Goal: Task Accomplishment & Management: Use online tool/utility

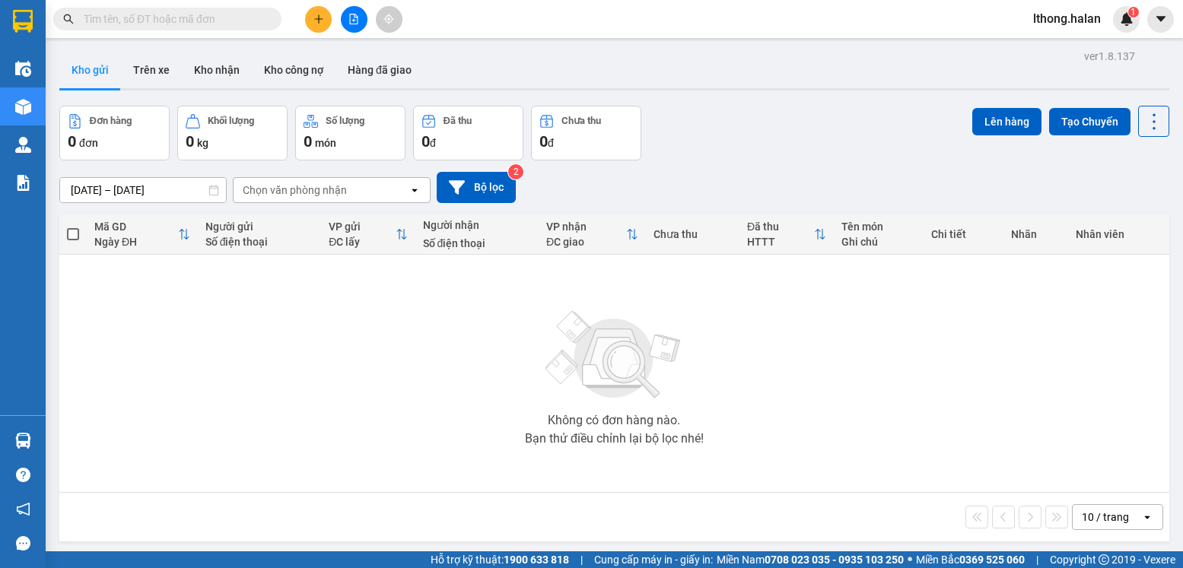
click at [452, 410] on div "Không có đơn hàng nào. Bạn thử điều chỉnh lại bộ lọc nhé!" at bounding box center [614, 373] width 1095 height 228
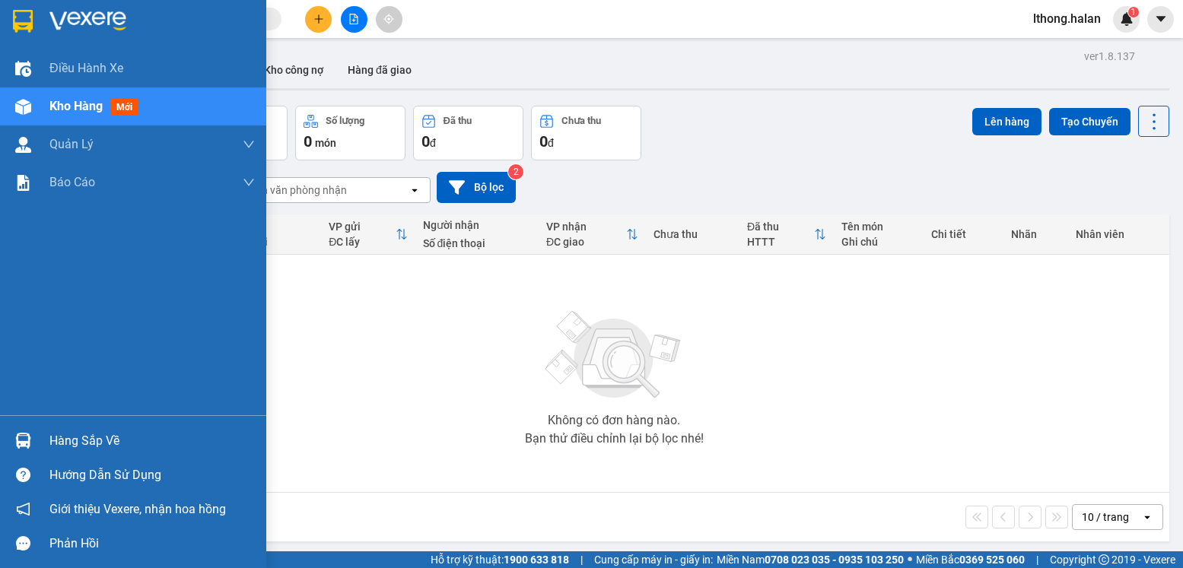
click at [87, 445] on div "Hàng sắp về" at bounding box center [151, 441] width 205 height 23
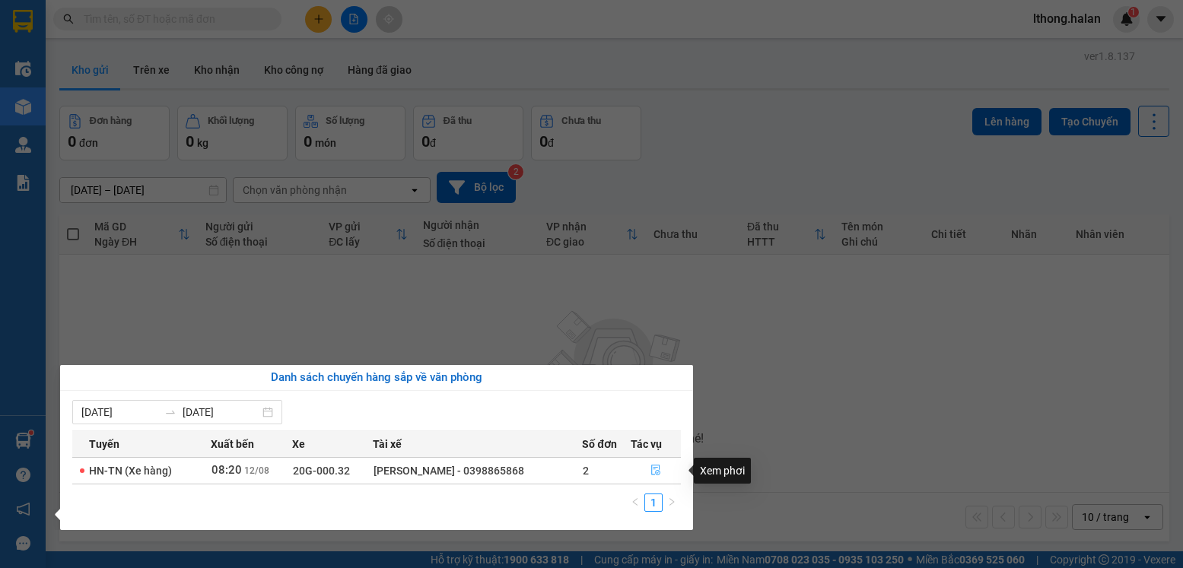
click at [656, 471] on icon "file-done" at bounding box center [655, 470] width 11 height 11
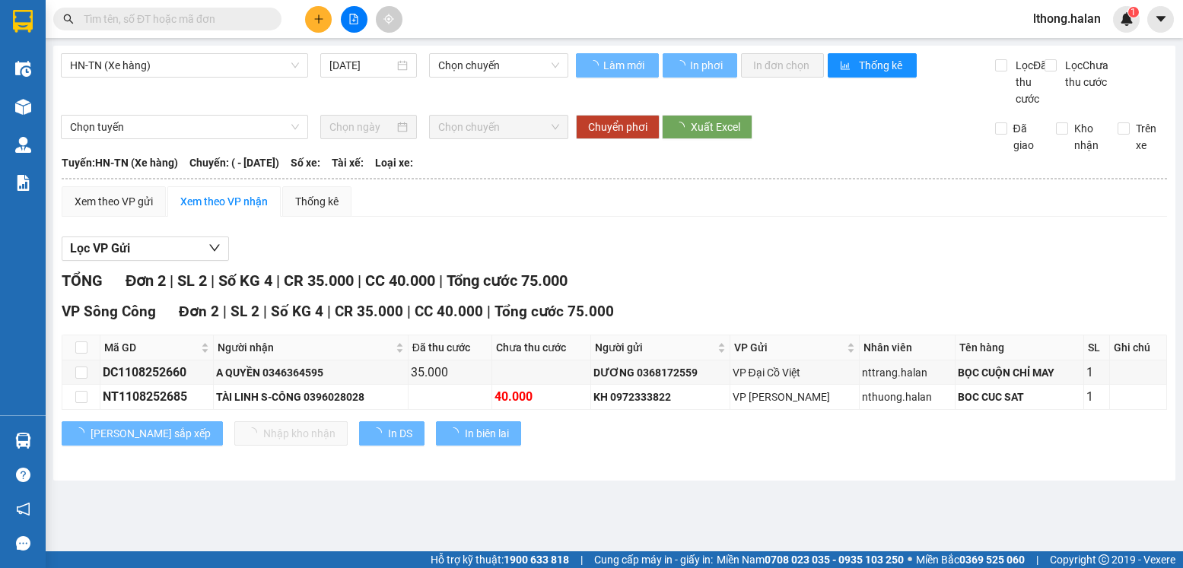
type input "[DATE]"
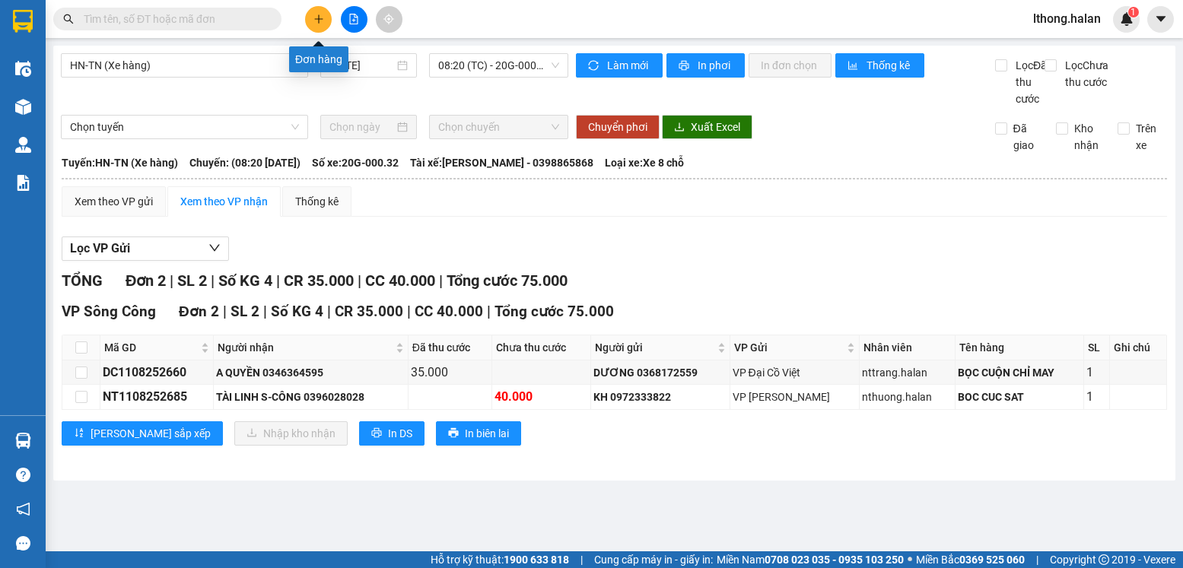
click at [326, 19] on button at bounding box center [318, 19] width 27 height 27
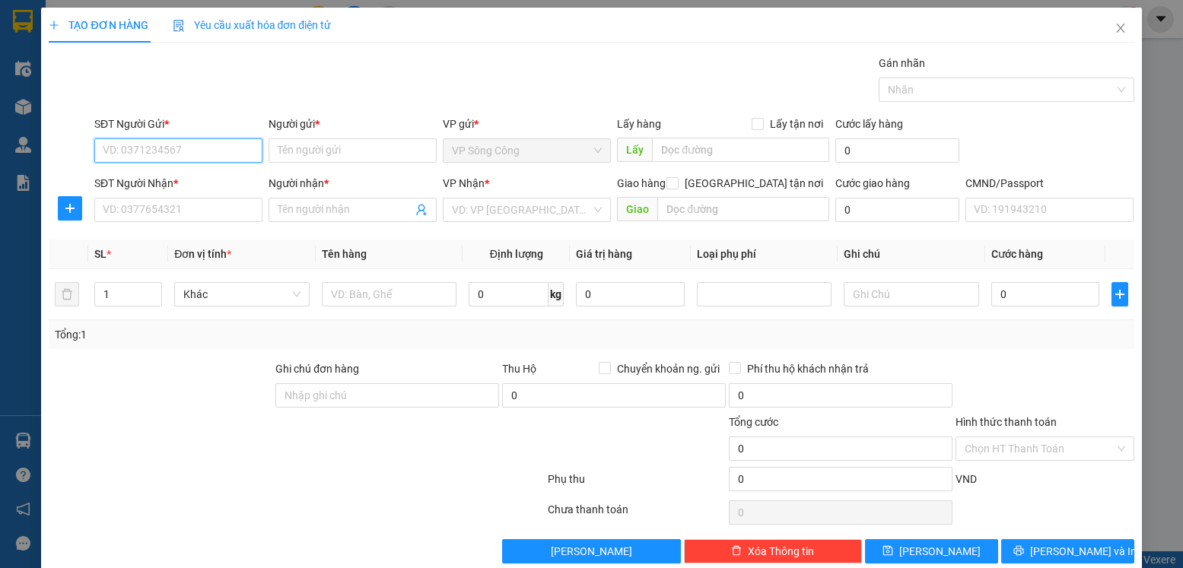
click at [217, 144] on input "SĐT Người Gửi *" at bounding box center [178, 150] width 168 height 24
click at [212, 144] on input "SĐT Người Gửi *" at bounding box center [178, 150] width 168 height 24
type input "0915212767"
click at [137, 176] on div "0915212767 - S NGỌC·" at bounding box center [177, 181] width 148 height 17
type input "S NGỌC·"
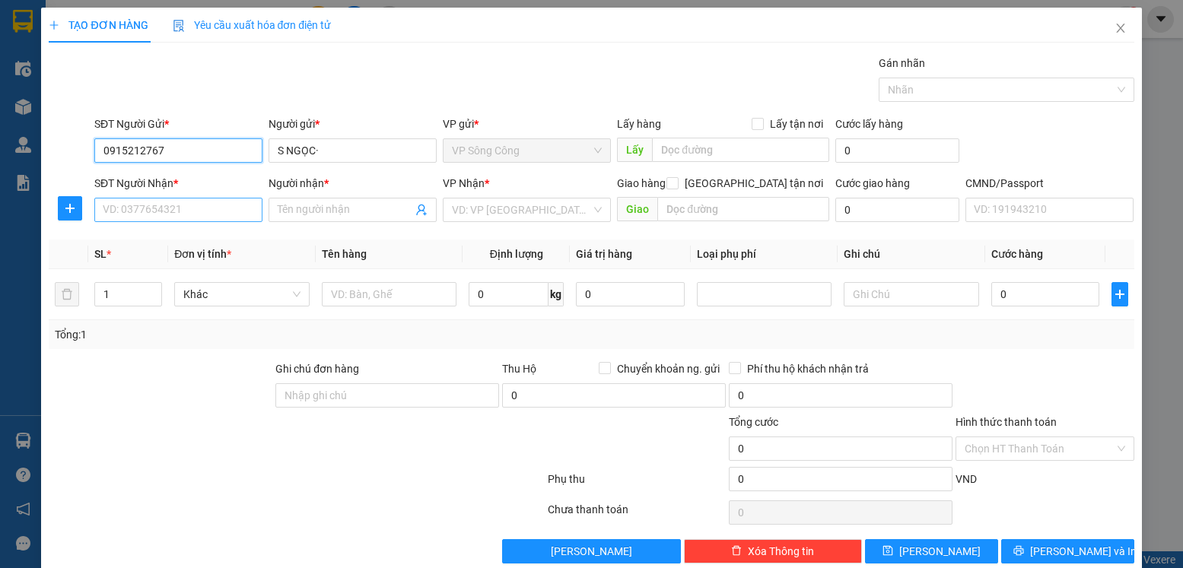
type input "0915212767"
click at [140, 208] on input "SĐT Người Nhận *" at bounding box center [178, 210] width 168 height 24
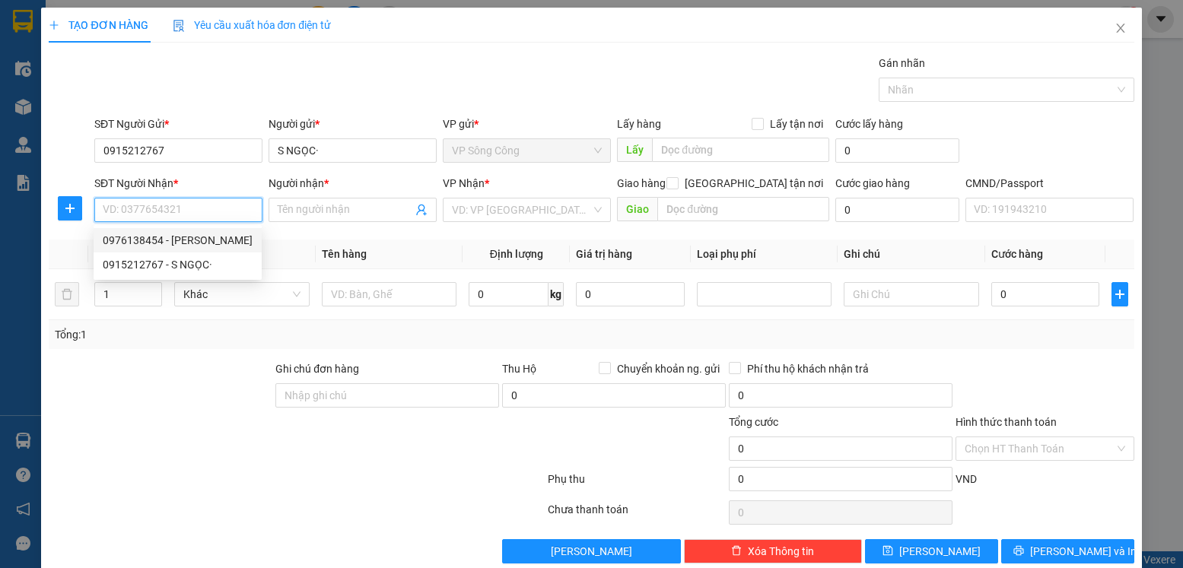
click at [132, 240] on div "0976138454 - NGÔ CÔNG" at bounding box center [178, 240] width 150 height 17
type input "0976138454"
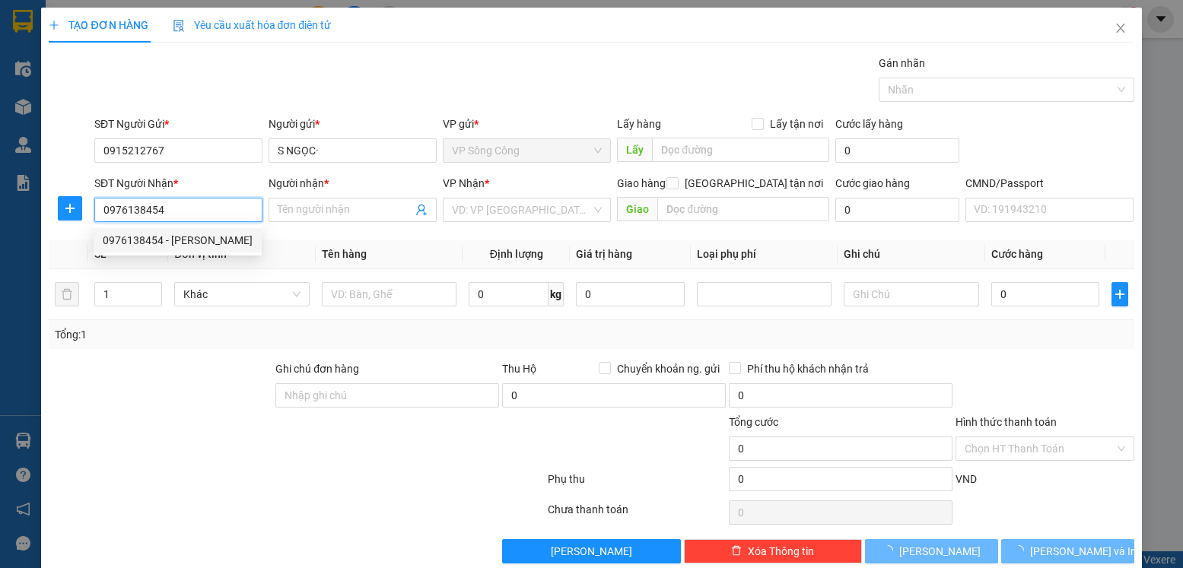
type input "[PERSON_NAME]"
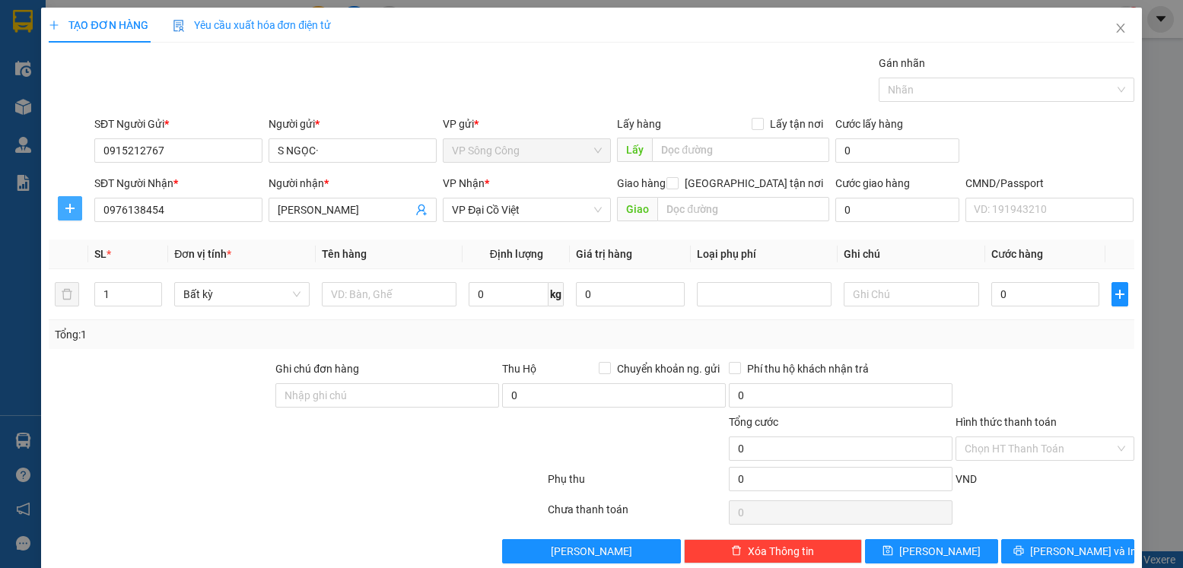
click at [70, 212] on icon "plus" at bounding box center [70, 209] width 1 height 10
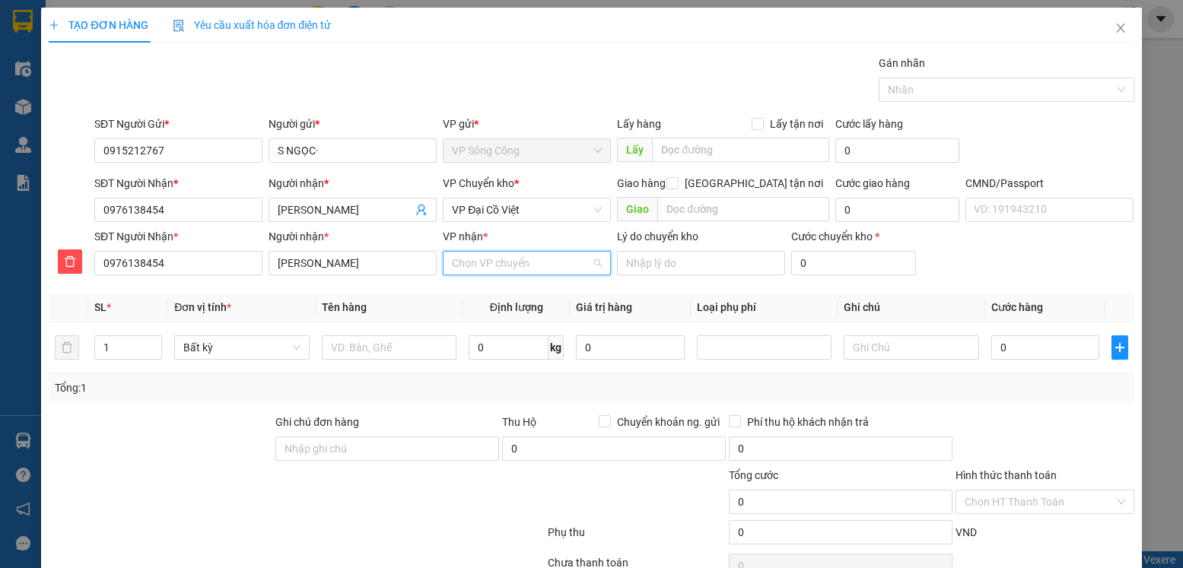
click at [482, 267] on input "VP nhận *" at bounding box center [521, 263] width 139 height 23
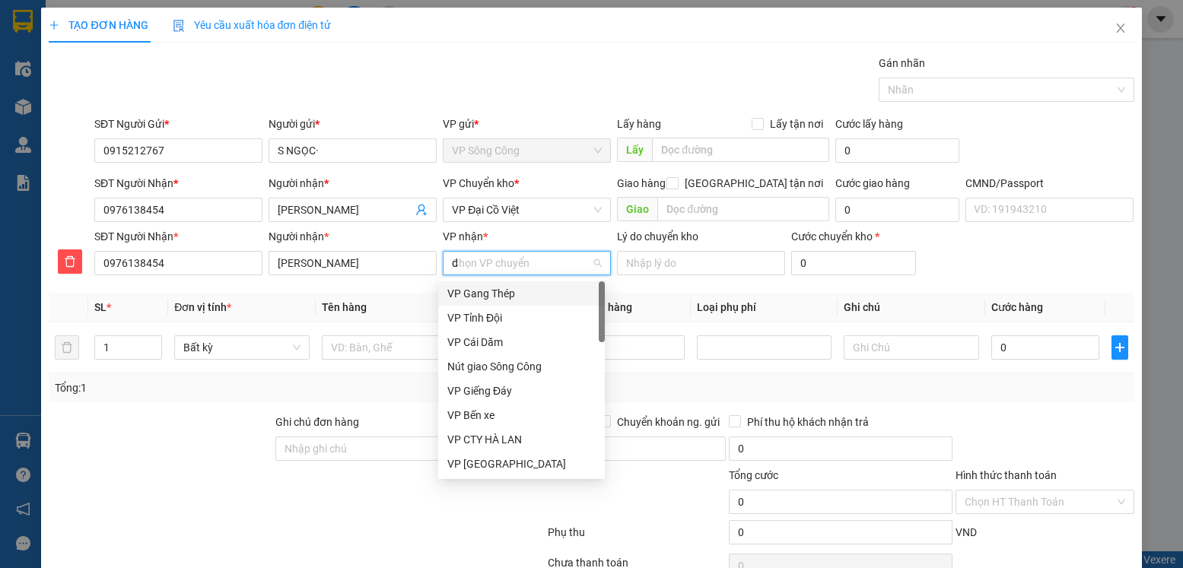
type input "da"
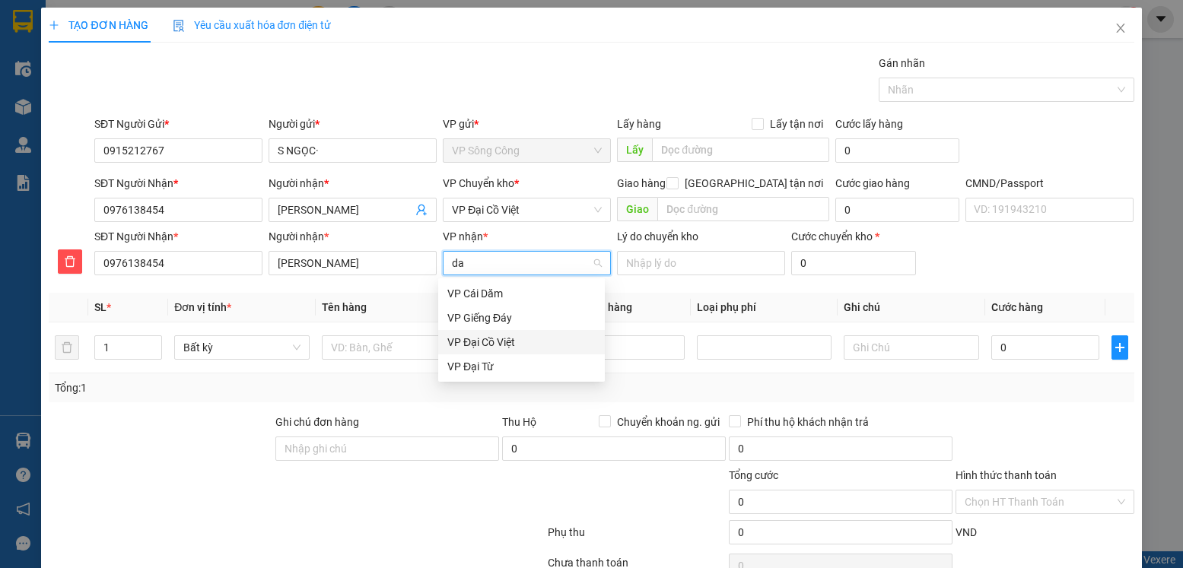
click at [487, 340] on div "VP Đại Cồ Việt" at bounding box center [521, 342] width 148 height 17
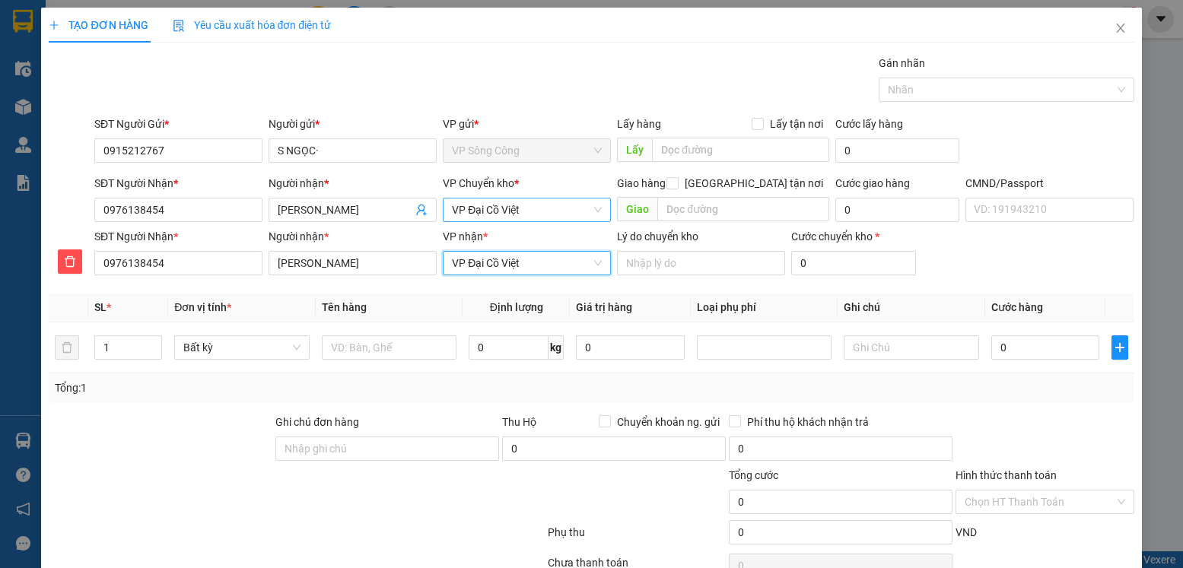
click at [542, 210] on span "VP Đại Cồ Việt" at bounding box center [527, 210] width 150 height 23
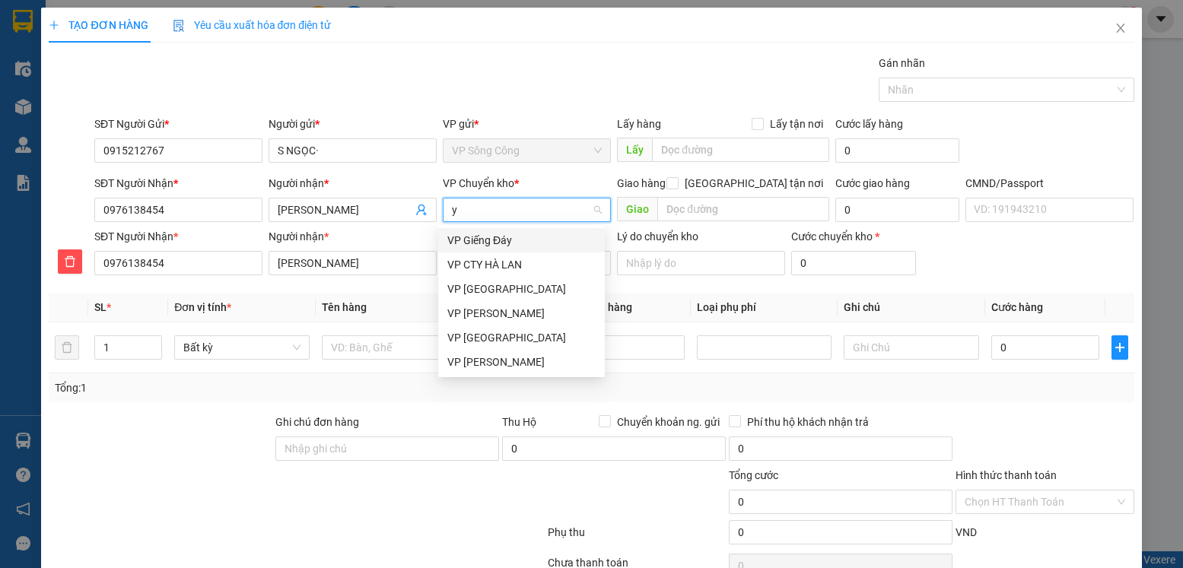
type input "yb"
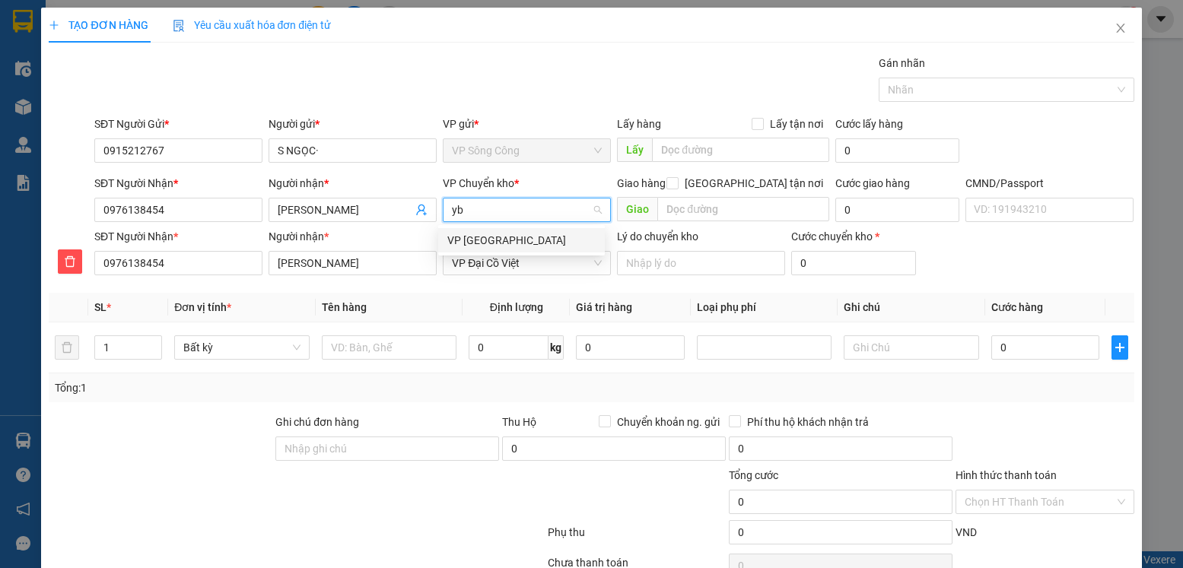
click at [487, 240] on div "VP [GEOGRAPHIC_DATA]" at bounding box center [521, 240] width 148 height 17
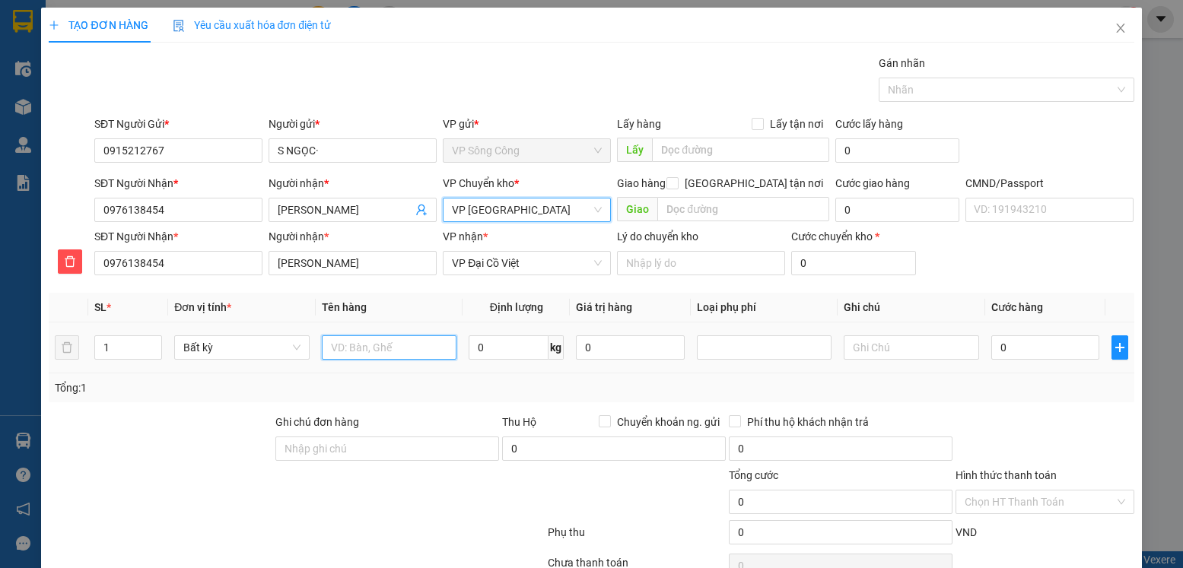
click at [371, 349] on input "text" at bounding box center [389, 347] width 135 height 24
type input "hộp mẫu xn"
click at [500, 351] on input "0" at bounding box center [509, 347] width 80 height 24
type input "0.2"
click at [1030, 345] on input "0" at bounding box center [1045, 347] width 108 height 24
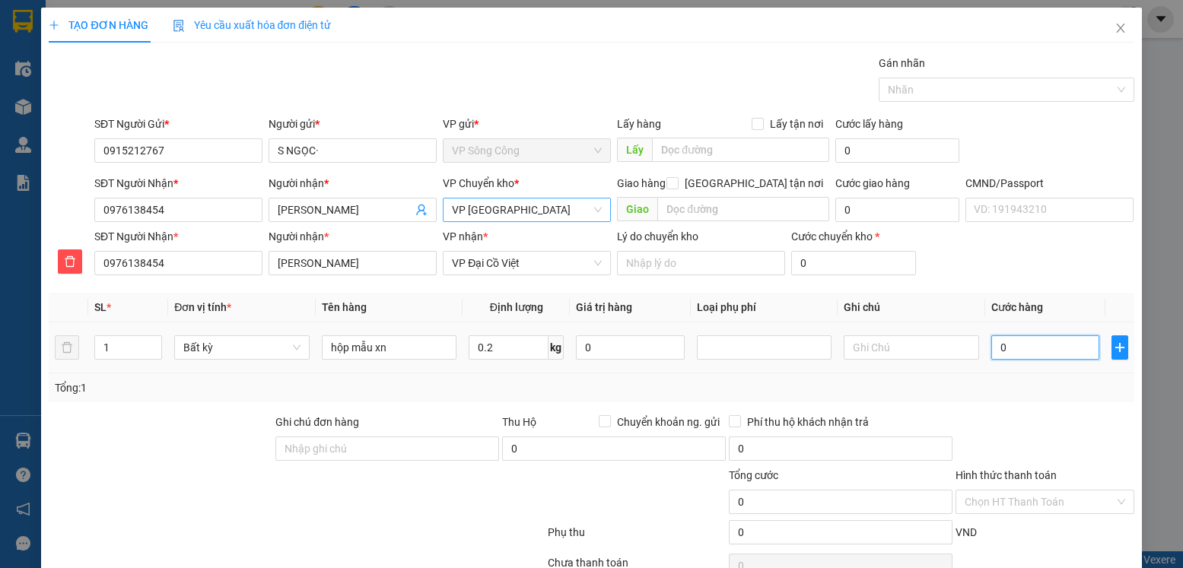
type input "35.000"
click at [1026, 499] on input "Hình thức thanh toán" at bounding box center [1038, 502] width 149 height 23
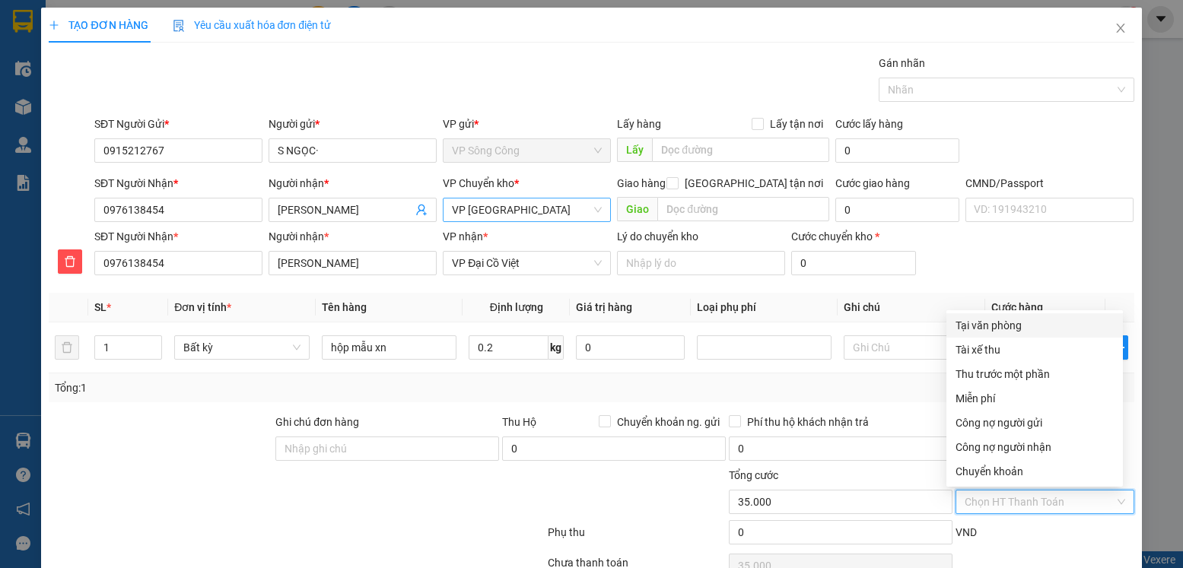
click at [1000, 325] on div "Tại văn phòng" at bounding box center [1034, 325] width 158 height 17
type input "0"
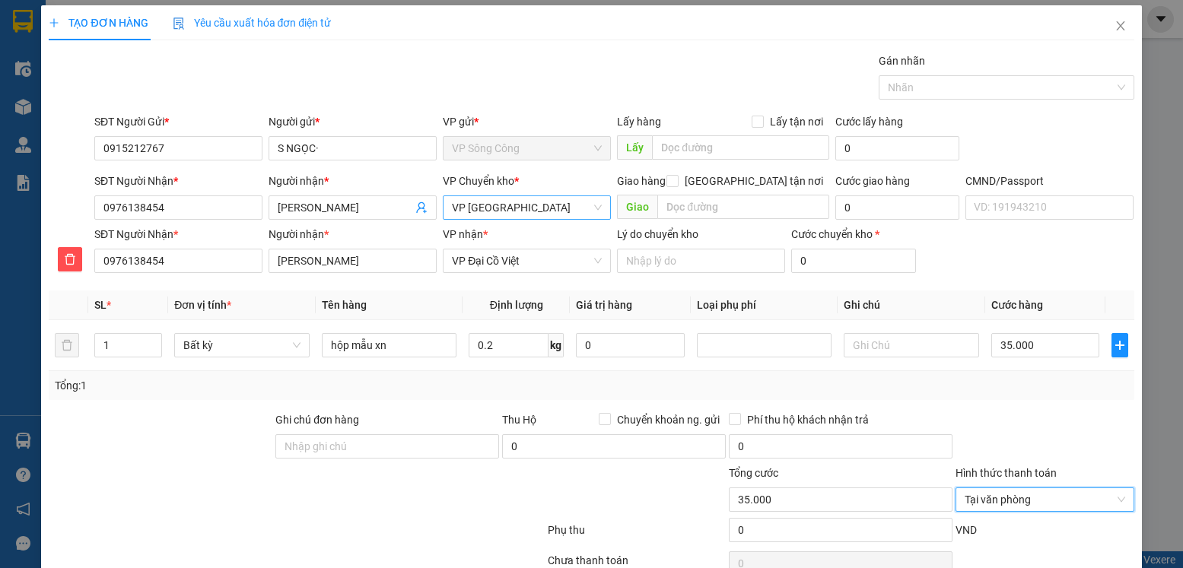
scroll to position [78, 0]
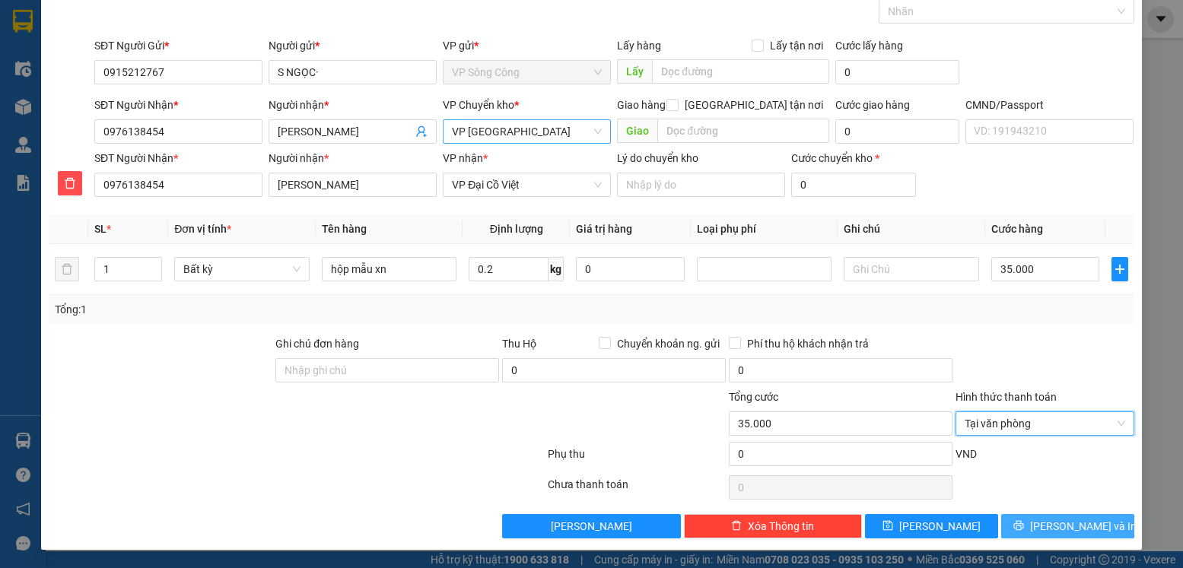
click at [1052, 525] on span "Lưu và In" at bounding box center [1083, 526] width 106 height 17
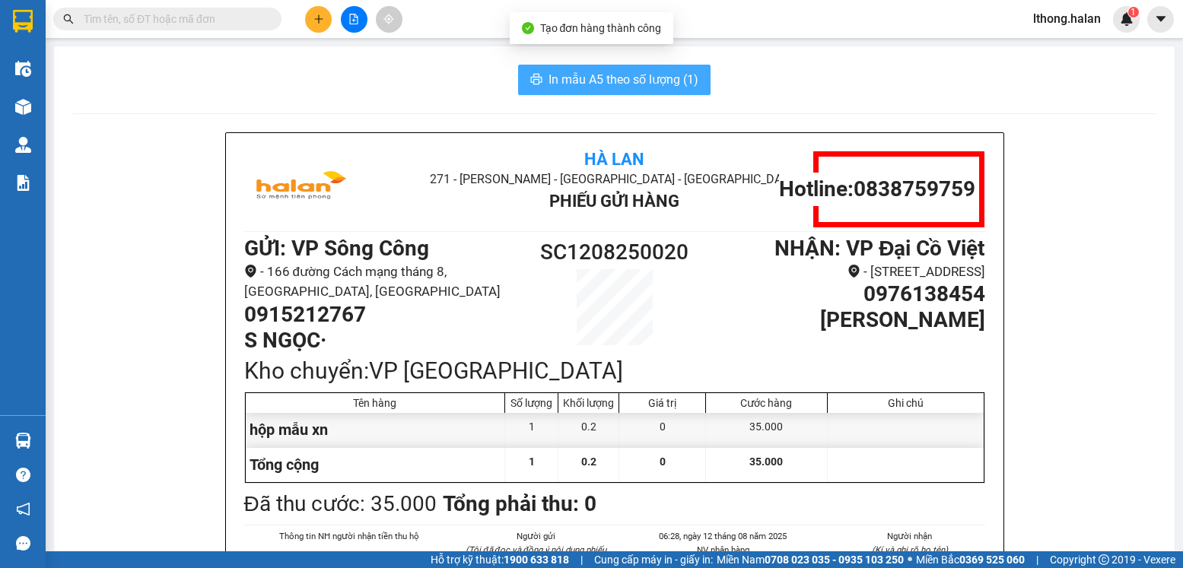
click at [640, 77] on span "In mẫu A5 theo số lượng (1)" at bounding box center [623, 79] width 150 height 19
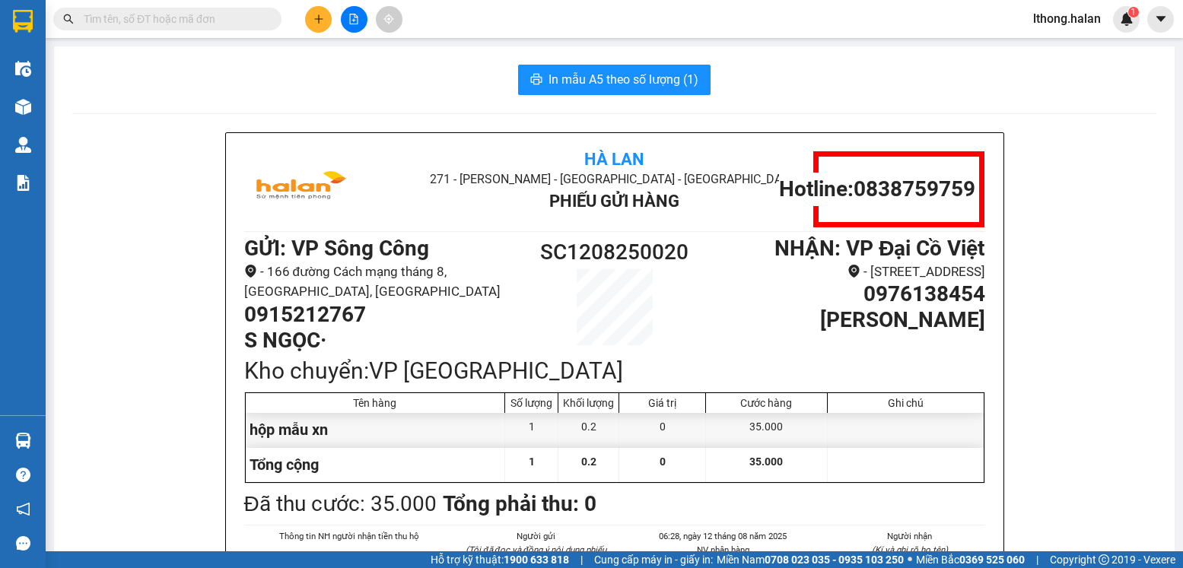
click at [248, 21] on input "text" at bounding box center [174, 19] width 180 height 17
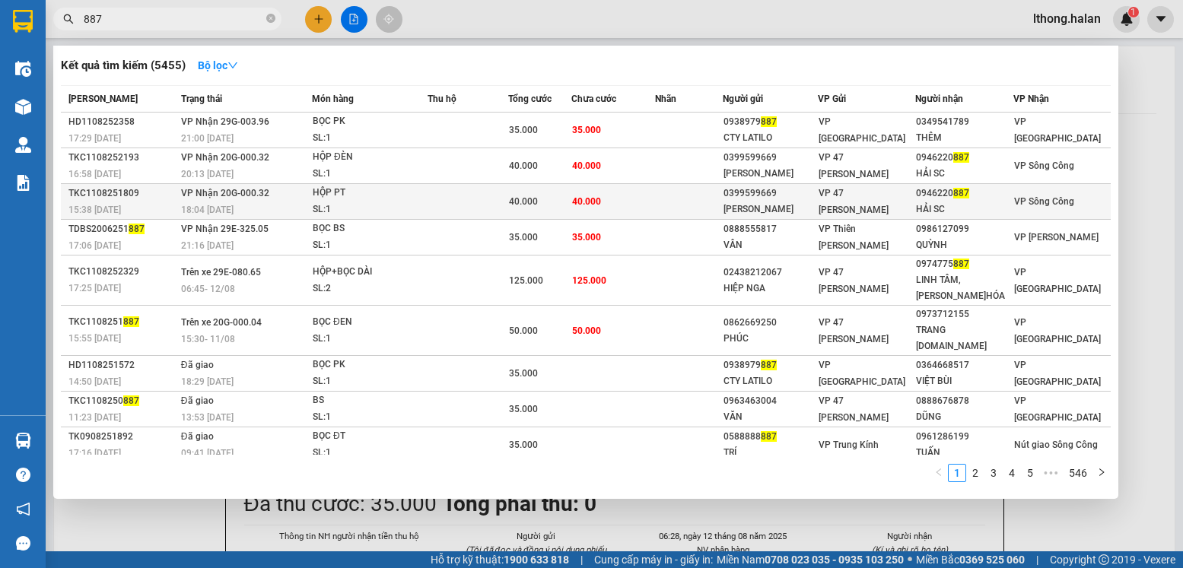
type input "887"
click at [640, 211] on td "40.000" at bounding box center [612, 202] width 83 height 36
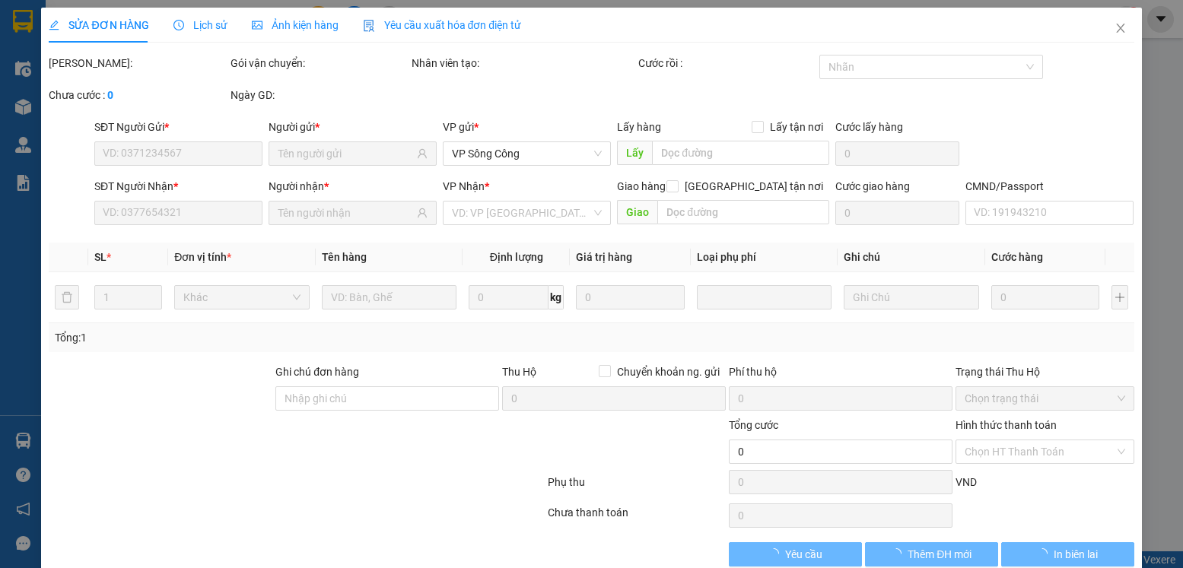
scroll to position [28, 0]
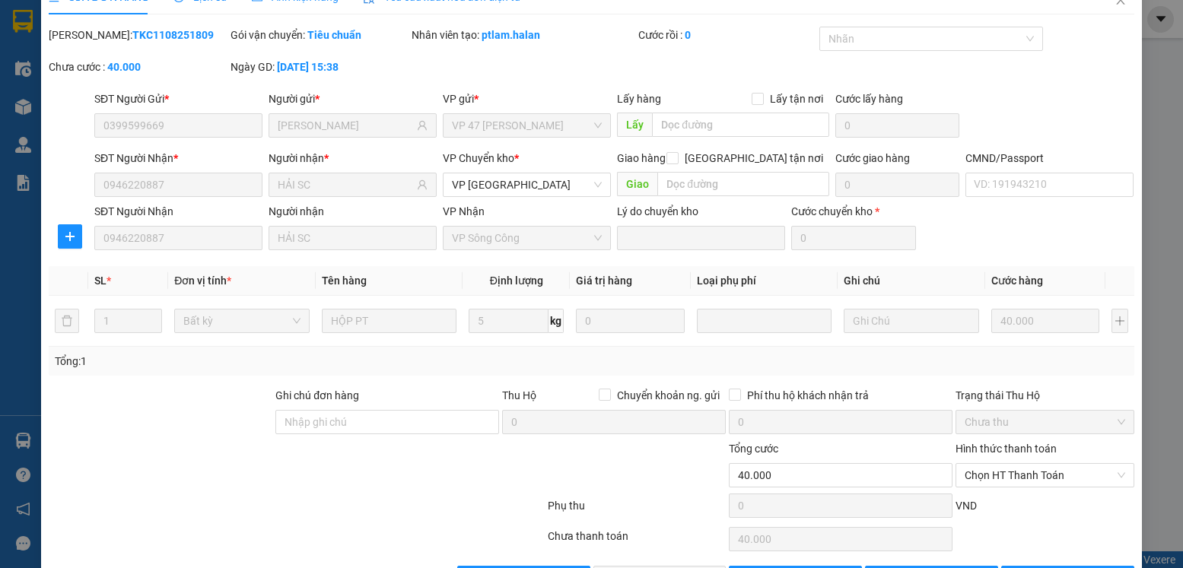
type input "0399599669"
type input "DƯƠNG ĐỨC"
type input "0946220887"
type input "HẢI SC"
type input "40.000"
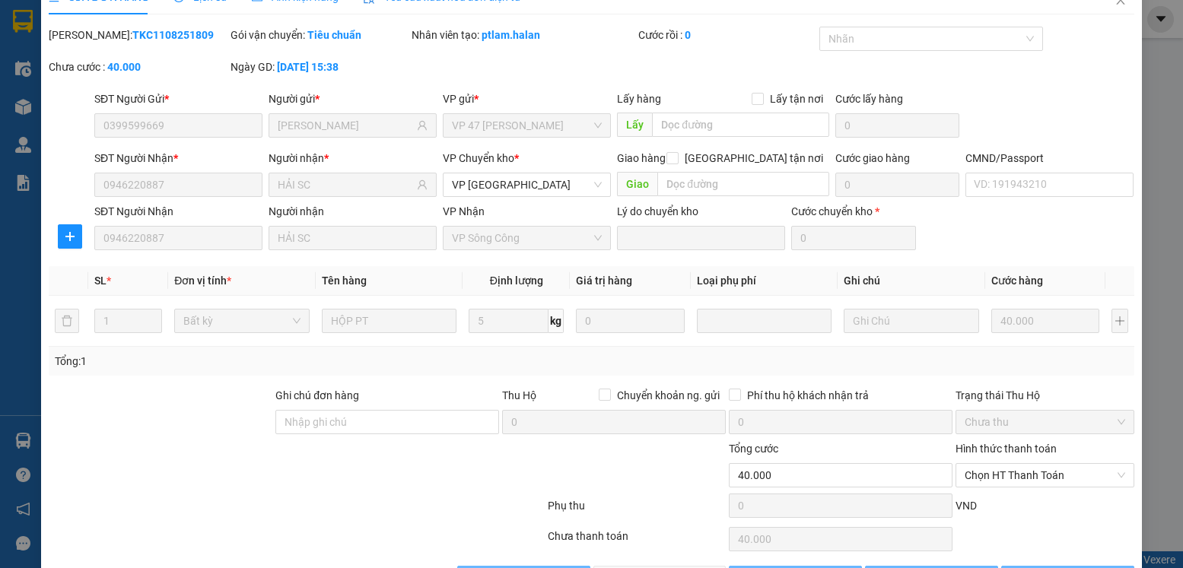
scroll to position [80, 0]
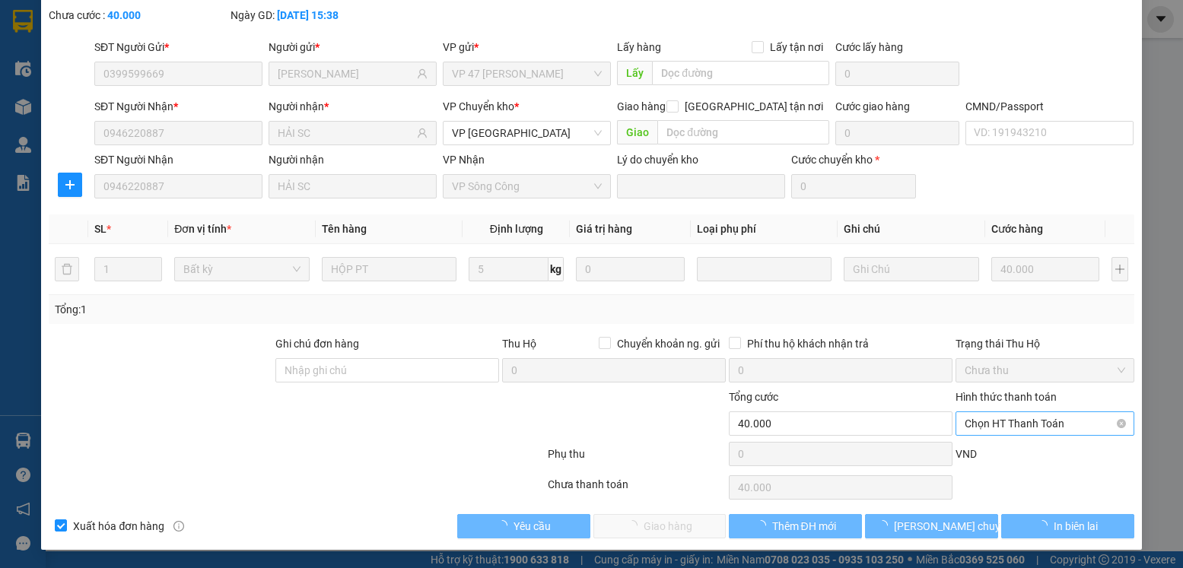
click at [1037, 421] on span "Chọn HT Thanh Toán" at bounding box center [1044, 423] width 160 height 23
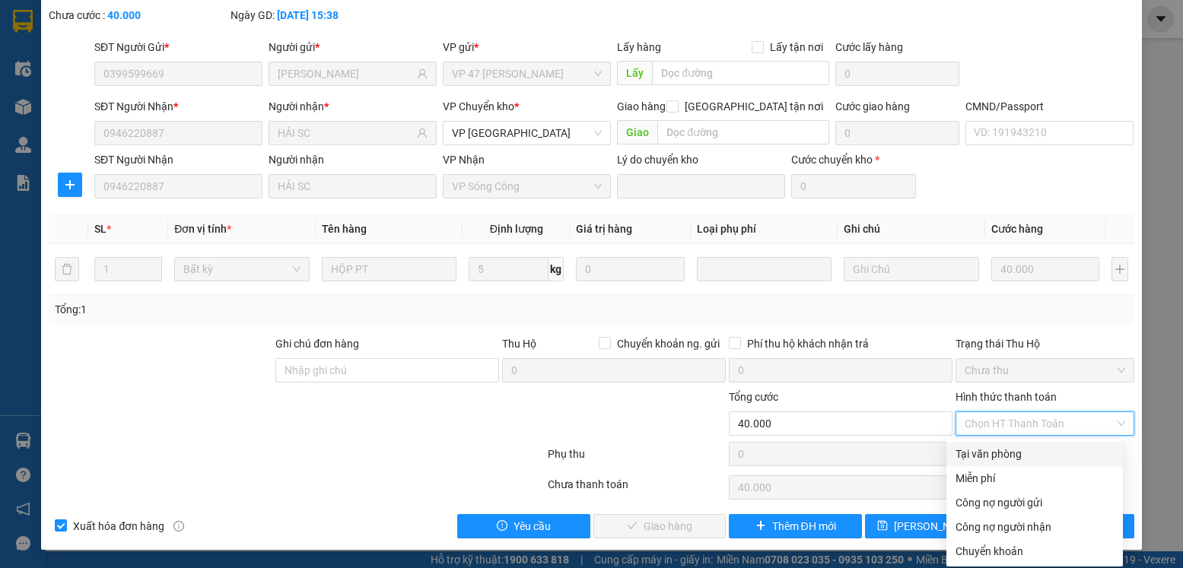
click at [1025, 455] on div "Tại văn phòng" at bounding box center [1034, 454] width 158 height 17
type input "0"
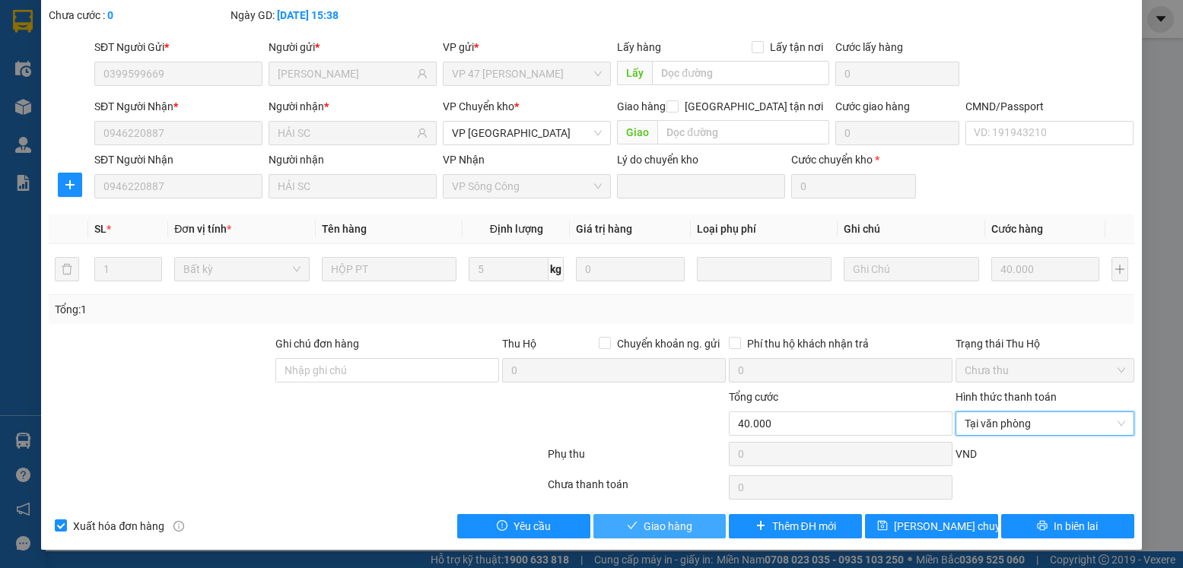
click at [695, 527] on button "Giao hàng" at bounding box center [659, 526] width 133 height 24
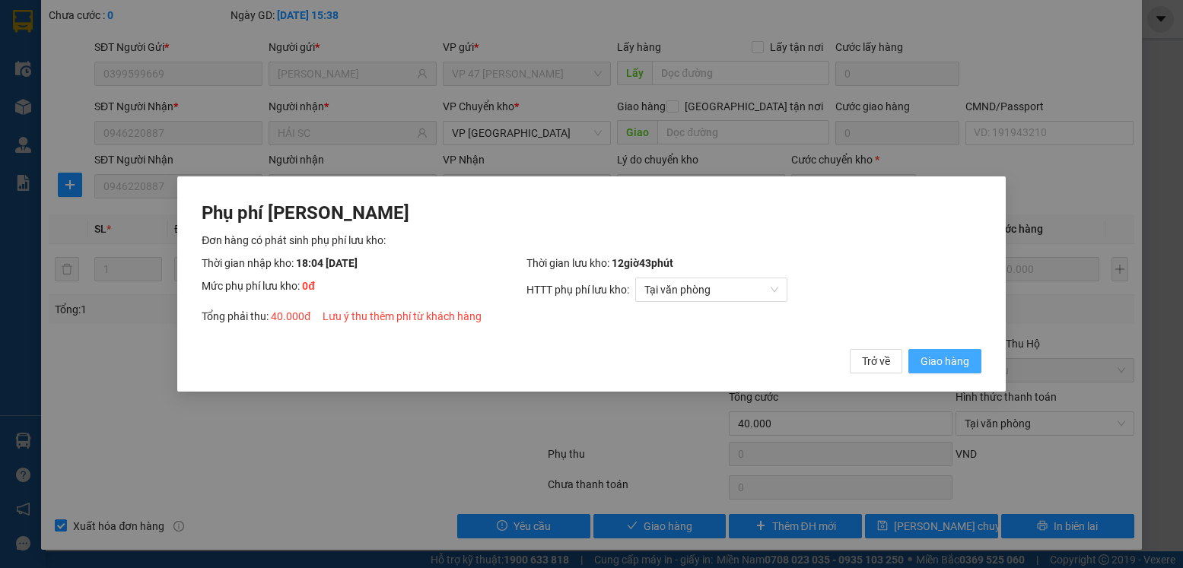
click at [949, 358] on span "Giao hàng" at bounding box center [944, 361] width 49 height 17
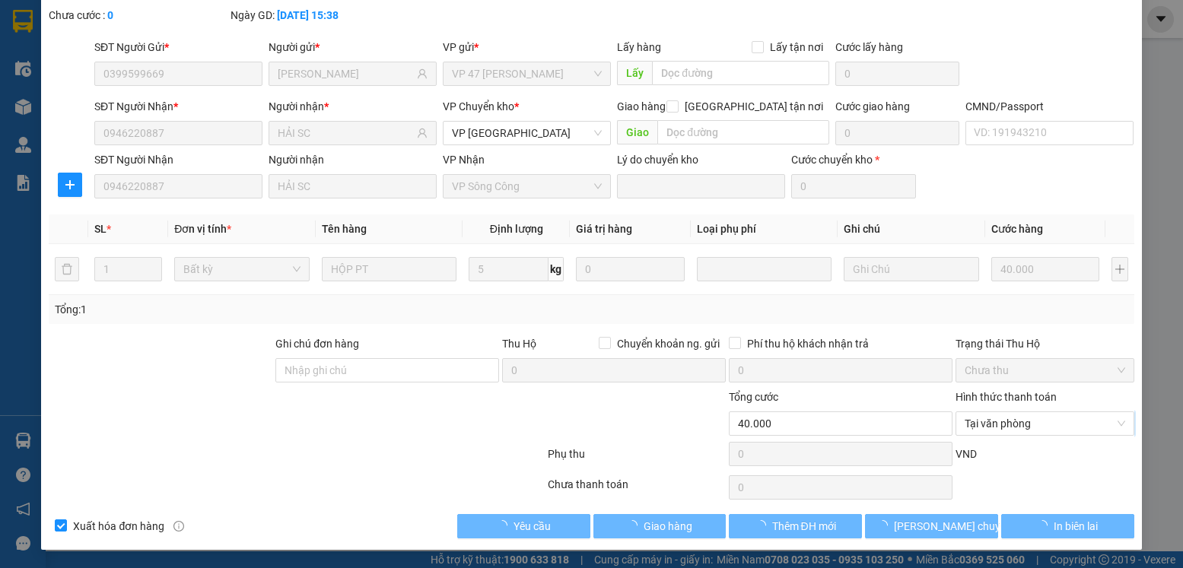
scroll to position [0, 0]
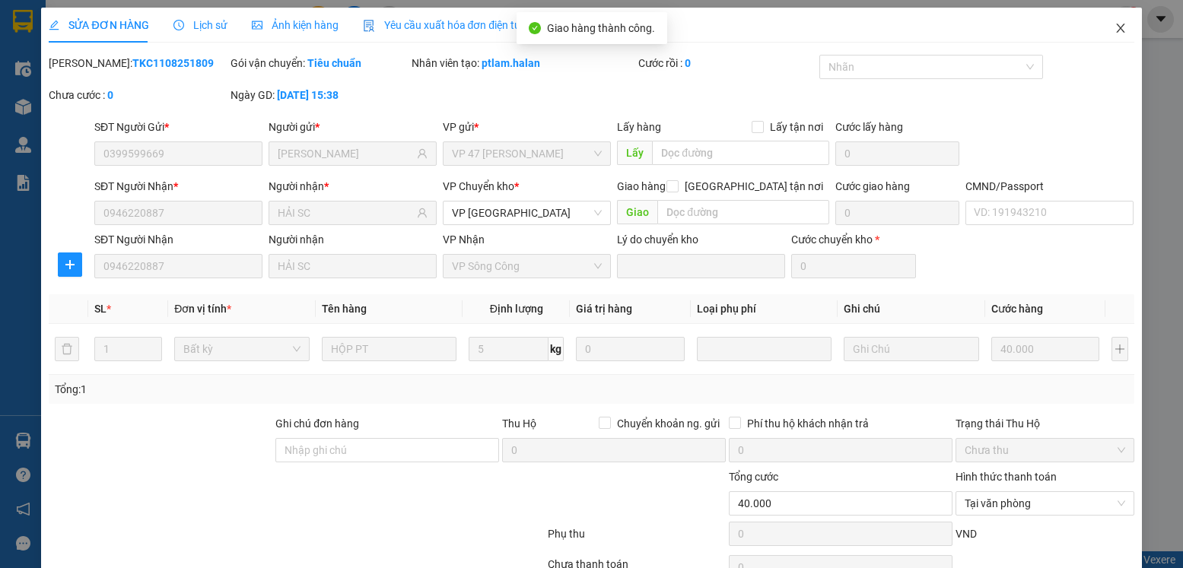
click at [1116, 27] on icon "close" at bounding box center [1120, 28] width 8 height 9
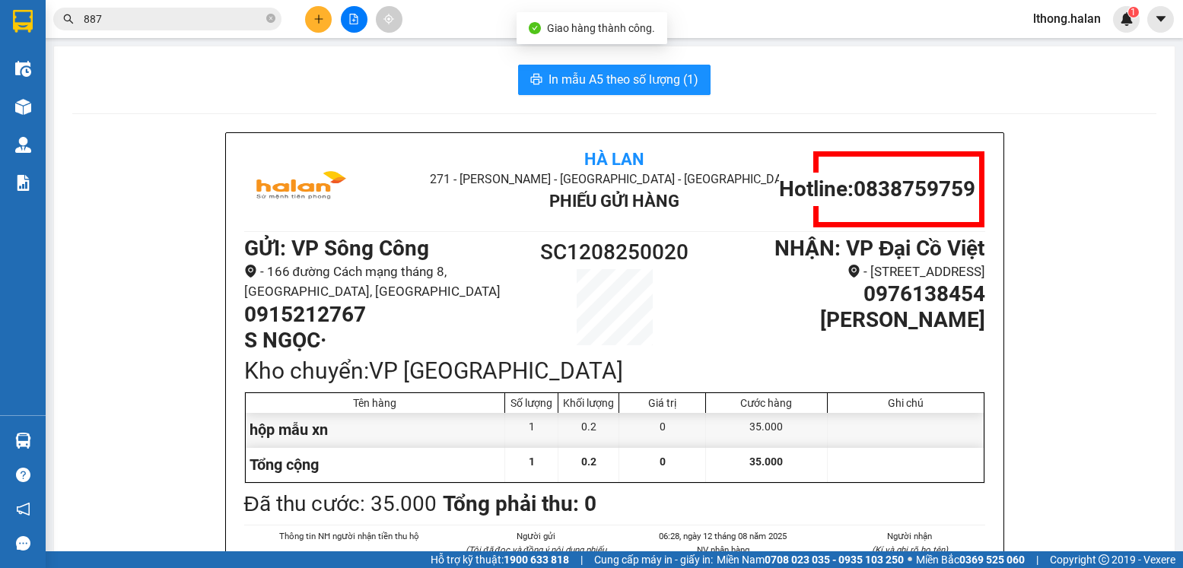
click at [122, 20] on input "887" at bounding box center [174, 19] width 180 height 17
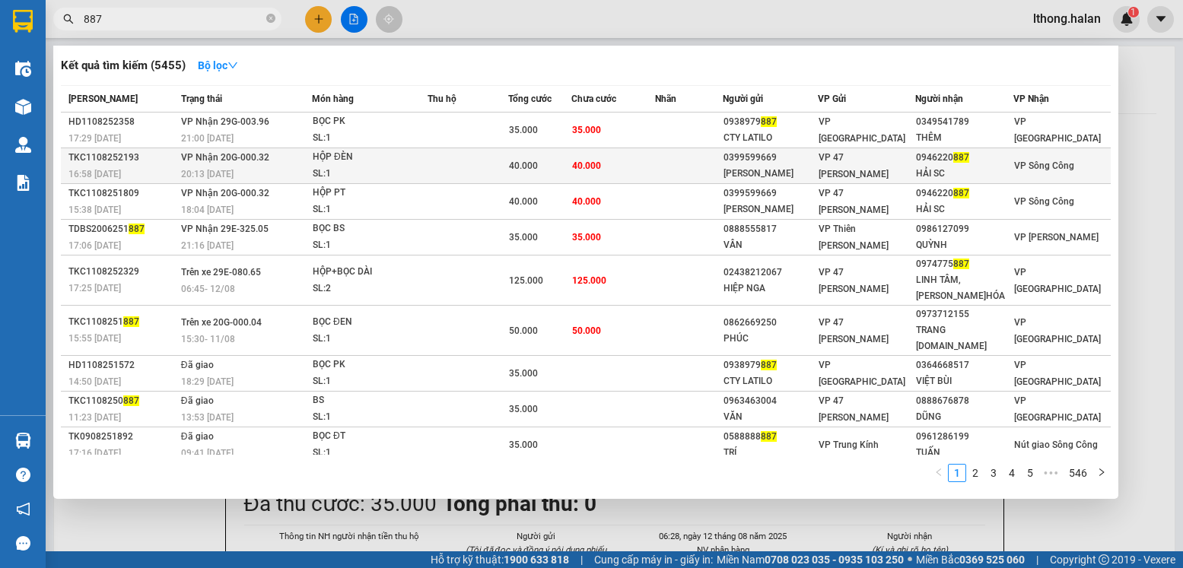
click at [637, 165] on td "40.000" at bounding box center [612, 166] width 83 height 36
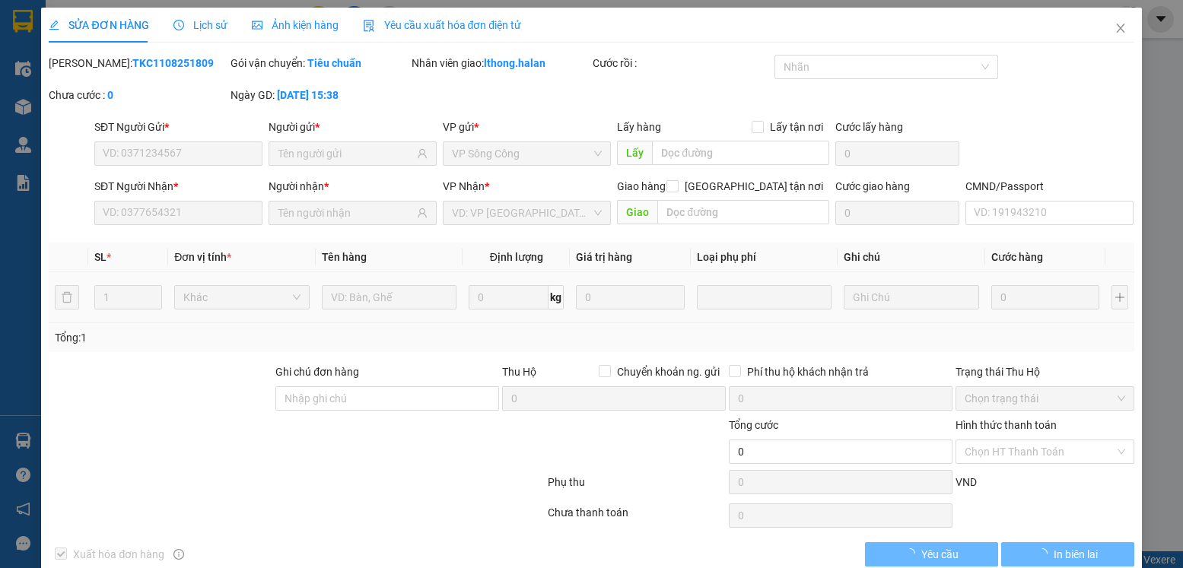
scroll to position [28, 0]
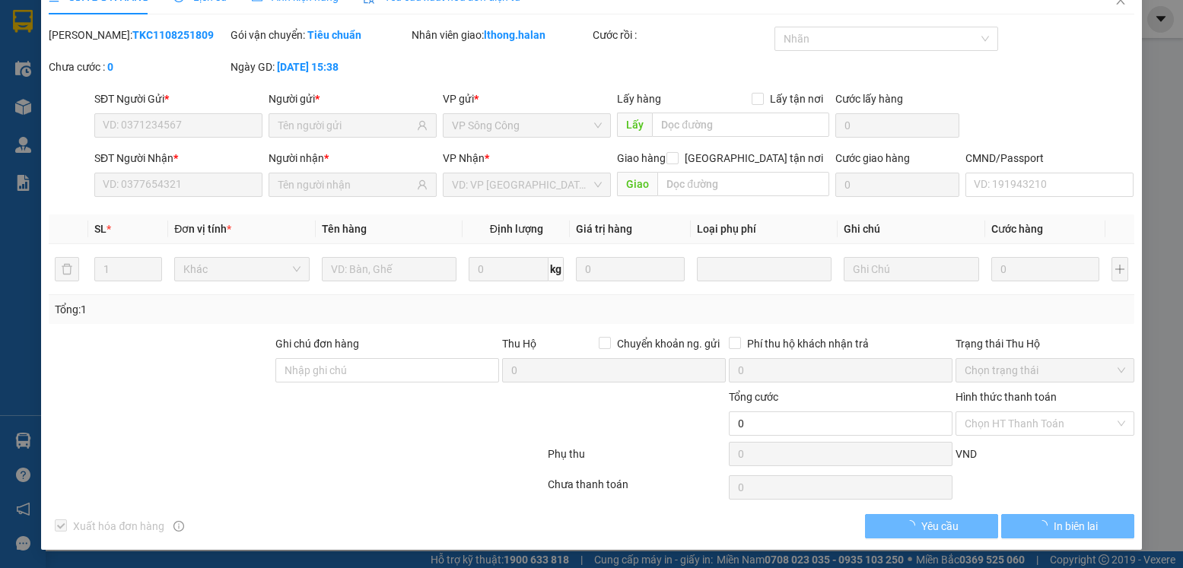
type input "0399599669"
type input "DƯƠNG ĐỨC"
type input "0946220887"
type input "HẢI SC"
type input "40.000"
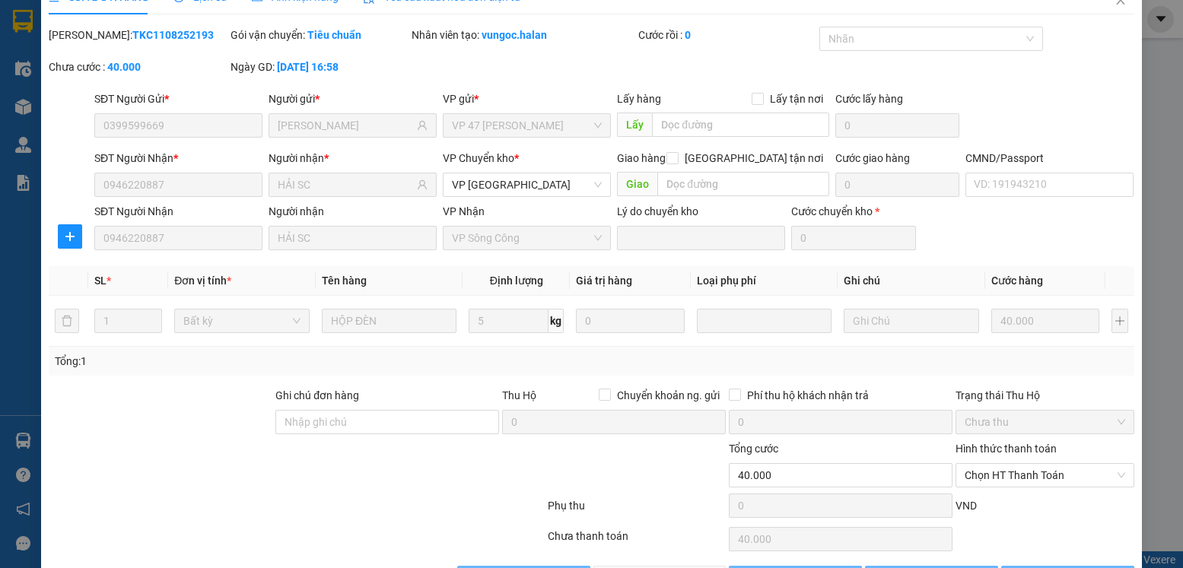
scroll to position [80, 0]
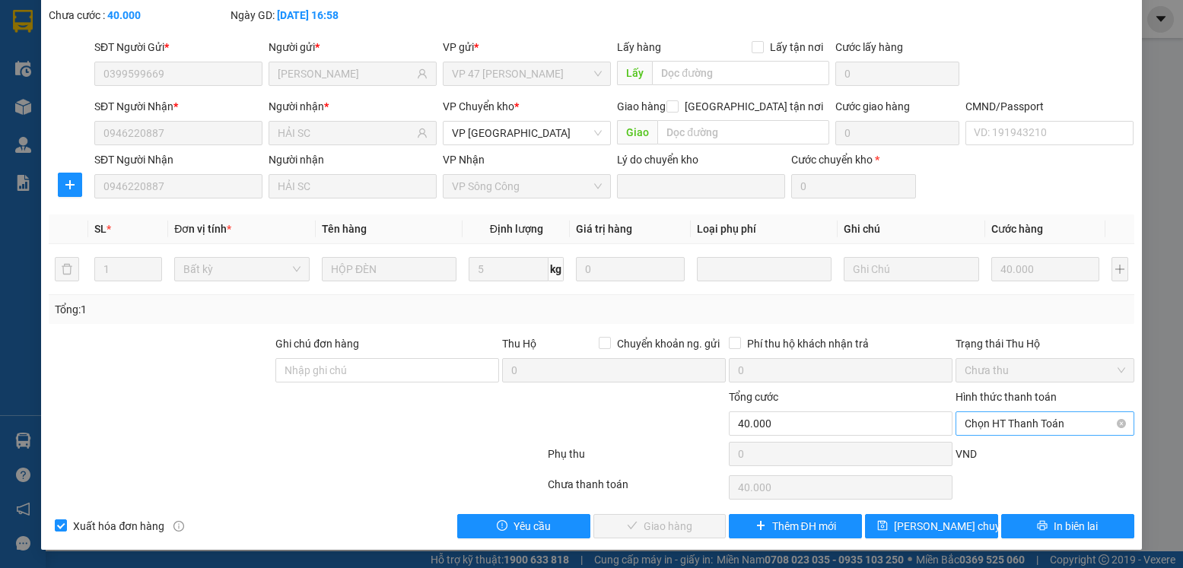
click at [1034, 421] on span "Chọn HT Thanh Toán" at bounding box center [1044, 423] width 160 height 23
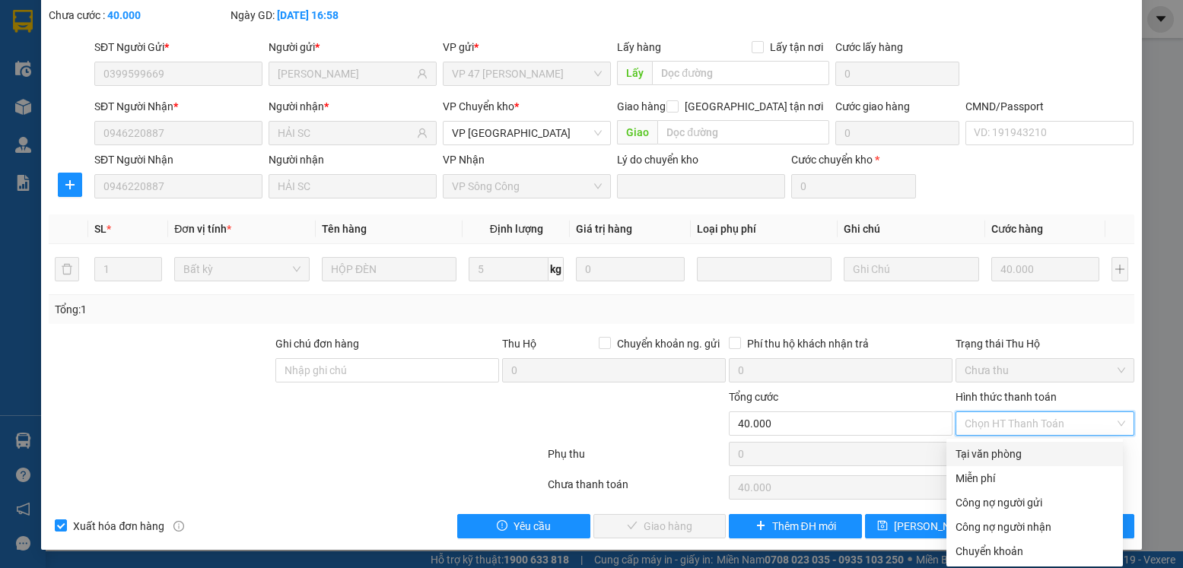
click at [1005, 453] on div "Tại văn phòng" at bounding box center [1034, 454] width 158 height 17
type input "0"
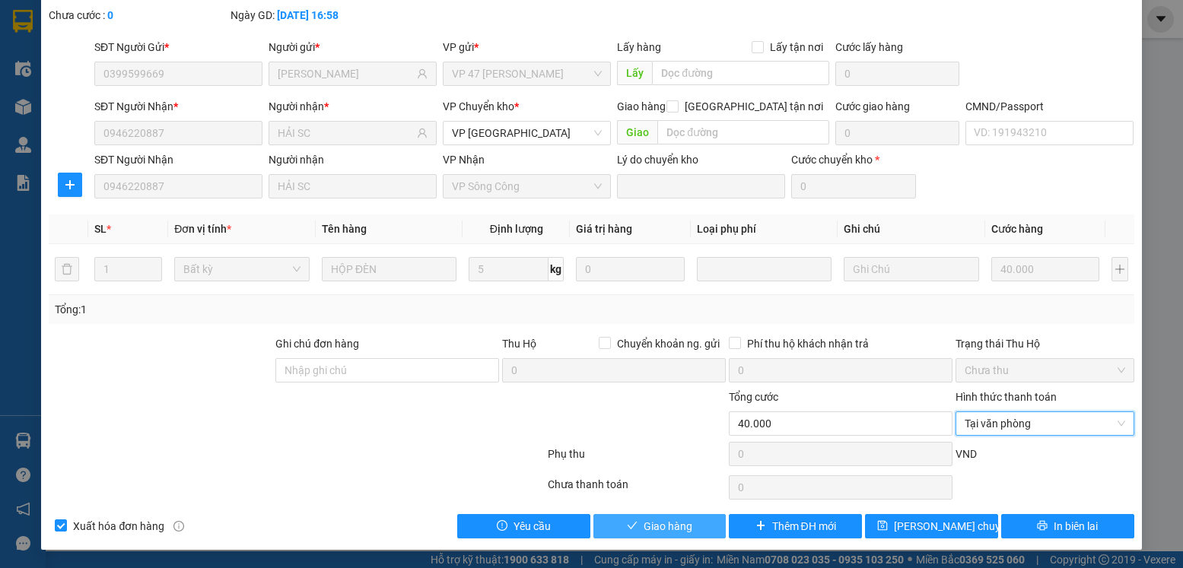
click at [676, 532] on span "Giao hàng" at bounding box center [667, 526] width 49 height 17
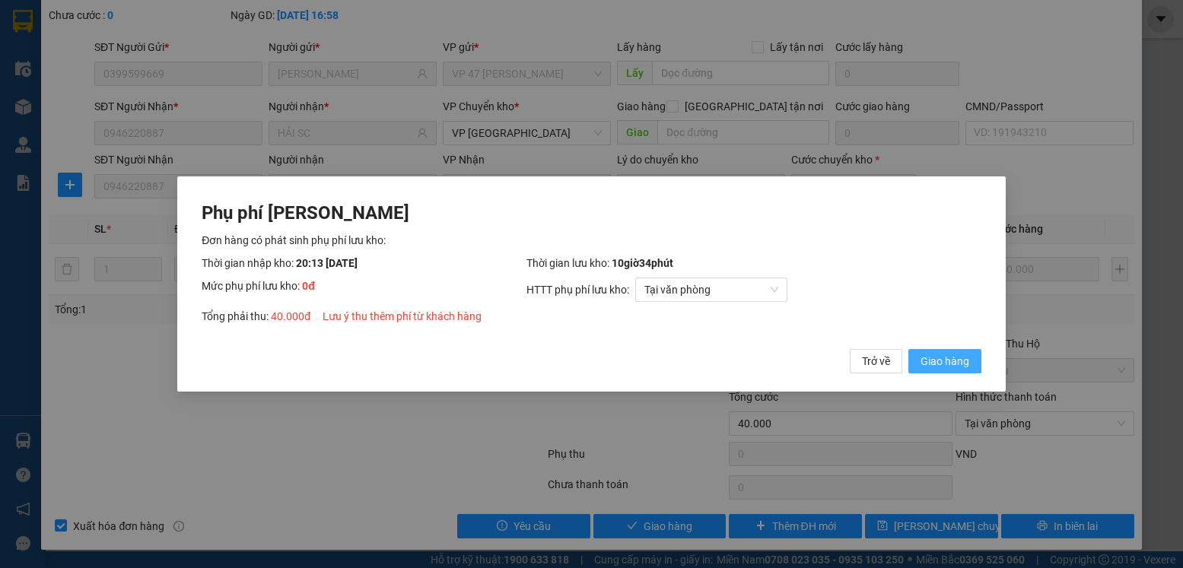
click at [950, 353] on span "Giao hàng" at bounding box center [944, 361] width 49 height 17
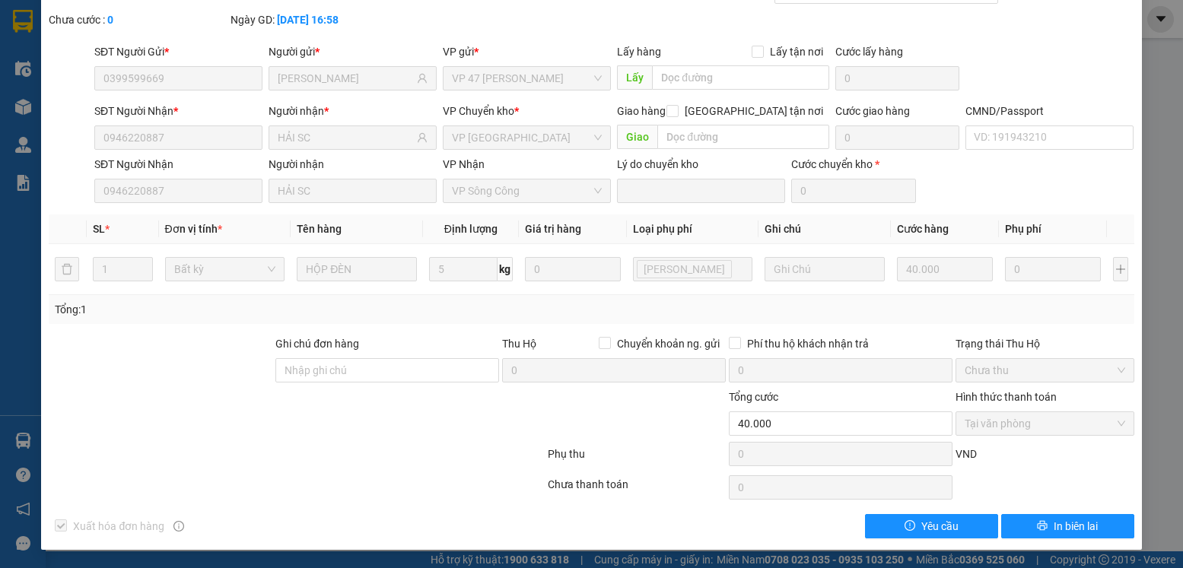
scroll to position [0, 0]
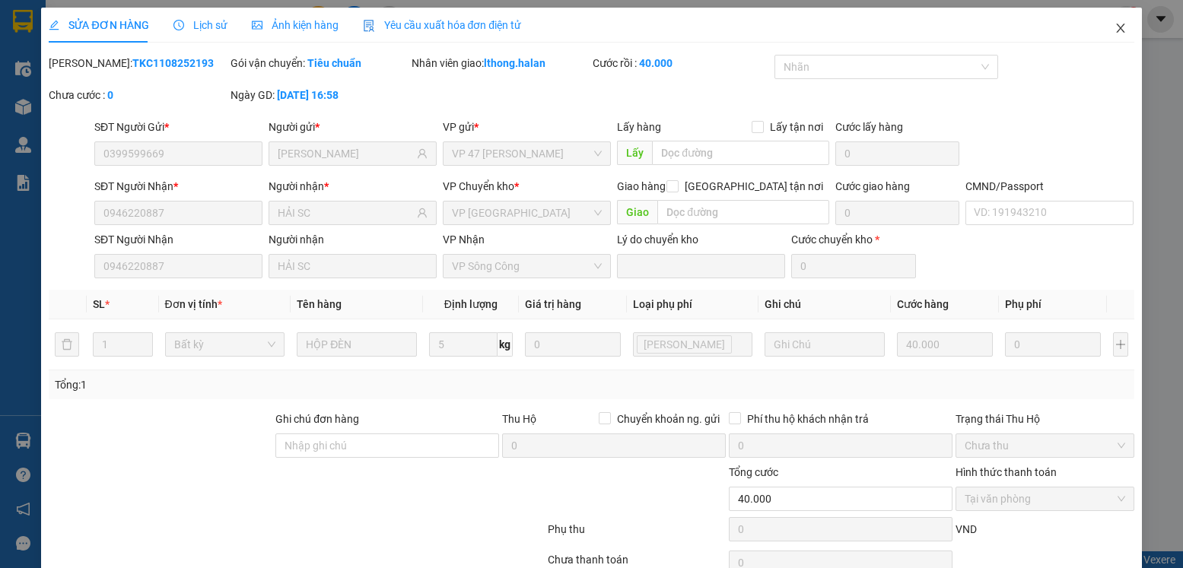
click at [1114, 24] on icon "close" at bounding box center [1120, 28] width 12 height 12
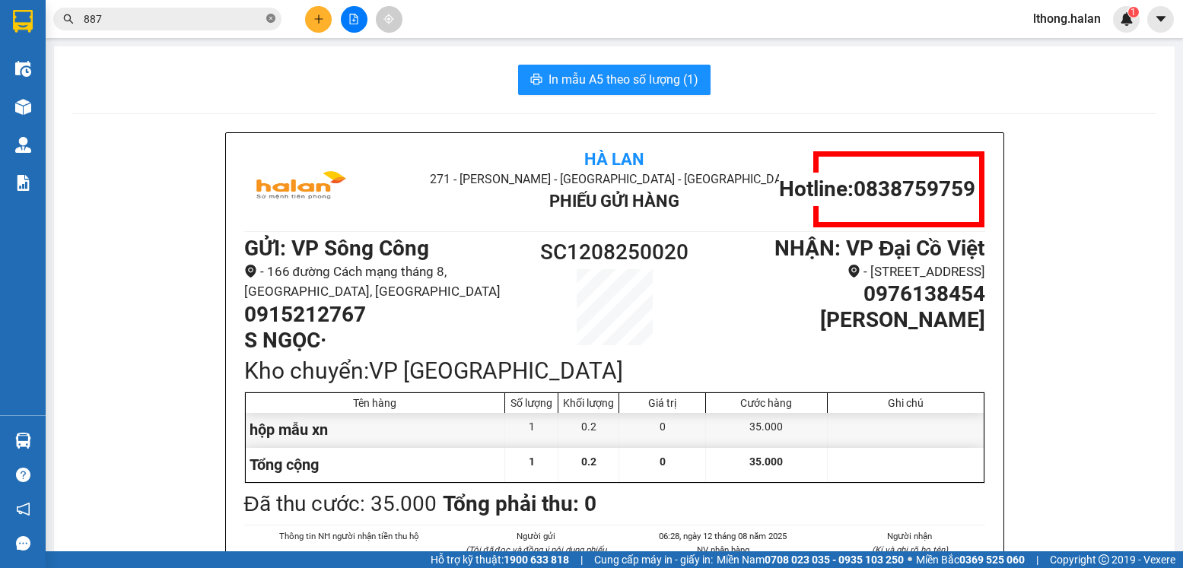
click at [271, 17] on icon "close-circle" at bounding box center [270, 18] width 9 height 9
click at [234, 21] on input "text" at bounding box center [174, 19] width 180 height 17
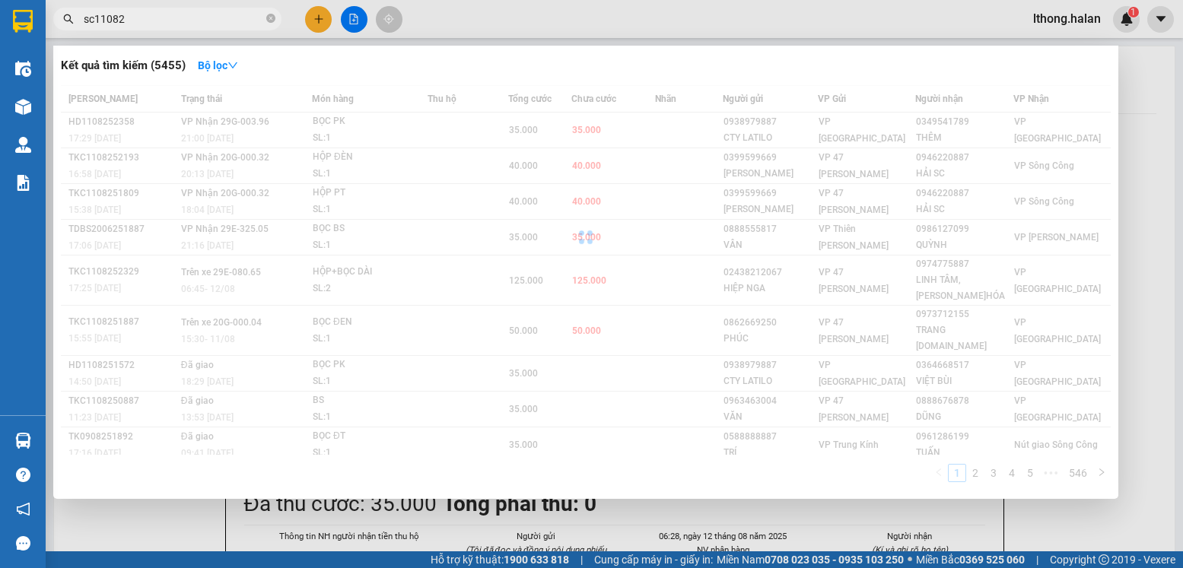
type input "sc110825"
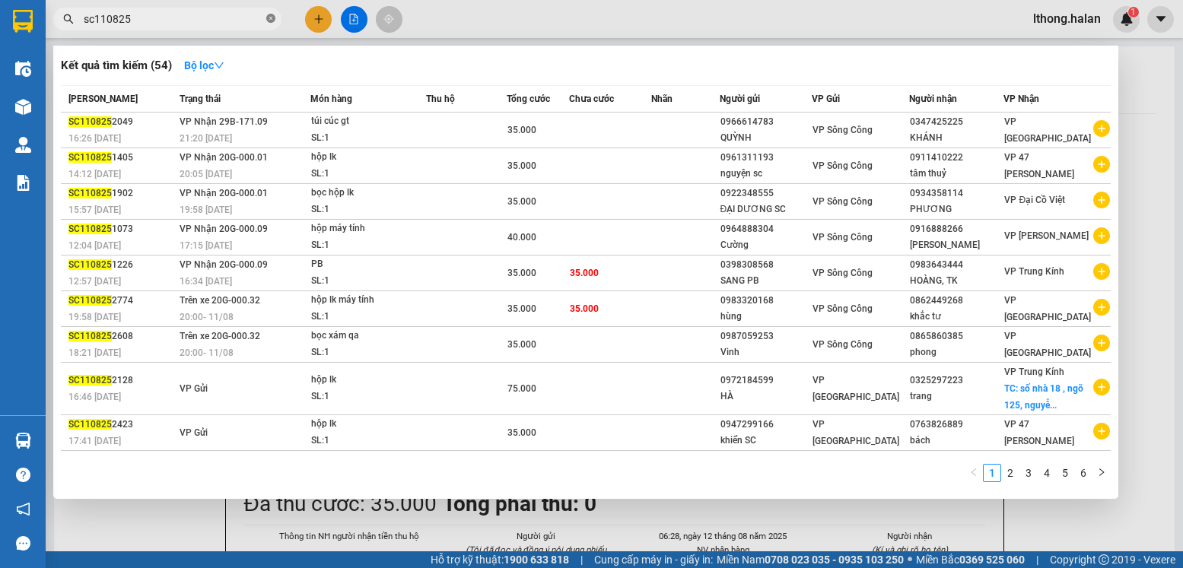
click at [269, 21] on icon "close-circle" at bounding box center [270, 18] width 9 height 9
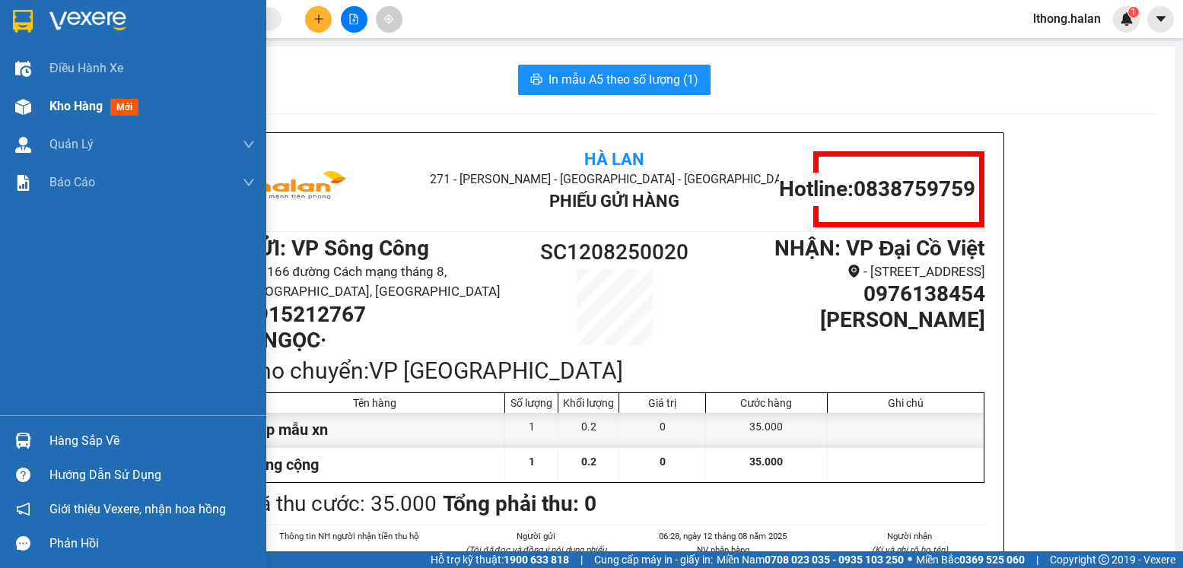
click at [64, 99] on span "Kho hàng" at bounding box center [75, 106] width 53 height 14
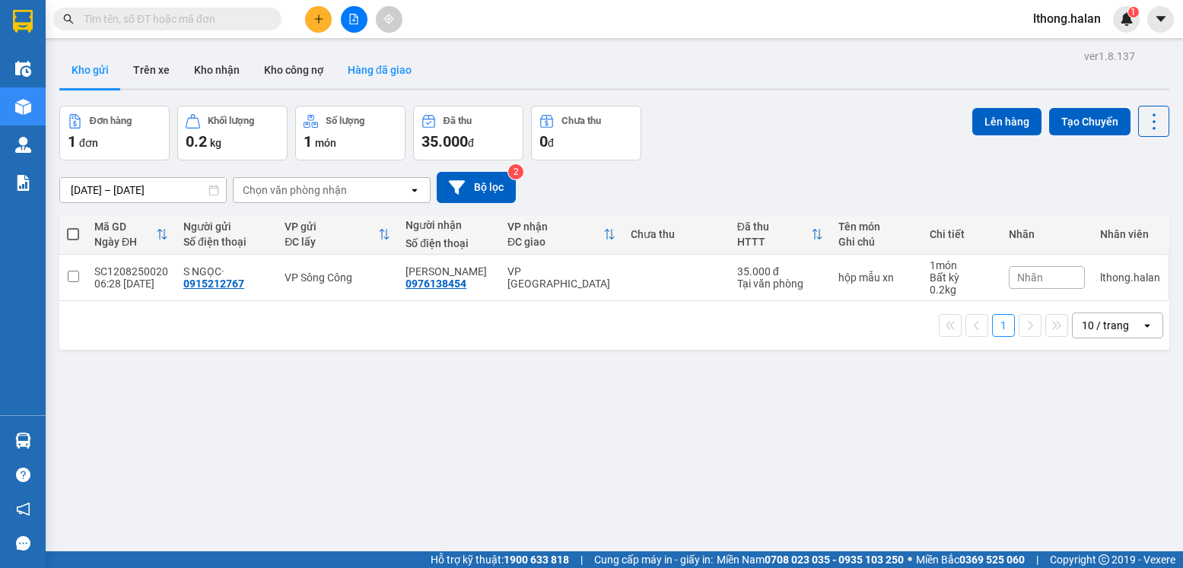
click at [386, 69] on button "Hàng đã giao" at bounding box center [379, 70] width 88 height 37
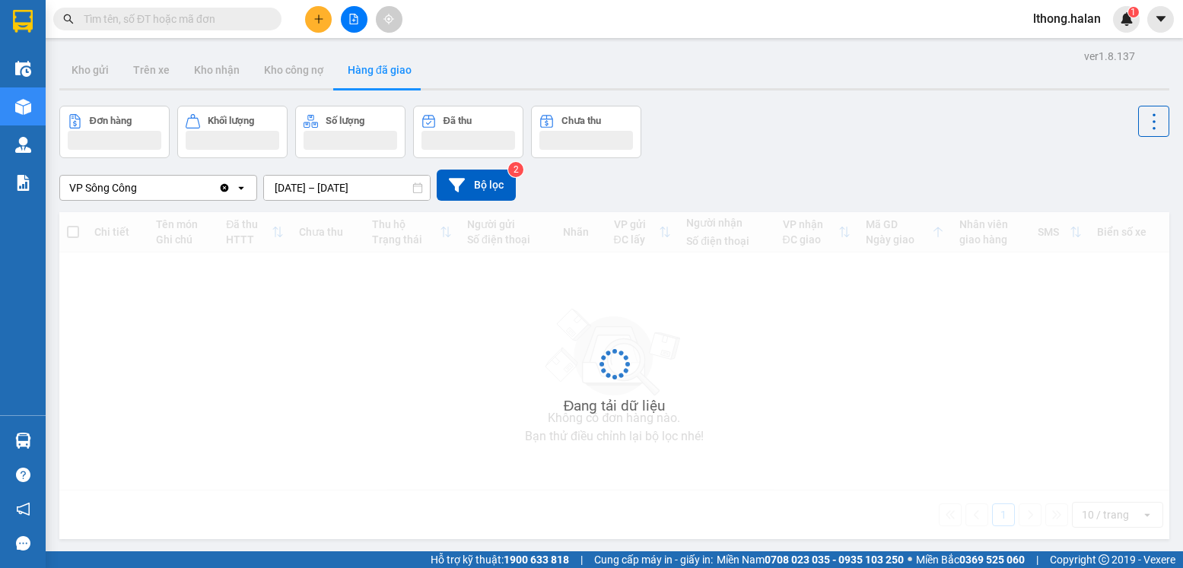
click at [314, 185] on input "10/08/2025 – 12/08/2025" at bounding box center [347, 188] width 166 height 24
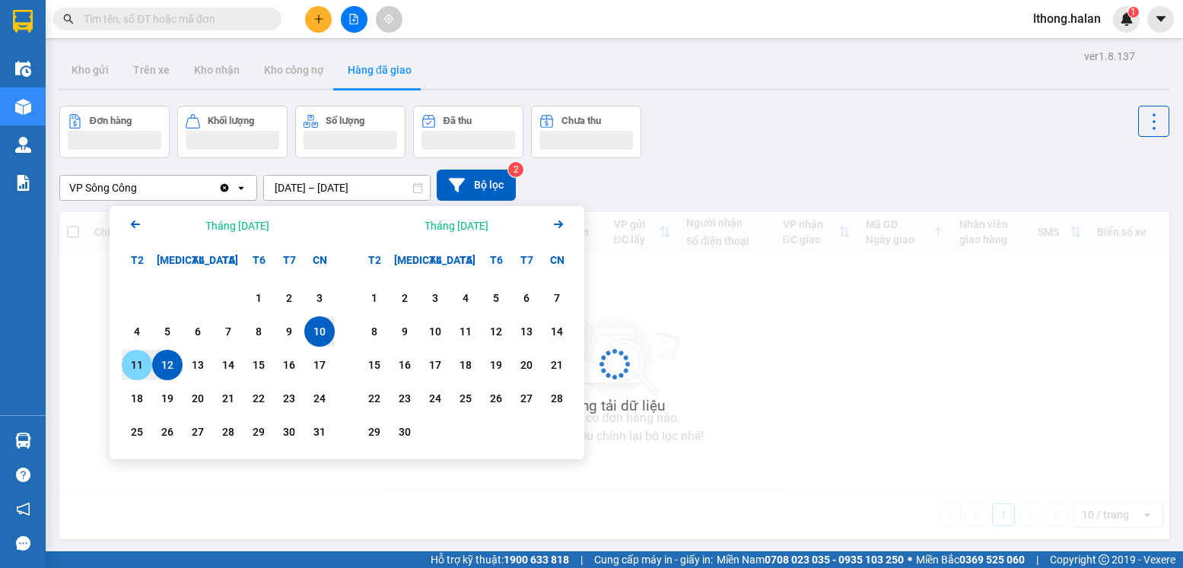
click at [129, 365] on div "11" at bounding box center [136, 365] width 21 height 18
type input "11/08/2025 – 11/08/2025"
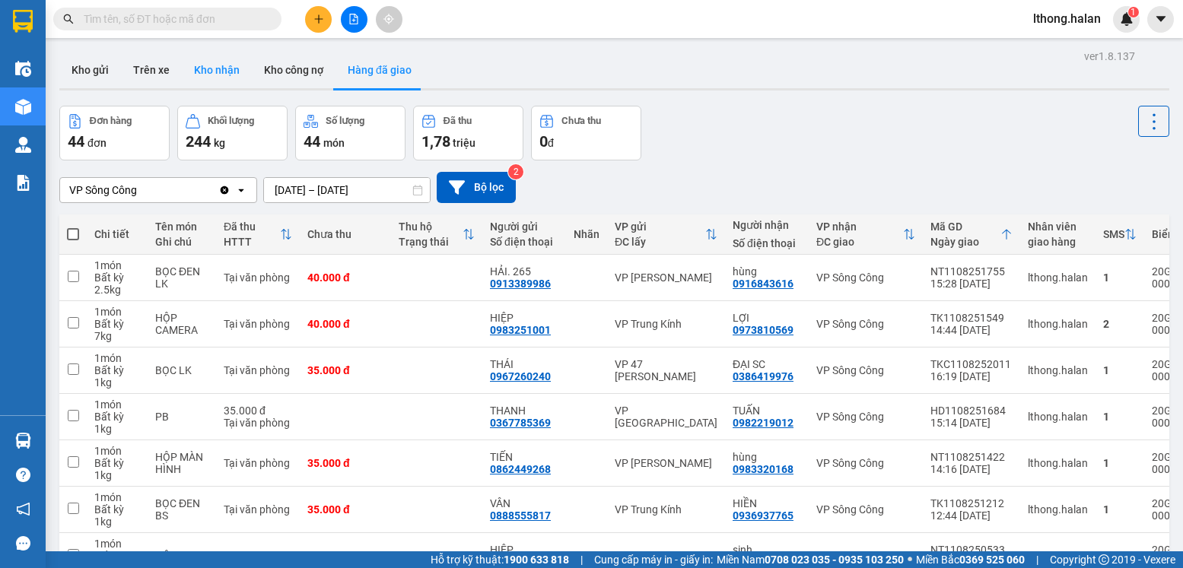
click at [211, 75] on button "Kho nhận" at bounding box center [217, 70] width 70 height 37
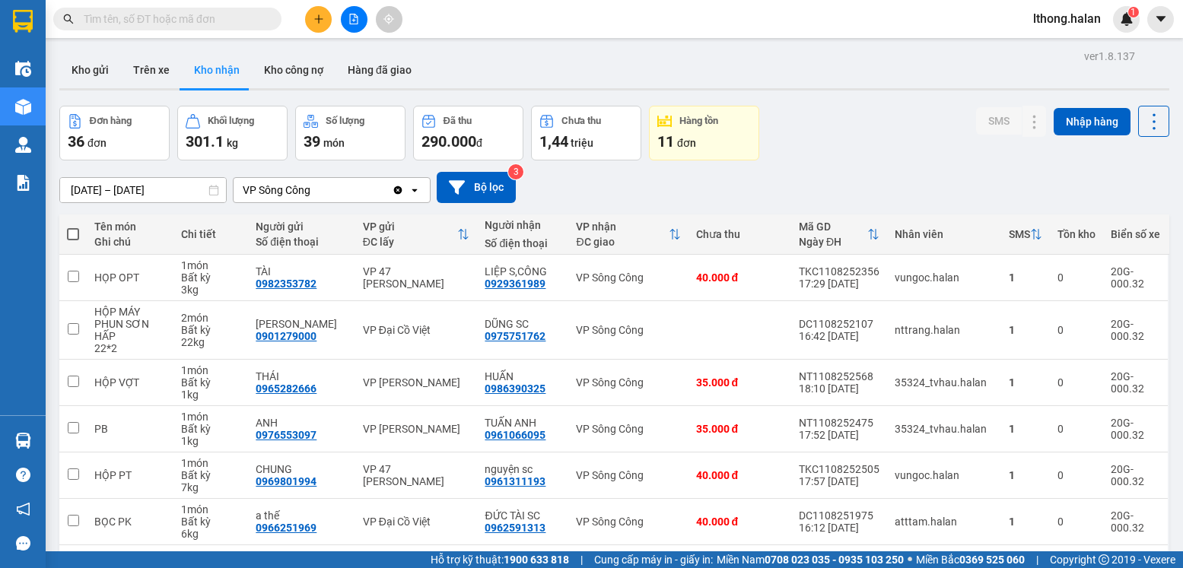
click at [313, 16] on icon "plus" at bounding box center [318, 19] width 11 height 11
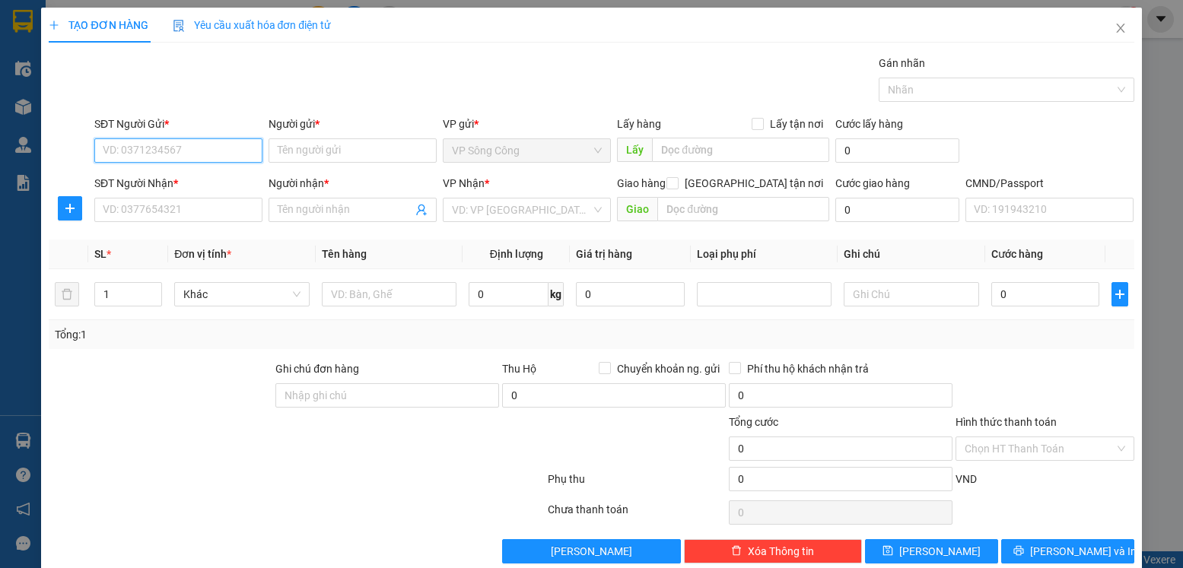
click at [200, 151] on input "SĐT Người Gửi *" at bounding box center [178, 150] width 168 height 24
click at [1116, 29] on icon "close" at bounding box center [1120, 28] width 8 height 9
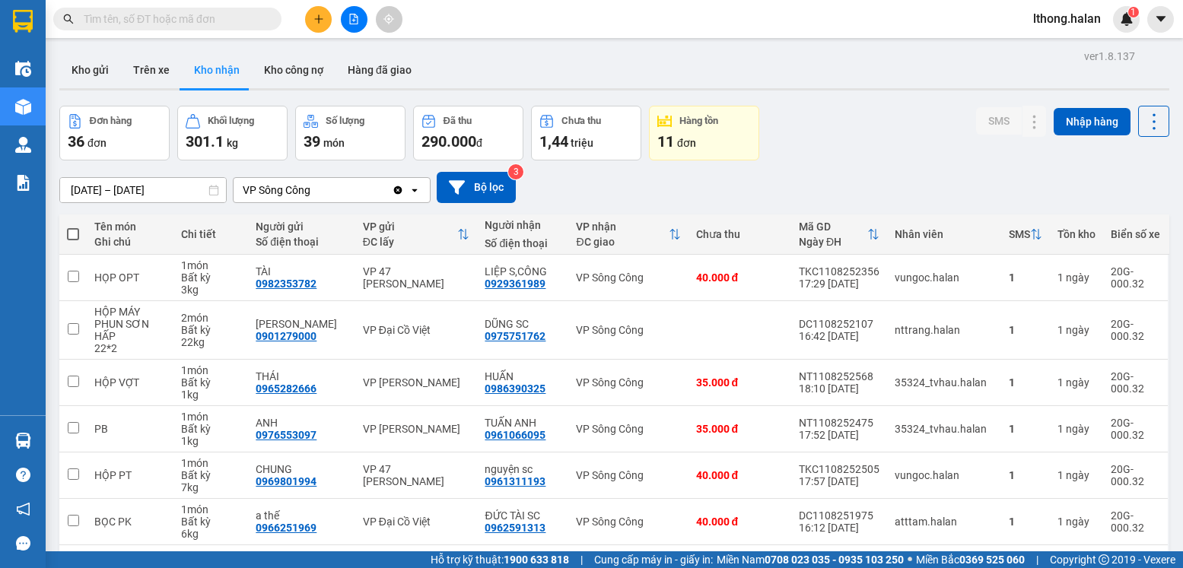
click at [206, 21] on input "text" at bounding box center [174, 19] width 180 height 17
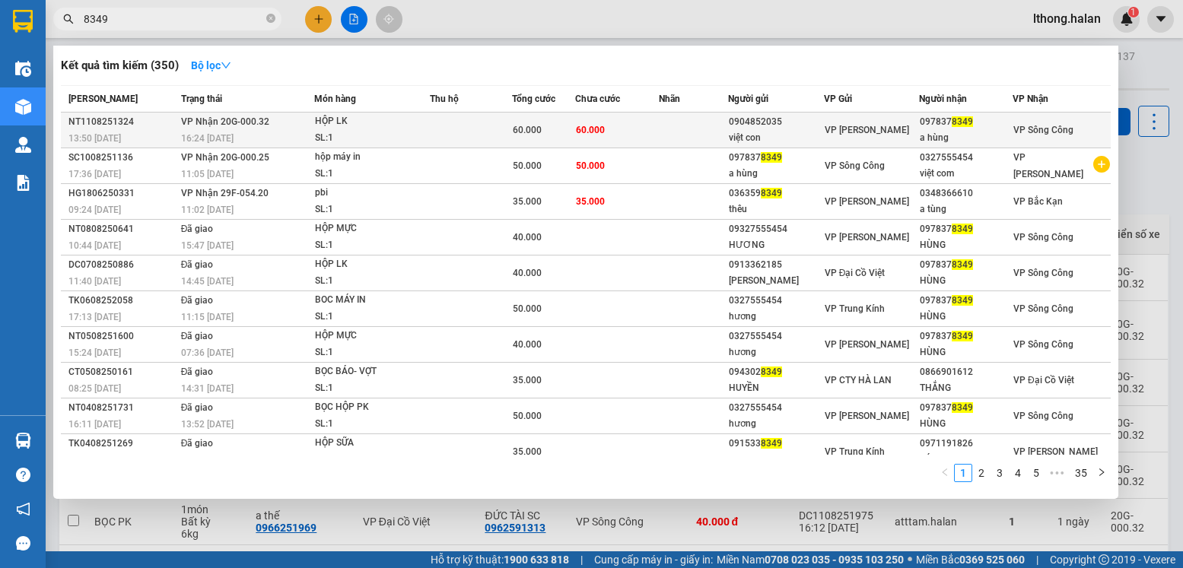
type input "8349"
click at [694, 129] on td at bounding box center [693, 131] width 69 height 36
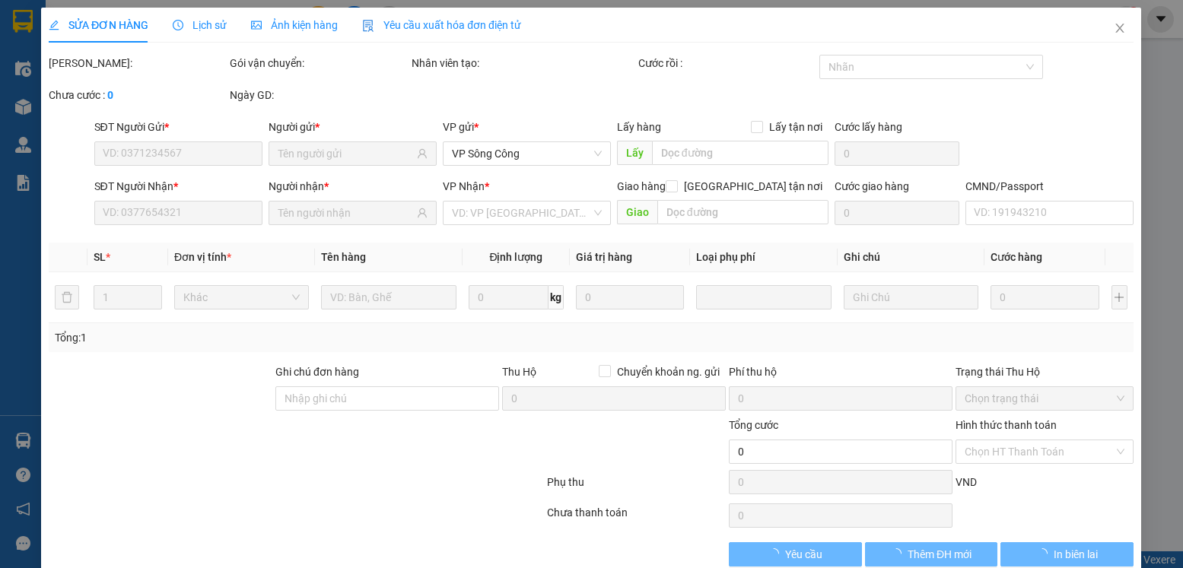
type input "0904852035"
type input "việt con"
type input "0978378349"
type input "a hùng"
type input "60.000"
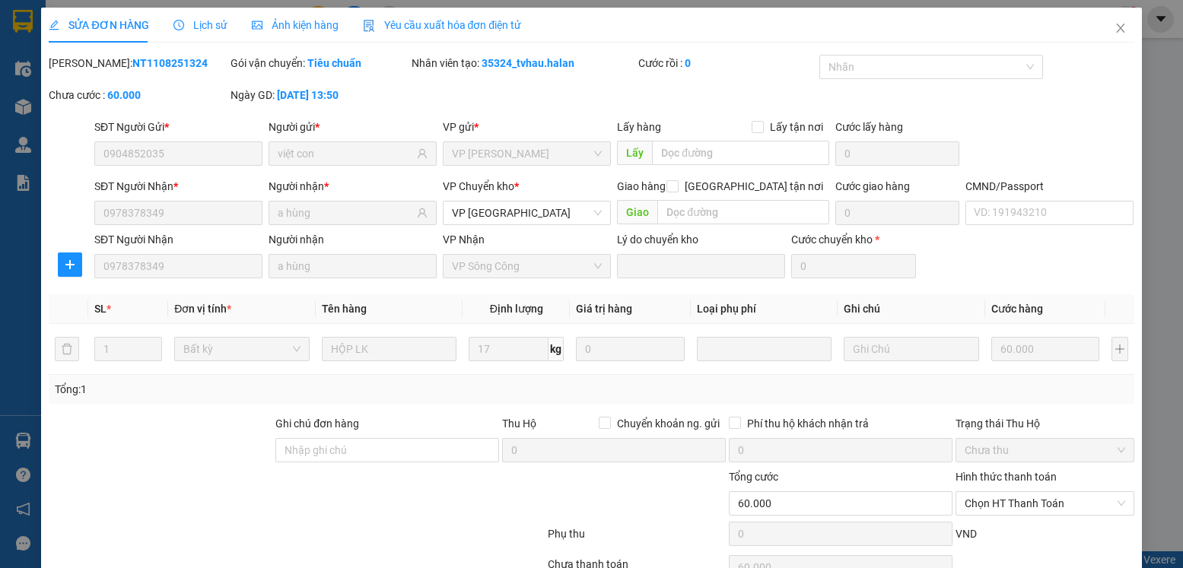
scroll to position [80, 0]
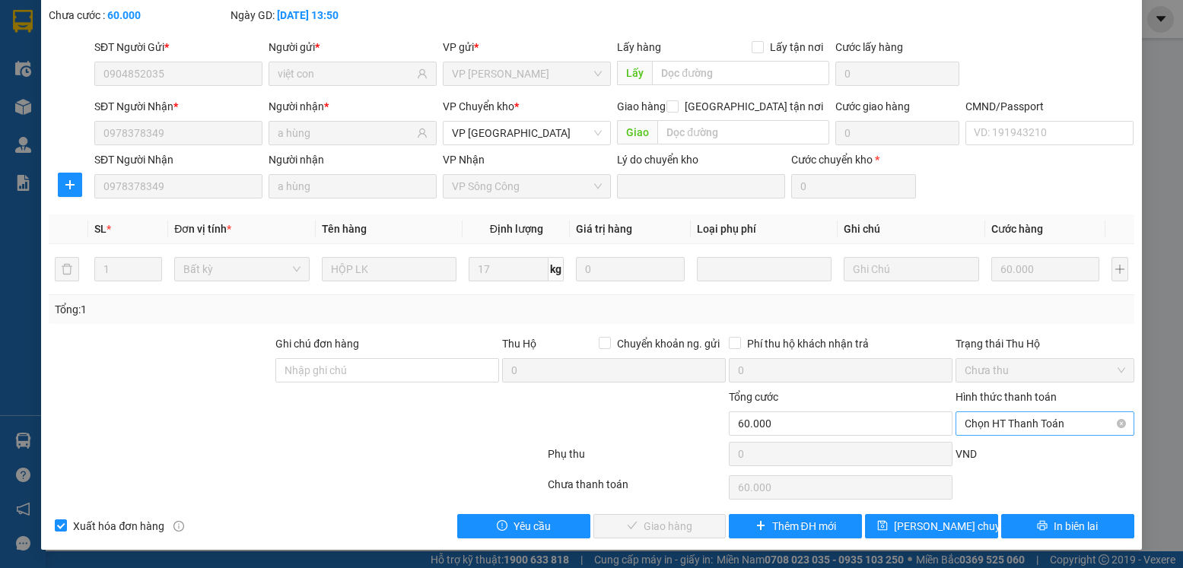
click at [1067, 422] on span "Chọn HT Thanh Toán" at bounding box center [1044, 423] width 160 height 23
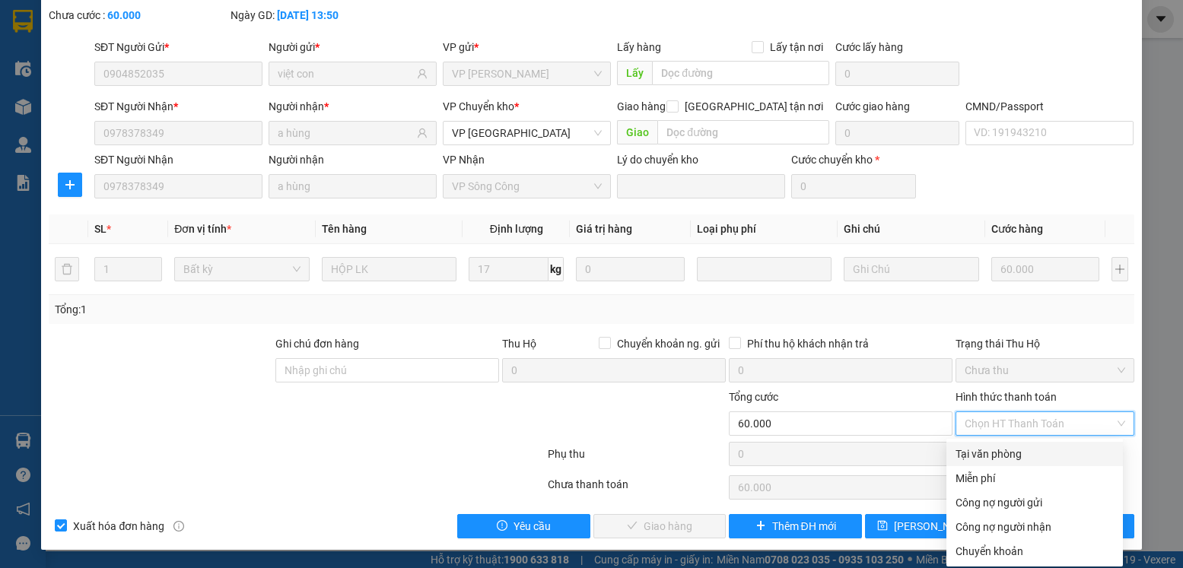
click at [1012, 454] on div "Tại văn phòng" at bounding box center [1034, 454] width 158 height 17
type input "0"
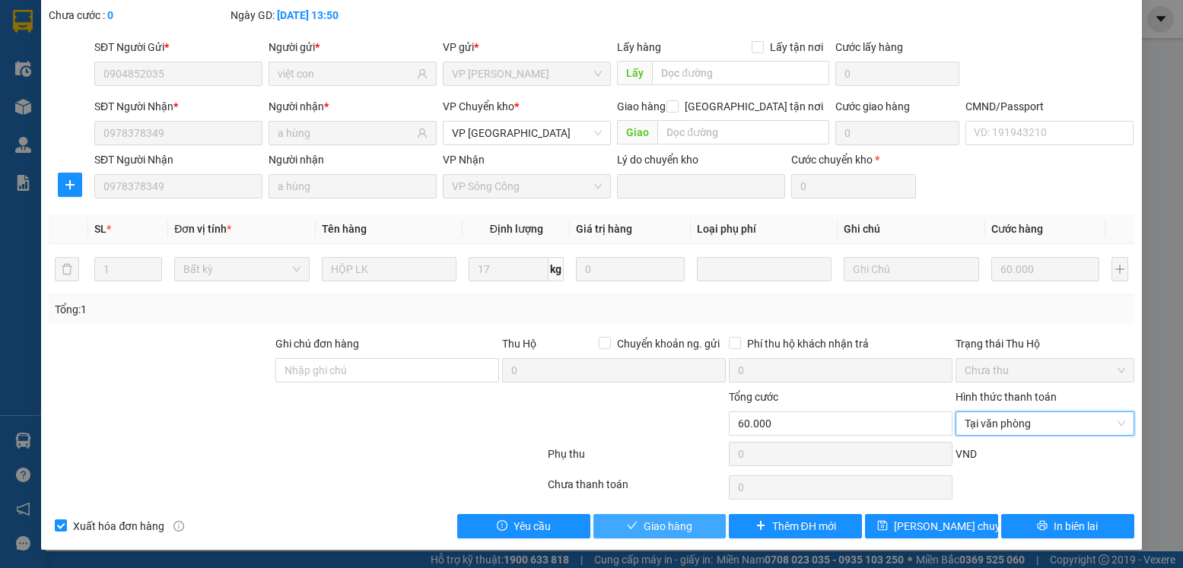
click at [667, 518] on span "Giao hàng" at bounding box center [667, 526] width 49 height 17
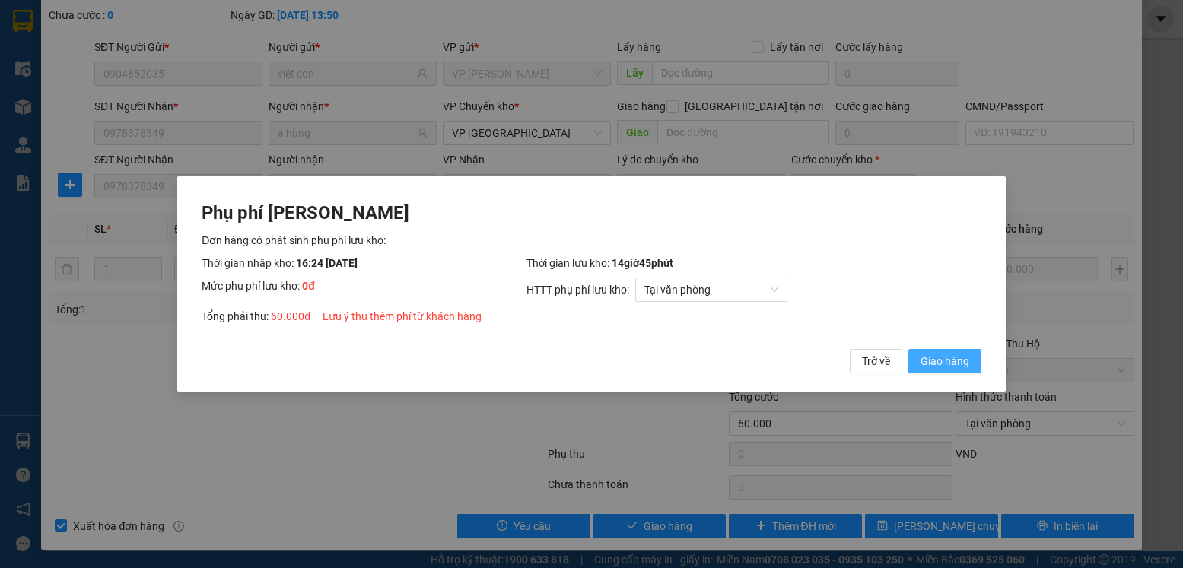
click at [957, 362] on span "Giao hàng" at bounding box center [944, 361] width 49 height 17
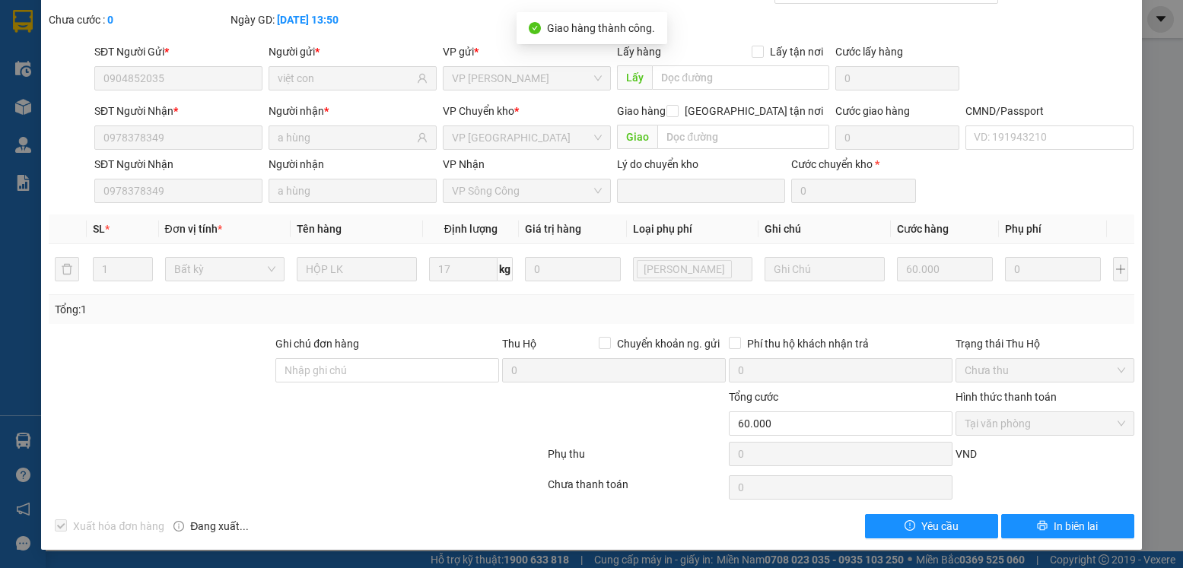
scroll to position [0, 0]
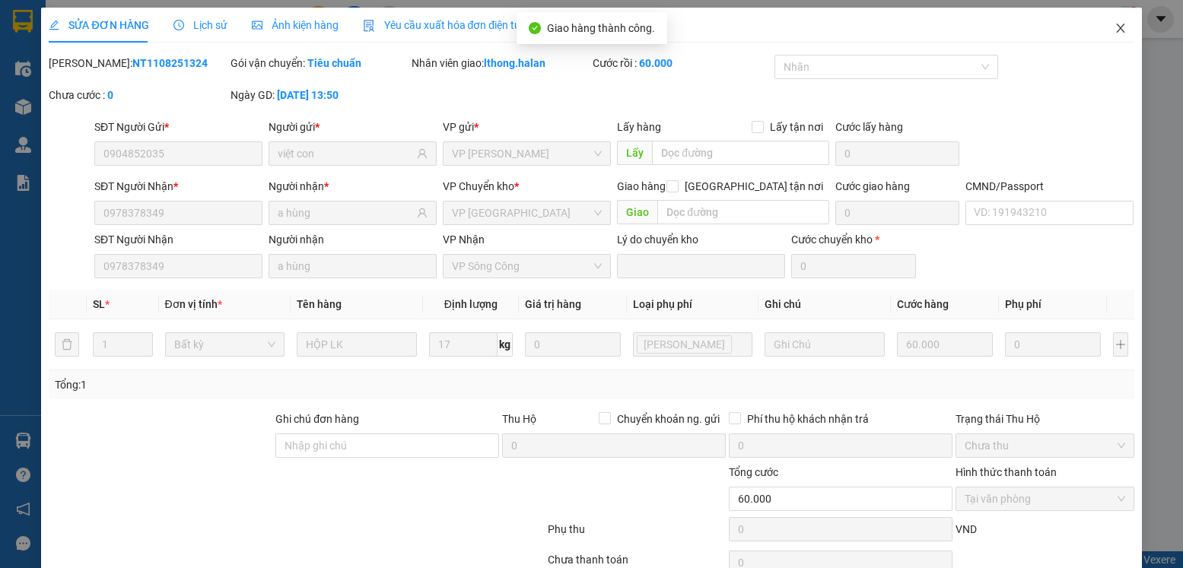
click at [1114, 30] on icon "close" at bounding box center [1120, 28] width 12 height 12
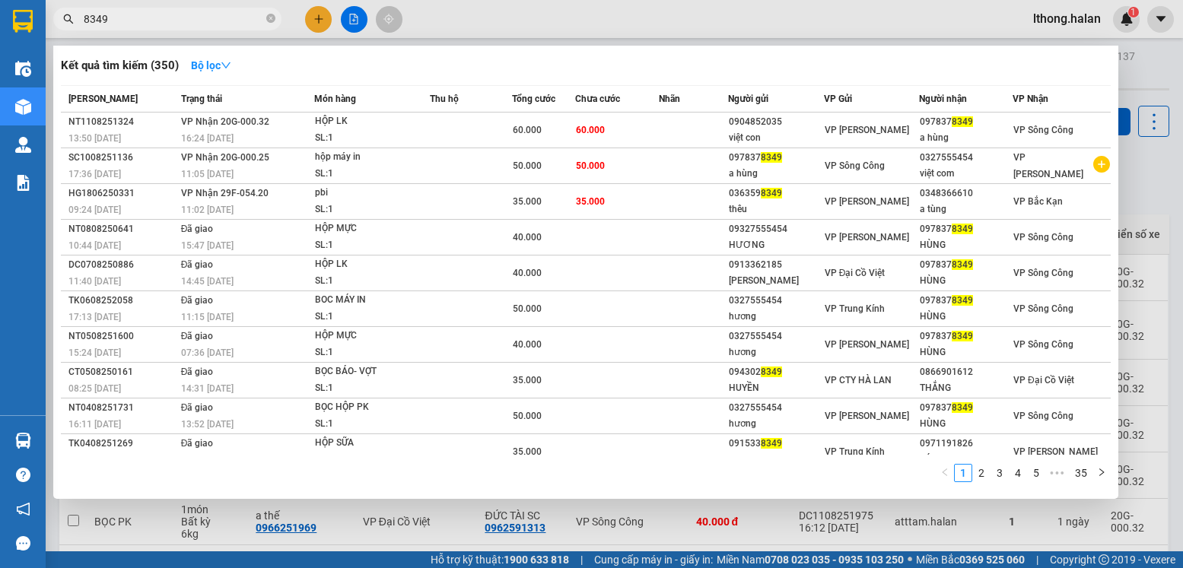
click at [205, 20] on input "8349" at bounding box center [174, 19] width 180 height 17
click at [270, 21] on icon "close-circle" at bounding box center [270, 18] width 9 height 9
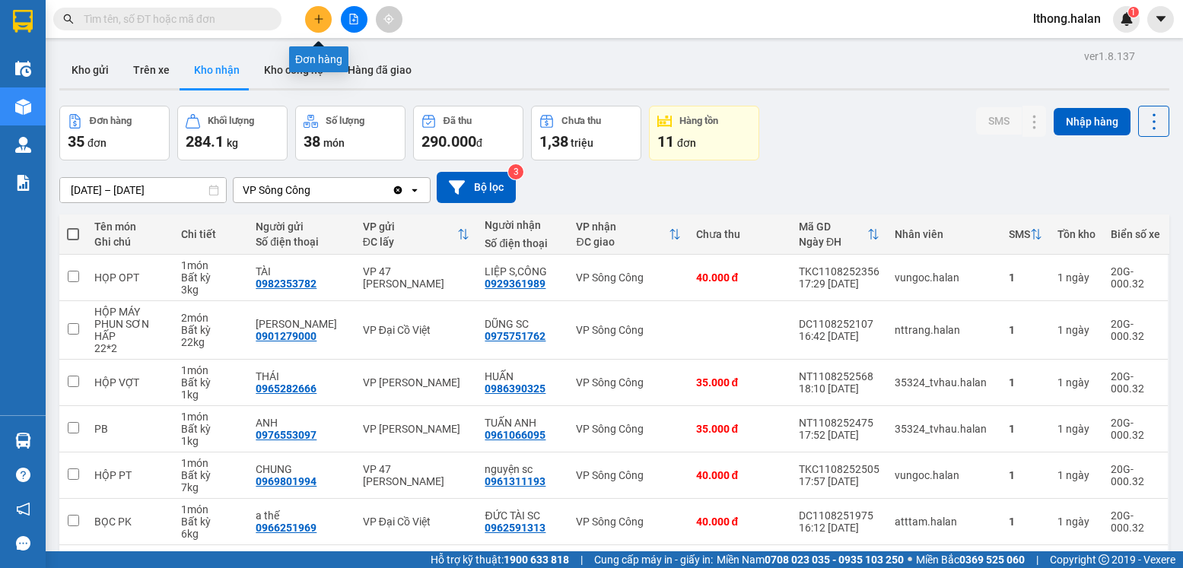
click at [312, 21] on button at bounding box center [318, 19] width 27 height 27
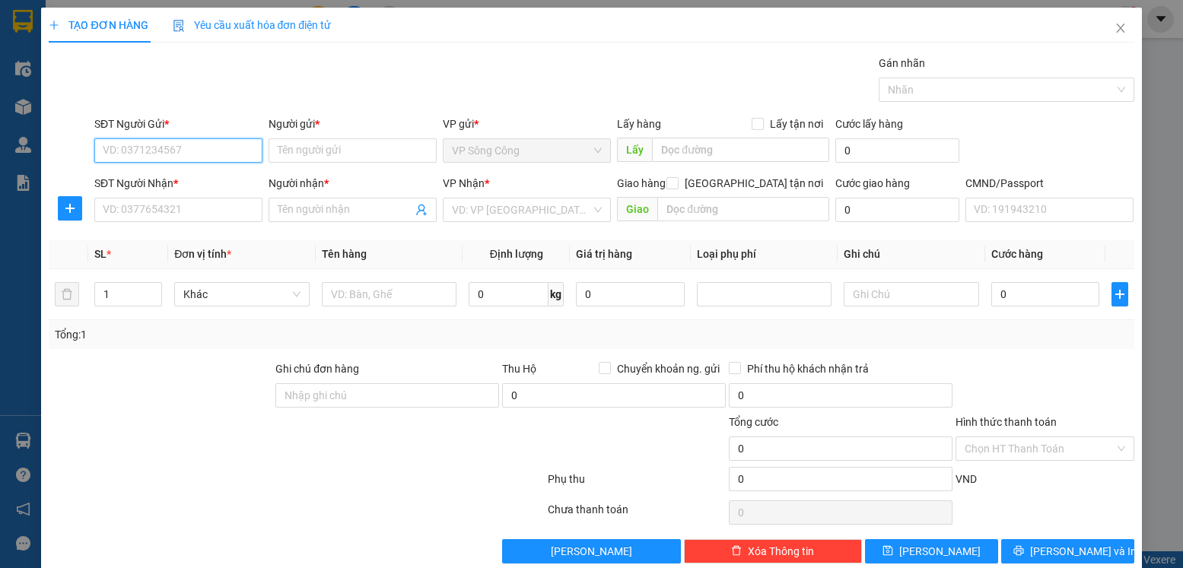
click at [210, 148] on input "SĐT Người Gửi *" at bounding box center [178, 150] width 168 height 24
type input "0886269759"
click at [222, 176] on div "0886269759 - VP SÔNG CÔNG" at bounding box center [177, 181] width 148 height 17
type input "VP SÔNG CÔNG"
type input "0886269759"
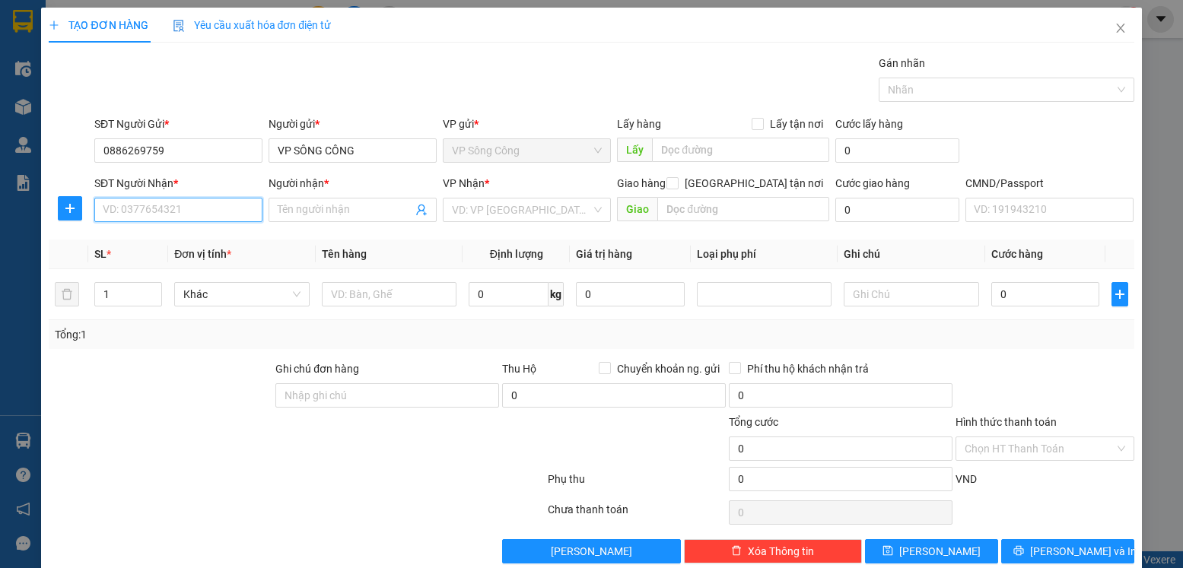
click at [204, 212] on input "SĐT Người Nhận *" at bounding box center [178, 210] width 168 height 24
click at [213, 239] on div "0982347092 - THOA KẾ TOÁN" at bounding box center [177, 240] width 148 height 17
type input "0982347092"
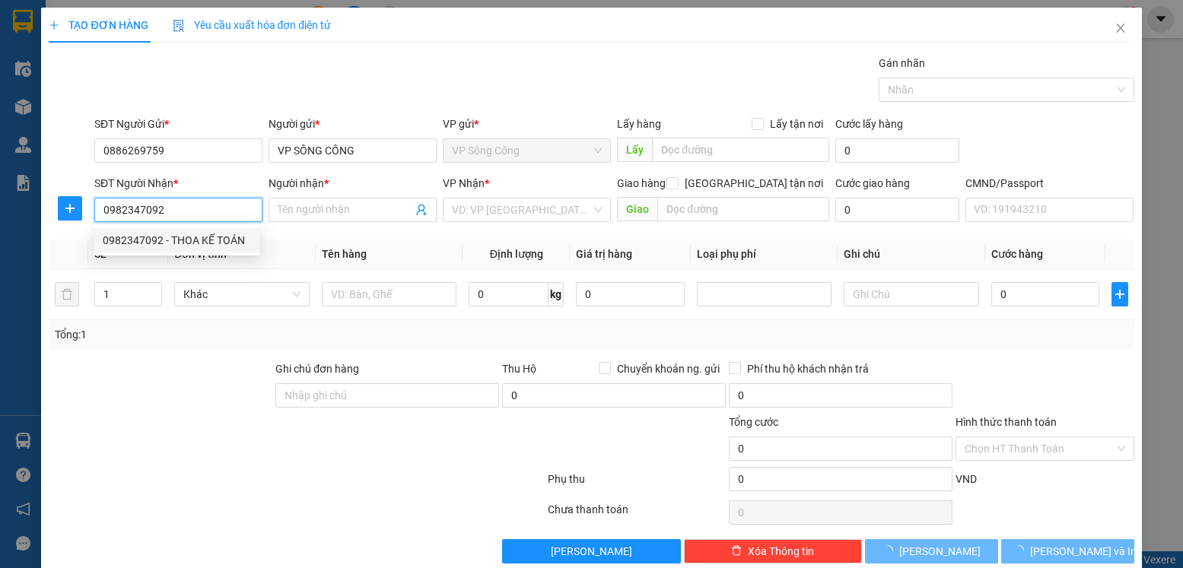
type input "THOA KẾ TOÁN"
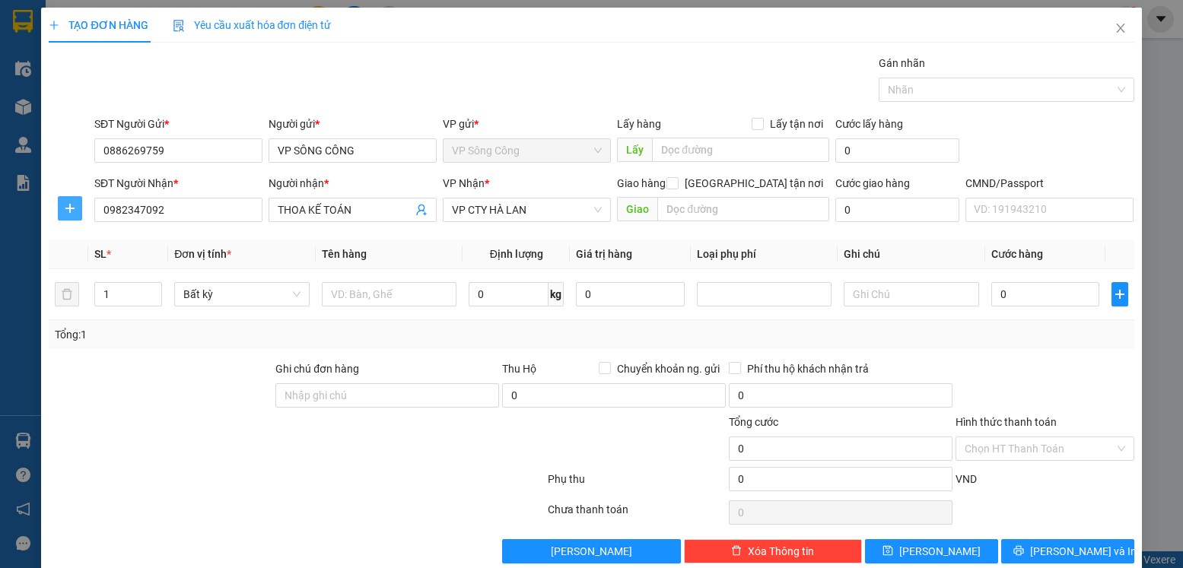
click at [59, 210] on span "plus" at bounding box center [70, 208] width 23 height 12
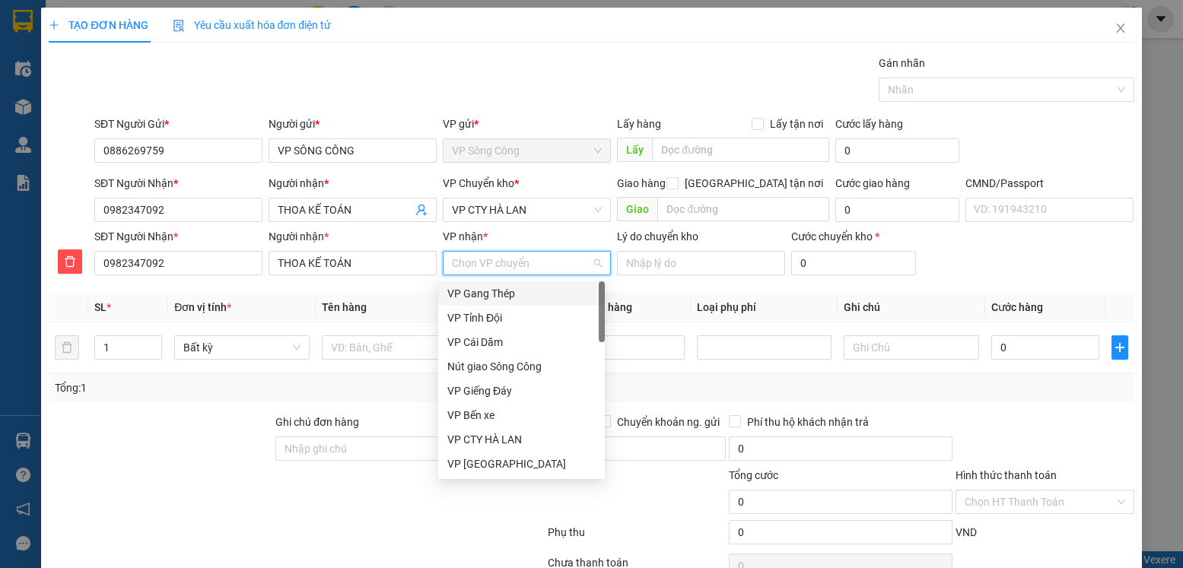
click at [453, 265] on input "VP nhận *" at bounding box center [521, 263] width 139 height 23
click at [486, 436] on div "VP CTY HÀ LAN" at bounding box center [521, 439] width 148 height 17
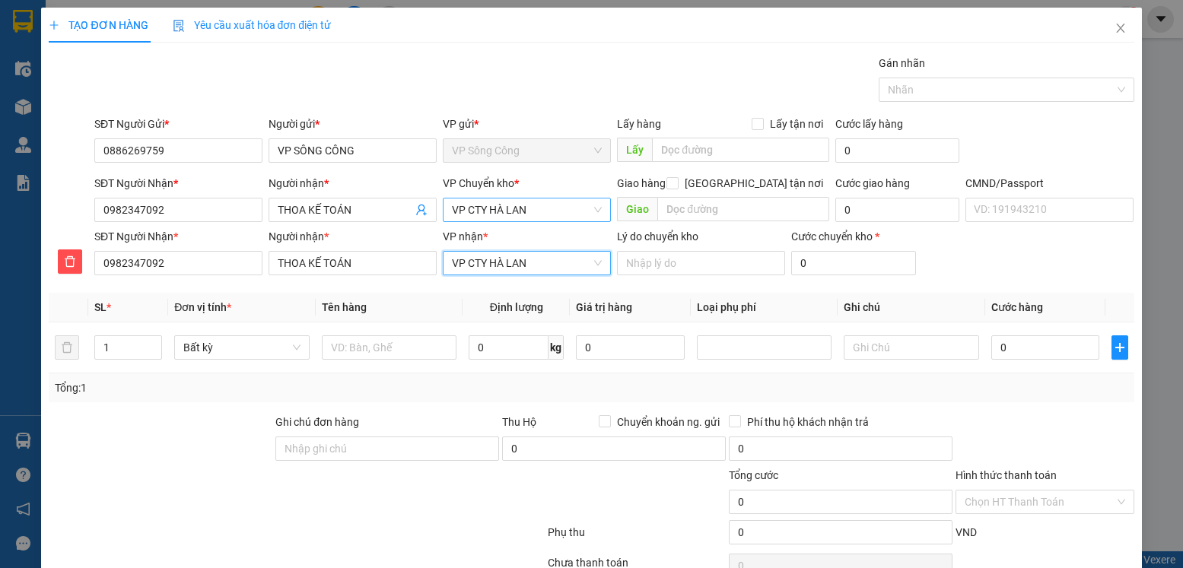
click at [545, 208] on span "VP CTY HÀ LAN" at bounding box center [527, 210] width 150 height 23
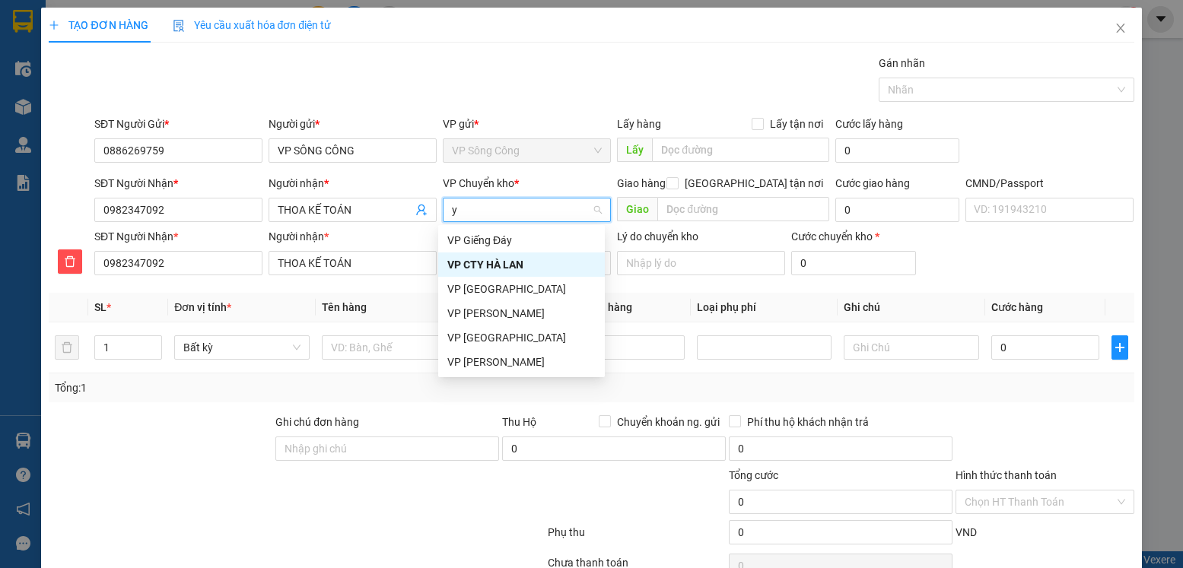
type input "yb"
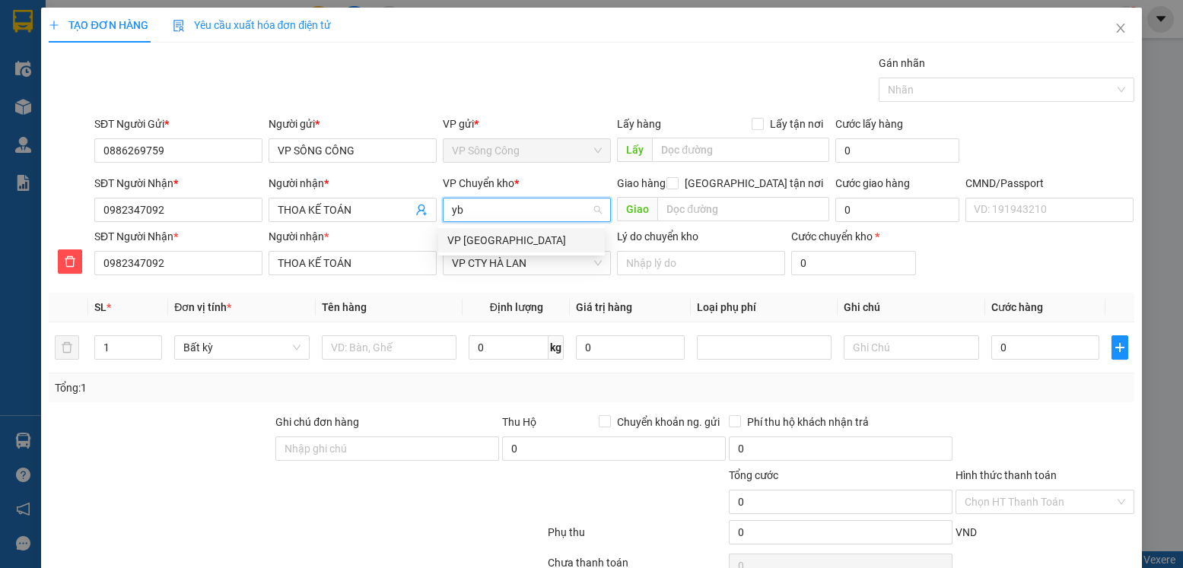
click at [453, 243] on div "VP [GEOGRAPHIC_DATA]" at bounding box center [521, 240] width 148 height 17
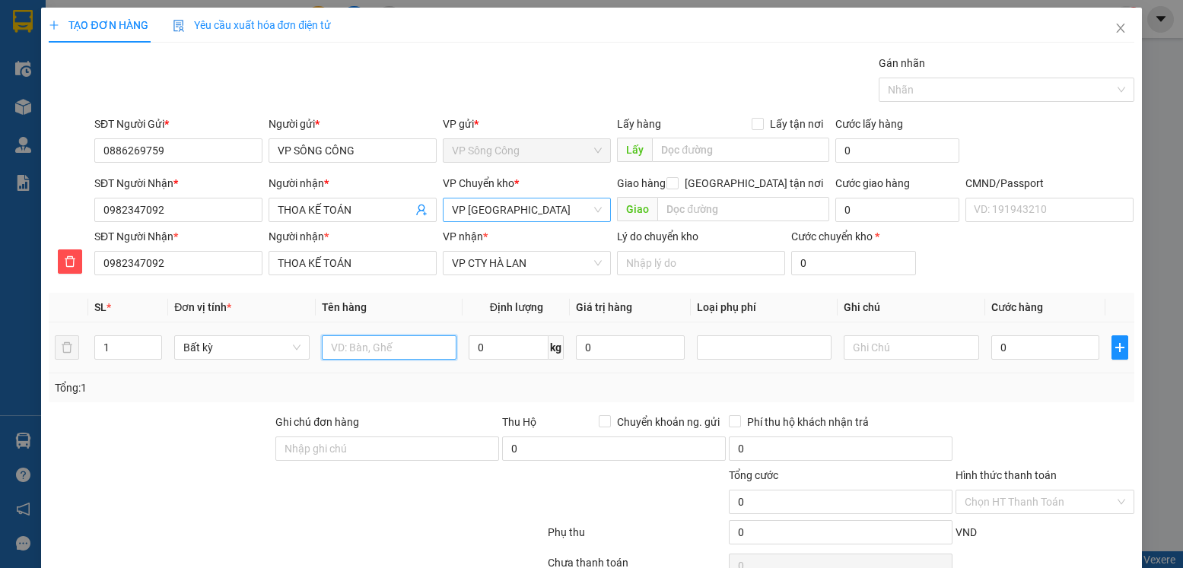
click at [392, 351] on input "text" at bounding box center [389, 347] width 135 height 24
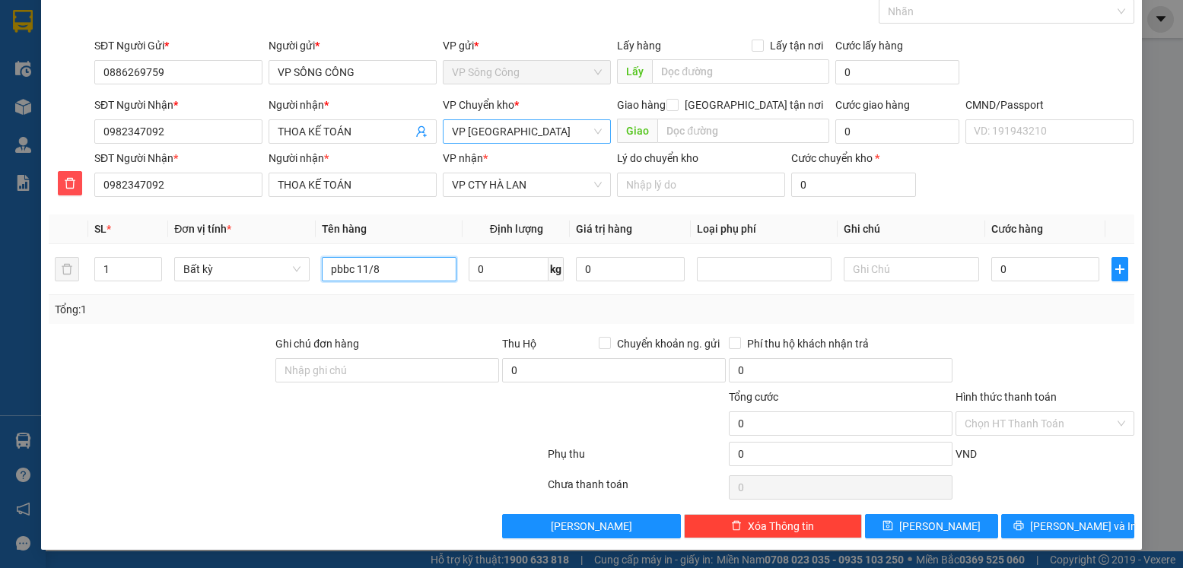
scroll to position [2, 0]
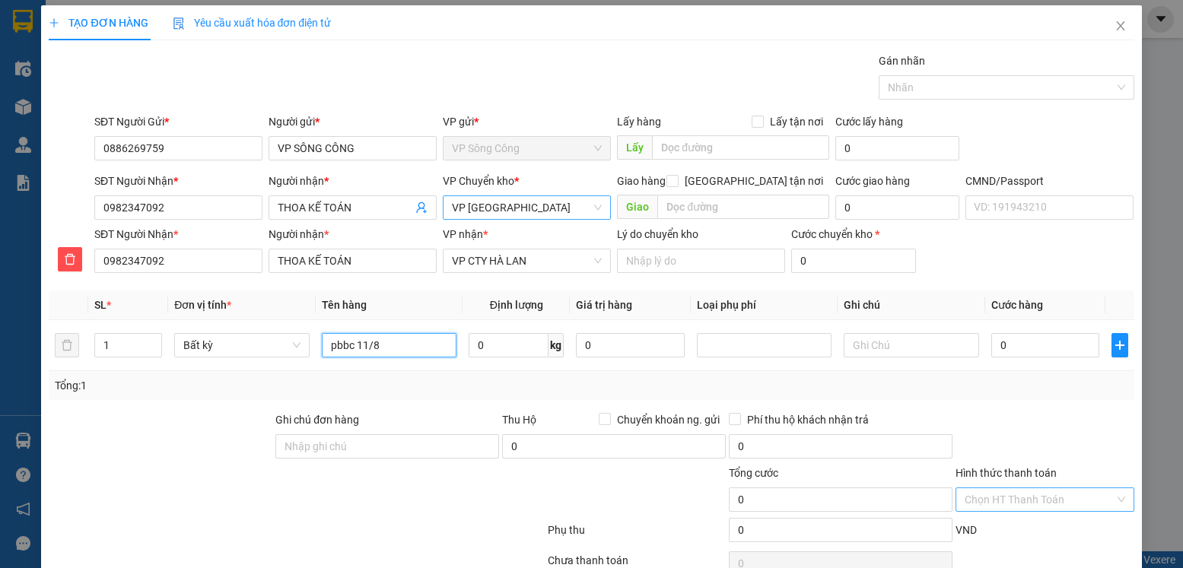
type input "pbbc 11/8"
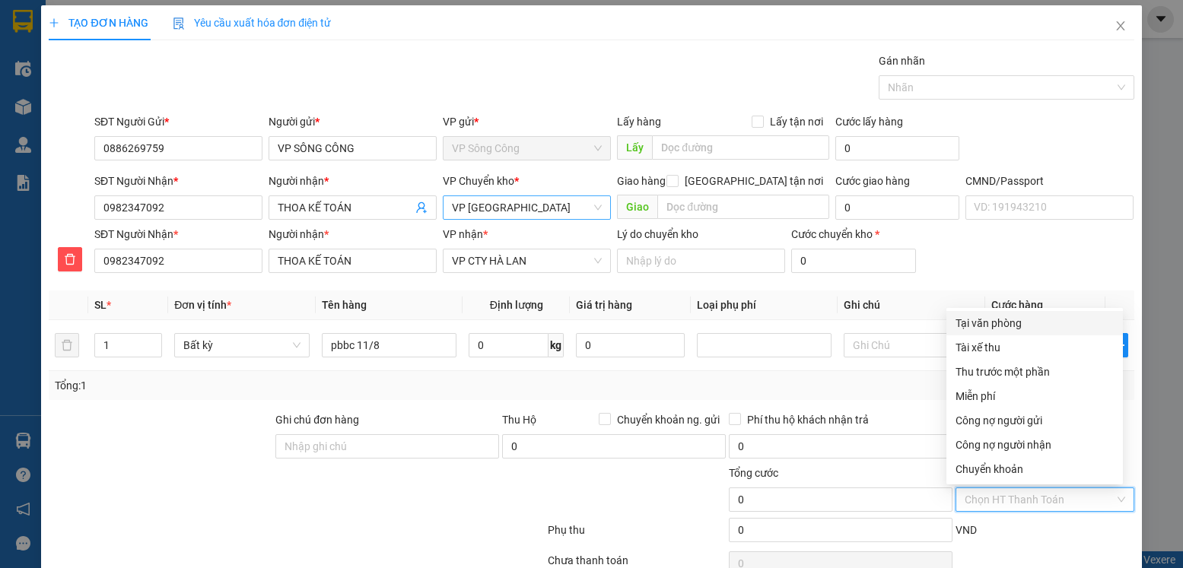
click at [1047, 497] on input "Hình thức thanh toán" at bounding box center [1038, 499] width 149 height 23
click at [989, 402] on div "Miễn phí" at bounding box center [1034, 396] width 158 height 17
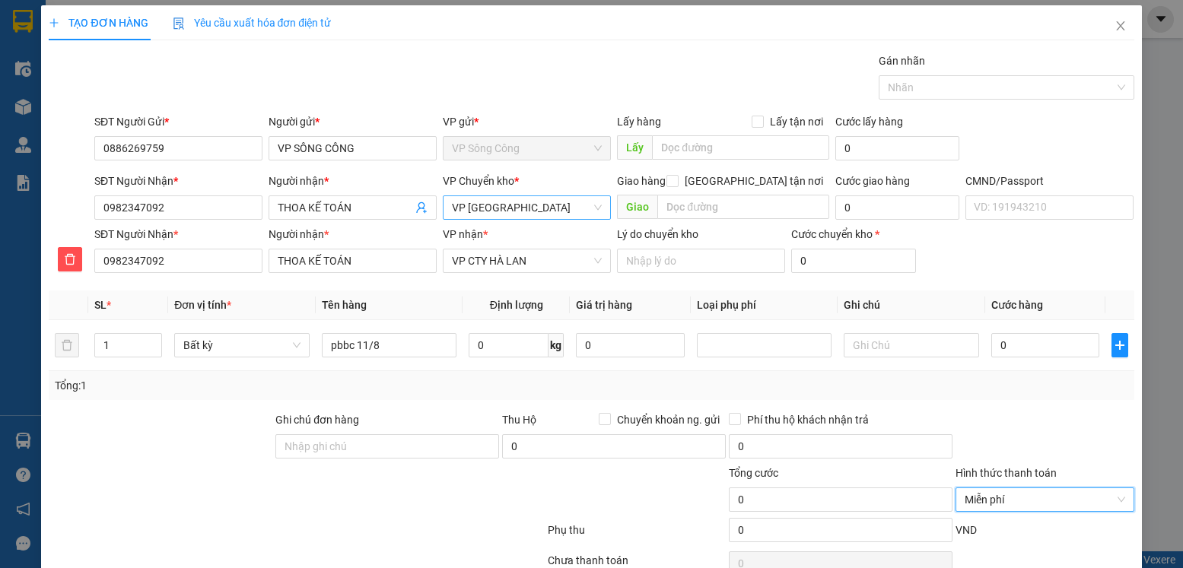
scroll to position [78, 0]
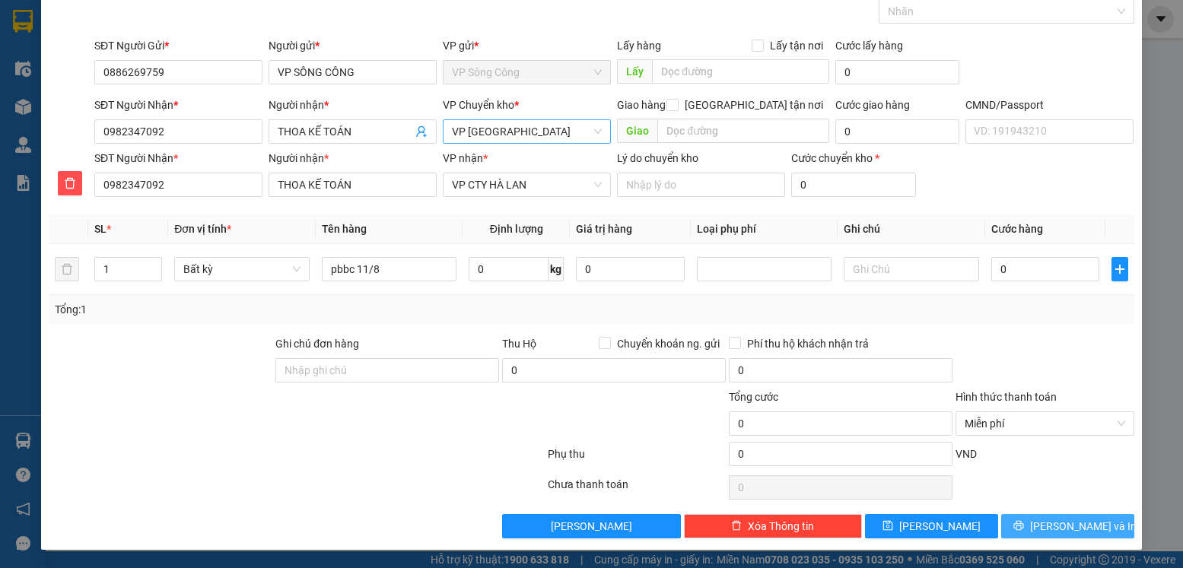
click at [1046, 522] on span "Lưu và In" at bounding box center [1083, 526] width 106 height 17
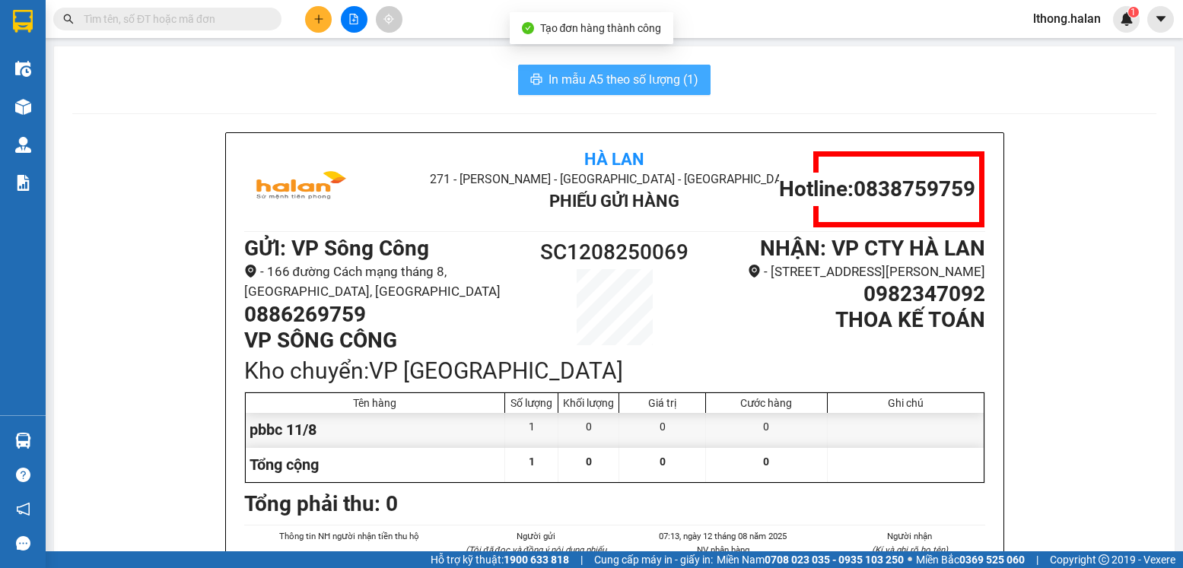
click at [646, 79] on span "In mẫu A5 theo số lượng (1)" at bounding box center [623, 79] width 150 height 19
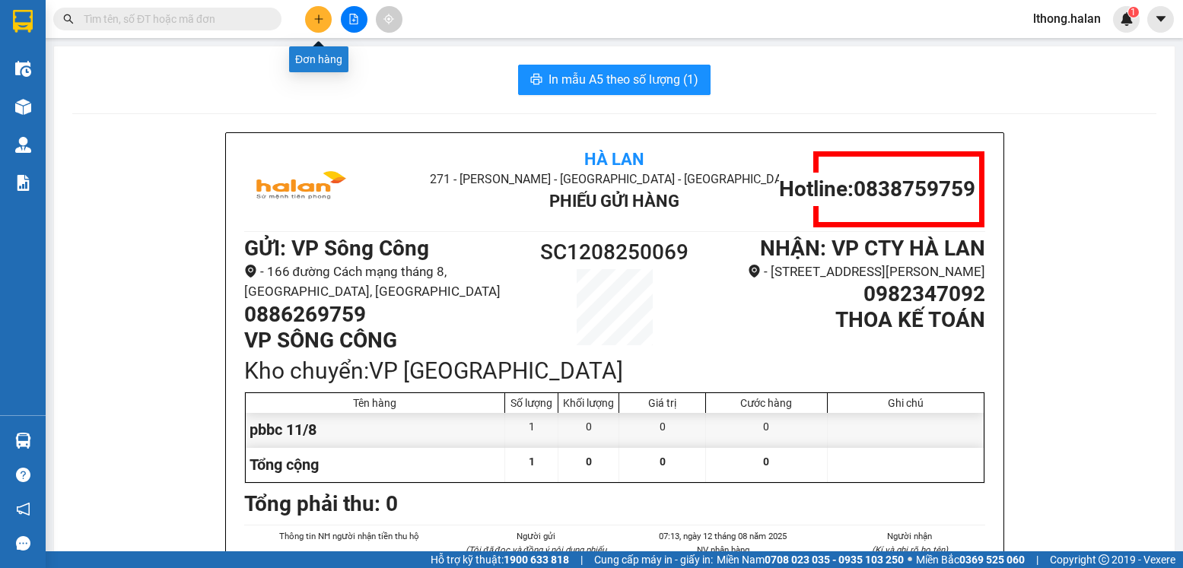
click at [310, 14] on button at bounding box center [318, 19] width 27 height 27
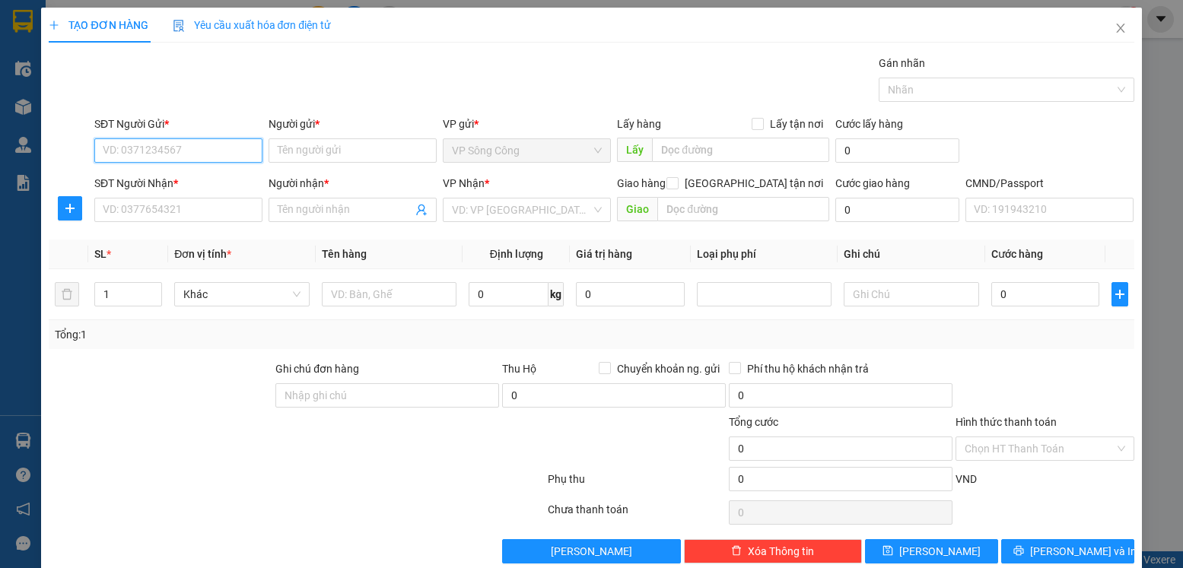
click at [195, 152] on input "SĐT Người Gửi *" at bounding box center [178, 150] width 168 height 24
type input "0852281234"
click at [150, 180] on div "0852281234 - tân" at bounding box center [177, 181] width 148 height 17
type input "tân"
type input "0852281234"
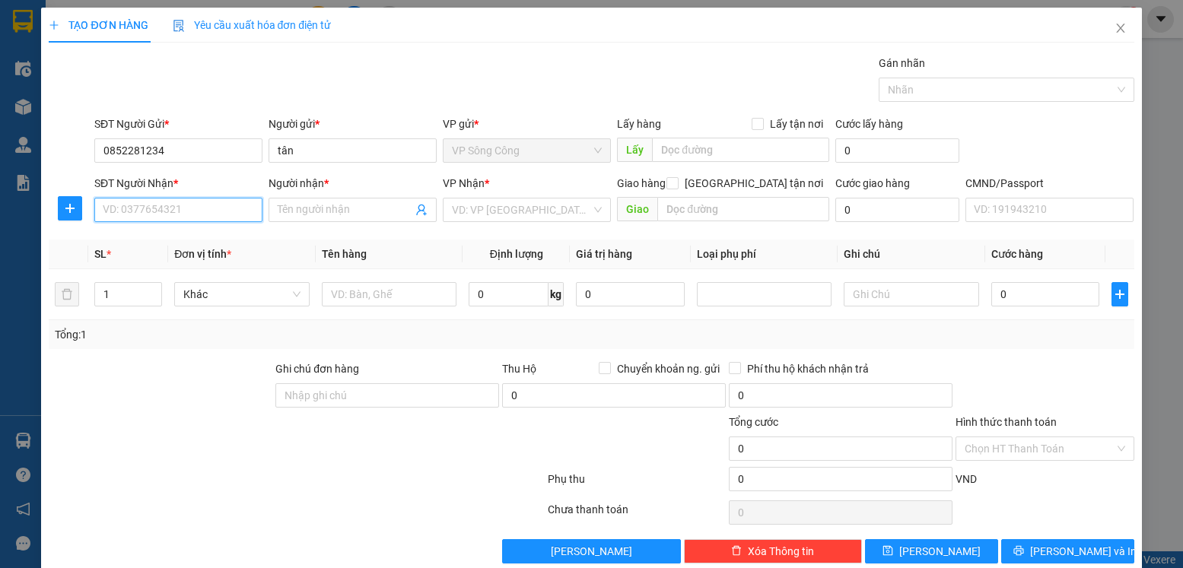
click at [127, 214] on input "SĐT Người Nhận *" at bounding box center [178, 210] width 168 height 24
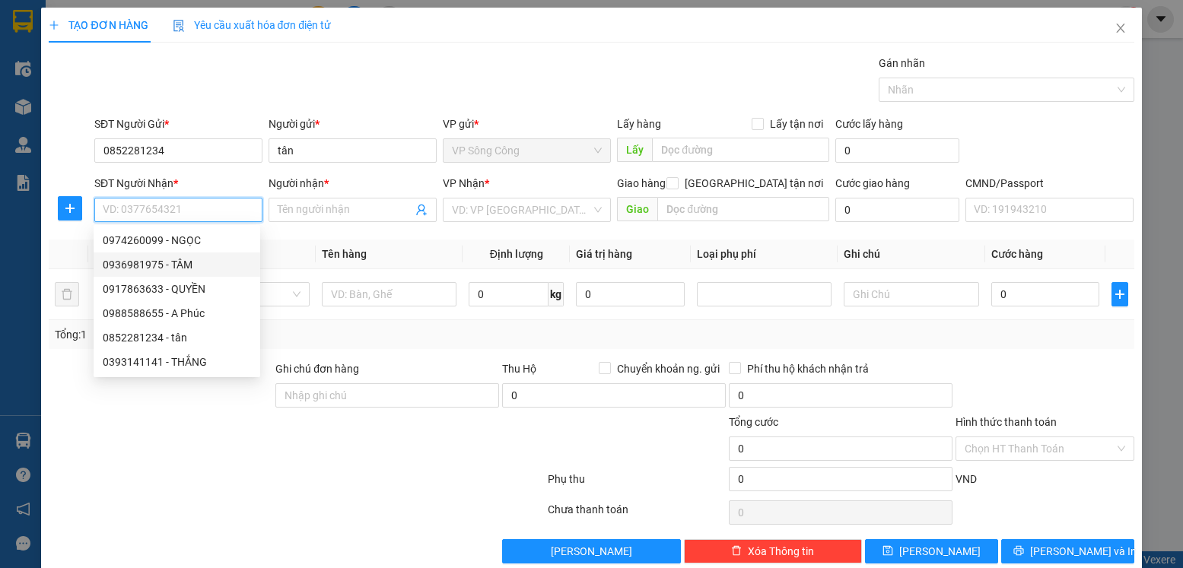
click at [147, 265] on div "0936981975 - TÂM" at bounding box center [177, 264] width 148 height 17
type input "0936981975"
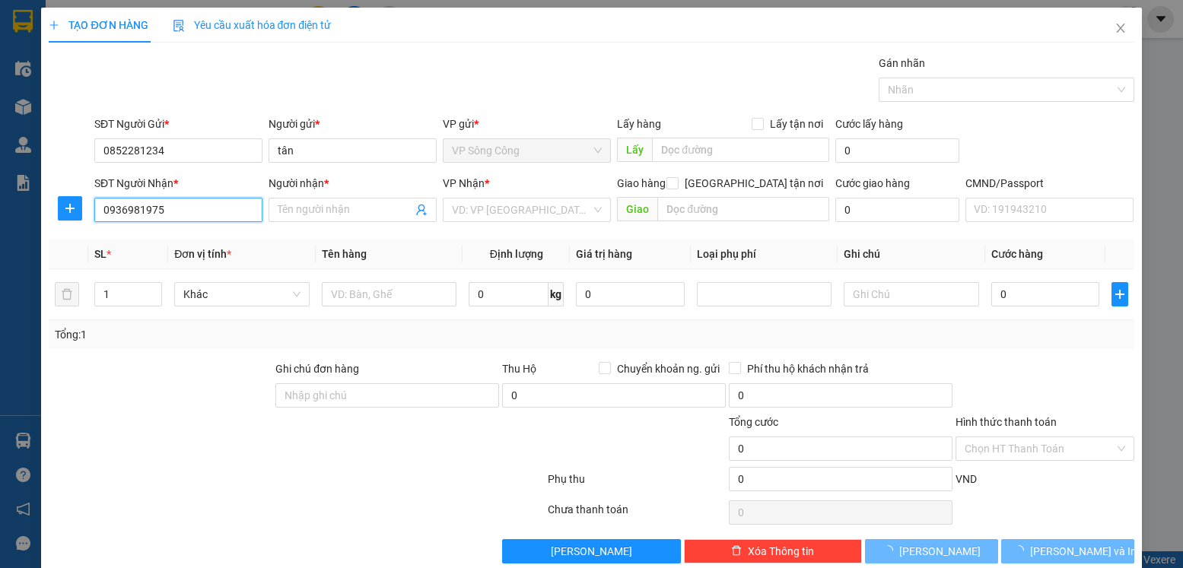
type input "TÂM"
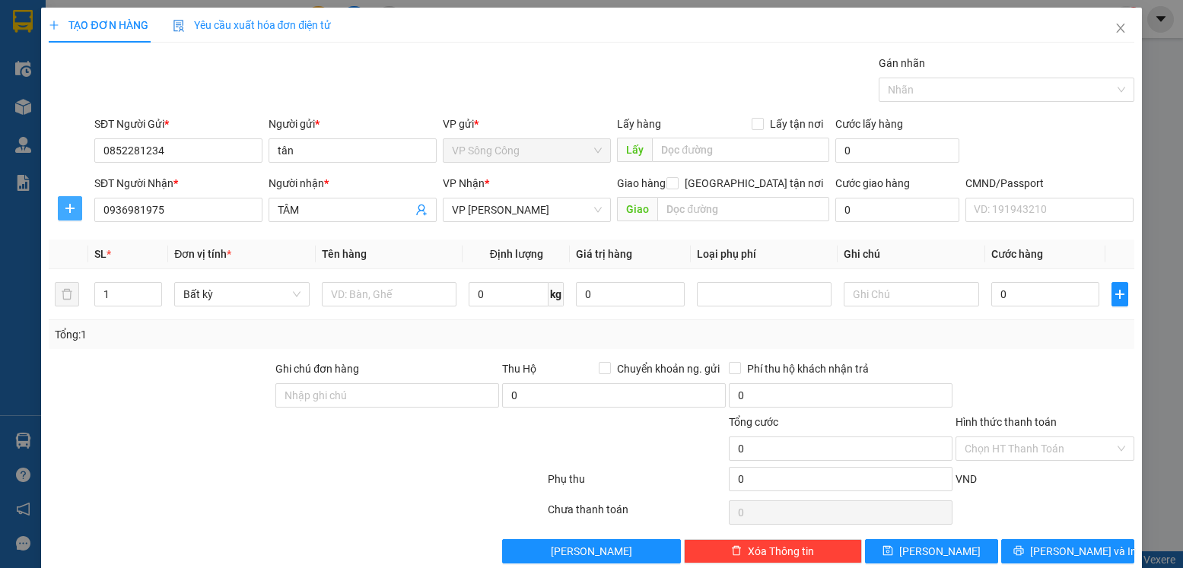
click at [74, 211] on icon "plus" at bounding box center [70, 208] width 12 height 12
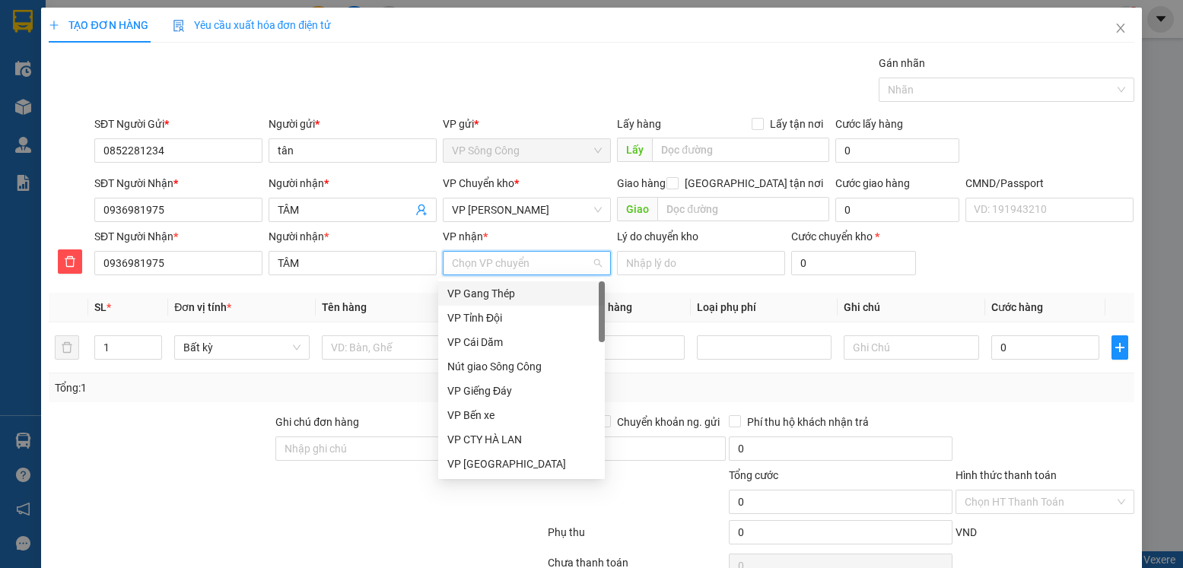
click at [500, 262] on input "VP nhận *" at bounding box center [521, 263] width 139 height 23
type input "o"
type input "vo"
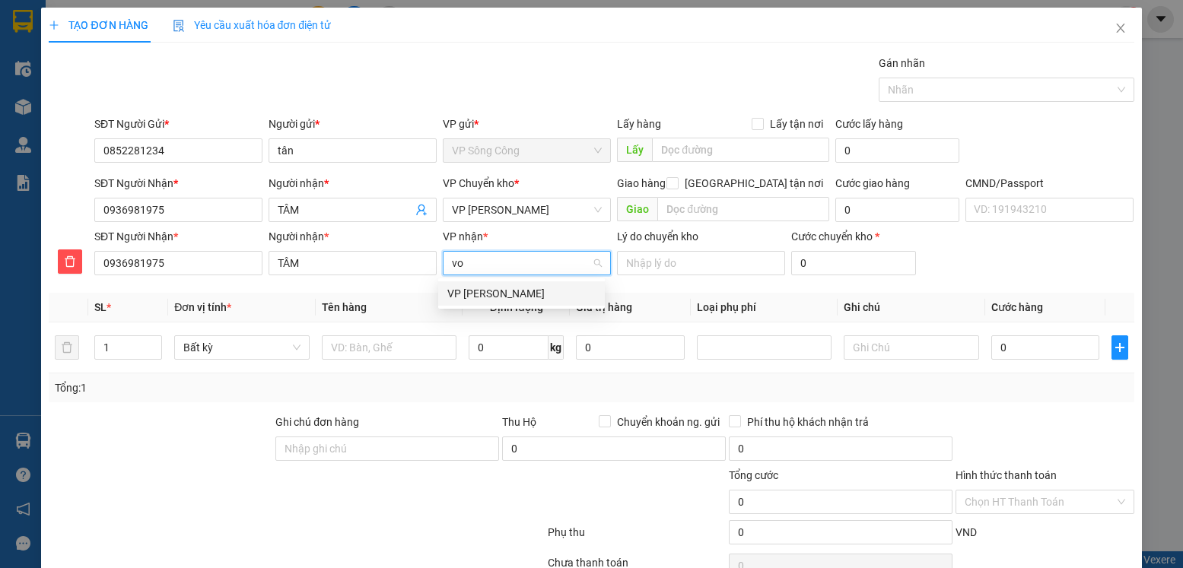
click at [504, 288] on div "VP [PERSON_NAME]" at bounding box center [521, 293] width 148 height 17
click at [524, 213] on span "VP [PERSON_NAME]" at bounding box center [527, 210] width 150 height 23
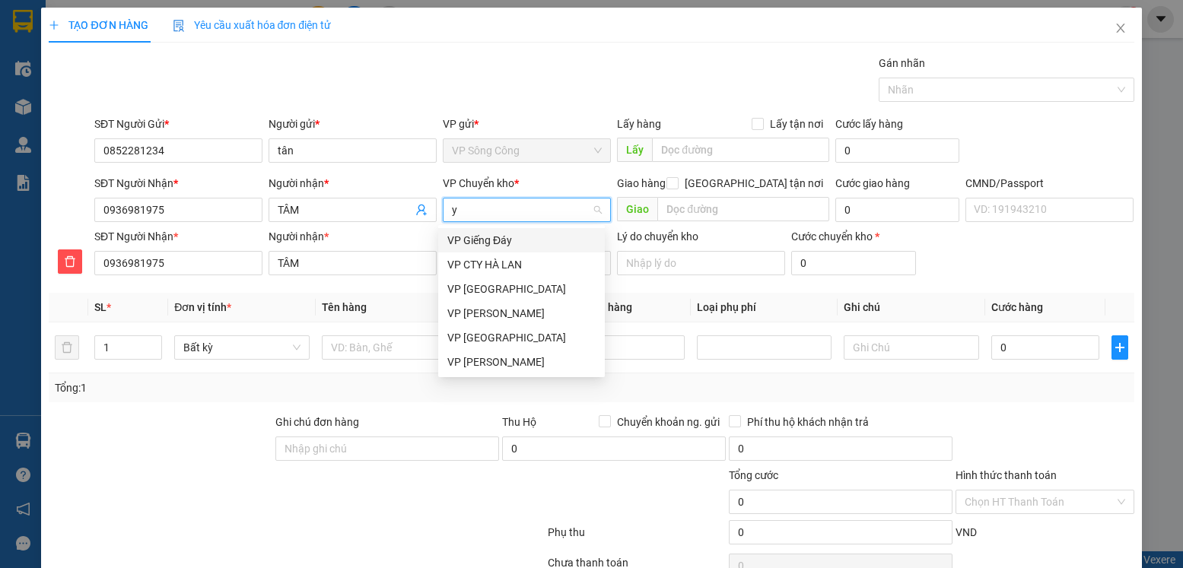
type input "yb"
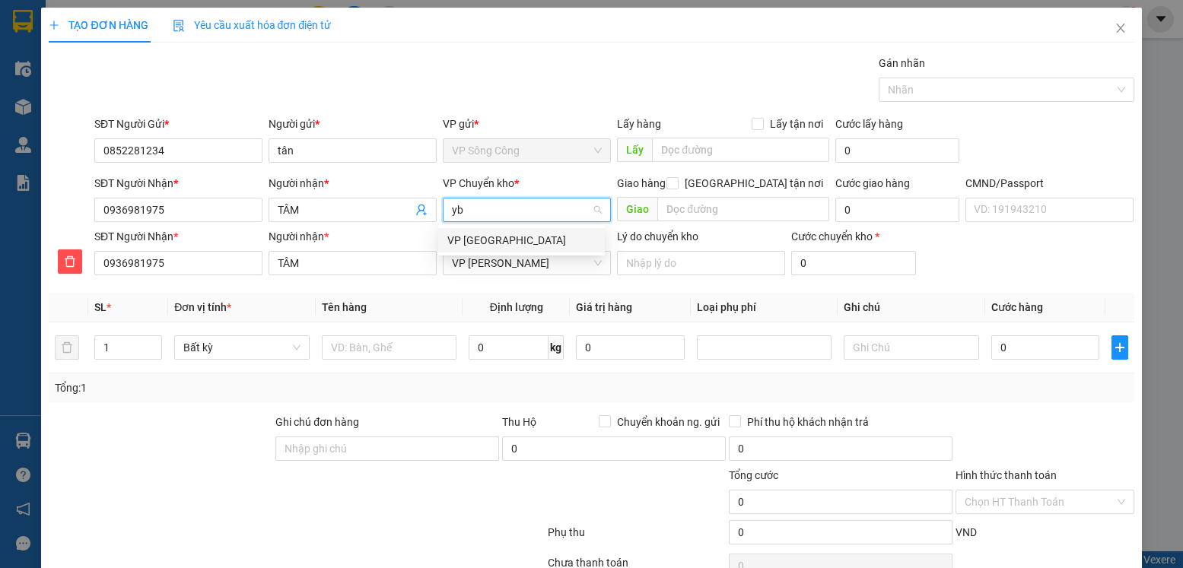
click at [487, 243] on div "VP [GEOGRAPHIC_DATA]" at bounding box center [521, 240] width 148 height 17
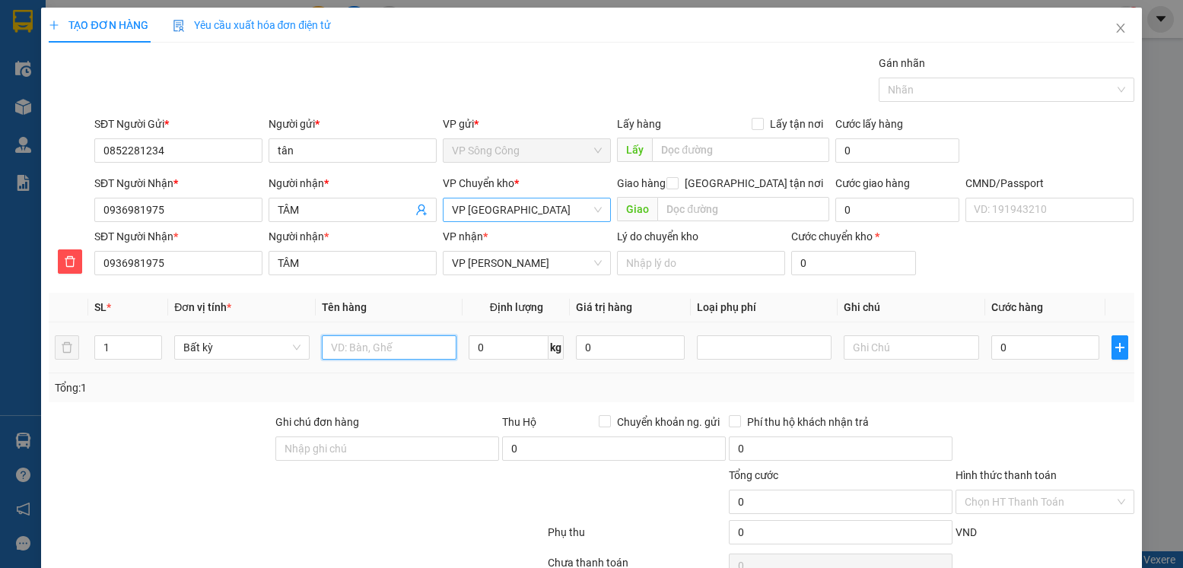
click at [361, 357] on input "text" at bounding box center [389, 347] width 135 height 24
type input "hộp lk"
click at [513, 354] on input "0" at bounding box center [509, 347] width 80 height 24
type input "14"
click at [1034, 351] on input "0" at bounding box center [1045, 347] width 108 height 24
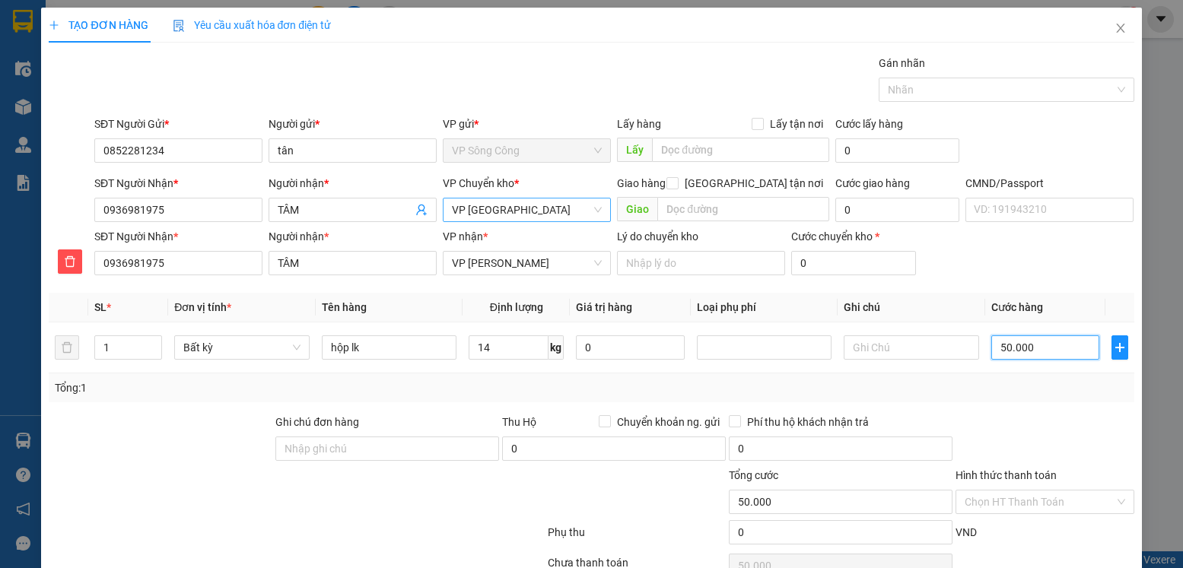
type input "50.000"
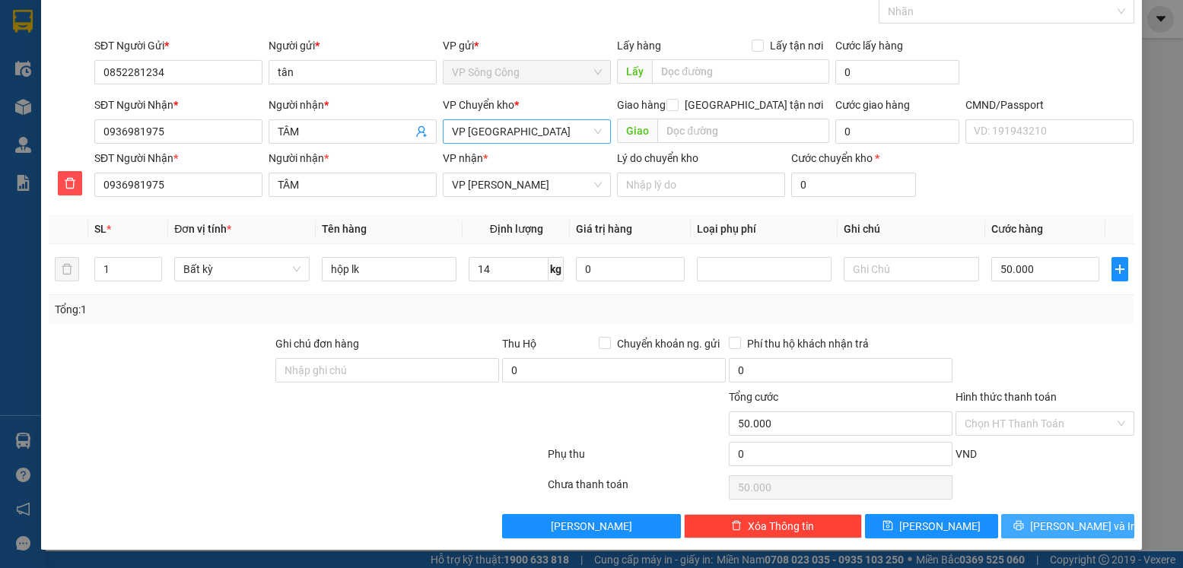
click at [1059, 526] on span "Lưu và In" at bounding box center [1083, 526] width 106 height 17
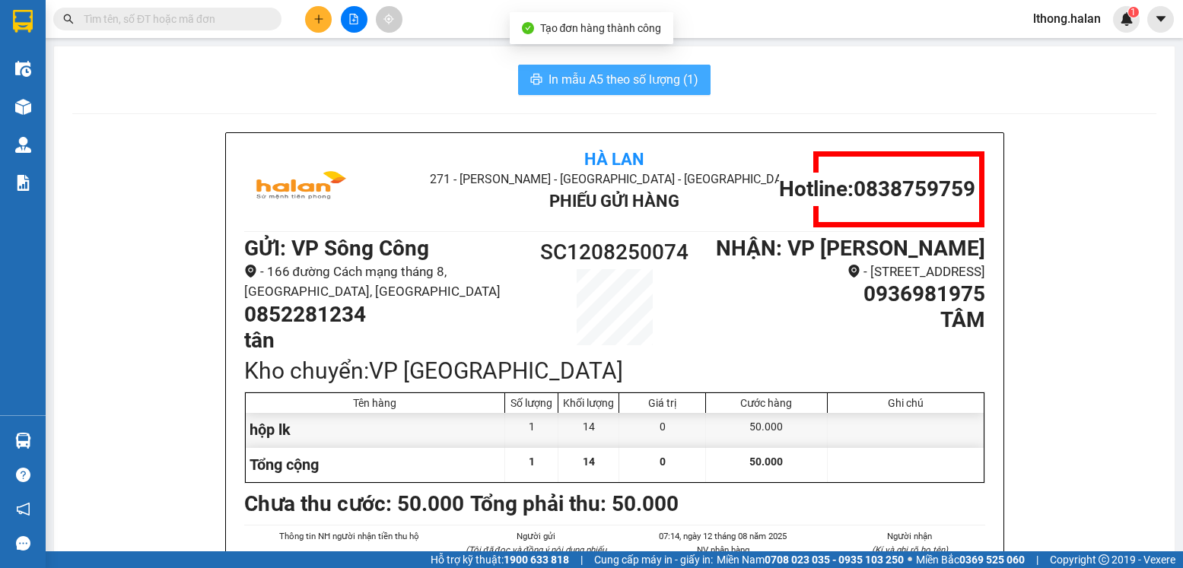
click at [666, 81] on span "In mẫu A5 theo số lượng (1)" at bounding box center [623, 79] width 150 height 19
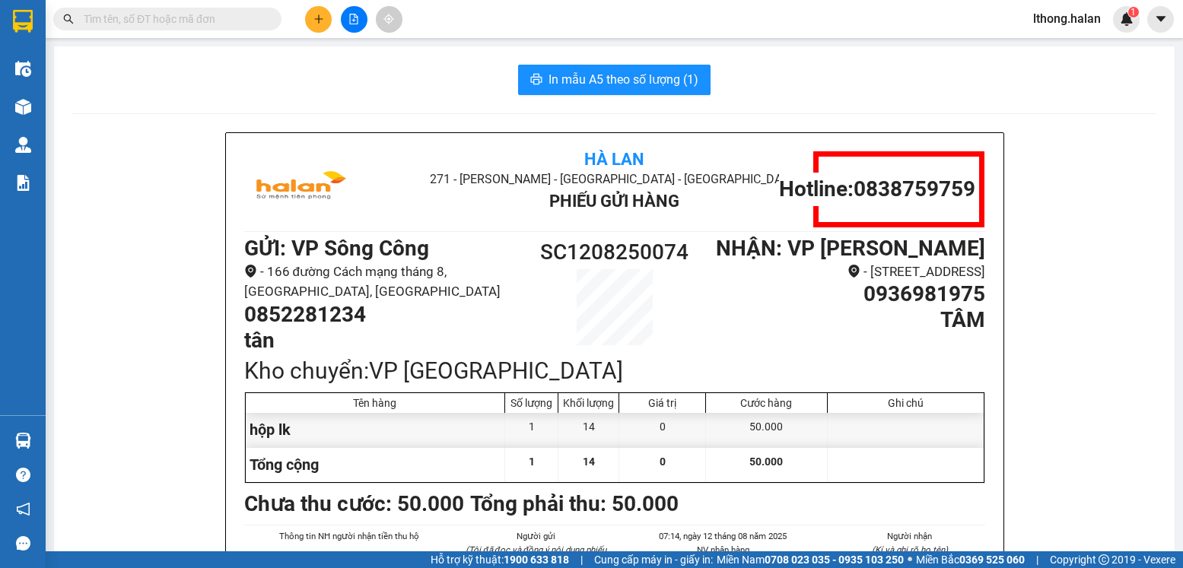
click at [232, 17] on input "text" at bounding box center [174, 19] width 180 height 17
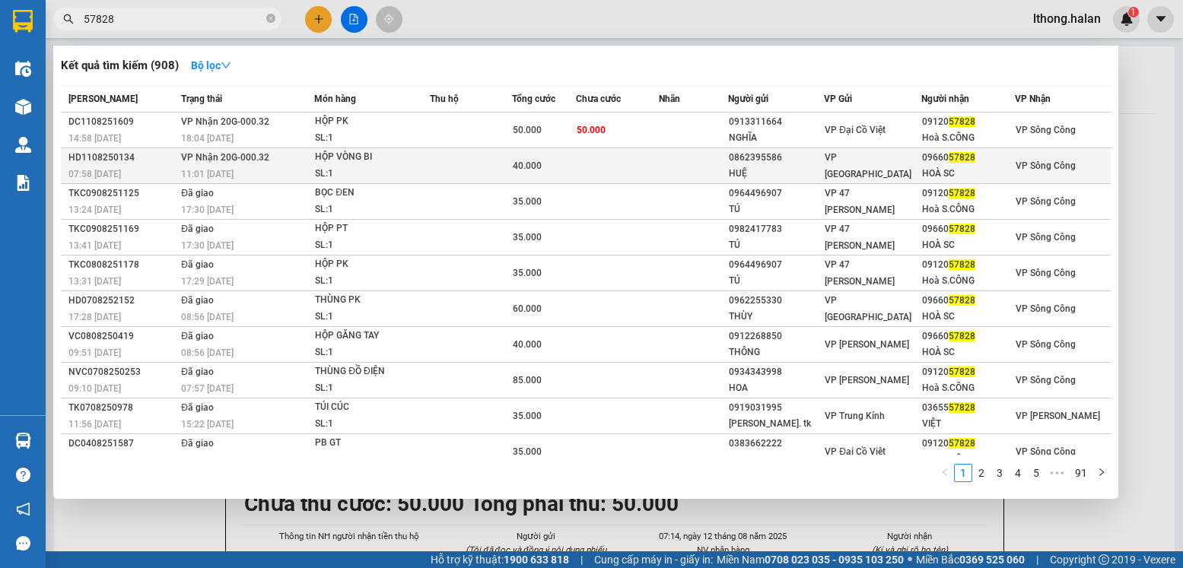
type input "57828"
click at [682, 166] on td at bounding box center [693, 166] width 69 height 36
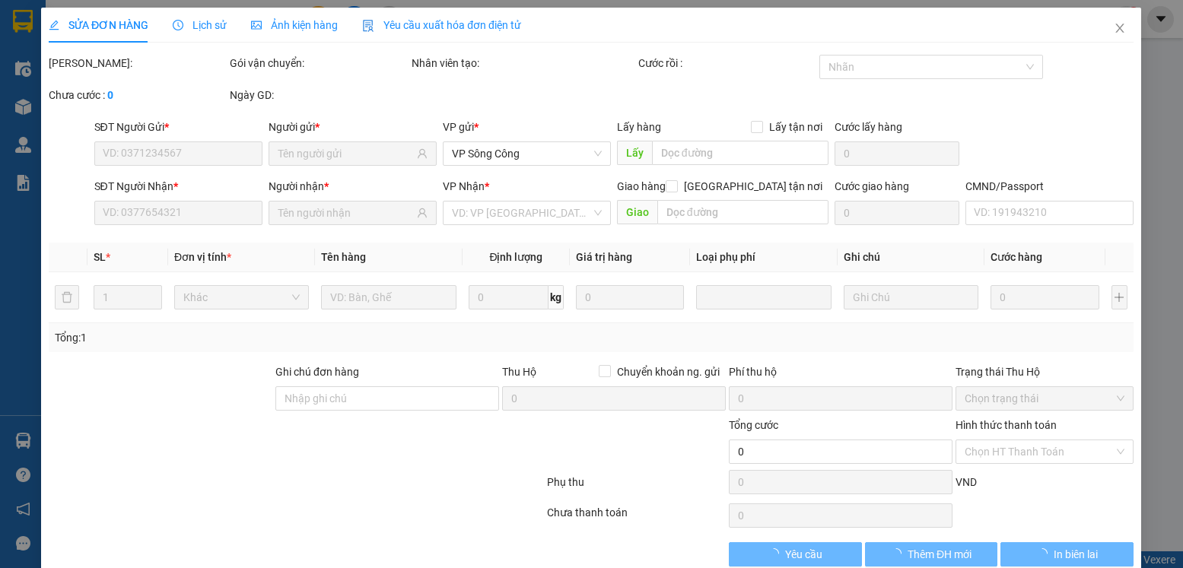
type input "0862395586"
type input "HUỆ"
type input "0966057828"
type input "HOÀ SC"
type input "40.000"
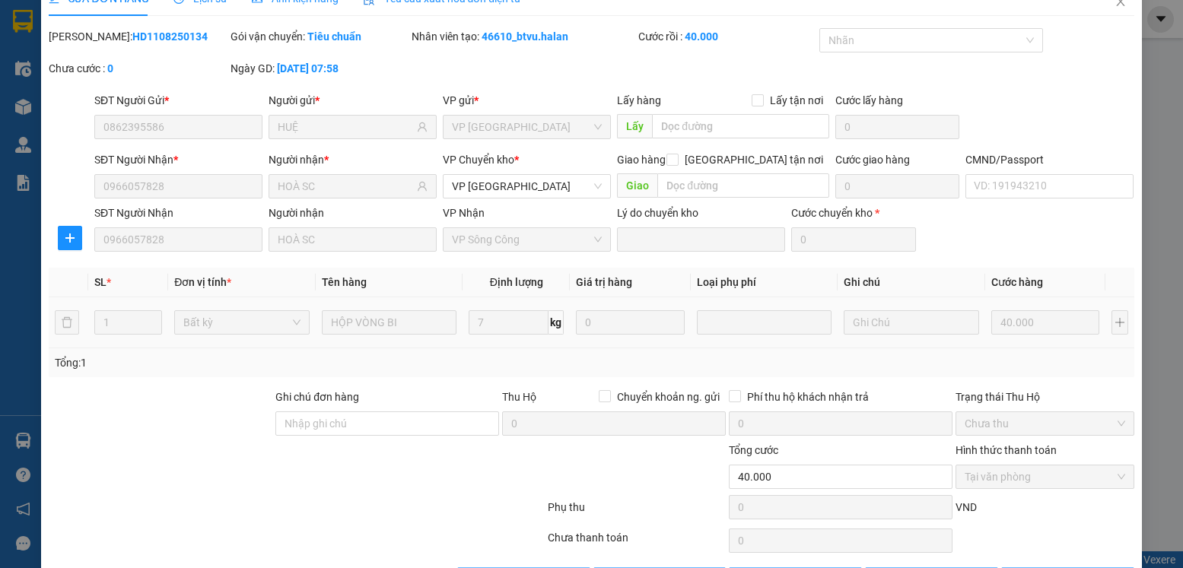
scroll to position [80, 0]
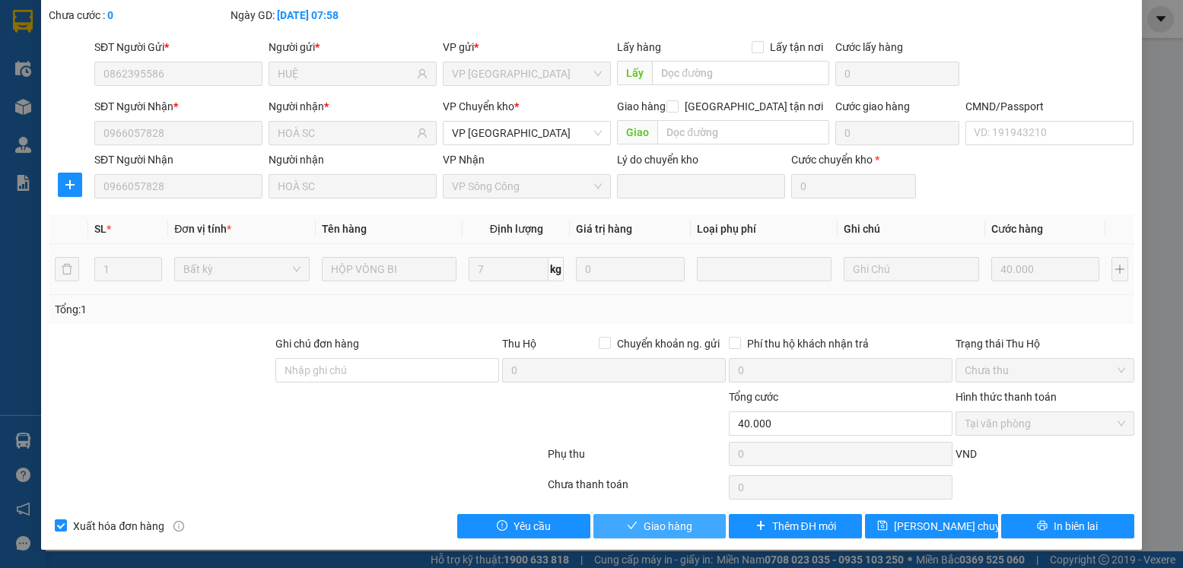
click at [662, 529] on span "Giao hàng" at bounding box center [667, 526] width 49 height 17
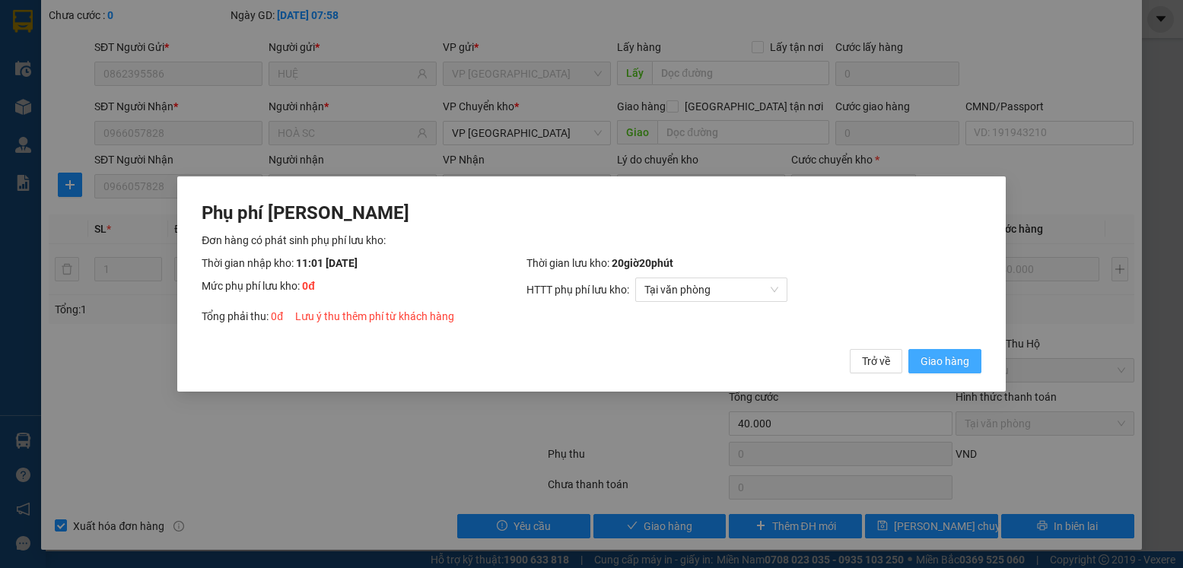
click at [940, 358] on span "Giao hàng" at bounding box center [944, 361] width 49 height 17
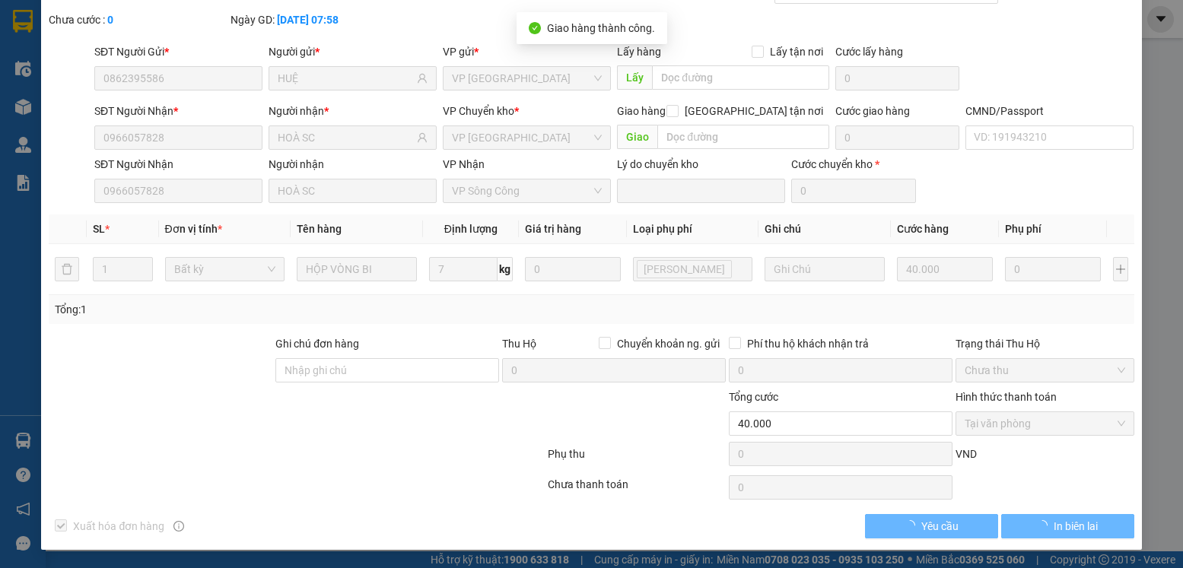
scroll to position [0, 0]
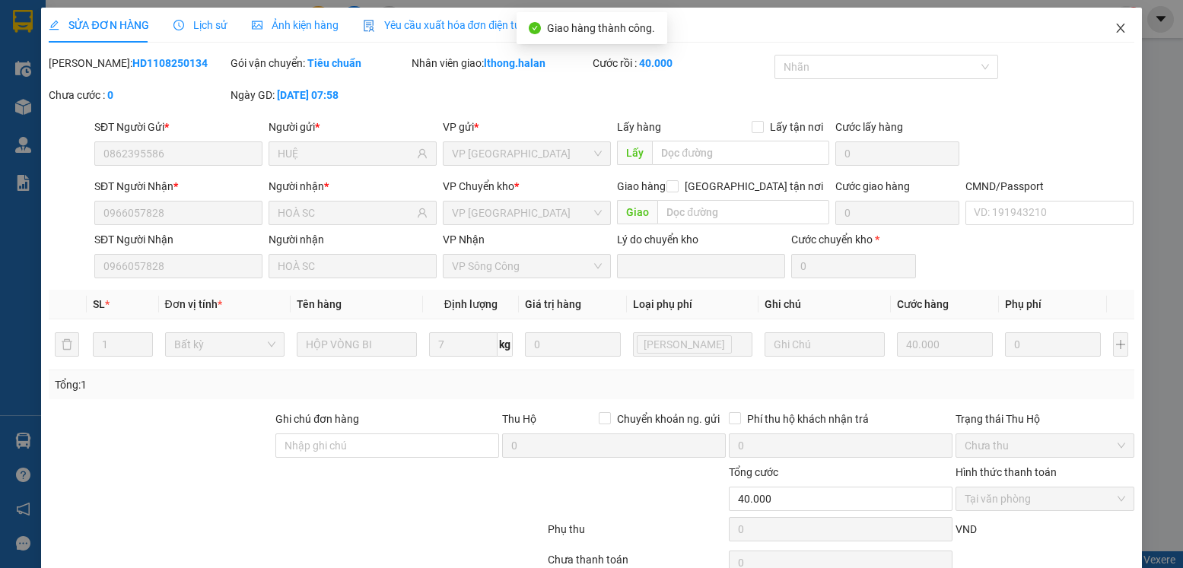
click at [1114, 29] on icon "close" at bounding box center [1120, 28] width 12 height 12
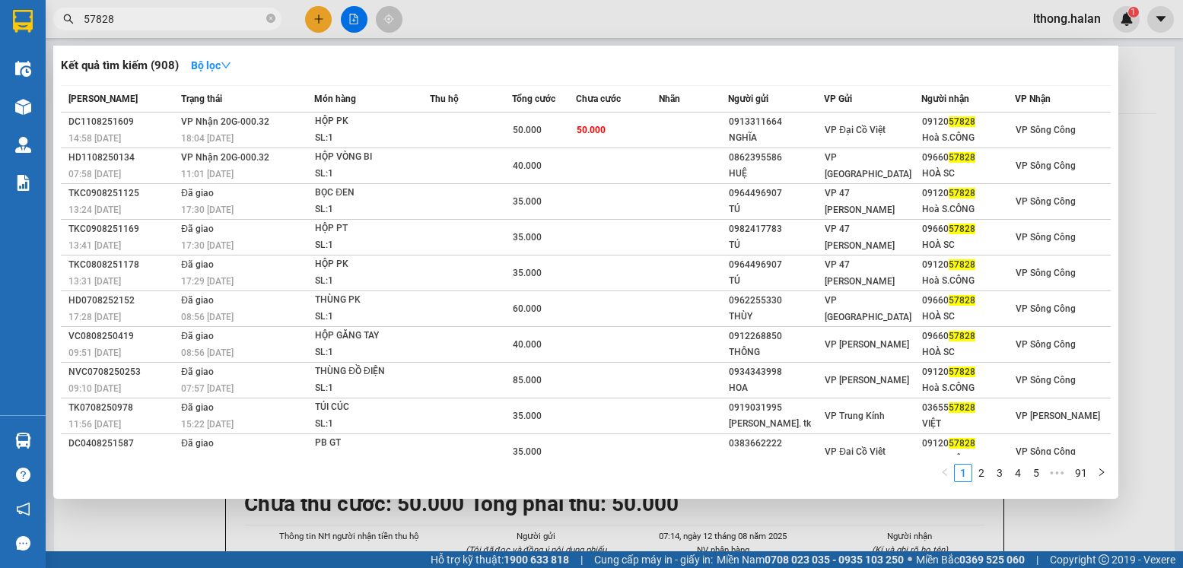
click at [223, 15] on input "57828" at bounding box center [174, 19] width 180 height 17
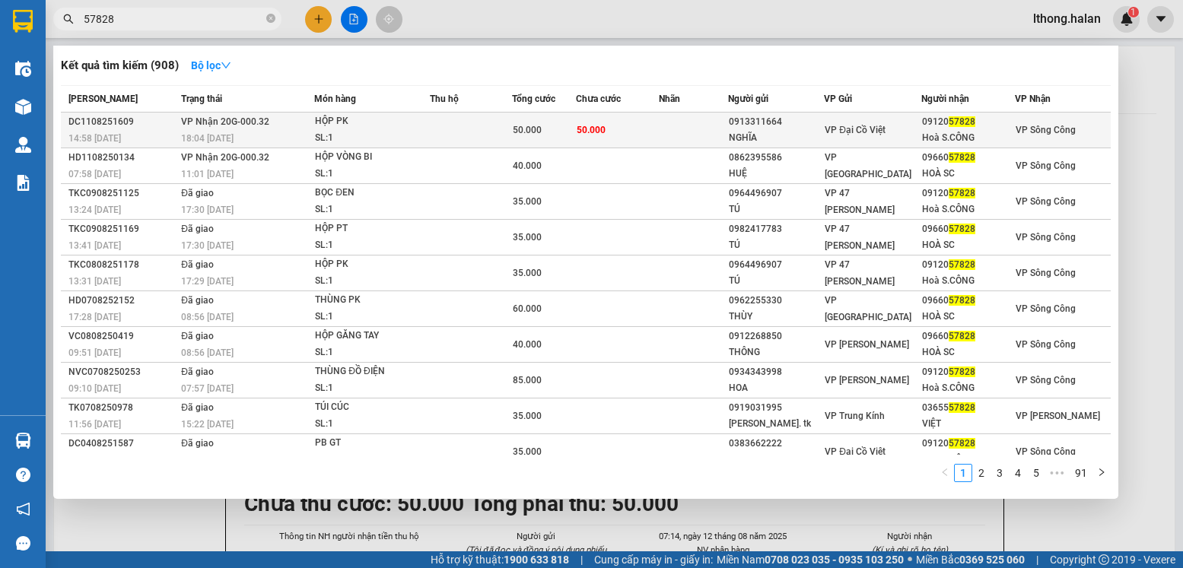
click at [639, 124] on td "50.000" at bounding box center [618, 131] width 84 height 36
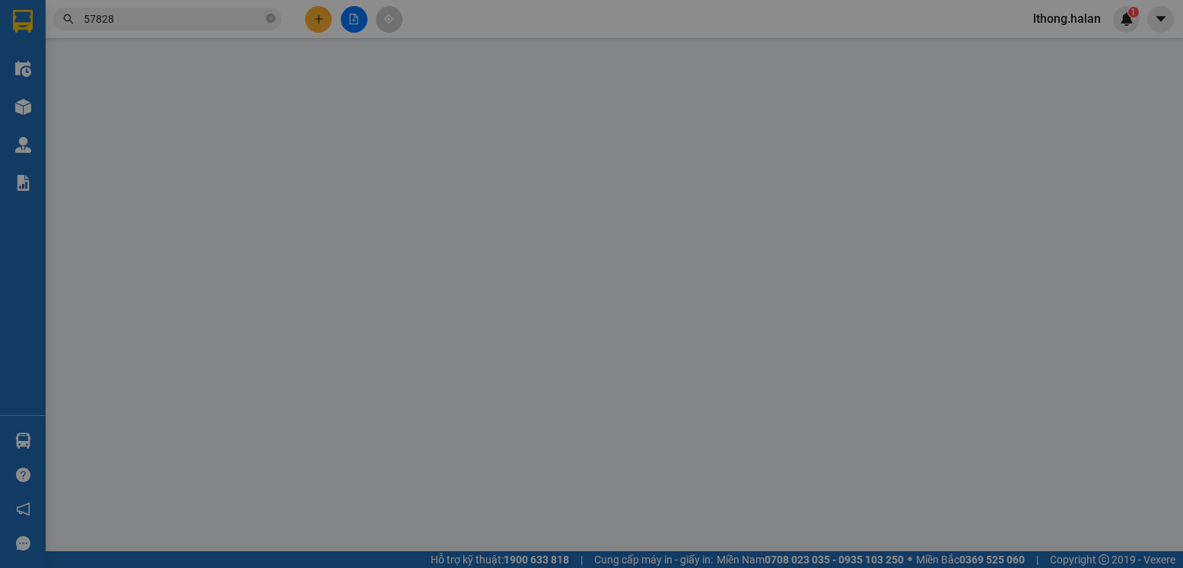
type input "0913311664"
type input "NGHĨA"
type input "0912057828"
type input "Hoà S.CÔNG"
type input "50.000"
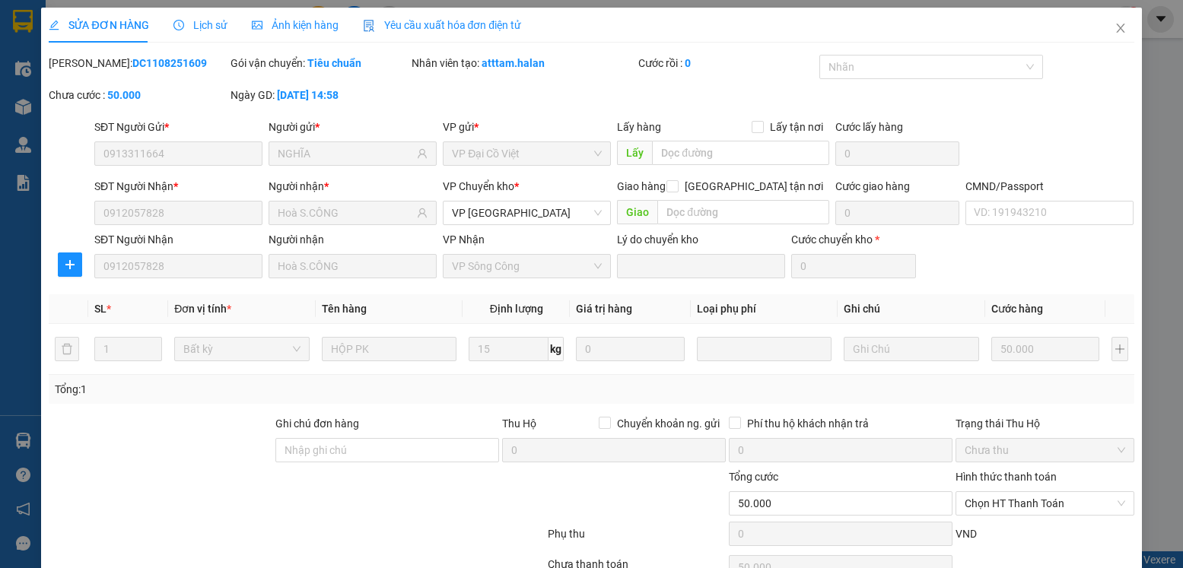
scroll to position [80, 0]
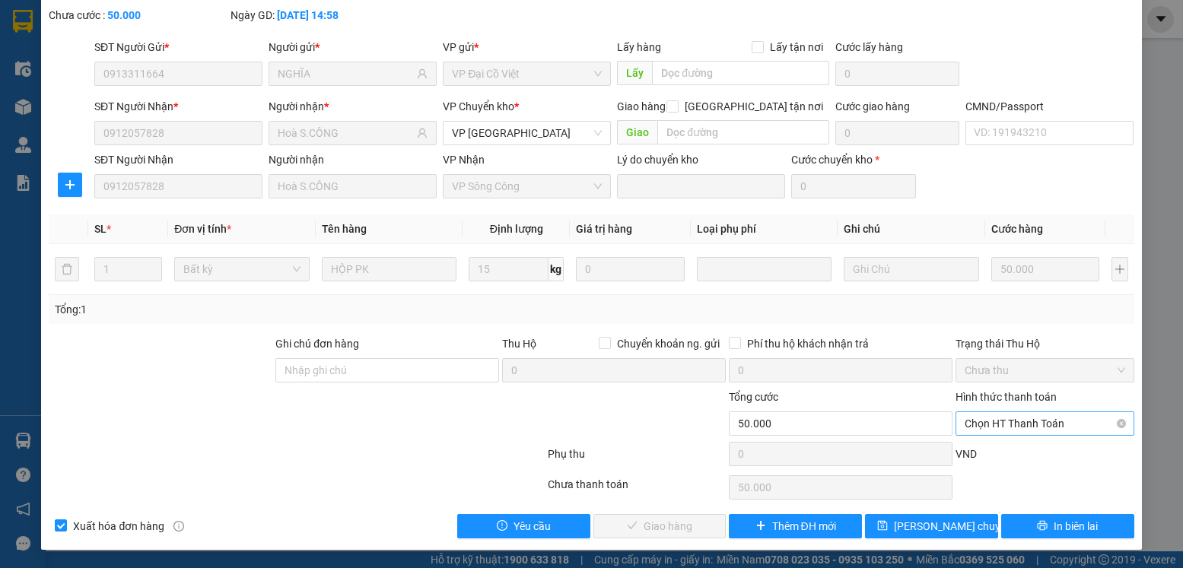
click at [1071, 423] on span "Chọn HT Thanh Toán" at bounding box center [1044, 423] width 160 height 23
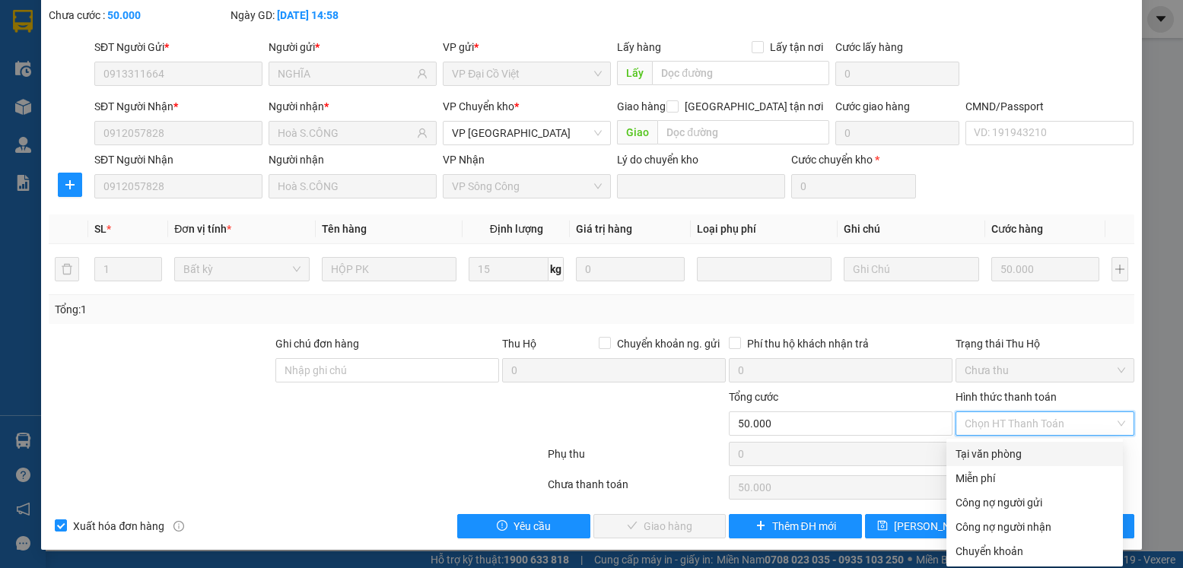
click at [1011, 454] on div "Tại văn phòng" at bounding box center [1034, 454] width 158 height 17
type input "0"
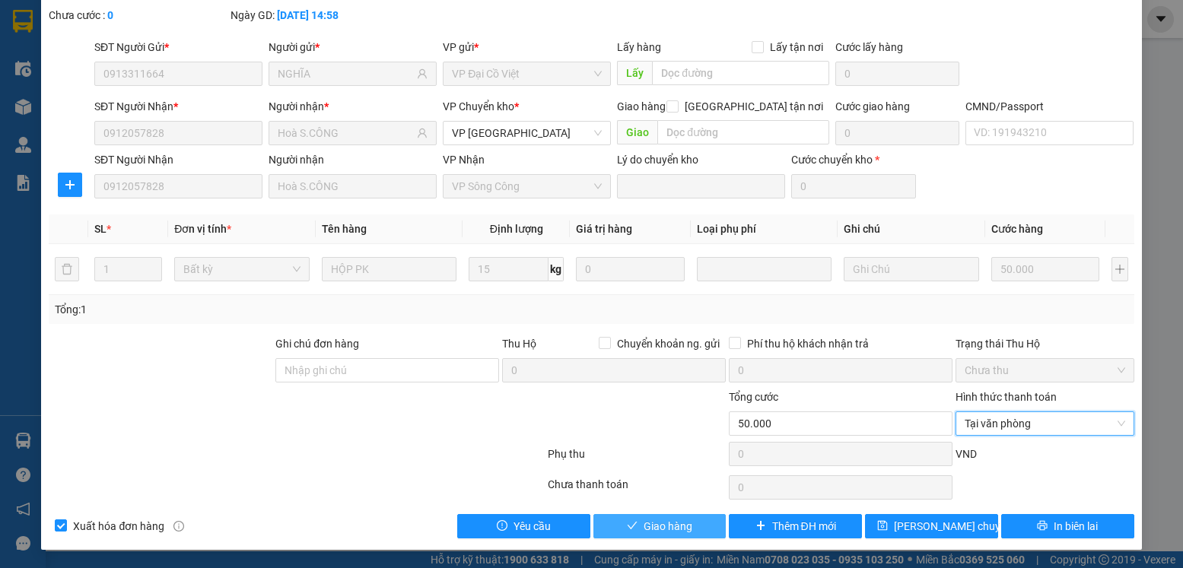
click at [664, 524] on span "Giao hàng" at bounding box center [667, 526] width 49 height 17
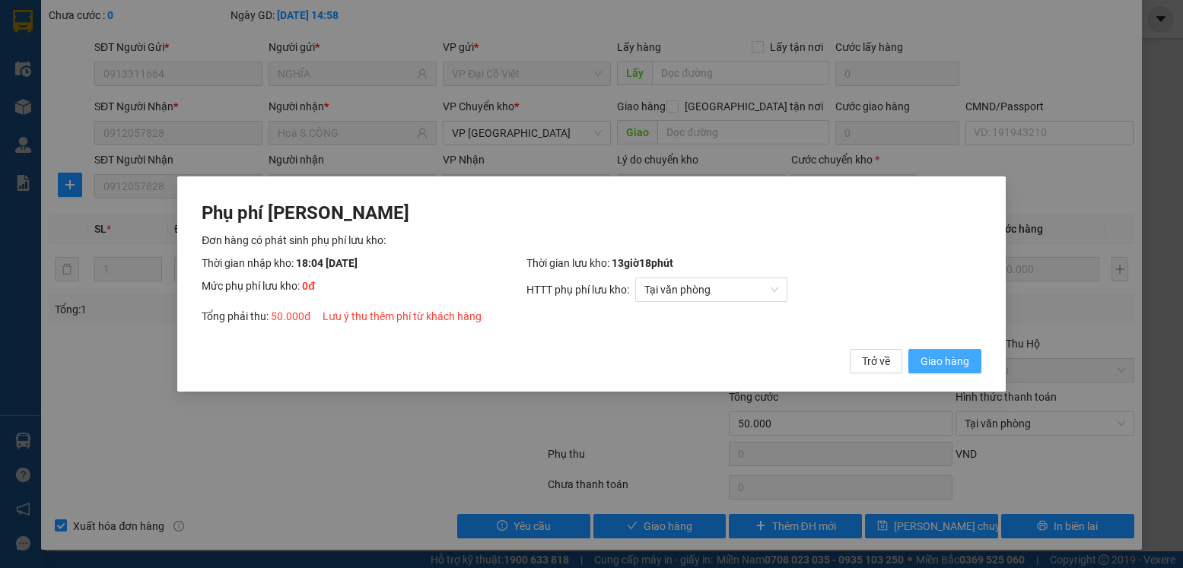
click at [933, 360] on span "Giao hàng" at bounding box center [944, 361] width 49 height 17
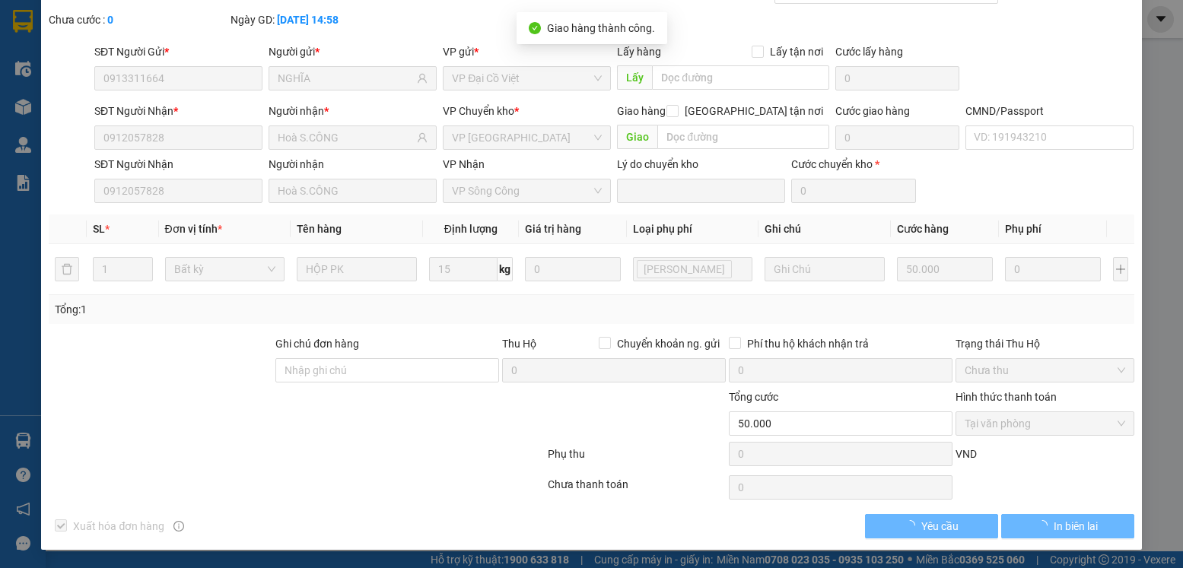
scroll to position [0, 0]
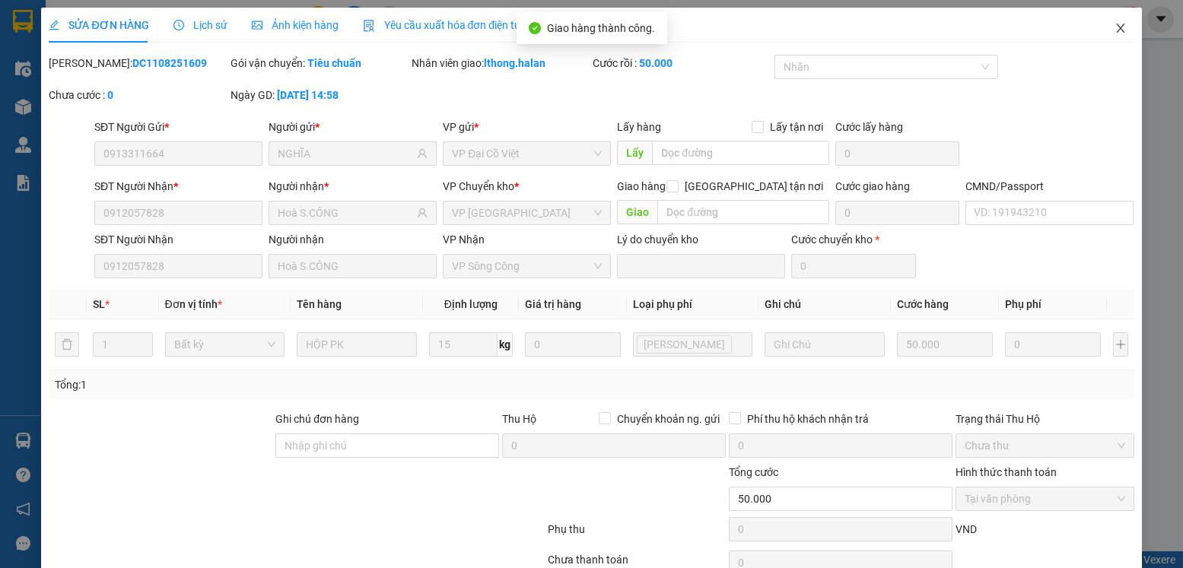
click at [1114, 30] on icon "close" at bounding box center [1120, 28] width 12 height 12
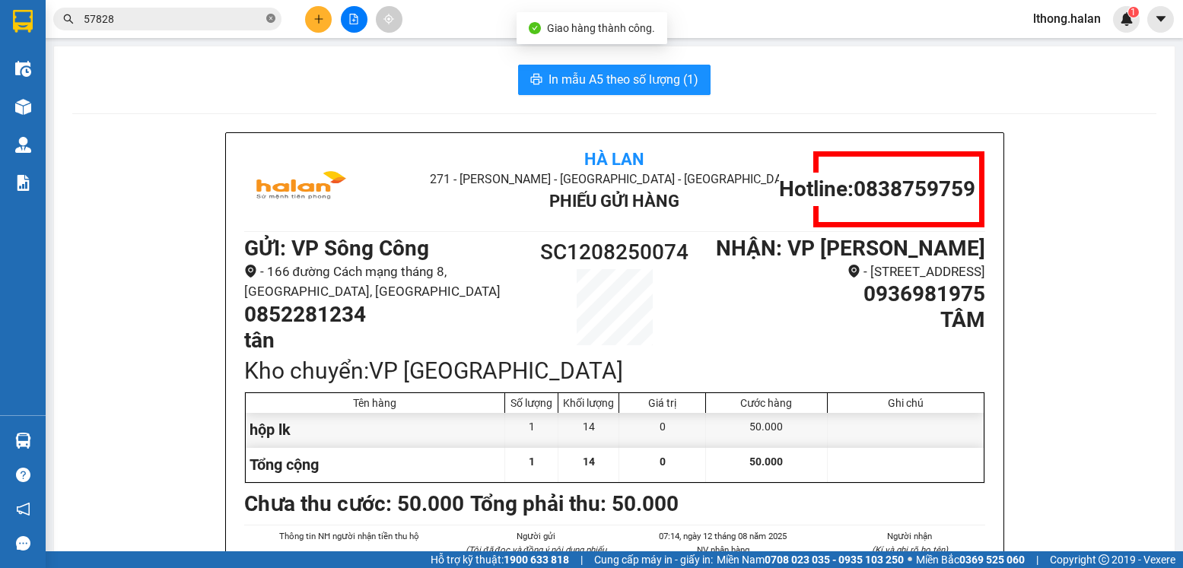
click at [270, 18] on icon "close-circle" at bounding box center [270, 18] width 9 height 9
click at [246, 16] on input "text" at bounding box center [174, 19] width 180 height 17
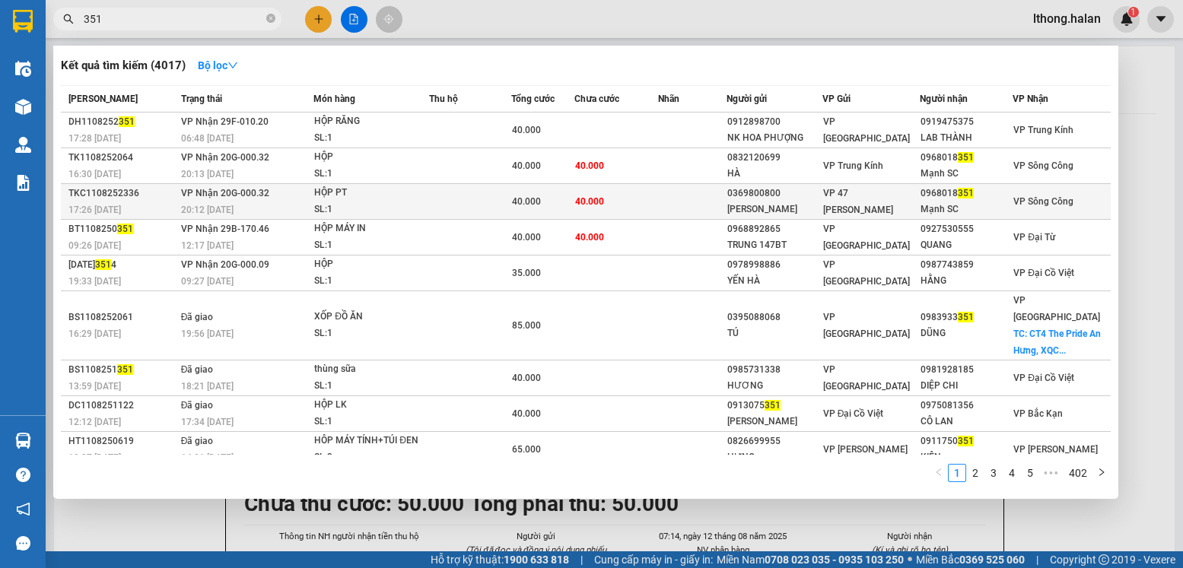
type input "351"
click at [644, 202] on td "40.000" at bounding box center [616, 202] width 84 height 36
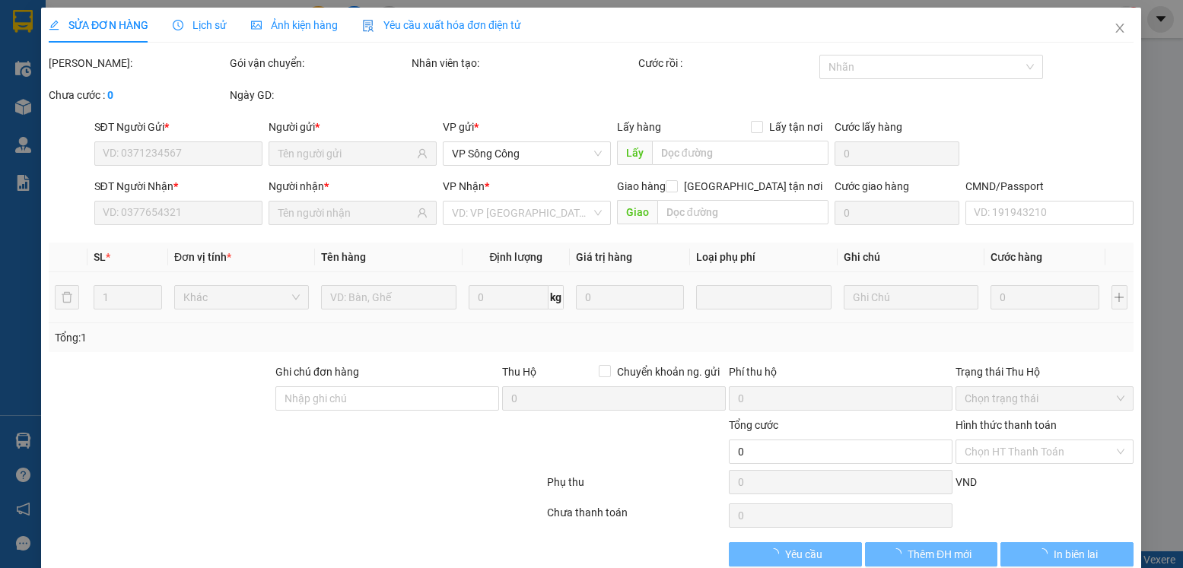
type input "0369800800"
type input "ĐẠI VŨ"
type input "0968018351"
type input "Mạnh SC"
type input "40.000"
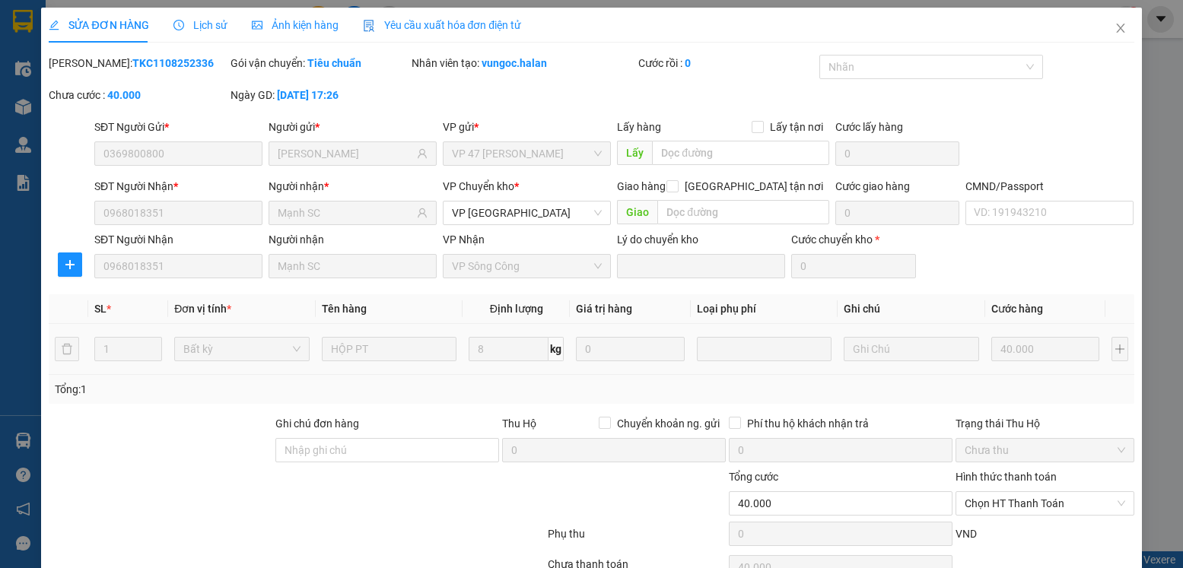
scroll to position [80, 0]
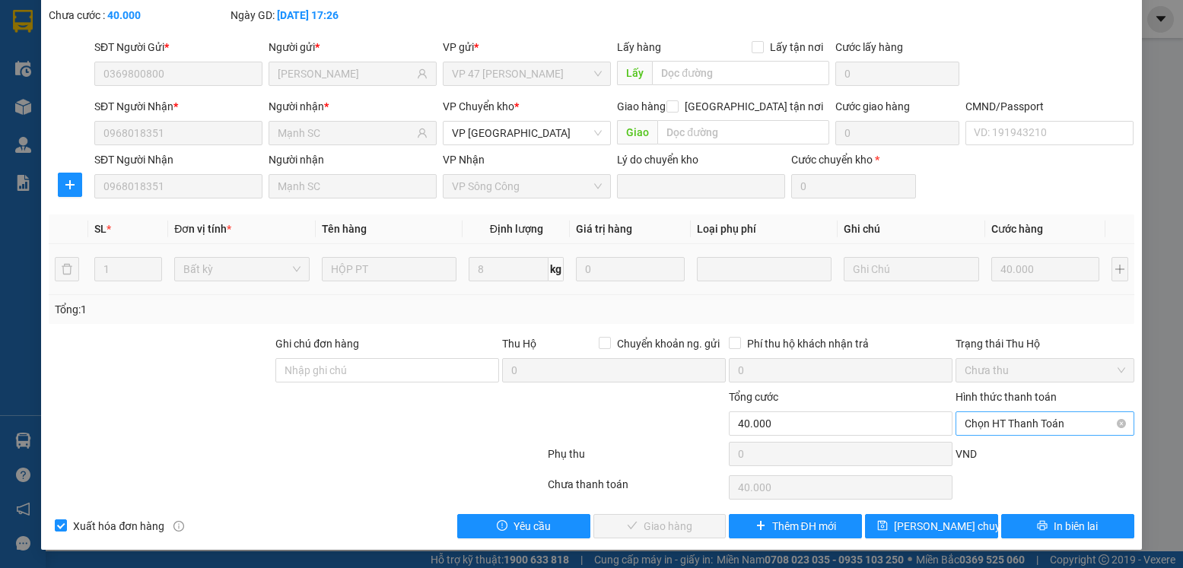
click at [1076, 419] on span "Chọn HT Thanh Toán" at bounding box center [1044, 423] width 160 height 23
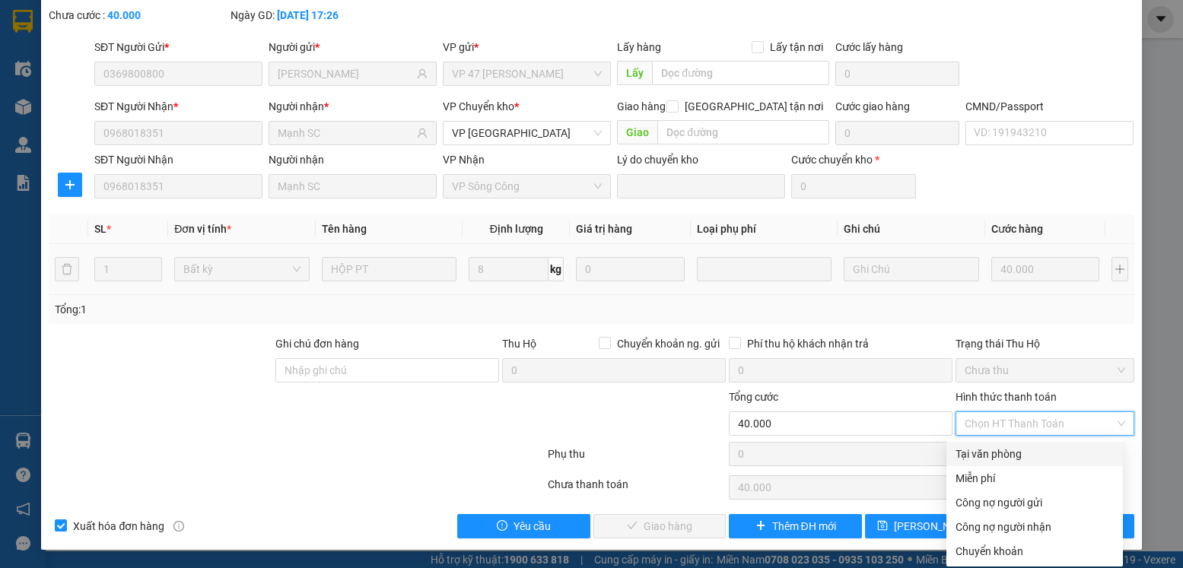
click at [990, 453] on div "Tại văn phòng" at bounding box center [1034, 454] width 158 height 17
type input "0"
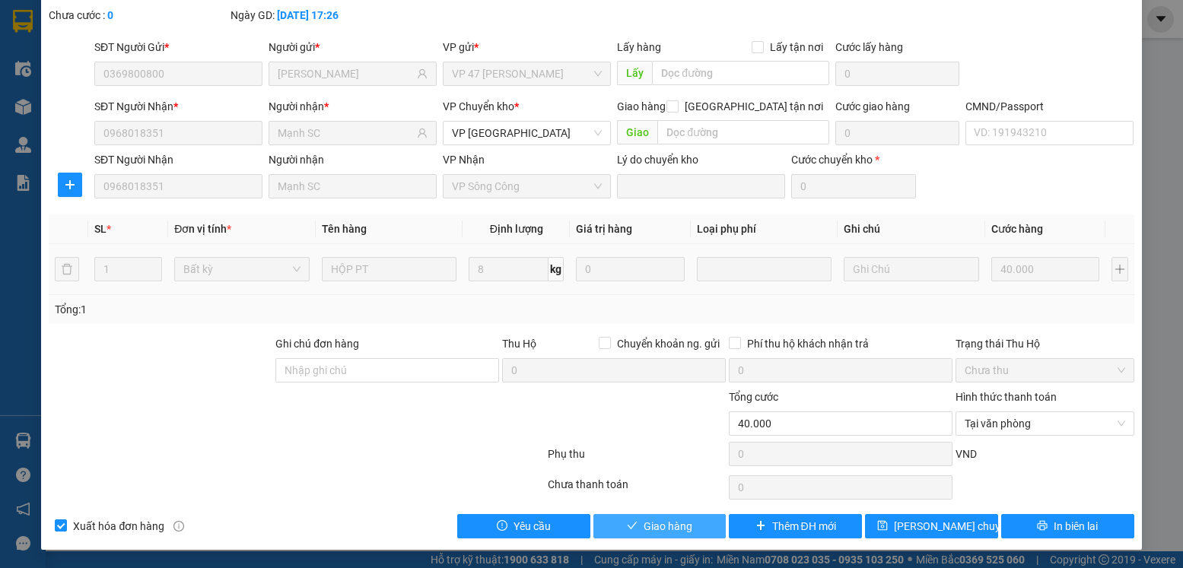
click at [685, 526] on button "Giao hàng" at bounding box center [659, 526] width 133 height 24
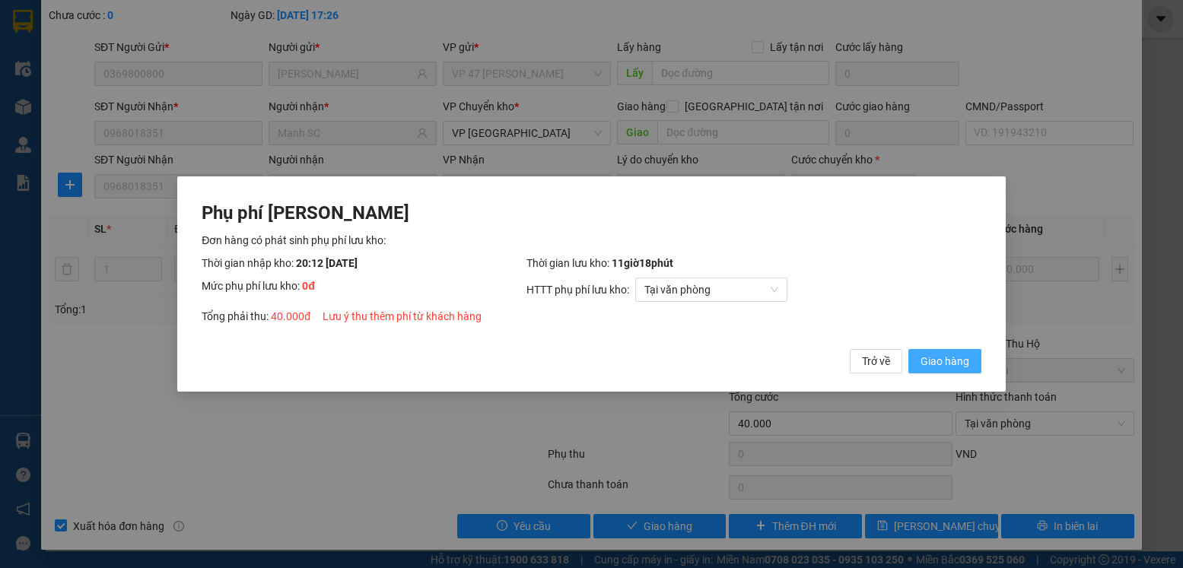
click at [945, 362] on span "Giao hàng" at bounding box center [944, 361] width 49 height 17
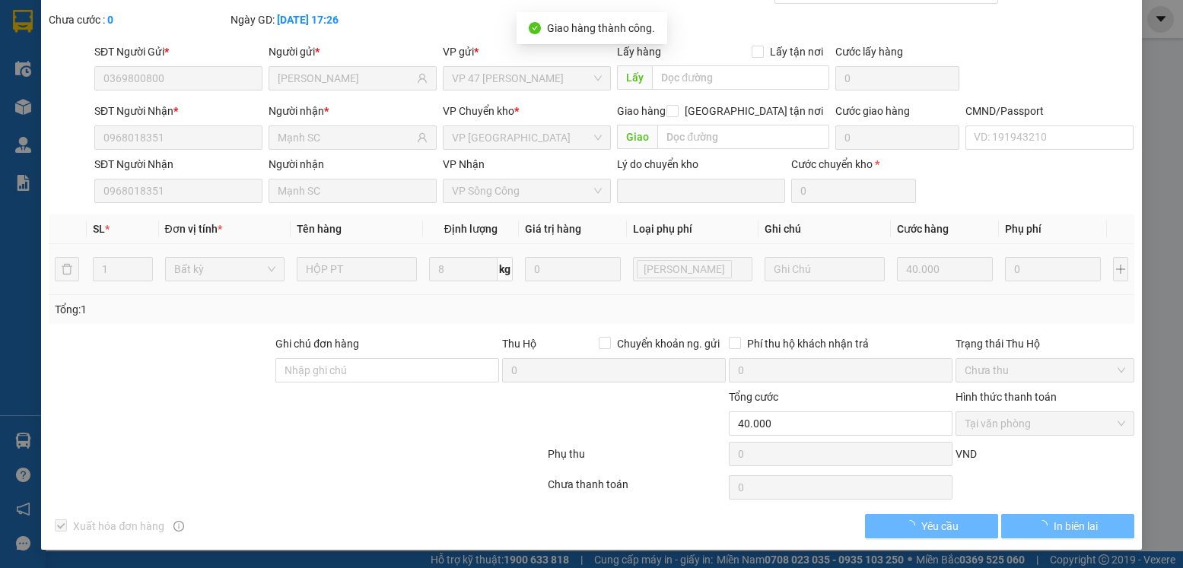
scroll to position [0, 0]
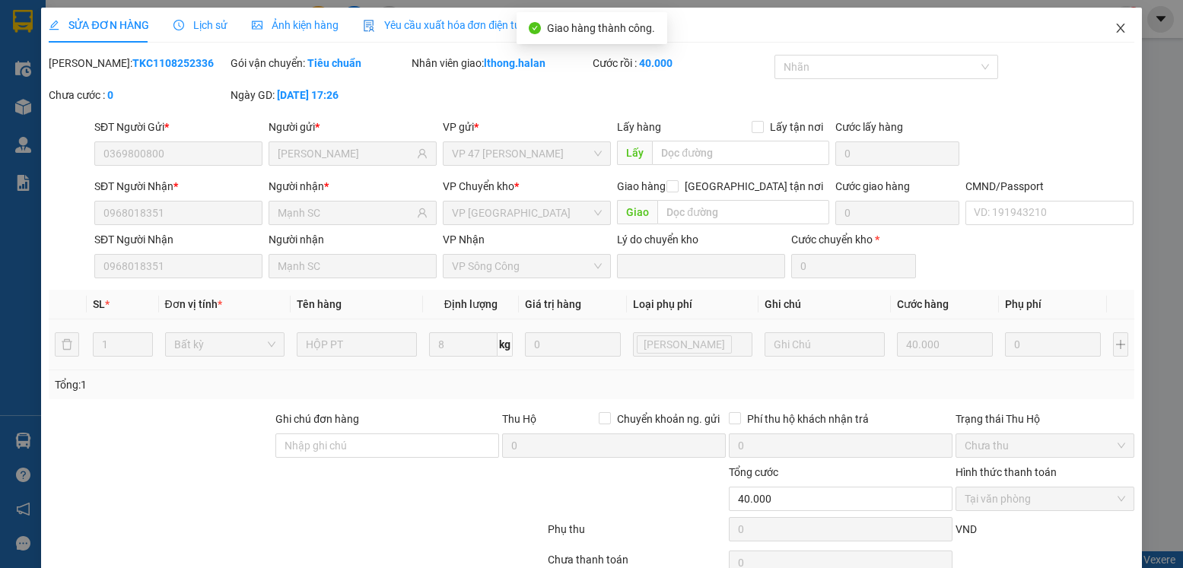
click at [1116, 27] on icon "close" at bounding box center [1120, 28] width 8 height 9
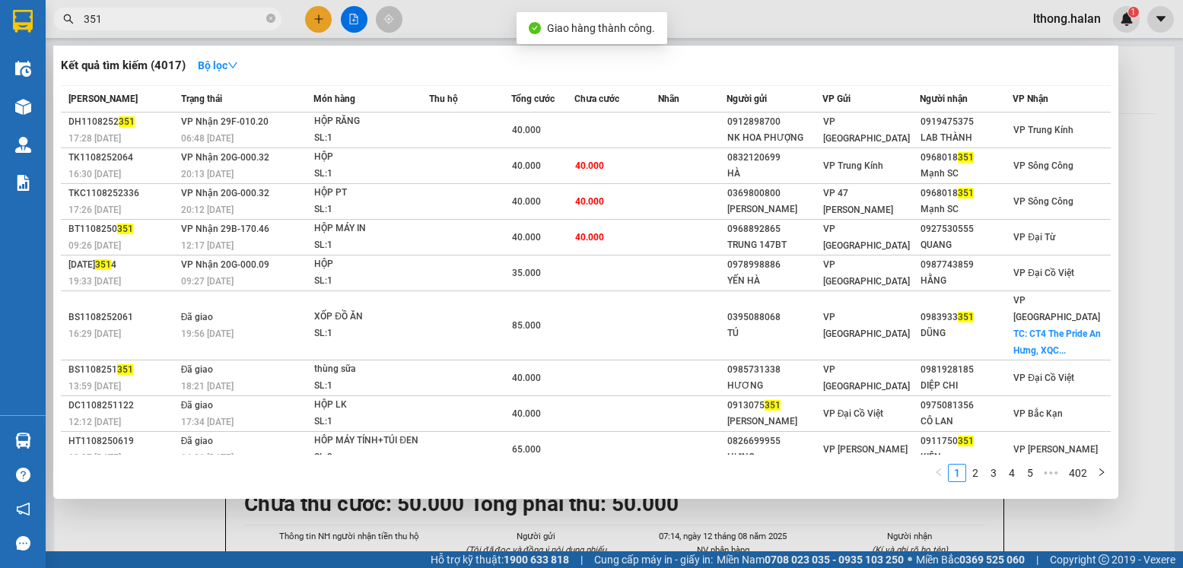
click at [216, 27] on span "351" at bounding box center [167, 19] width 228 height 23
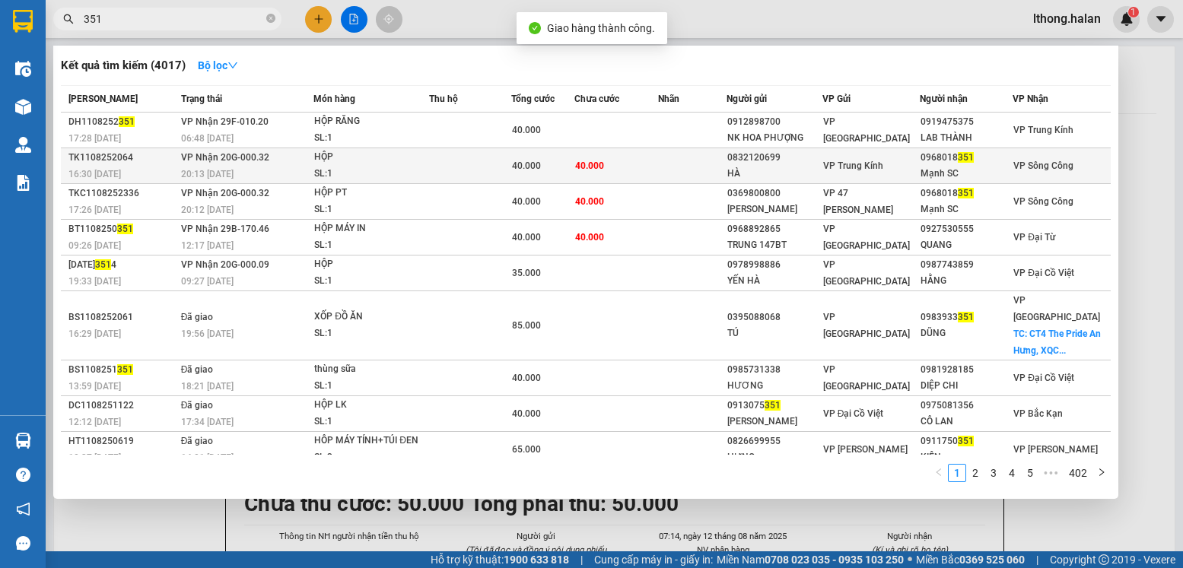
click at [602, 168] on span "40.000" at bounding box center [589, 165] width 29 height 11
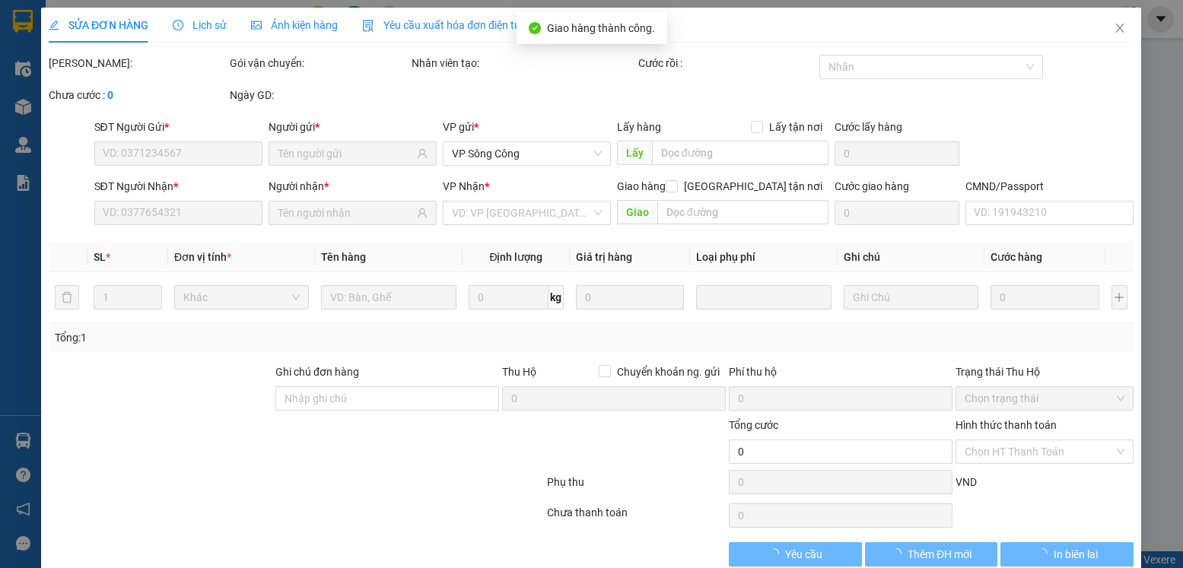
type input "0832120699"
type input "HÀ"
type input "0968018351"
type input "Mạnh SC"
type input "40.000"
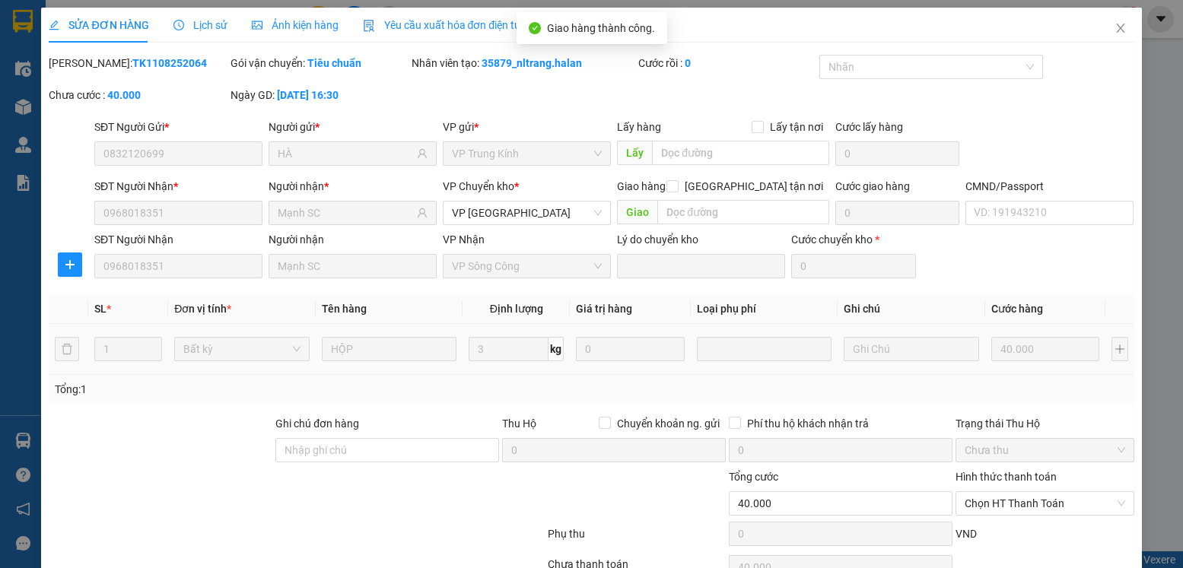
scroll to position [80, 0]
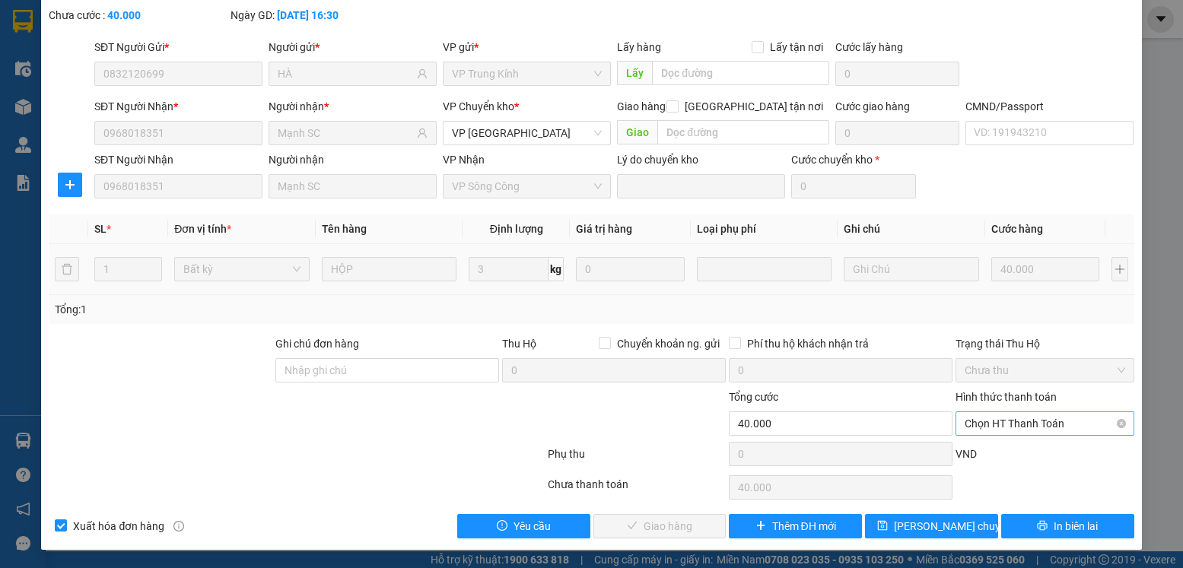
click at [1034, 422] on span "Chọn HT Thanh Toán" at bounding box center [1044, 423] width 160 height 23
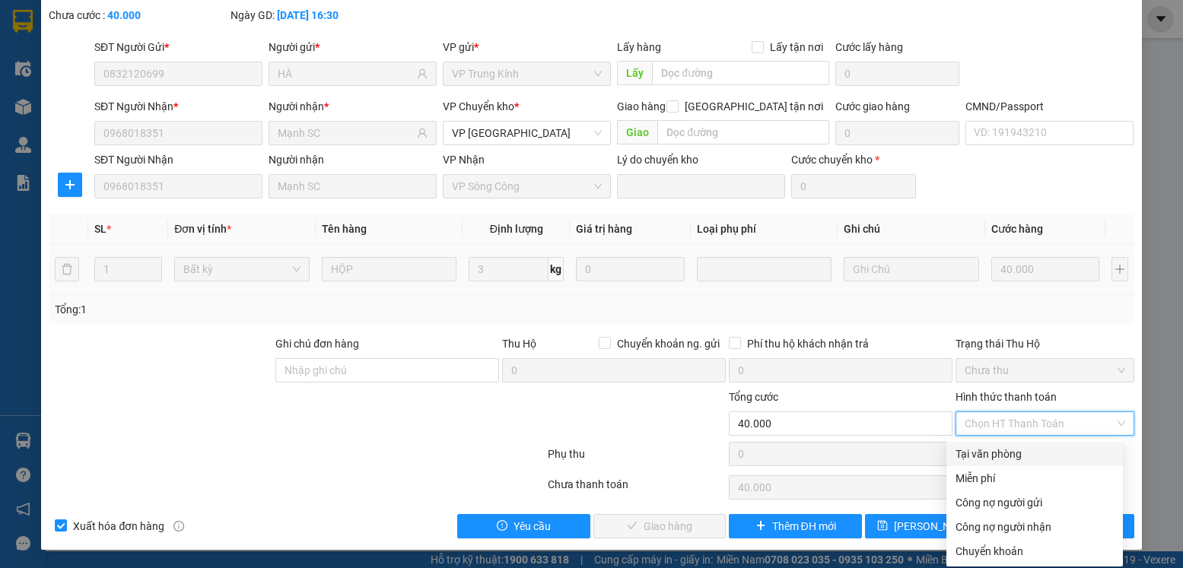
click at [981, 450] on div "Tại văn phòng" at bounding box center [1034, 454] width 158 height 17
type input "0"
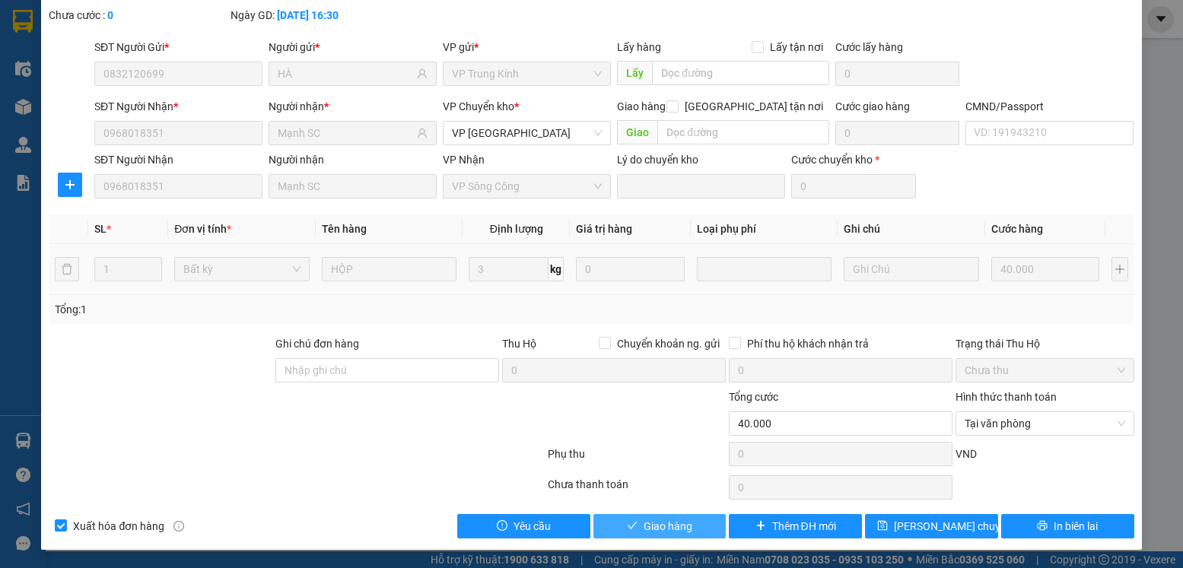
click at [689, 532] on button "Giao hàng" at bounding box center [659, 526] width 133 height 24
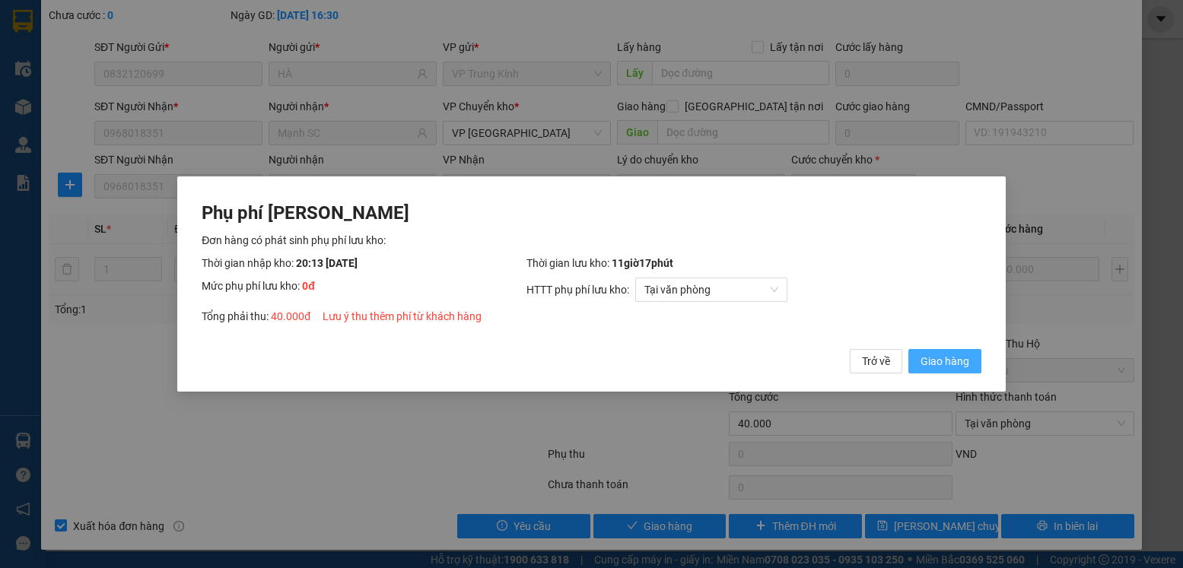
click at [919, 363] on button "Giao hàng" at bounding box center [944, 361] width 73 height 24
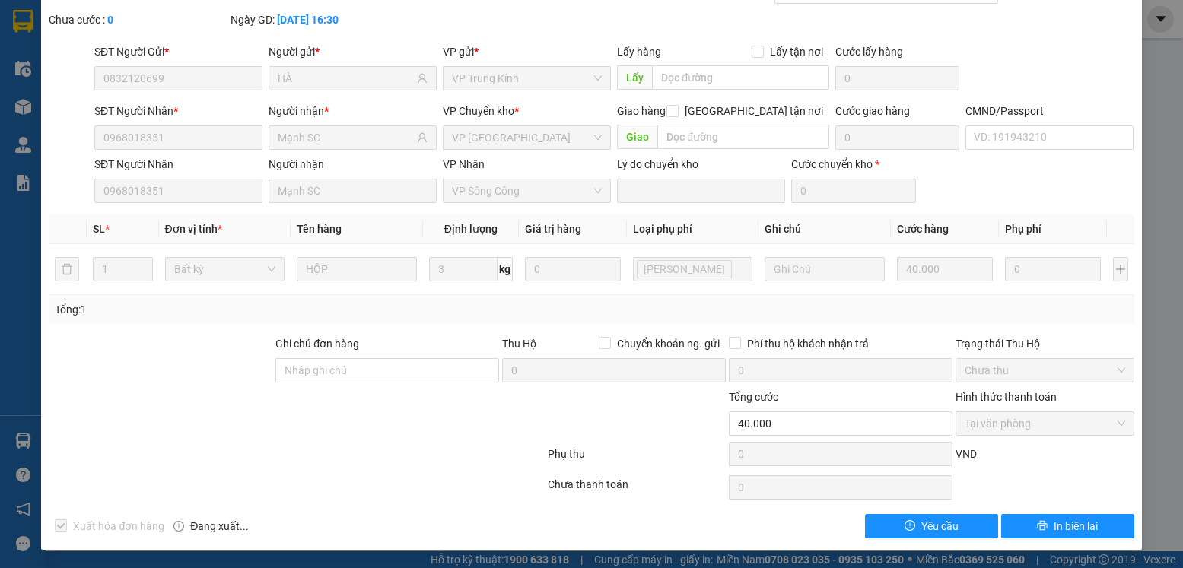
scroll to position [0, 0]
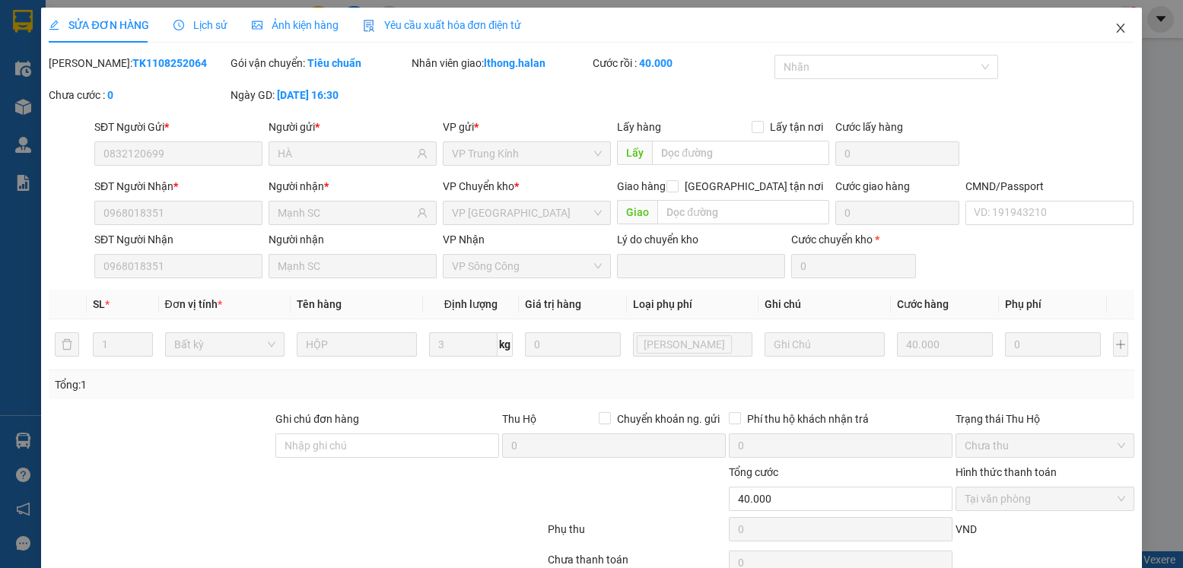
click at [1114, 30] on icon "close" at bounding box center [1120, 28] width 12 height 12
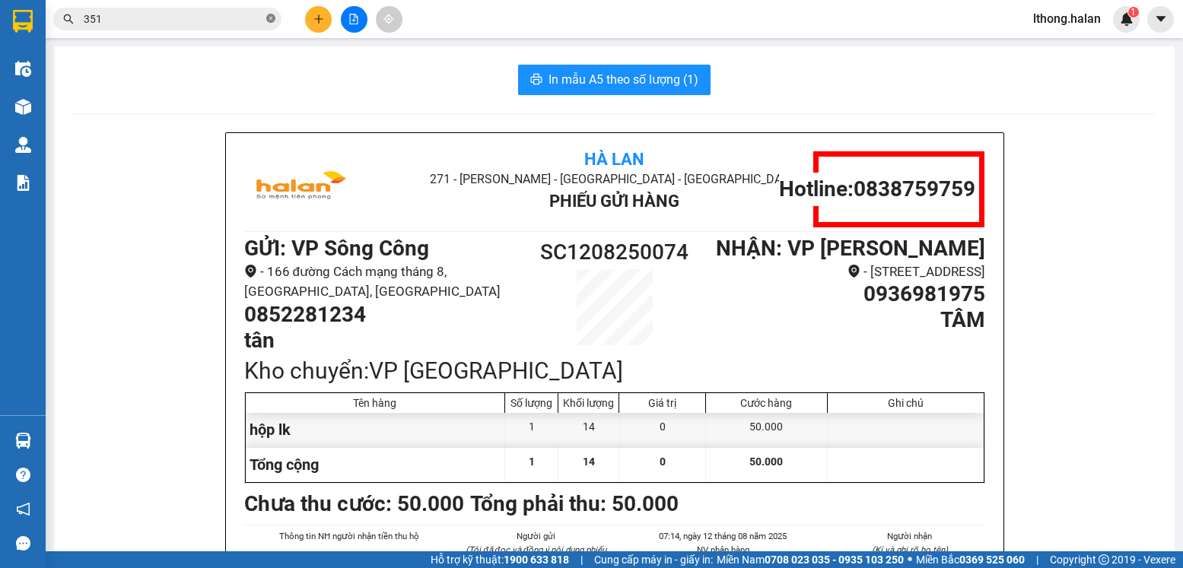
click at [269, 18] on icon "close-circle" at bounding box center [270, 18] width 9 height 9
click at [227, 18] on input "text" at bounding box center [174, 19] width 180 height 17
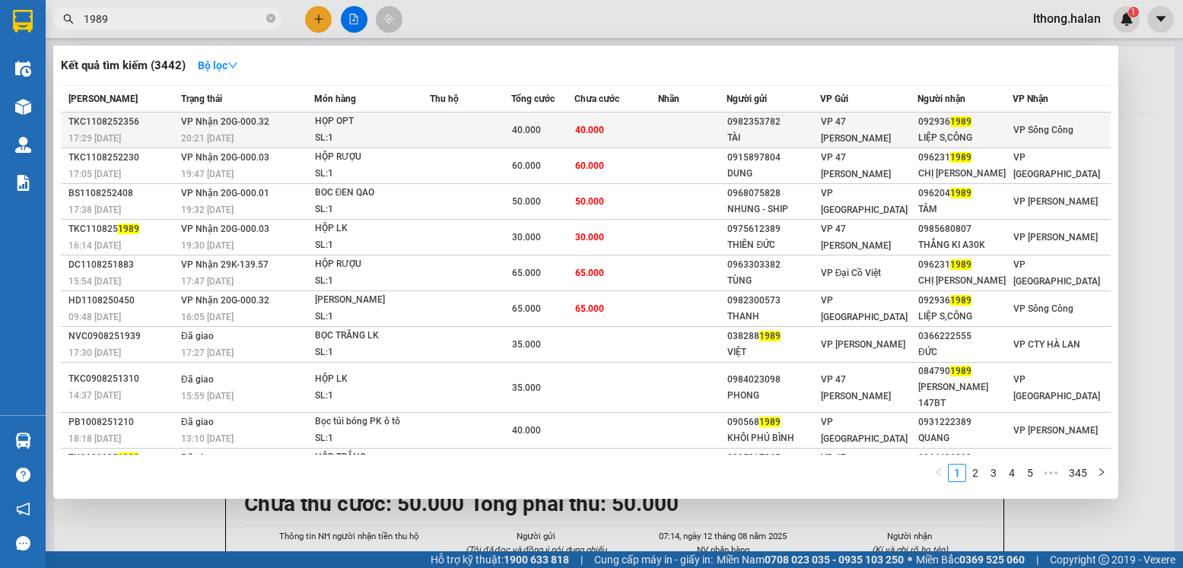
type input "1989"
click at [590, 119] on td "40.000" at bounding box center [616, 131] width 84 height 36
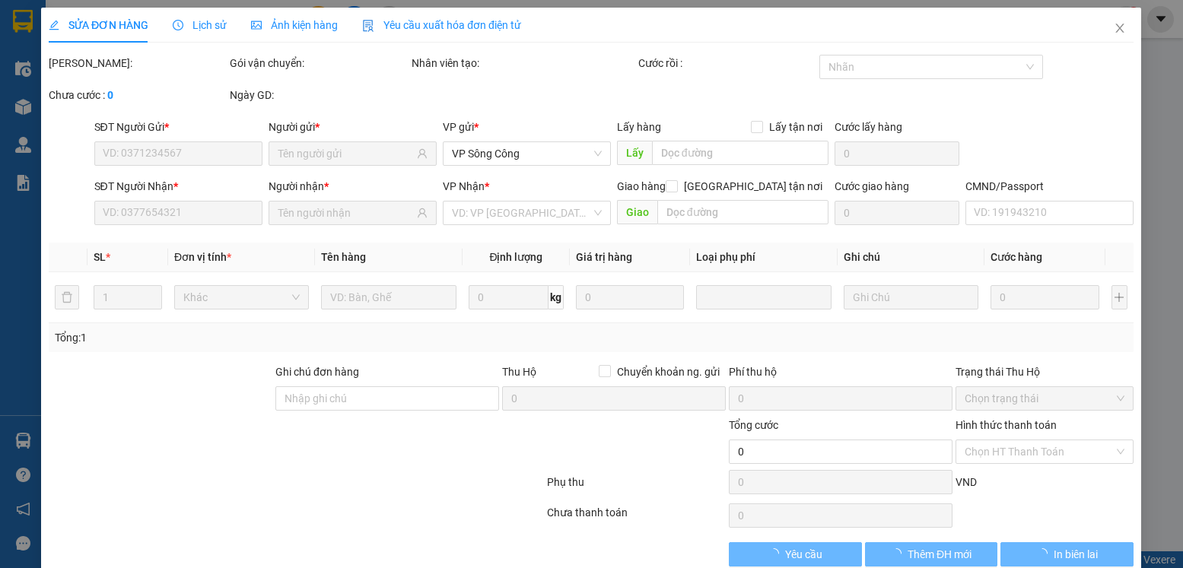
type input "0982353782"
type input "TÀI"
type input "0929361989"
type input "LIỆP S,CÔNG"
type input "40.000"
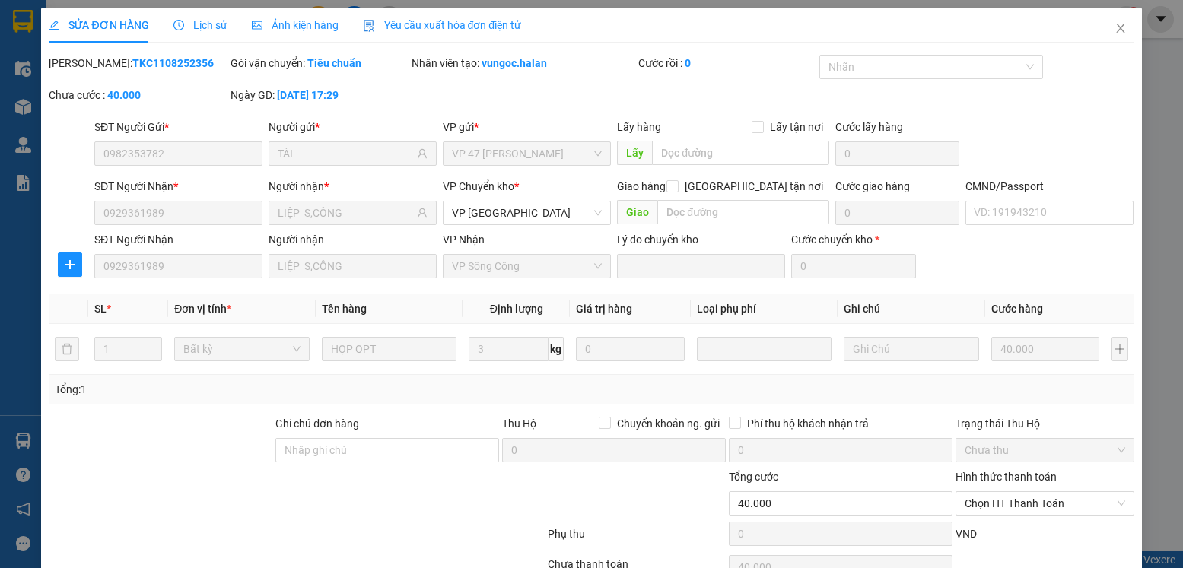
scroll to position [80, 0]
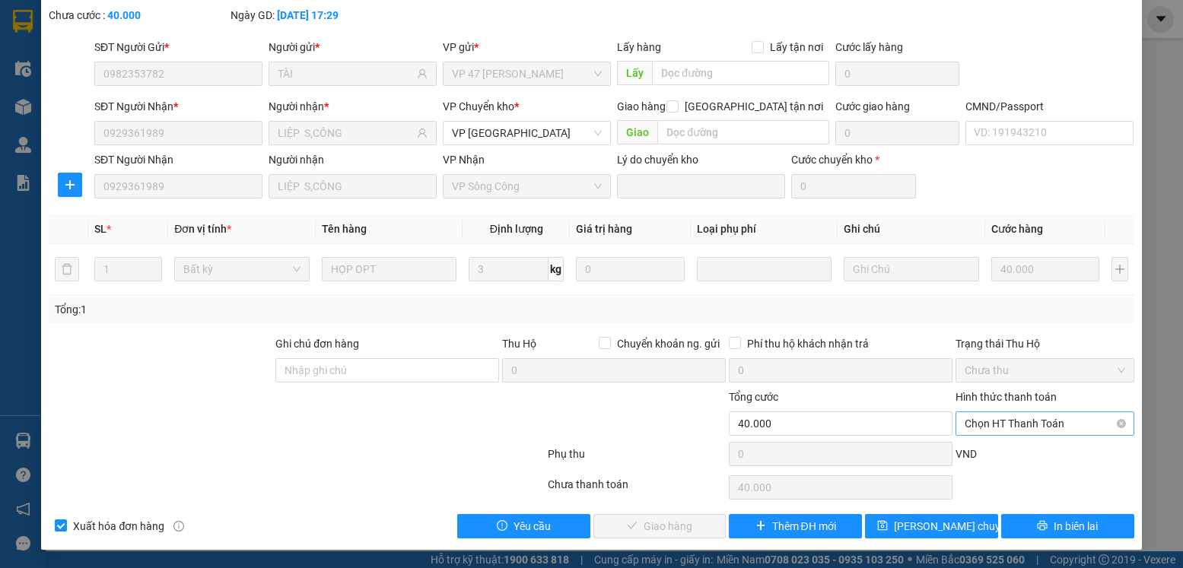
click at [1071, 421] on span "Chọn HT Thanh Toán" at bounding box center [1044, 423] width 160 height 23
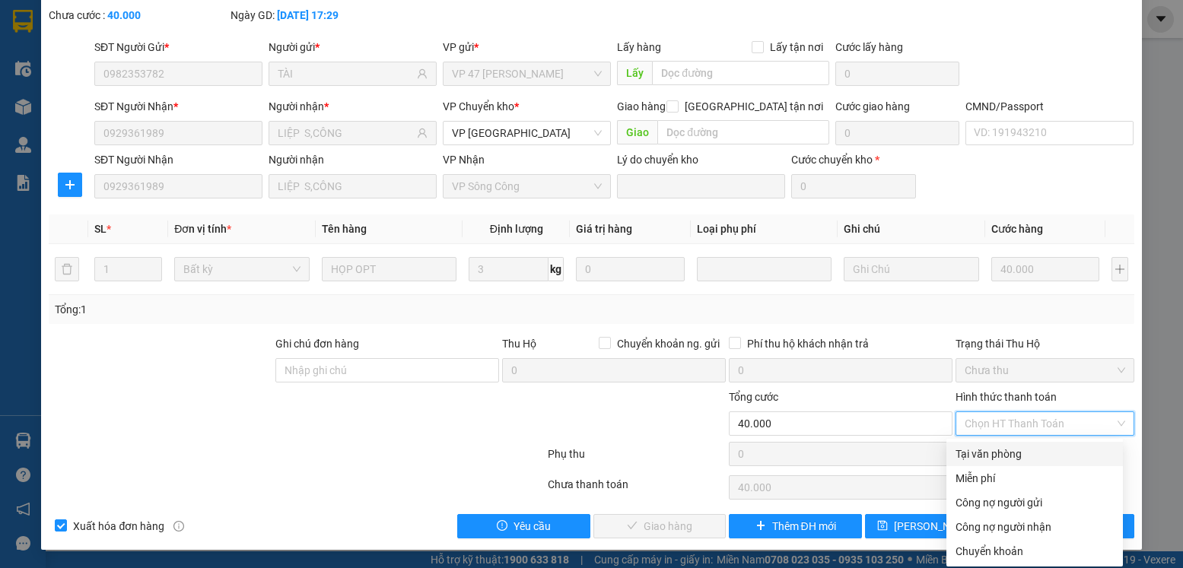
click at [1002, 459] on div "Tại văn phòng" at bounding box center [1034, 454] width 158 height 17
type input "0"
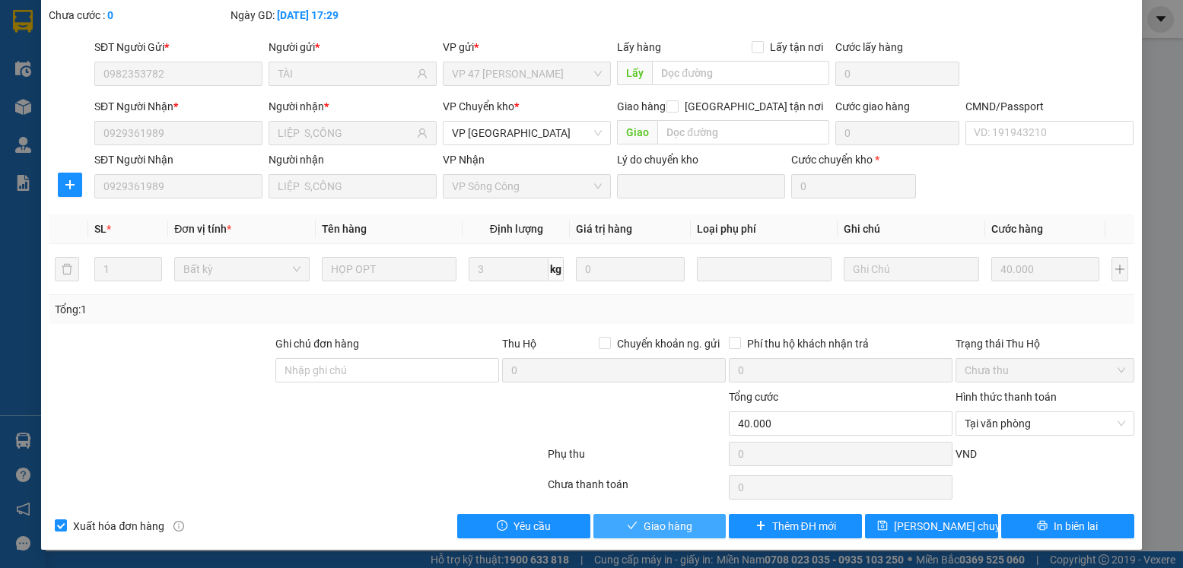
click at [627, 529] on icon "check" at bounding box center [632, 525] width 11 height 11
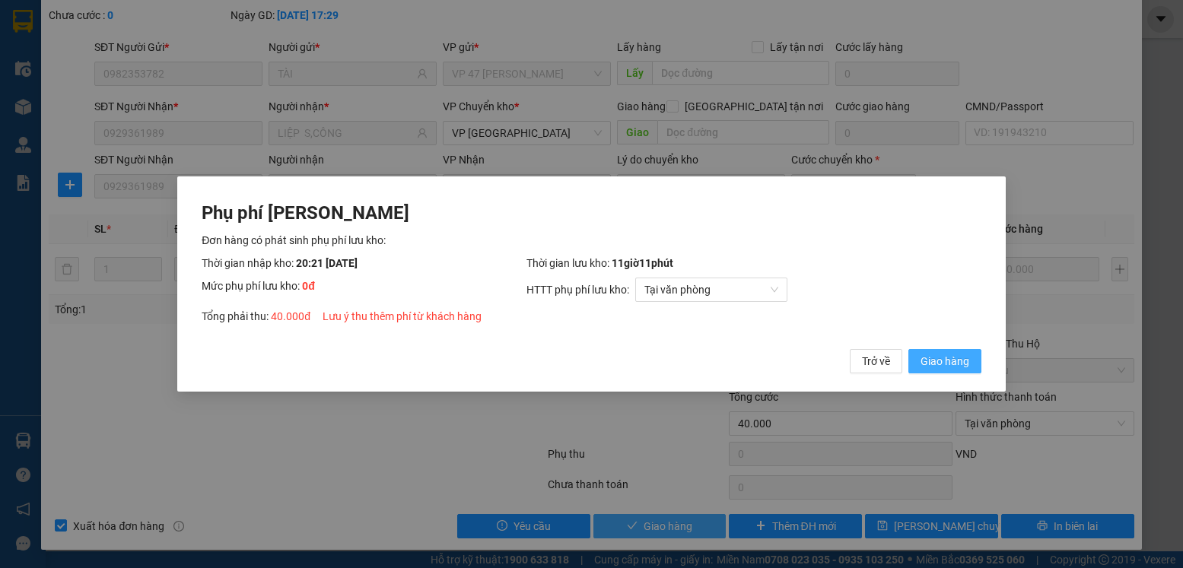
click at [929, 364] on span "Giao hàng" at bounding box center [944, 361] width 49 height 17
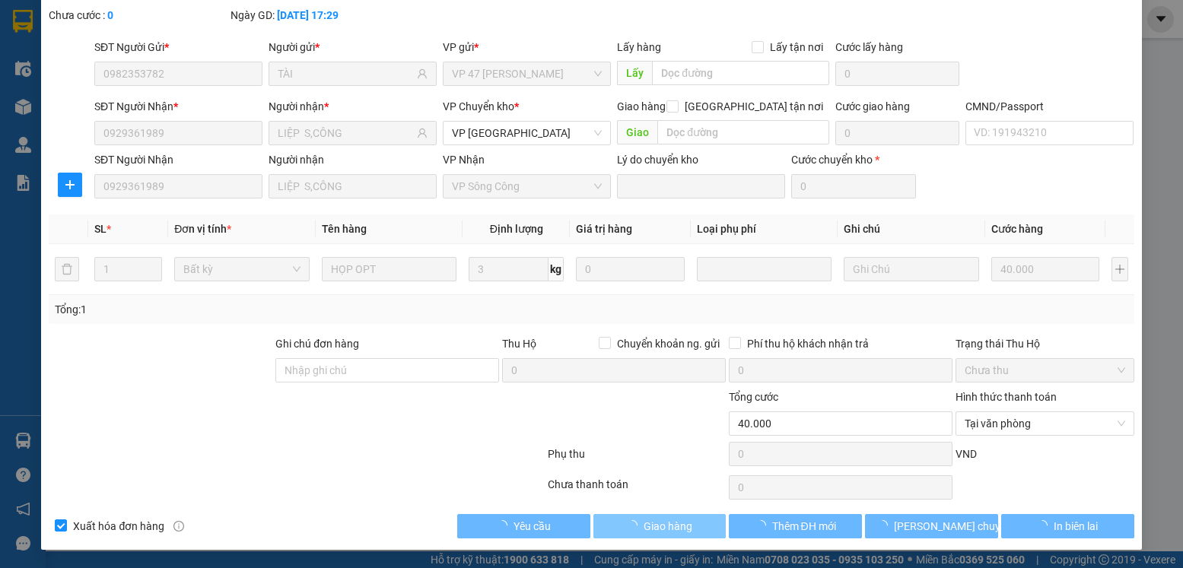
scroll to position [0, 0]
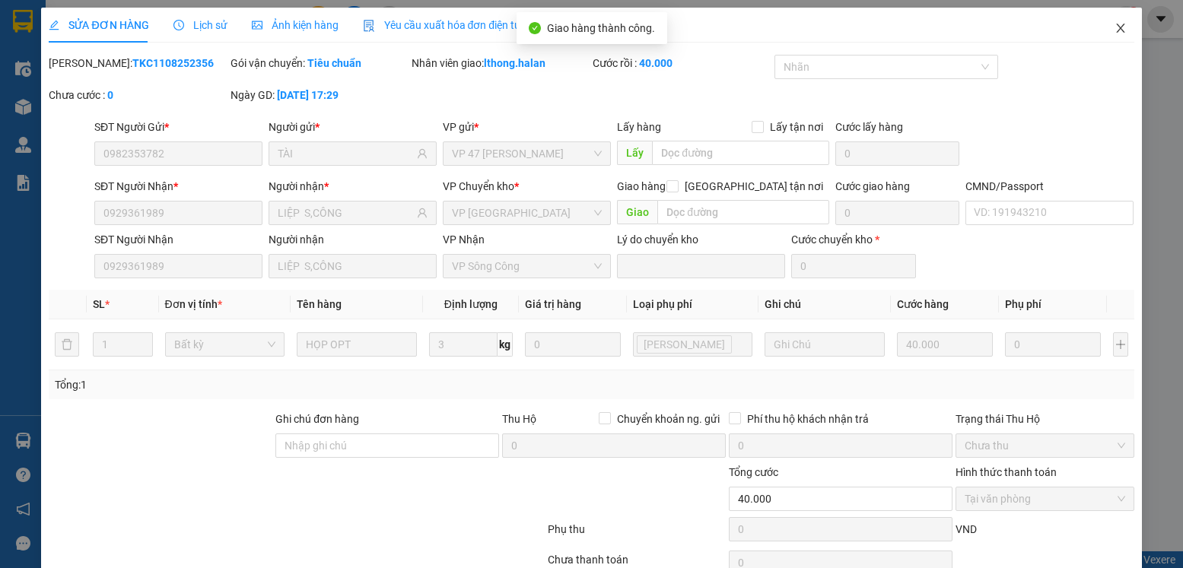
click at [1114, 30] on icon "close" at bounding box center [1120, 28] width 12 height 12
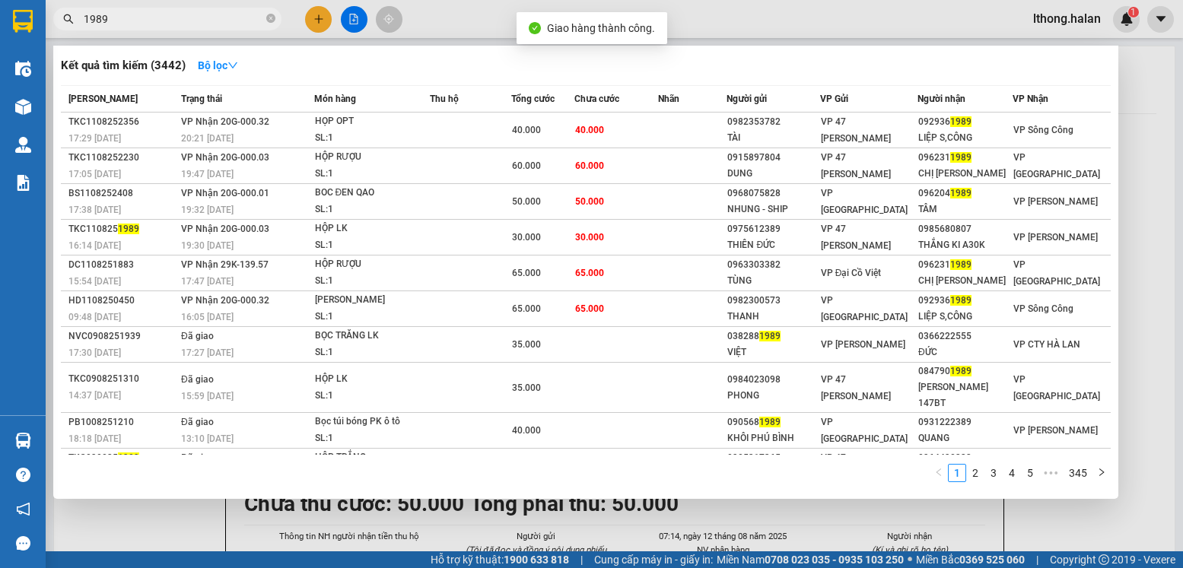
click at [219, 18] on input "1989" at bounding box center [174, 19] width 180 height 17
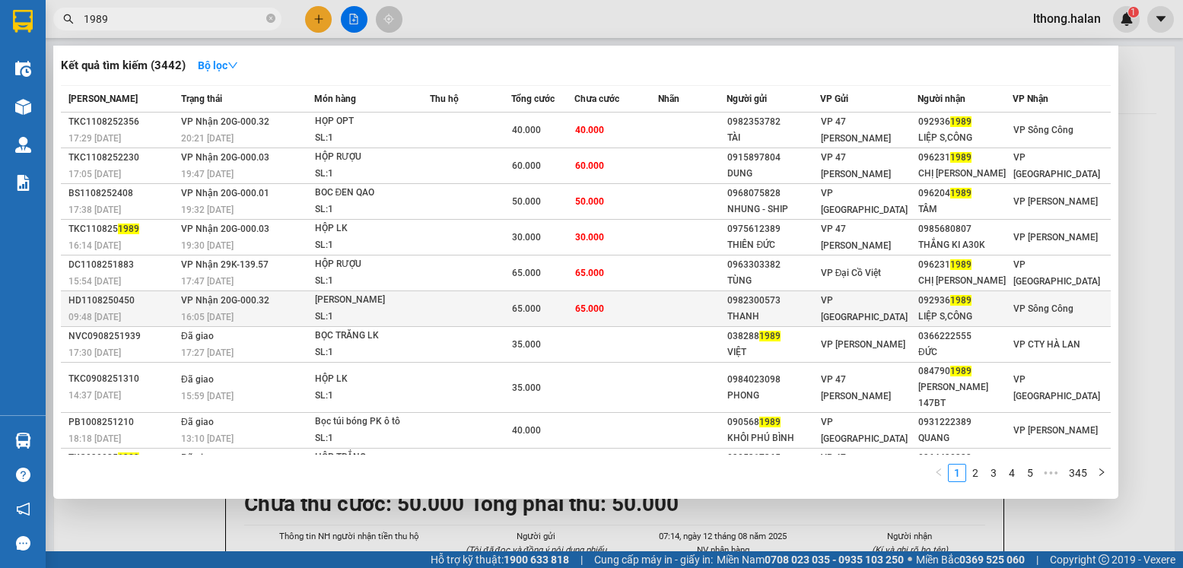
click at [967, 315] on div "LIỆP S,CÔNG" at bounding box center [965, 317] width 94 height 16
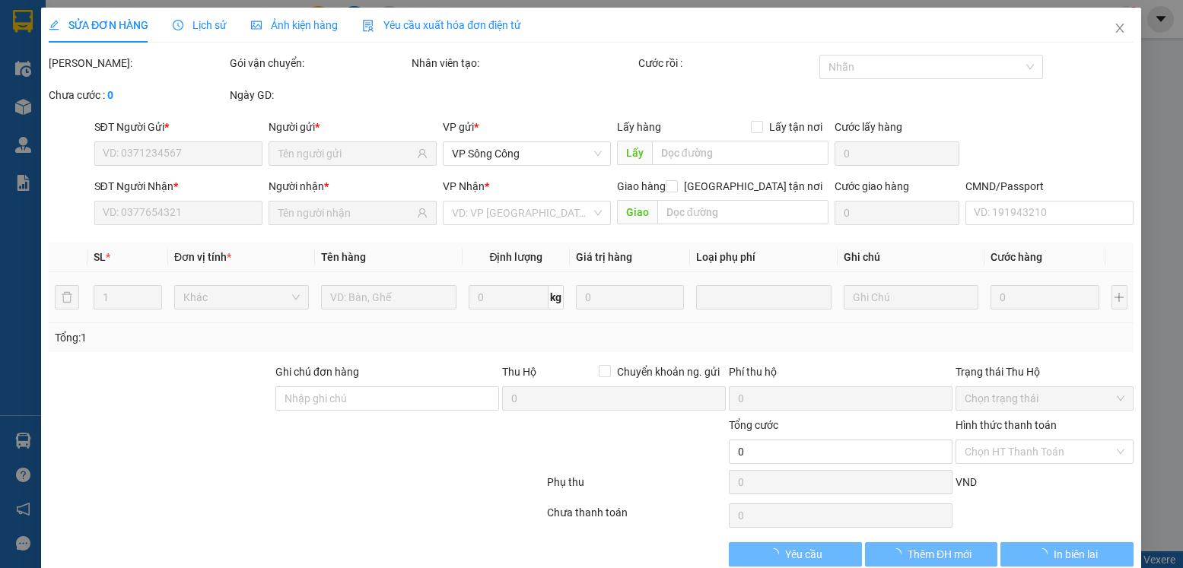
type input "0982300573"
type input "THANH"
type input "0929361989"
type input "LIỆP S,CÔNG"
type input "65.000"
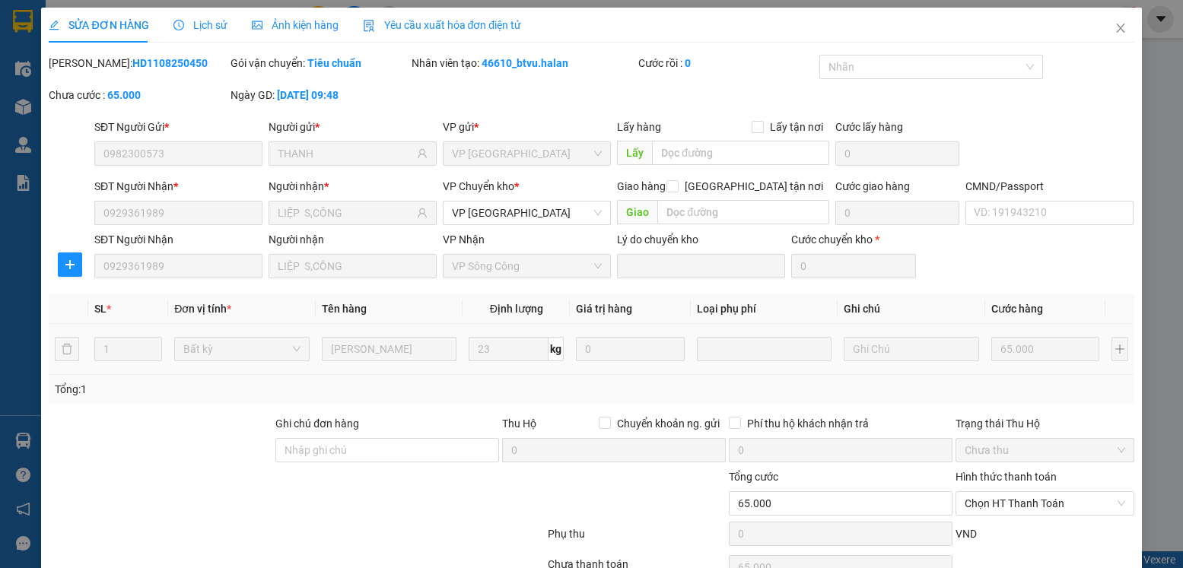
scroll to position [80, 0]
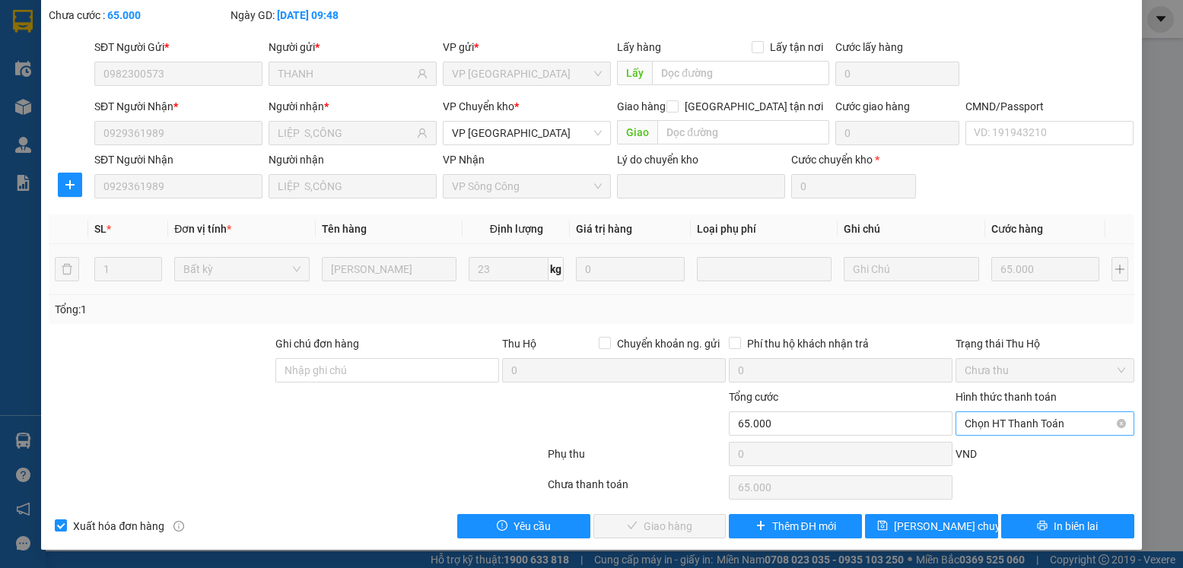
click at [1054, 421] on span "Chọn HT Thanh Toán" at bounding box center [1044, 423] width 160 height 23
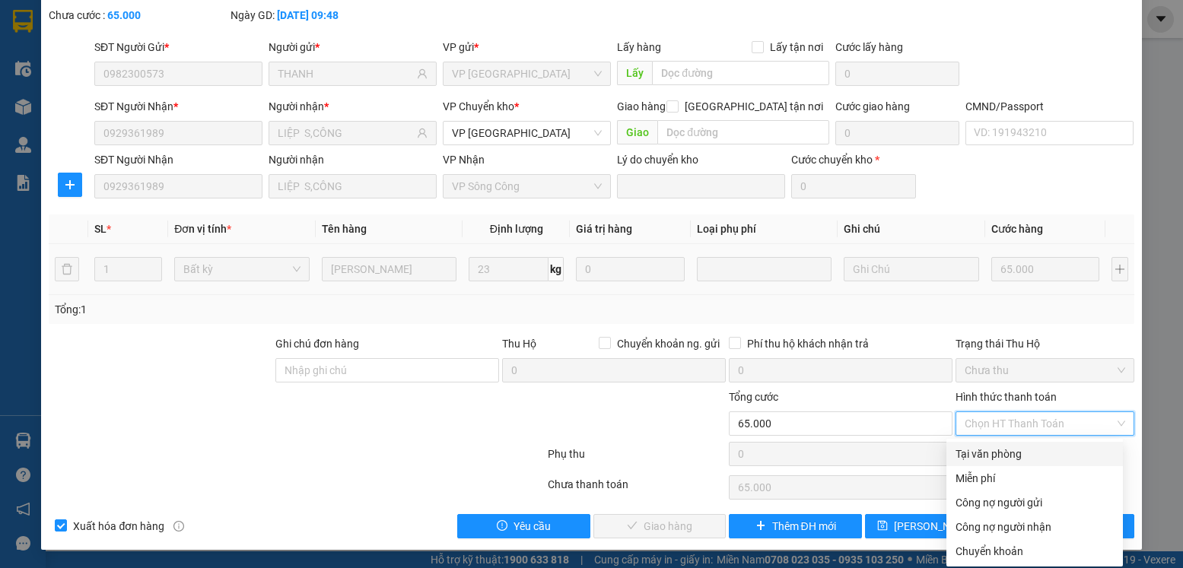
click at [1006, 452] on div "Tại văn phòng" at bounding box center [1034, 454] width 158 height 17
type input "0"
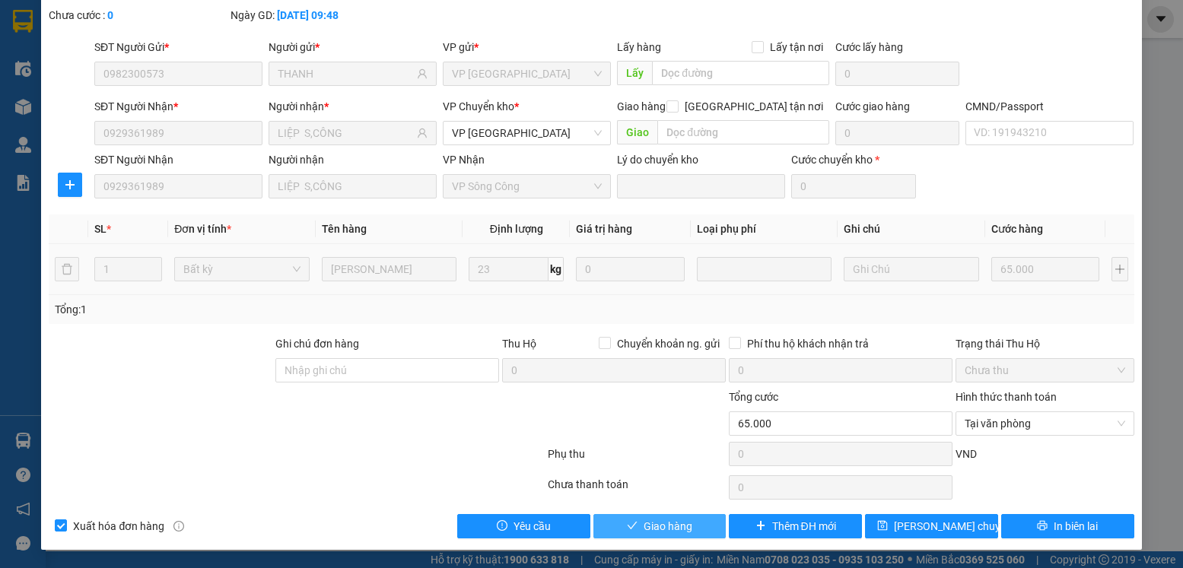
click at [688, 521] on button "Giao hàng" at bounding box center [659, 526] width 133 height 24
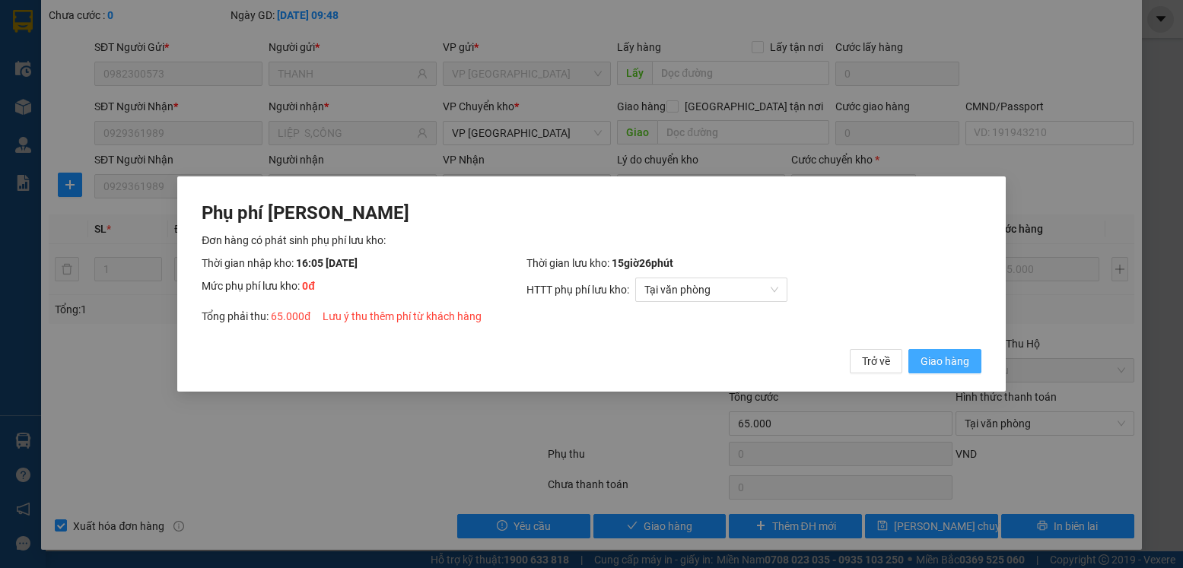
click at [932, 365] on span "Giao hàng" at bounding box center [944, 361] width 49 height 17
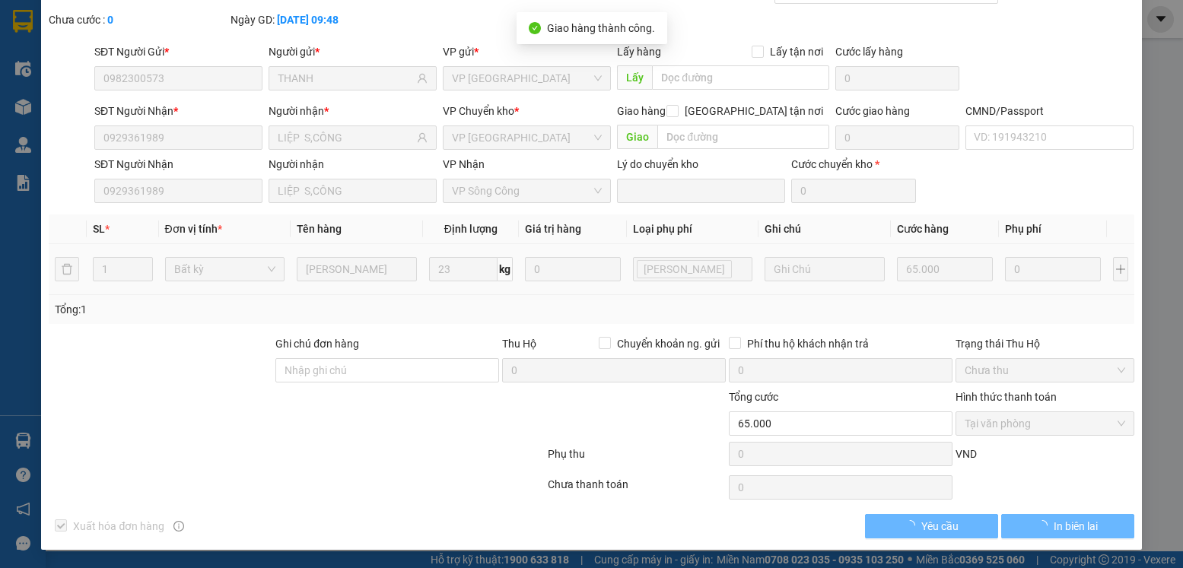
scroll to position [0, 0]
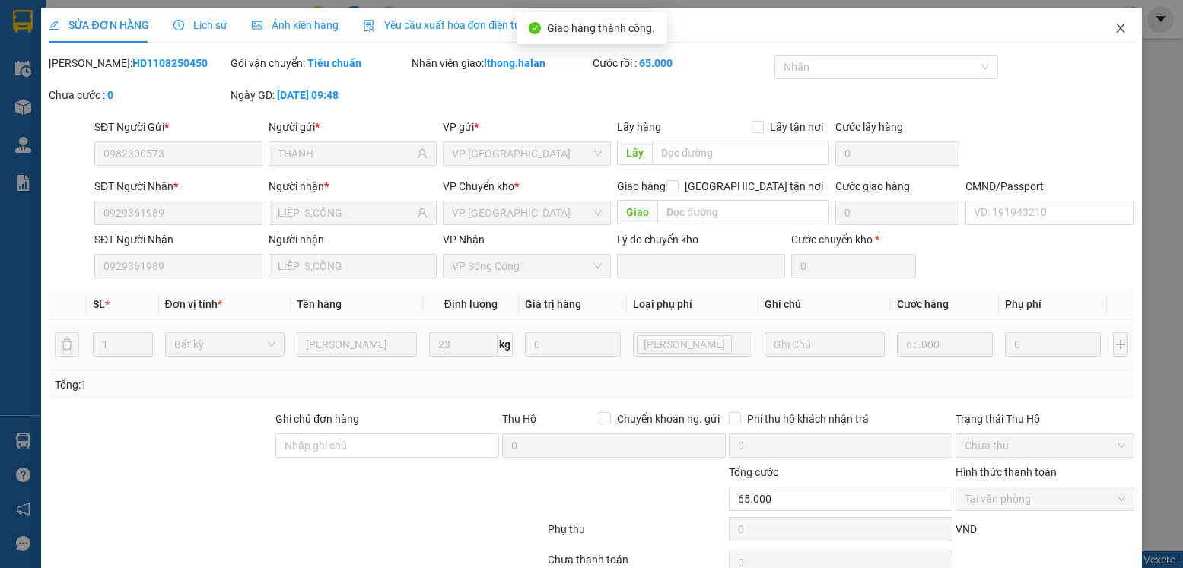
click at [1116, 29] on icon "close" at bounding box center [1120, 28] width 8 height 9
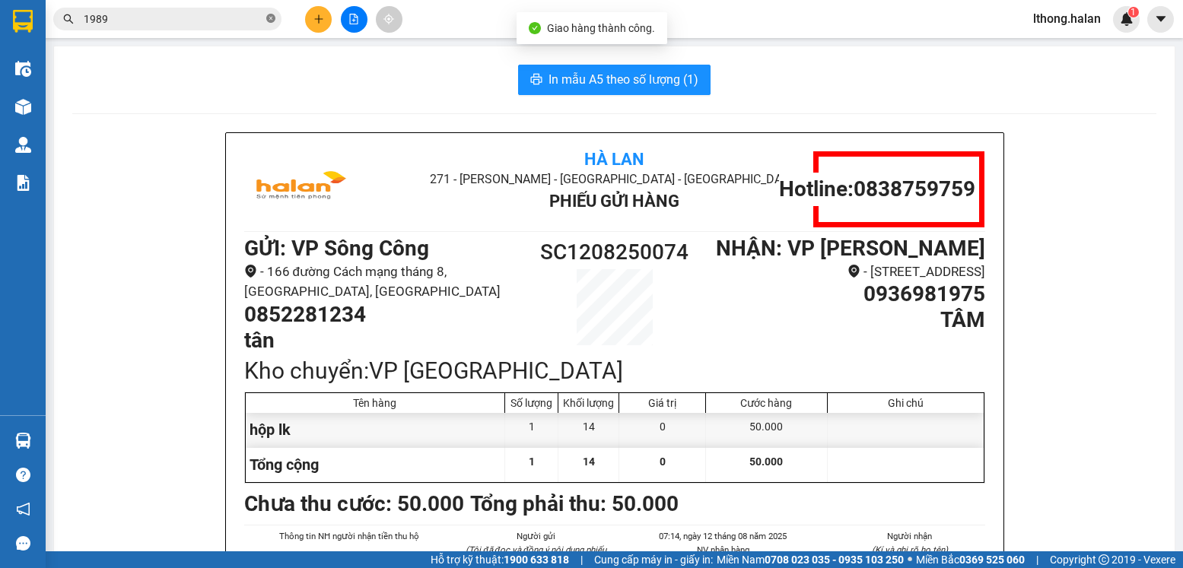
click at [270, 20] on icon "close-circle" at bounding box center [270, 18] width 9 height 9
click at [316, 14] on icon "plus" at bounding box center [318, 19] width 11 height 11
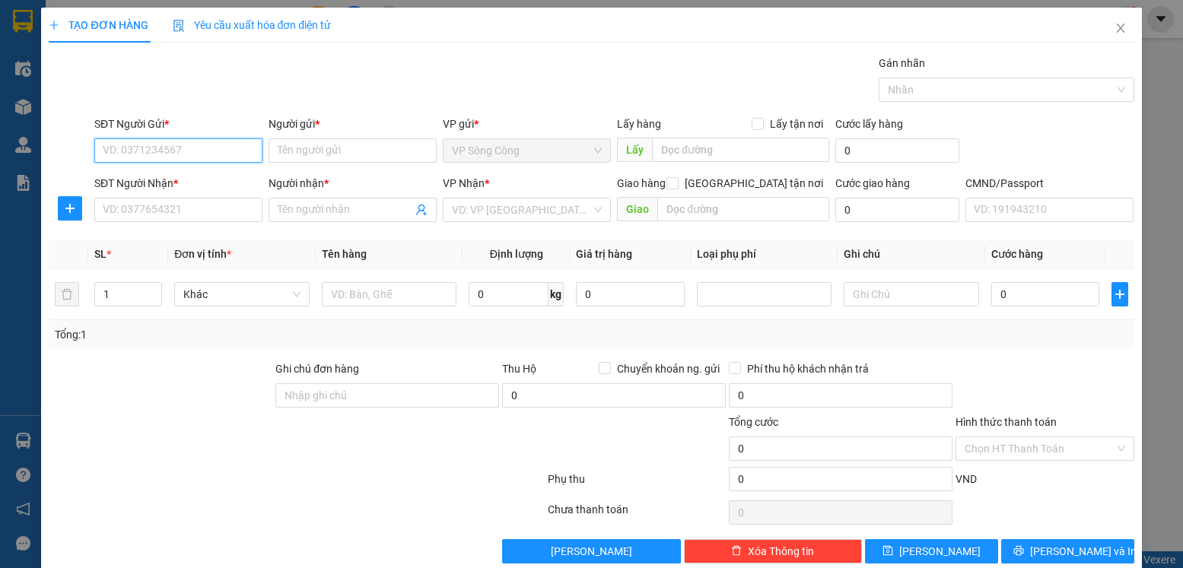
click at [195, 151] on input "SĐT Người Gửi *" at bounding box center [178, 150] width 168 height 24
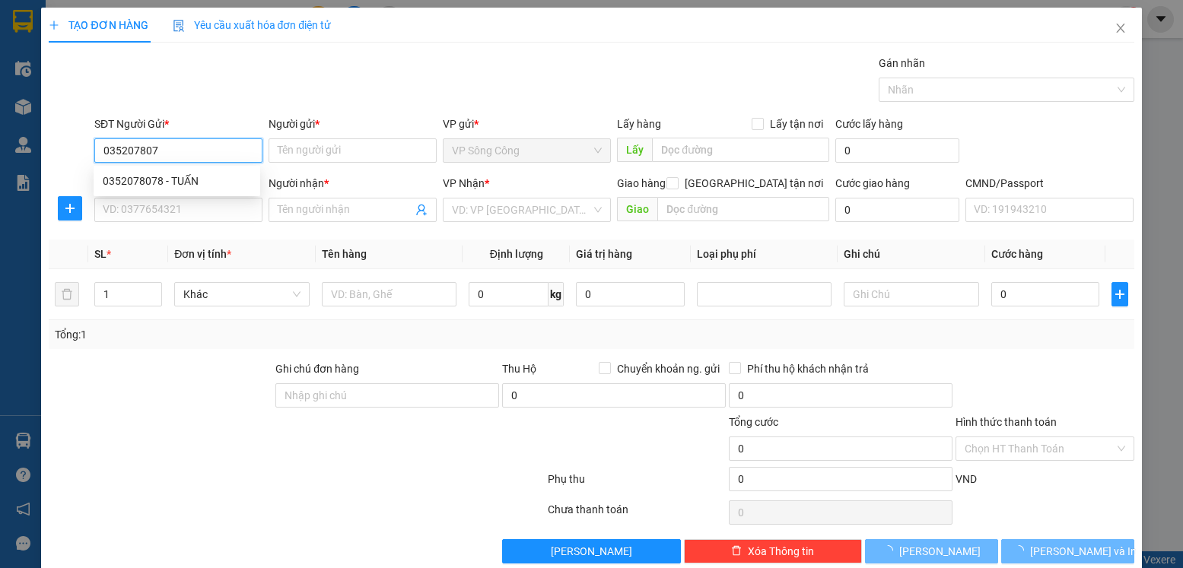
type input "0352078078"
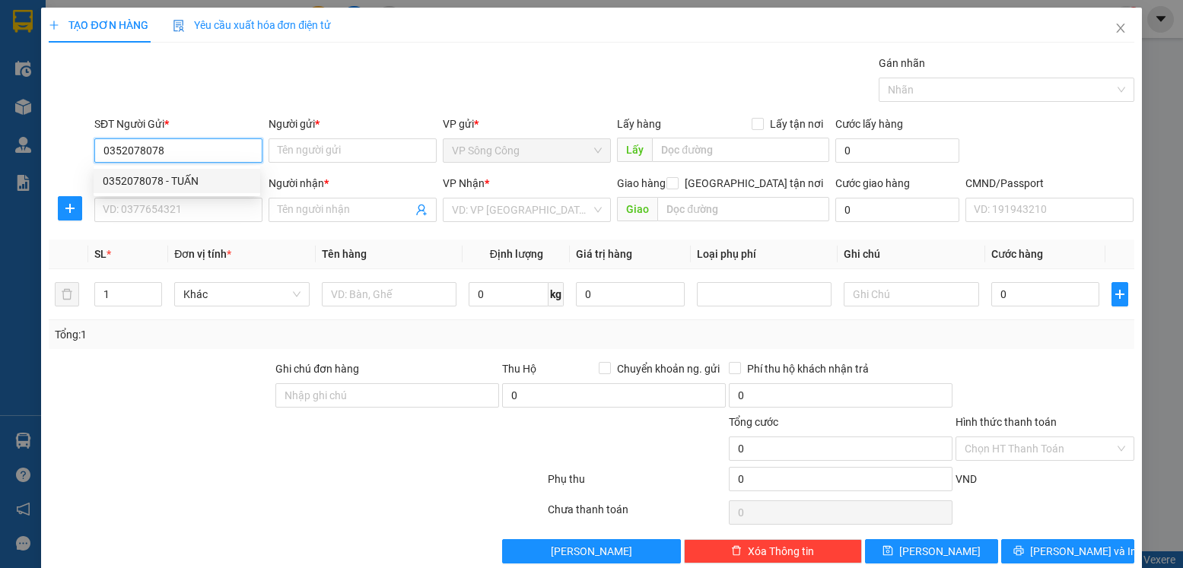
click at [139, 181] on div "0352078078 - TUẤN" at bounding box center [177, 181] width 148 height 17
type input "TUẤN"
type input "0352078078"
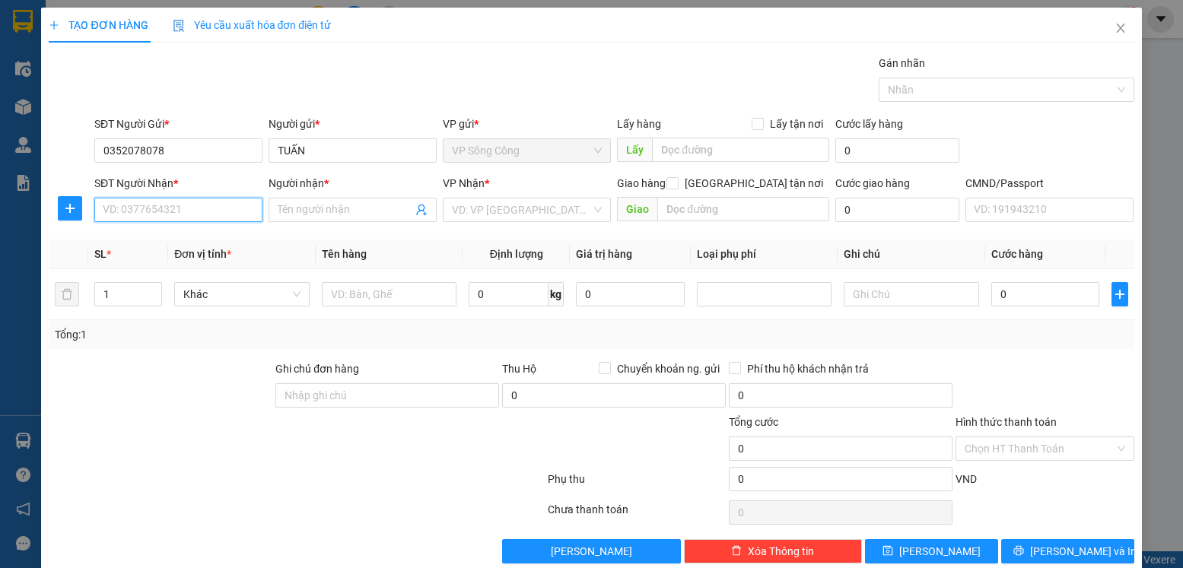
click at [167, 208] on input "SĐT Người Nhận *" at bounding box center [178, 210] width 168 height 24
type input "0963315333"
click at [149, 240] on div "0963315333 - ĐỊNH" at bounding box center [177, 240] width 148 height 17
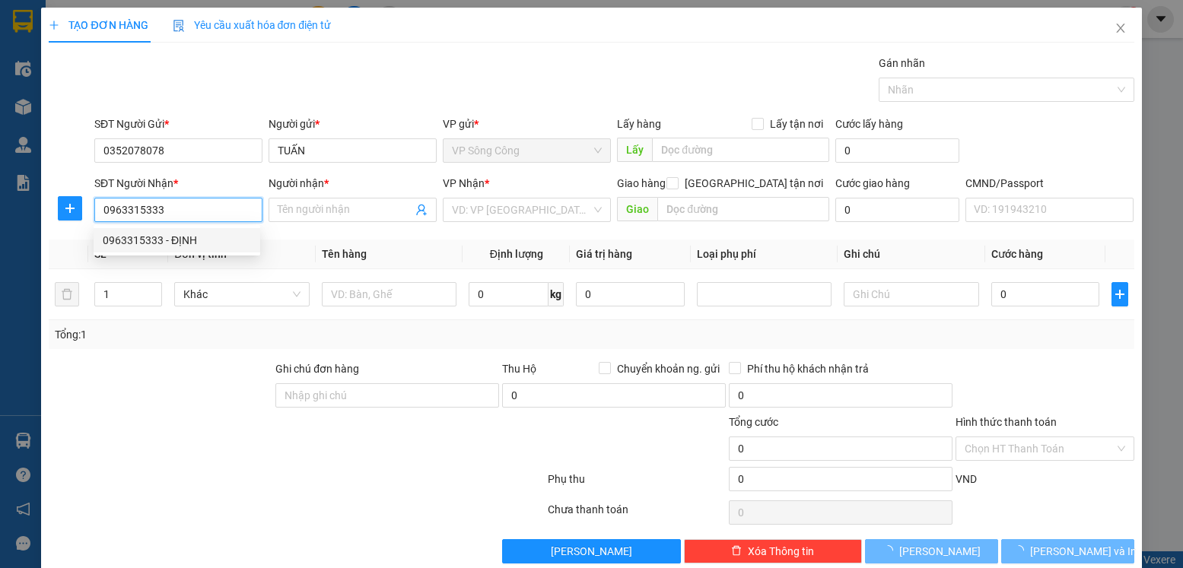
type input "ĐỊNH"
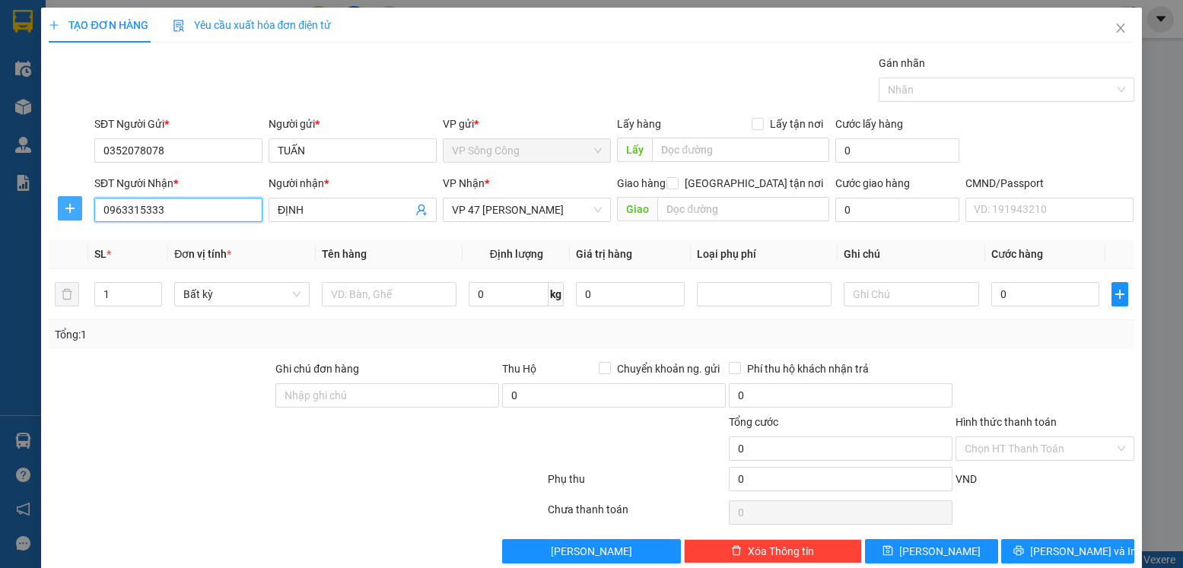
type input "0963315333"
click at [71, 213] on icon "plus" at bounding box center [70, 208] width 12 height 12
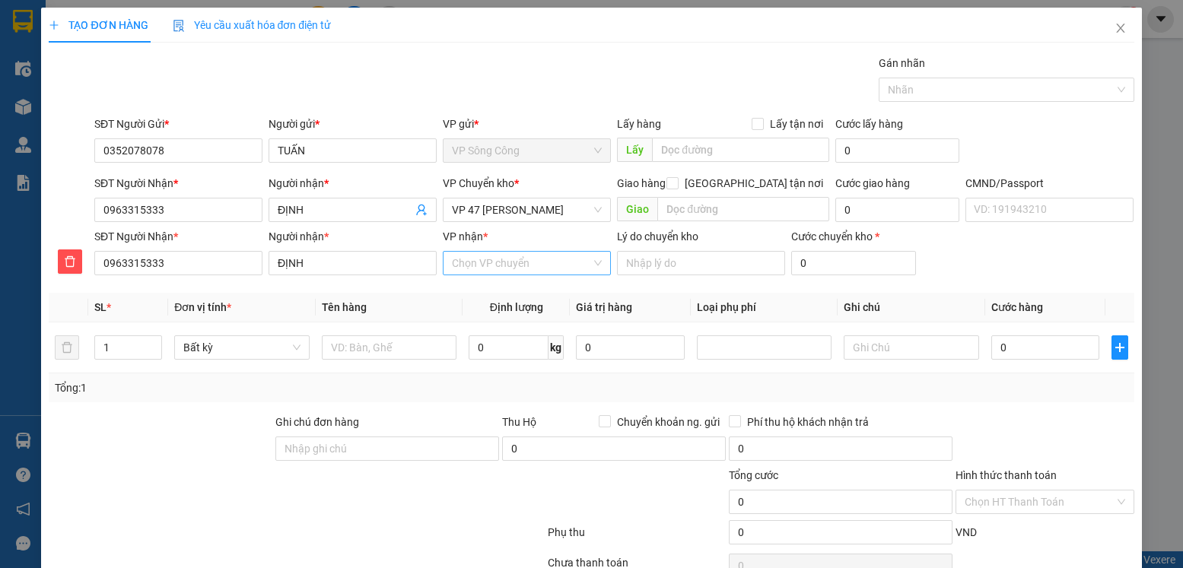
click at [486, 260] on input "VP nhận *" at bounding box center [521, 263] width 139 height 23
type input "47"
click at [515, 294] on div "VP 47 [PERSON_NAME]" at bounding box center [521, 293] width 148 height 17
click at [565, 205] on span "VP 47 [PERSON_NAME]" at bounding box center [527, 210] width 150 height 23
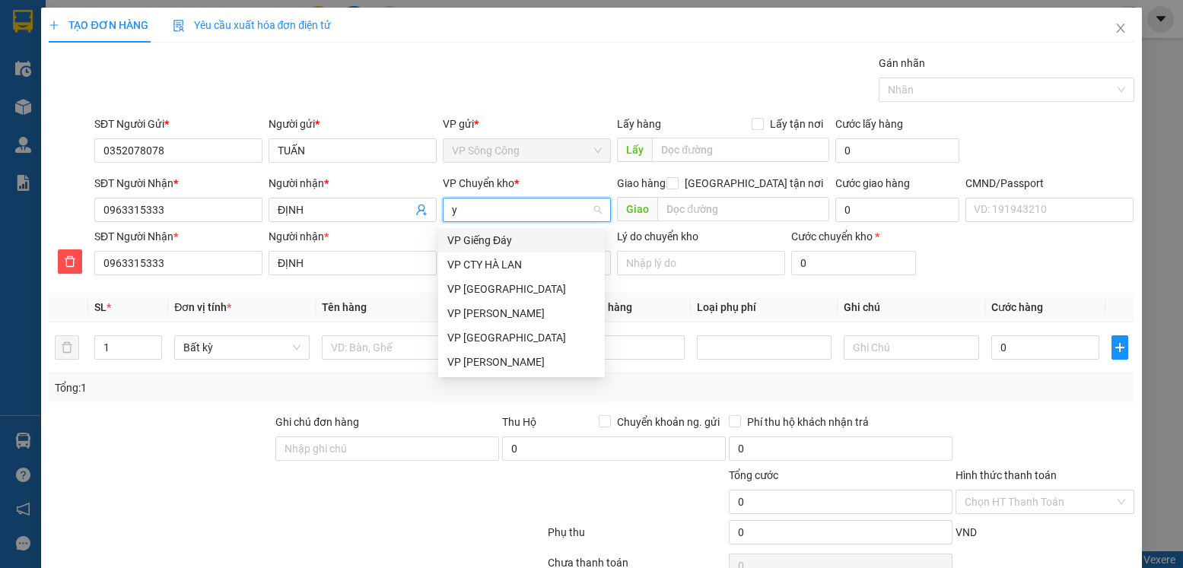
type input "yb"
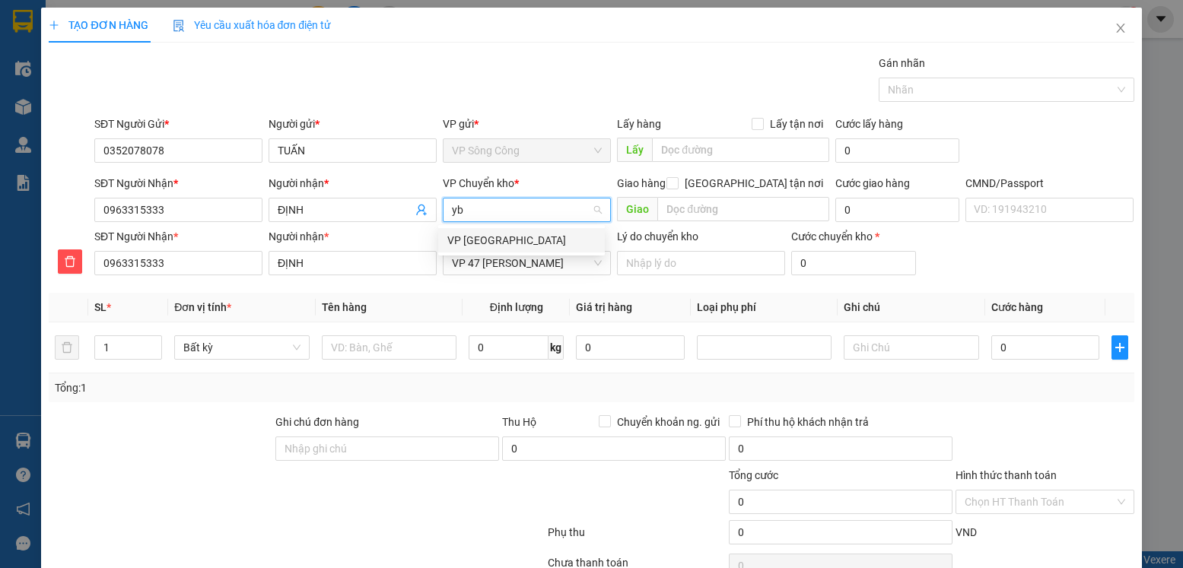
click at [486, 239] on div "VP [GEOGRAPHIC_DATA]" at bounding box center [521, 240] width 148 height 17
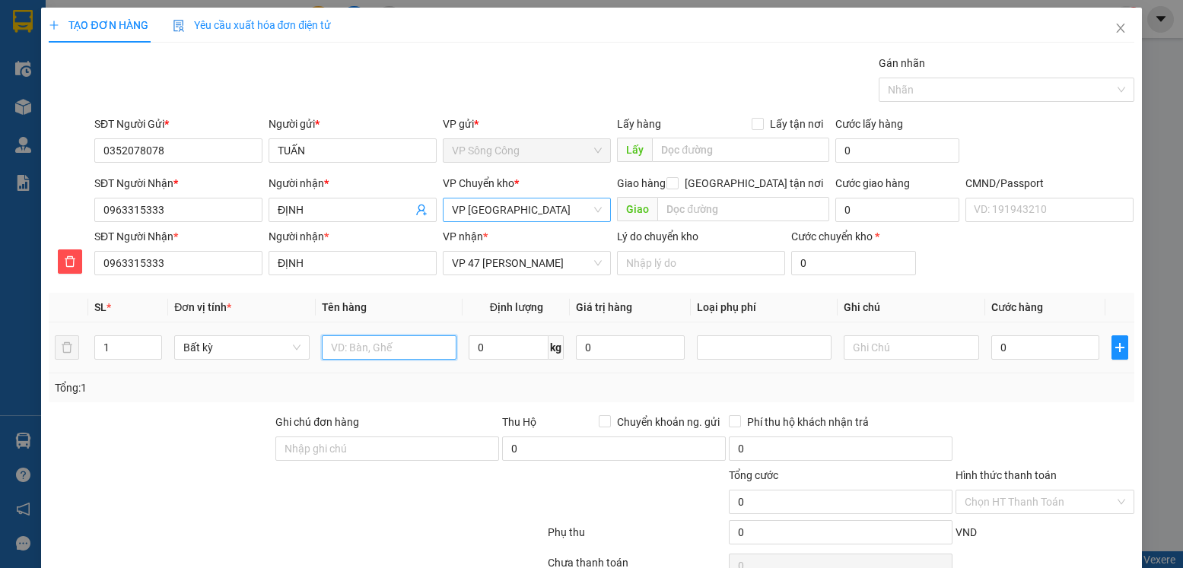
click at [389, 342] on input "text" at bounding box center [389, 347] width 135 height 24
type input "bọc bìa lk máy"
click at [491, 348] on input "0" at bounding box center [509, 347] width 80 height 24
type input "16"
click at [1006, 342] on input "0" at bounding box center [1045, 347] width 108 height 24
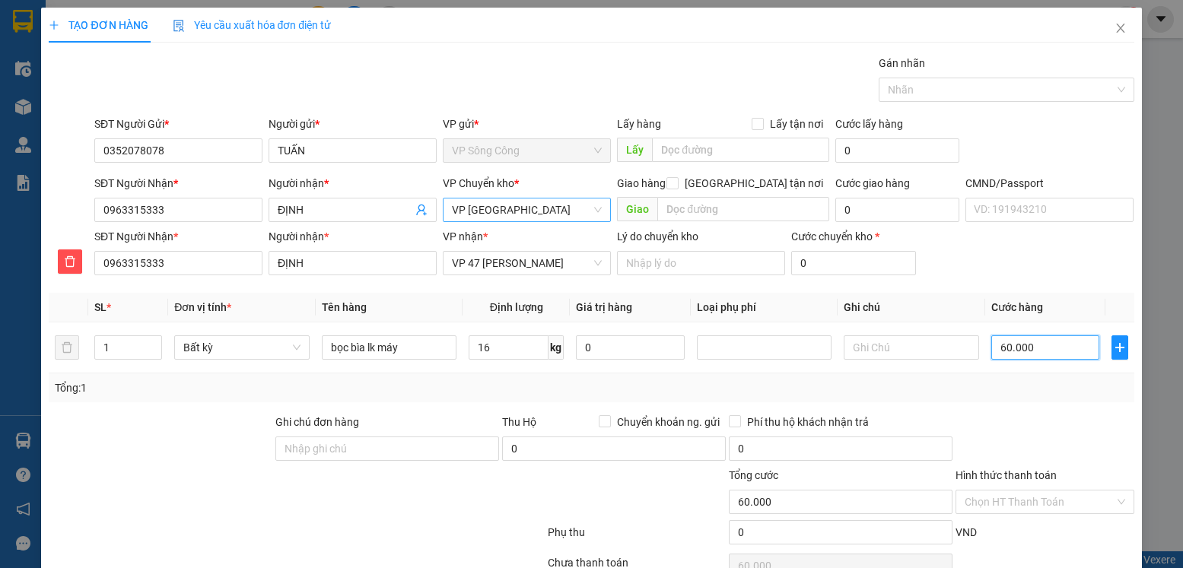
type input "60.000"
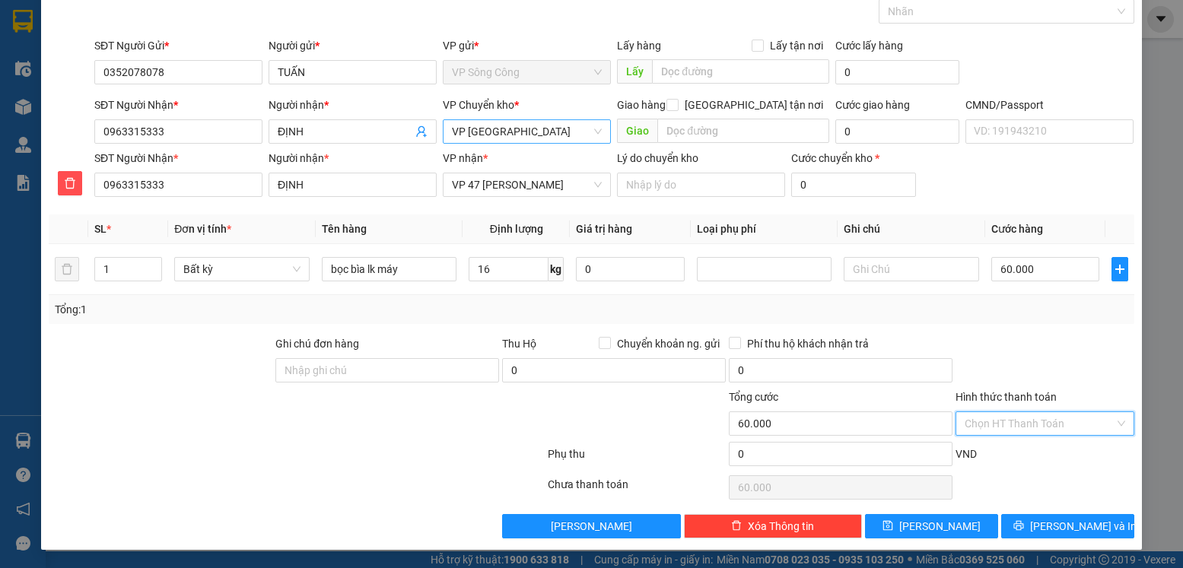
click at [1044, 426] on input "Hình thức thanh toán" at bounding box center [1038, 423] width 149 height 23
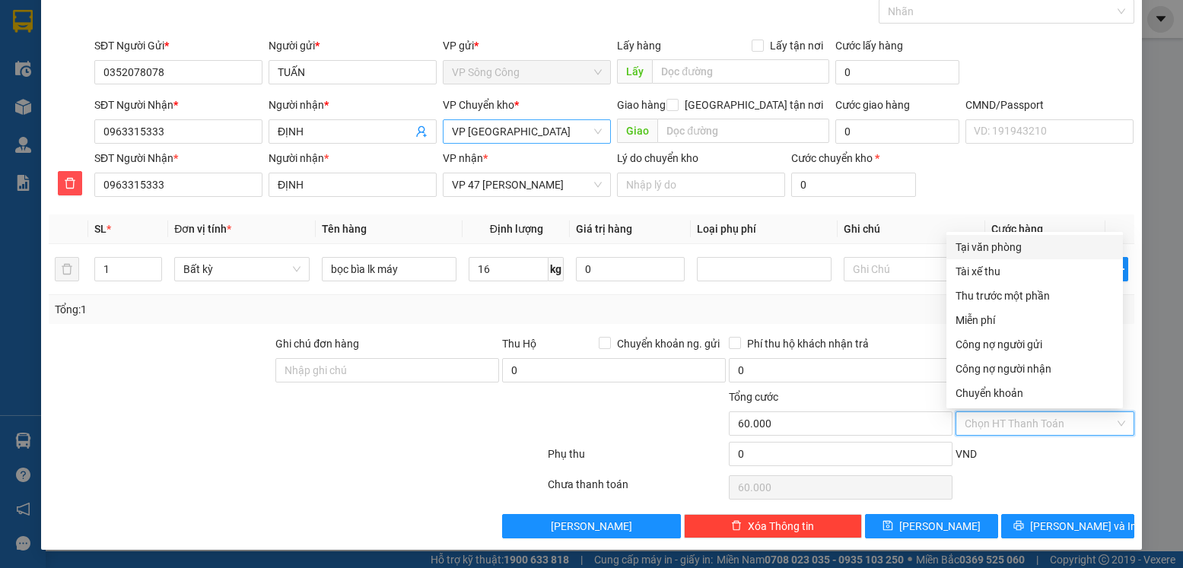
click at [1023, 248] on div "Tại văn phòng" at bounding box center [1034, 247] width 158 height 17
type input "0"
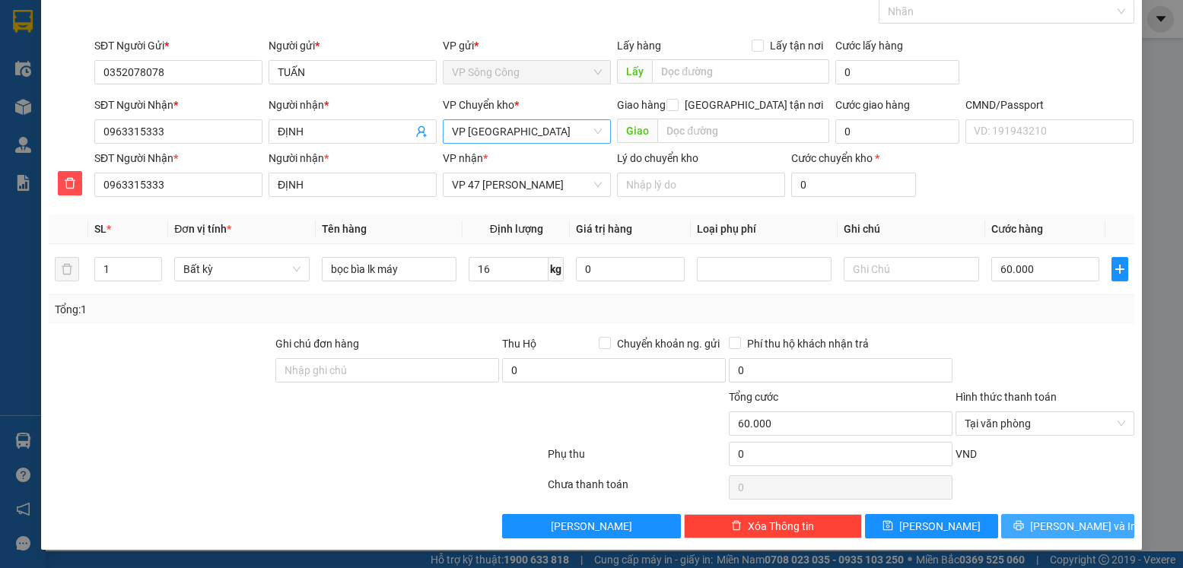
click at [1041, 523] on button "Lưu và In" at bounding box center [1067, 526] width 133 height 24
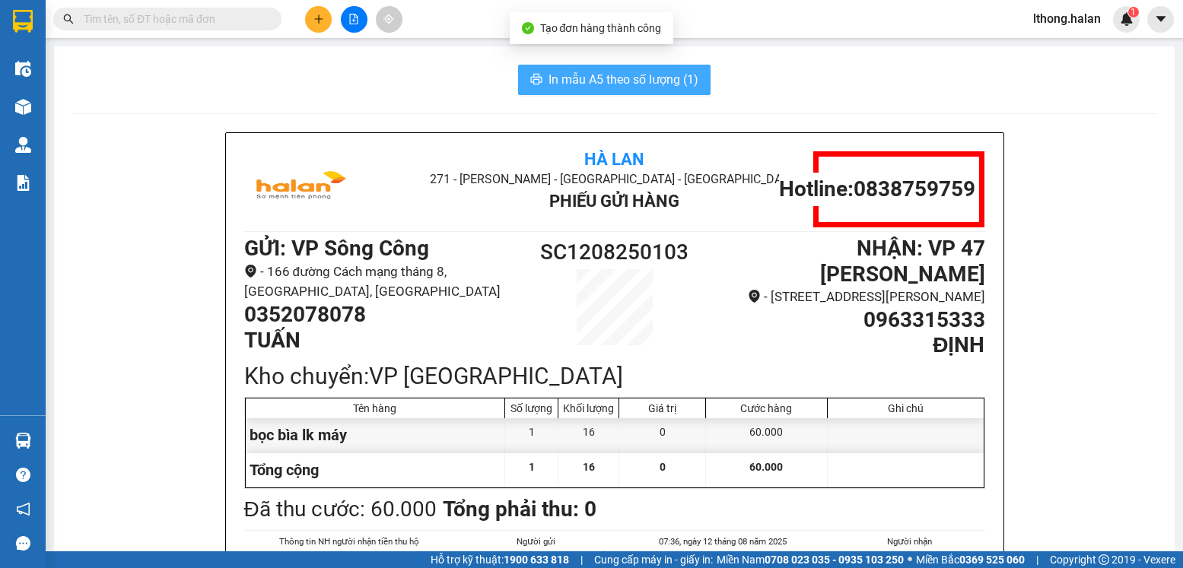
click at [635, 86] on span "In mẫu A5 theo số lượng (1)" at bounding box center [623, 79] width 150 height 19
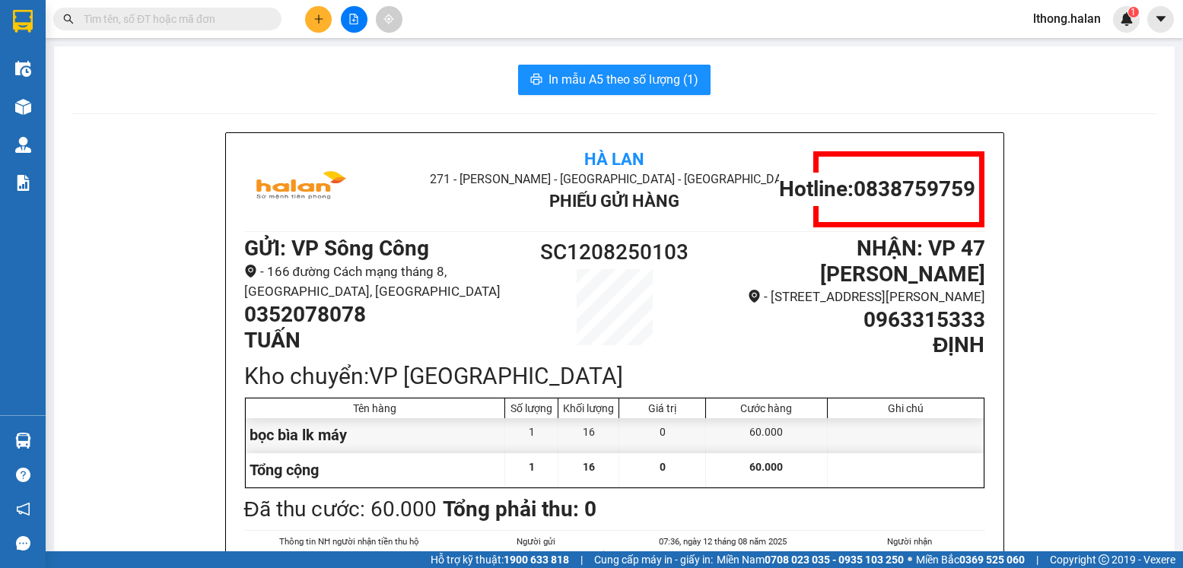
click at [857, 94] on div "In mẫu A5 theo số lượng (1)" at bounding box center [614, 80] width 1084 height 30
click at [214, 17] on input "text" at bounding box center [174, 19] width 180 height 17
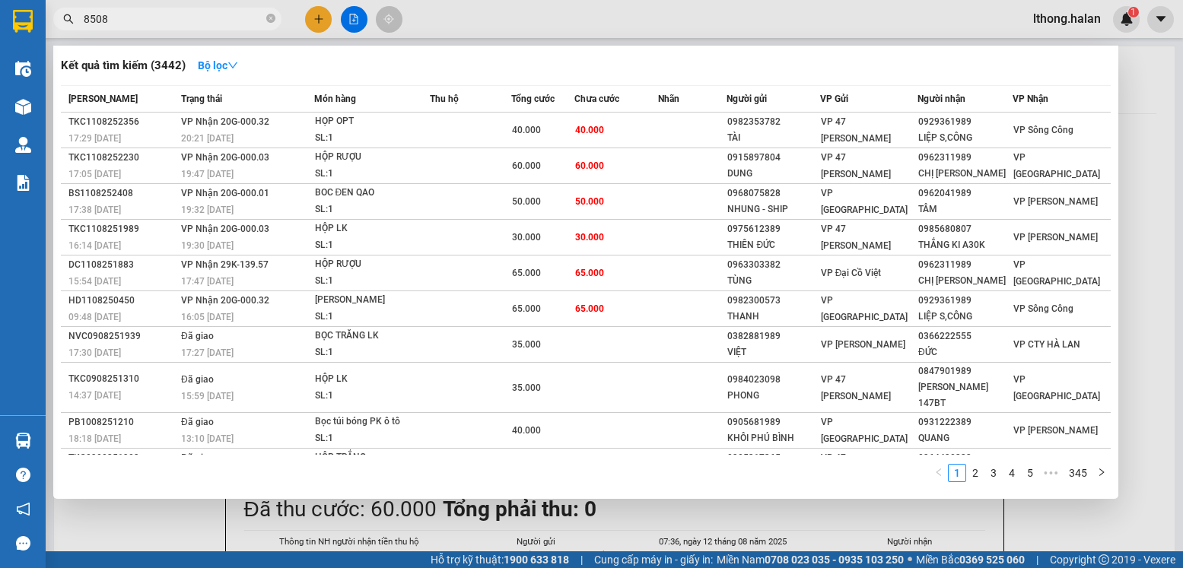
type input "85080"
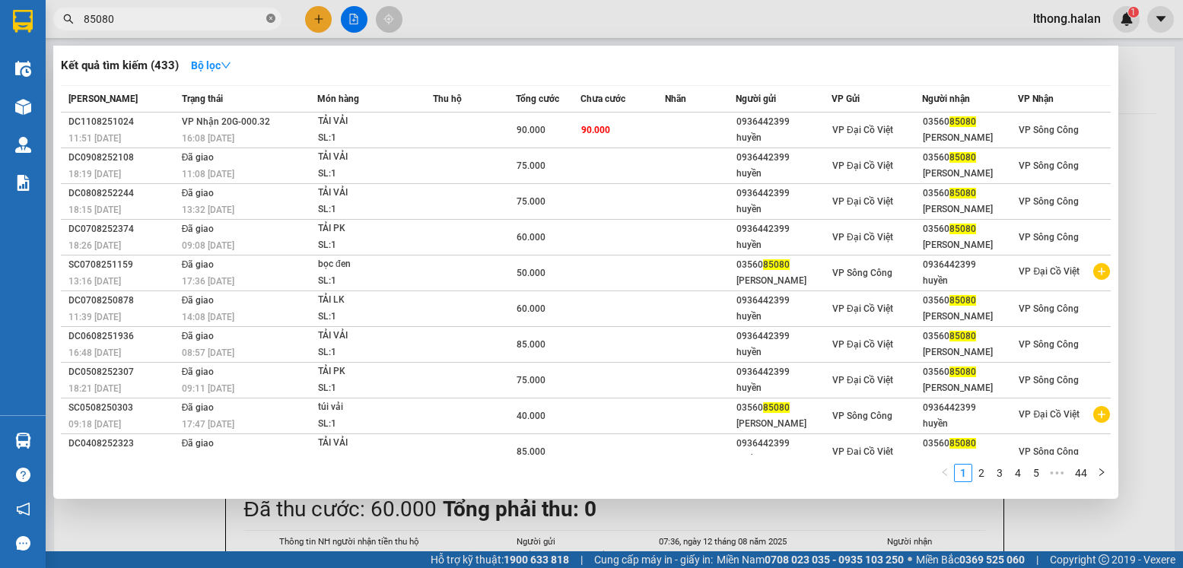
click at [272, 21] on icon "close-circle" at bounding box center [270, 18] width 9 height 9
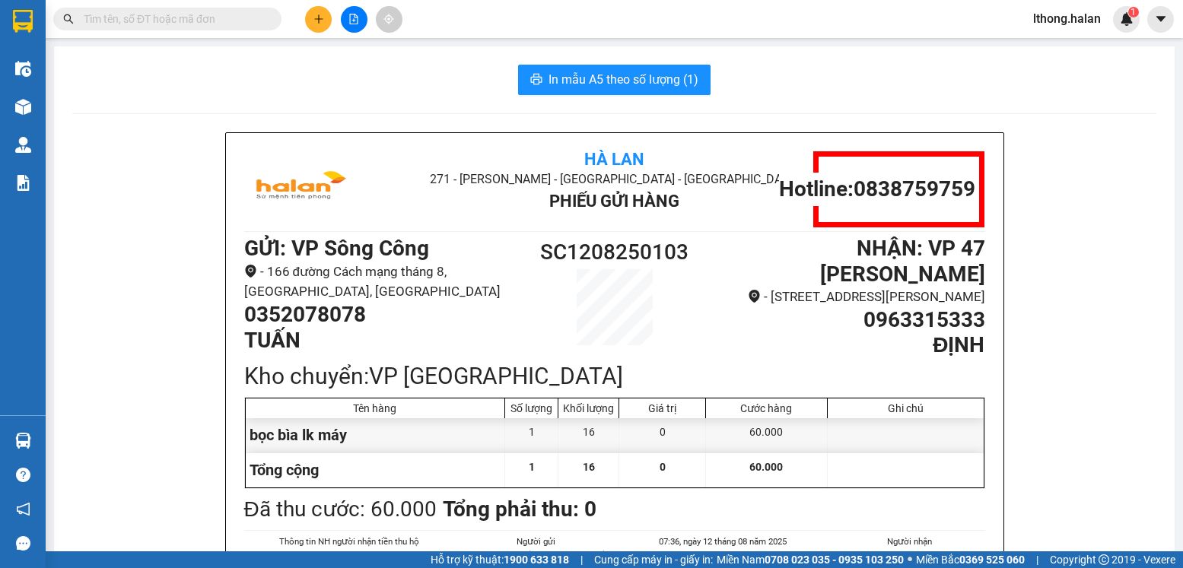
click at [218, 22] on input "text" at bounding box center [174, 19] width 180 height 17
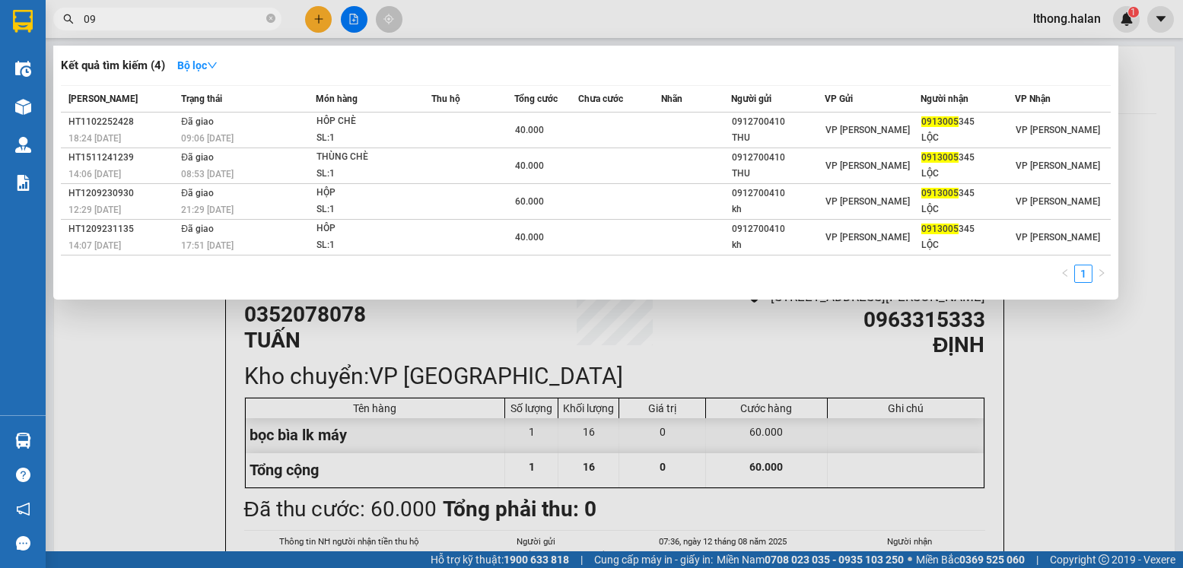
type input "0"
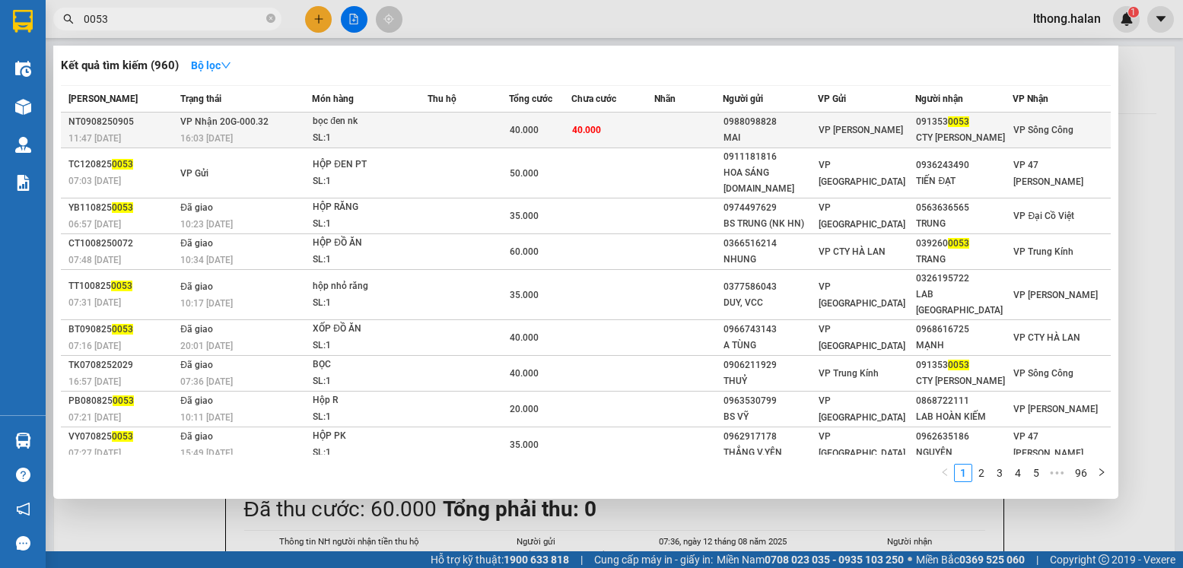
type input "0053"
click at [709, 125] on td at bounding box center [688, 131] width 68 height 36
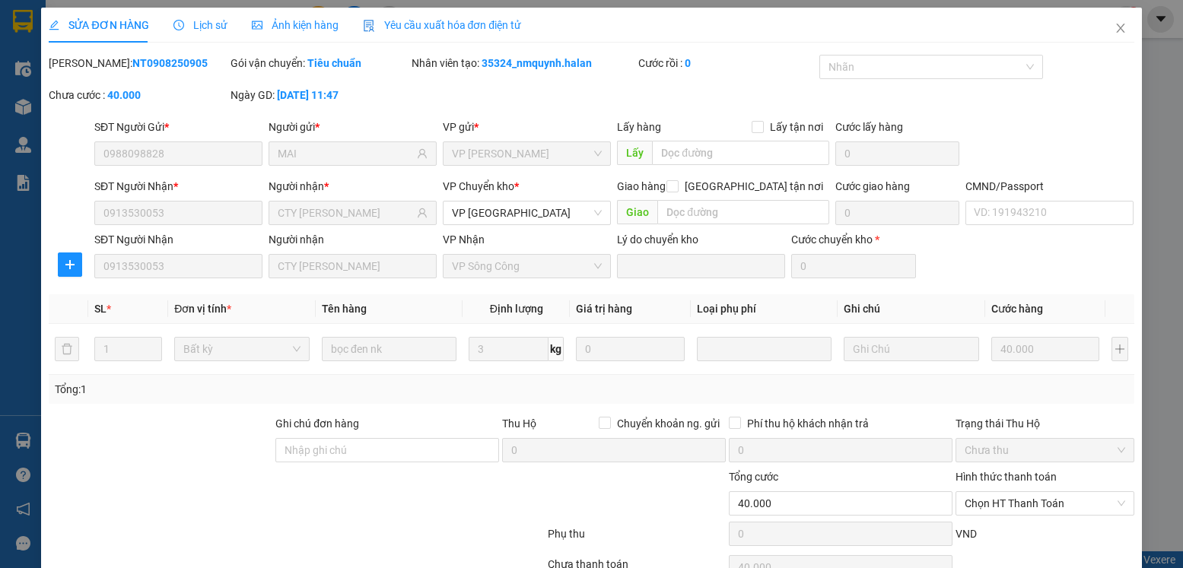
type input "0988098828"
type input "MAI"
type input "0913530053"
type input "CTY Hồng Thái Dương"
type input "40.000"
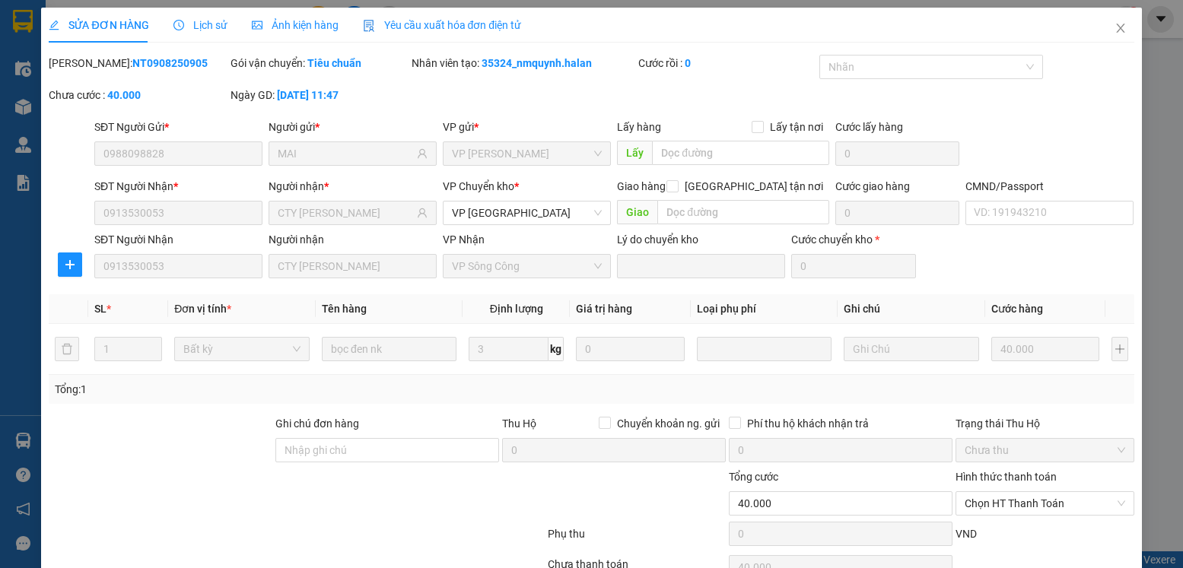
scroll to position [80, 0]
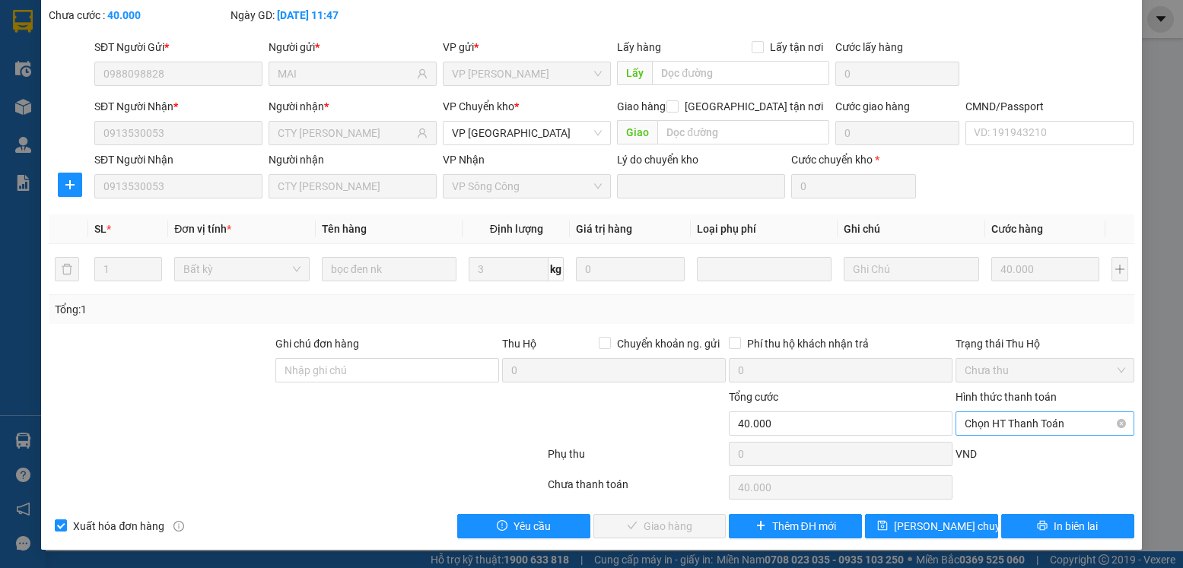
click at [1053, 423] on span "Chọn HT Thanh Toán" at bounding box center [1044, 423] width 160 height 23
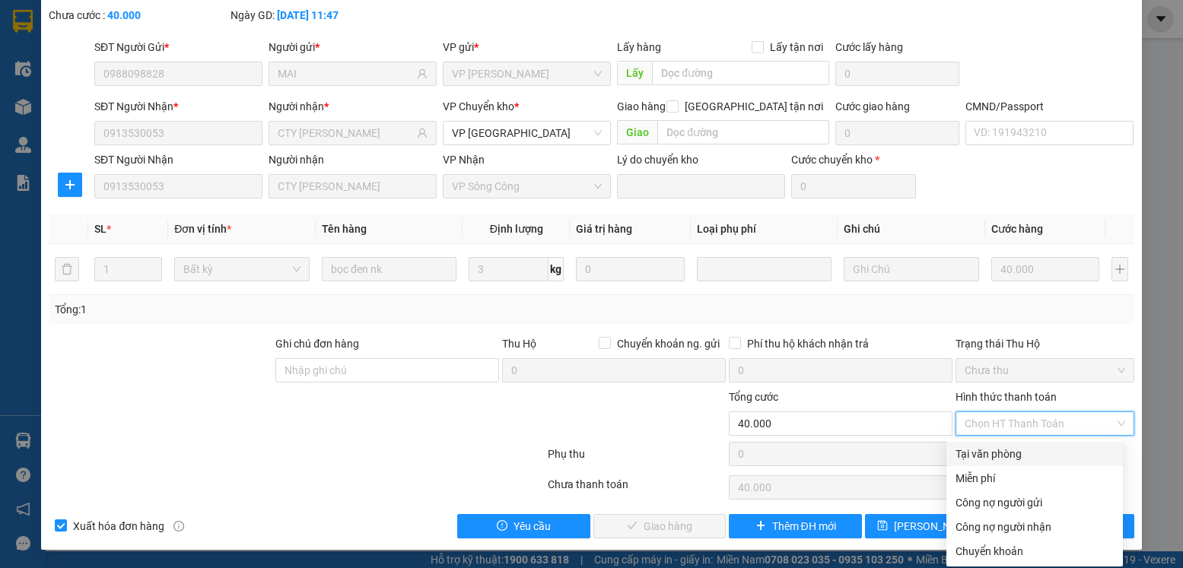
click at [977, 456] on div "Tại văn phòng" at bounding box center [1034, 454] width 158 height 17
type input "0"
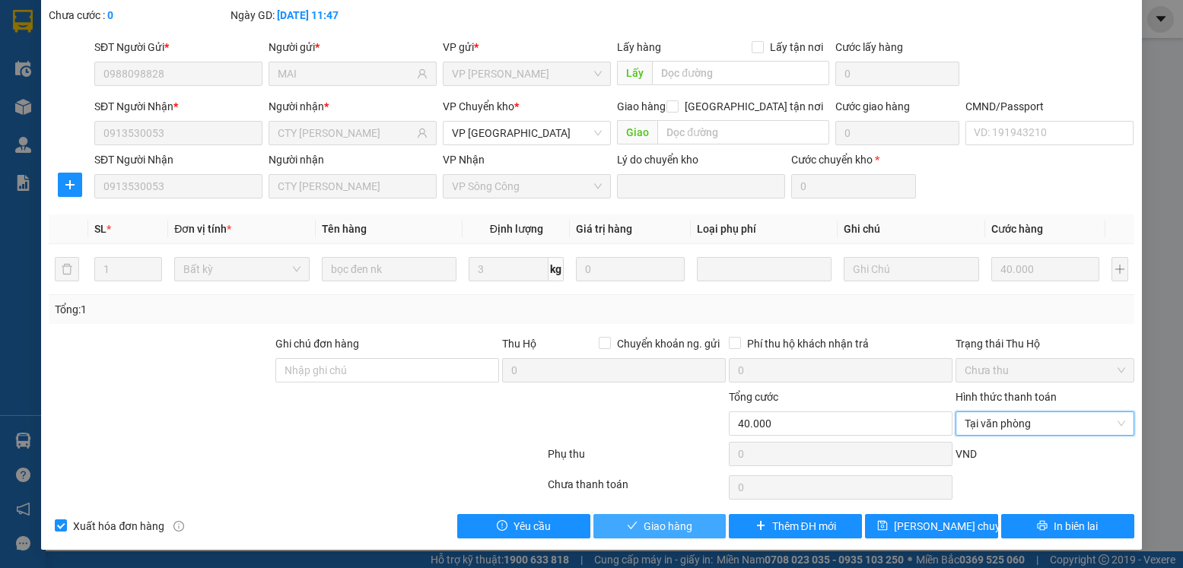
click at [653, 524] on span "Giao hàng" at bounding box center [667, 526] width 49 height 17
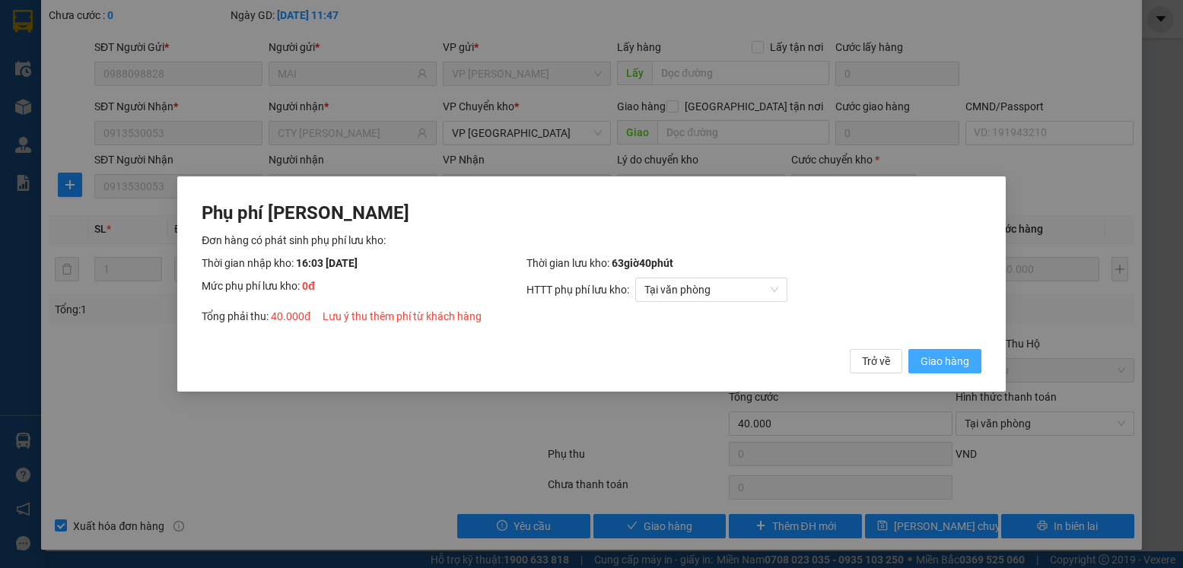
click at [939, 360] on span "Giao hàng" at bounding box center [944, 361] width 49 height 17
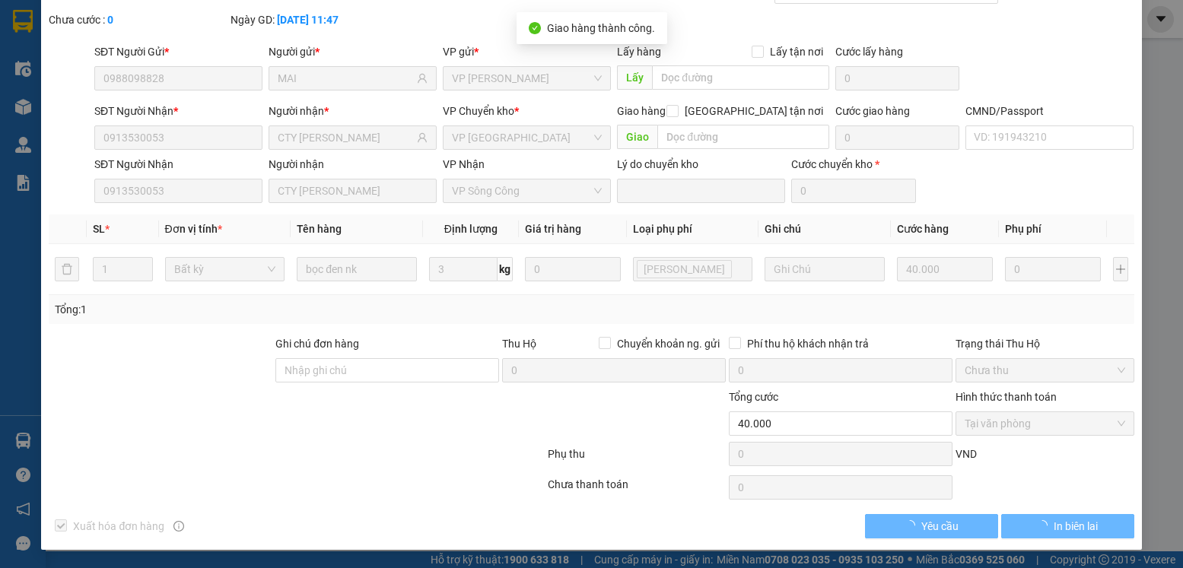
scroll to position [0, 0]
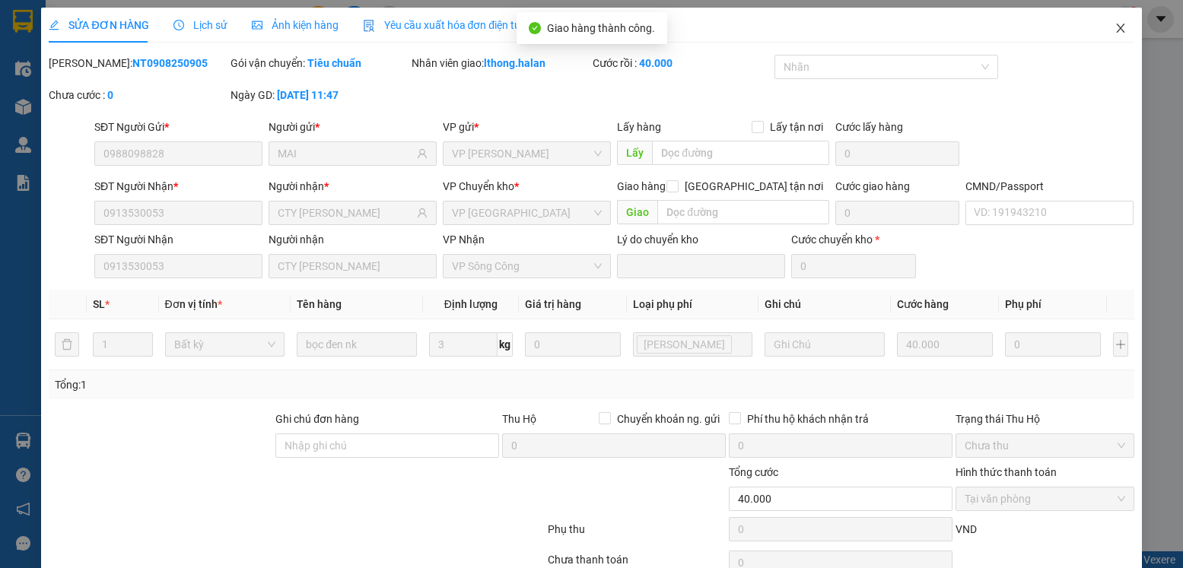
click at [1116, 30] on icon "close" at bounding box center [1120, 28] width 8 height 9
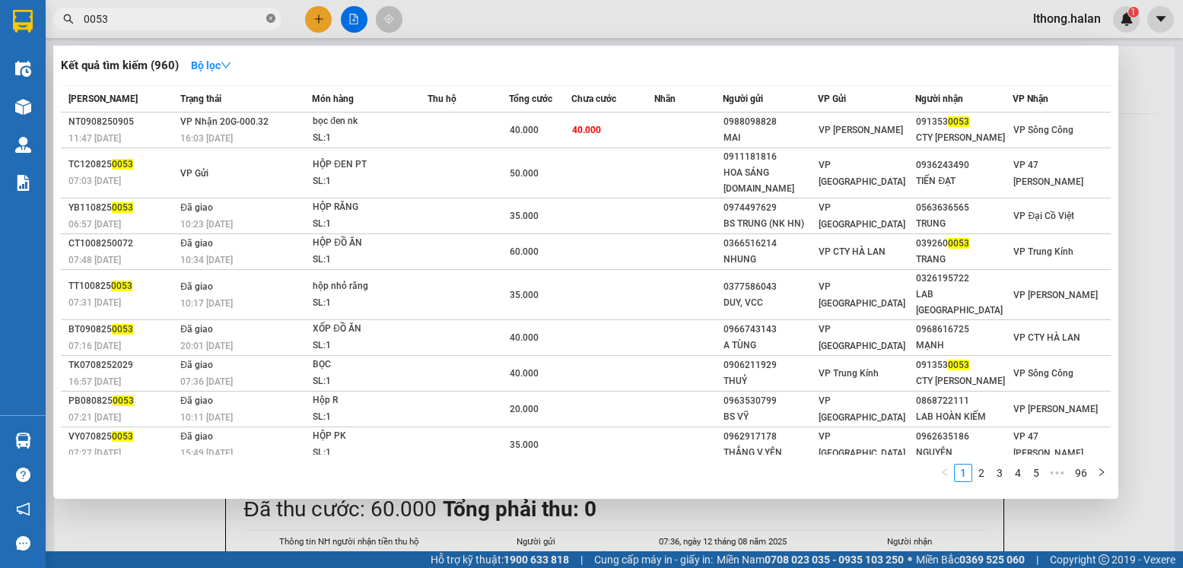
click at [268, 17] on icon "close-circle" at bounding box center [270, 18] width 9 height 9
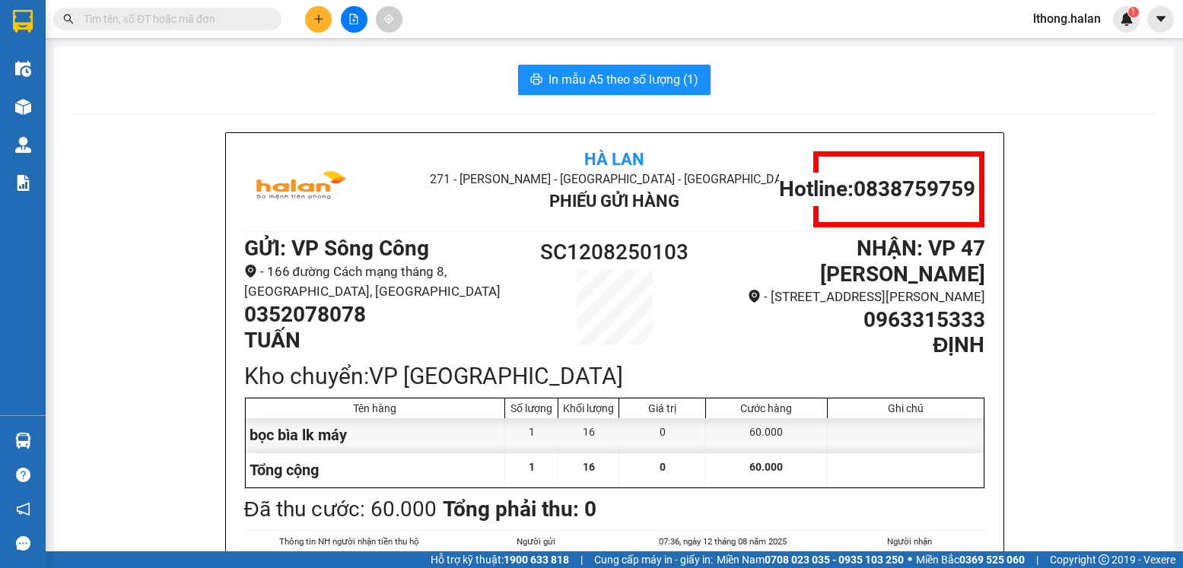
click at [253, 17] on input "text" at bounding box center [174, 19] width 180 height 17
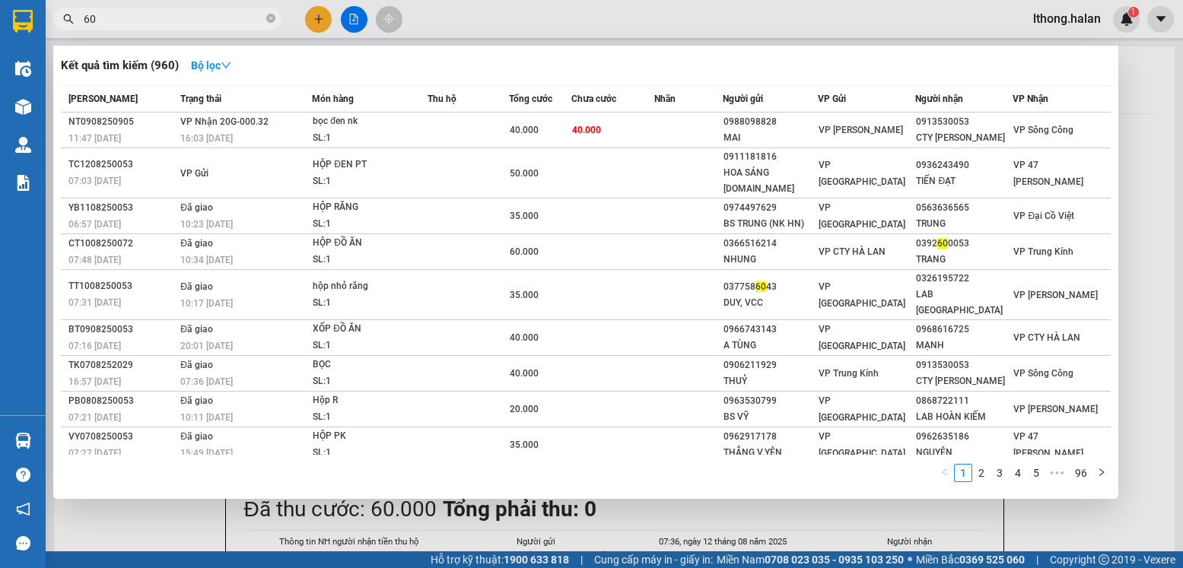
type input "601"
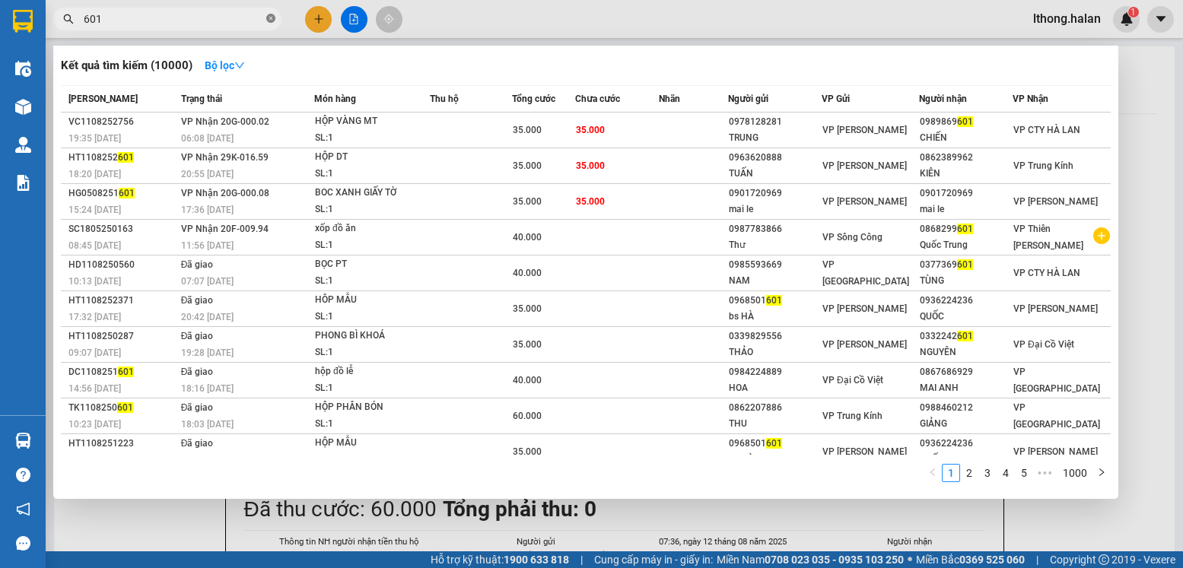
click at [271, 21] on icon "close-circle" at bounding box center [270, 18] width 9 height 9
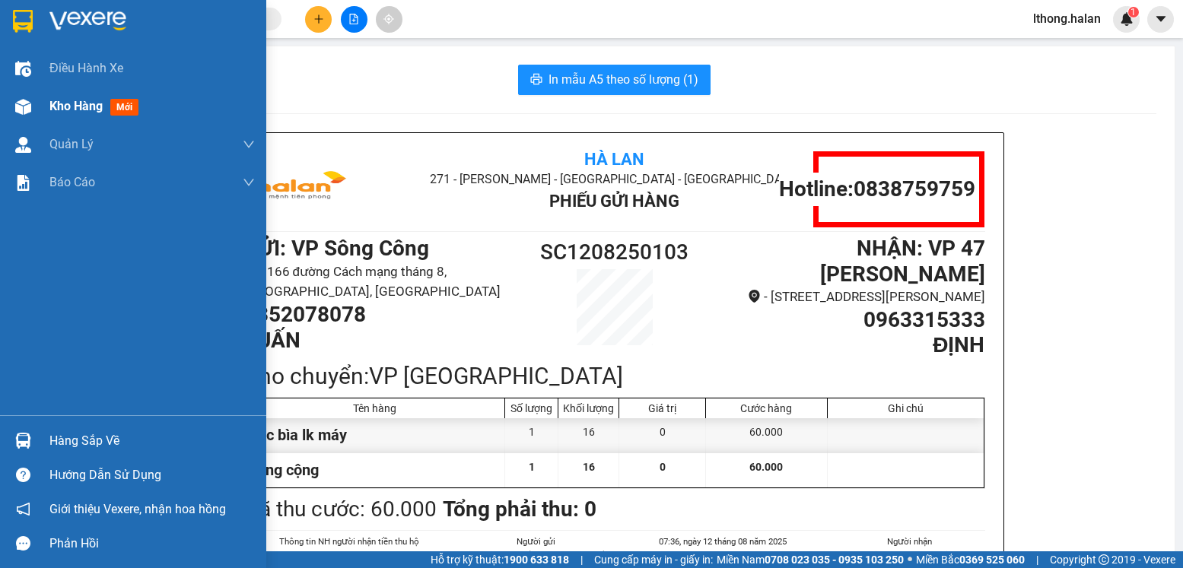
click at [84, 112] on span "Kho hàng" at bounding box center [75, 106] width 53 height 14
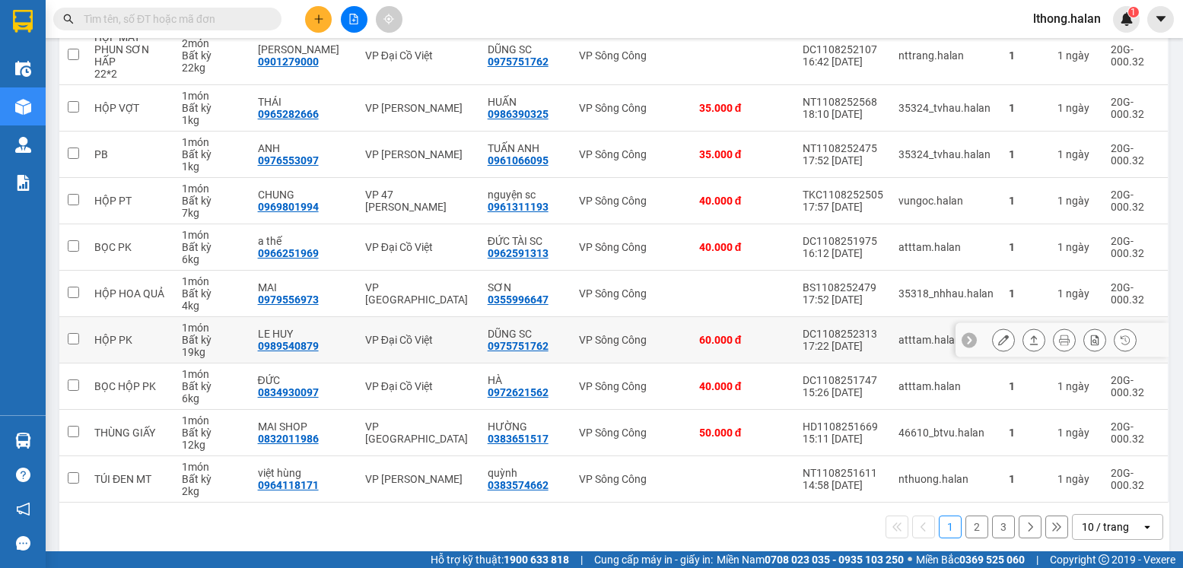
scroll to position [242, 0]
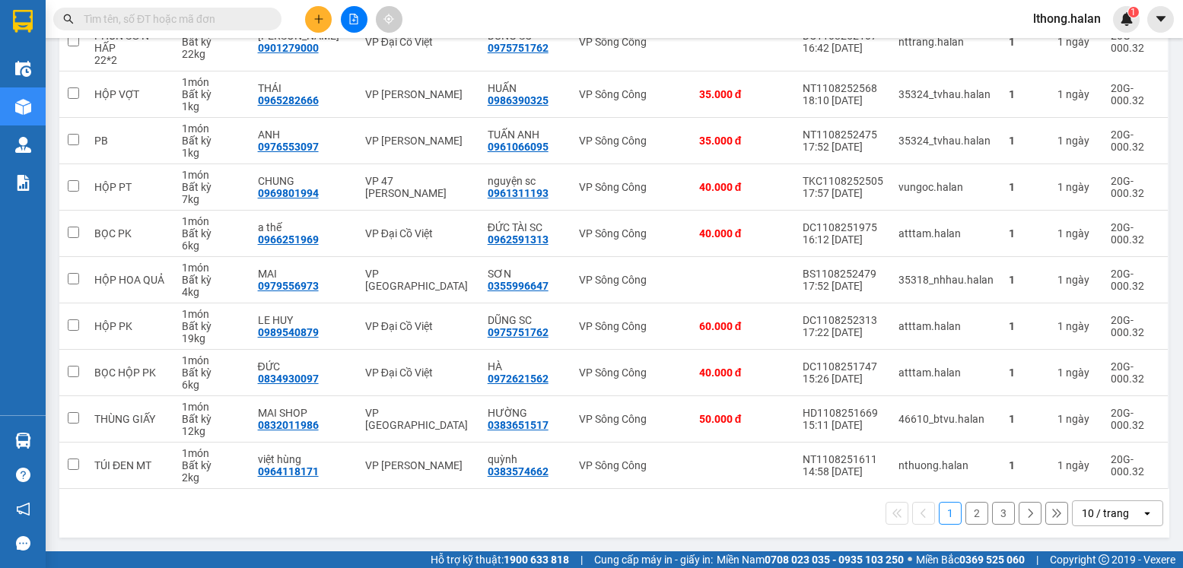
click at [996, 514] on button "3" at bounding box center [1003, 513] width 23 height 23
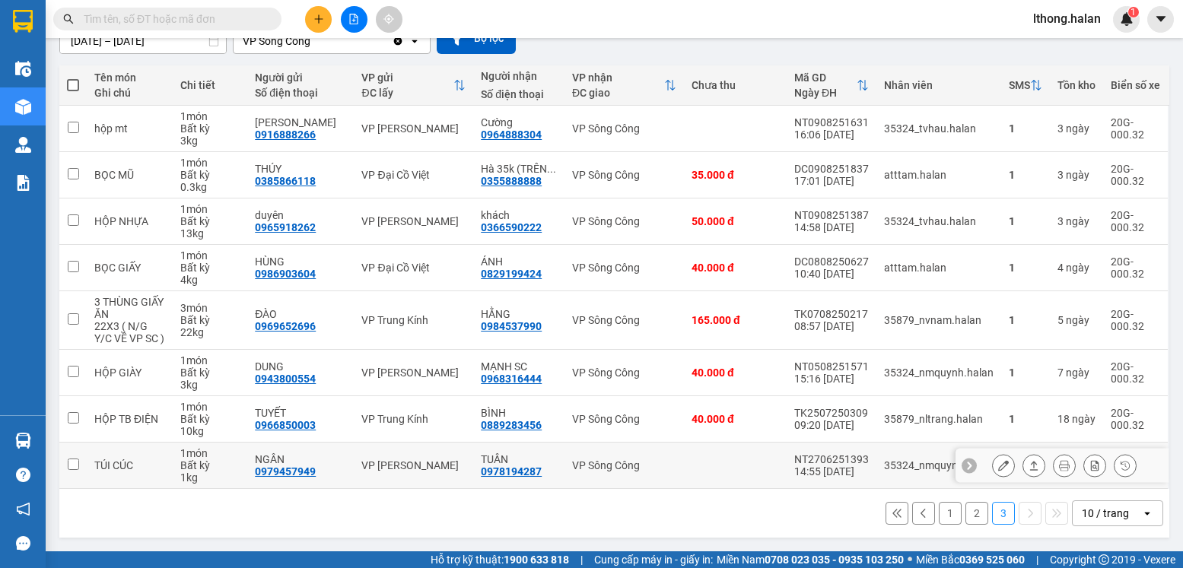
scroll to position [0, 0]
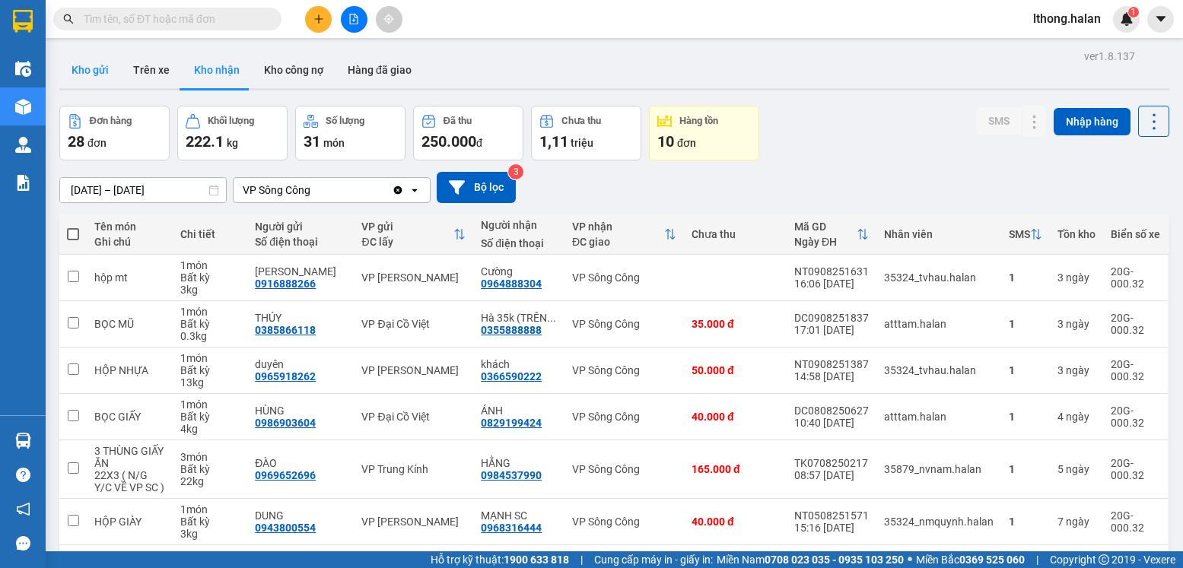
click at [85, 75] on button "Kho gửi" at bounding box center [90, 70] width 62 height 37
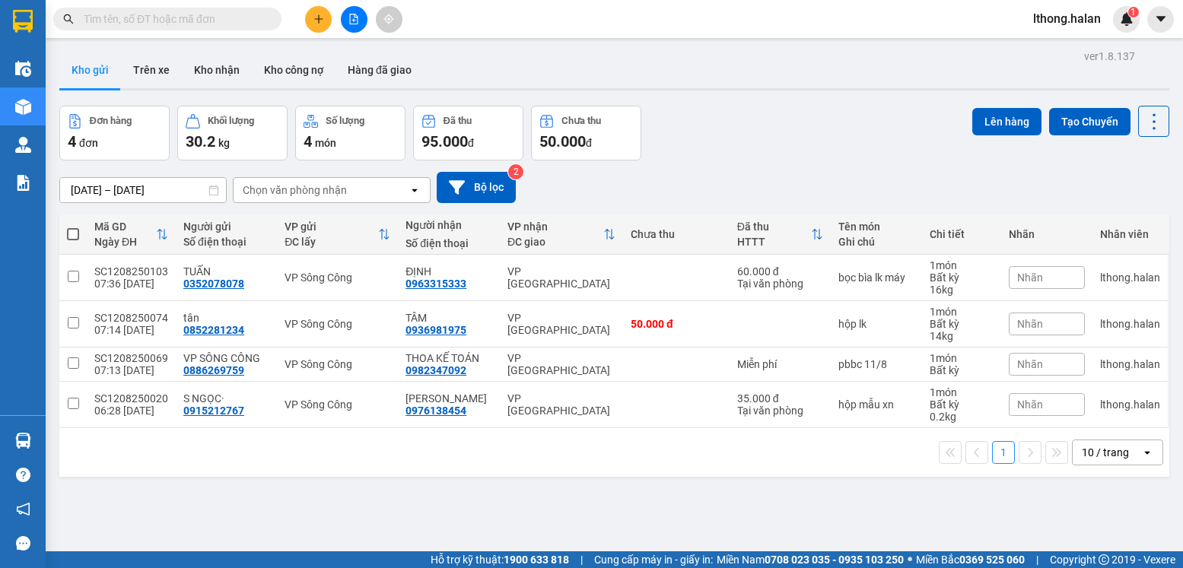
click at [244, 17] on input "text" at bounding box center [174, 19] width 180 height 17
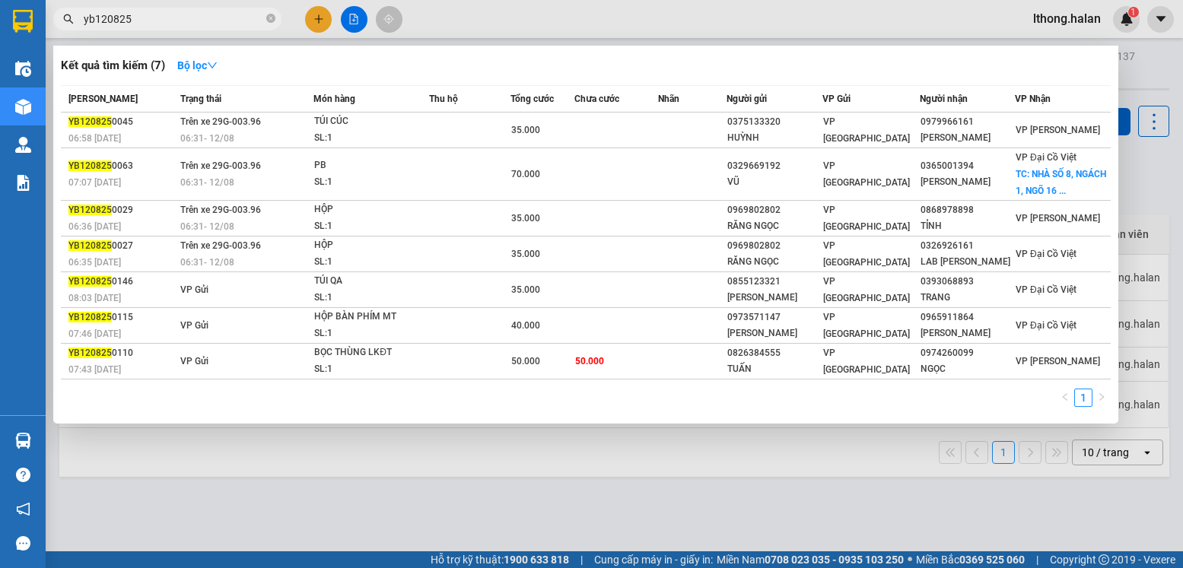
click at [95, 17] on input "yb120825" at bounding box center [174, 19] width 180 height 17
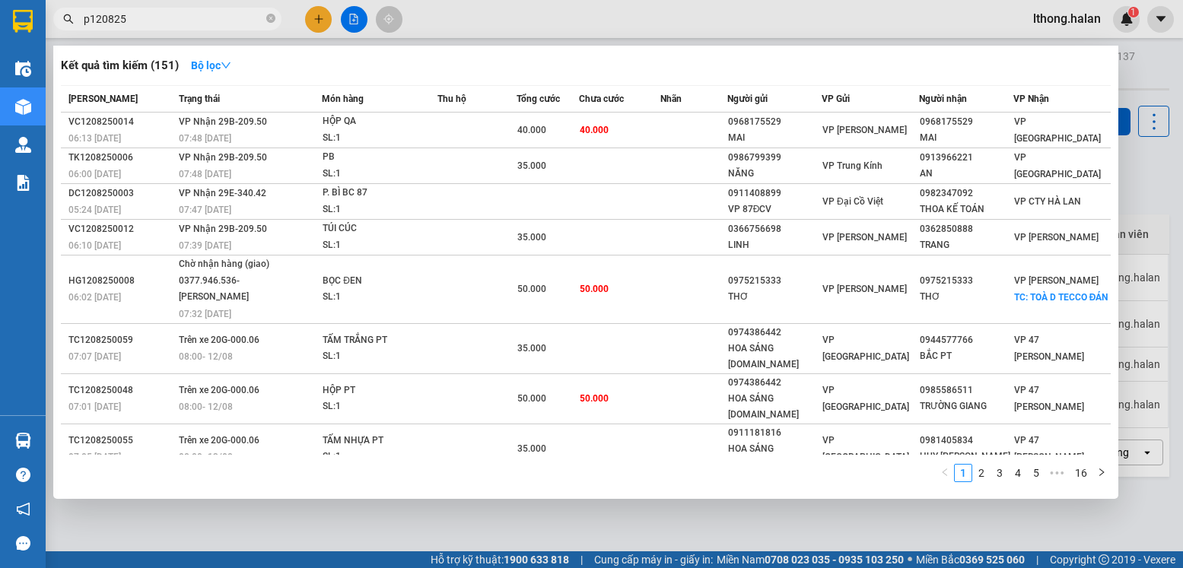
type input "pb120825"
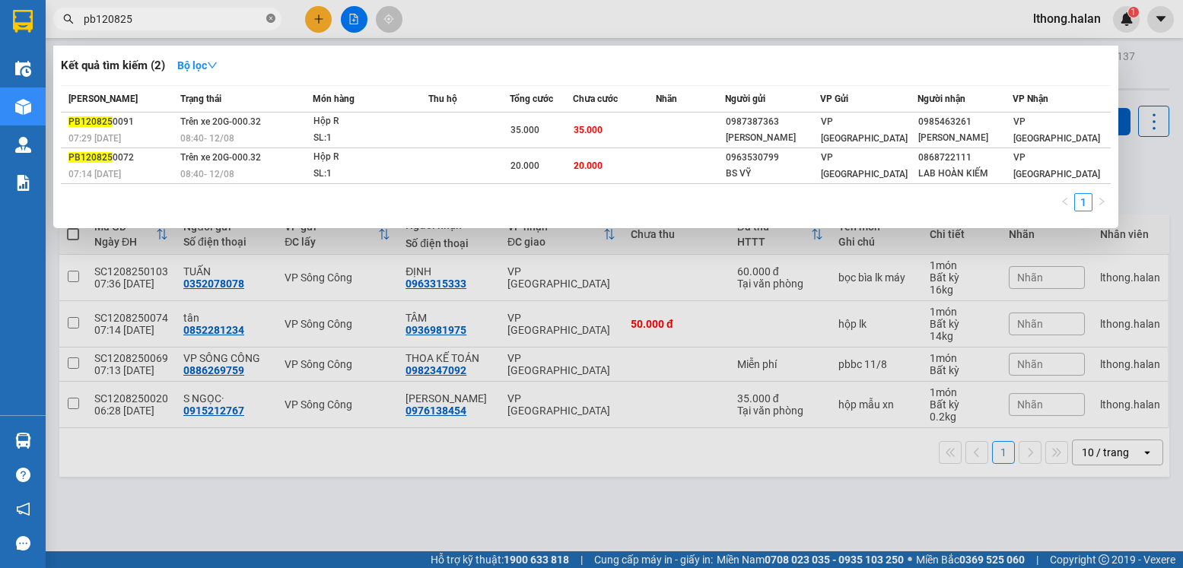
click at [269, 18] on icon "close-circle" at bounding box center [270, 18] width 9 height 9
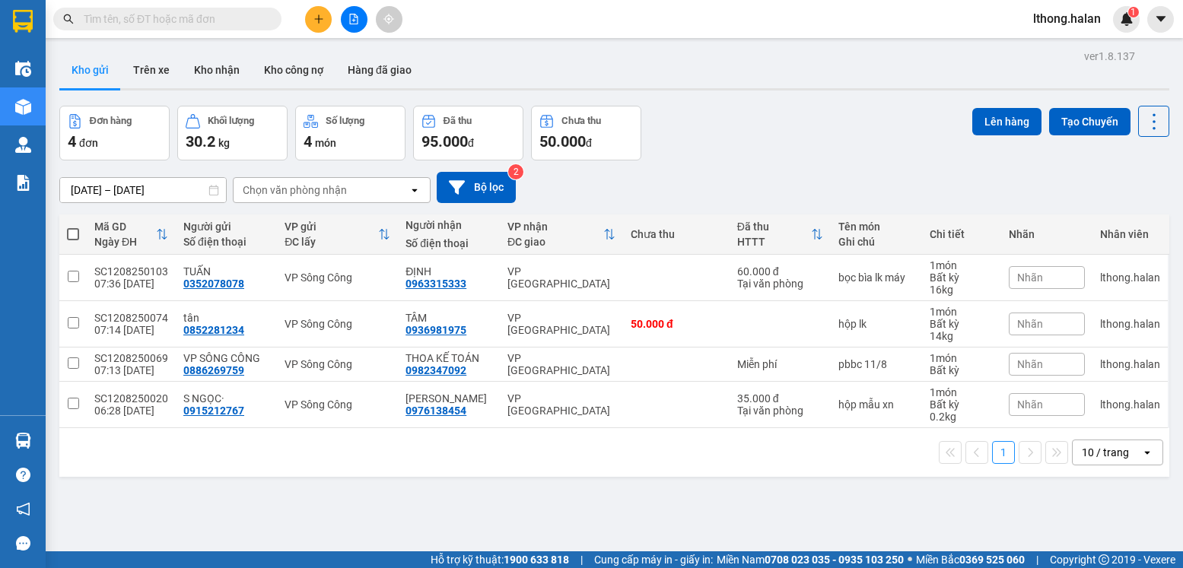
click at [190, 24] on input "text" at bounding box center [174, 19] width 180 height 17
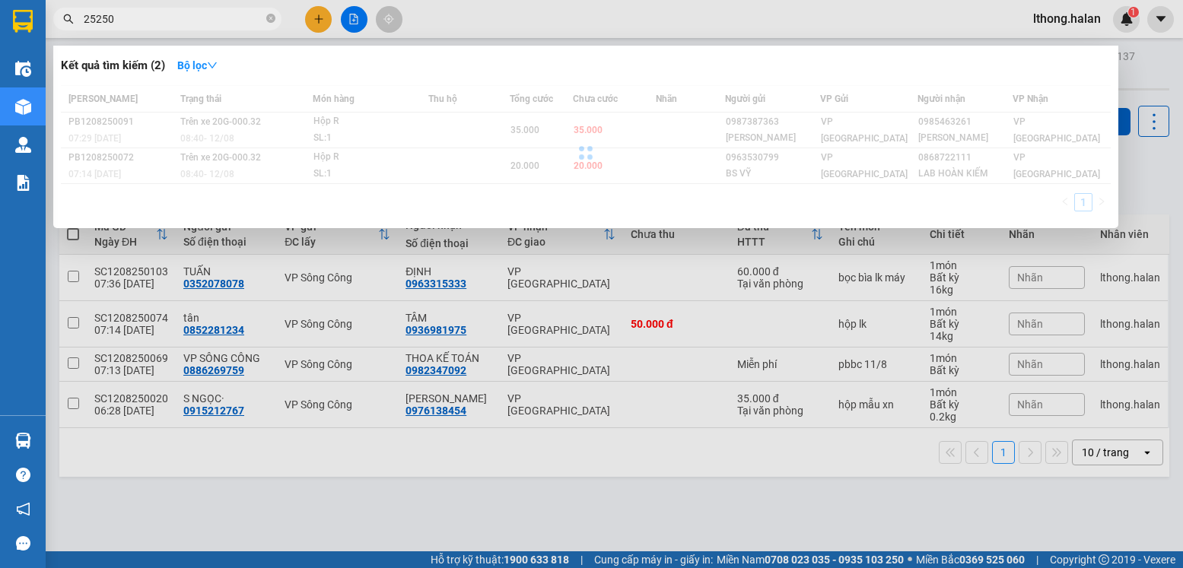
type input "252505"
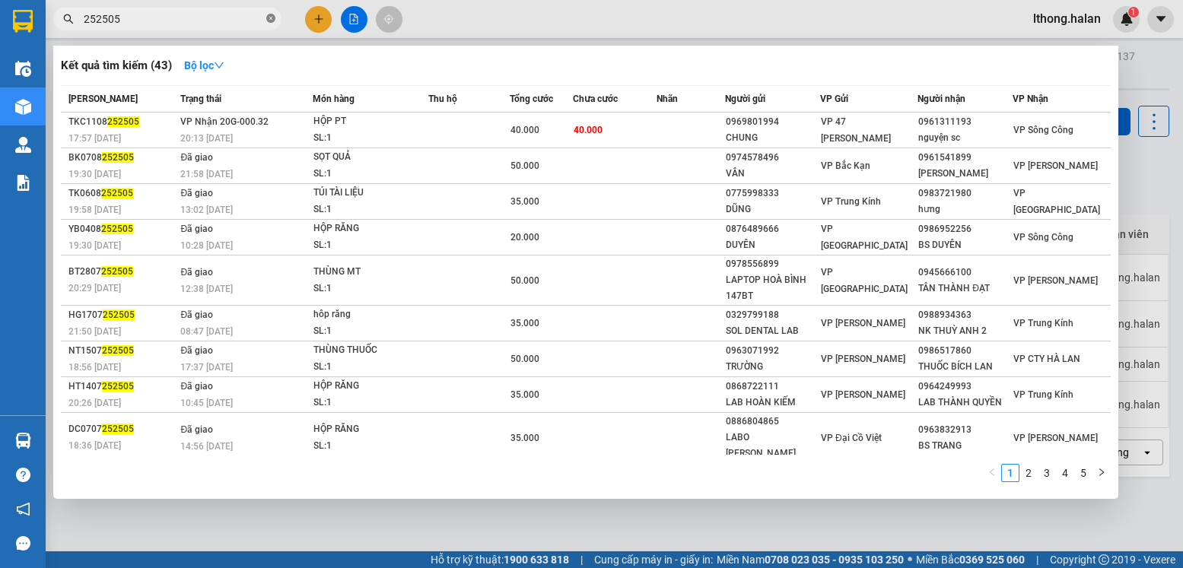
click at [272, 23] on icon "close-circle" at bounding box center [270, 18] width 9 height 9
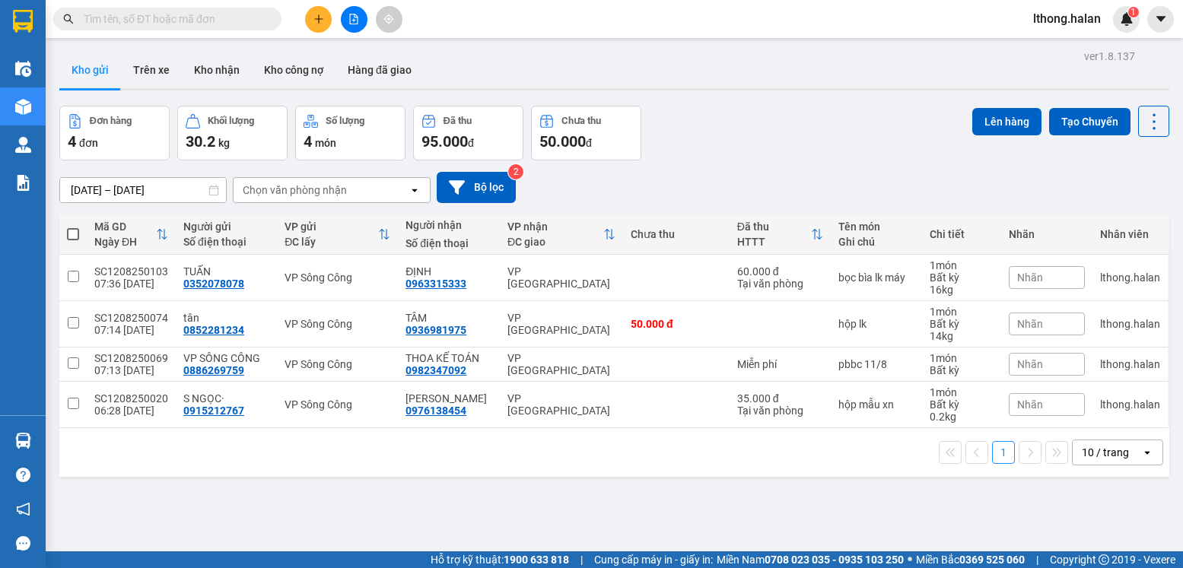
drag, startPoint x: 236, startPoint y: 17, endPoint x: 224, endPoint y: 7, distance: 15.7
click at [228, 16] on input "text" at bounding box center [174, 19] width 180 height 17
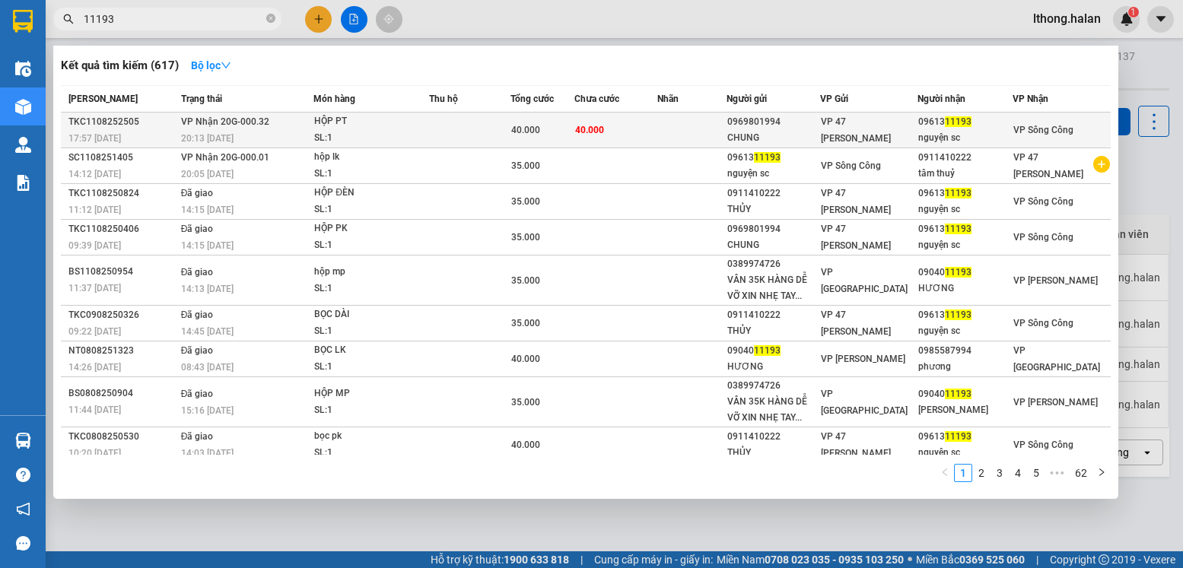
type input "11193"
click at [647, 126] on td "40.000" at bounding box center [616, 131] width 84 height 36
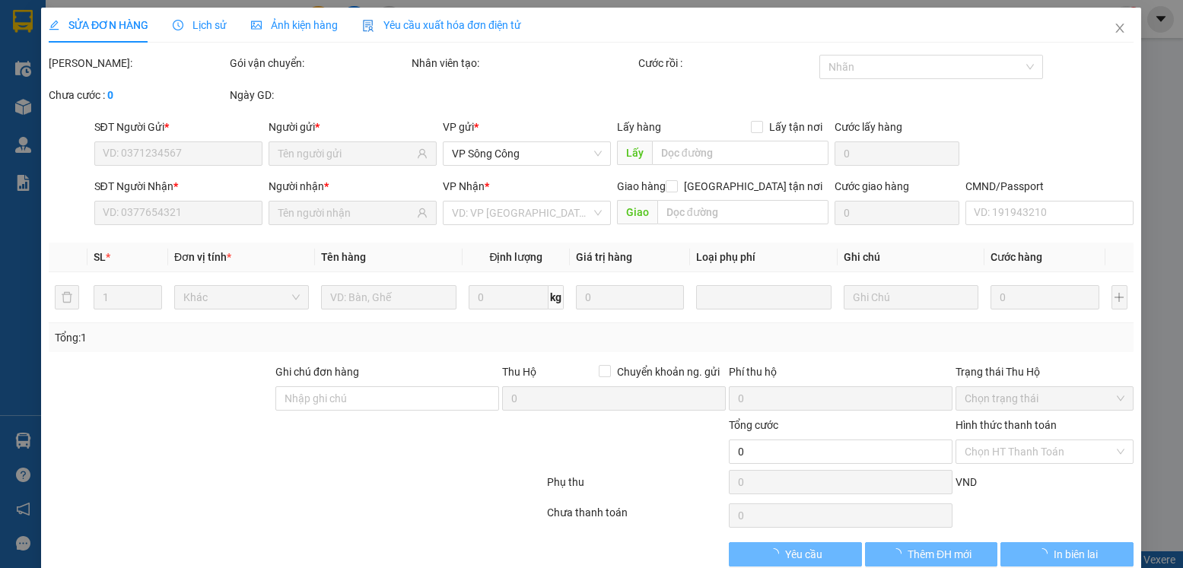
type input "0969801994"
type input "CHUNG"
type input "0961311193"
type input "nguyện sc"
type input "40.000"
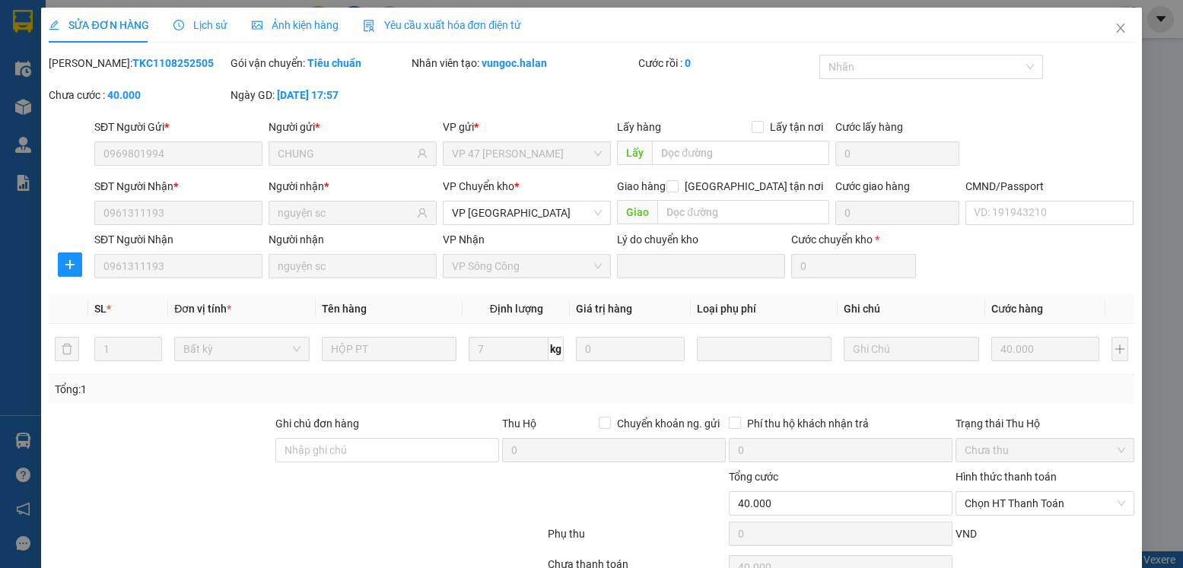
scroll to position [80, 0]
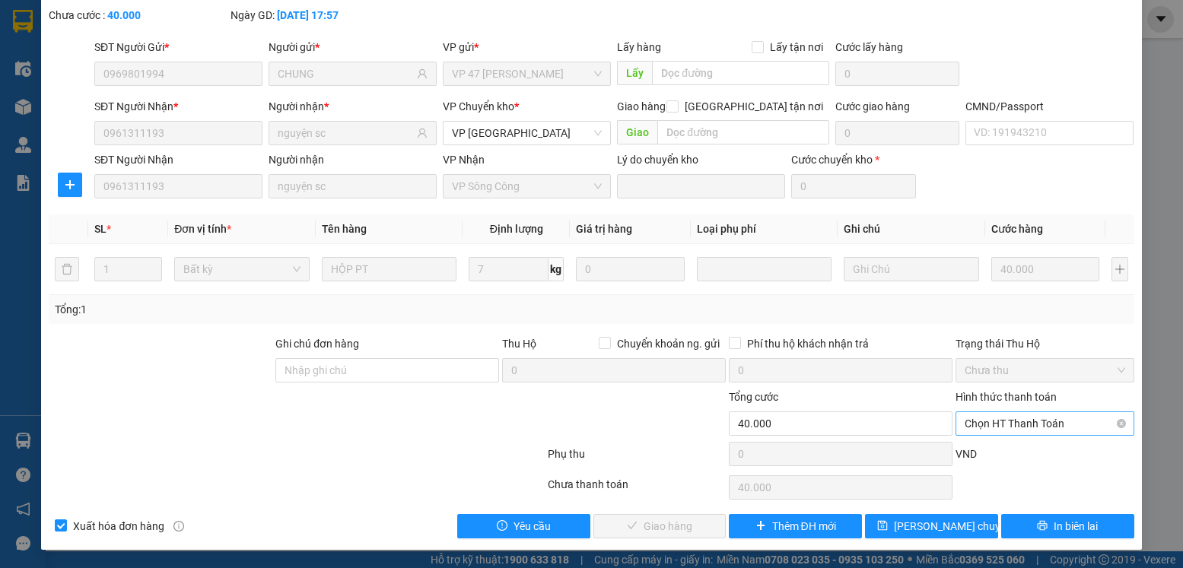
click at [1062, 421] on span "Chọn HT Thanh Toán" at bounding box center [1044, 423] width 160 height 23
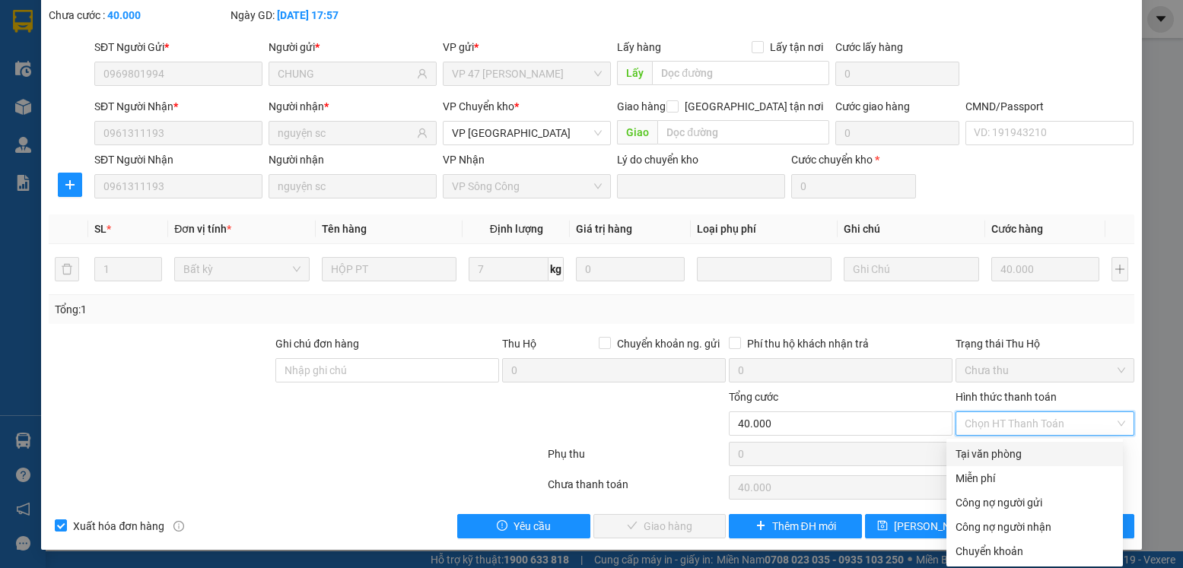
click at [990, 457] on div "Tại văn phòng" at bounding box center [1034, 454] width 158 height 17
type input "0"
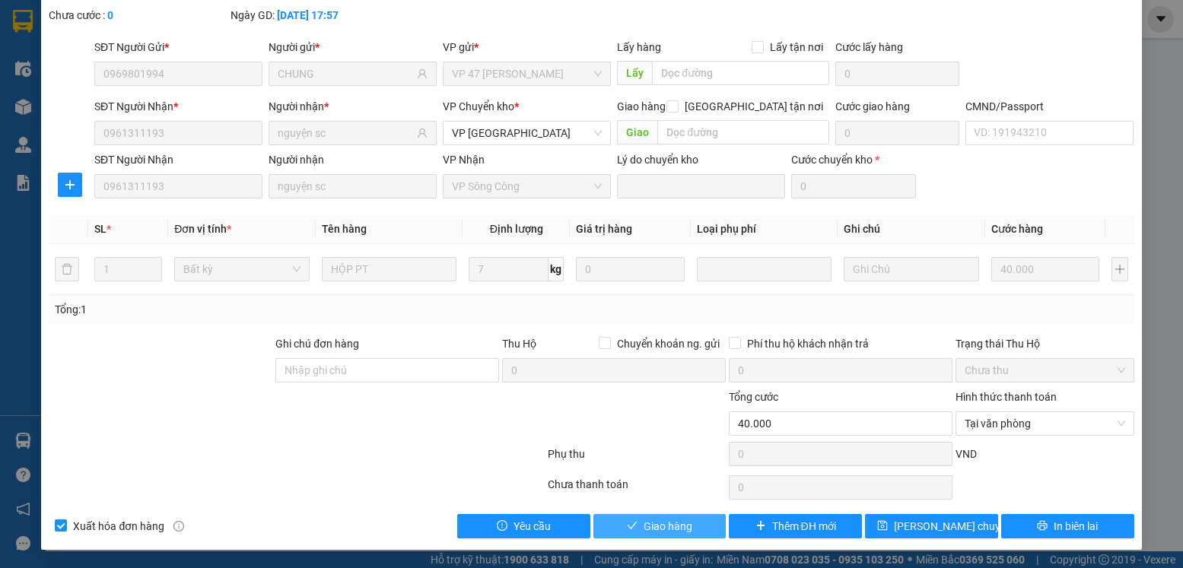
click at [669, 526] on span "Giao hàng" at bounding box center [667, 526] width 49 height 17
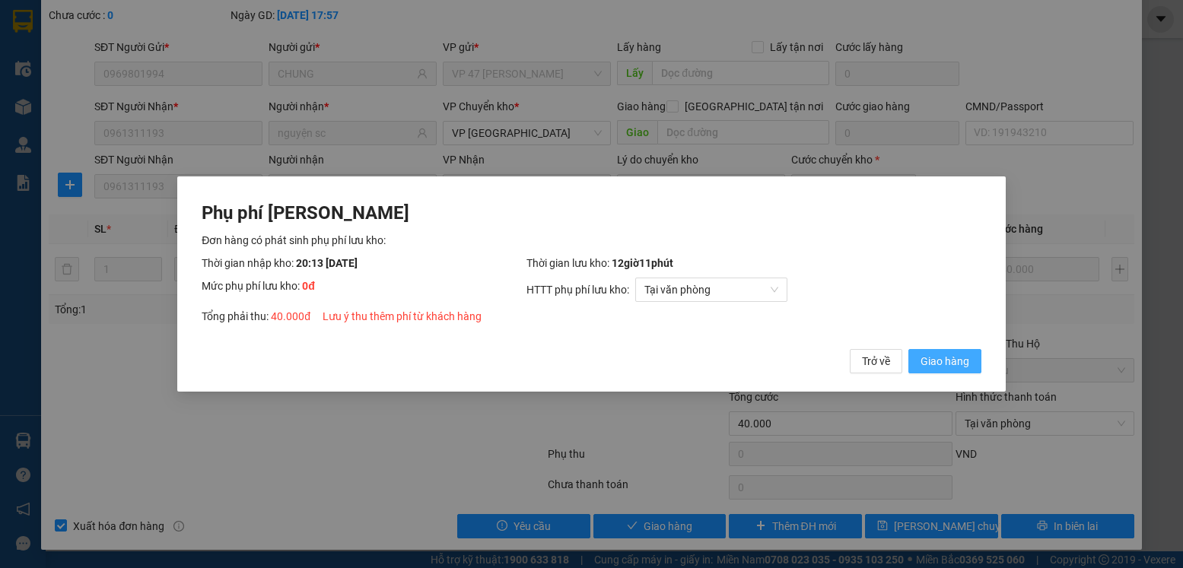
click at [945, 362] on span "Giao hàng" at bounding box center [944, 361] width 49 height 17
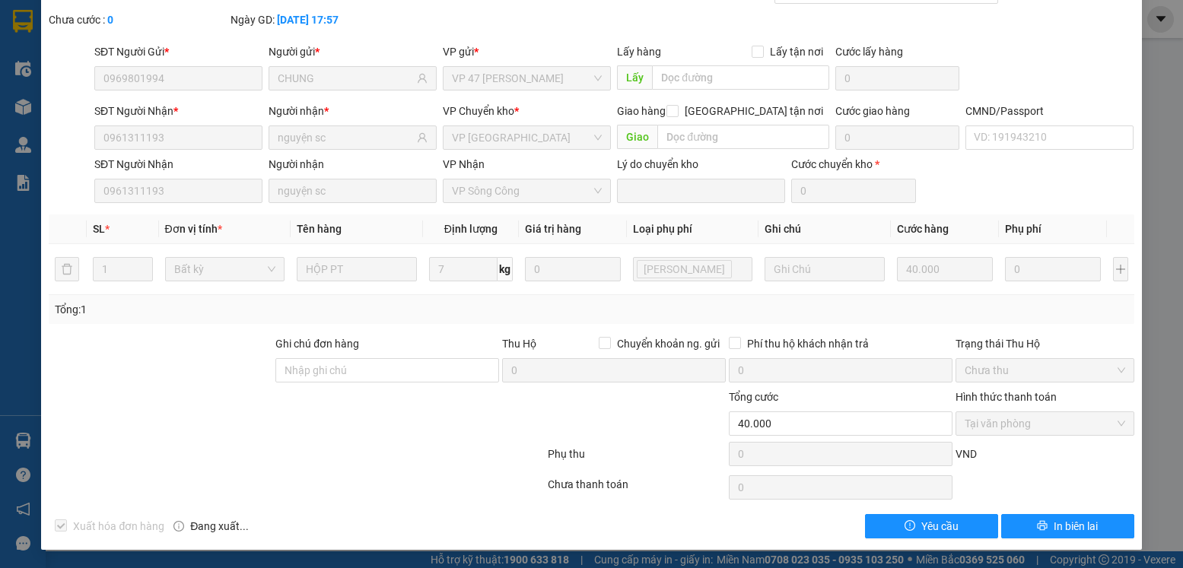
scroll to position [0, 0]
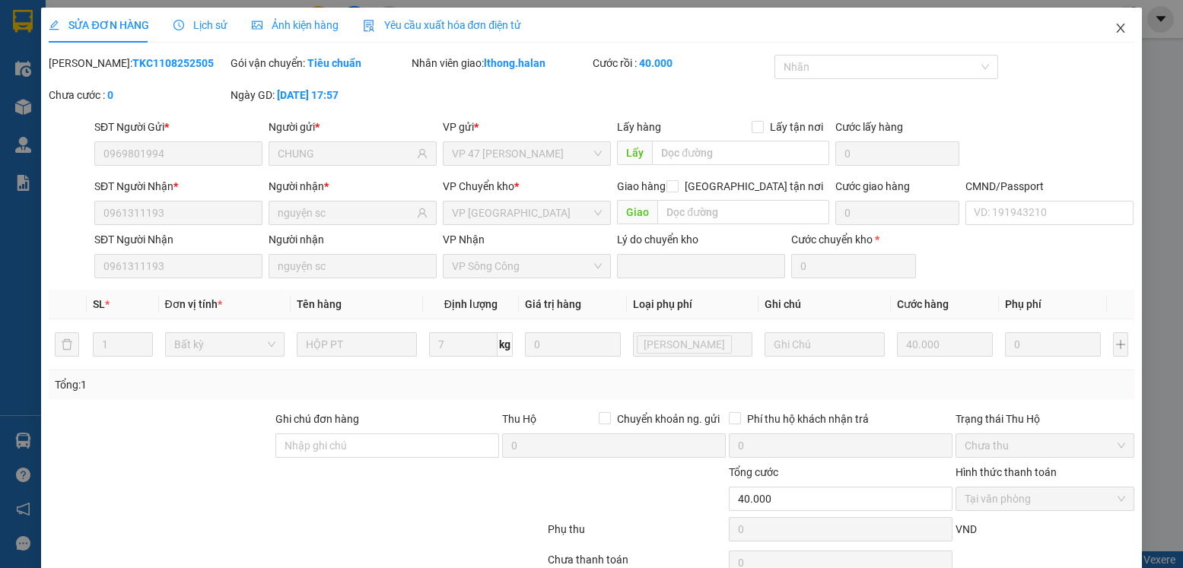
click at [1114, 30] on icon "close" at bounding box center [1120, 28] width 12 height 12
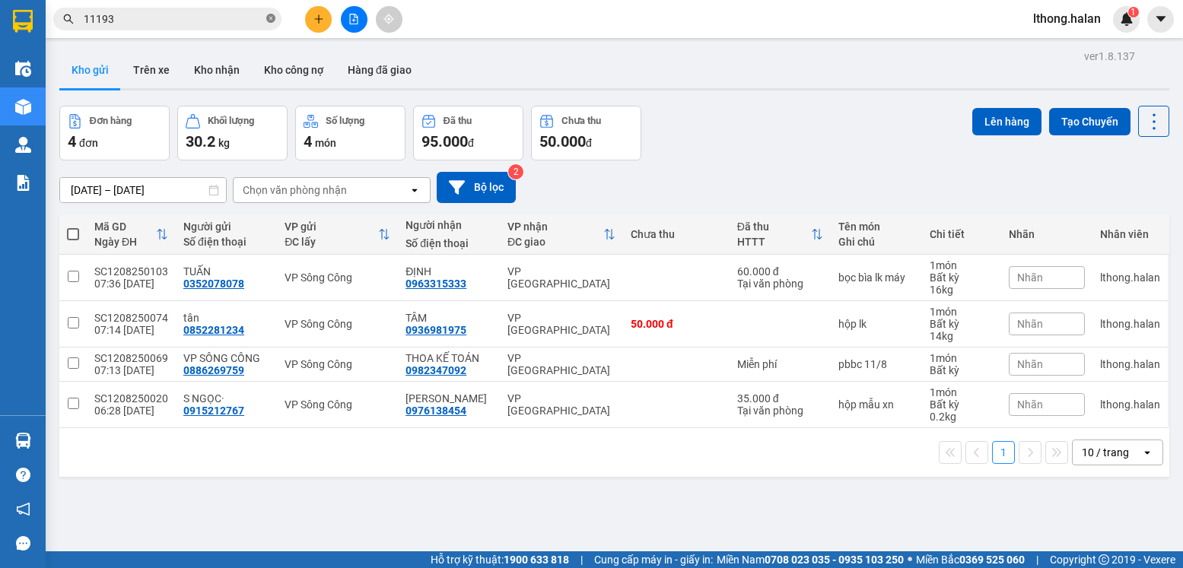
click at [269, 21] on icon "close-circle" at bounding box center [270, 18] width 9 height 9
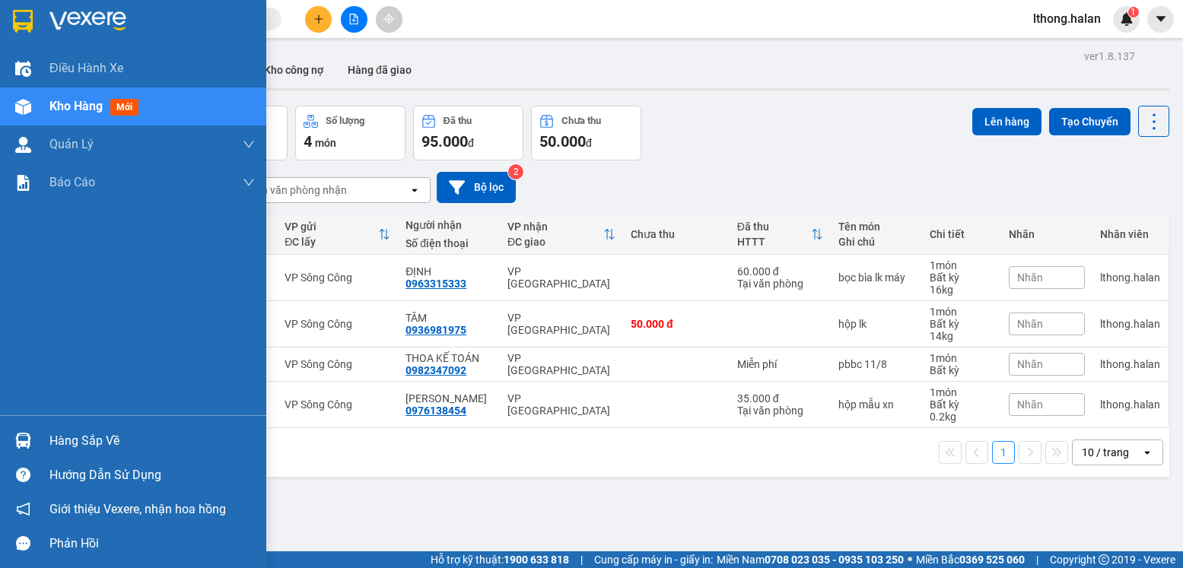
click at [74, 442] on div "Hàng sắp về" at bounding box center [151, 441] width 205 height 23
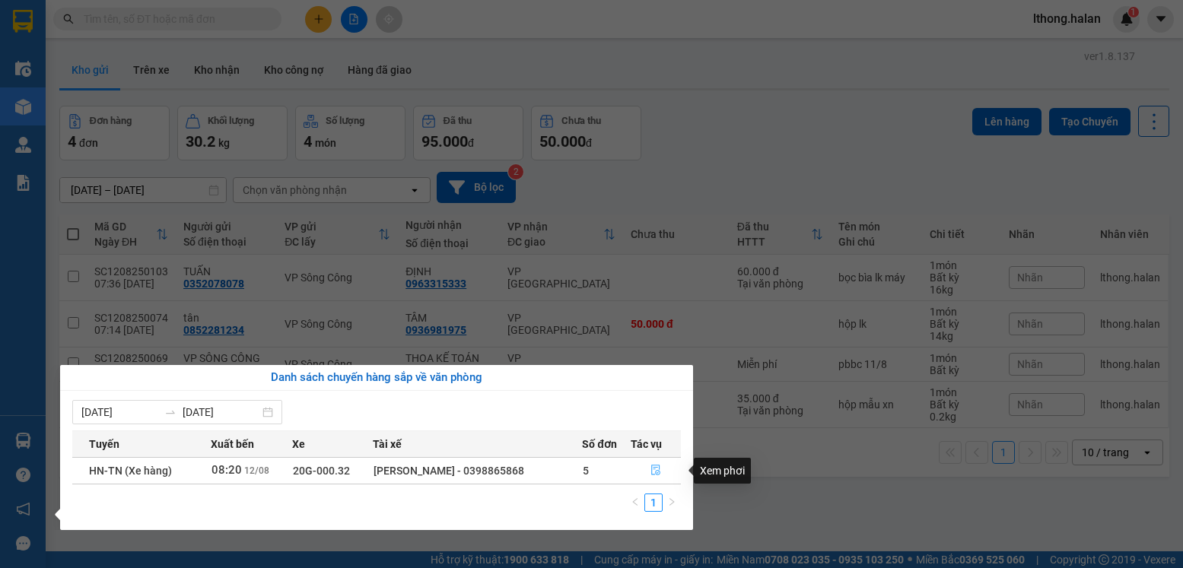
click at [653, 472] on icon "file-done" at bounding box center [655, 470] width 11 height 11
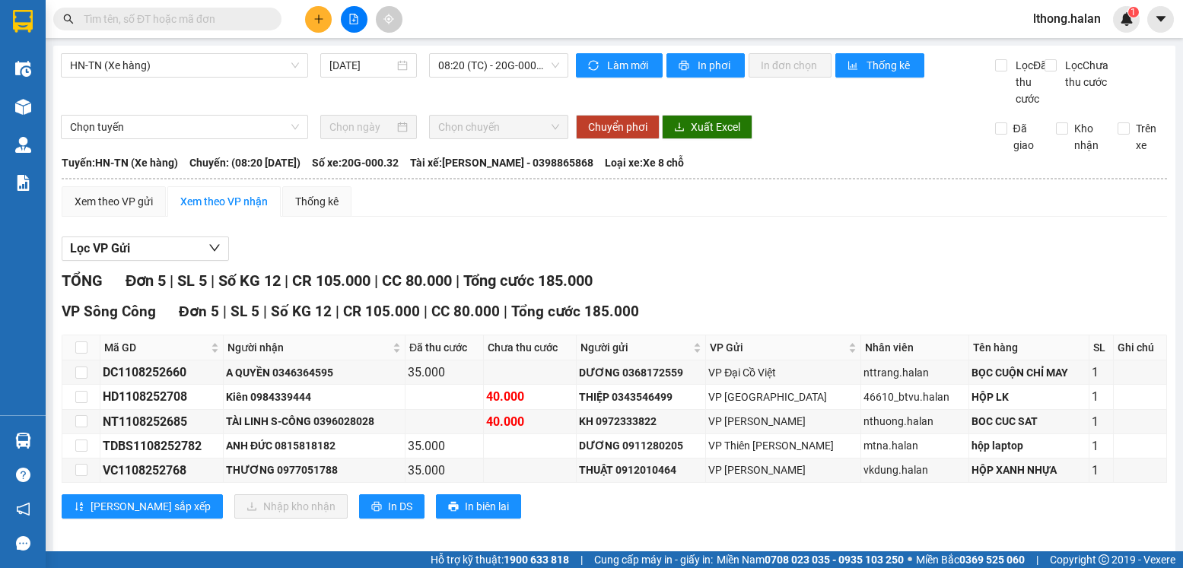
drag, startPoint x: 742, startPoint y: 272, endPoint x: 709, endPoint y: 258, distance: 35.5
click at [739, 262] on div "Lọc VP Gửi" at bounding box center [614, 249] width 1105 height 25
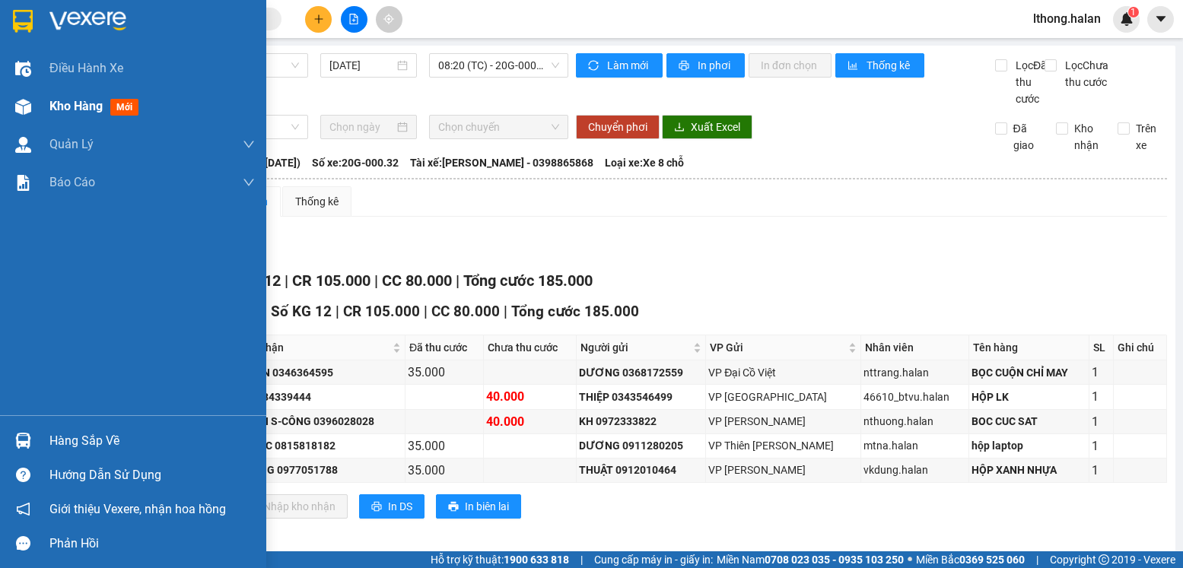
click at [74, 103] on span "Kho hàng" at bounding box center [75, 106] width 53 height 14
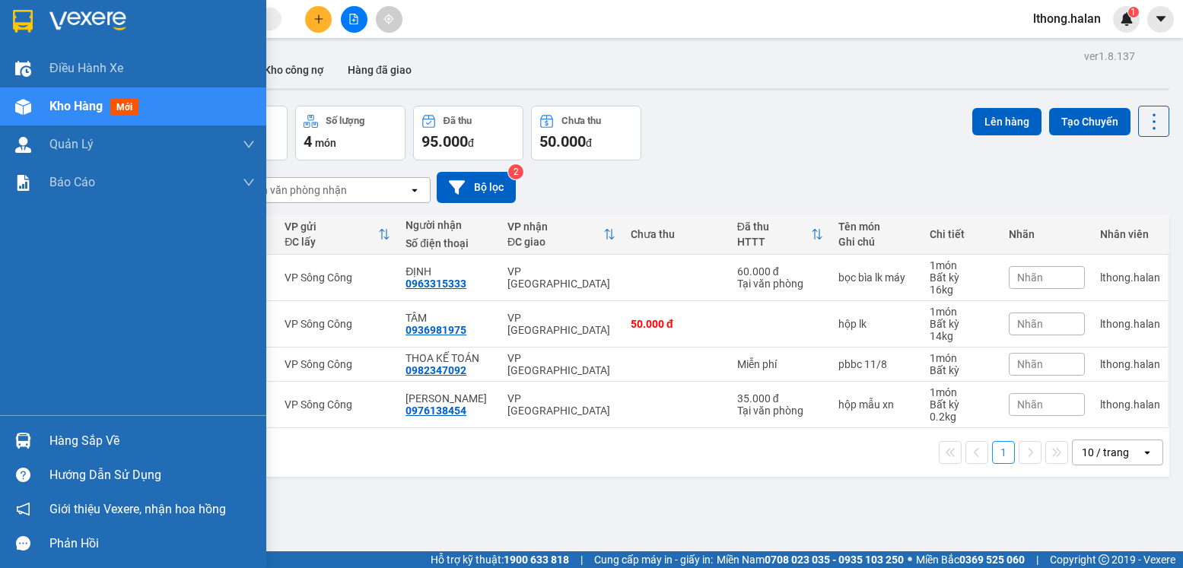
click at [98, 441] on div "Hàng sắp về" at bounding box center [151, 441] width 205 height 23
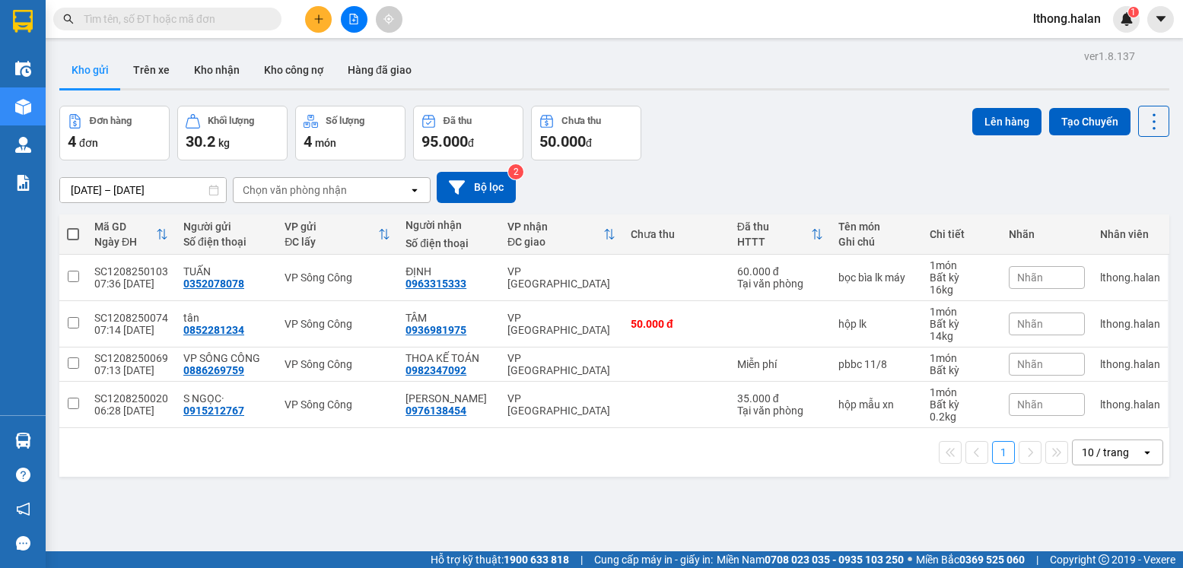
click at [773, 494] on section "Kết quả tìm kiếm ( 617 ) Bộ lọc Mã ĐH Trạng thái Món hàng Thu hộ Tổng cước Chưa…" at bounding box center [591, 284] width 1183 height 568
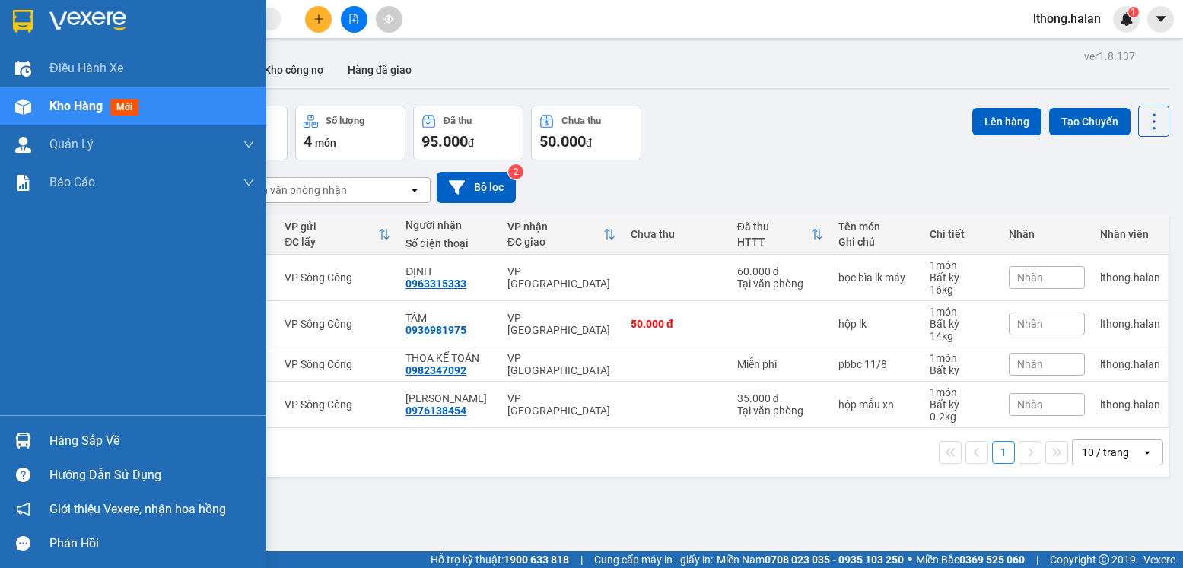
click at [94, 431] on div "Hàng sắp về" at bounding box center [151, 441] width 205 height 23
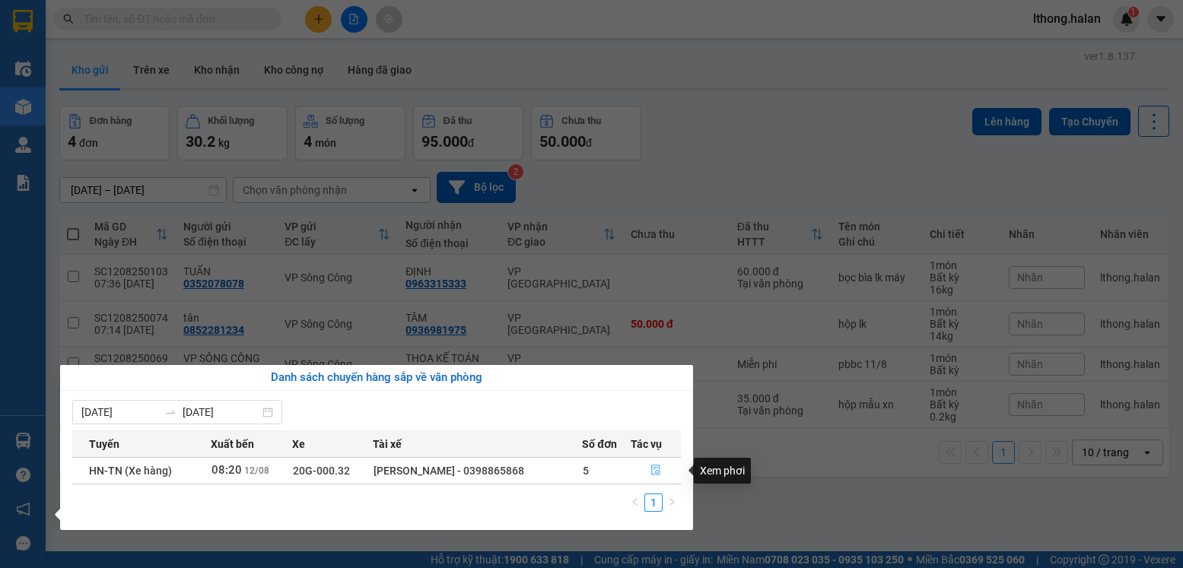
click at [654, 470] on icon "file-done" at bounding box center [655, 470] width 11 height 11
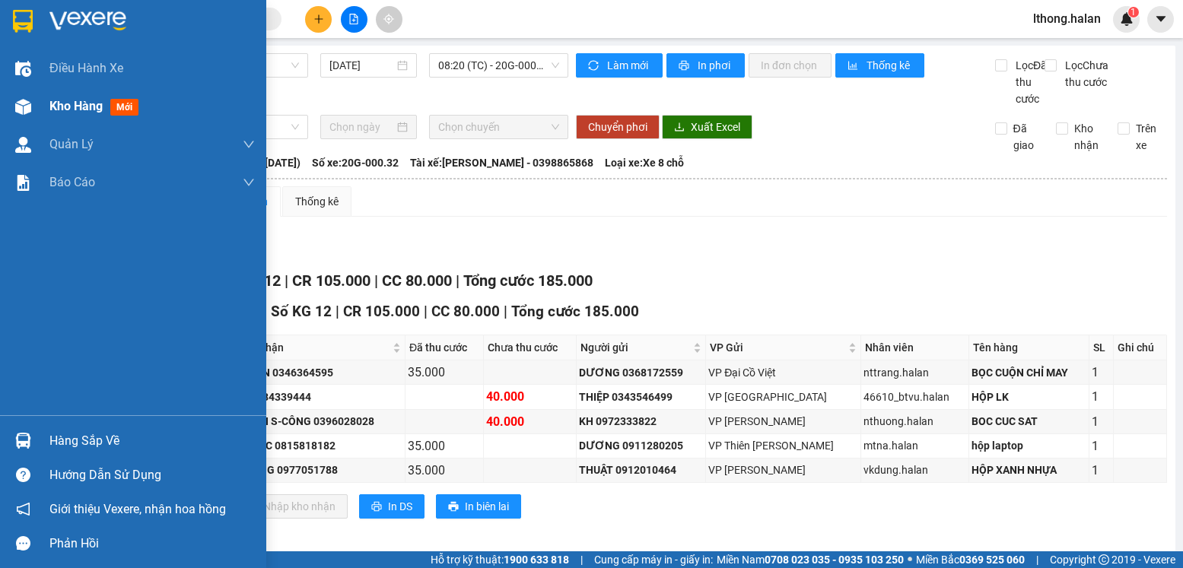
click at [60, 114] on div "Kho hàng mới" at bounding box center [96, 106] width 95 height 19
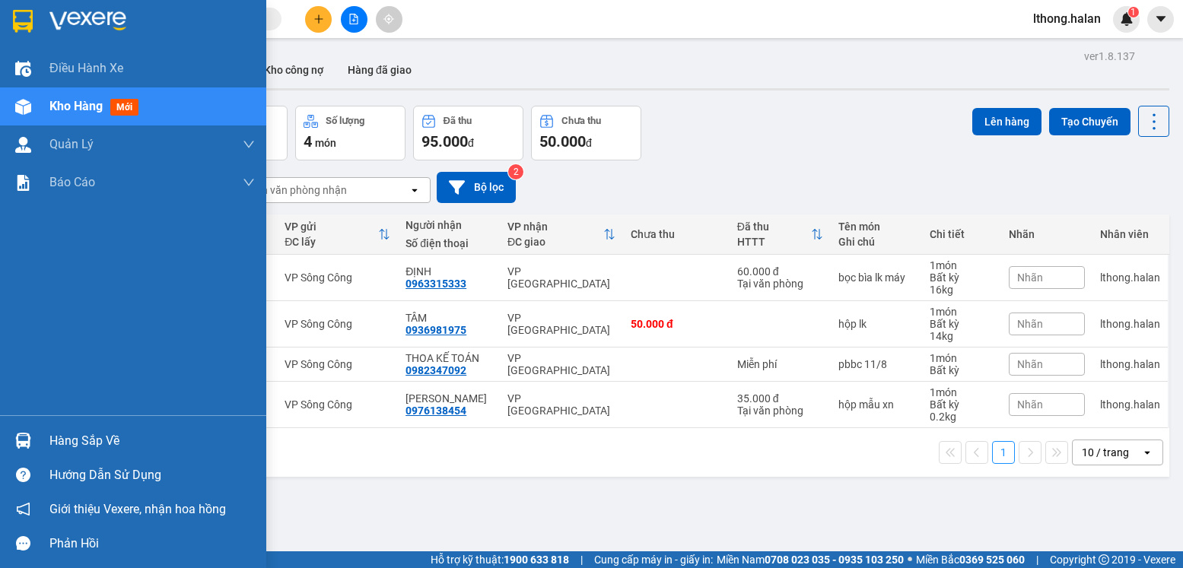
click at [90, 441] on div "Hàng sắp về" at bounding box center [151, 441] width 205 height 23
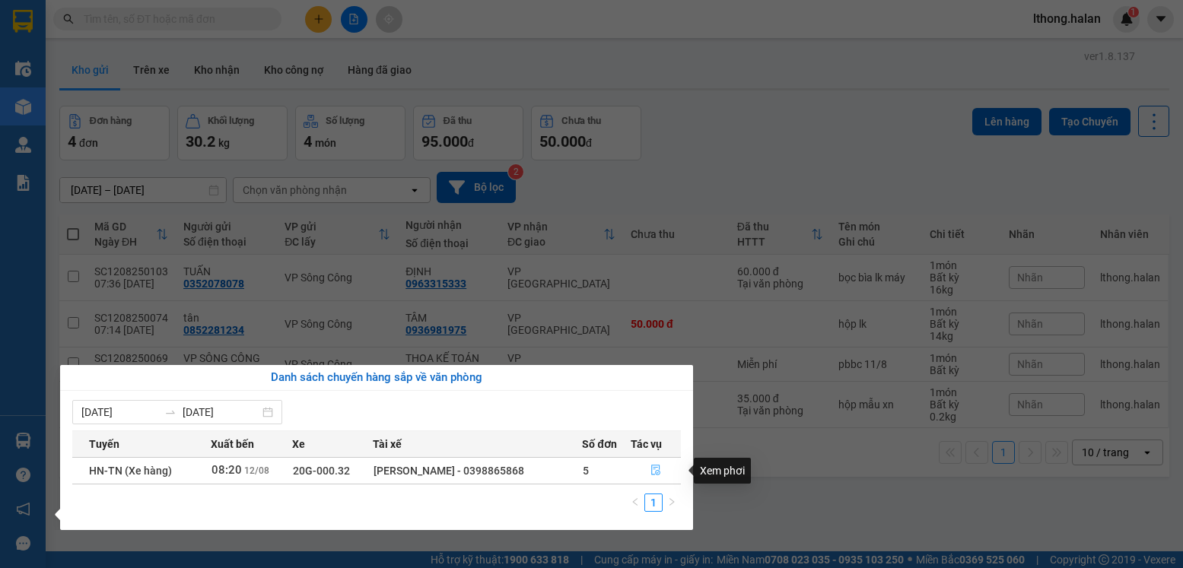
click at [659, 469] on icon "file-done" at bounding box center [655, 470] width 9 height 11
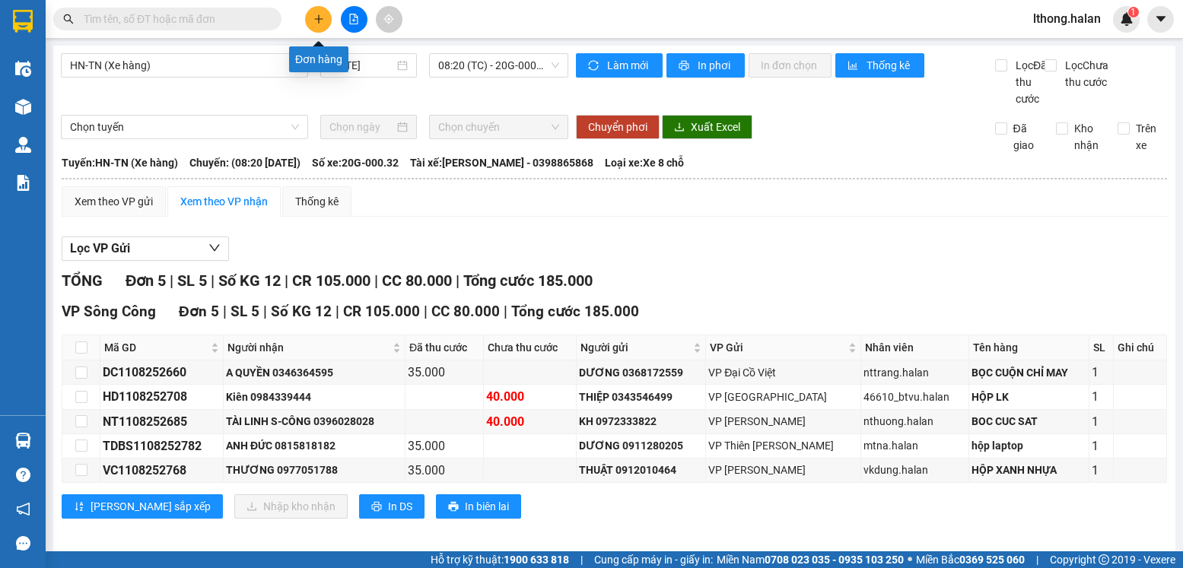
click at [311, 21] on button at bounding box center [318, 19] width 27 height 27
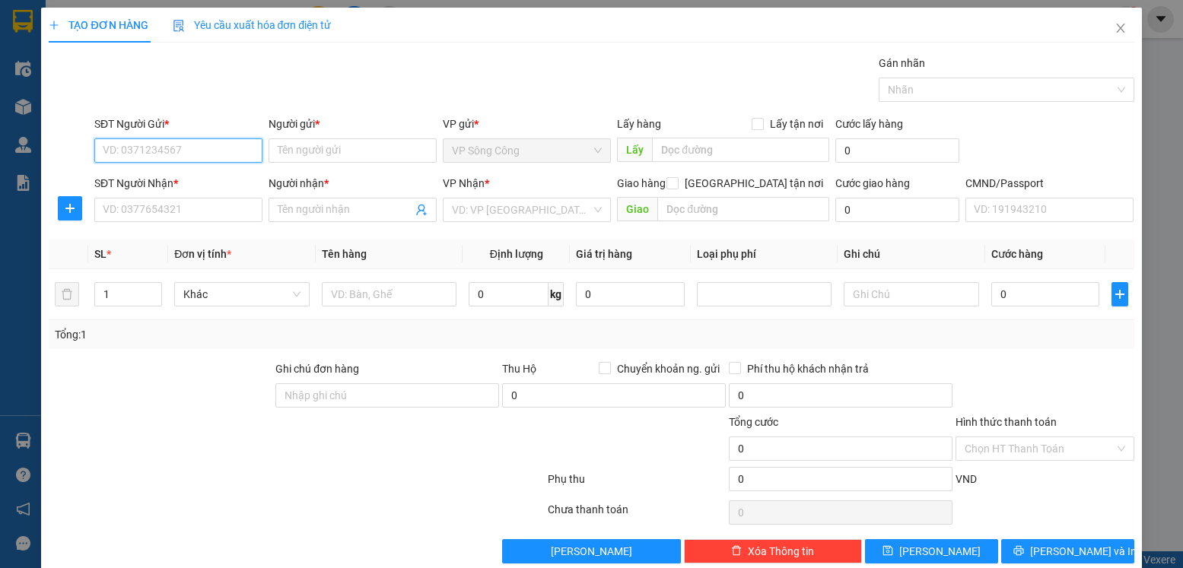
click at [172, 156] on input "SĐT Người Gửi *" at bounding box center [178, 150] width 168 height 24
click at [187, 187] on div "0964516000 - lượng sc" at bounding box center [177, 181] width 148 height 17
type input "0964516000"
type input "lượng sc"
checkbox input "true"
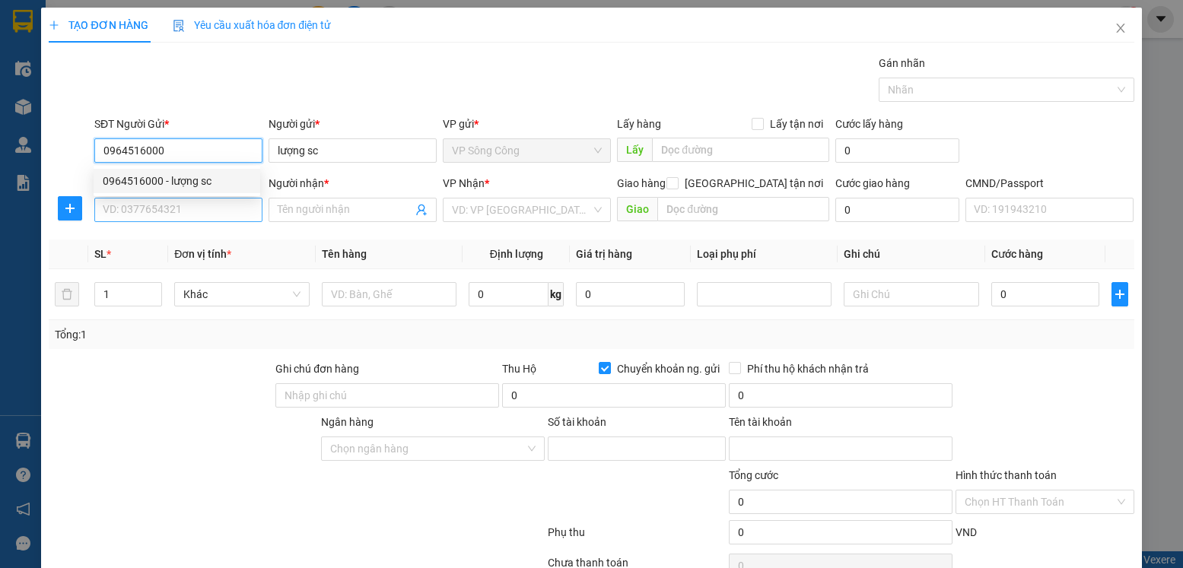
type input "101003668552"
type input "trần trọng lượng"
type input "0964516000"
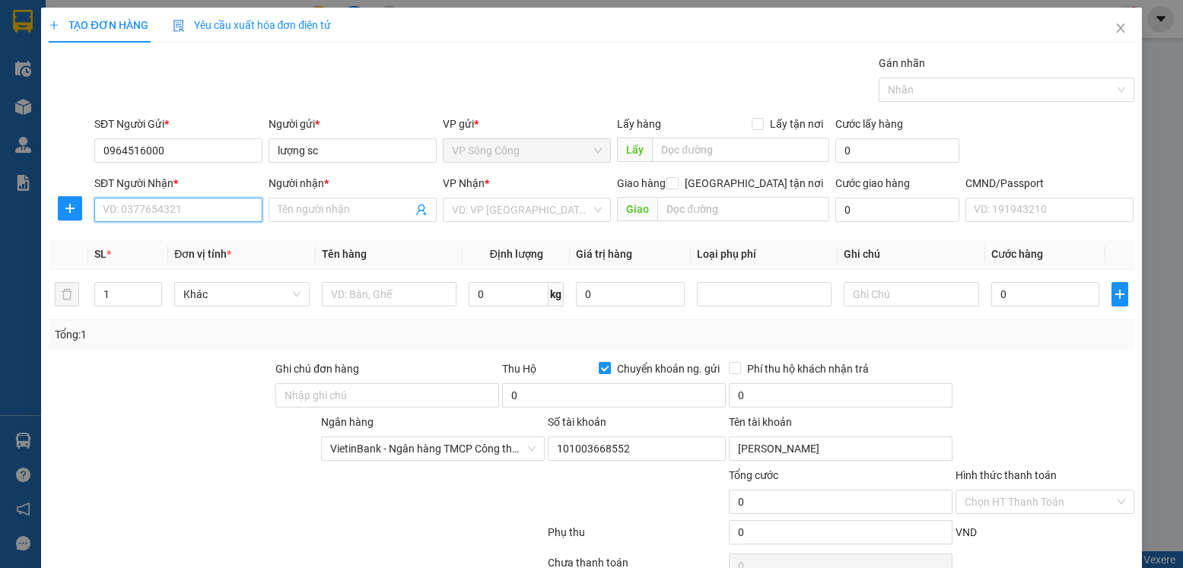
click at [173, 209] on input "SĐT Người Nhận *" at bounding box center [178, 210] width 168 height 24
type input "0989936353"
click at [149, 237] on div "0989936353 - Kiệt" at bounding box center [177, 240] width 148 height 17
type input "Kiệt"
type input "0961067111"
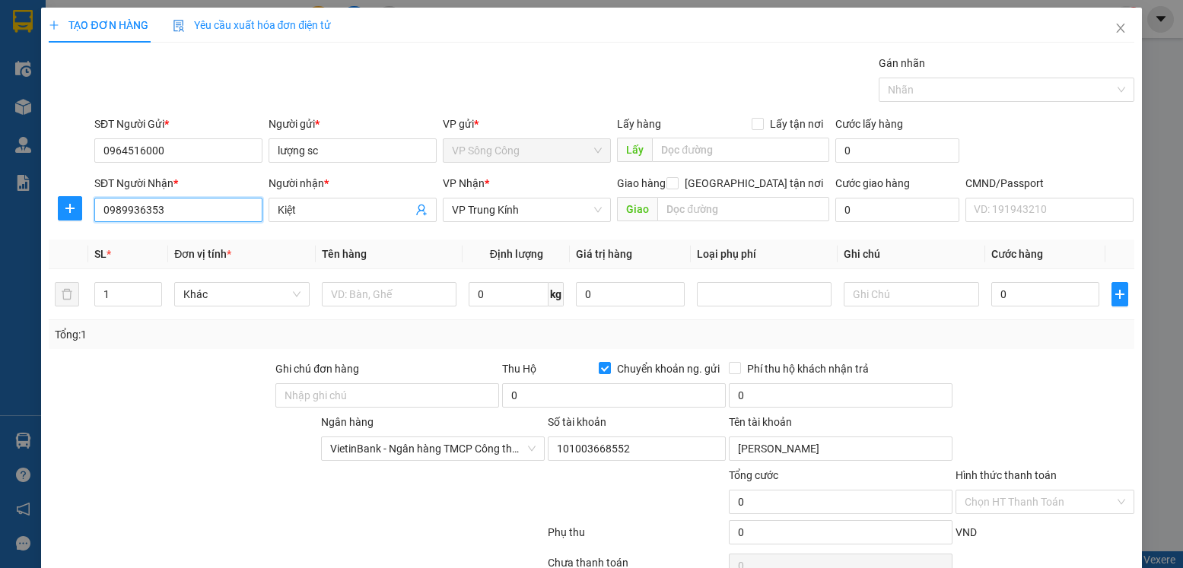
type input "Sầm Đức Trường"
type input "0989936353"
click at [65, 200] on button "button" at bounding box center [70, 208] width 24 height 24
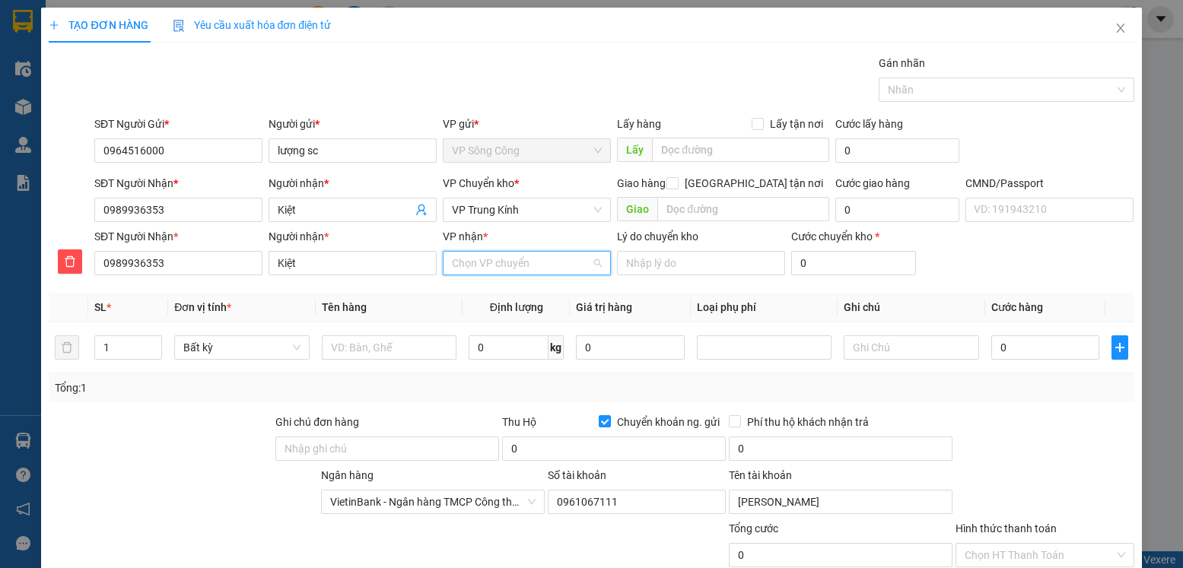
click at [472, 253] on input "VP nhận *" at bounding box center [521, 263] width 139 height 23
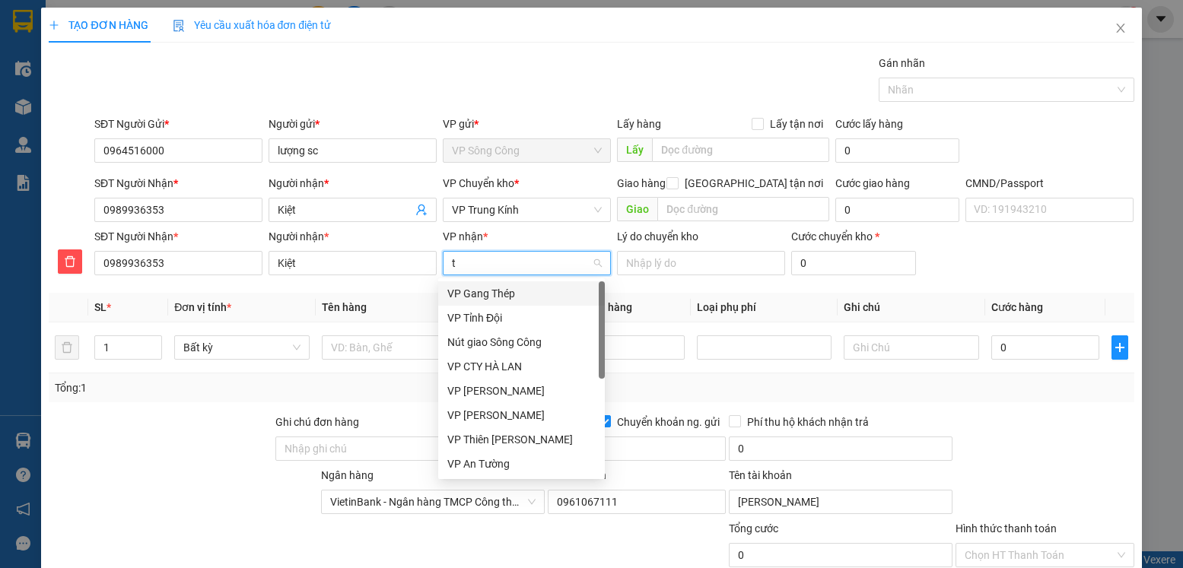
type input "tr"
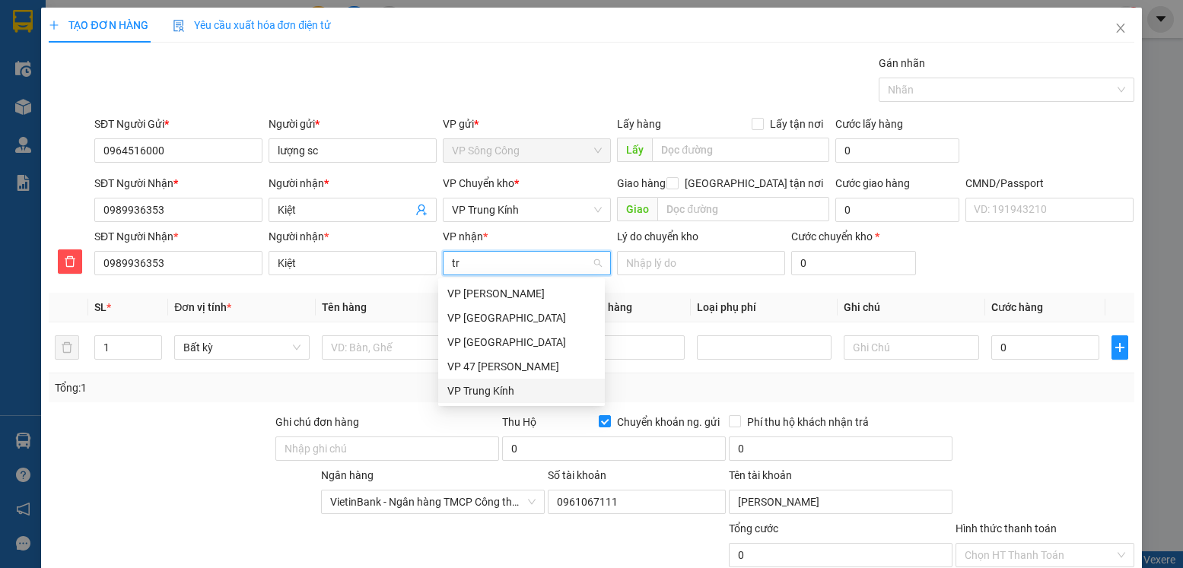
click at [488, 391] on div "VP Trung Kính" at bounding box center [521, 391] width 148 height 17
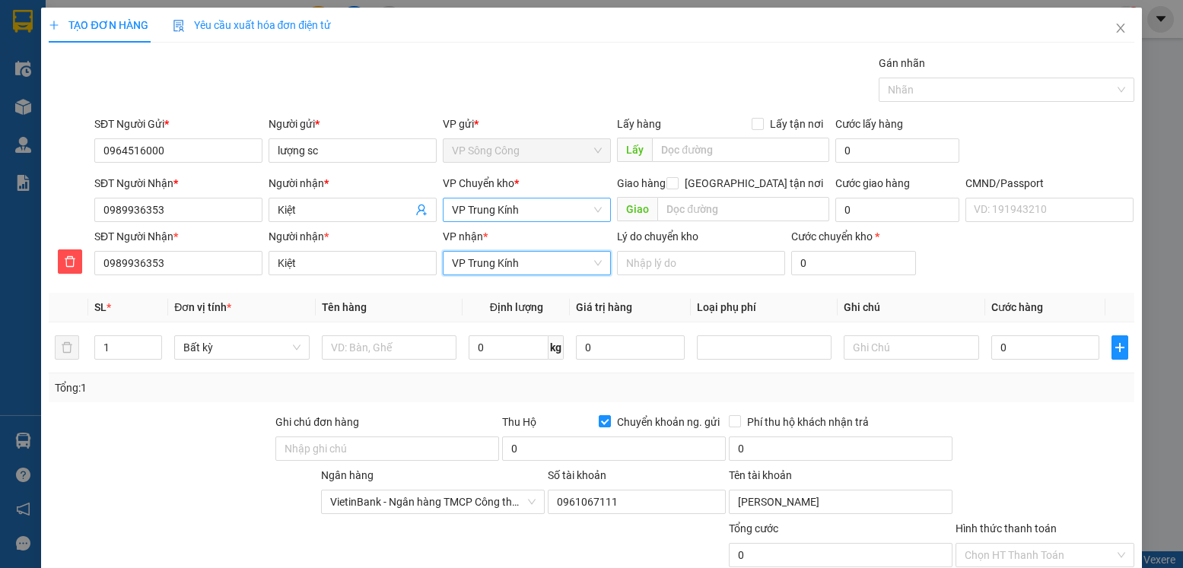
click at [527, 203] on span "VP Trung Kính" at bounding box center [527, 210] width 150 height 23
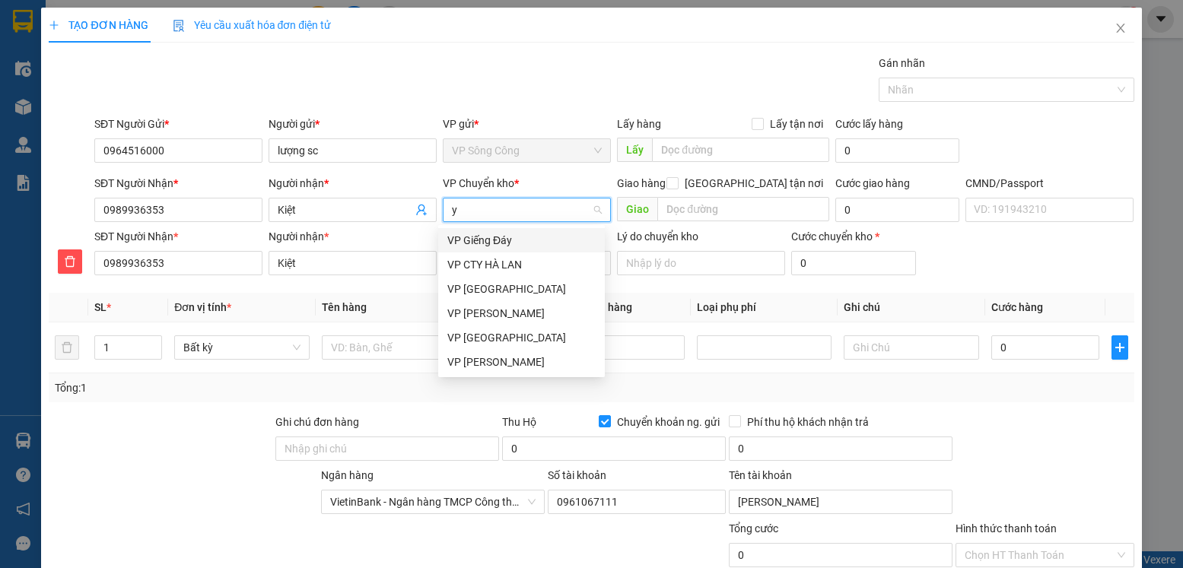
type input "yb"
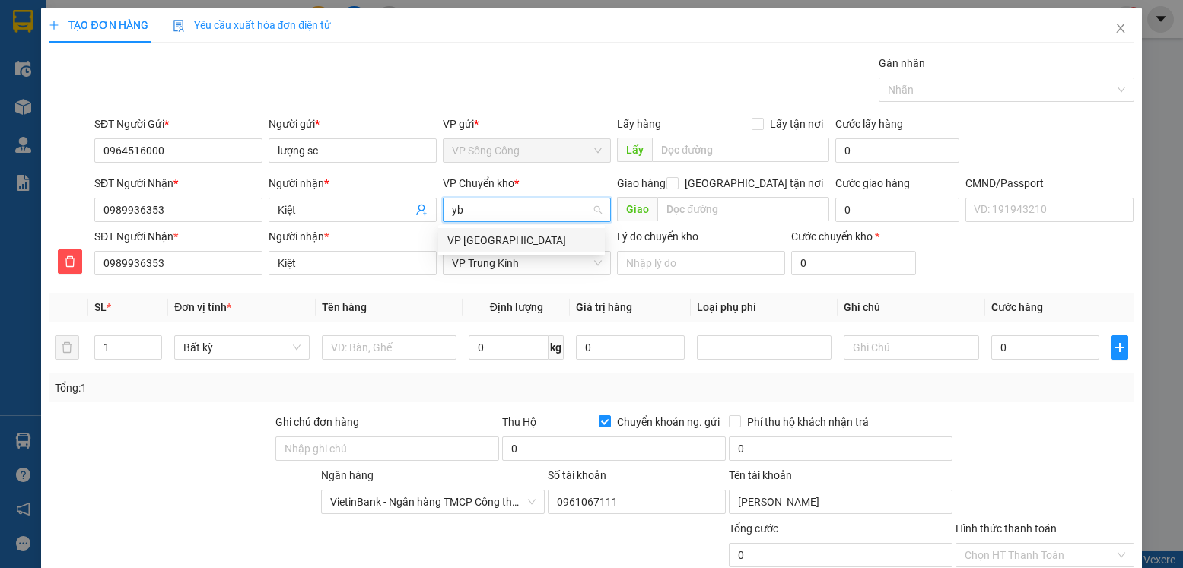
click at [479, 243] on div "VP [GEOGRAPHIC_DATA]" at bounding box center [521, 240] width 148 height 17
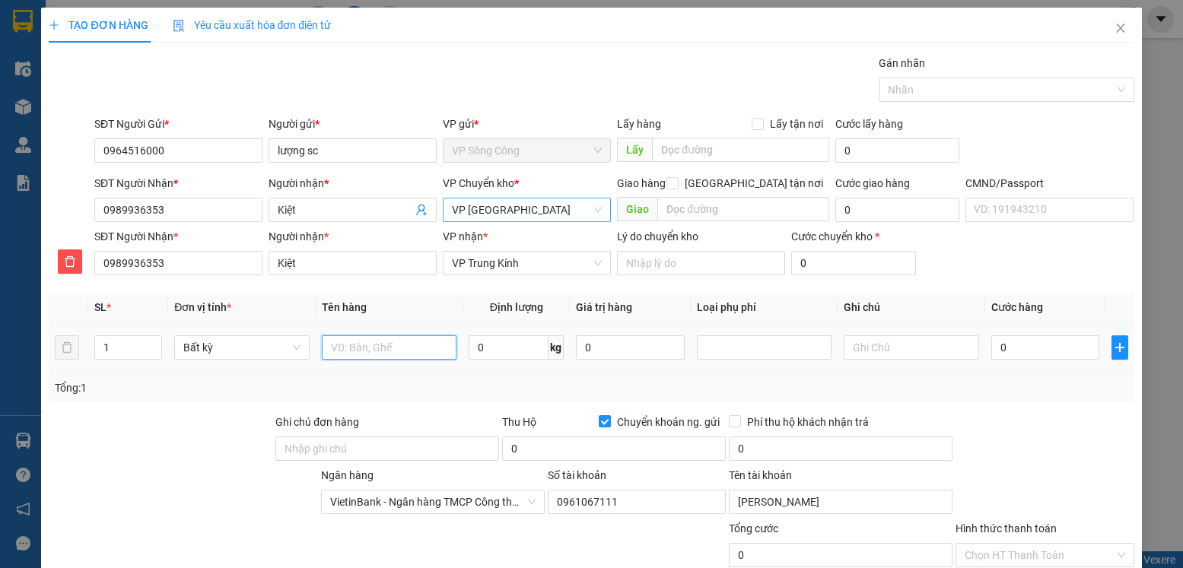
click at [372, 345] on input "text" at bounding box center [389, 347] width 135 height 24
type input "túi"
drag, startPoint x: 501, startPoint y: 345, endPoint x: 497, endPoint y: 336, distance: 10.2
click at [500, 345] on input "0" at bounding box center [509, 347] width 80 height 24
type input "0.5"
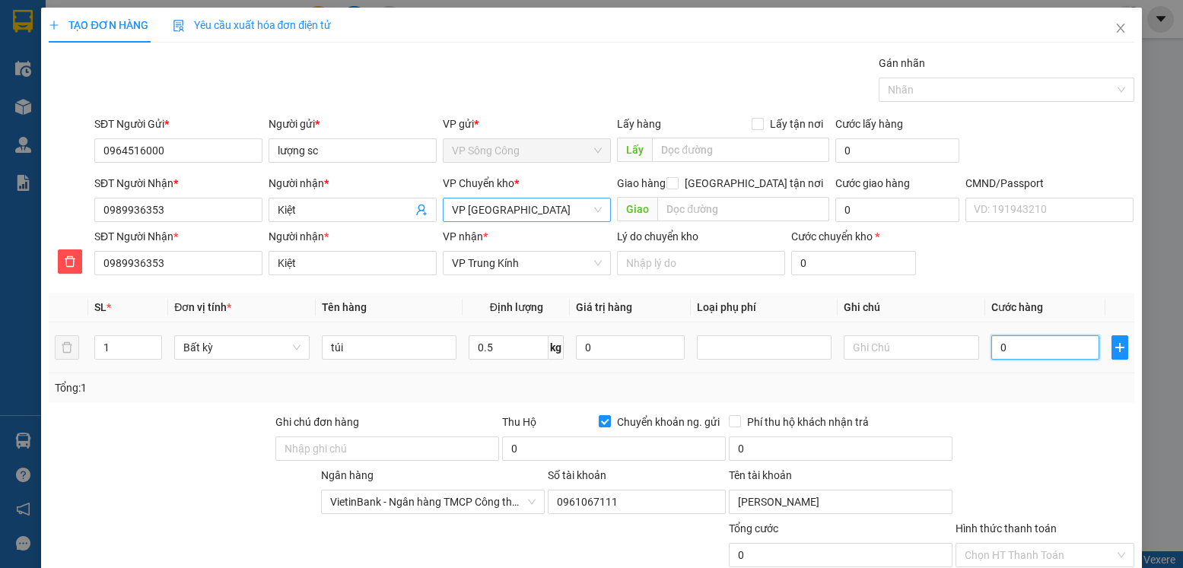
click at [1039, 345] on input "0" at bounding box center [1045, 347] width 108 height 24
type input "35.000"
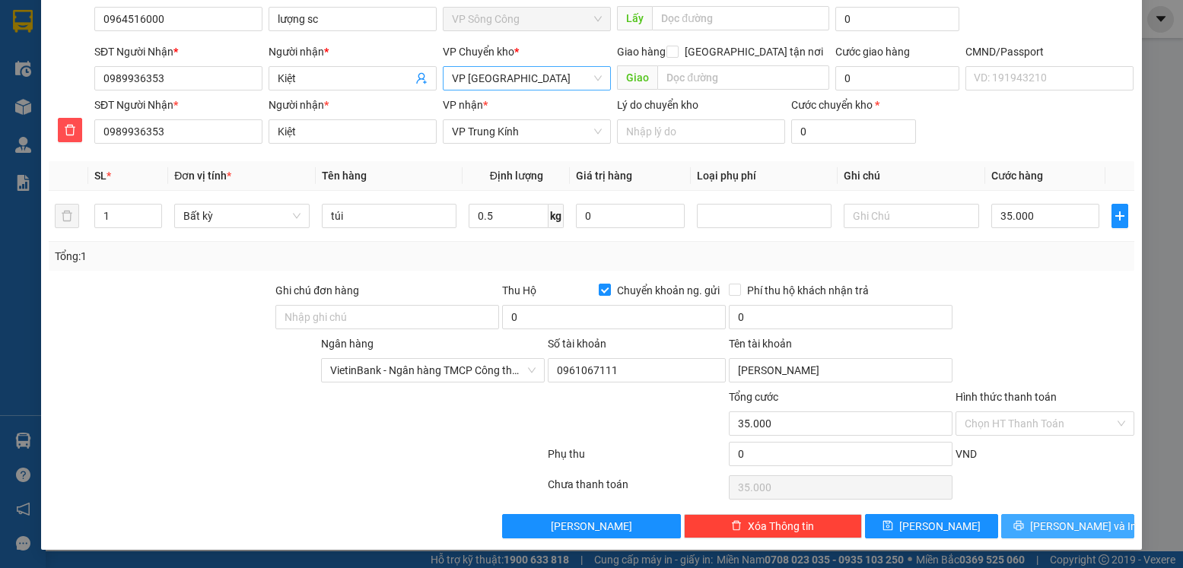
click at [1057, 526] on span "Lưu và In" at bounding box center [1083, 526] width 106 height 17
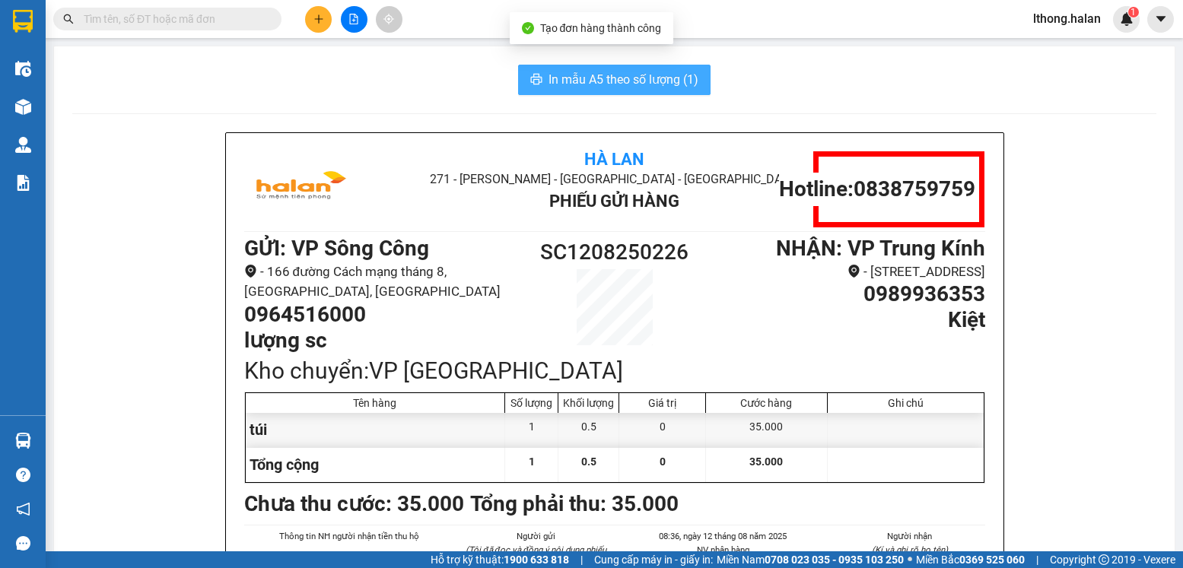
click at [676, 67] on button "In mẫu A5 theo số lượng (1)" at bounding box center [614, 80] width 192 height 30
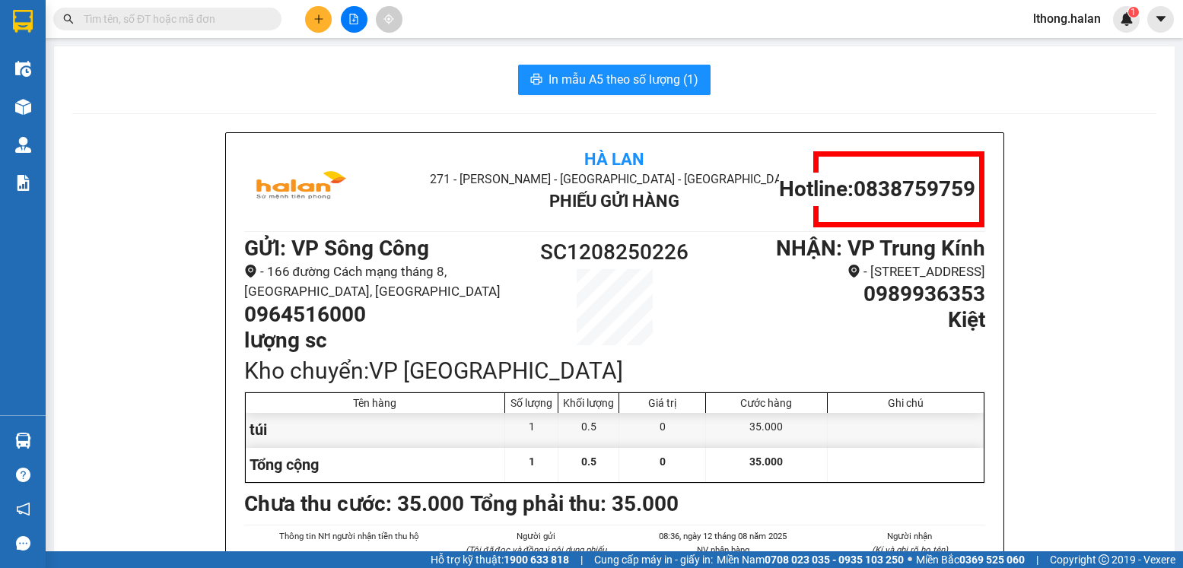
click at [241, 16] on input "text" at bounding box center [174, 19] width 180 height 17
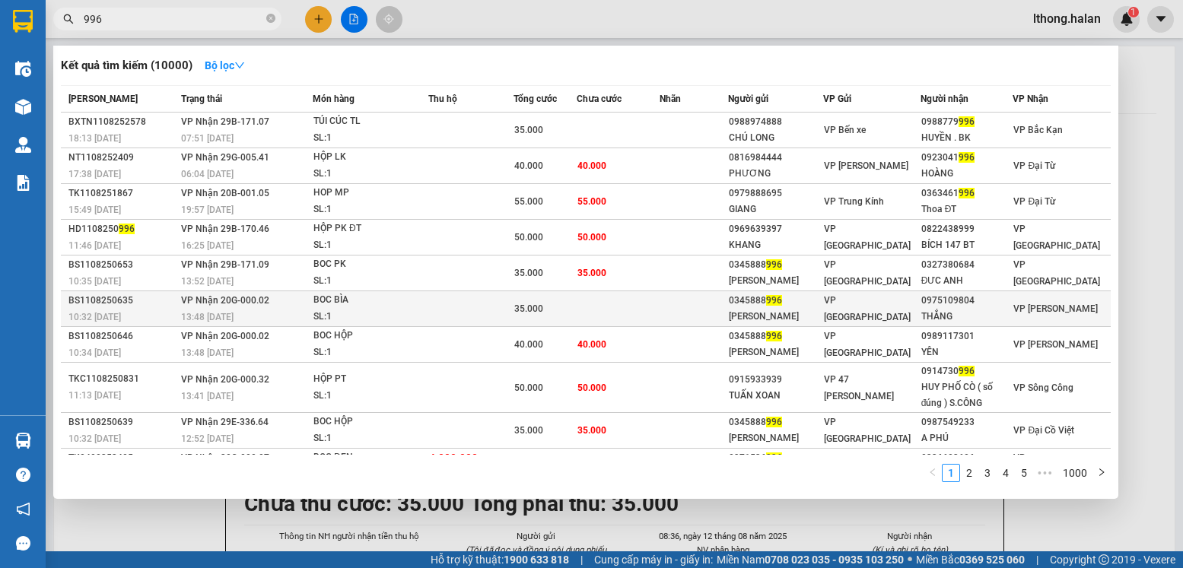
scroll to position [30, 0]
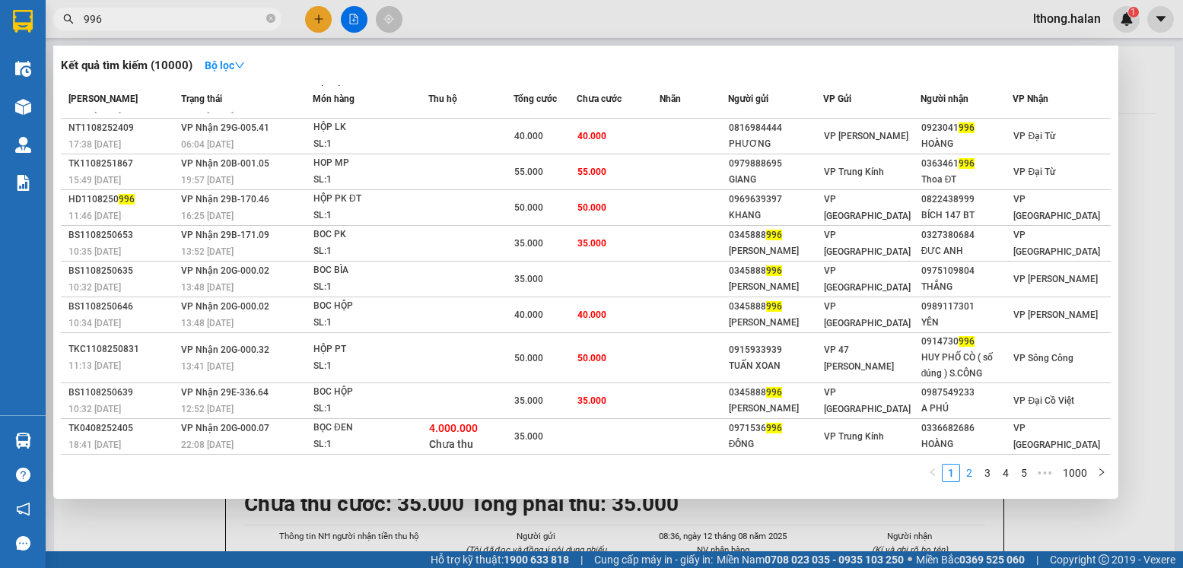
type input "996"
click at [968, 473] on link "2" at bounding box center [969, 473] width 17 height 17
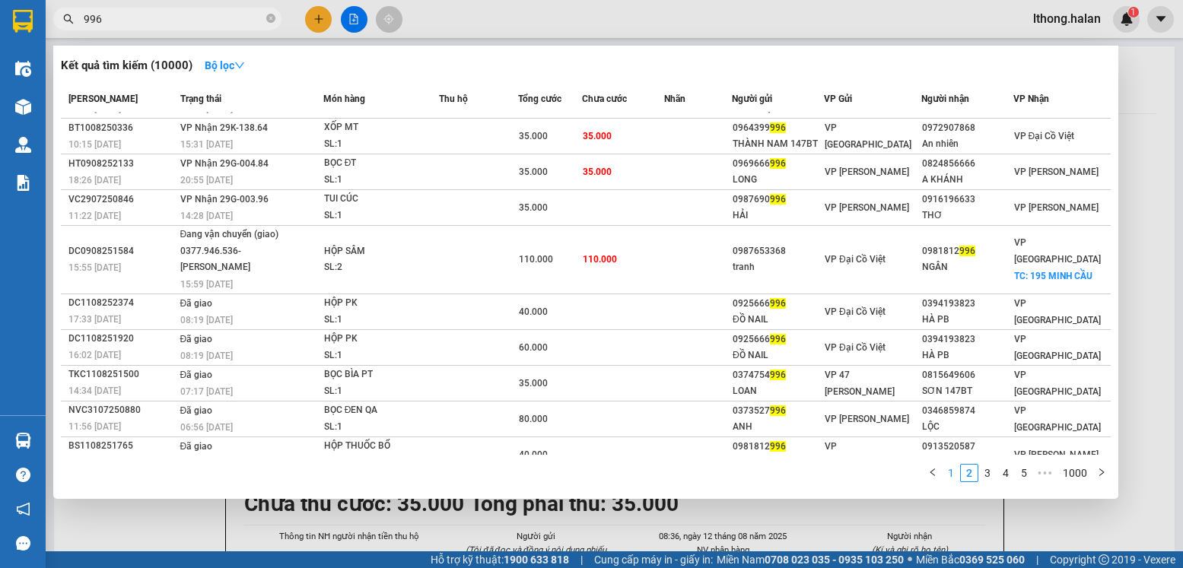
click at [954, 478] on link "1" at bounding box center [950, 473] width 17 height 17
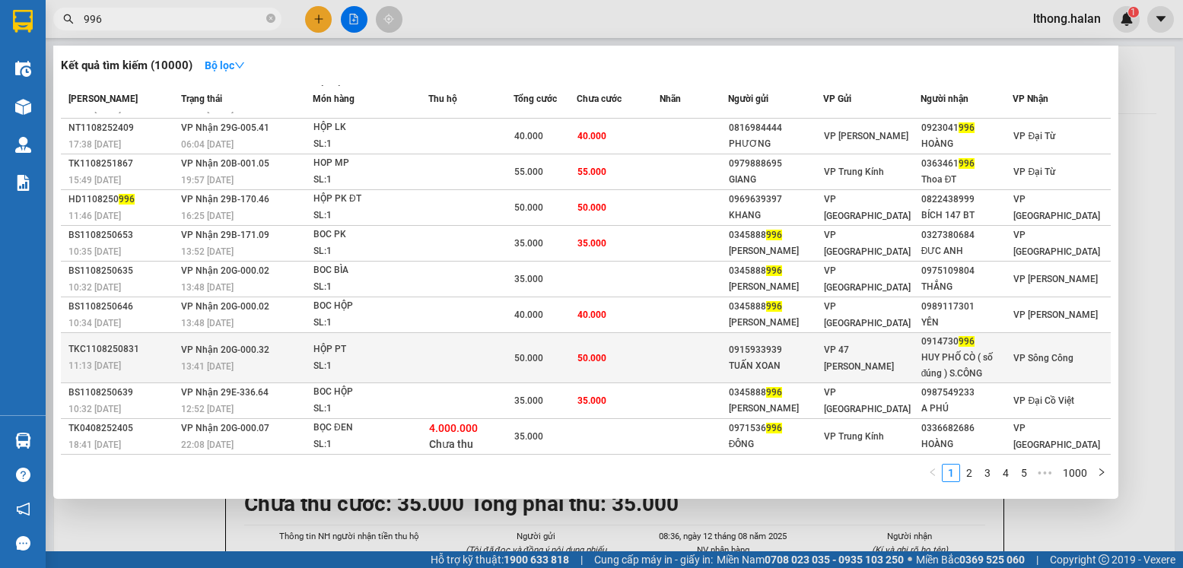
click at [724, 364] on td at bounding box center [693, 358] width 68 height 50
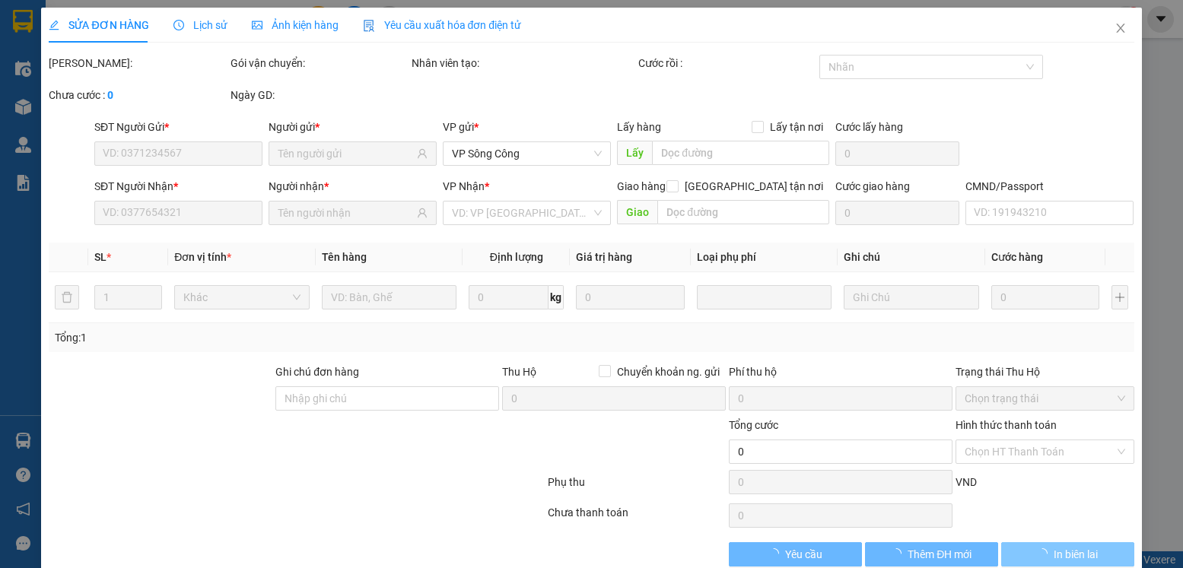
scroll to position [28, 0]
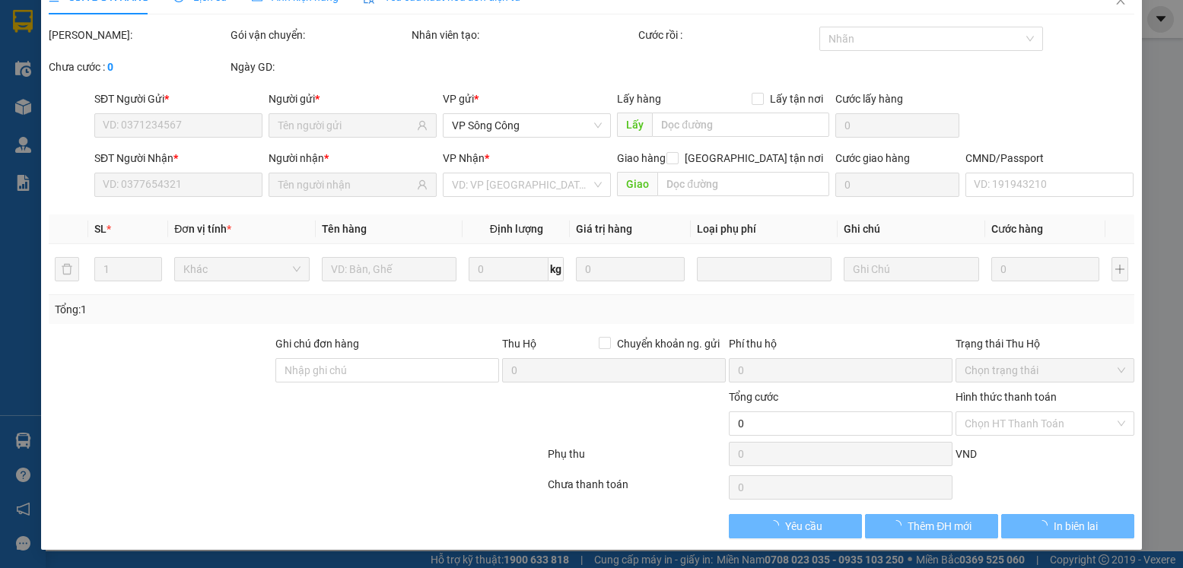
type input "0915933939"
type input "TUẤN XOAN"
type input "0914730996"
type input "HUY PHỐ CÒ ( số đúng ) S.CÔNG"
type input "50.000"
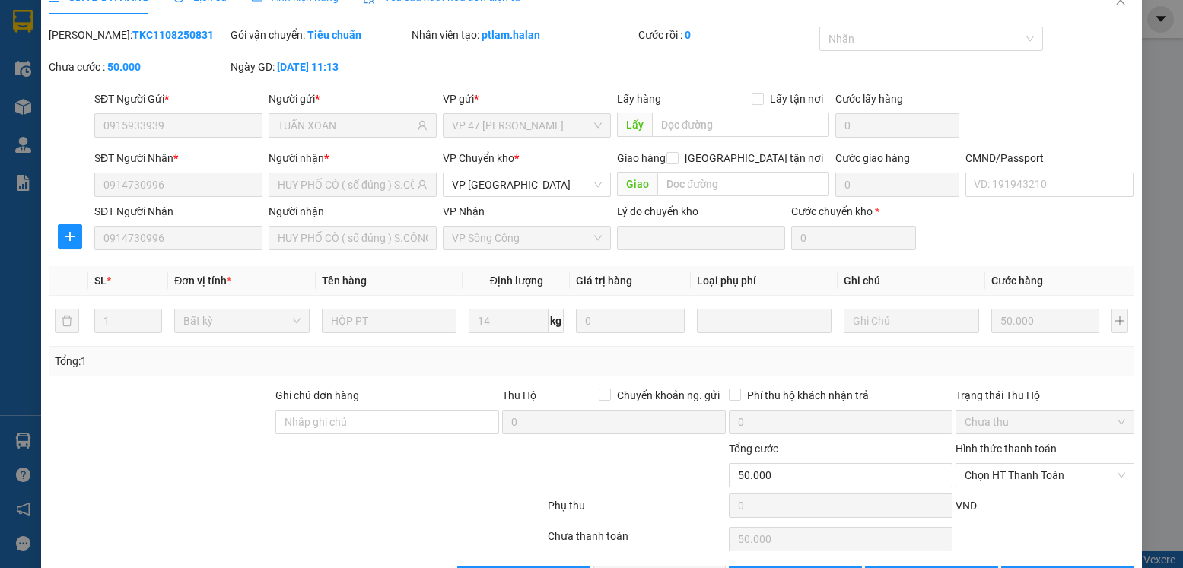
scroll to position [80, 0]
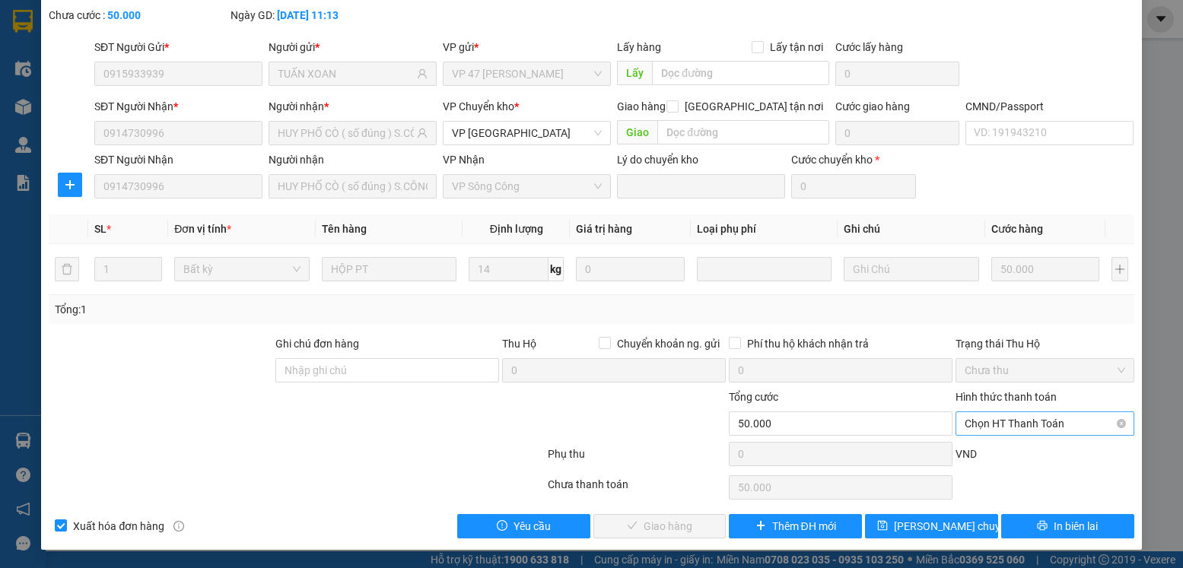
click at [1052, 426] on span "Chọn HT Thanh Toán" at bounding box center [1044, 423] width 160 height 23
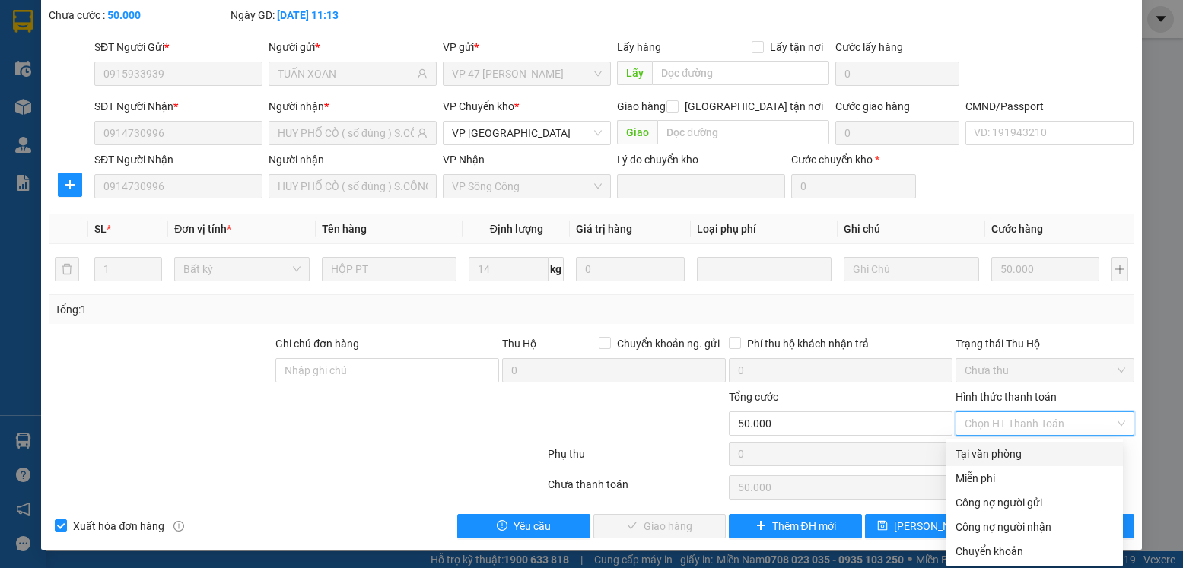
click at [1012, 454] on div "Tại văn phòng" at bounding box center [1034, 454] width 158 height 17
type input "0"
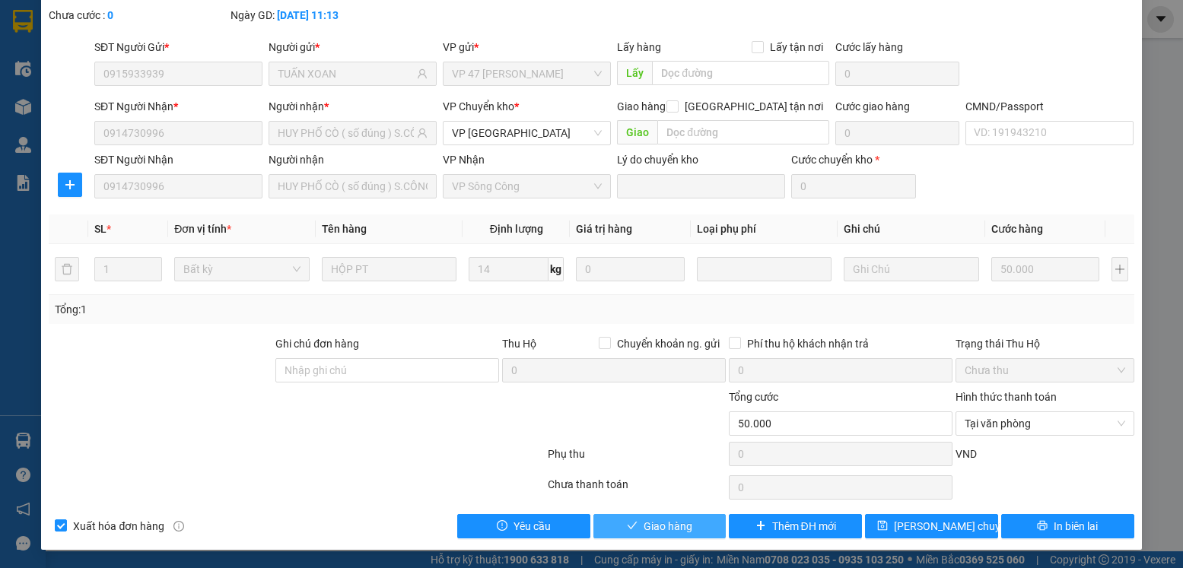
click at [651, 519] on span "Giao hàng" at bounding box center [667, 526] width 49 height 17
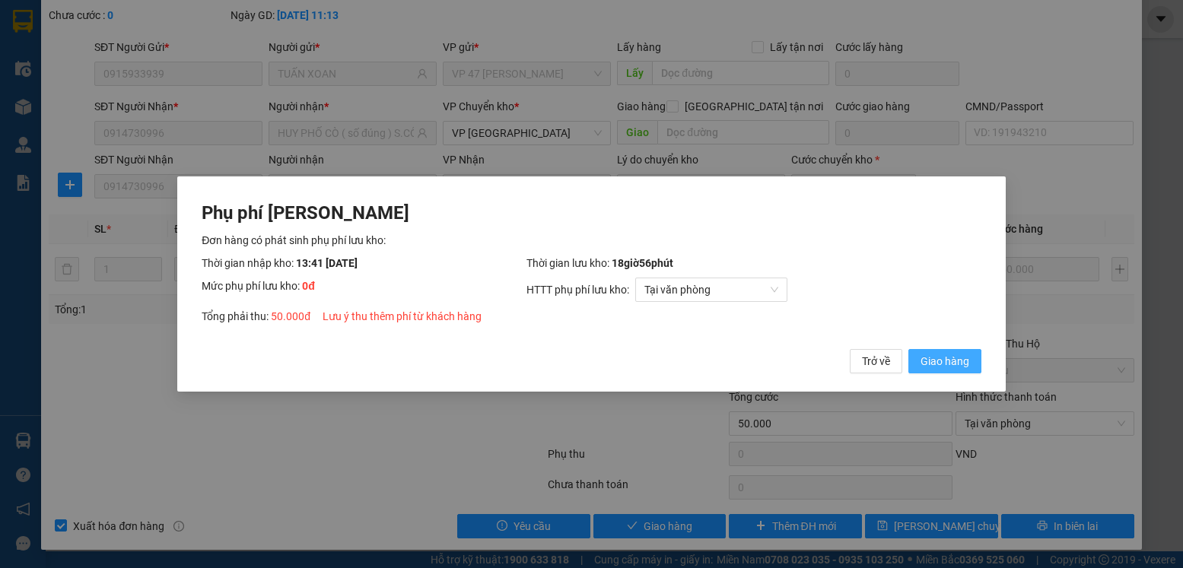
click at [943, 360] on span "Giao hàng" at bounding box center [944, 361] width 49 height 17
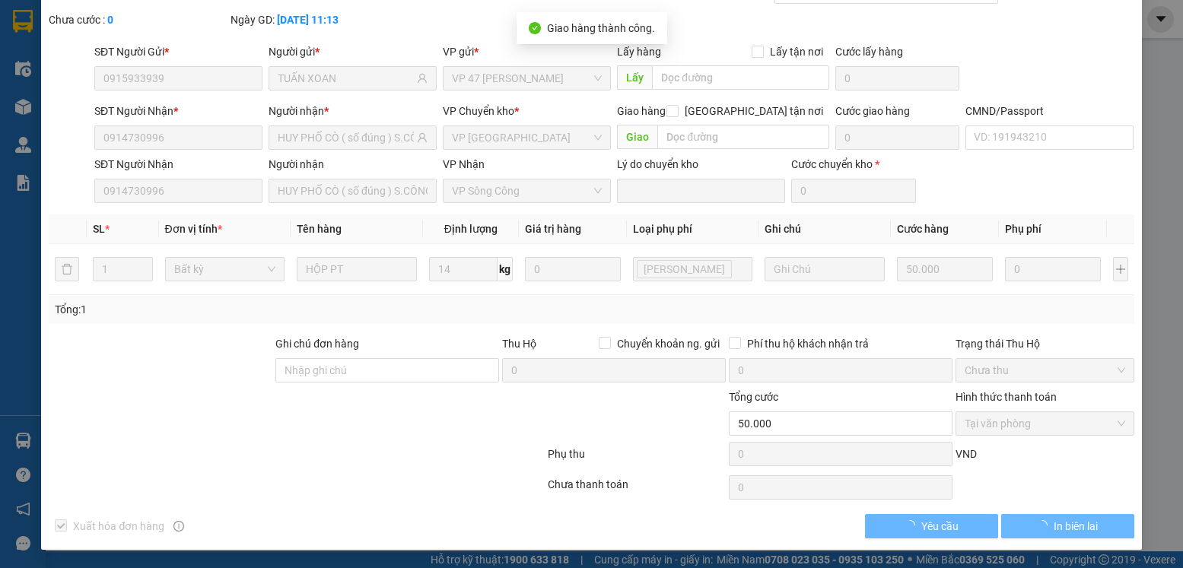
scroll to position [0, 0]
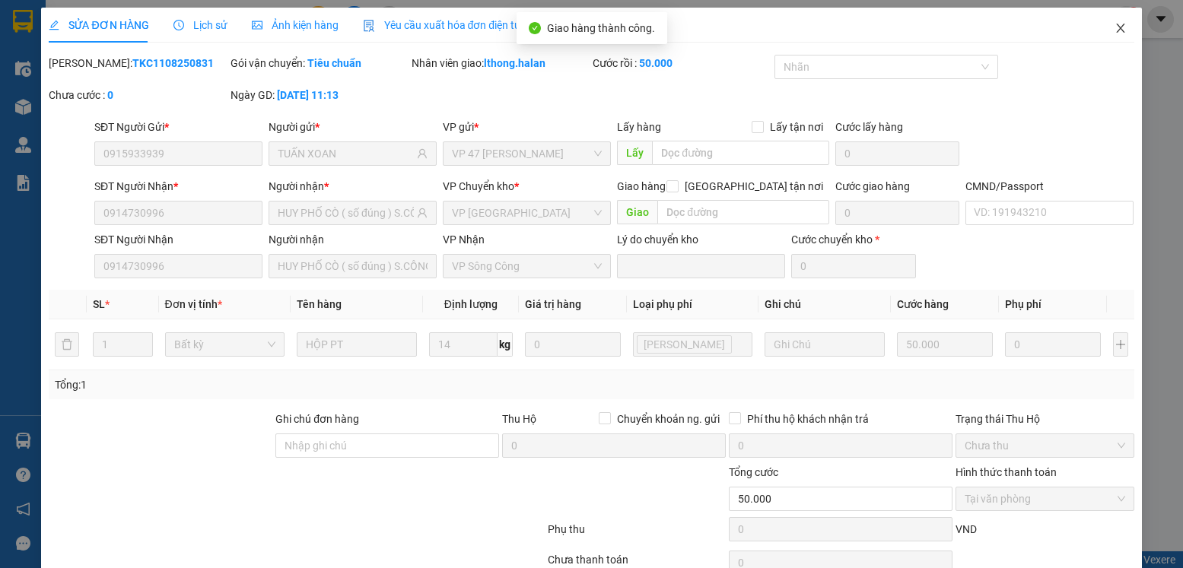
click at [1114, 29] on icon "close" at bounding box center [1120, 28] width 12 height 12
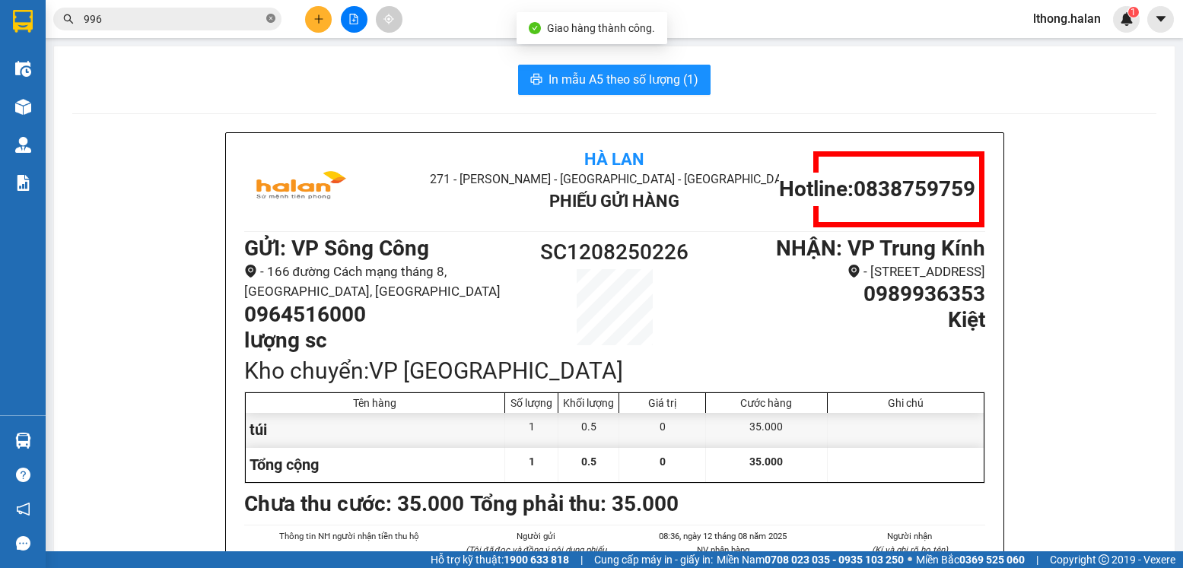
click at [269, 17] on icon "close-circle" at bounding box center [270, 18] width 9 height 9
click at [249, 21] on input "text" at bounding box center [174, 19] width 180 height 17
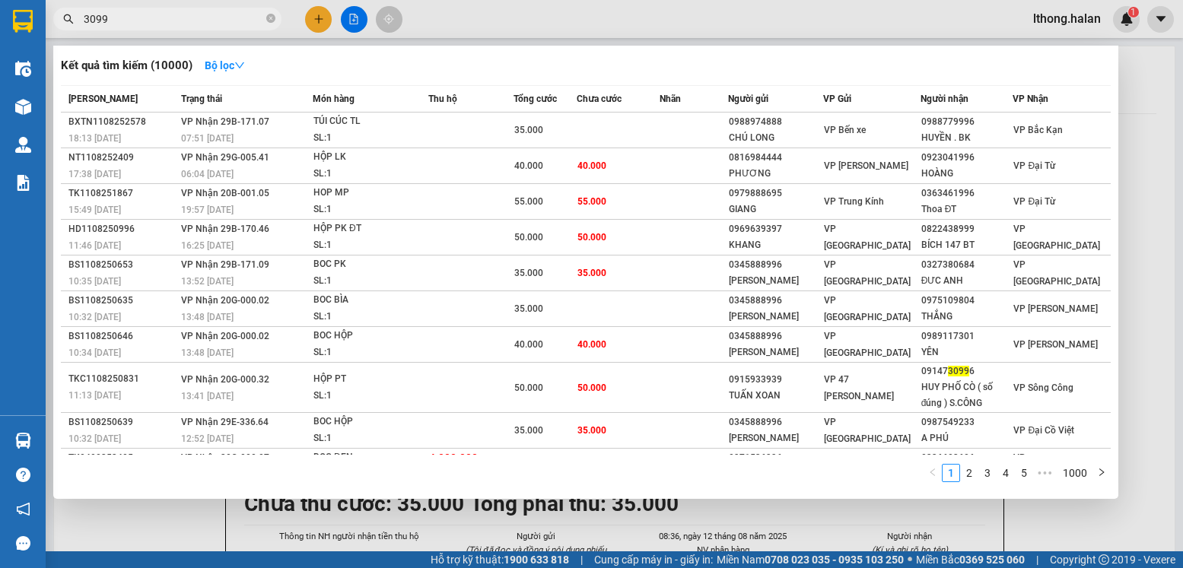
type input "30996"
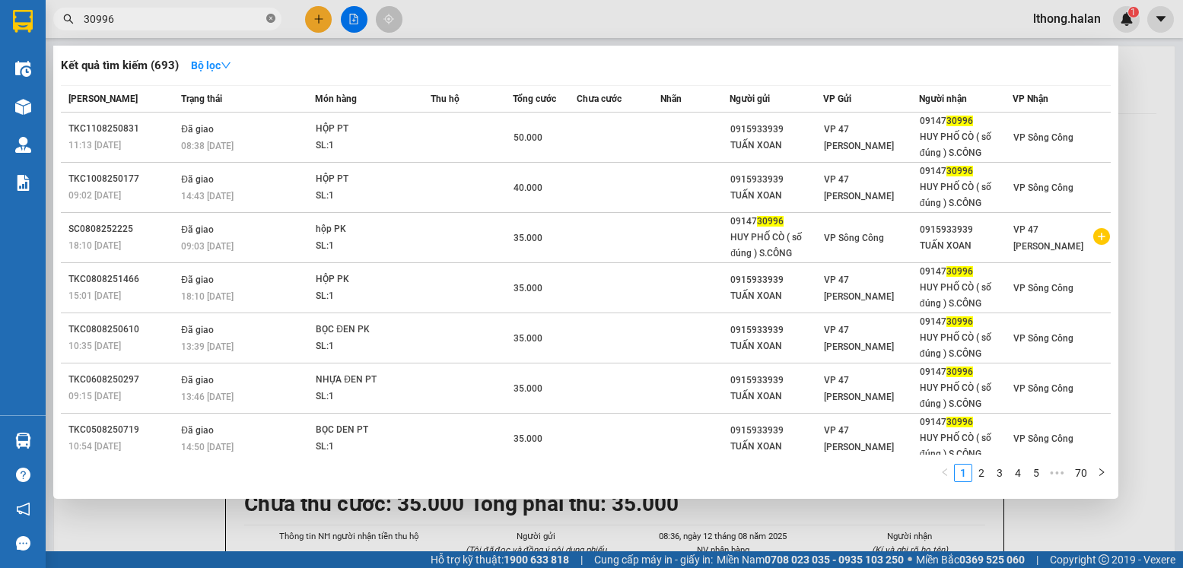
click at [272, 26] on span at bounding box center [270, 19] width 9 height 14
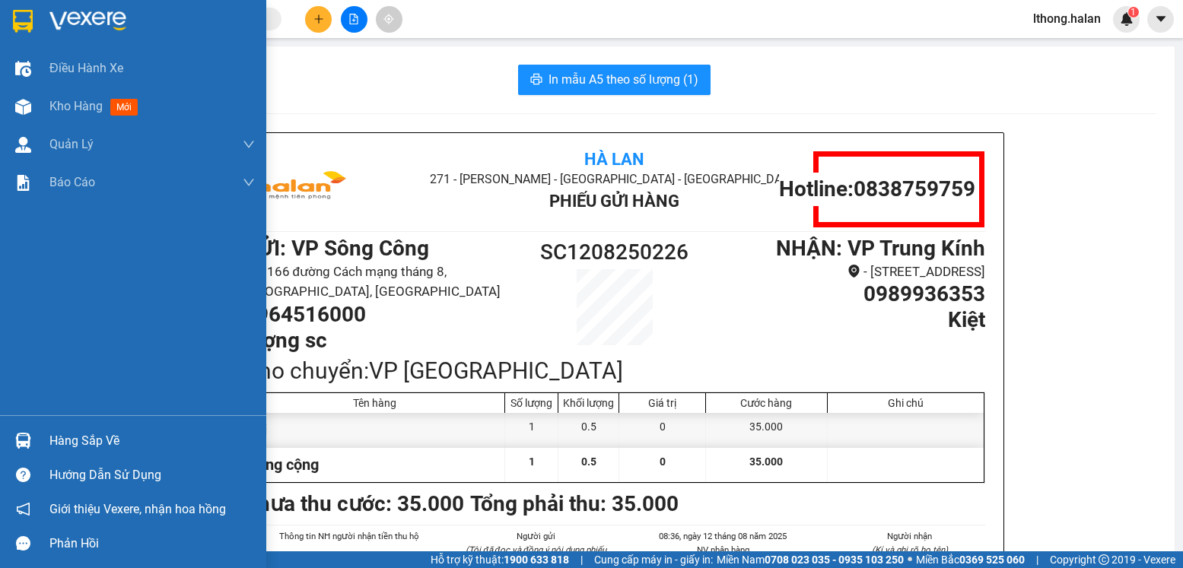
click at [80, 439] on div "Hàng sắp về" at bounding box center [151, 441] width 205 height 23
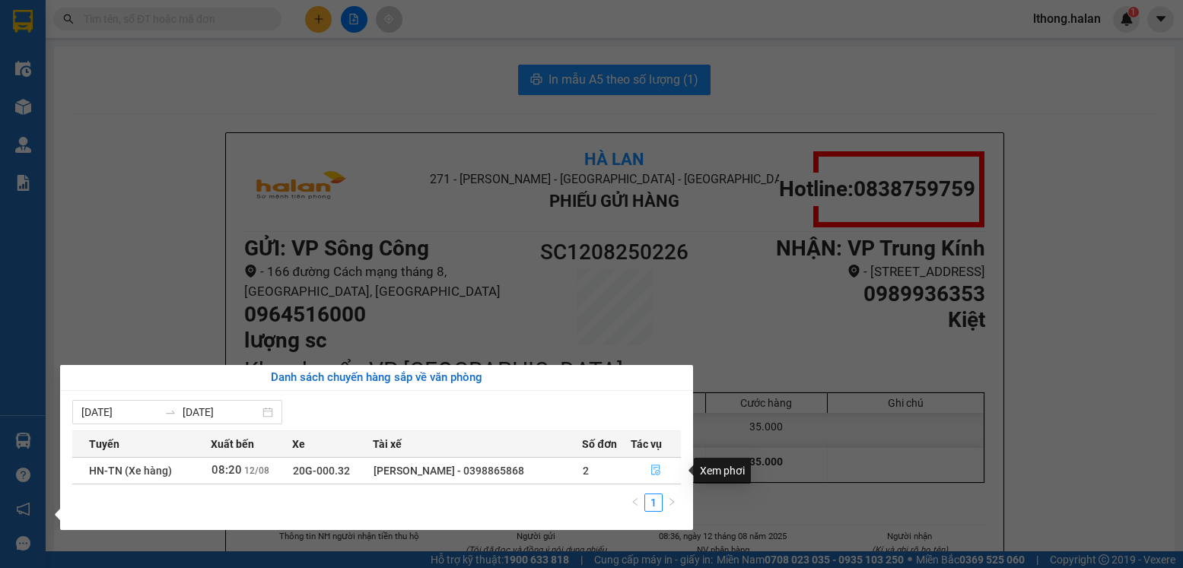
click at [652, 471] on icon "file-done" at bounding box center [655, 470] width 11 height 11
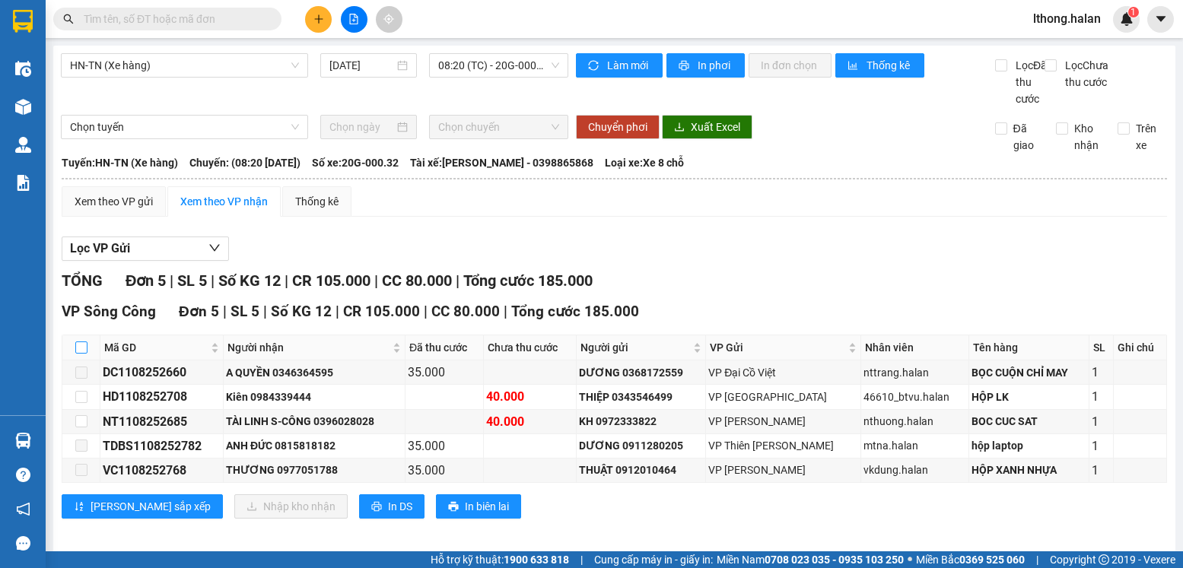
click at [76, 354] on input "checkbox" at bounding box center [81, 348] width 12 height 12
checkbox input "true"
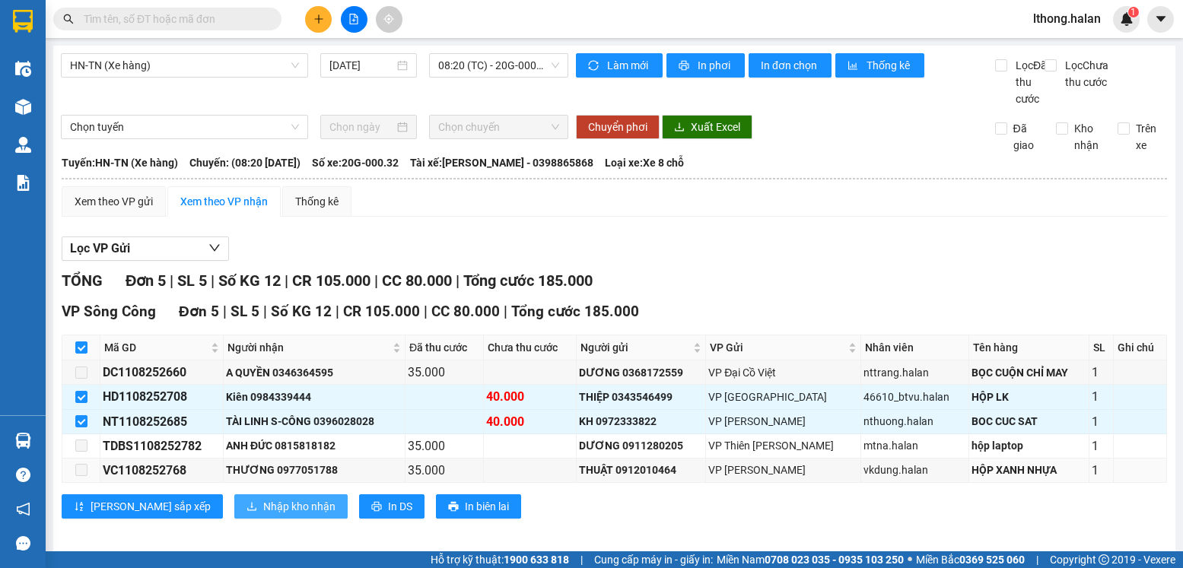
scroll to position [27, 0]
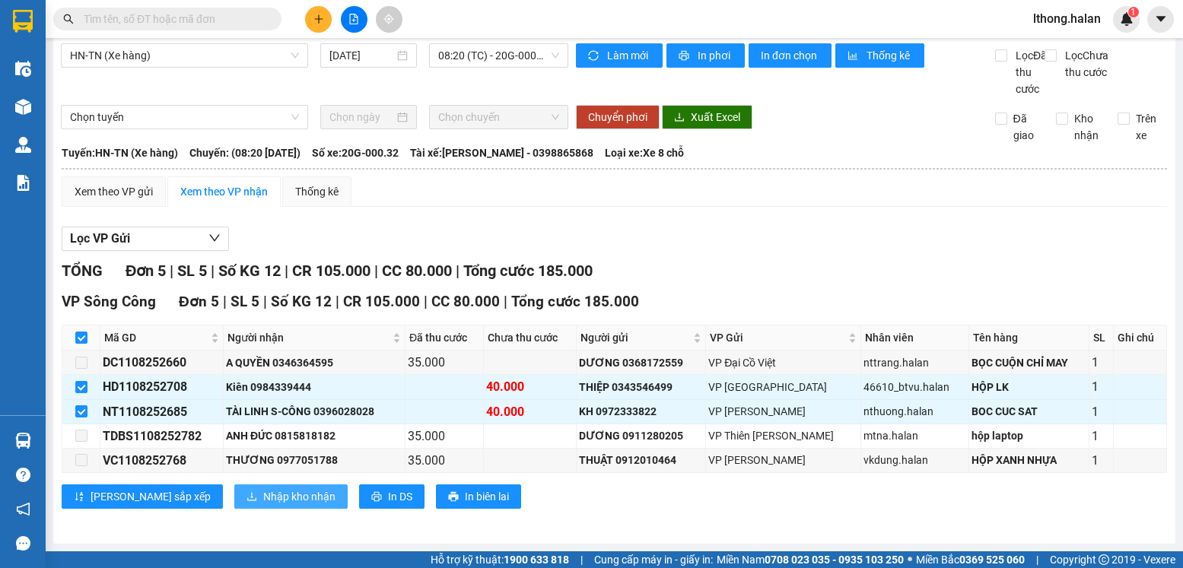
click at [263, 490] on span "Nhập kho nhận" at bounding box center [299, 496] width 72 height 17
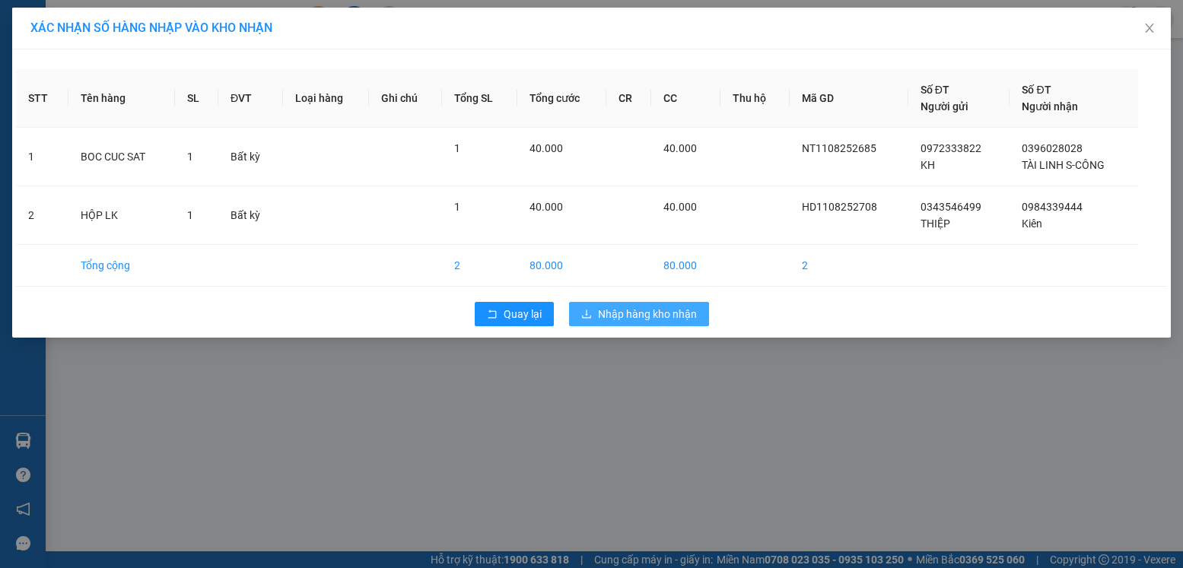
click at [634, 316] on span "Nhập hàng kho nhận" at bounding box center [647, 314] width 99 height 17
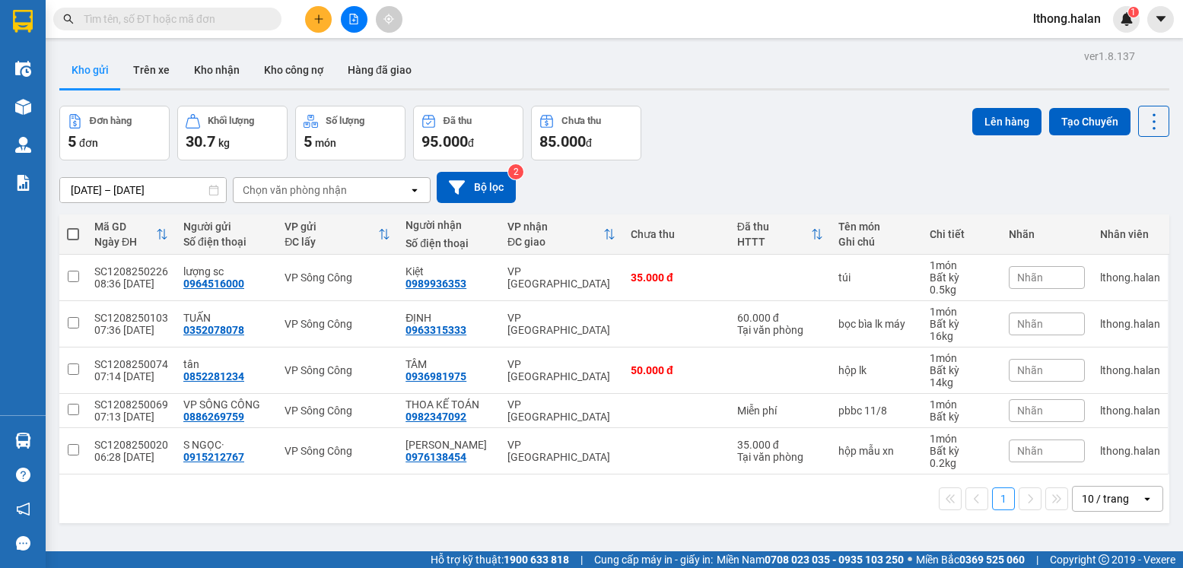
click at [243, 18] on input "text" at bounding box center [174, 19] width 180 height 17
click at [242, 24] on input "text" at bounding box center [174, 19] width 180 height 17
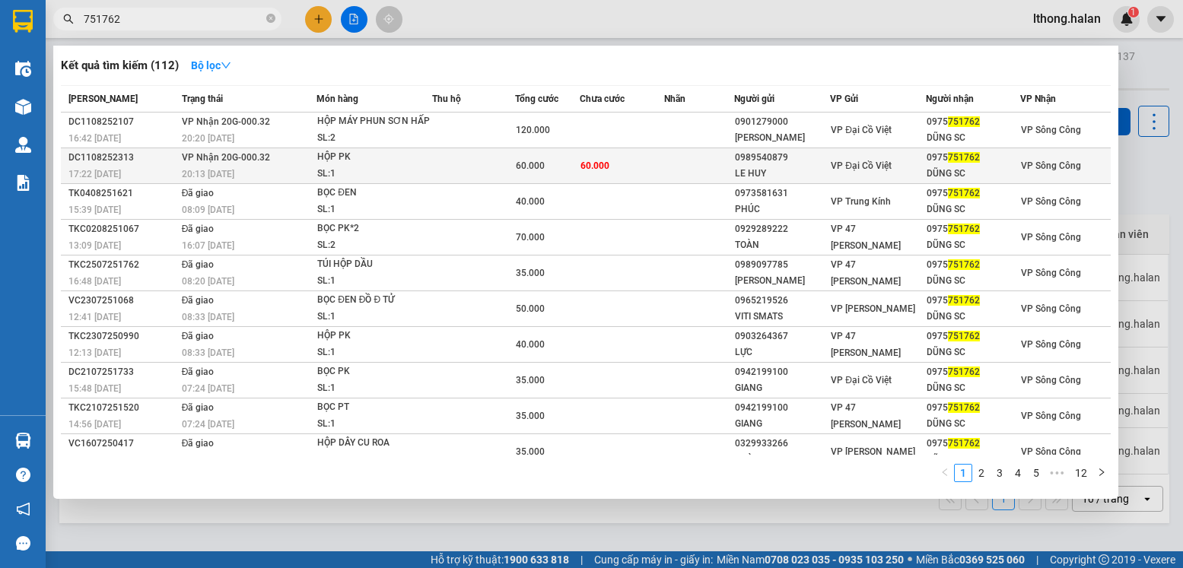
type input "751762"
click at [1036, 167] on span "VP Sông Công" at bounding box center [1051, 165] width 60 height 11
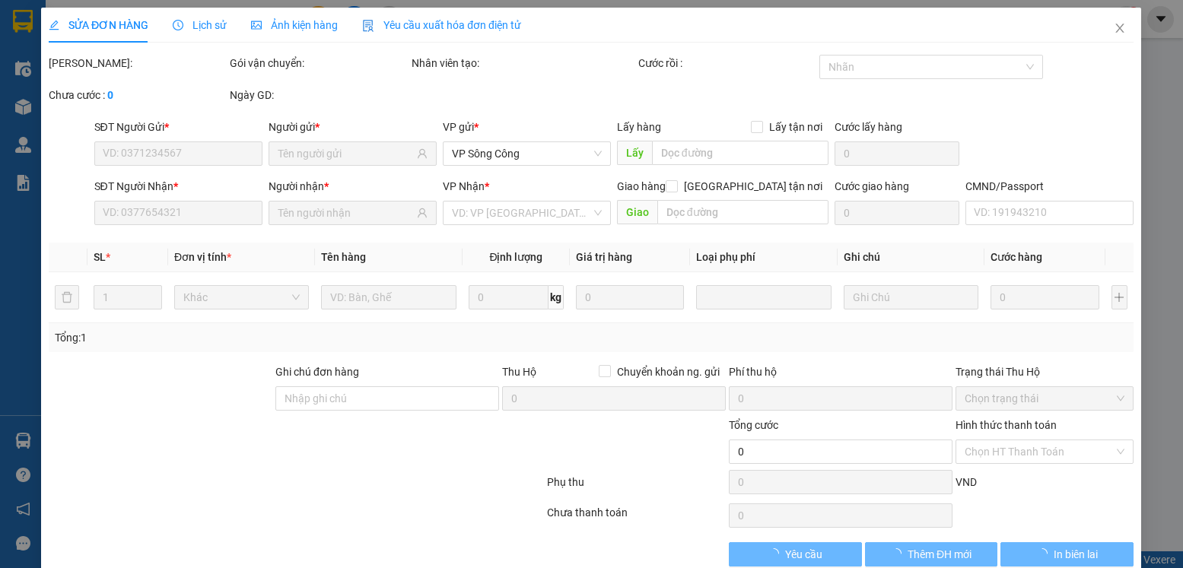
type input "0989540879"
type input "LE HUY"
type input "0975751762"
type input "DŨNG SC"
type input "60.000"
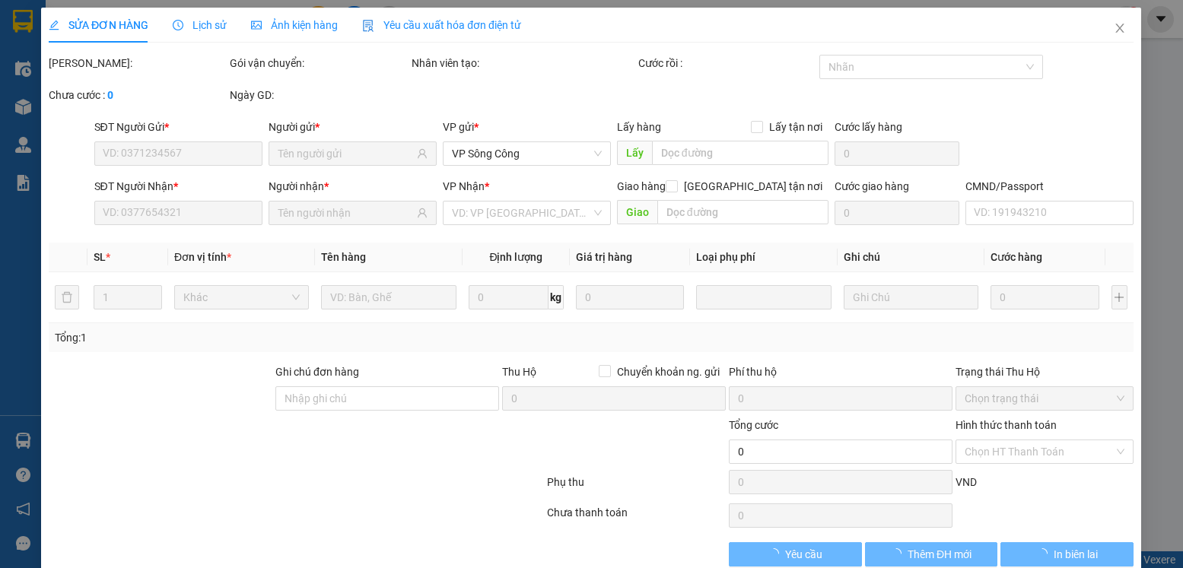
type input "60.000"
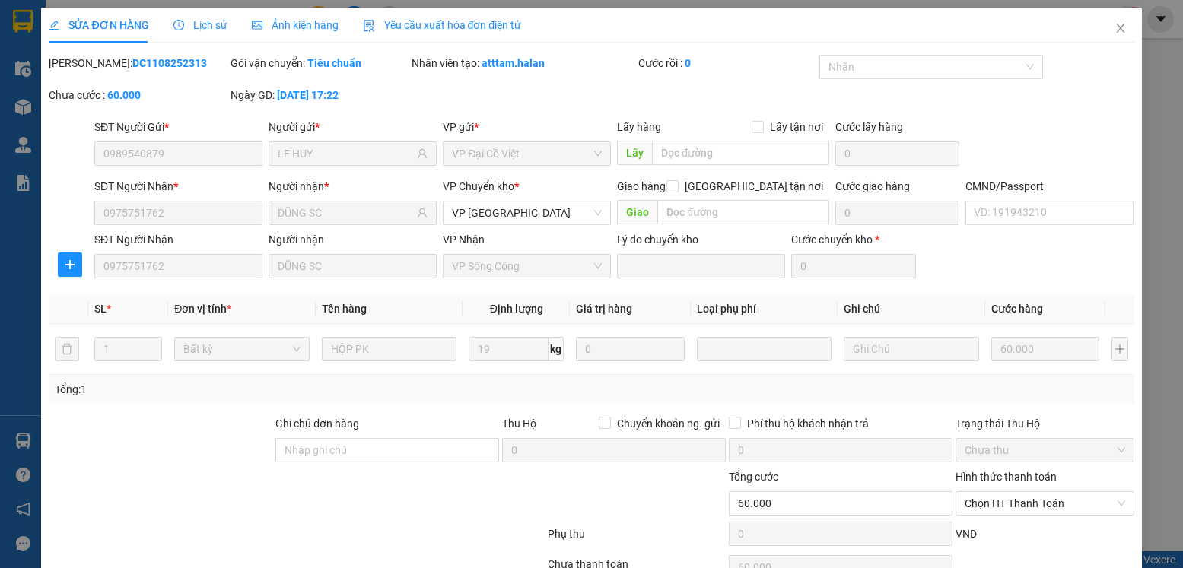
scroll to position [80, 0]
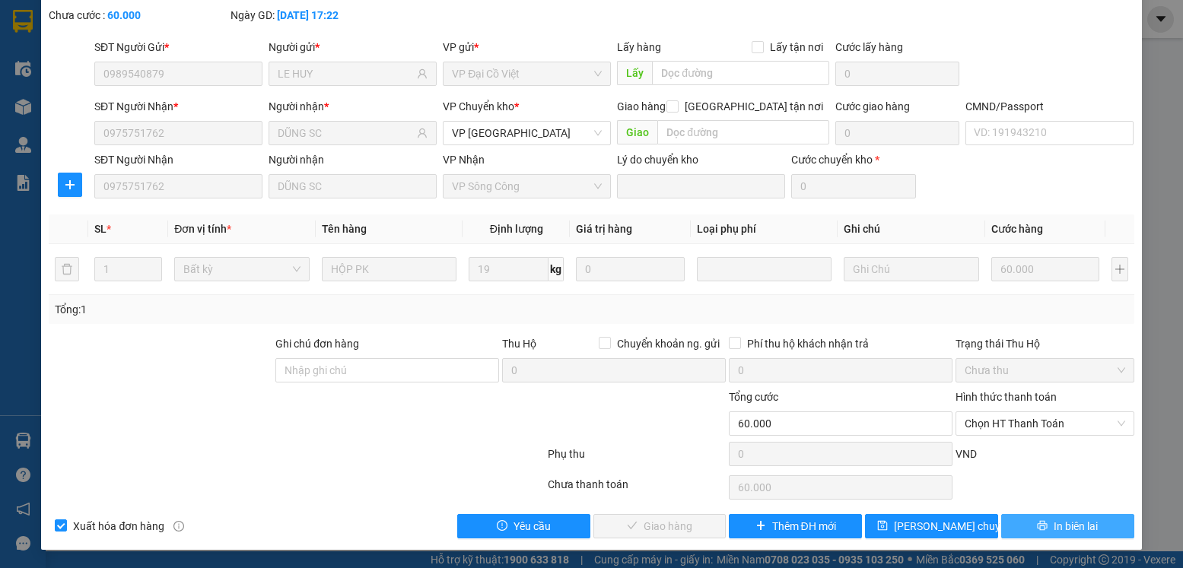
click at [1053, 528] on span "In biên lai" at bounding box center [1075, 526] width 44 height 17
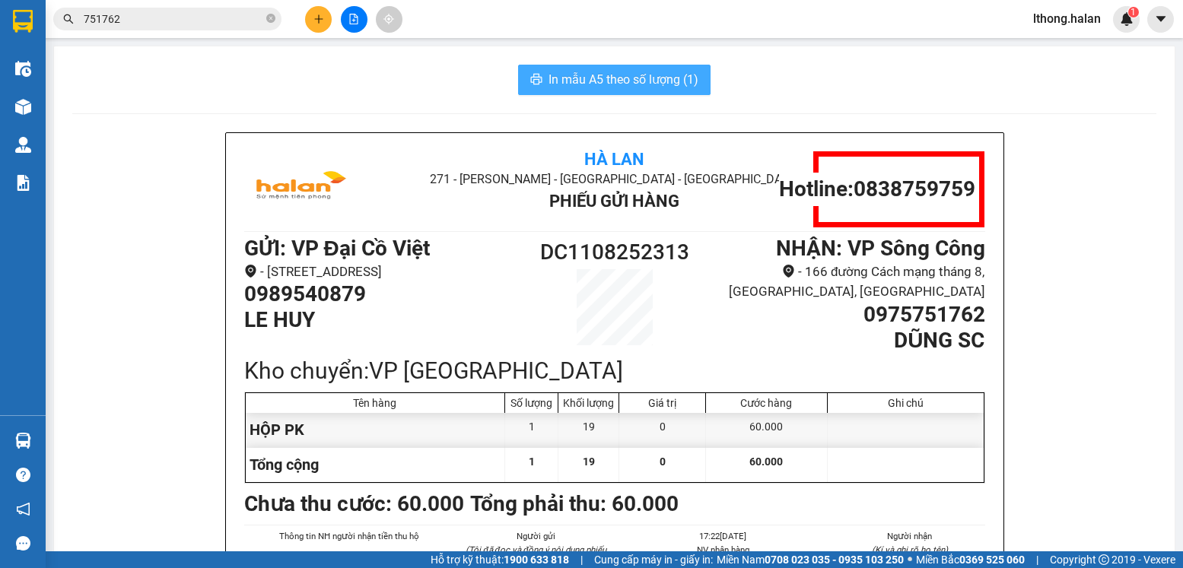
click at [678, 84] on span "In mẫu A5 theo số lượng (1)" at bounding box center [623, 79] width 150 height 19
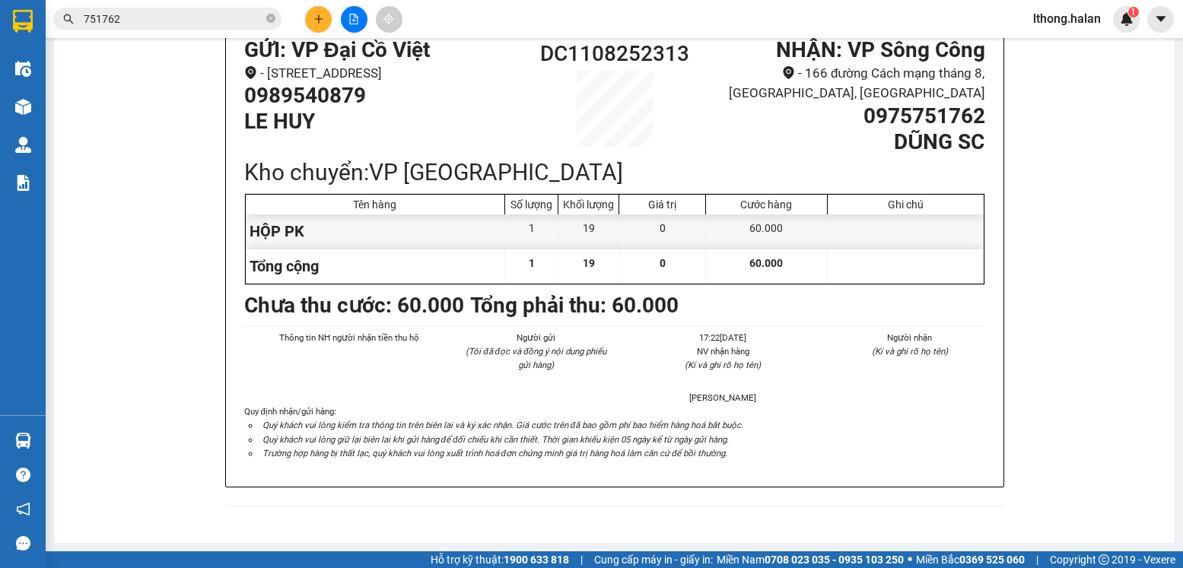
click at [1080, 372] on div "Hà Lan 271 - Dương Tự Minh - Phường Tân Long - Thái Nguyên Phiếu Gửi Hàng Hotli…" at bounding box center [614, 229] width 1084 height 591
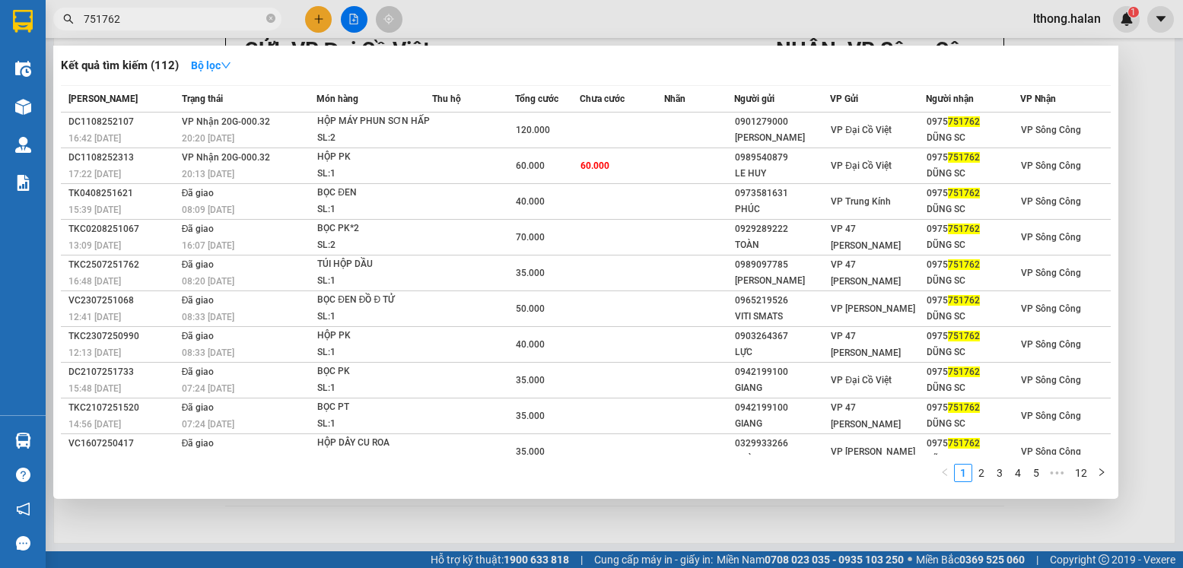
click at [183, 14] on input "751762" at bounding box center [174, 19] width 180 height 17
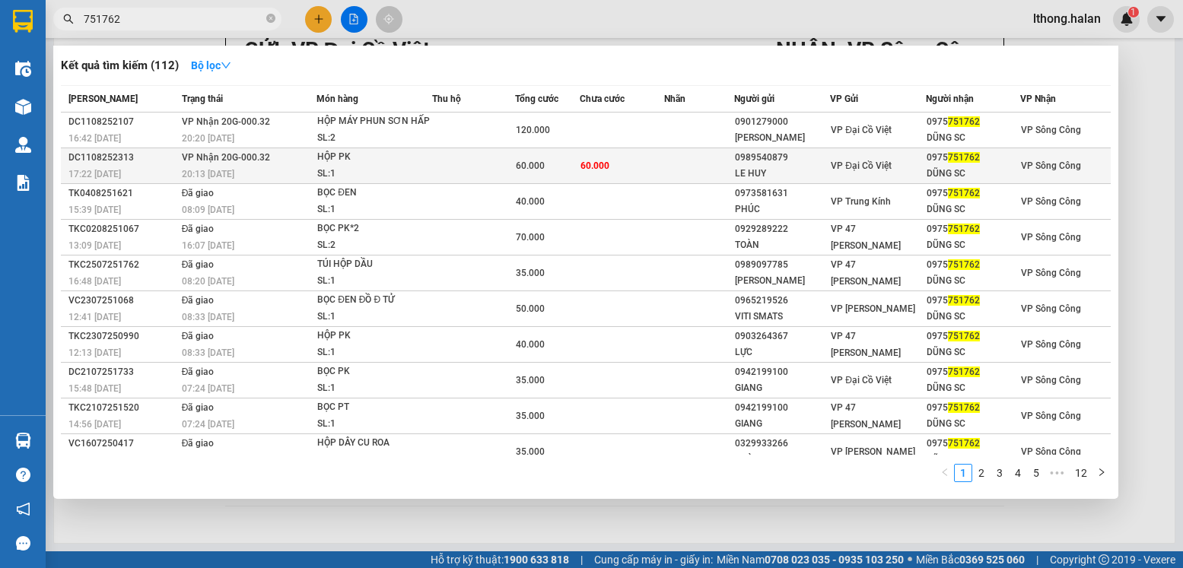
click at [661, 170] on td "60.000" at bounding box center [622, 166] width 84 height 36
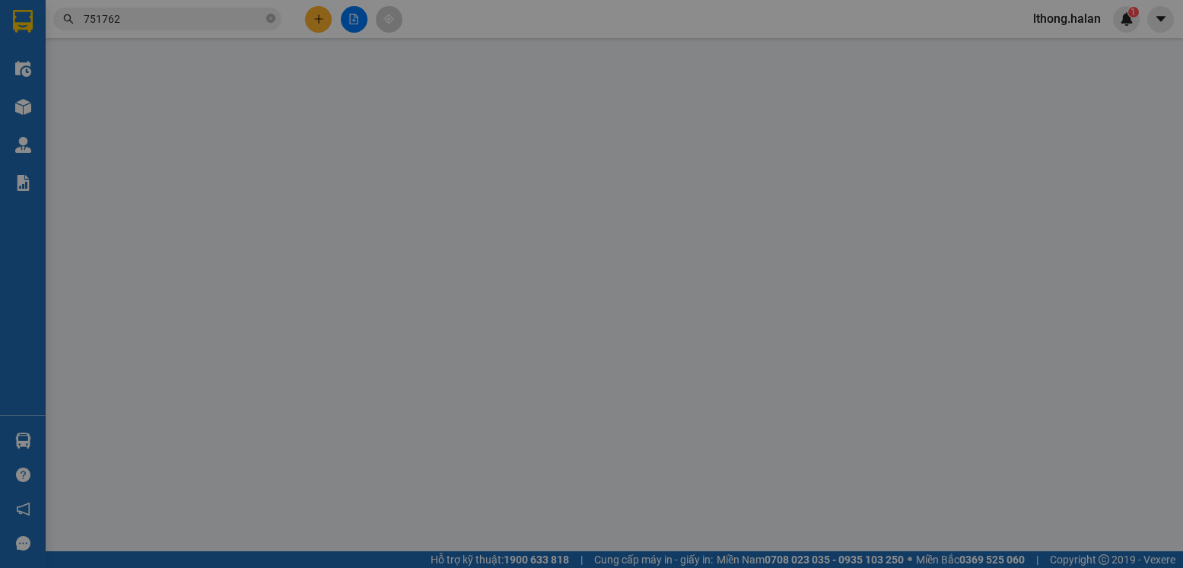
type input "0989540879"
type input "LE HUY"
type input "0975751762"
type input "DŨNG SC"
type input "60.000"
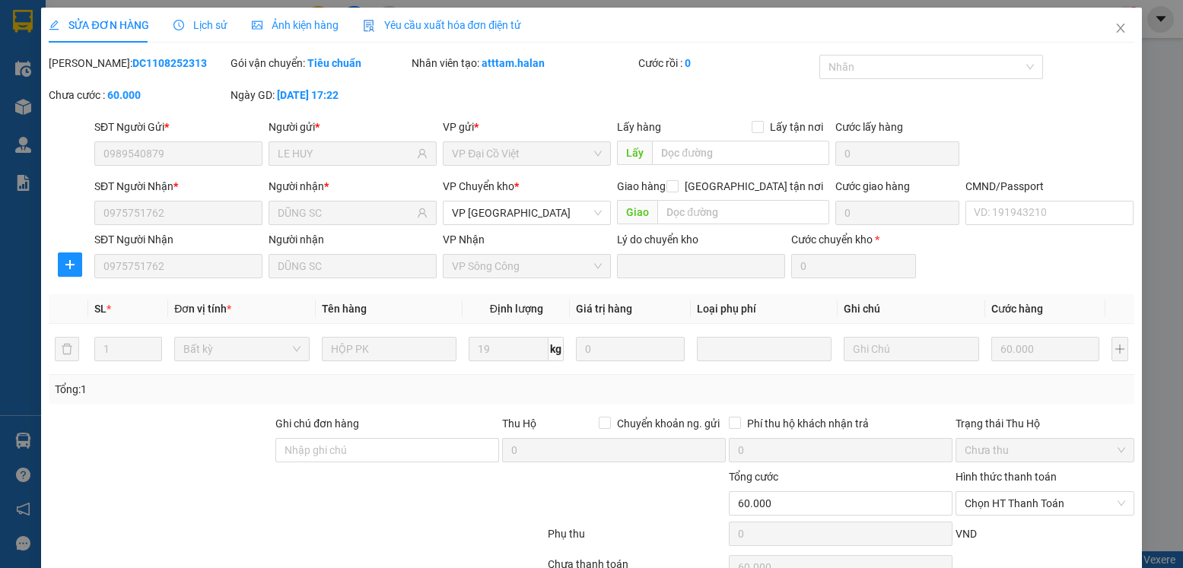
scroll to position [80, 0]
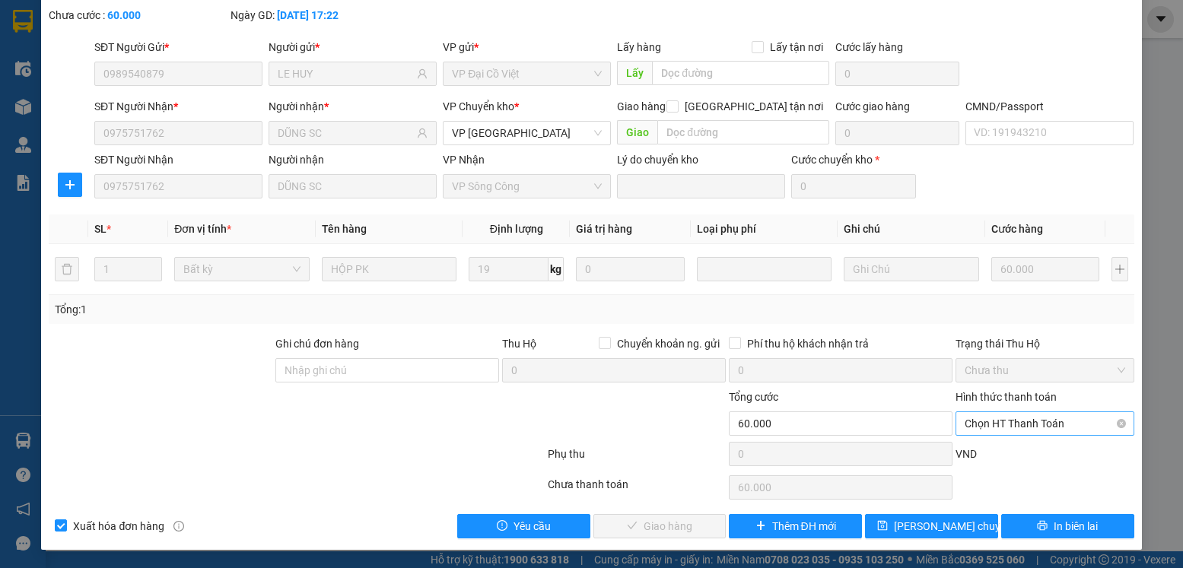
click at [1041, 421] on span "Chọn HT Thanh Toán" at bounding box center [1044, 423] width 160 height 23
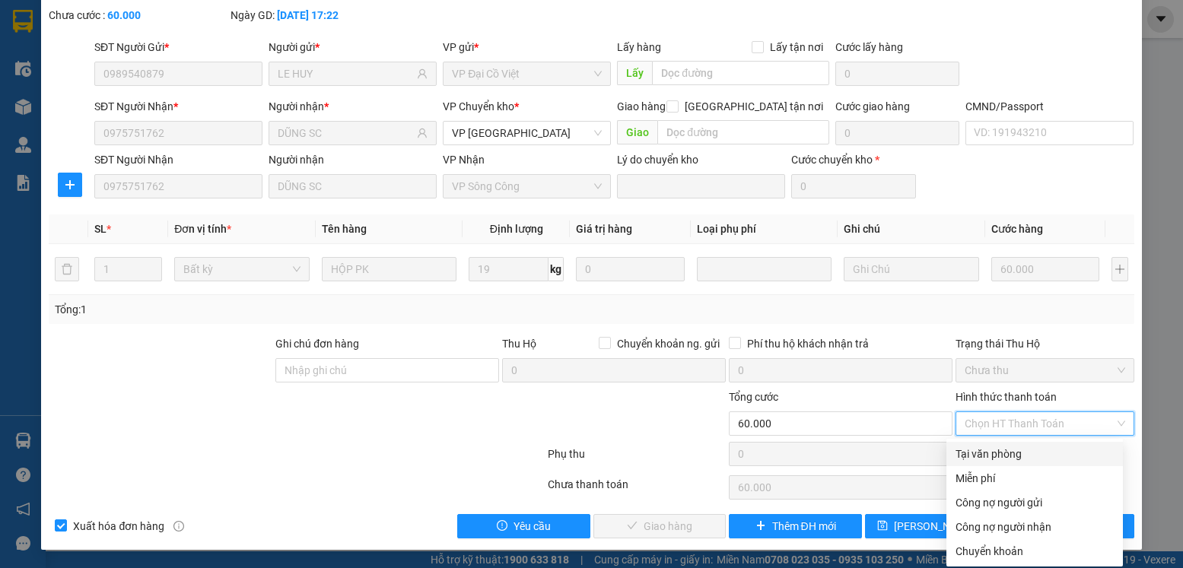
click at [1007, 451] on div "Tại văn phòng" at bounding box center [1034, 454] width 158 height 17
type input "0"
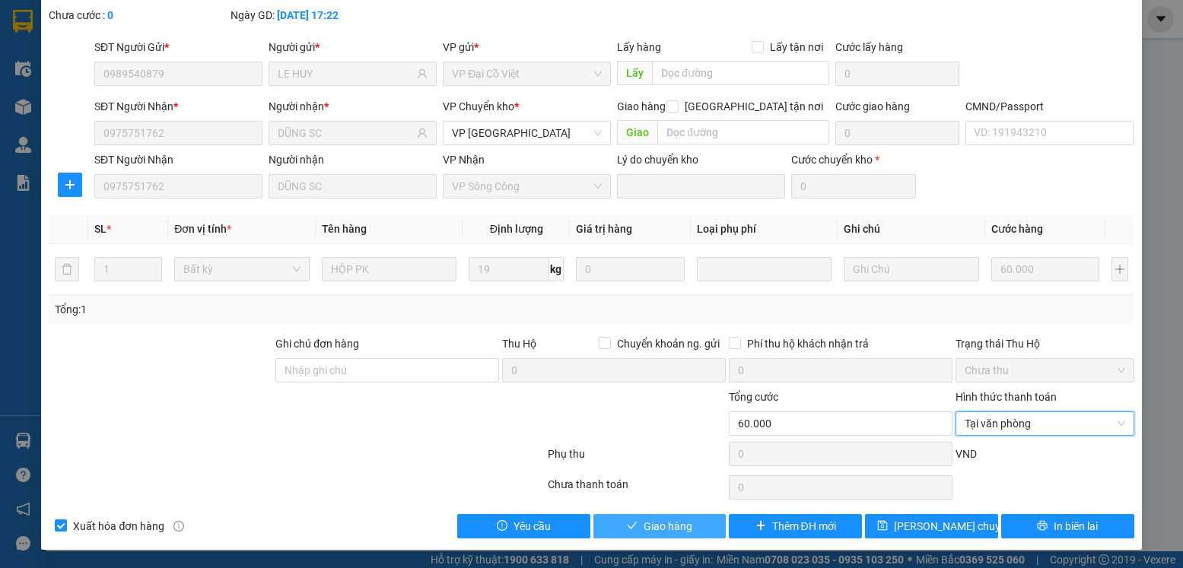
click at [657, 526] on span "Giao hàng" at bounding box center [667, 526] width 49 height 17
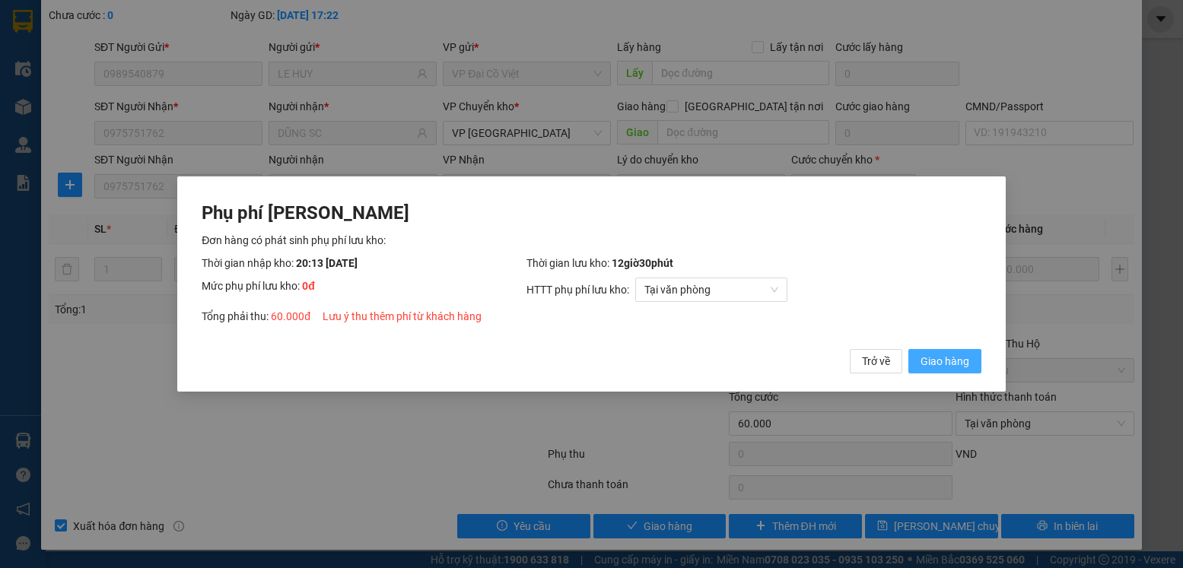
click at [947, 363] on span "Giao hàng" at bounding box center [944, 361] width 49 height 17
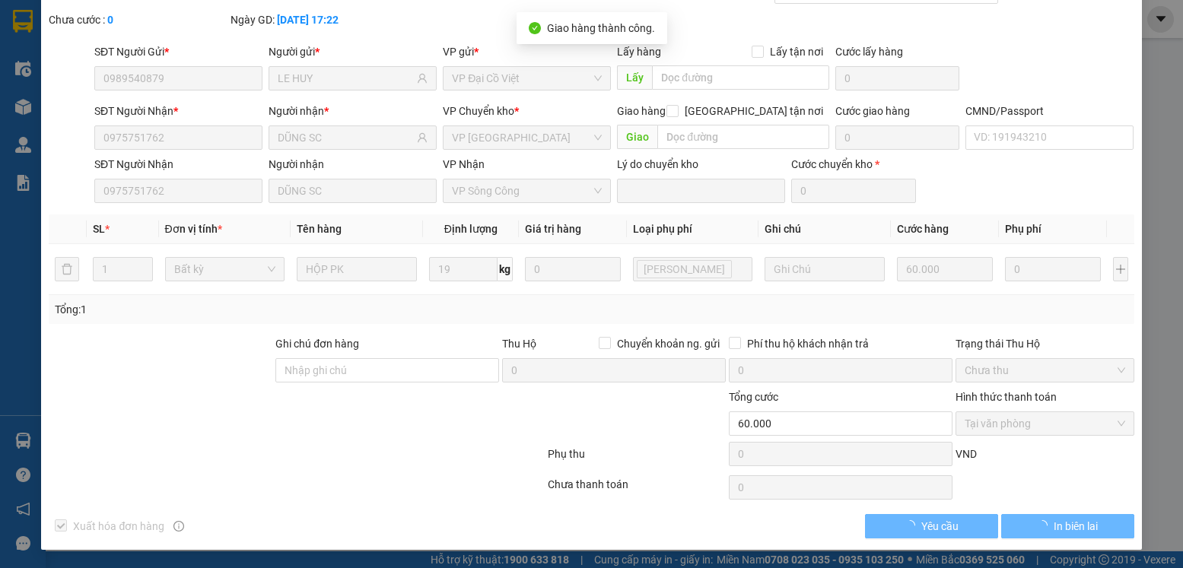
scroll to position [0, 0]
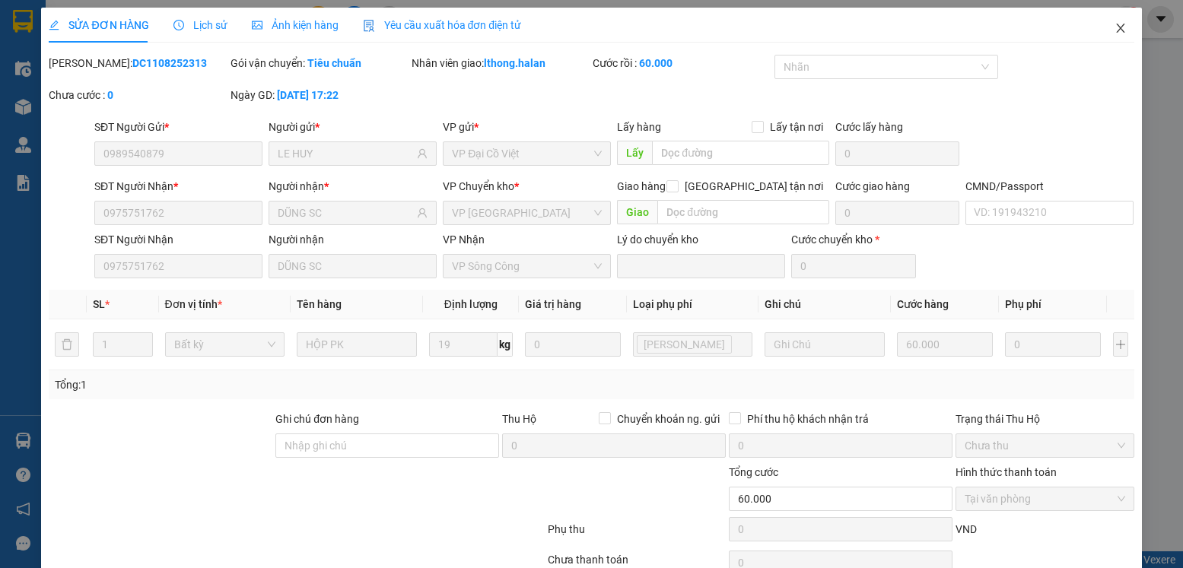
click at [1114, 29] on icon "close" at bounding box center [1120, 28] width 12 height 12
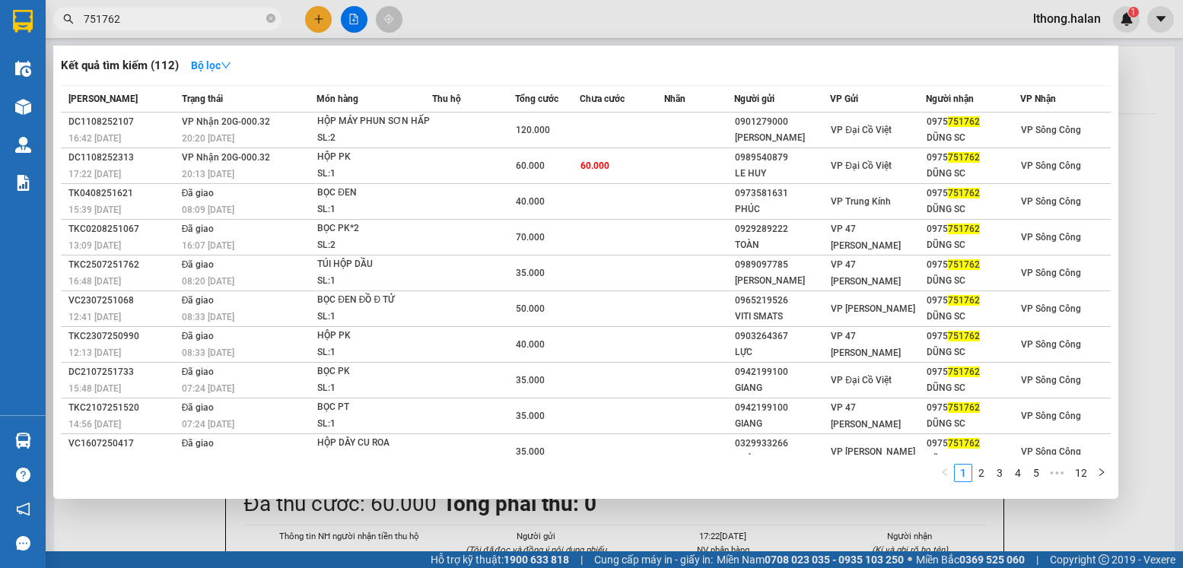
click at [234, 21] on input "751762" at bounding box center [174, 19] width 180 height 17
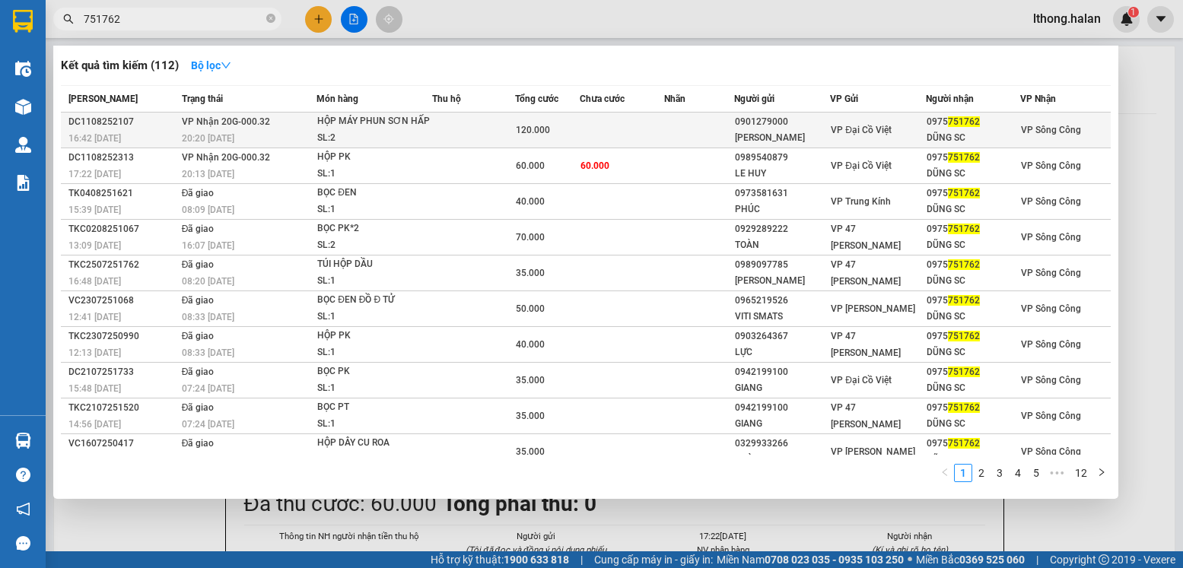
click at [650, 125] on td at bounding box center [622, 131] width 84 height 36
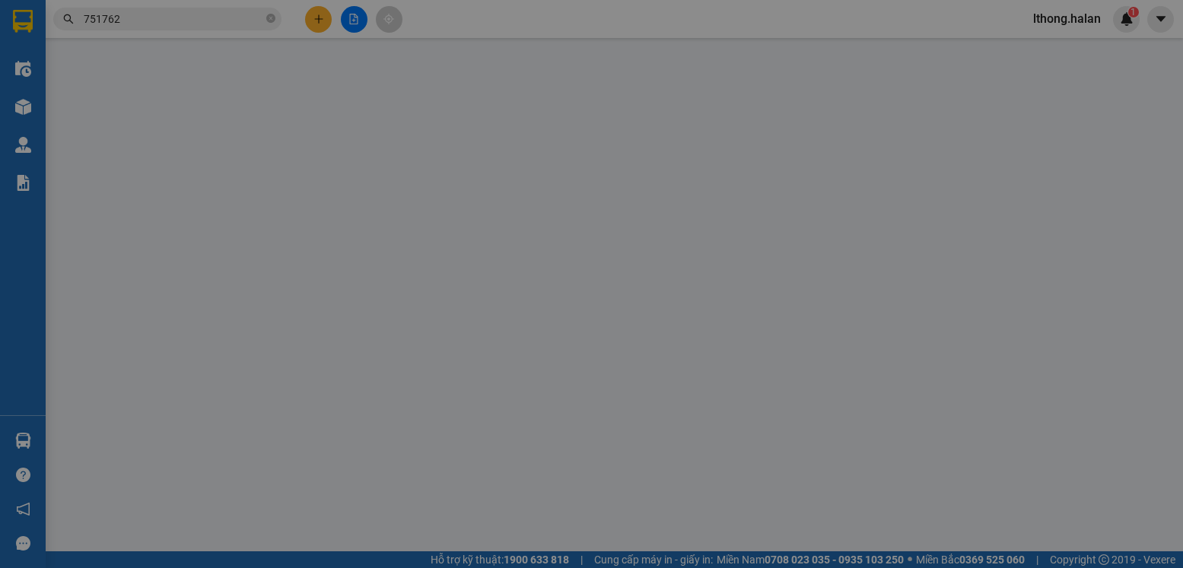
type input "0901279000"
type input "ĐỨC THANH"
type input "0975751762"
type input "DŨNG SC"
type input "120.000"
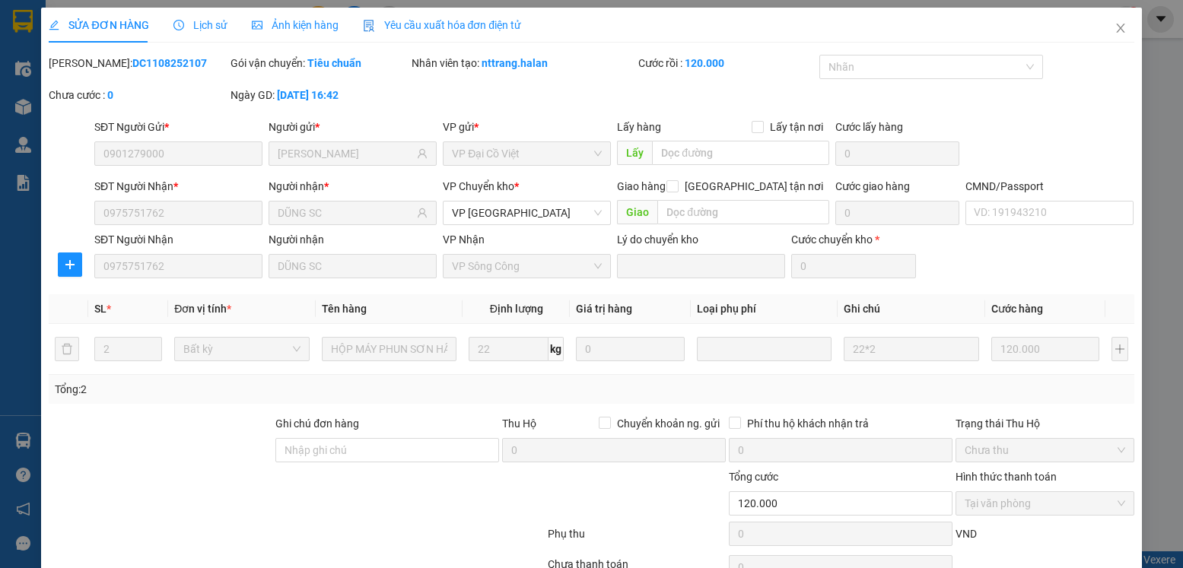
scroll to position [80, 0]
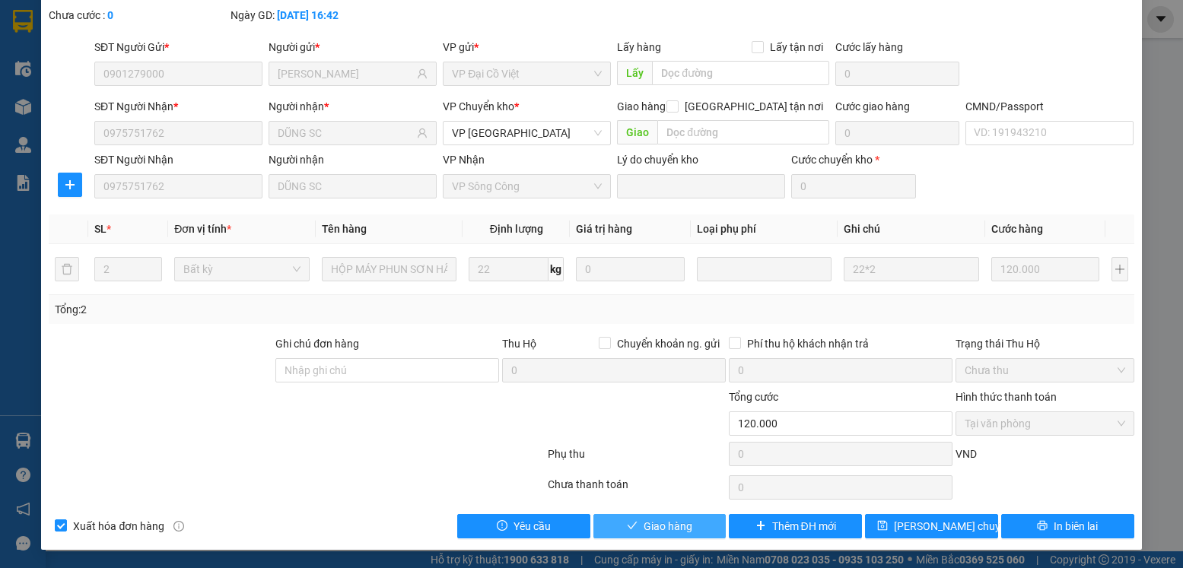
click at [662, 519] on span "Giao hàng" at bounding box center [667, 526] width 49 height 17
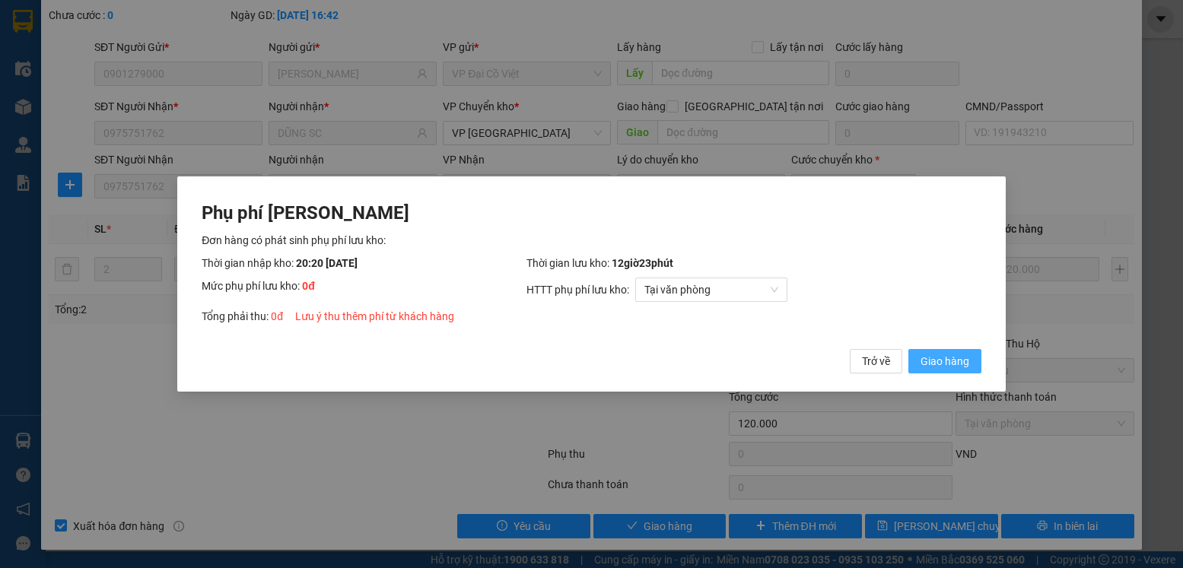
click at [922, 364] on span "Giao hàng" at bounding box center [944, 361] width 49 height 17
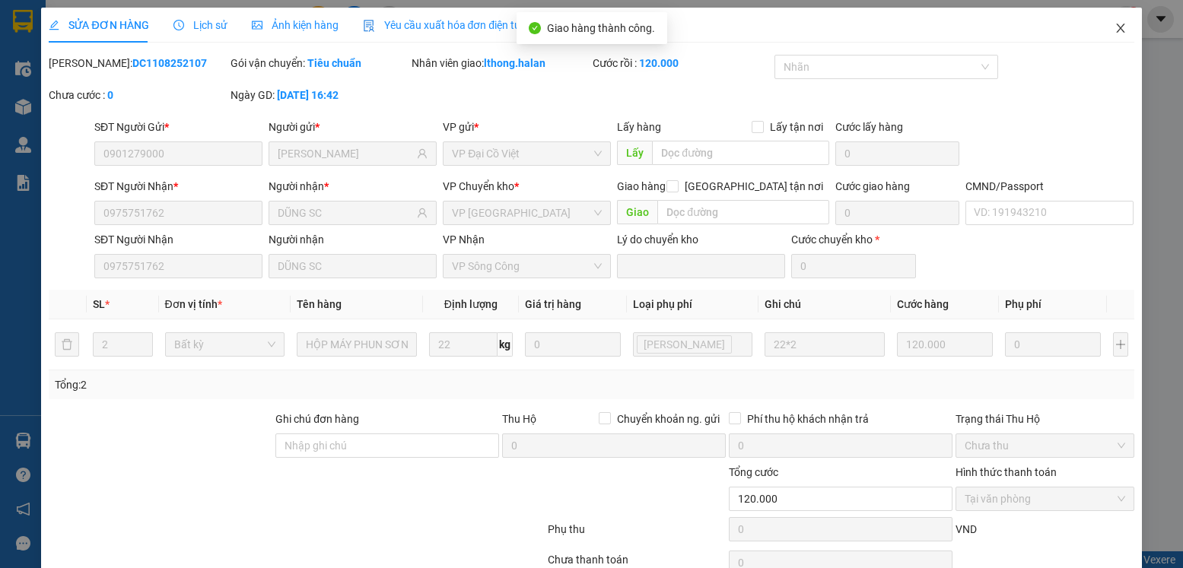
scroll to position [0, 0]
click at [1116, 31] on icon "close" at bounding box center [1120, 28] width 8 height 9
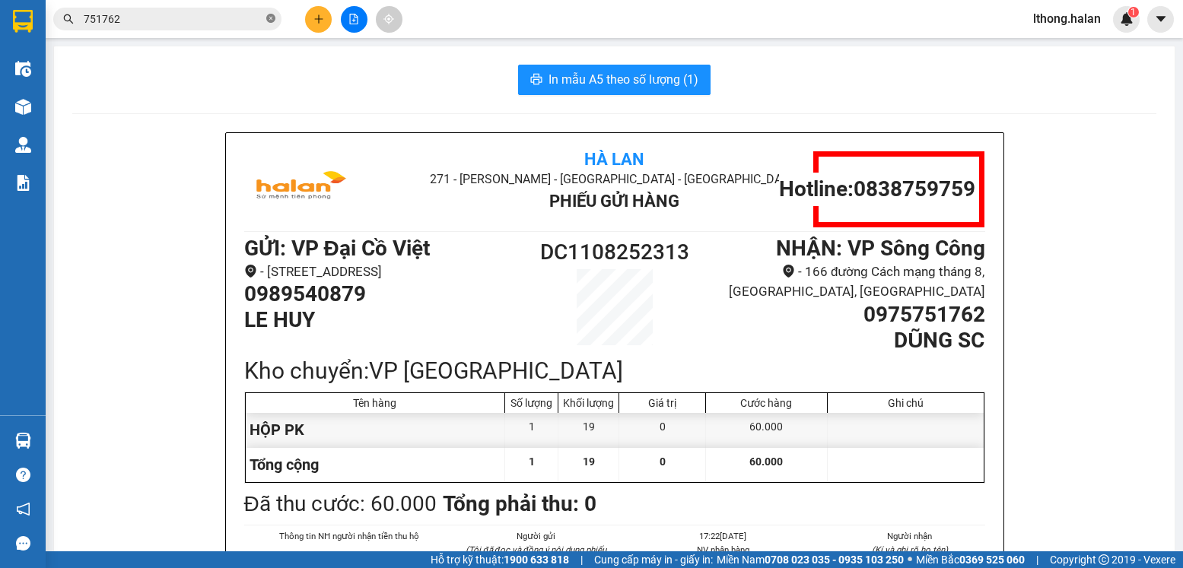
click at [272, 20] on icon "close-circle" at bounding box center [270, 18] width 9 height 9
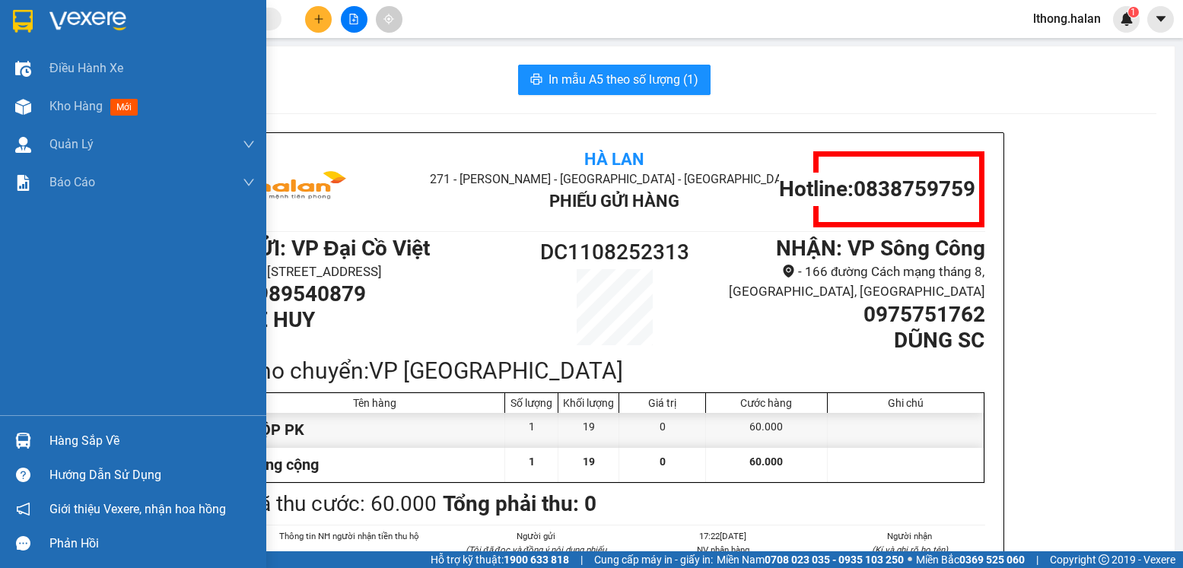
click at [71, 440] on div "Hàng sắp về" at bounding box center [151, 441] width 205 height 23
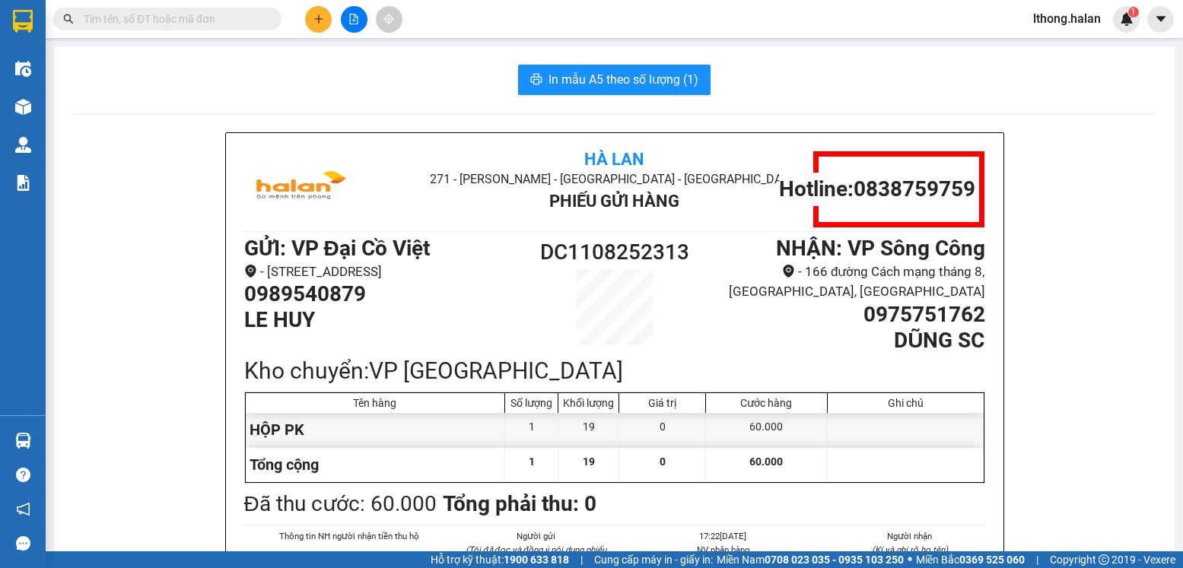
drag, startPoint x: 86, startPoint y: 313, endPoint x: 84, endPoint y: 202, distance: 111.1
click at [87, 307] on section "Kết quả tìm kiếm ( 112 ) Bộ lọc Mã ĐH Trạng thái Món hàng Thu hộ Tổng cước Chưa…" at bounding box center [591, 284] width 1183 height 568
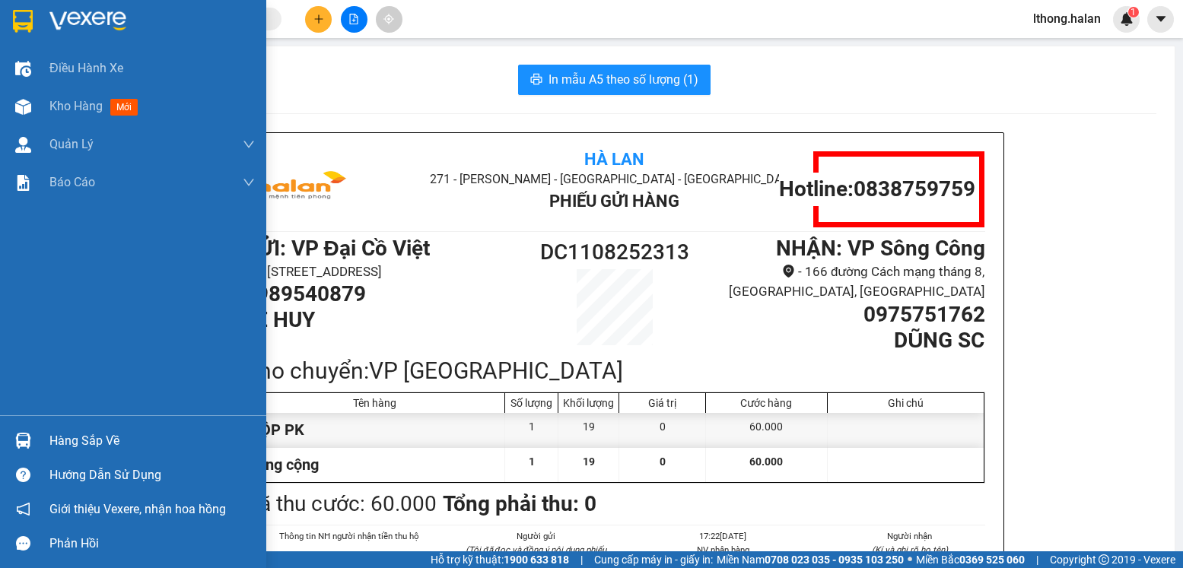
click at [59, 446] on div "Hàng sắp về" at bounding box center [151, 441] width 205 height 23
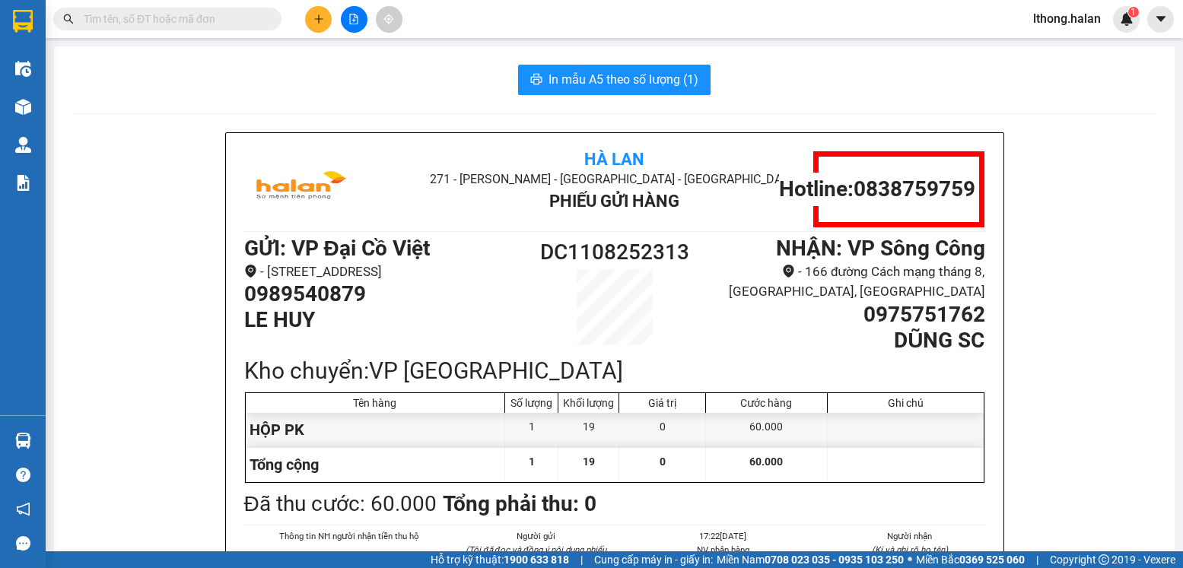
click at [130, 255] on section "Kết quả tìm kiếm ( 112 ) Bộ lọc Mã ĐH Trạng thái Món hàng Thu hộ Tổng cước Chưa…" at bounding box center [591, 284] width 1183 height 568
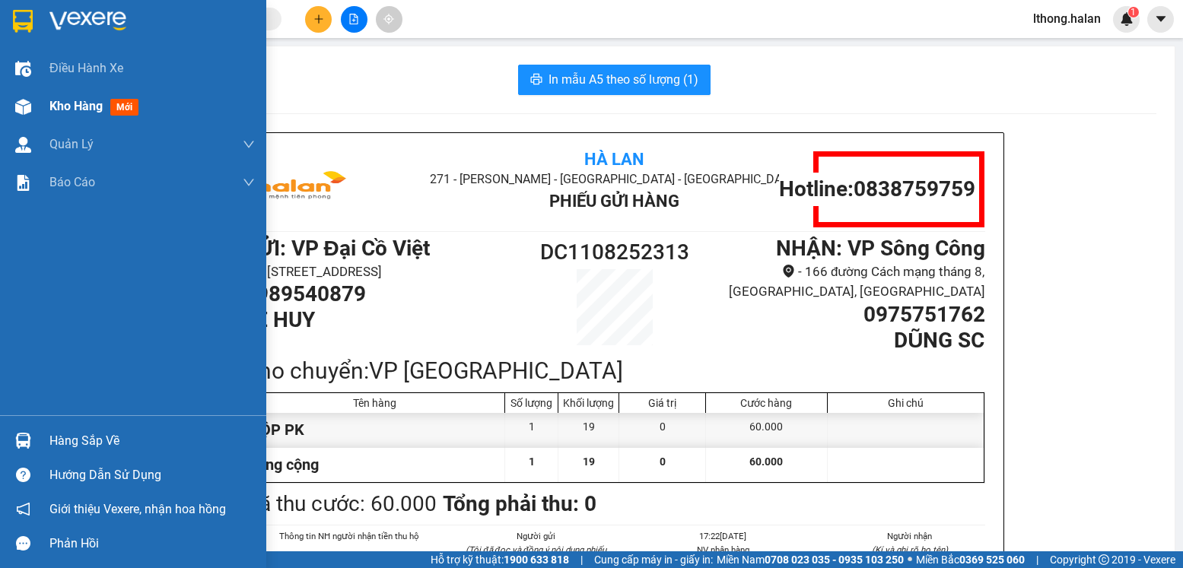
click at [59, 109] on span "Kho hàng" at bounding box center [75, 106] width 53 height 14
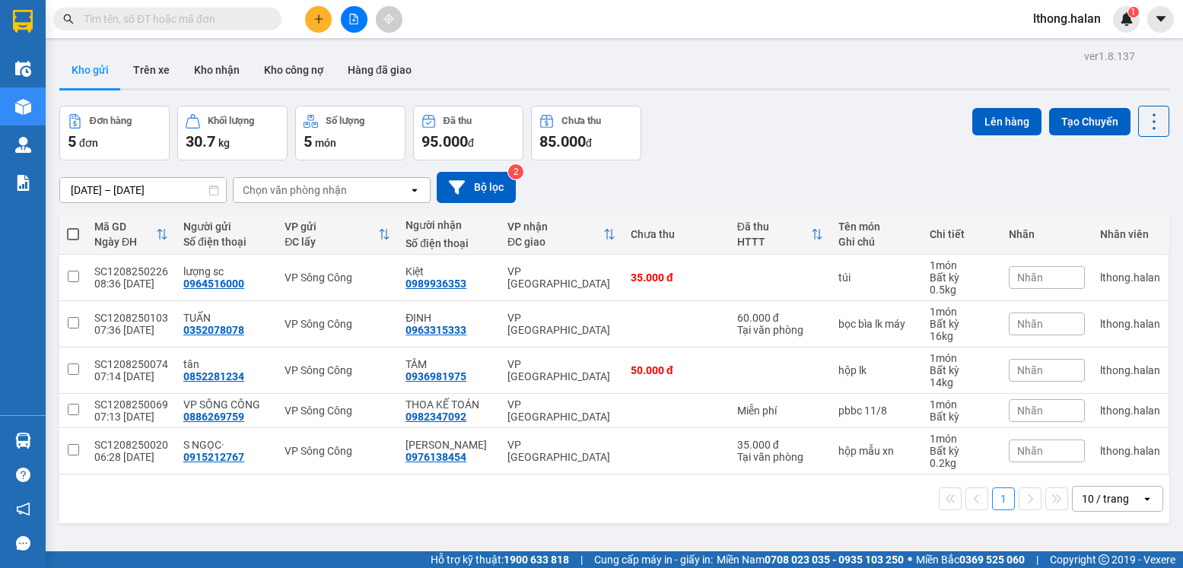
click at [72, 237] on span at bounding box center [73, 234] width 12 height 12
click at [73, 227] on input "checkbox" at bounding box center [73, 227] width 0 height 0
checkbox input "true"
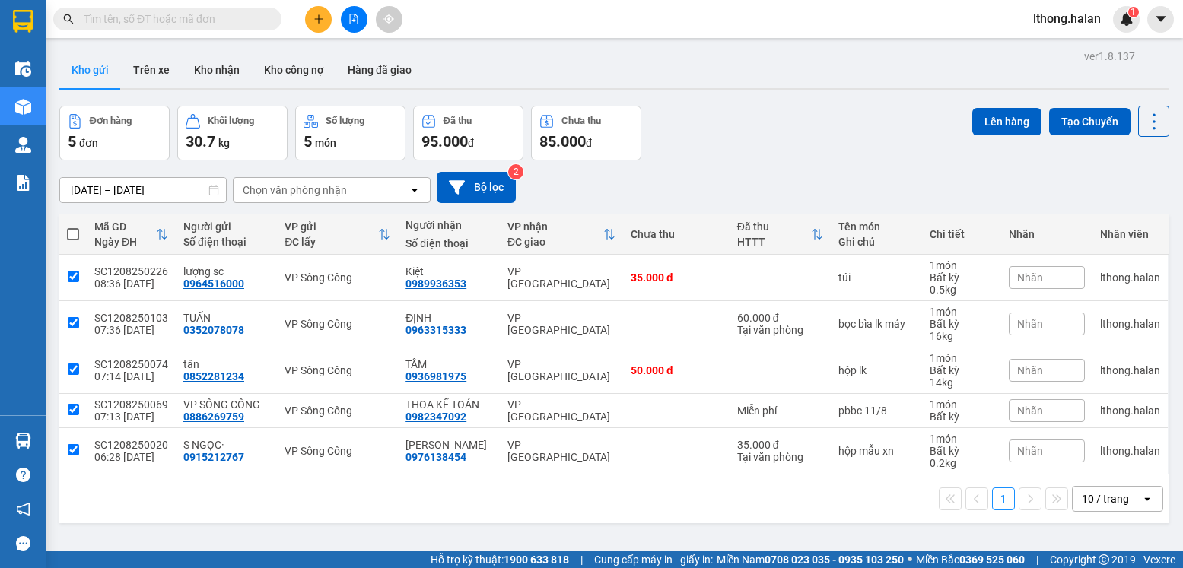
checkbox input "true"
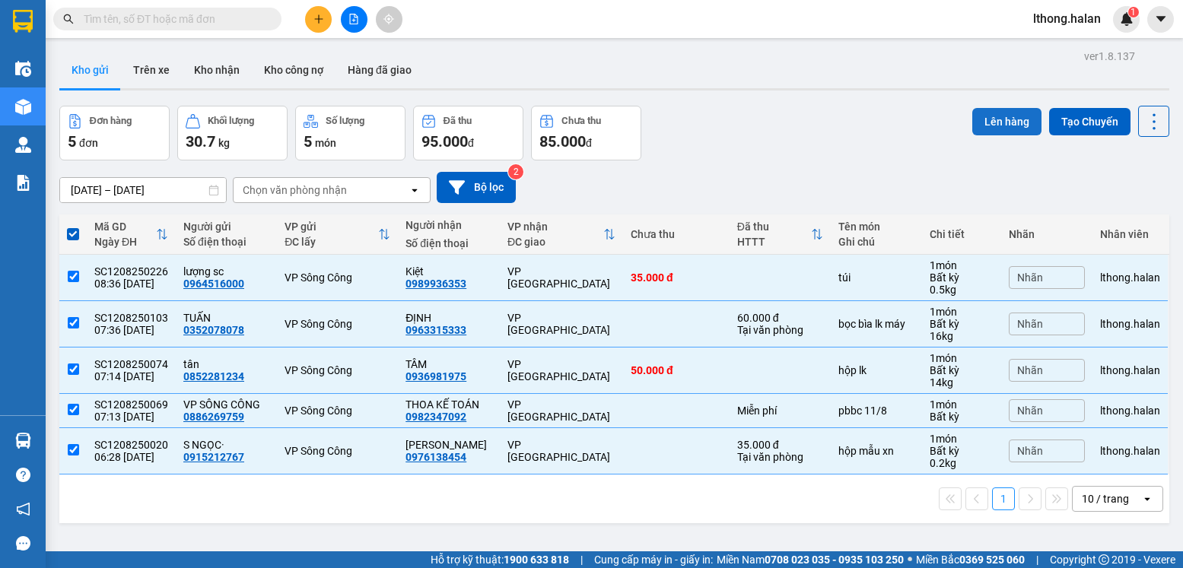
click at [980, 123] on button "Lên hàng" at bounding box center [1006, 121] width 69 height 27
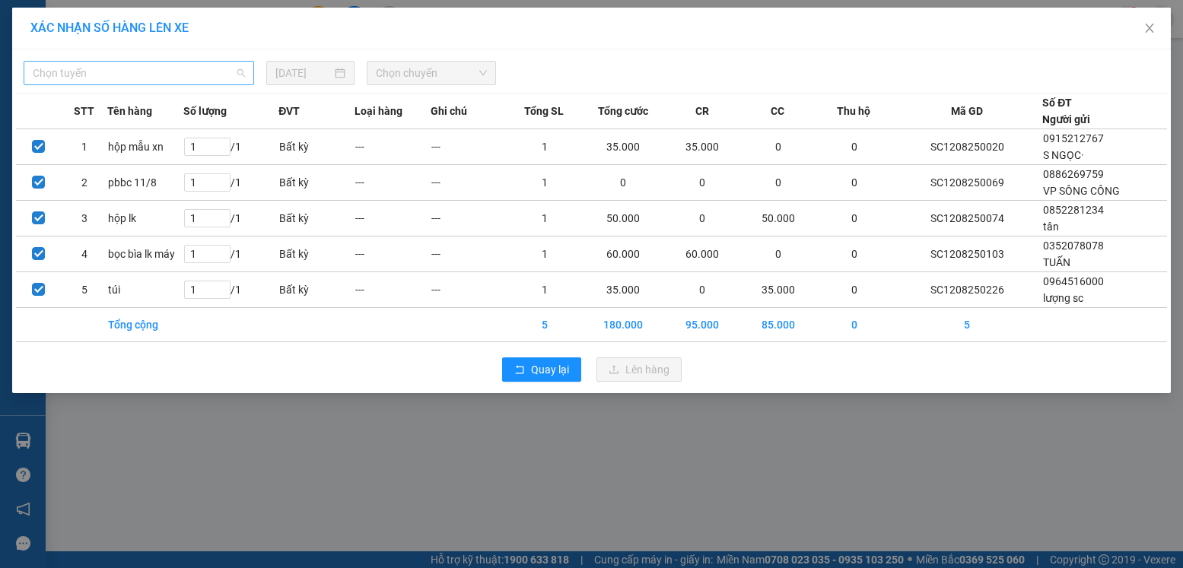
click at [173, 68] on span "Chọn tuyến" at bounding box center [139, 73] width 212 height 23
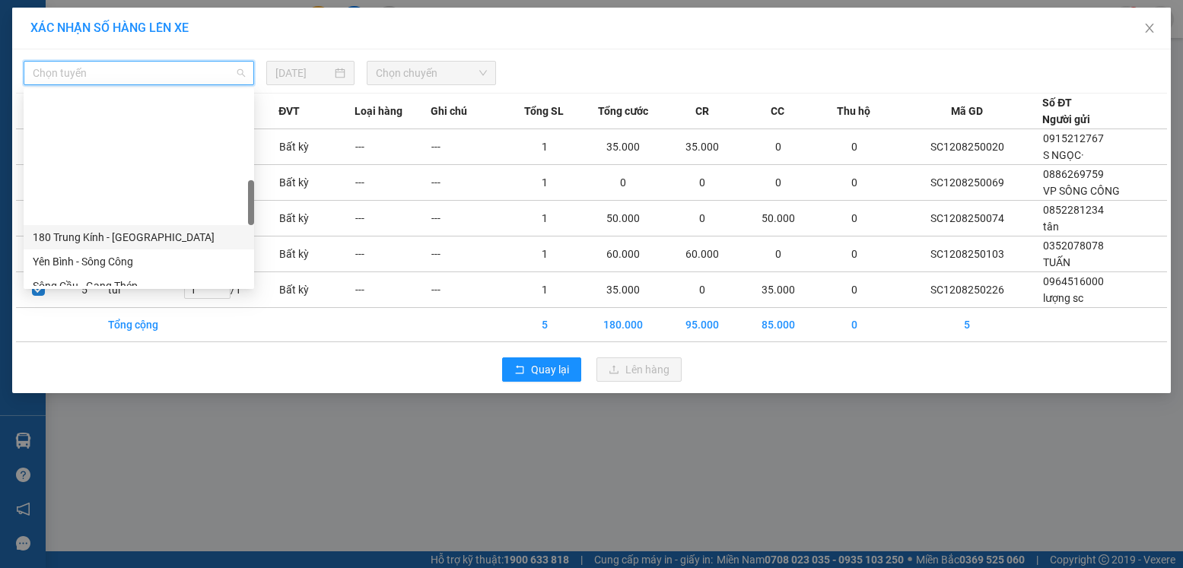
scroll to position [456, 0]
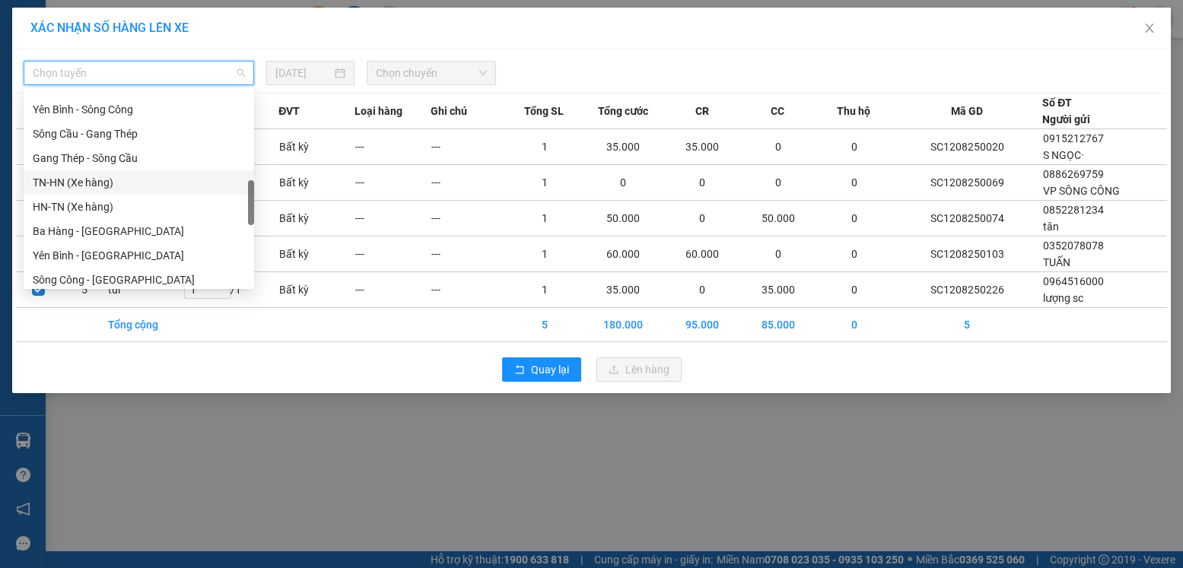
click at [61, 179] on div "TN-HN (Xe hàng)" at bounding box center [139, 182] width 212 height 17
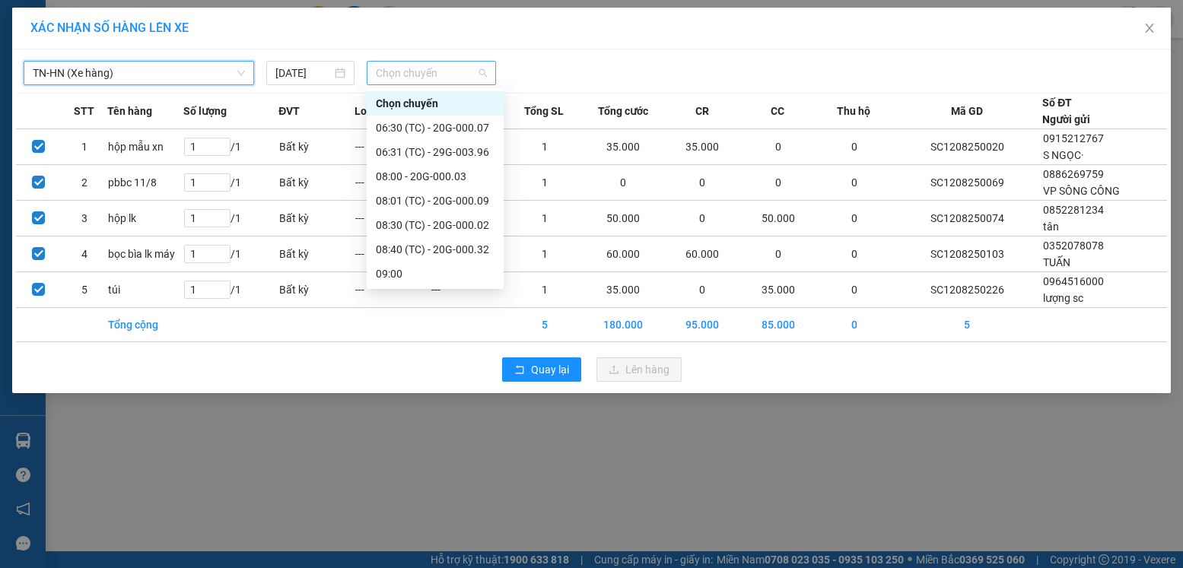
click at [404, 74] on span "Chọn chuyến" at bounding box center [431, 73] width 111 height 23
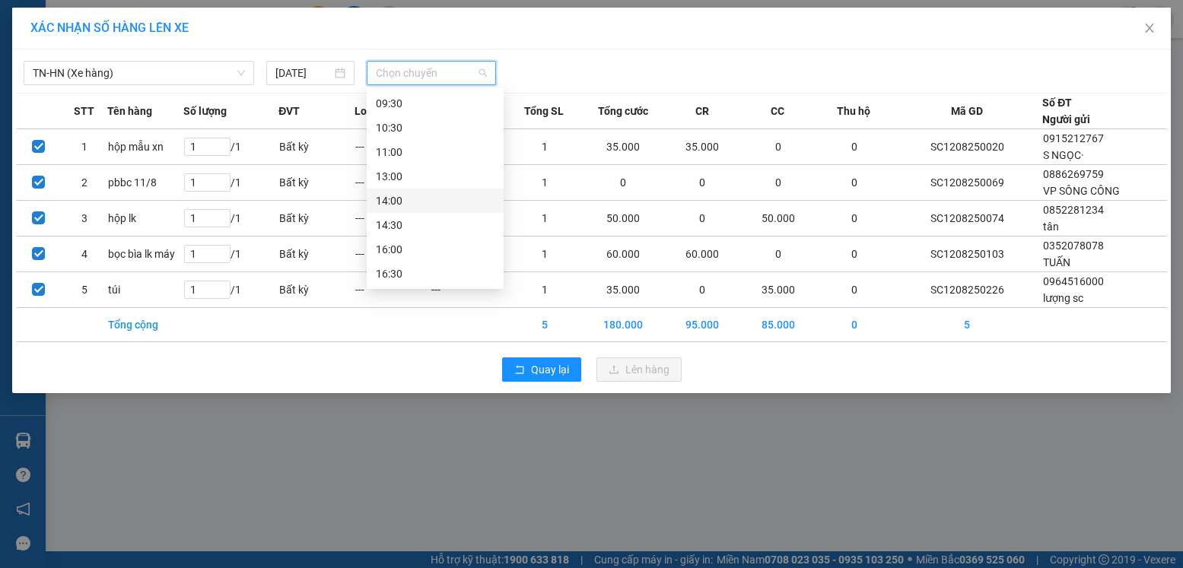
scroll to position [43, 0]
click at [450, 206] on div "08:40 (TC) - 20G-000.32" at bounding box center [435, 207] width 119 height 17
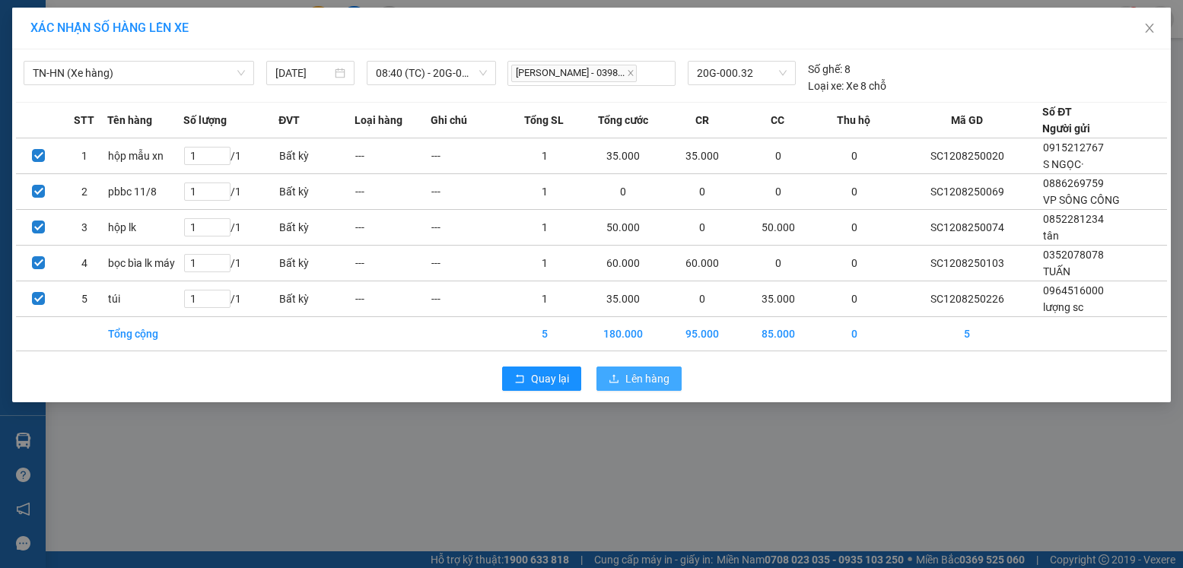
click at [647, 374] on span "Lên hàng" at bounding box center [647, 378] width 44 height 17
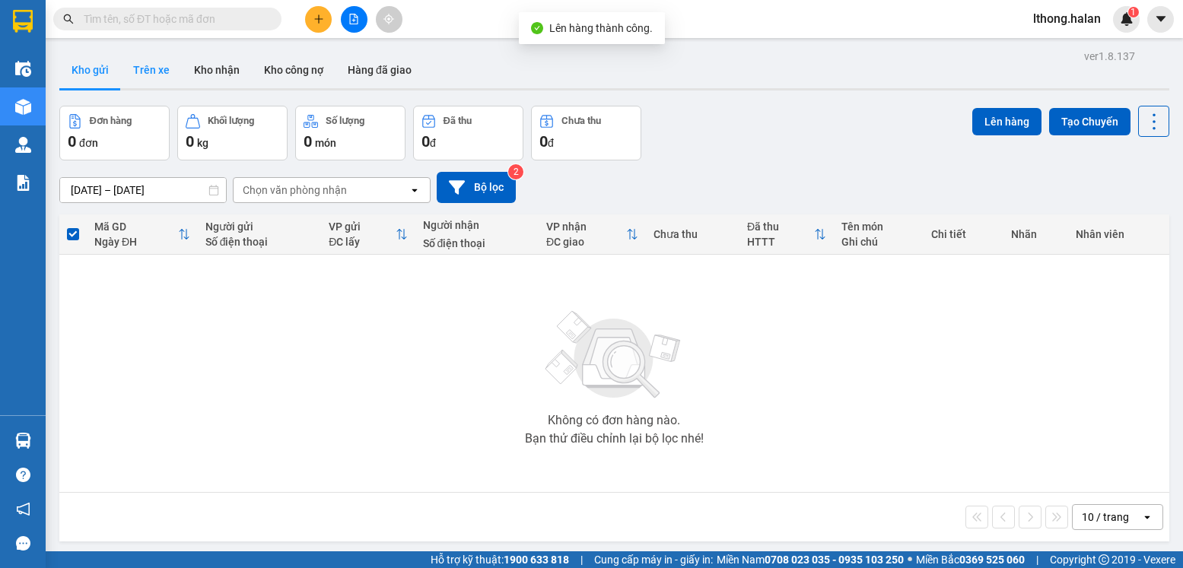
click at [147, 68] on button "Trên xe" at bounding box center [151, 70] width 61 height 37
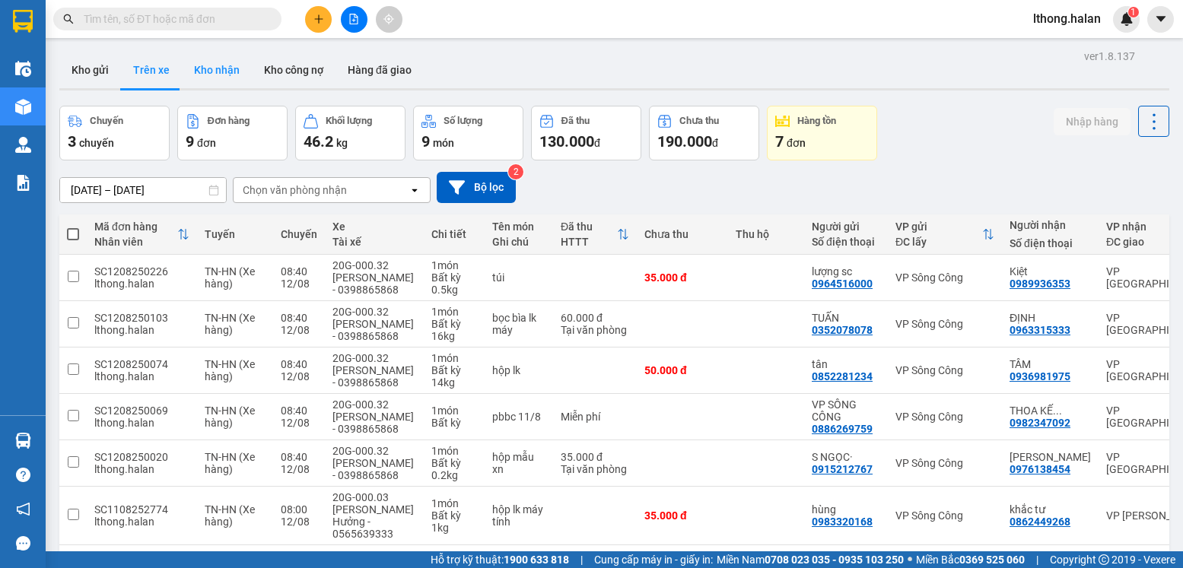
click at [215, 67] on button "Kho nhận" at bounding box center [217, 70] width 70 height 37
type input "[DATE] – [DATE]"
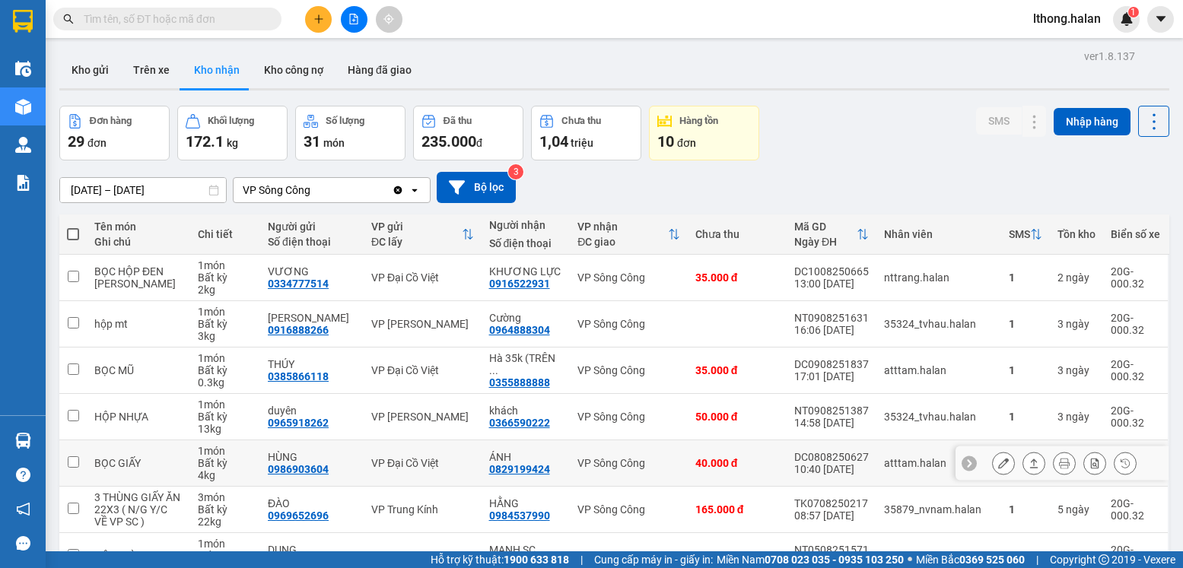
scroll to position [195, 0]
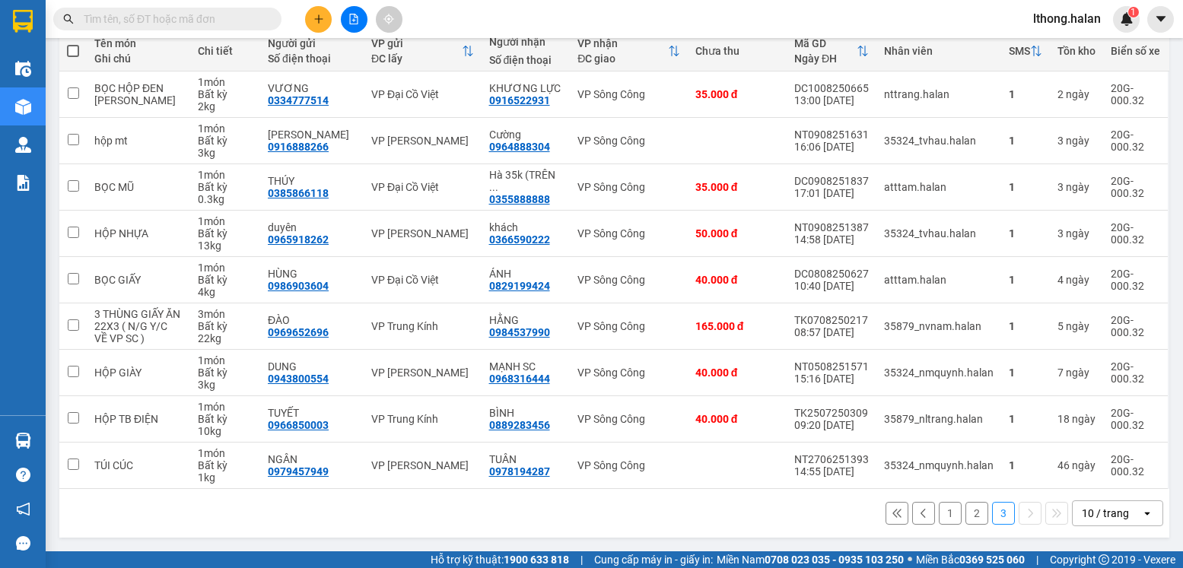
click at [965, 514] on button "2" at bounding box center [976, 513] width 23 height 23
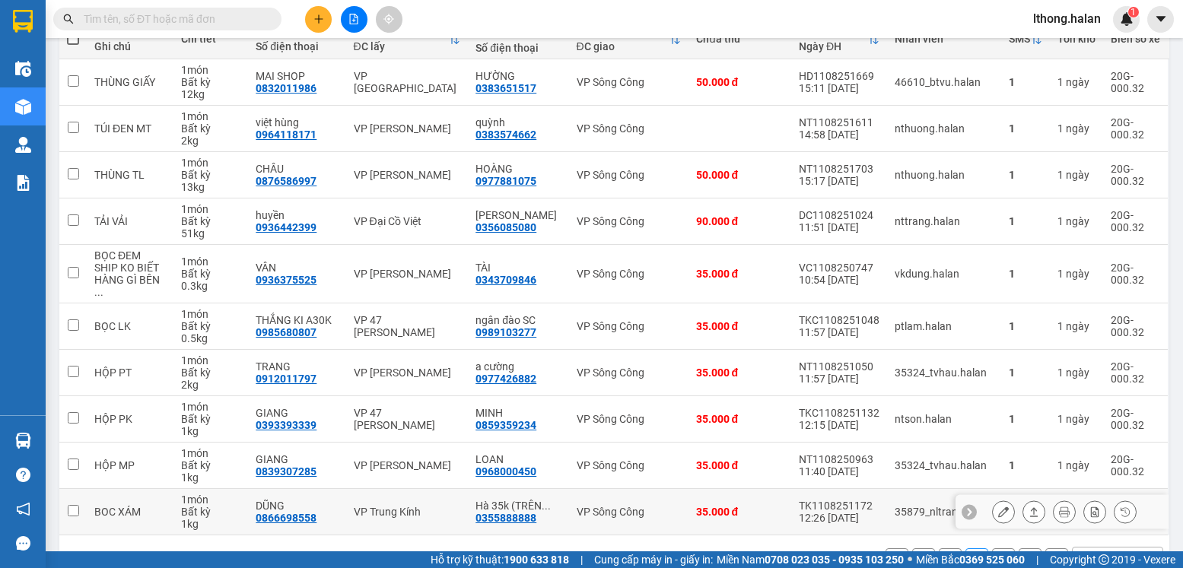
scroll to position [230, 0]
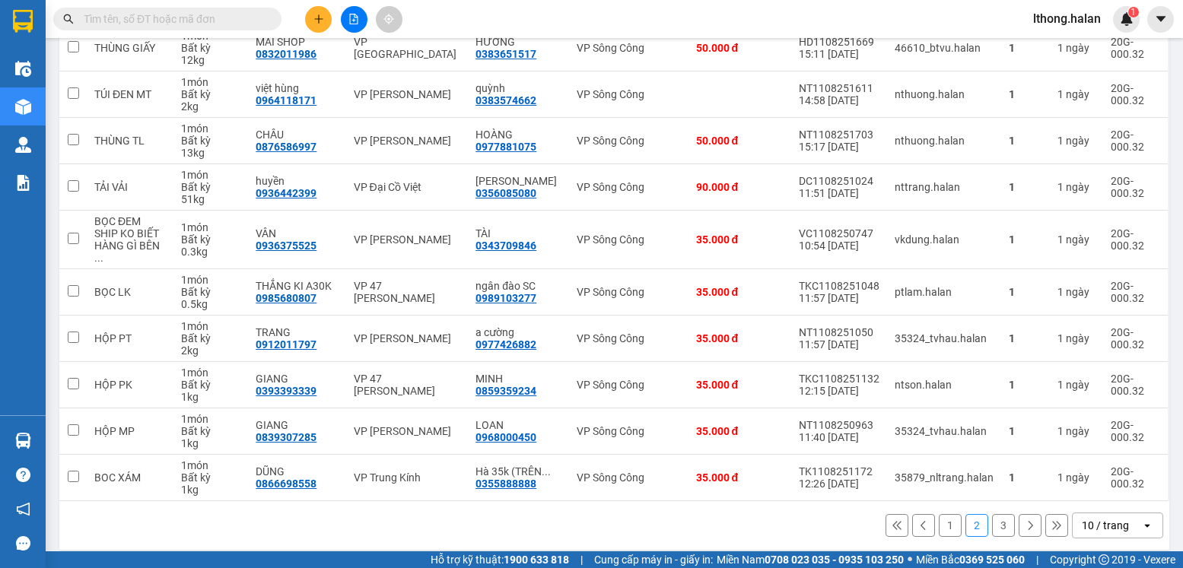
click at [939, 514] on button "1" at bounding box center [950, 525] width 23 height 23
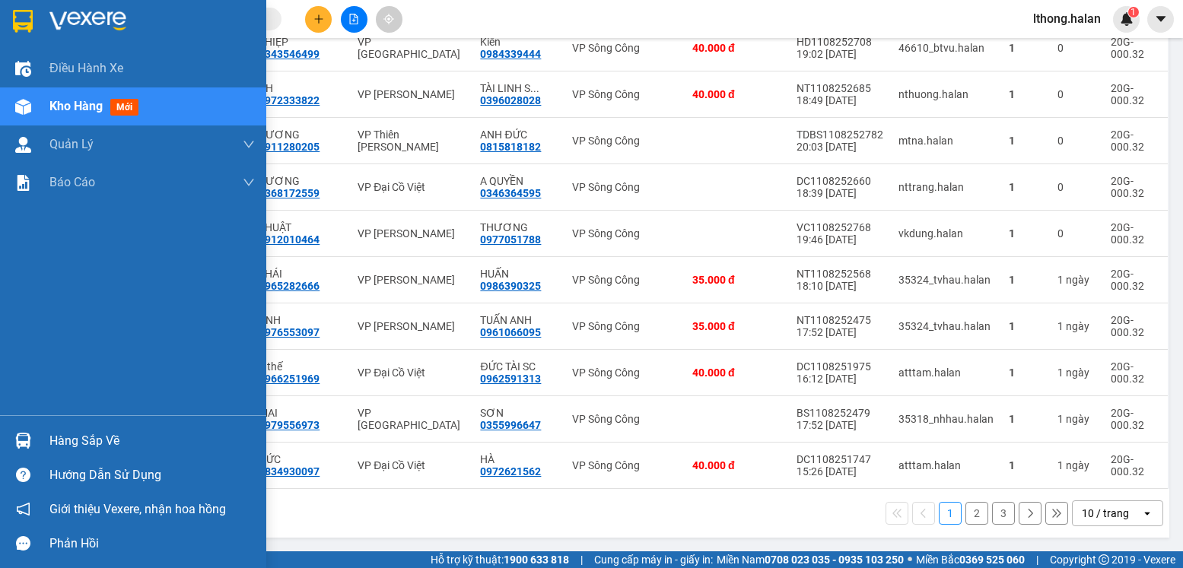
click at [96, 455] on div "Hàng sắp về" at bounding box center [133, 441] width 266 height 34
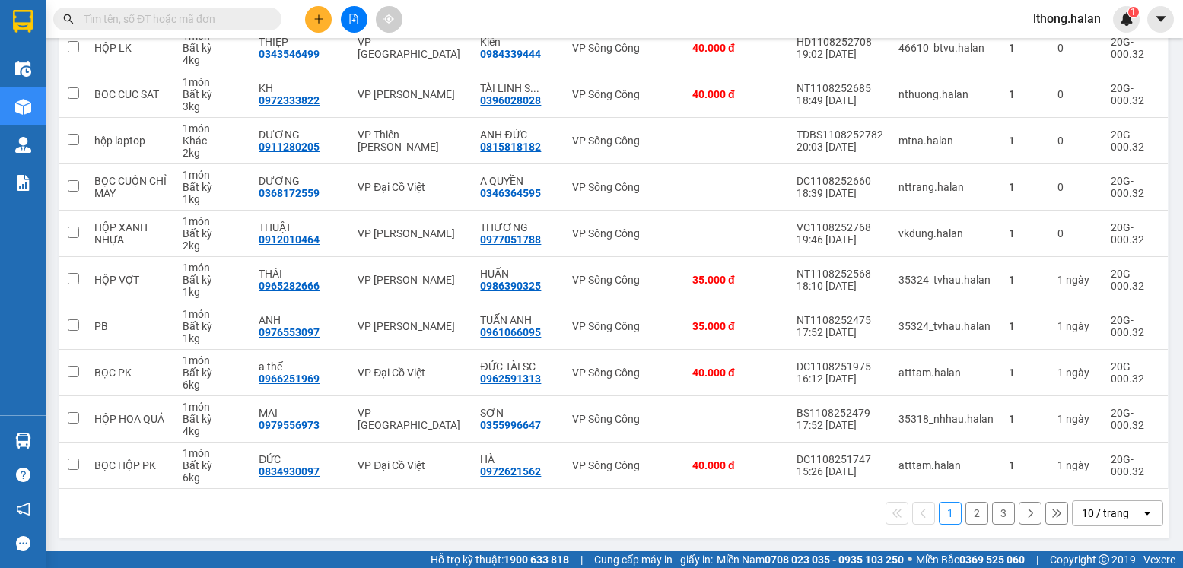
click at [732, 526] on section "Kết quả tìm kiếm ( 112 ) Bộ lọc Mã ĐH Trạng thái Món hàng Thu hộ Tổng cước Chưa…" at bounding box center [591, 284] width 1183 height 568
click at [965, 511] on button "2" at bounding box center [976, 513] width 23 height 23
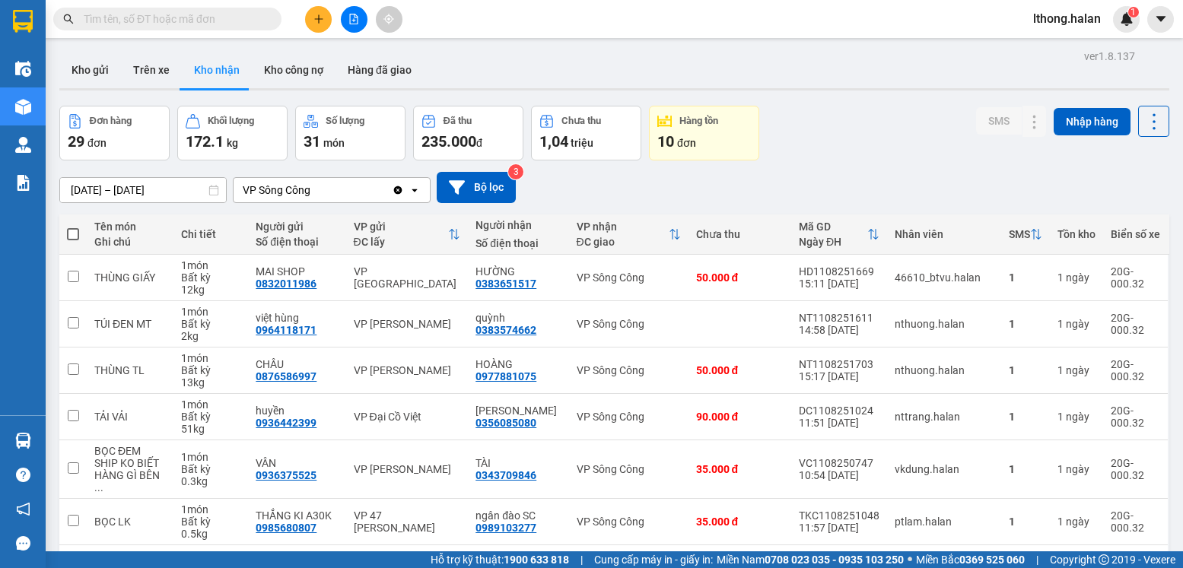
scroll to position [230, 0]
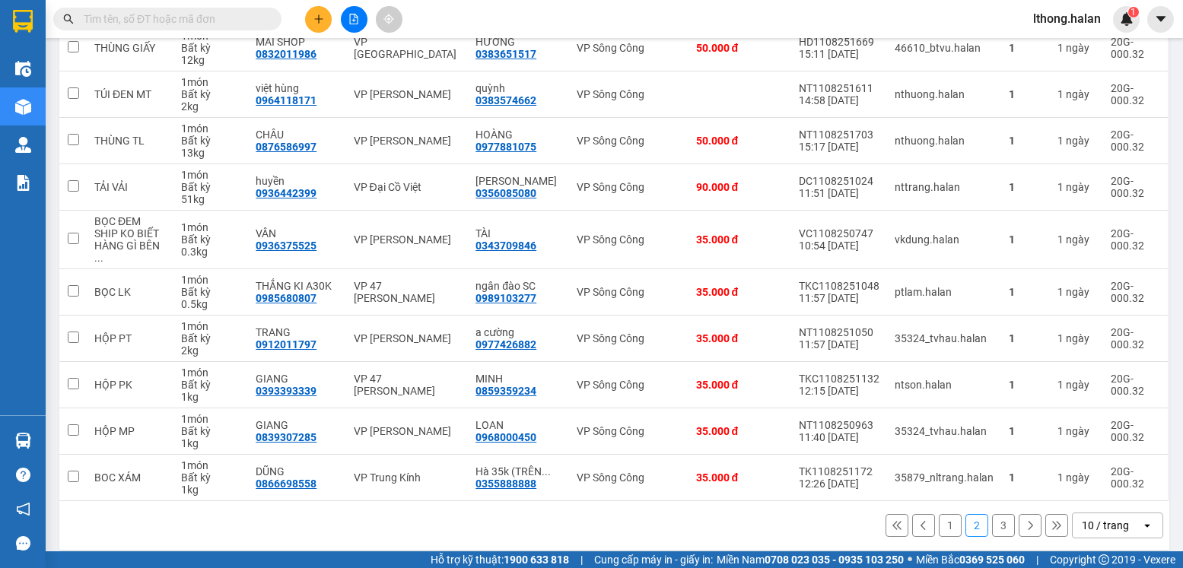
click at [995, 514] on button "3" at bounding box center [1003, 525] width 23 height 23
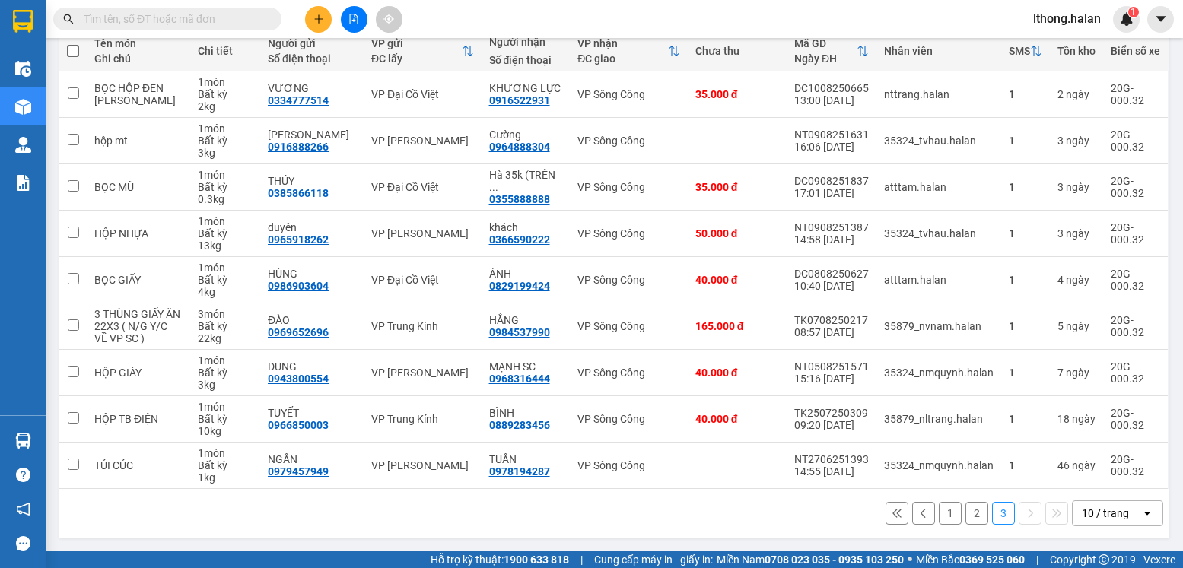
scroll to position [195, 0]
click at [939, 510] on button "1" at bounding box center [950, 513] width 23 height 23
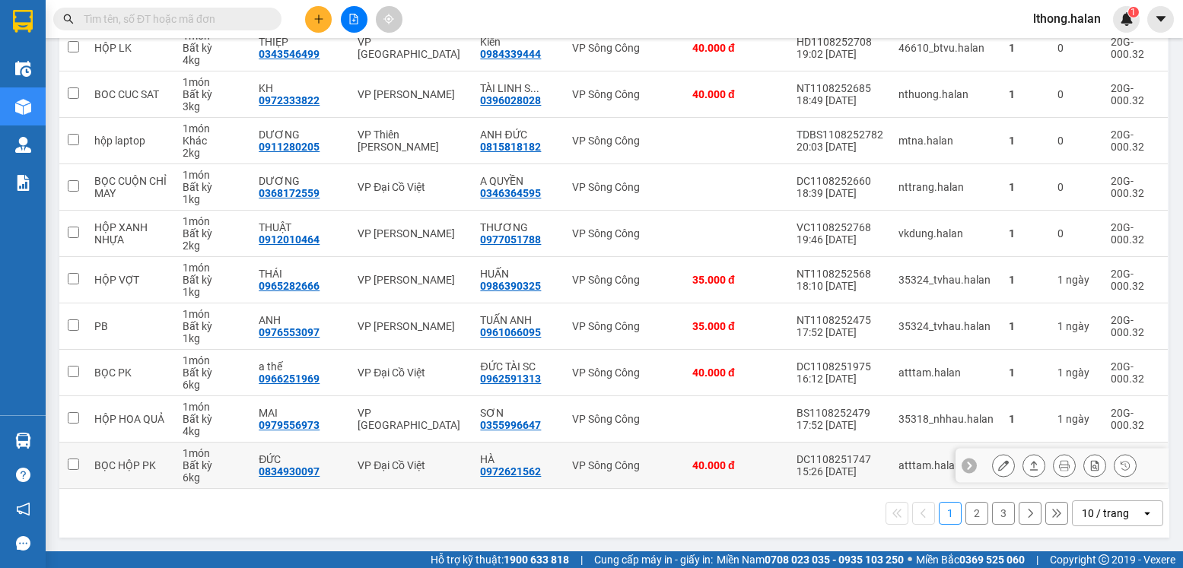
scroll to position [0, 0]
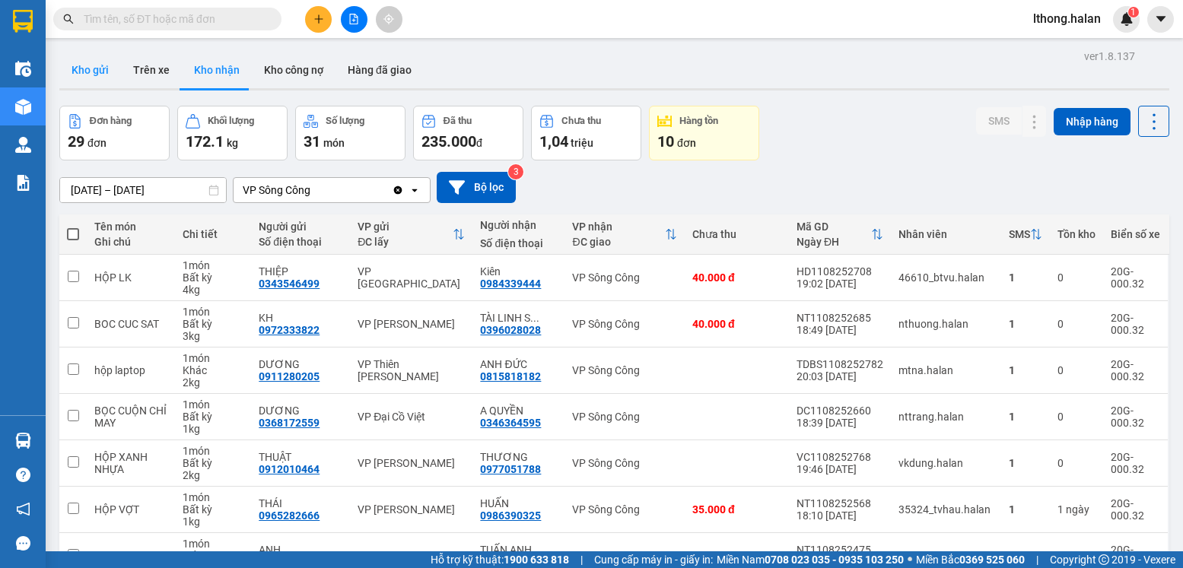
click at [85, 74] on button "Kho gửi" at bounding box center [90, 70] width 62 height 37
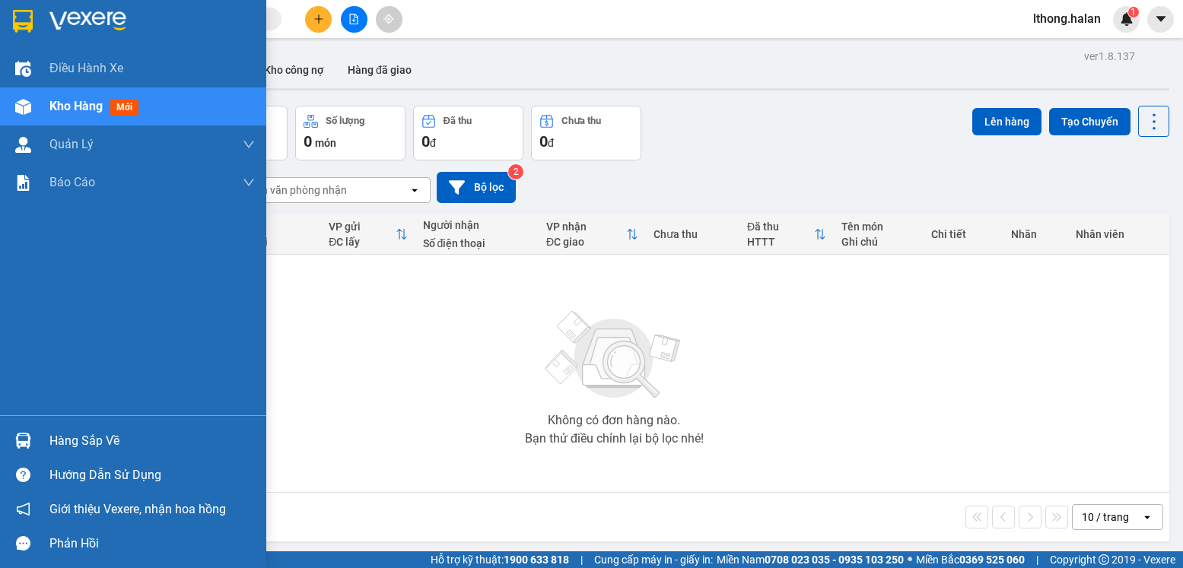
click at [101, 437] on div "Hàng sắp về" at bounding box center [151, 441] width 205 height 23
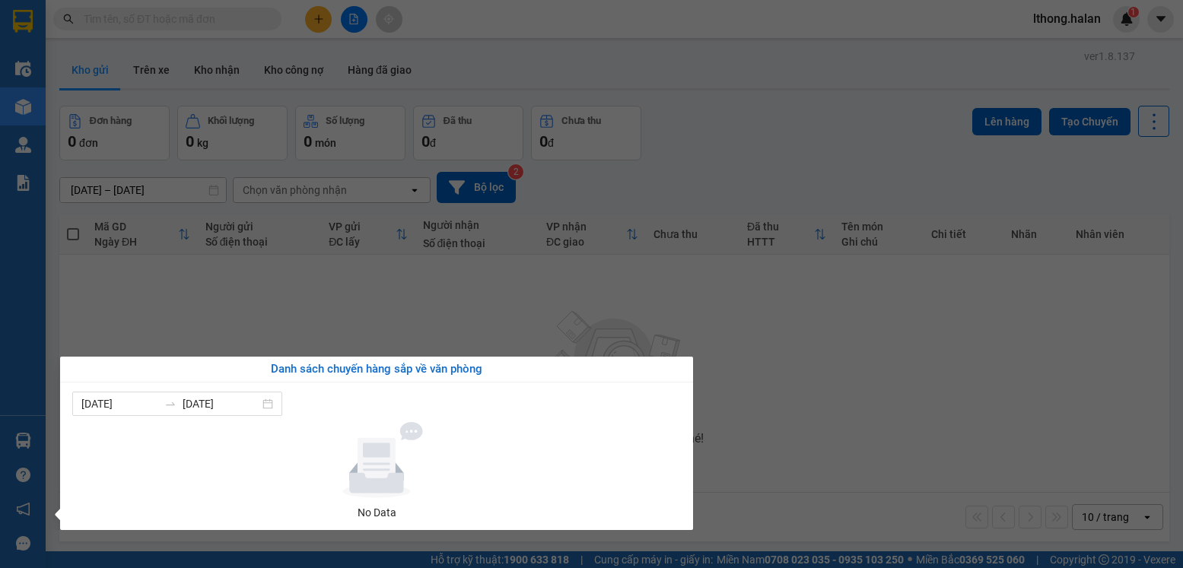
click at [763, 392] on section "Kết quả tìm kiếm ( 112 ) Bộ lọc Mã ĐH Trạng thái Món hàng Thu hộ Tổng cước Chưa…" at bounding box center [591, 284] width 1183 height 568
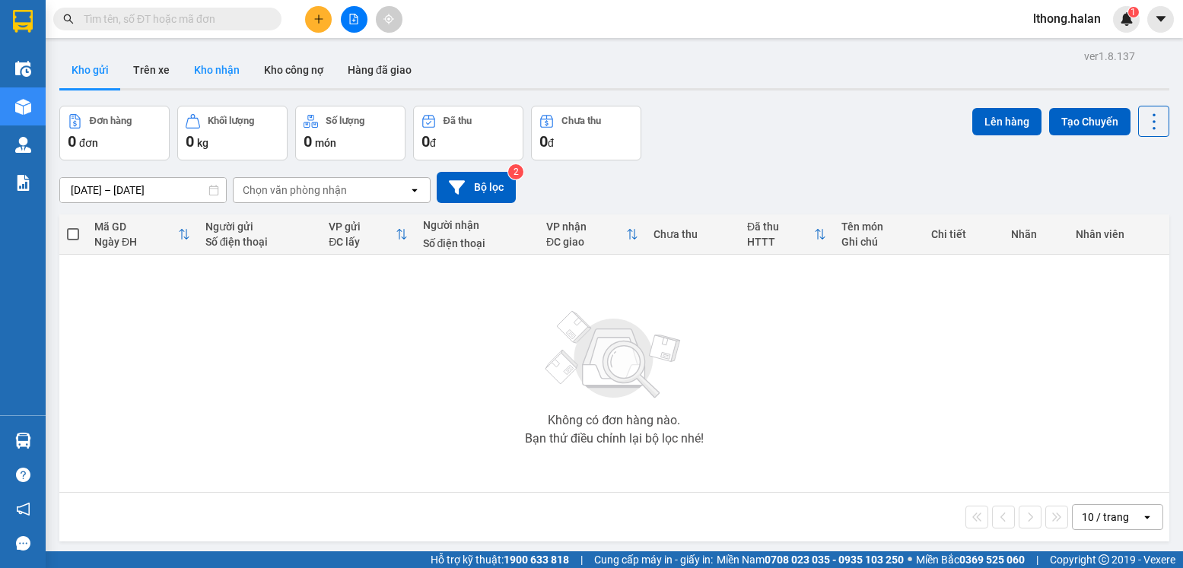
click at [208, 63] on button "Kho nhận" at bounding box center [217, 70] width 70 height 37
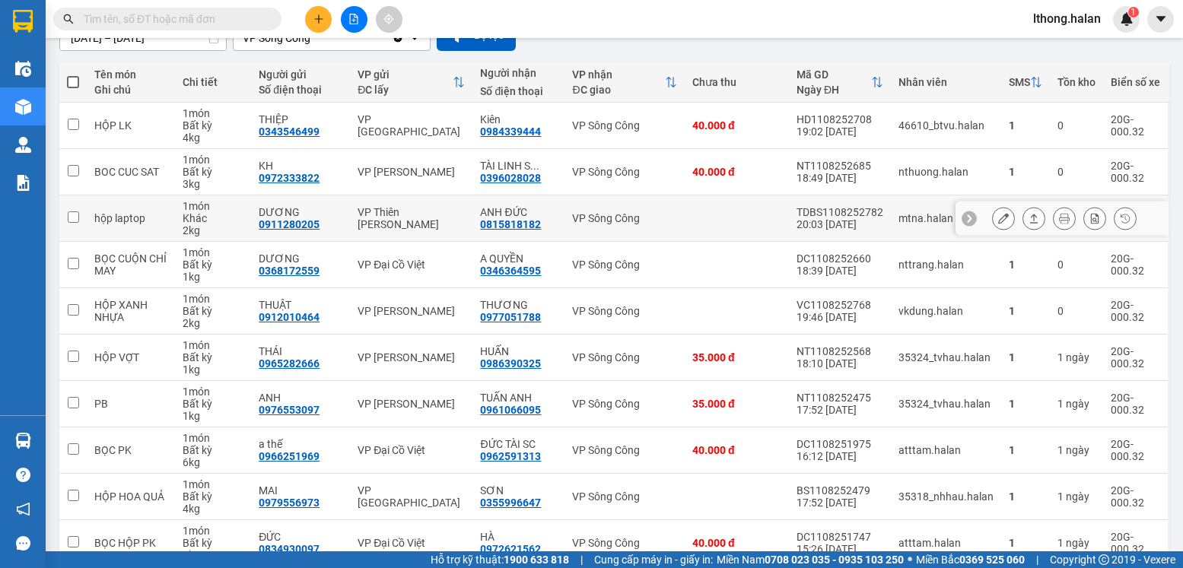
scroll to position [230, 0]
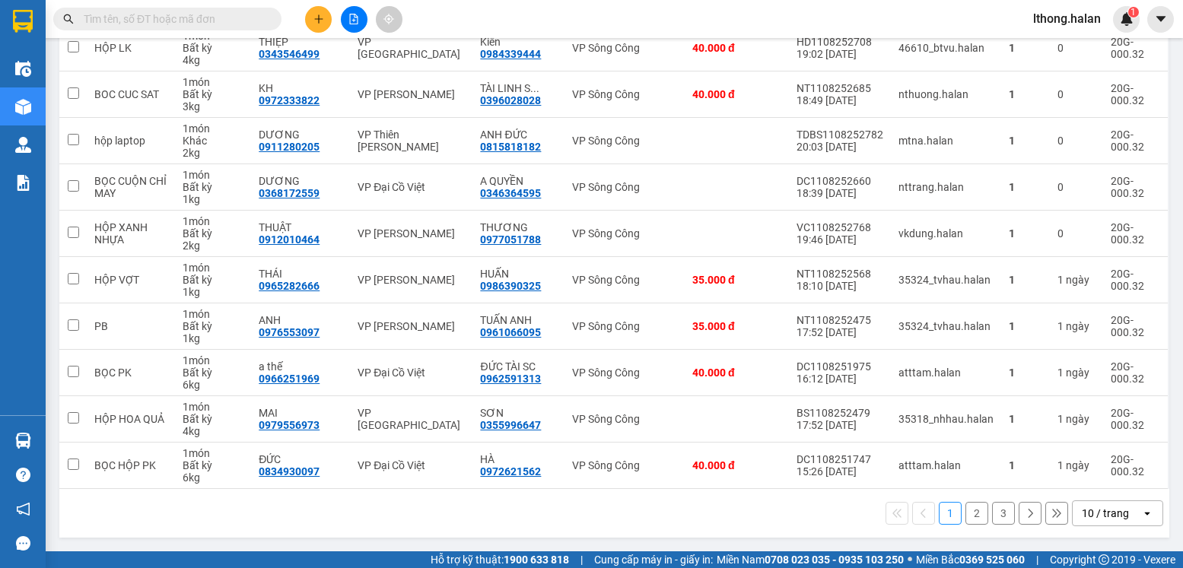
click at [992, 516] on button "3" at bounding box center [1003, 513] width 23 height 23
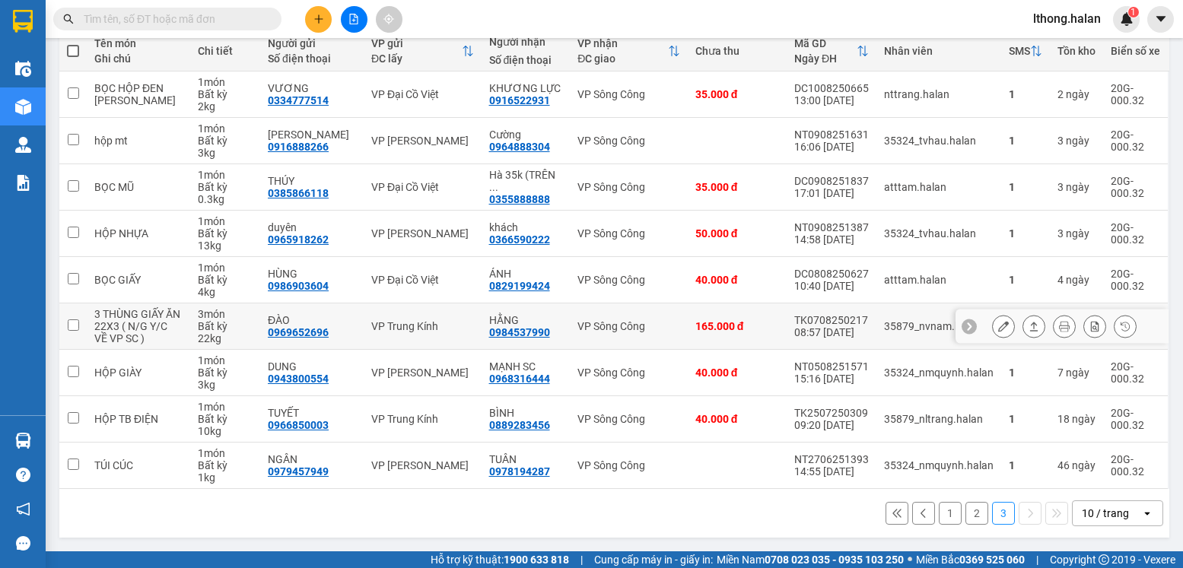
scroll to position [0, 0]
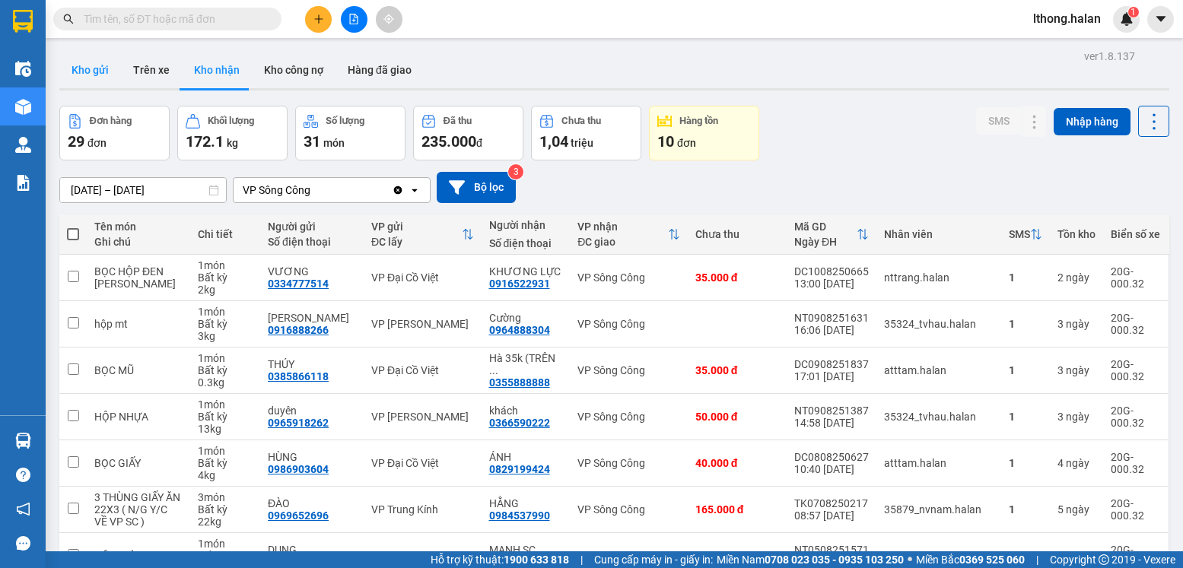
click at [84, 68] on button "Kho gửi" at bounding box center [90, 70] width 62 height 37
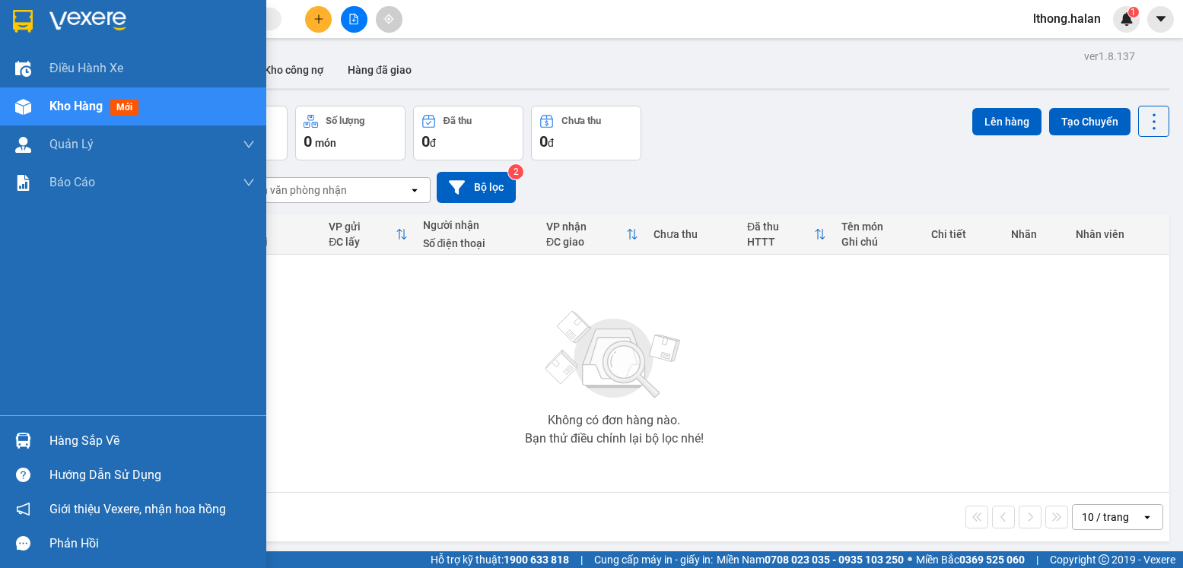
click at [80, 440] on div "Hàng sắp về" at bounding box center [151, 441] width 205 height 23
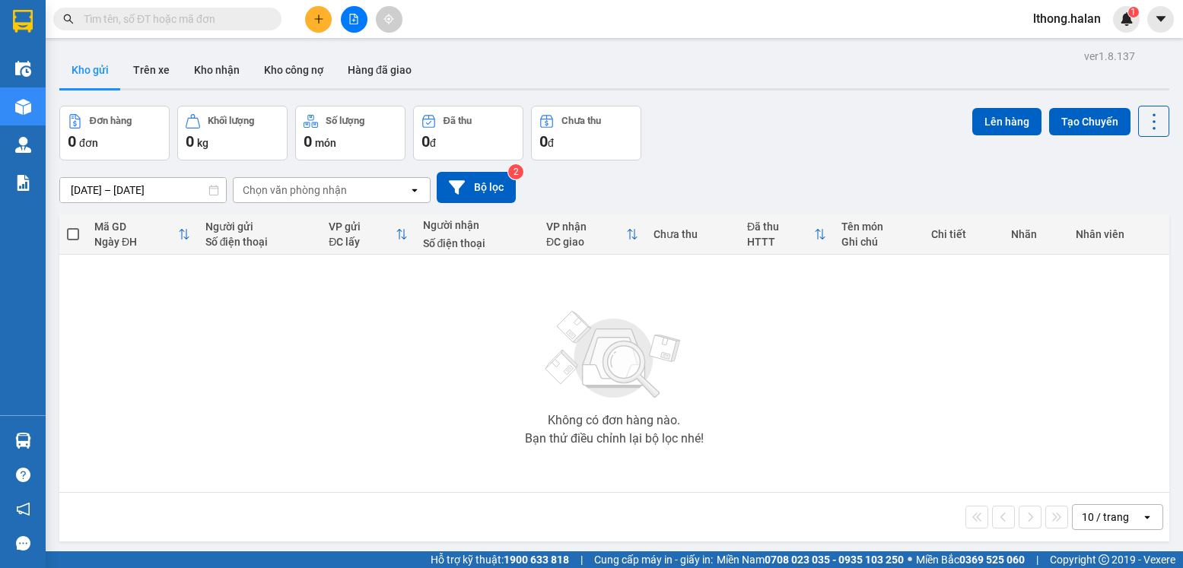
click at [218, 74] on section "Kết quả tìm kiếm ( 112 ) Bộ lọc Mã ĐH Trạng thái Món hàng Thu hộ Tổng cước Chưa…" at bounding box center [591, 284] width 1183 height 568
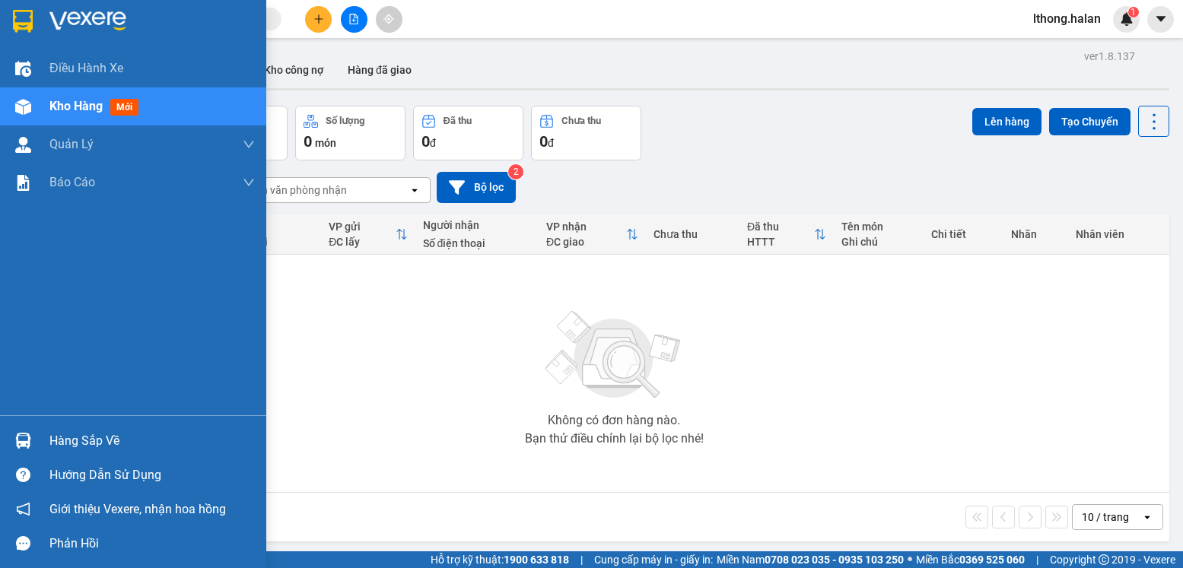
click at [75, 450] on div "Hàng sắp về" at bounding box center [151, 441] width 205 height 23
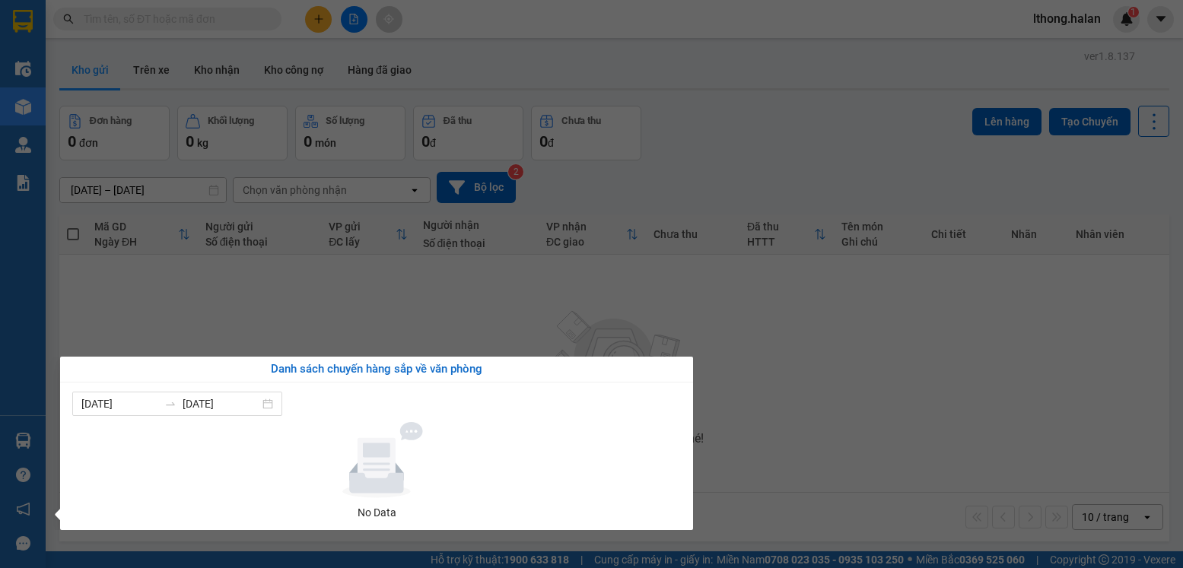
drag, startPoint x: 817, startPoint y: 432, endPoint x: 796, endPoint y: 416, distance: 26.0
click at [811, 428] on section "Kết quả tìm kiếm ( 112 ) Bộ lọc Mã ĐH Trạng thái Món hàng Thu hộ Tổng cước Chưa…" at bounding box center [591, 284] width 1183 height 568
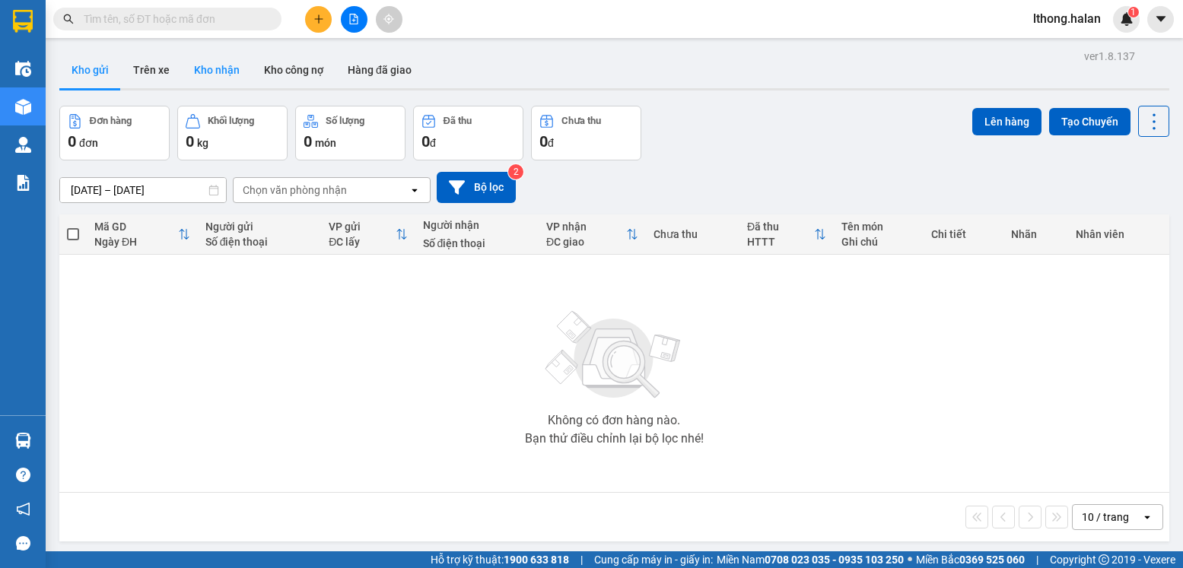
click at [221, 71] on button "Kho nhận" at bounding box center [217, 70] width 70 height 37
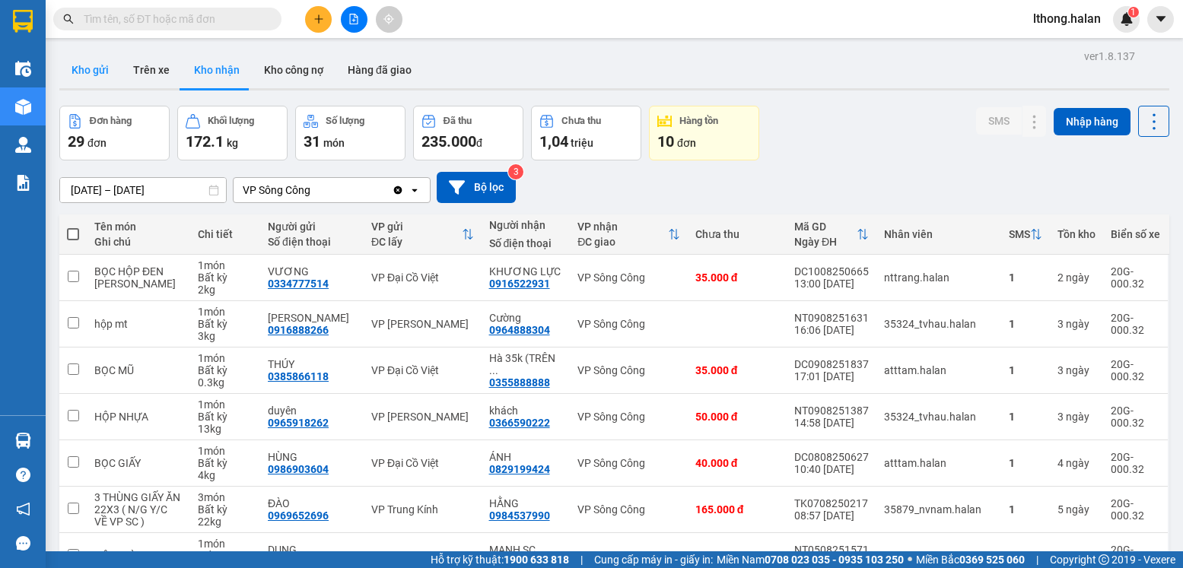
click at [93, 68] on button "Kho gửi" at bounding box center [90, 70] width 62 height 37
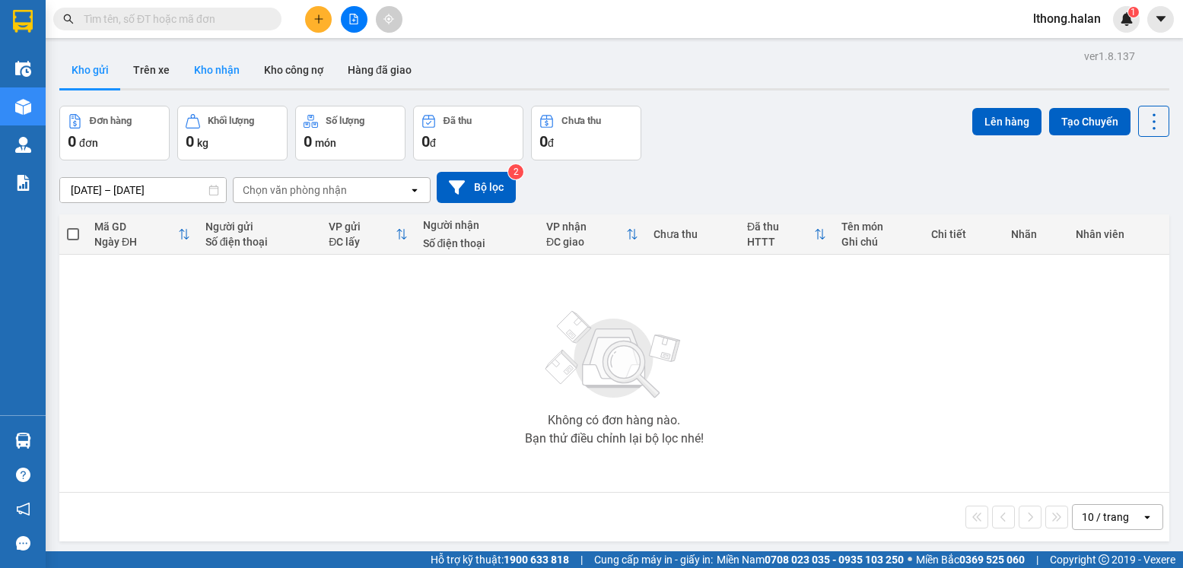
click at [215, 68] on button "Kho nhận" at bounding box center [217, 70] width 70 height 37
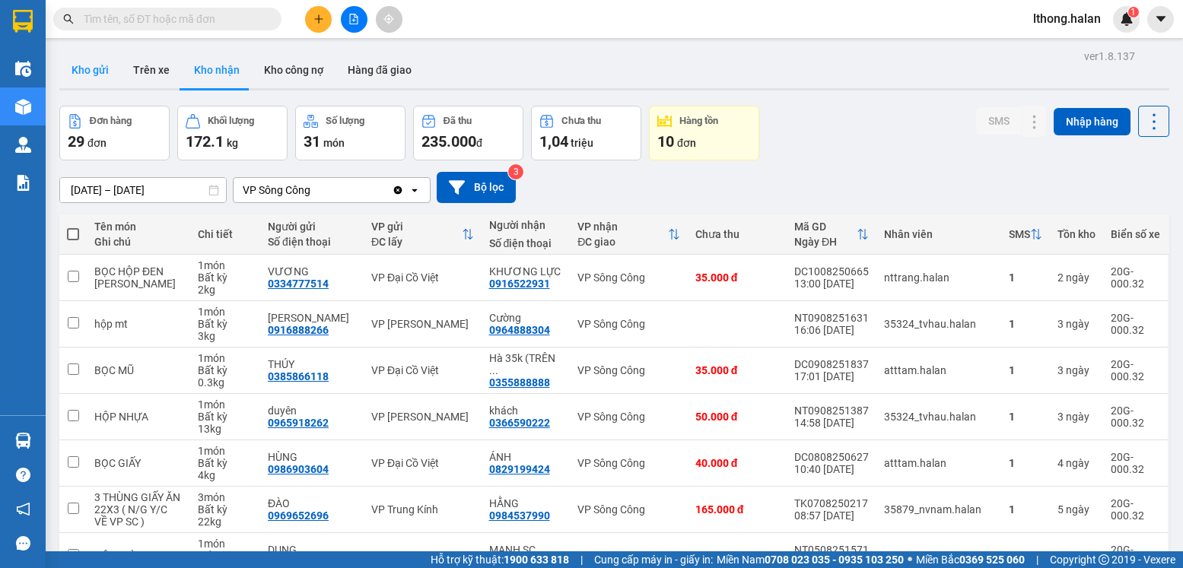
click at [80, 68] on button "Kho gửi" at bounding box center [90, 70] width 62 height 37
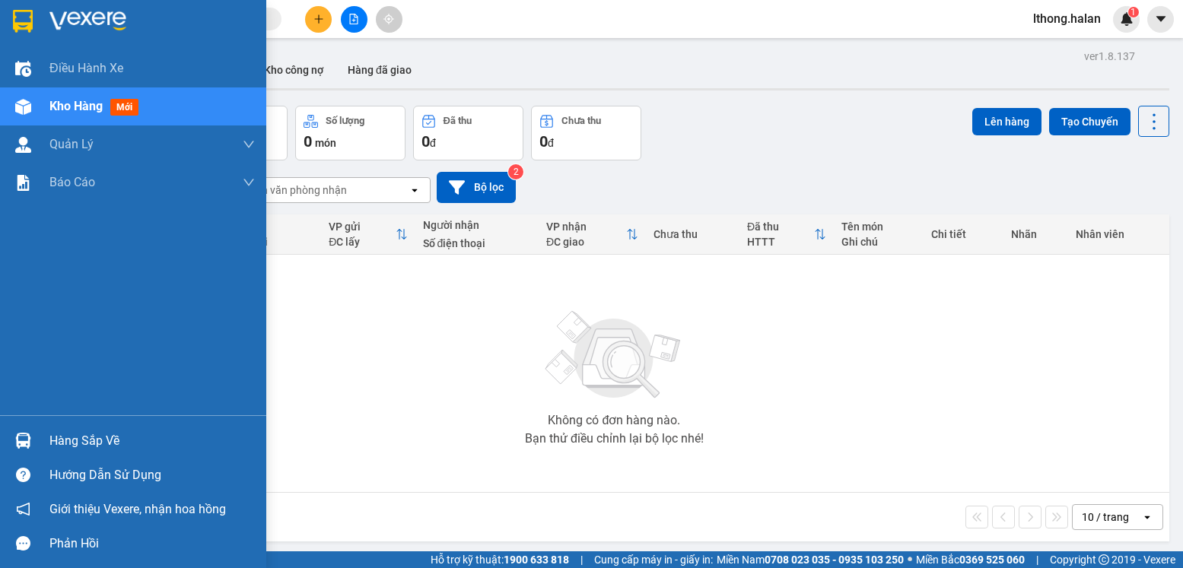
click at [72, 444] on div "Hàng sắp về" at bounding box center [151, 441] width 205 height 23
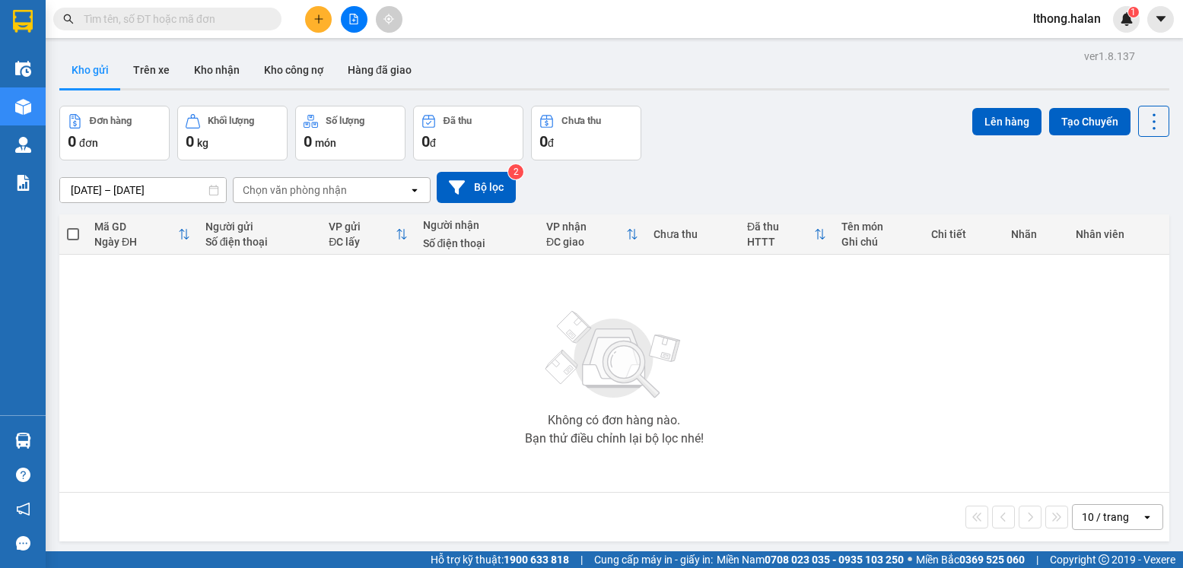
click at [803, 387] on section "Kết quả tìm kiếm ( 112 ) Bộ lọc Mã ĐH Trạng thái Món hàng Thu hộ Tổng cước Chưa…" at bounding box center [591, 284] width 1183 height 568
click at [213, 72] on button "Kho nhận" at bounding box center [217, 70] width 70 height 37
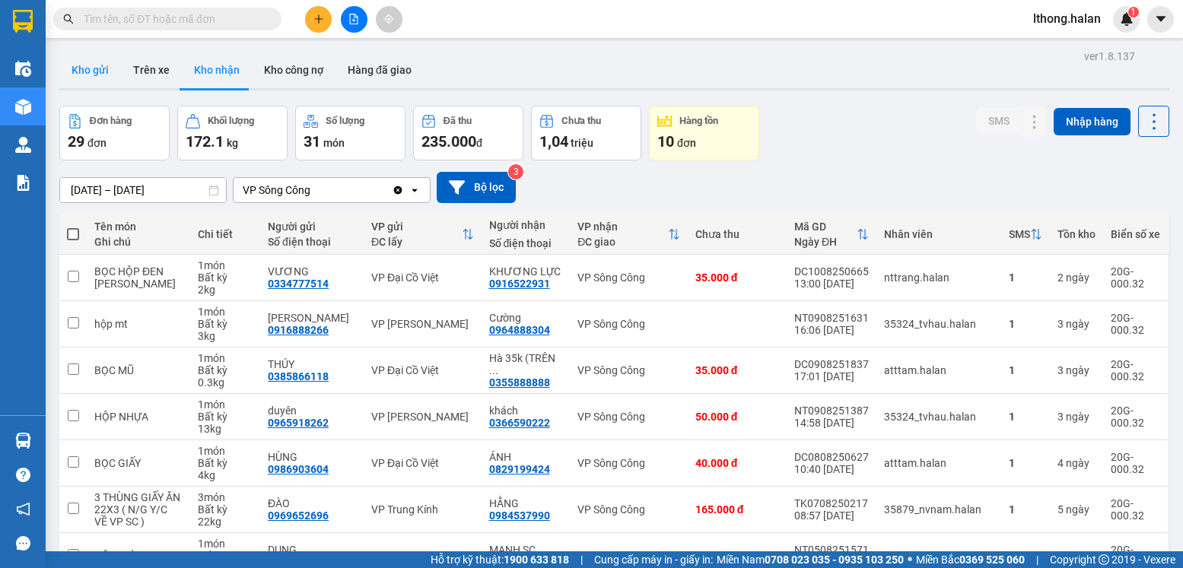
click at [91, 65] on button "Kho gửi" at bounding box center [90, 70] width 62 height 37
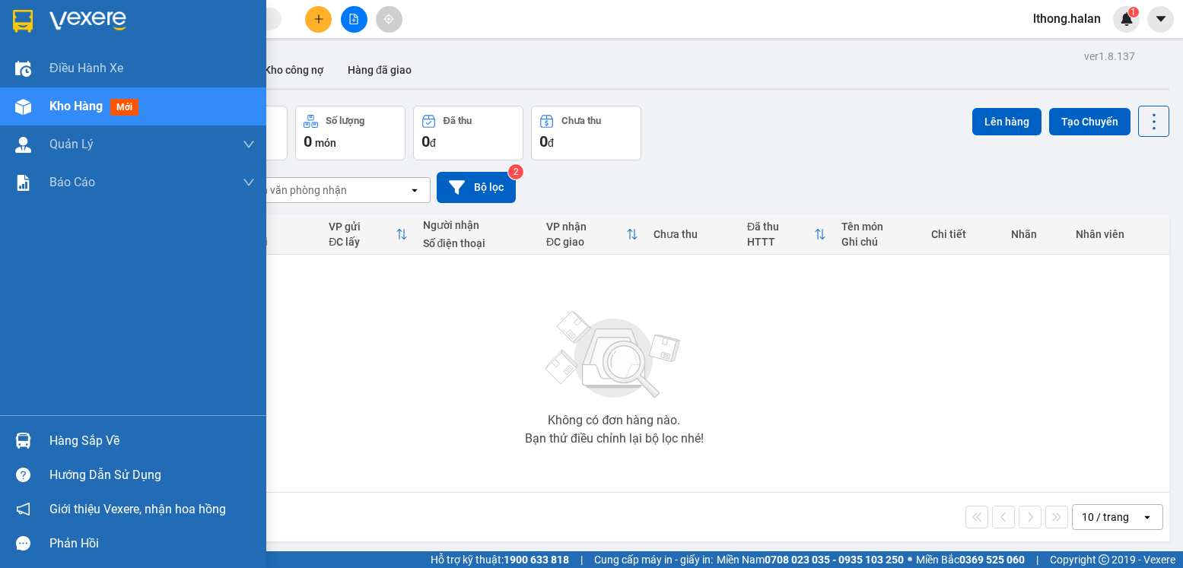
click at [48, 442] on div "Hàng sắp về" at bounding box center [133, 441] width 266 height 34
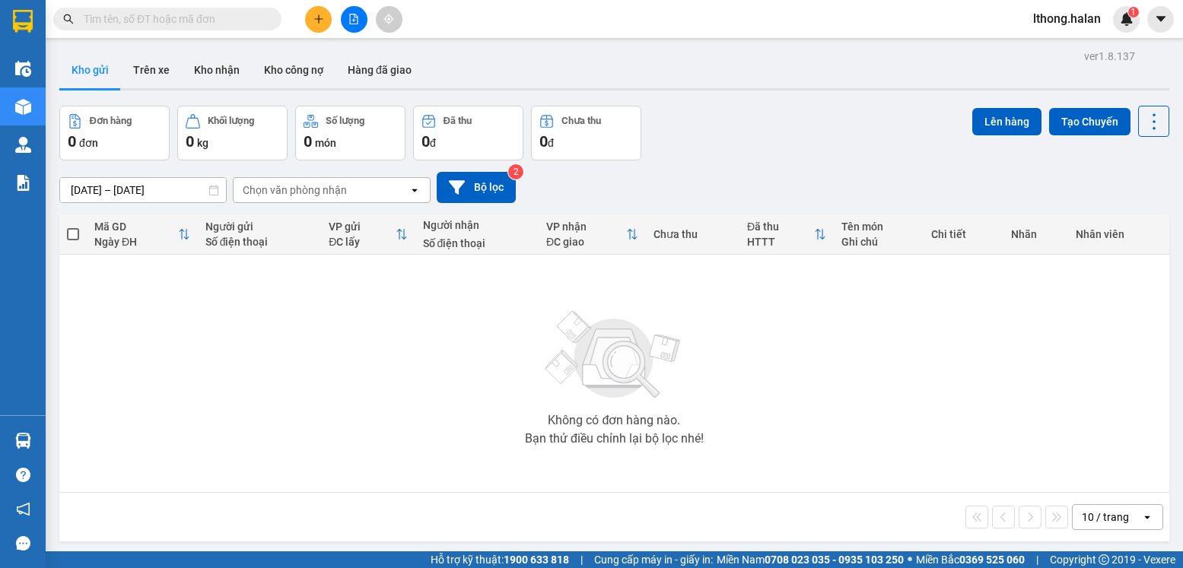
click at [893, 383] on section "Kết quả tìm kiếm ( 112 ) Bộ lọc Mã ĐH Trạng thái Món hàng Thu hộ Tổng cước Chưa…" at bounding box center [591, 284] width 1183 height 568
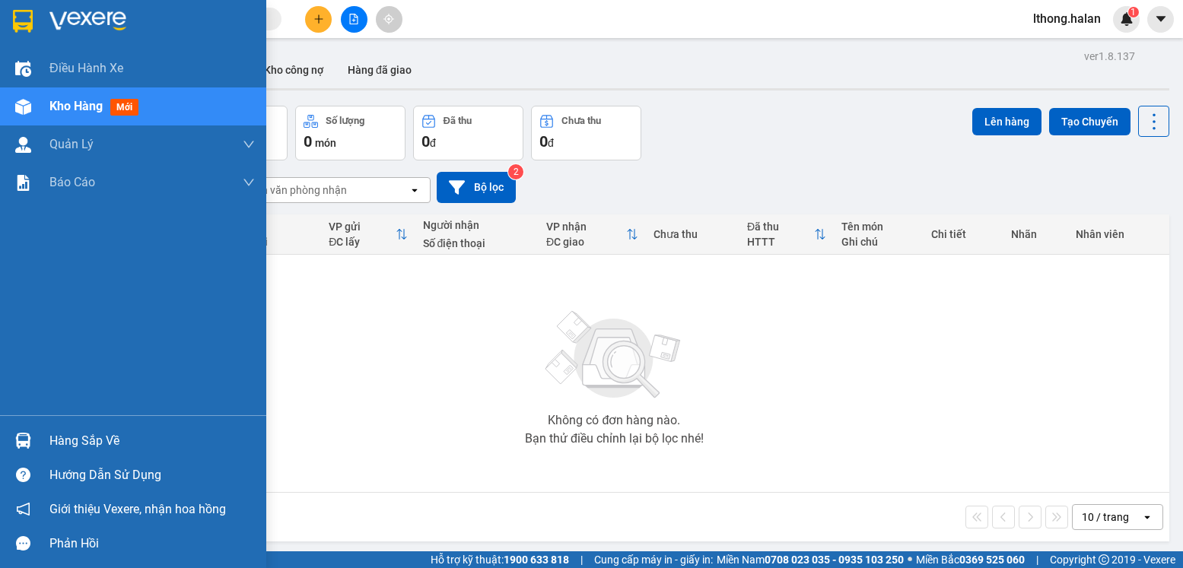
click at [116, 437] on div "Hàng sắp về" at bounding box center [151, 441] width 205 height 23
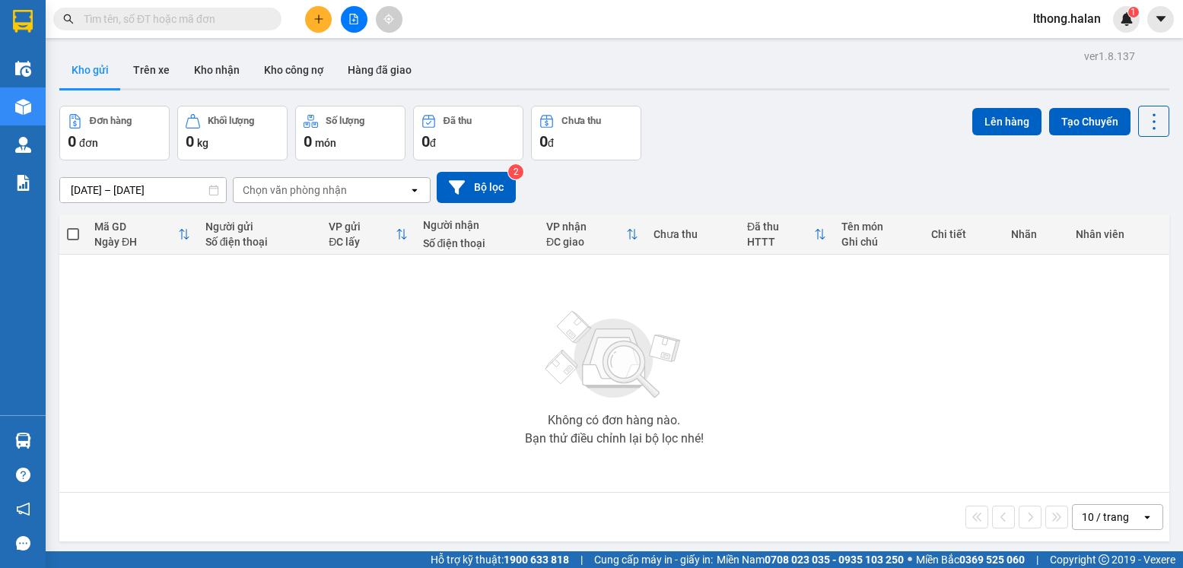
click at [997, 444] on section "Kết quả tìm kiếm ( 112 ) Bộ lọc Mã ĐH Trạng thái Món hàng Thu hộ Tổng cước Chưa…" at bounding box center [591, 284] width 1183 height 568
click at [205, 71] on button "Kho nhận" at bounding box center [217, 70] width 70 height 37
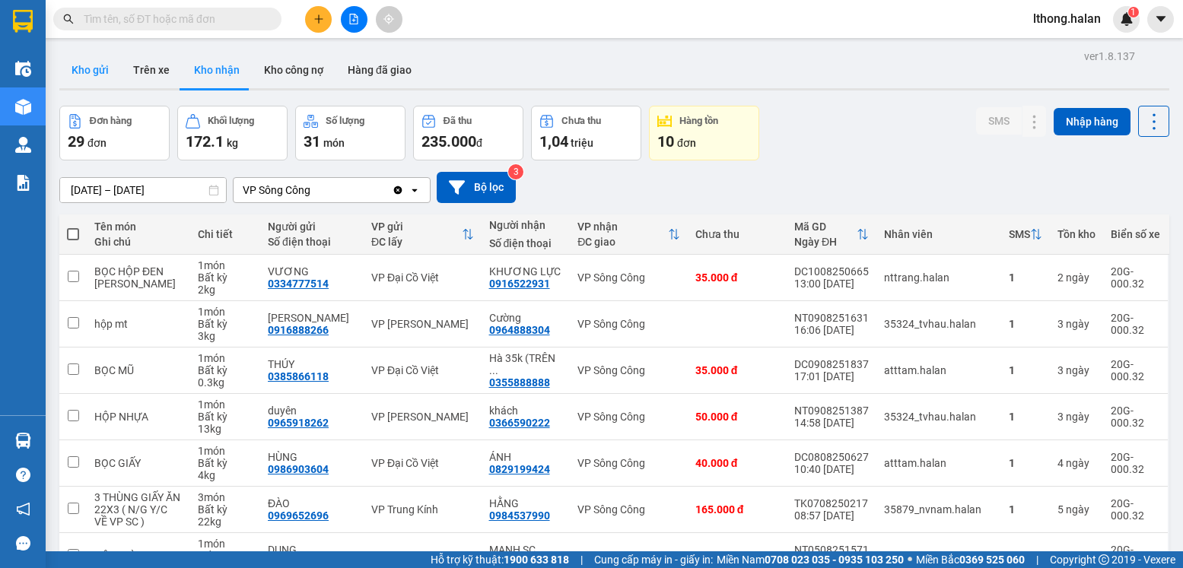
click at [84, 73] on button "Kho gửi" at bounding box center [90, 70] width 62 height 37
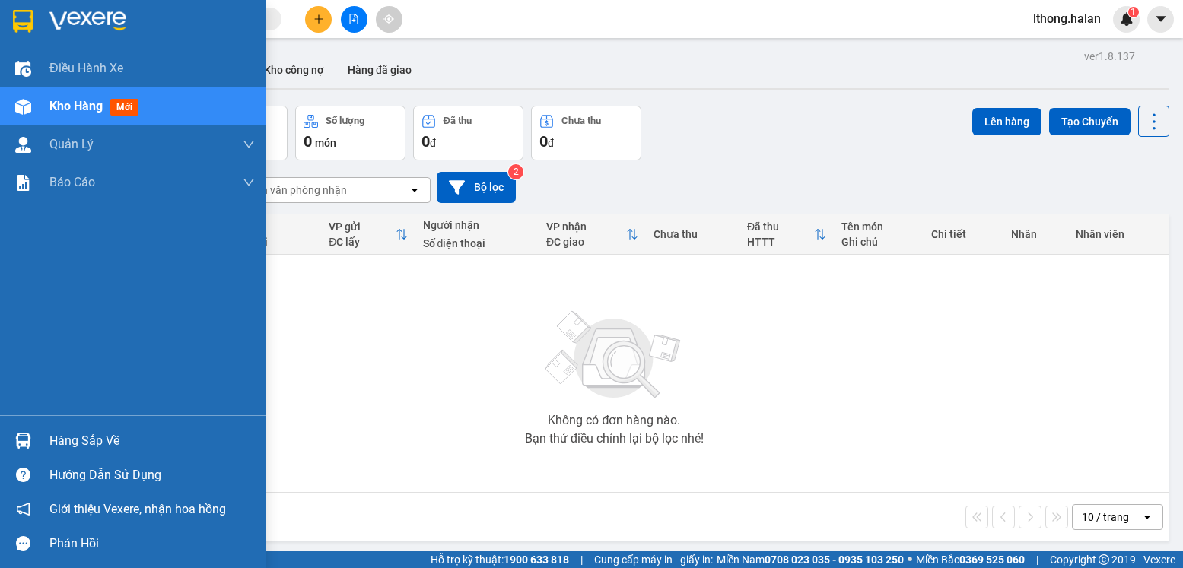
click at [97, 440] on div "Hàng sắp về" at bounding box center [151, 441] width 205 height 23
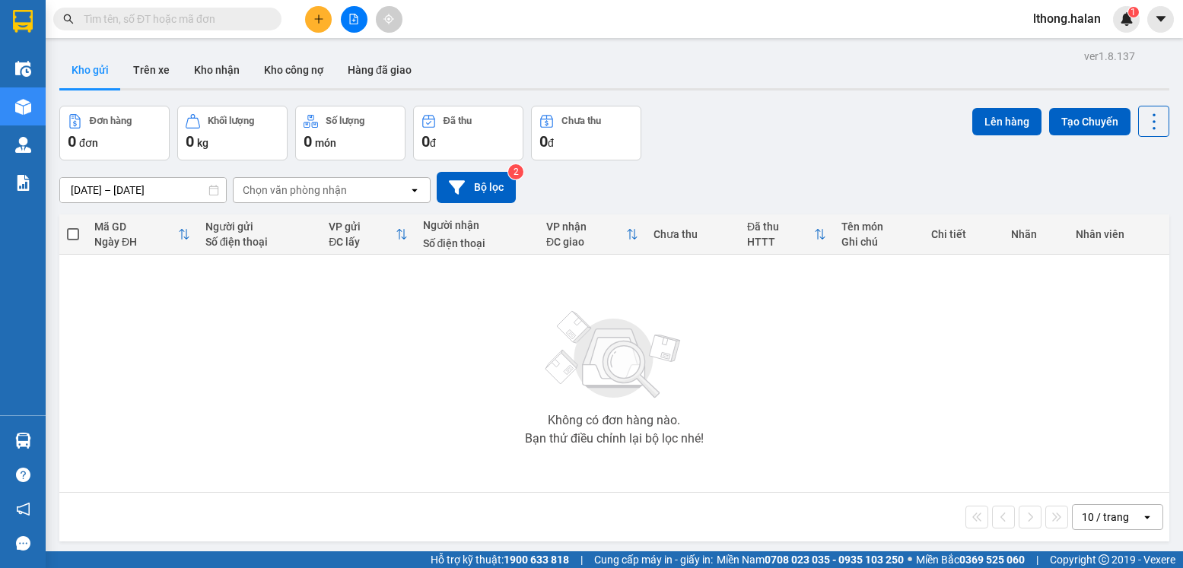
drag, startPoint x: 828, startPoint y: 379, endPoint x: 818, endPoint y: 372, distance: 12.0
click at [831, 377] on section "Kết quả tìm kiếm ( 112 ) Bộ lọc Mã ĐH Trạng thái Món hàng Thu hộ Tổng cước Chưa…" at bounding box center [591, 284] width 1183 height 568
click at [208, 74] on button "Kho nhận" at bounding box center [217, 70] width 70 height 37
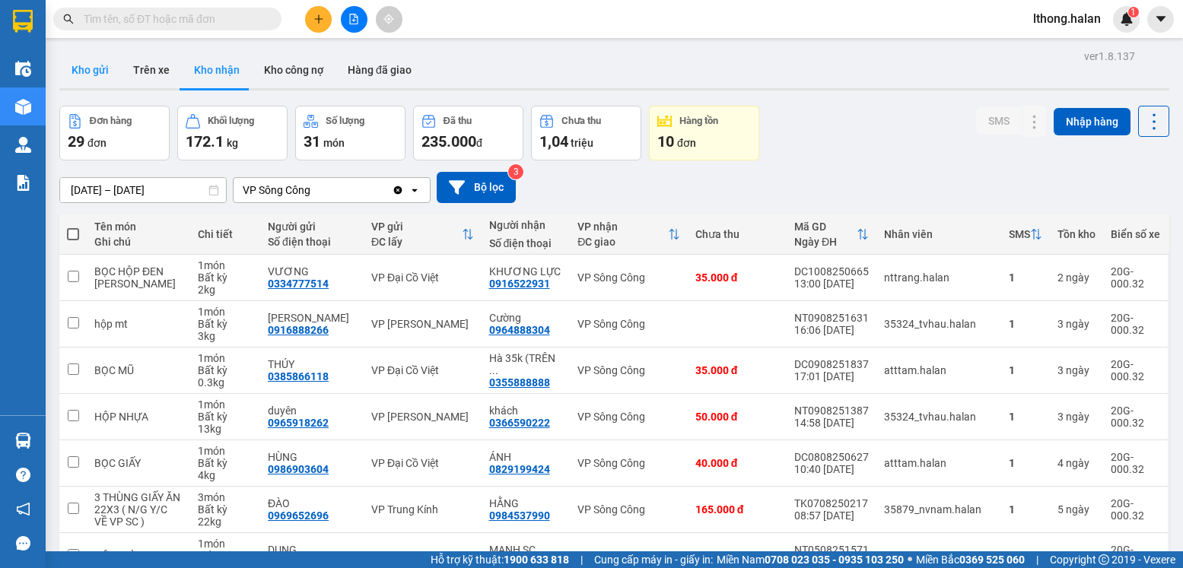
click at [83, 68] on button "Kho gửi" at bounding box center [90, 70] width 62 height 37
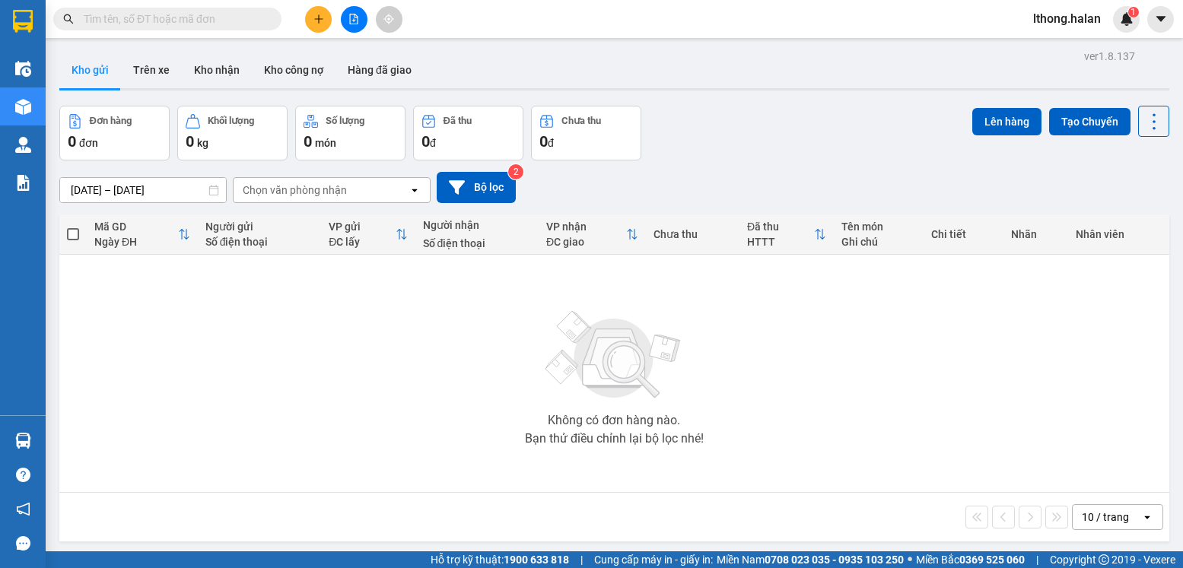
click at [206, 18] on input "text" at bounding box center [174, 19] width 180 height 17
click at [247, 25] on input "text" at bounding box center [174, 19] width 180 height 17
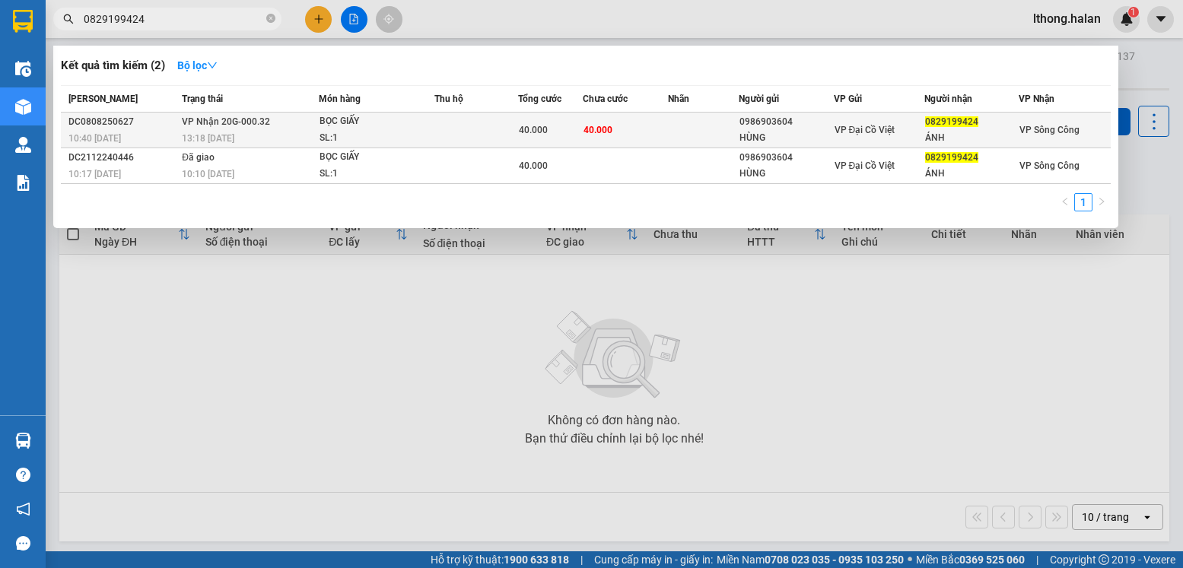
type input "0829199424"
click at [697, 129] on td at bounding box center [703, 131] width 71 height 36
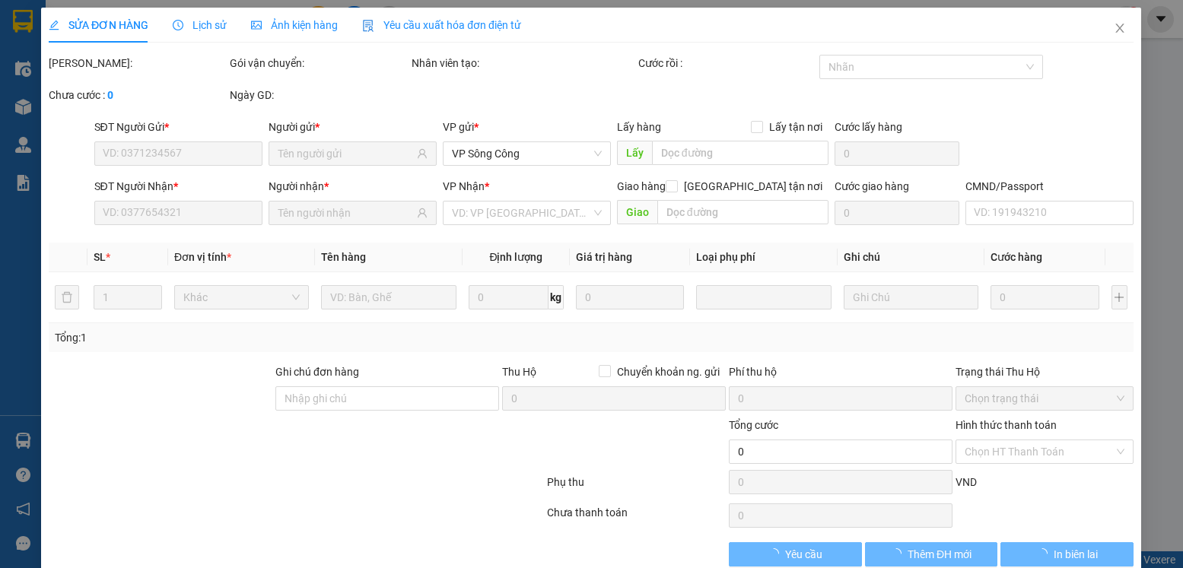
type input "0986903604"
type input "HÙNG"
type input "0829199424"
type input "ÁNH"
type input "40.000"
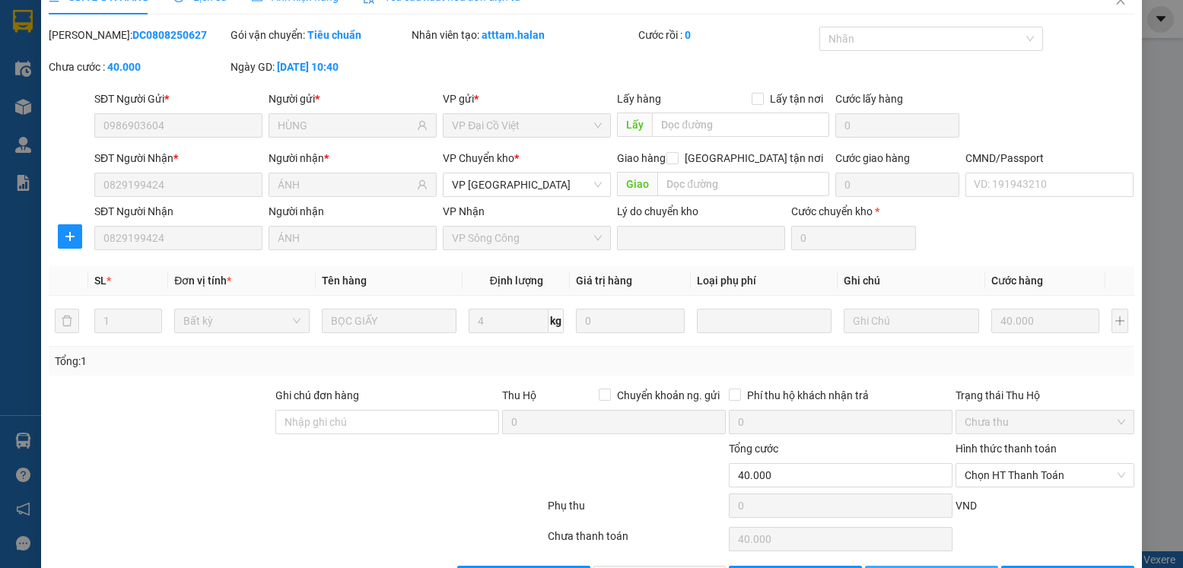
scroll to position [80, 0]
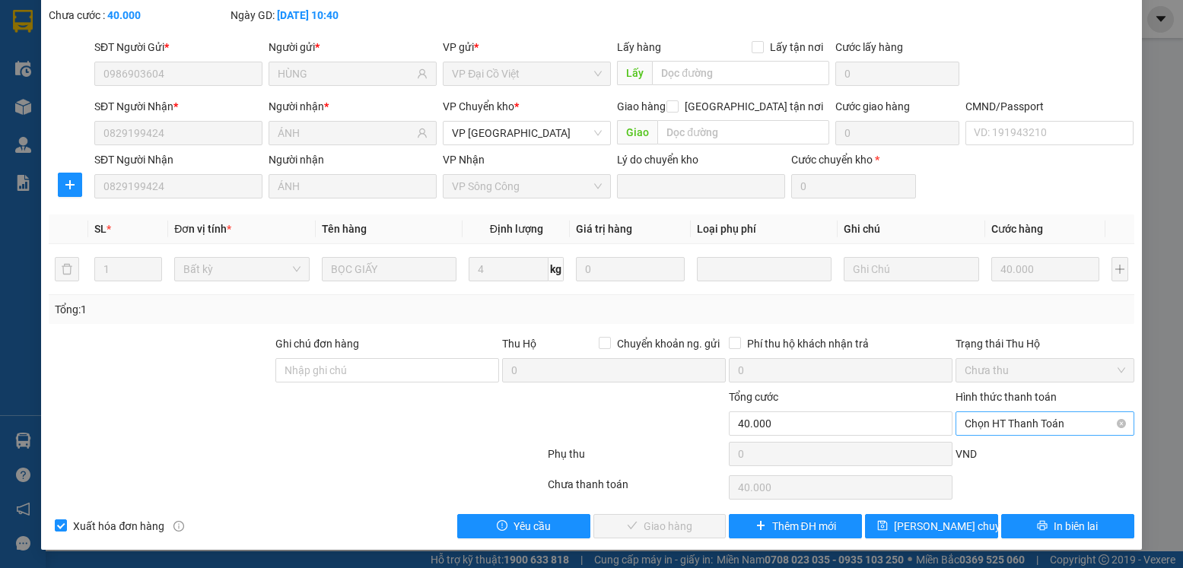
click at [1031, 424] on span "Chọn HT Thanh Toán" at bounding box center [1044, 423] width 160 height 23
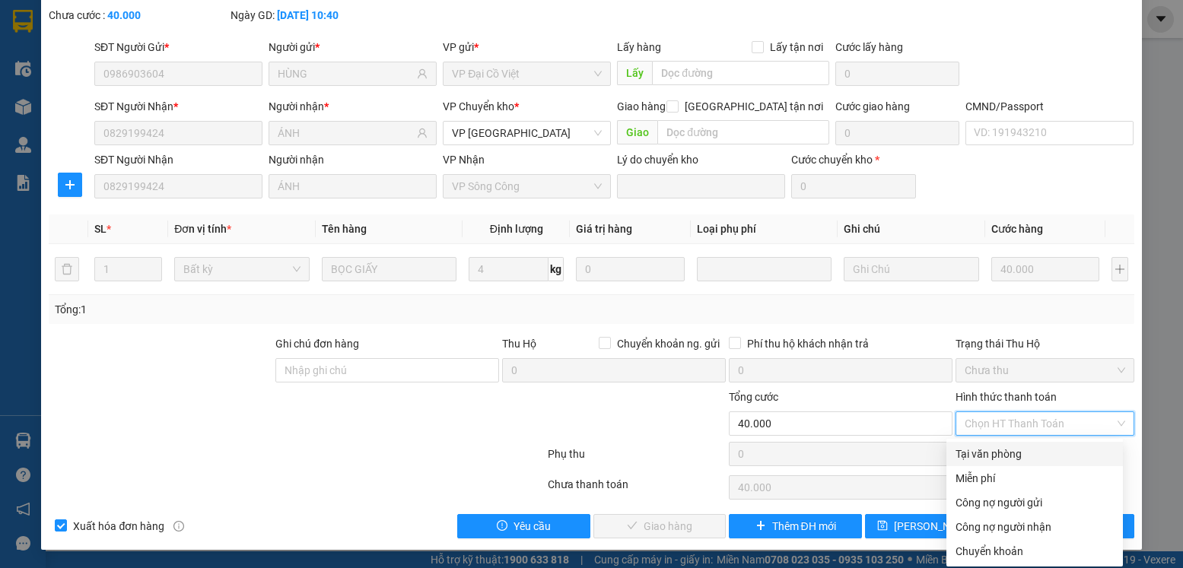
click at [990, 452] on div "Tại văn phòng" at bounding box center [1034, 454] width 158 height 17
type input "0"
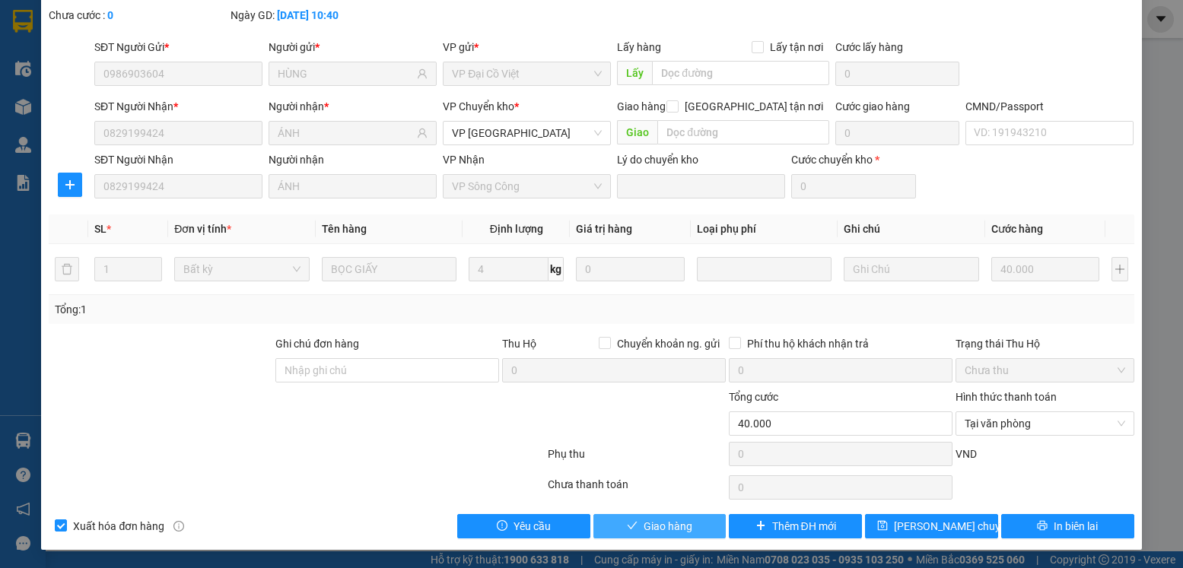
click at [640, 535] on button "Giao hàng" at bounding box center [659, 526] width 133 height 24
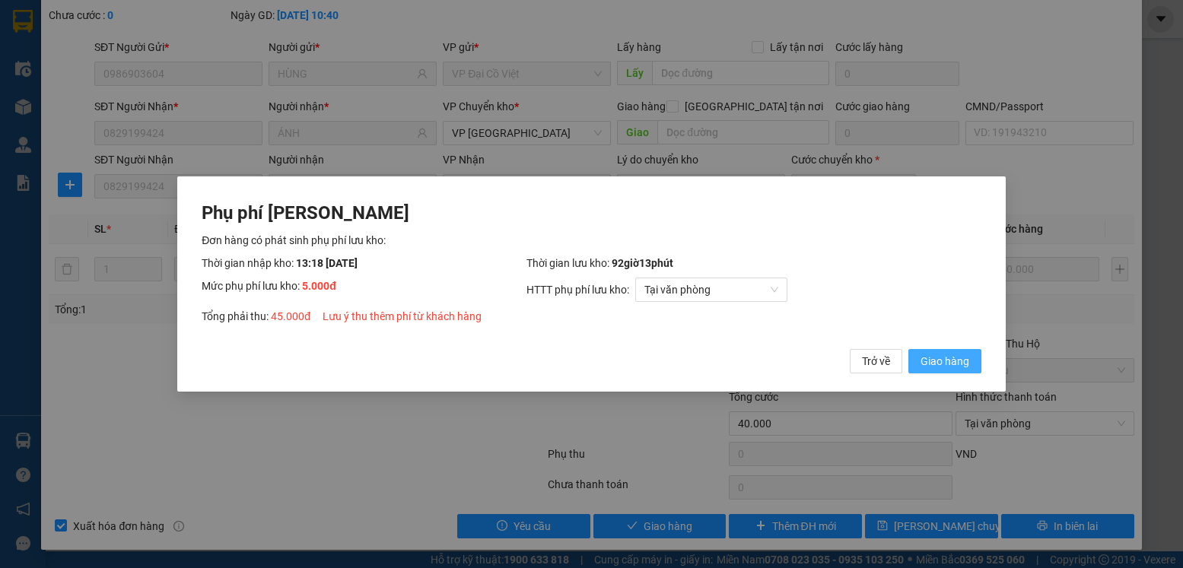
click at [934, 356] on span "Giao hàng" at bounding box center [944, 361] width 49 height 17
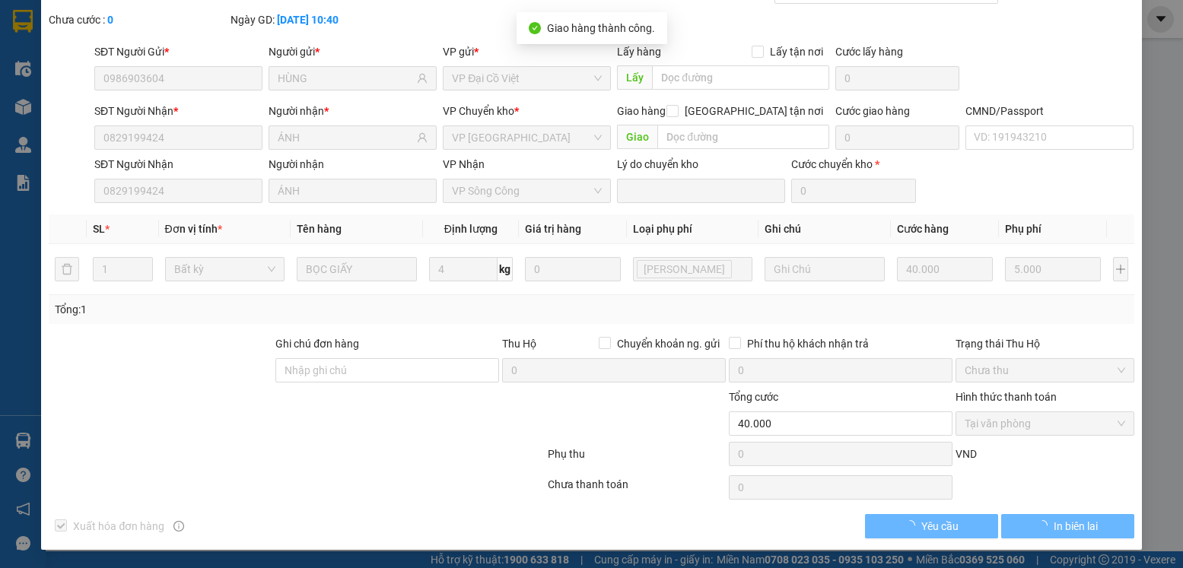
type input "45.000"
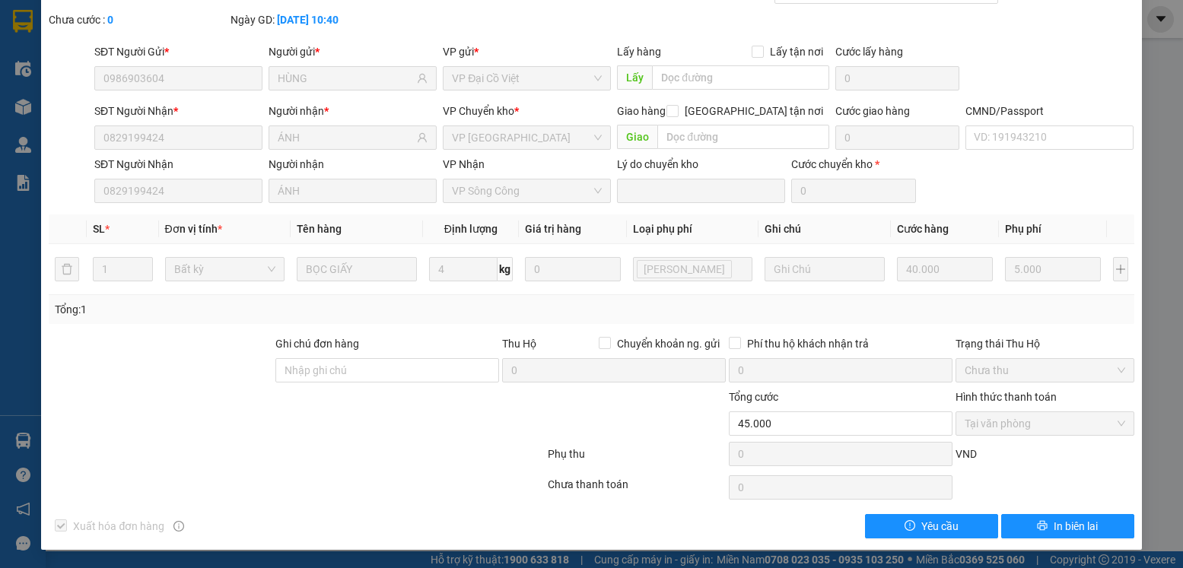
scroll to position [0, 0]
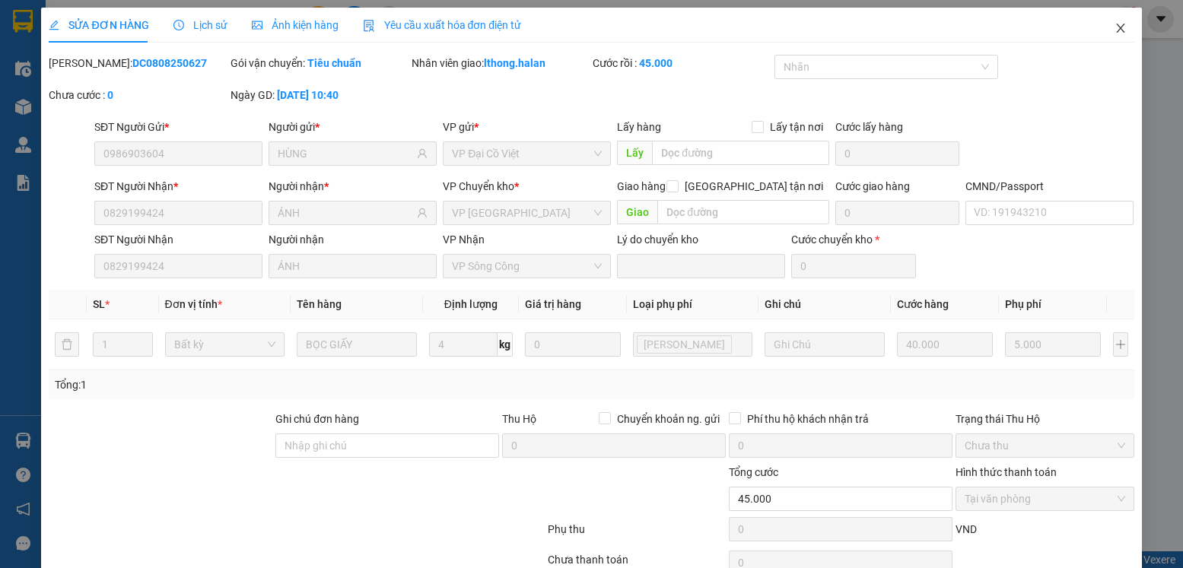
click at [1114, 29] on icon "close" at bounding box center [1120, 28] width 12 height 12
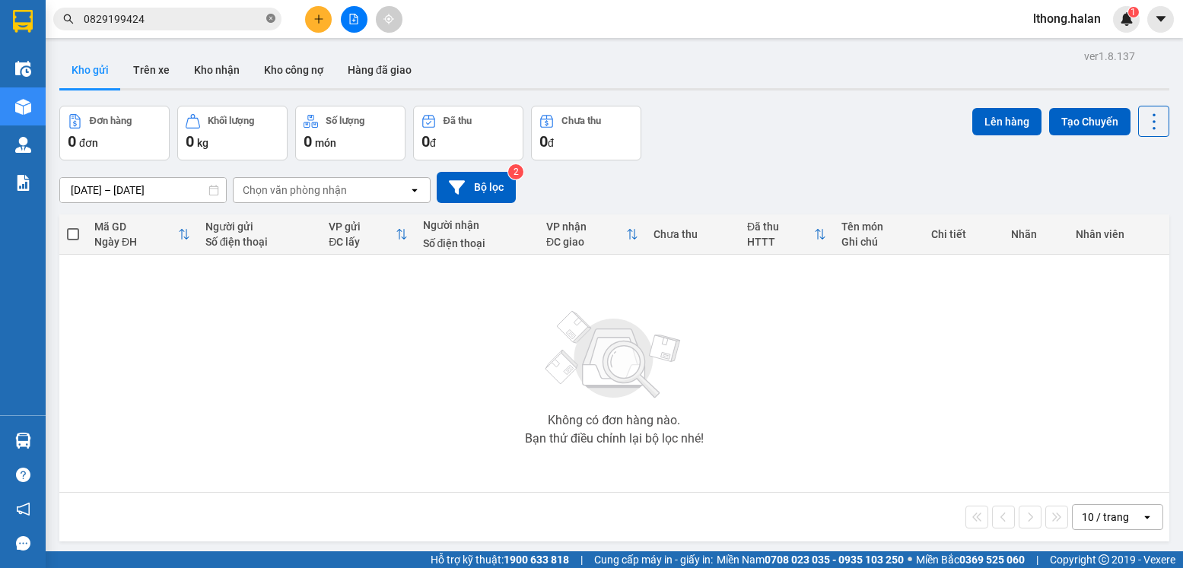
click at [268, 21] on icon "close-circle" at bounding box center [270, 18] width 9 height 9
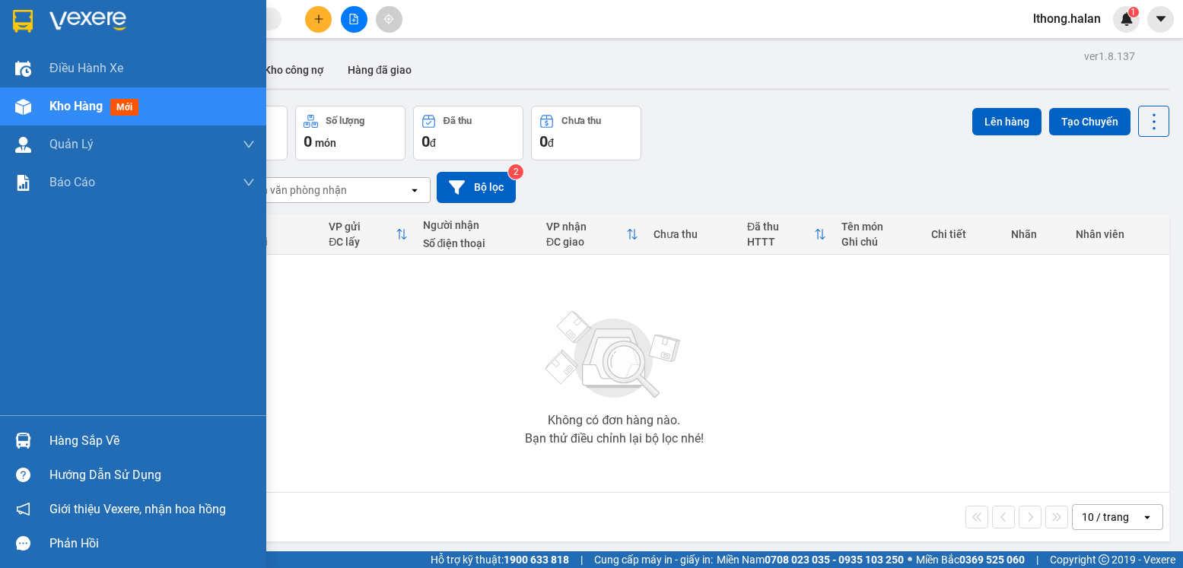
click at [67, 443] on div "Hàng sắp về" at bounding box center [151, 441] width 205 height 23
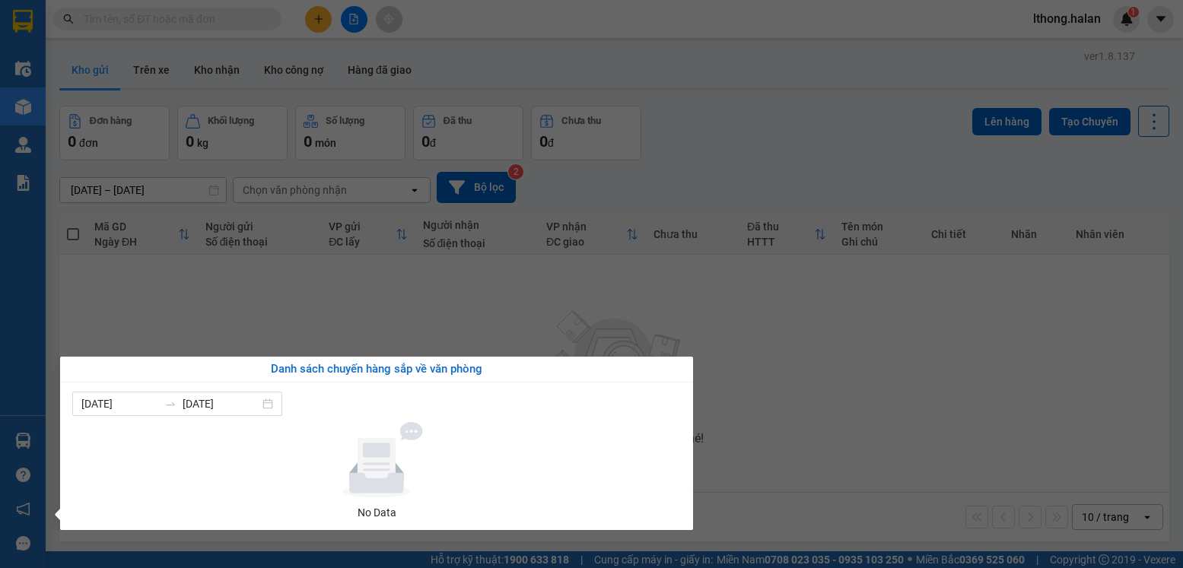
click at [1127, 416] on section "Kết quả tìm kiếm ( 2 ) Bộ lọc Mã ĐH Trạng thái Món hàng Thu hộ Tổng cước Chưa c…" at bounding box center [591, 284] width 1183 height 568
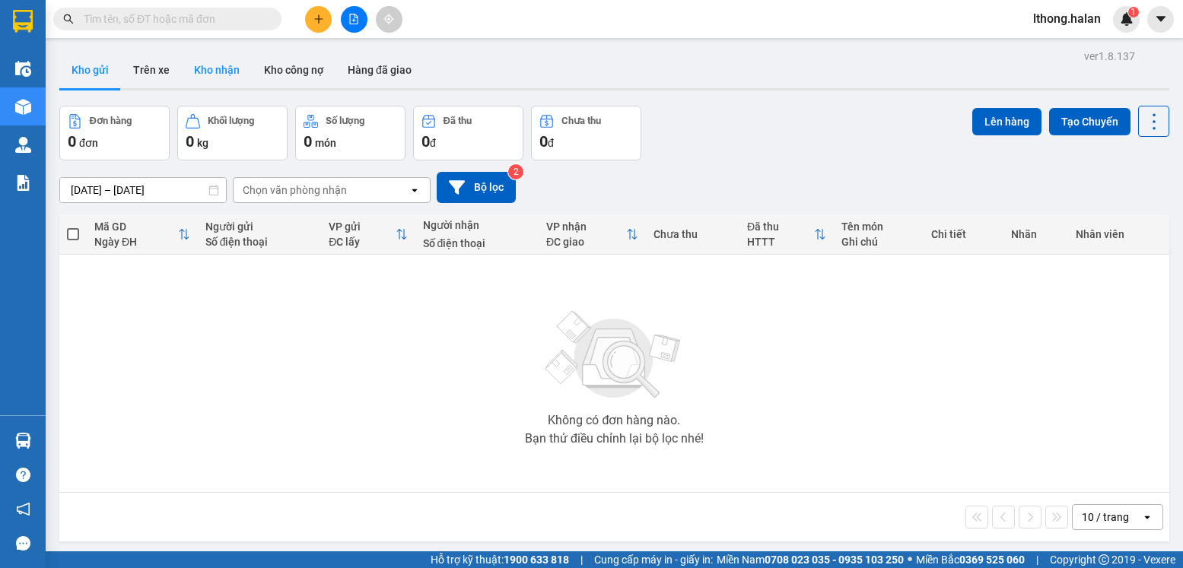
click at [205, 67] on button "Kho nhận" at bounding box center [217, 70] width 70 height 37
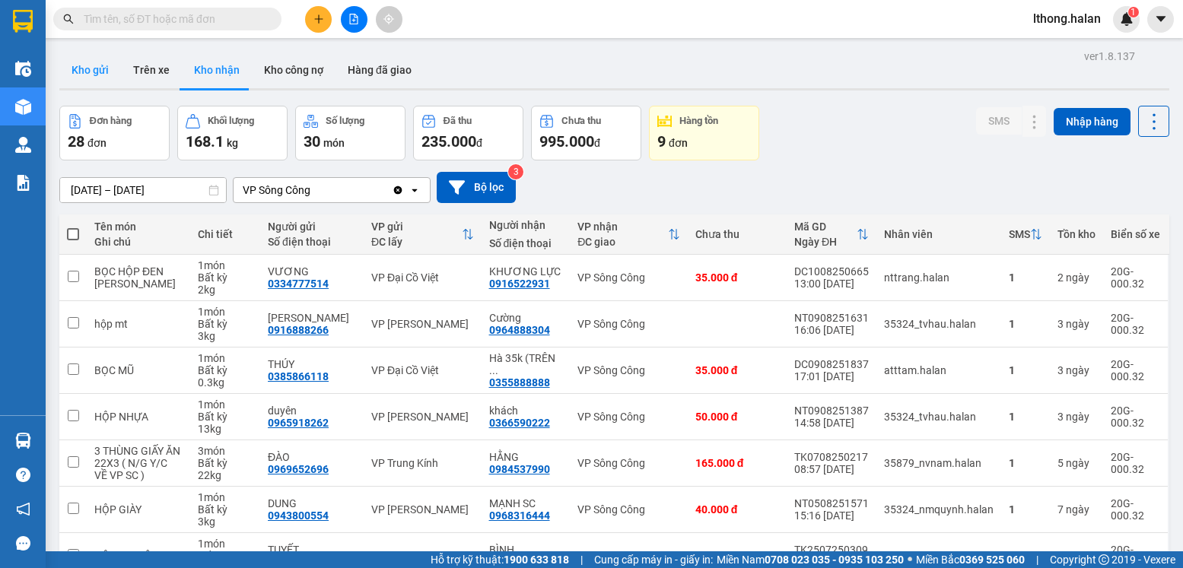
click at [79, 68] on button "Kho gửi" at bounding box center [90, 70] width 62 height 37
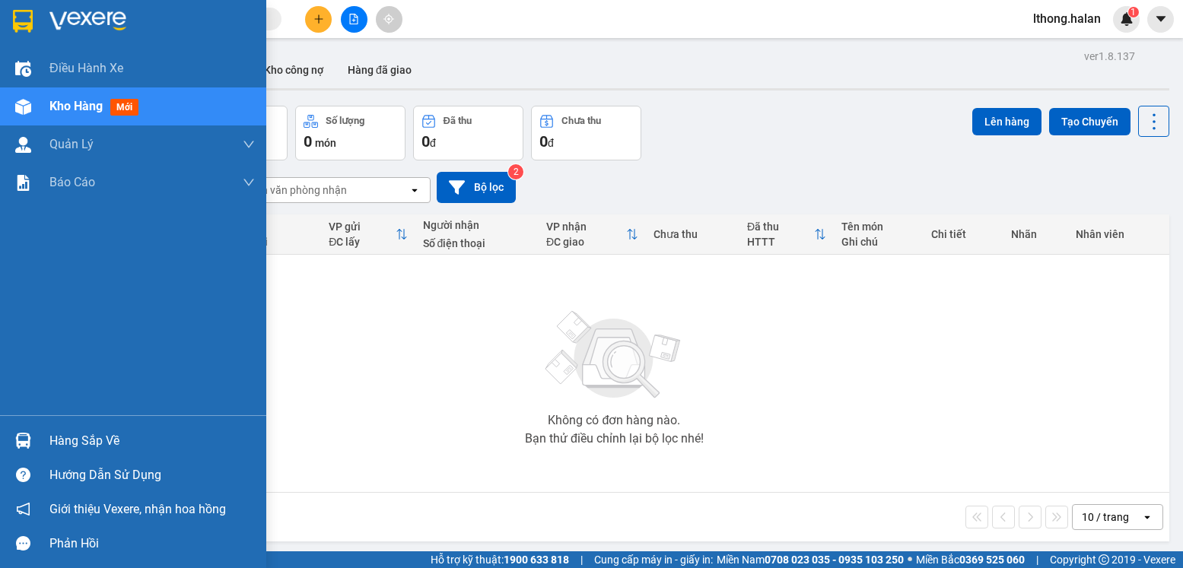
click at [78, 444] on div "Hàng sắp về" at bounding box center [151, 441] width 205 height 23
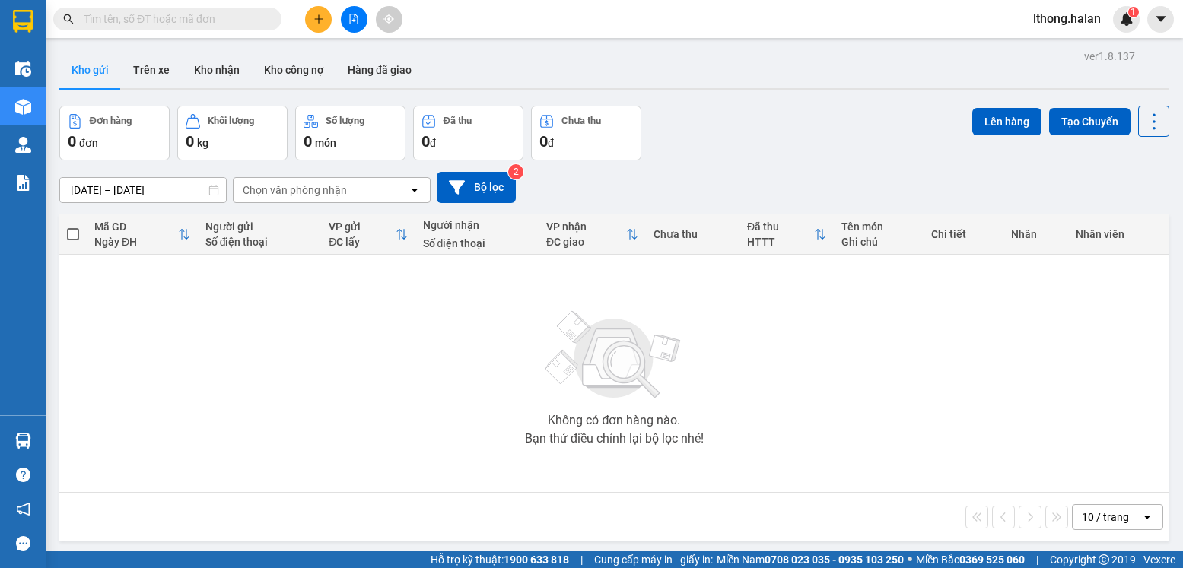
drag, startPoint x: 1016, startPoint y: 444, endPoint x: 531, endPoint y: 160, distance: 562.1
click at [1015, 440] on section "Kết quả tìm kiếm ( 2 ) Bộ lọc Mã ĐH Trạng thái Món hàng Thu hộ Tổng cước Chưa c…" at bounding box center [591, 284] width 1183 height 568
click at [210, 72] on button "Kho nhận" at bounding box center [217, 70] width 70 height 37
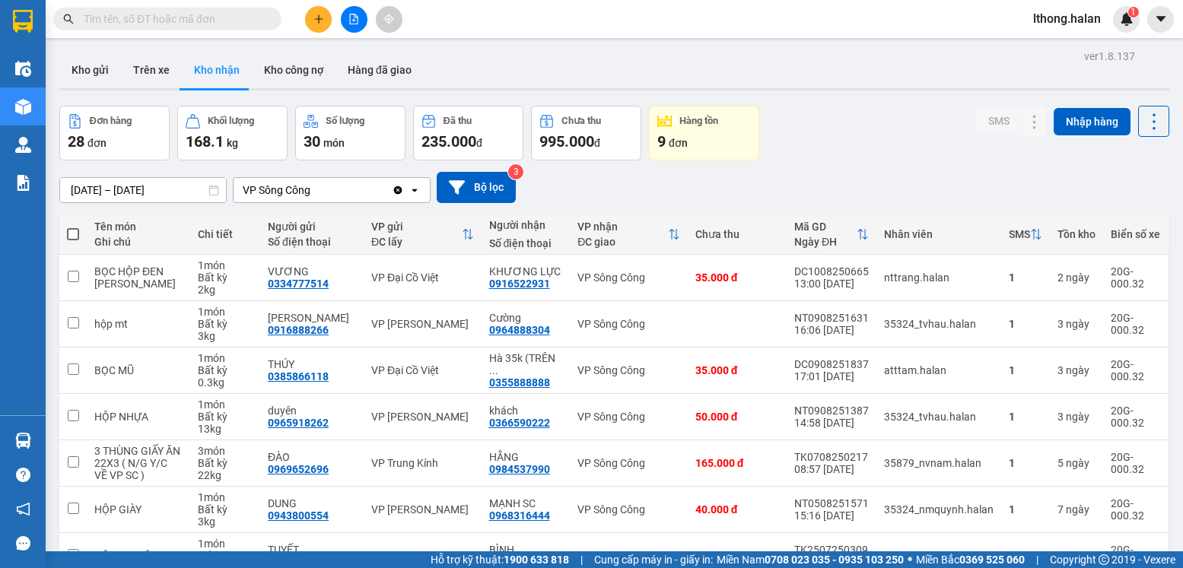
click at [230, 21] on input "text" at bounding box center [174, 19] width 180 height 17
click at [237, 24] on input "text" at bounding box center [174, 19] width 180 height 17
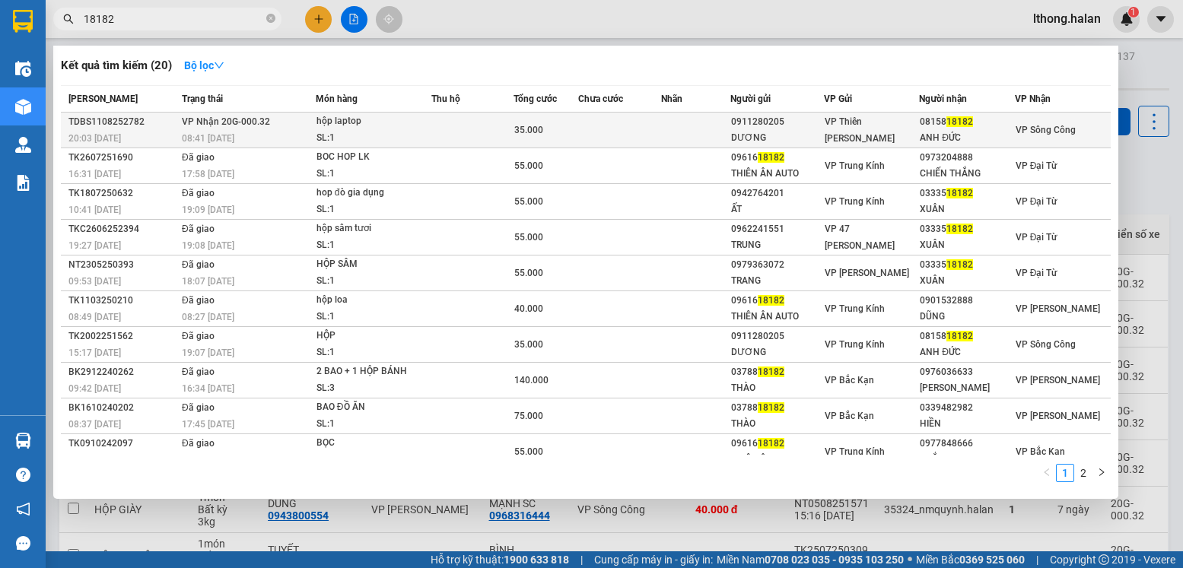
type input "18182"
click at [697, 132] on td at bounding box center [695, 131] width 69 height 36
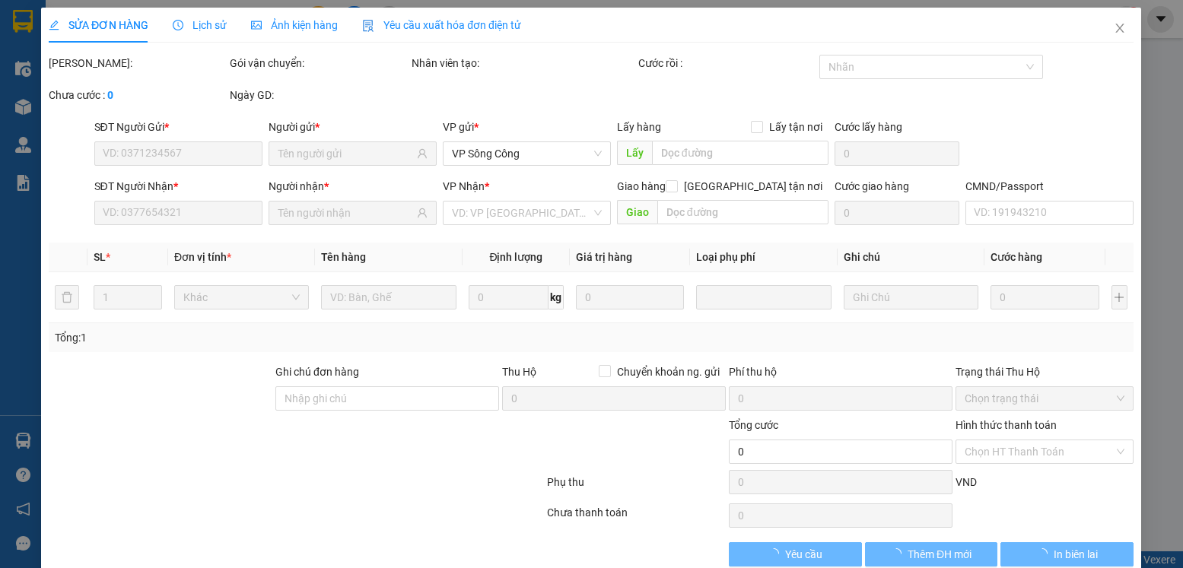
type input "0911280205"
type input "DƯƠNG"
type input "0815818182"
type input "ANH ĐỨC"
type input "35.000"
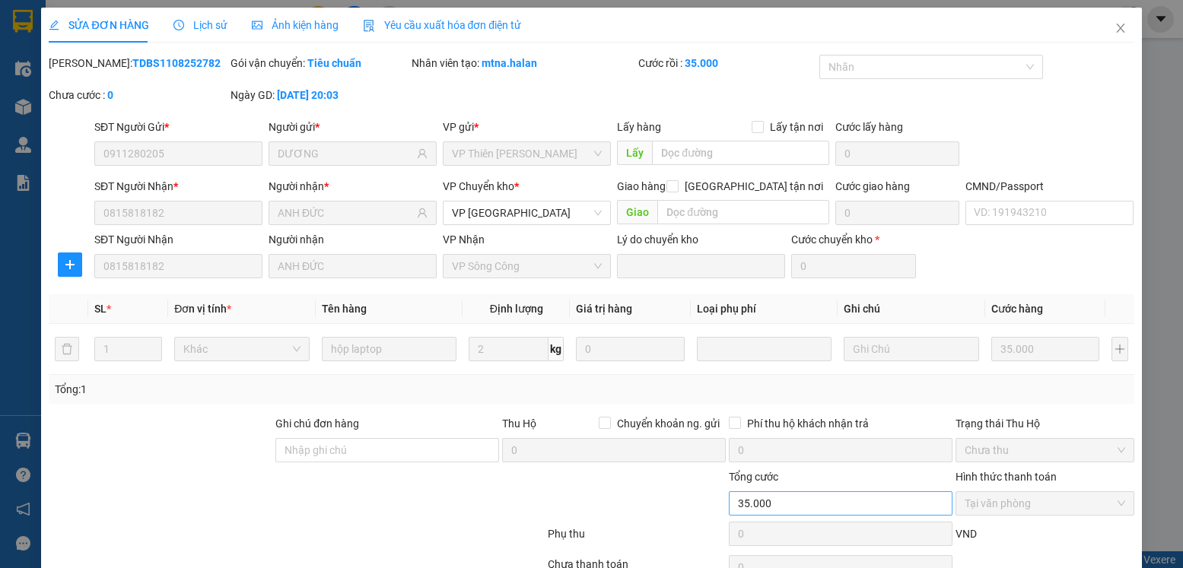
scroll to position [80, 0]
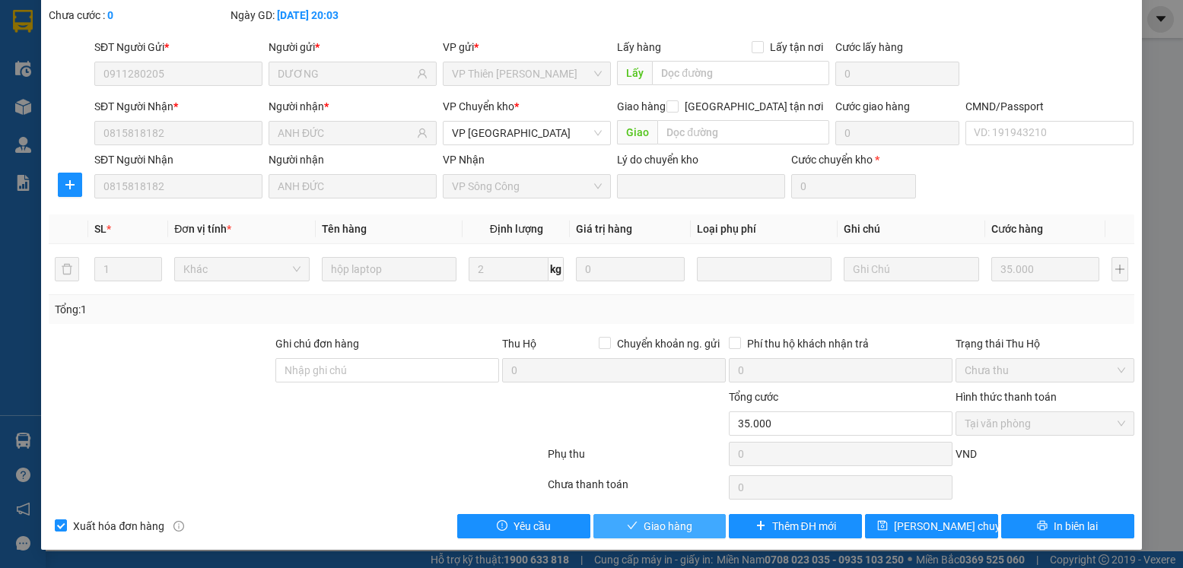
click at [692, 525] on button "Giao hàng" at bounding box center [659, 526] width 133 height 24
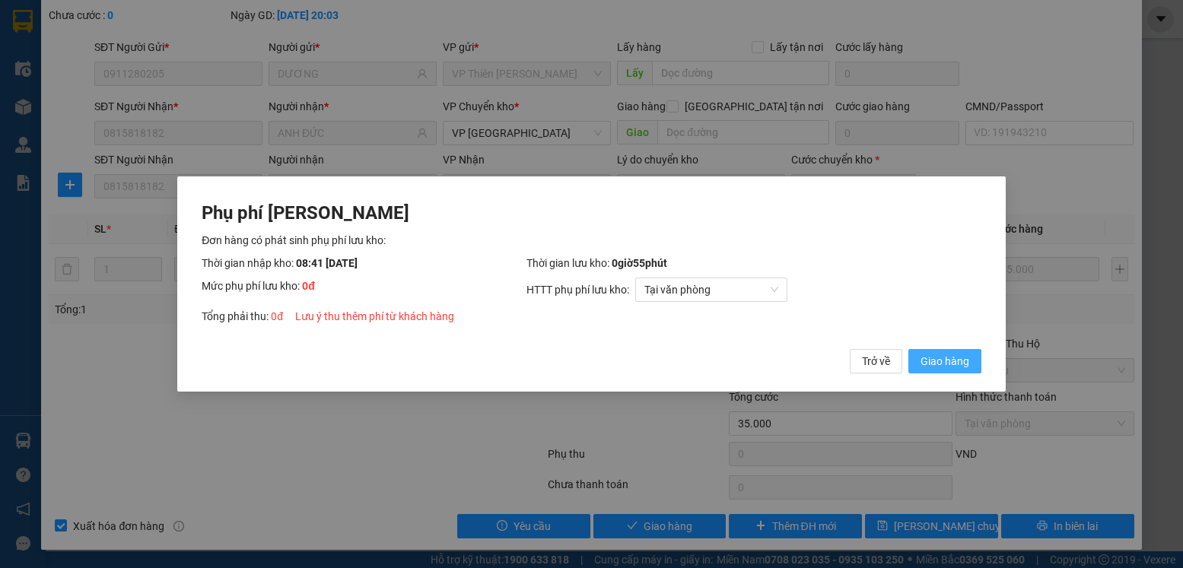
click at [943, 366] on span "Giao hàng" at bounding box center [944, 361] width 49 height 17
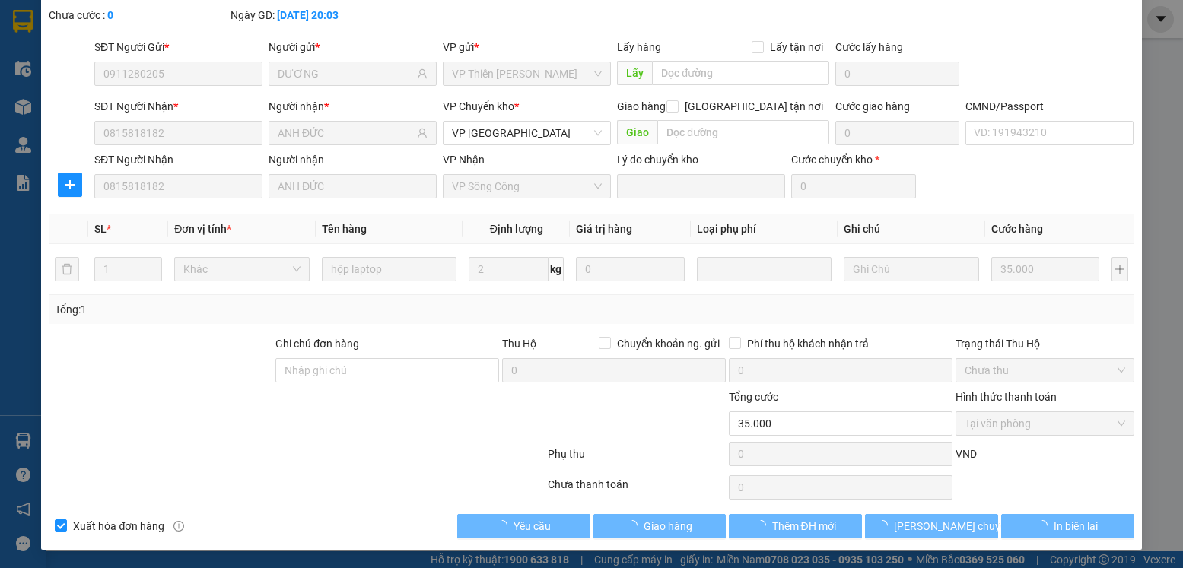
scroll to position [0, 0]
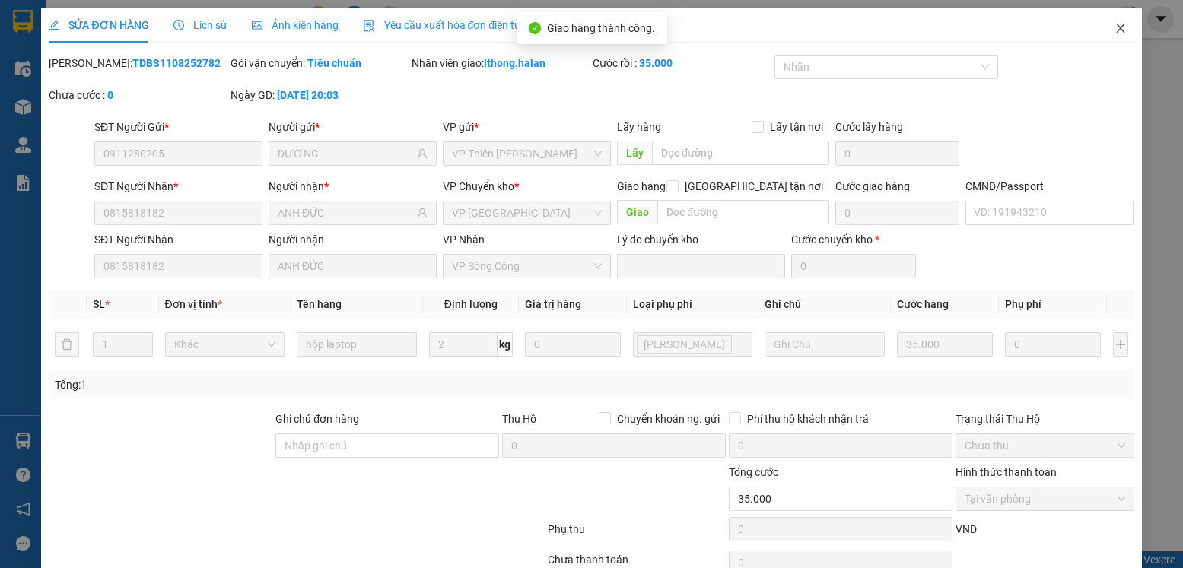
click at [1114, 28] on icon "close" at bounding box center [1120, 28] width 12 height 12
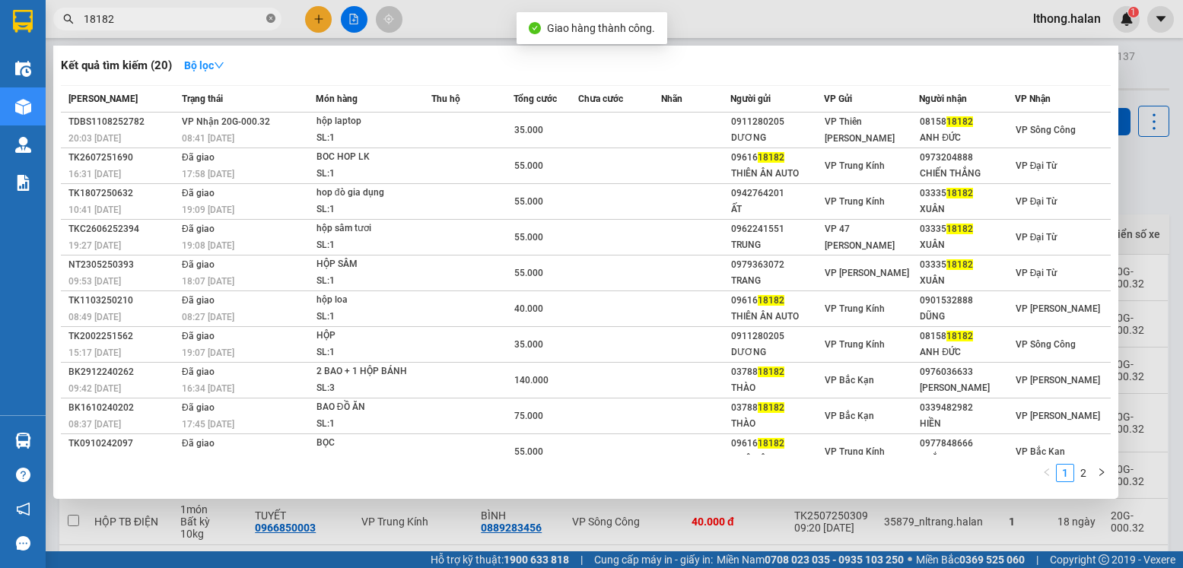
click at [269, 20] on icon "close-circle" at bounding box center [270, 18] width 9 height 9
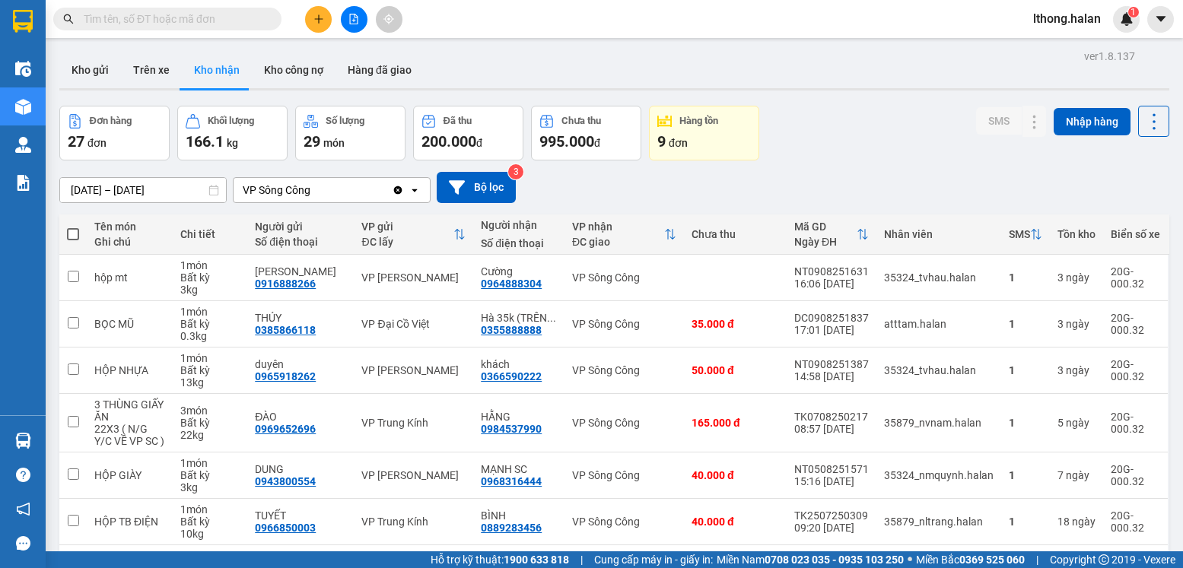
click at [195, 21] on input "text" at bounding box center [174, 19] width 180 height 17
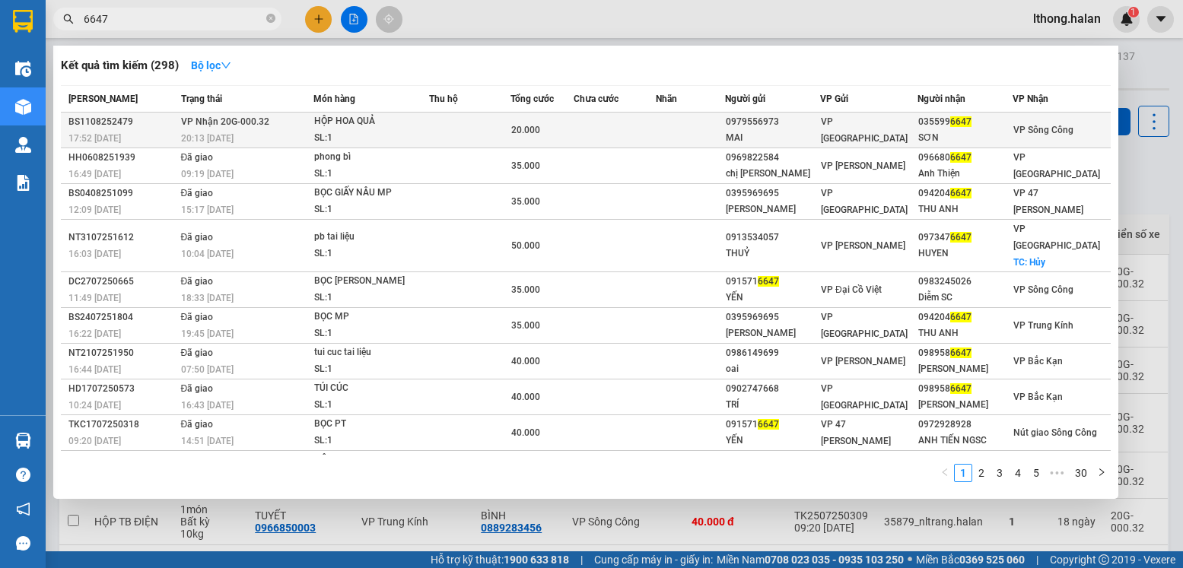
type input "6647"
click at [638, 121] on td at bounding box center [614, 131] width 82 height 36
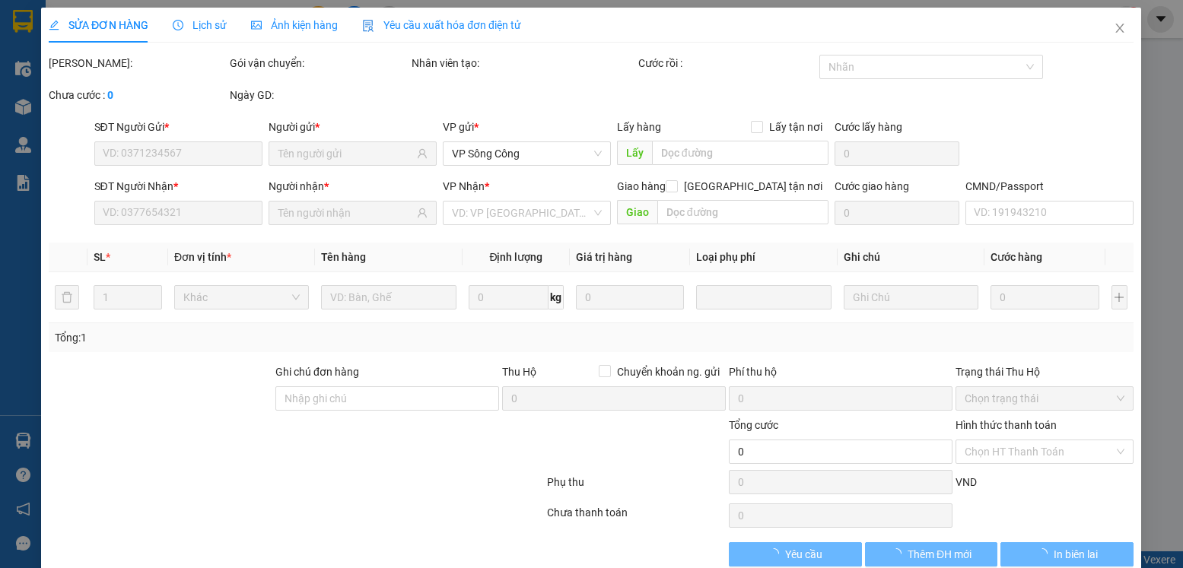
type input "0979556973"
type input "MAI"
type input "0355996647"
type input "SƠN"
type input "20.000"
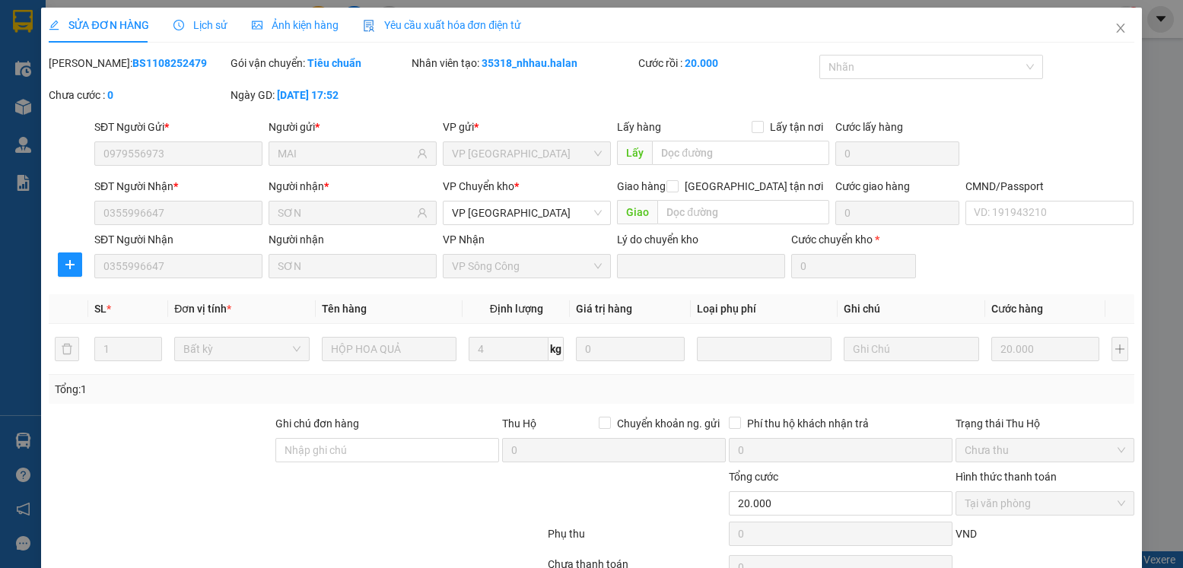
scroll to position [80, 0]
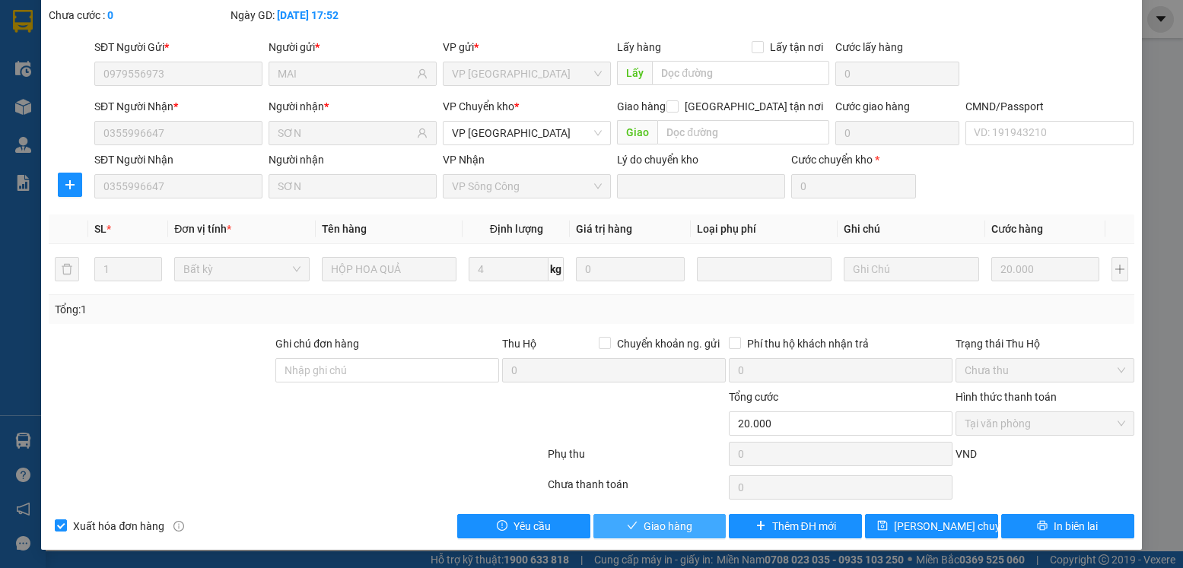
click at [670, 526] on span "Giao hàng" at bounding box center [667, 526] width 49 height 17
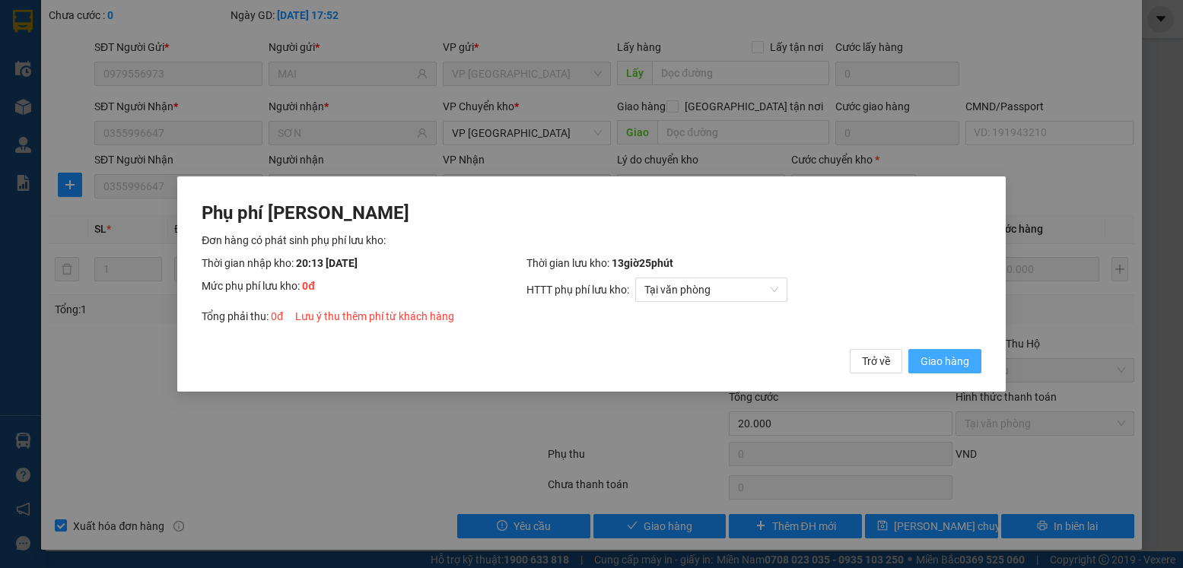
click at [948, 357] on span "Giao hàng" at bounding box center [944, 361] width 49 height 17
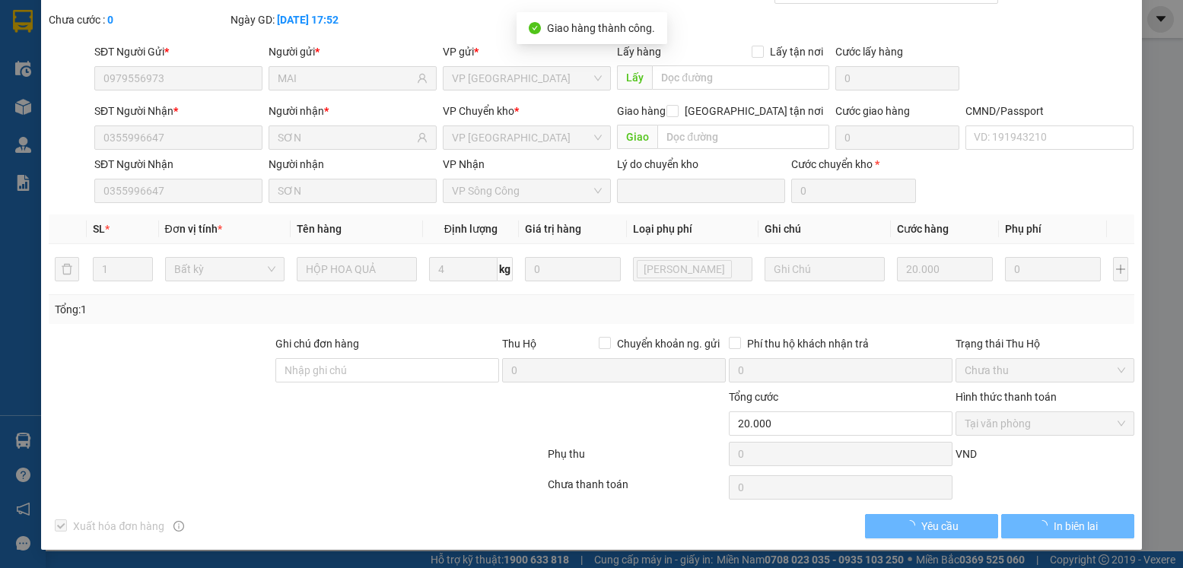
scroll to position [0, 0]
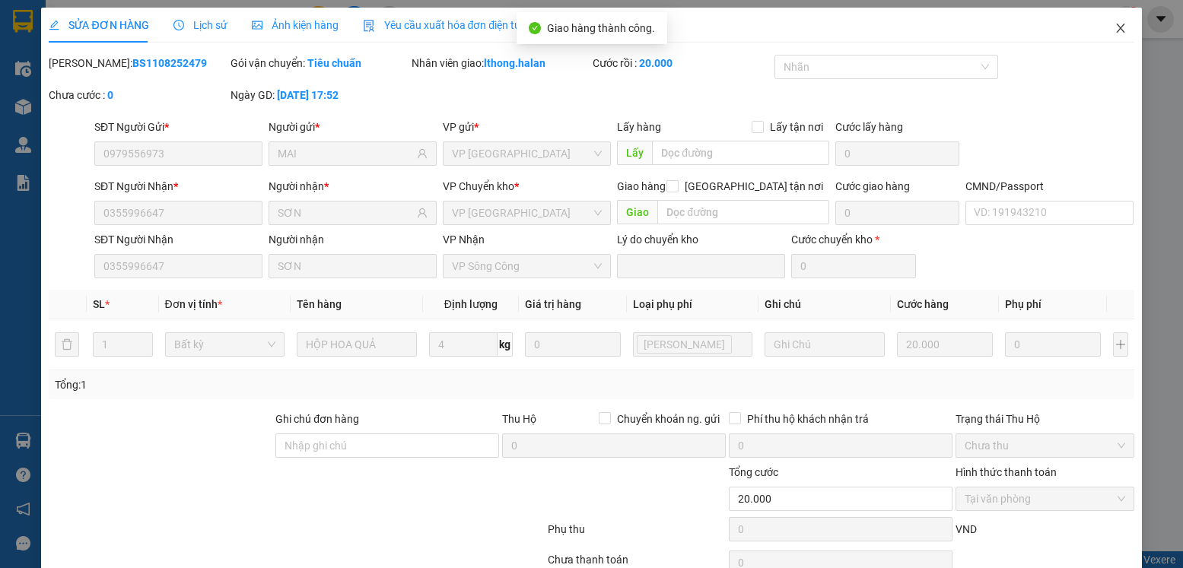
click at [1114, 28] on icon "close" at bounding box center [1120, 28] width 12 height 12
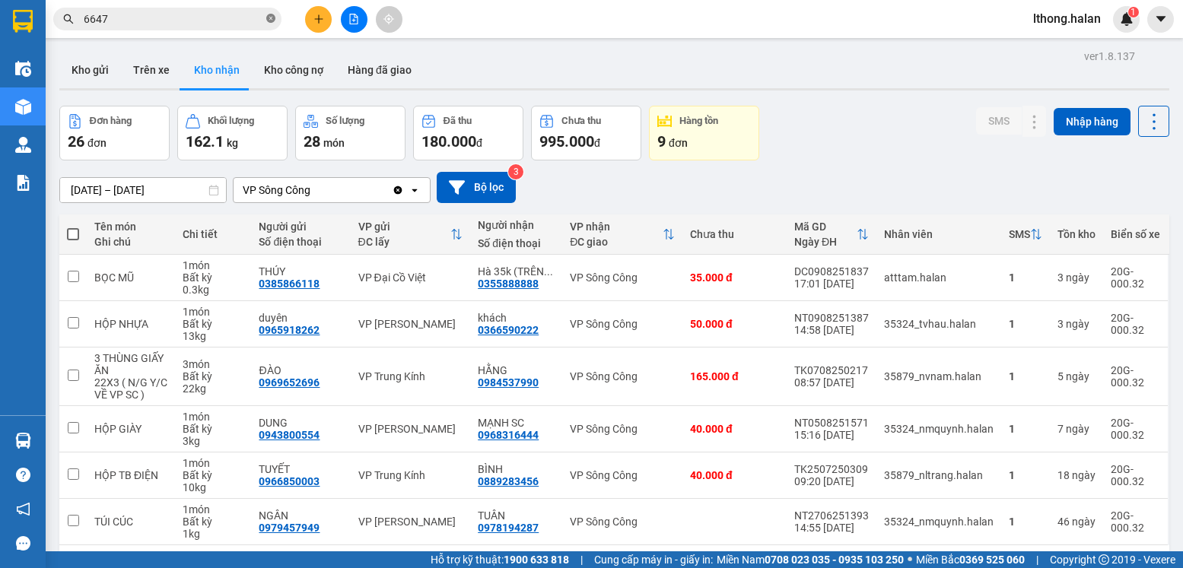
click at [273, 20] on icon "close-circle" at bounding box center [270, 18] width 9 height 9
click at [253, 17] on input "text" at bounding box center [174, 19] width 180 height 17
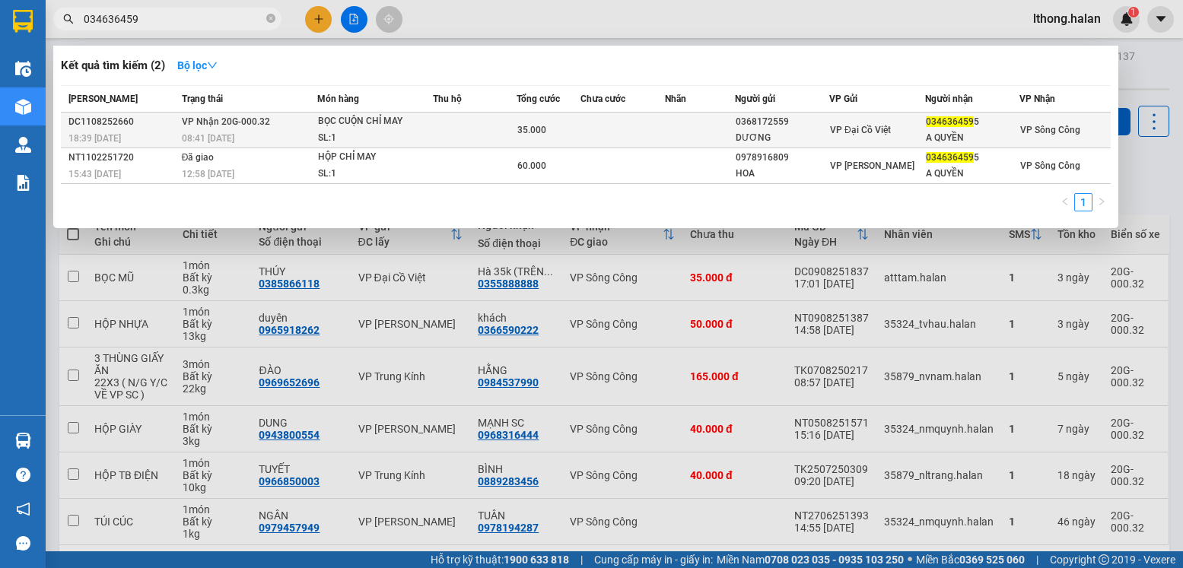
type input "034636459"
click at [688, 132] on td at bounding box center [700, 131] width 70 height 36
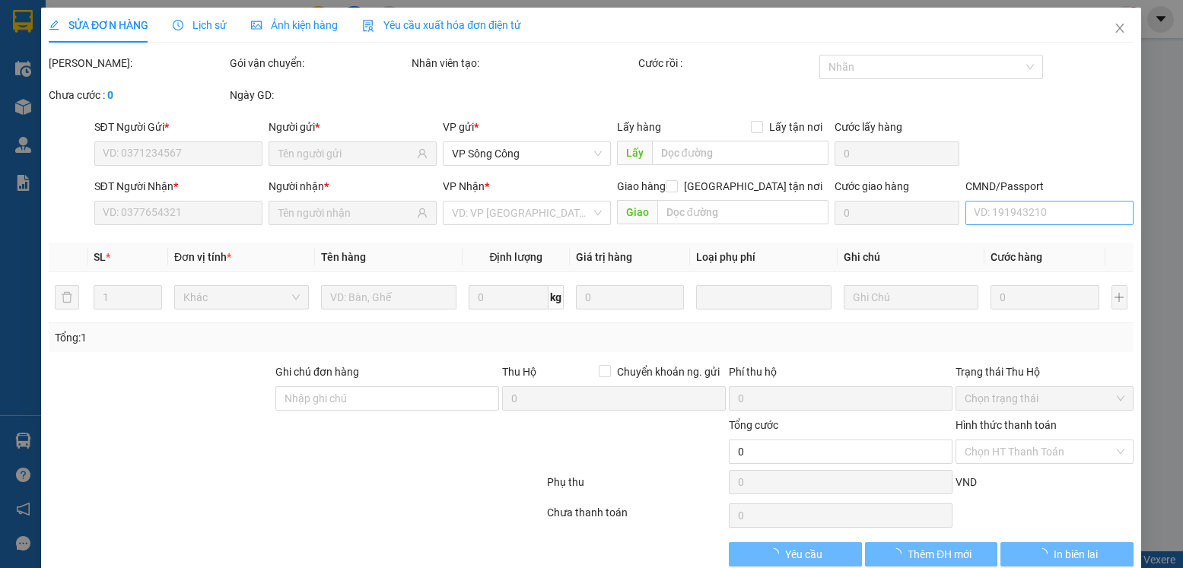
type input "0368172559"
type input "DƯƠNG"
type input "0346364595"
type input "A QUYỀN"
type input "35.000"
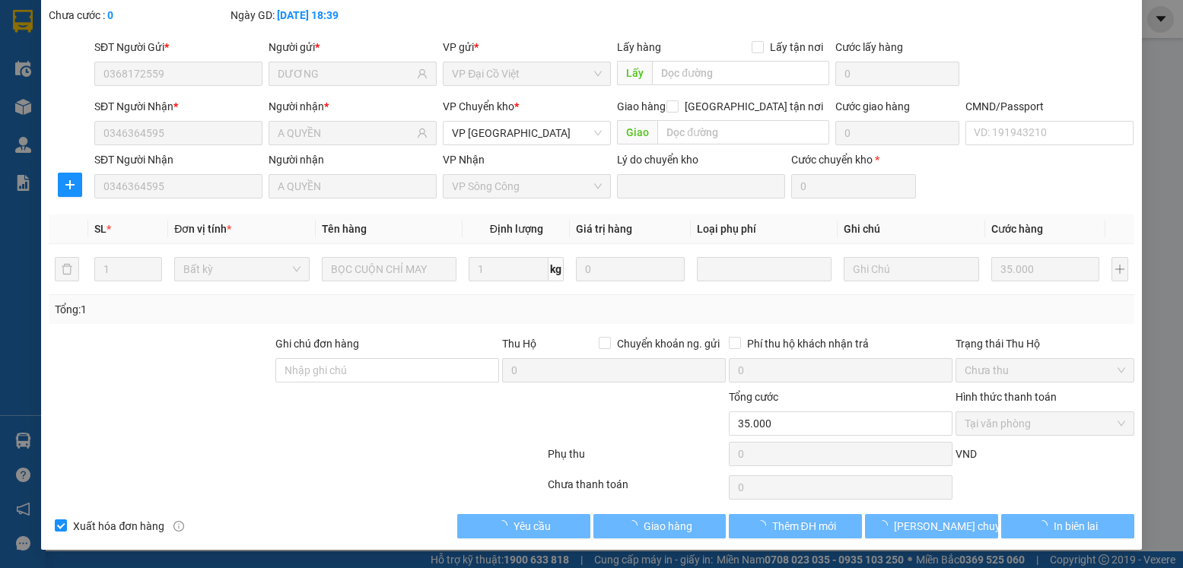
scroll to position [80, 0]
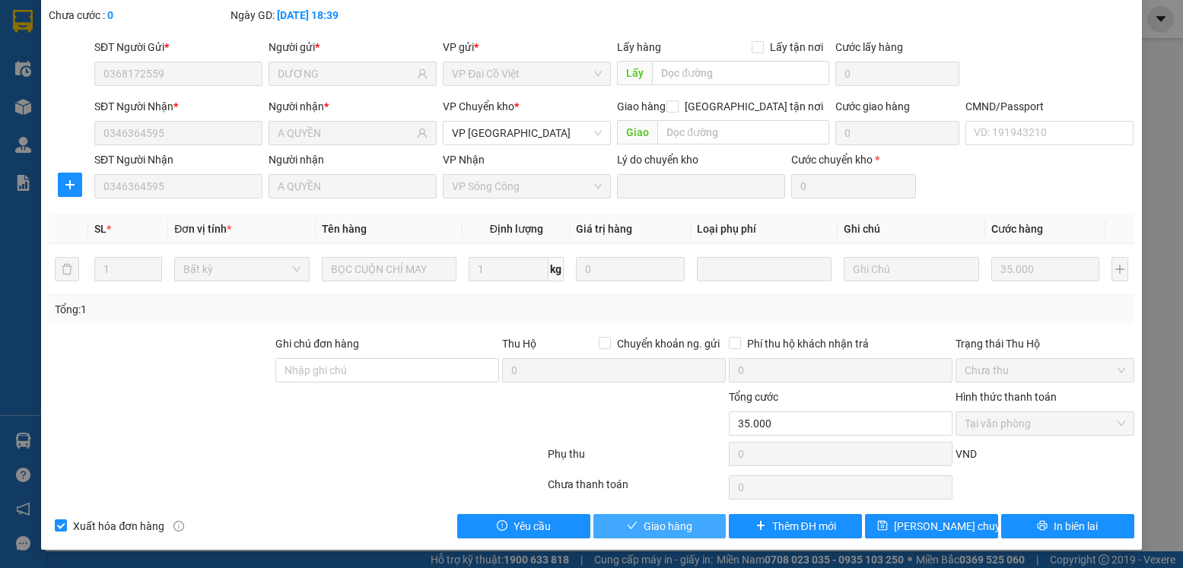
click at [673, 526] on span "Giao hàng" at bounding box center [667, 526] width 49 height 17
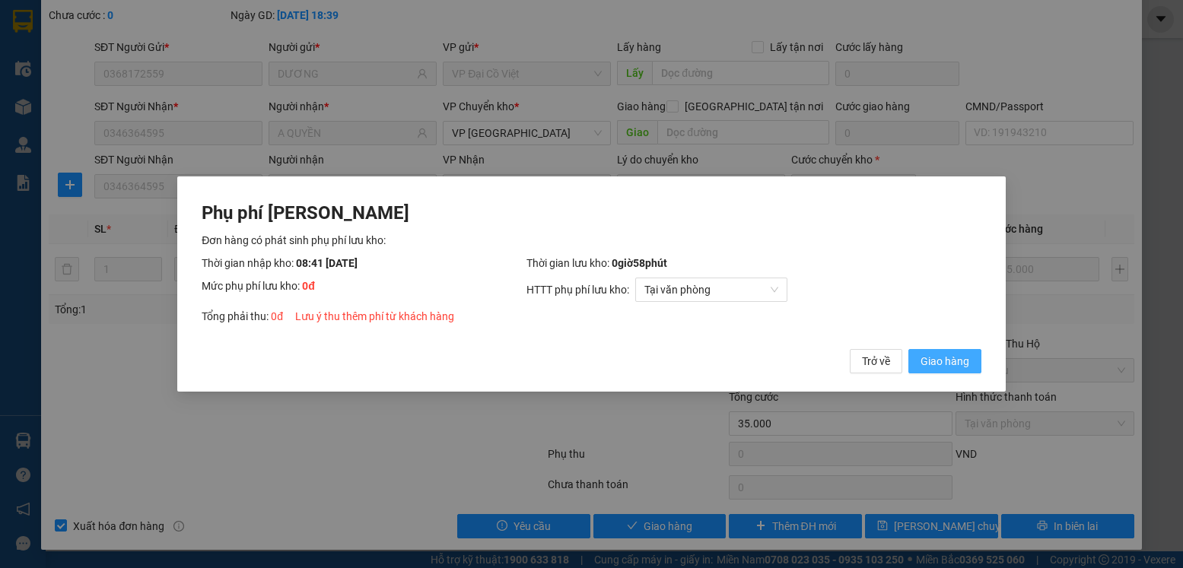
click at [947, 359] on span "Giao hàng" at bounding box center [944, 361] width 49 height 17
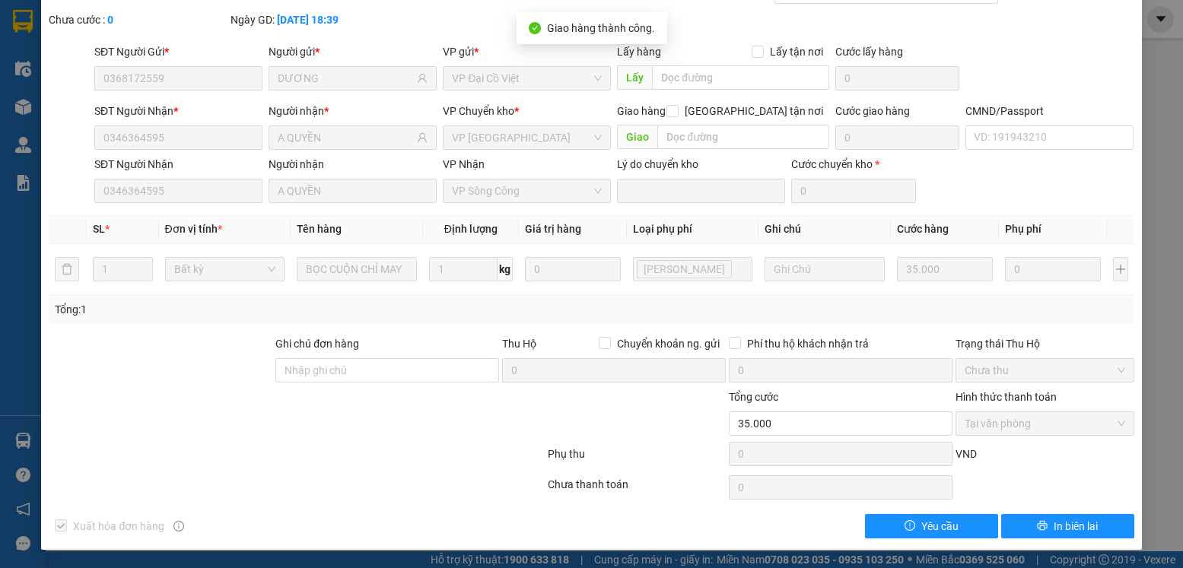
scroll to position [0, 0]
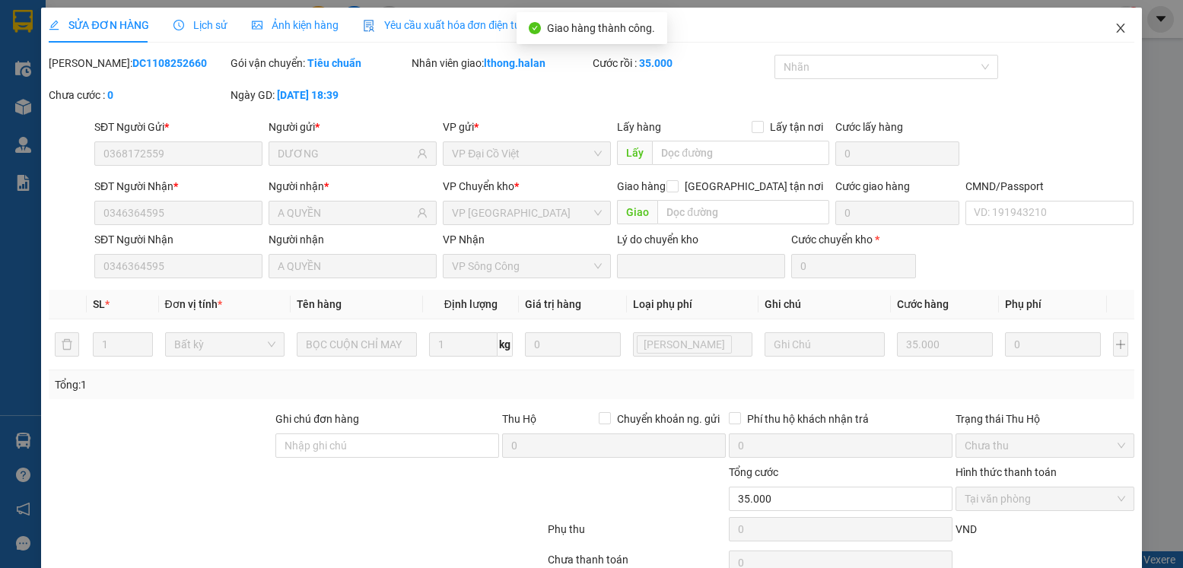
click at [1116, 30] on icon "close" at bounding box center [1120, 28] width 8 height 9
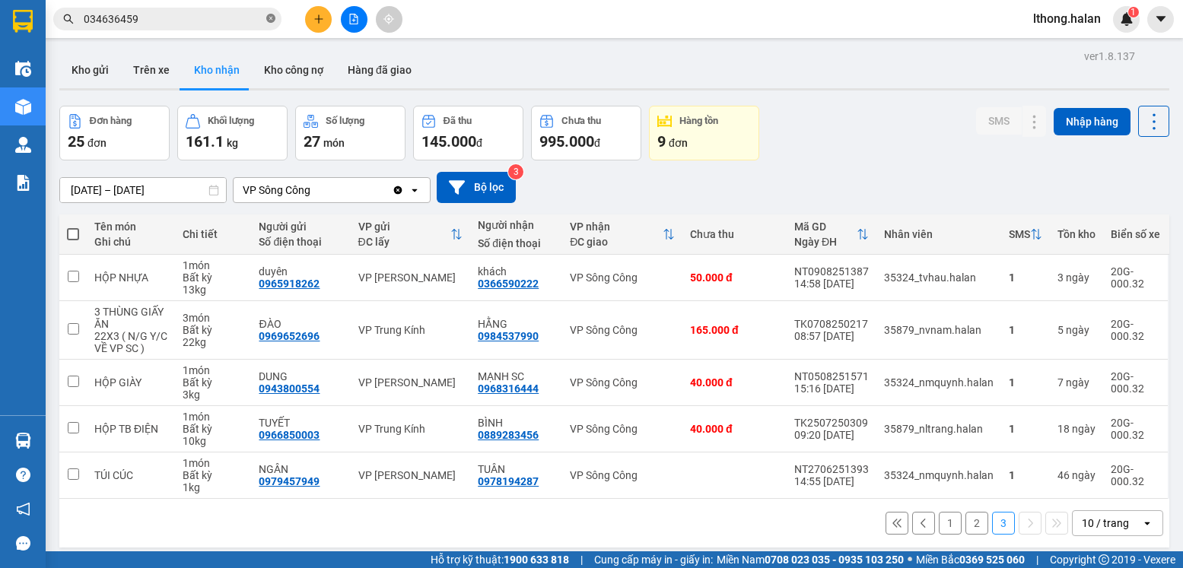
click at [272, 18] on icon "close-circle" at bounding box center [270, 18] width 9 height 9
click at [87, 69] on button "Kho gửi" at bounding box center [90, 70] width 62 height 37
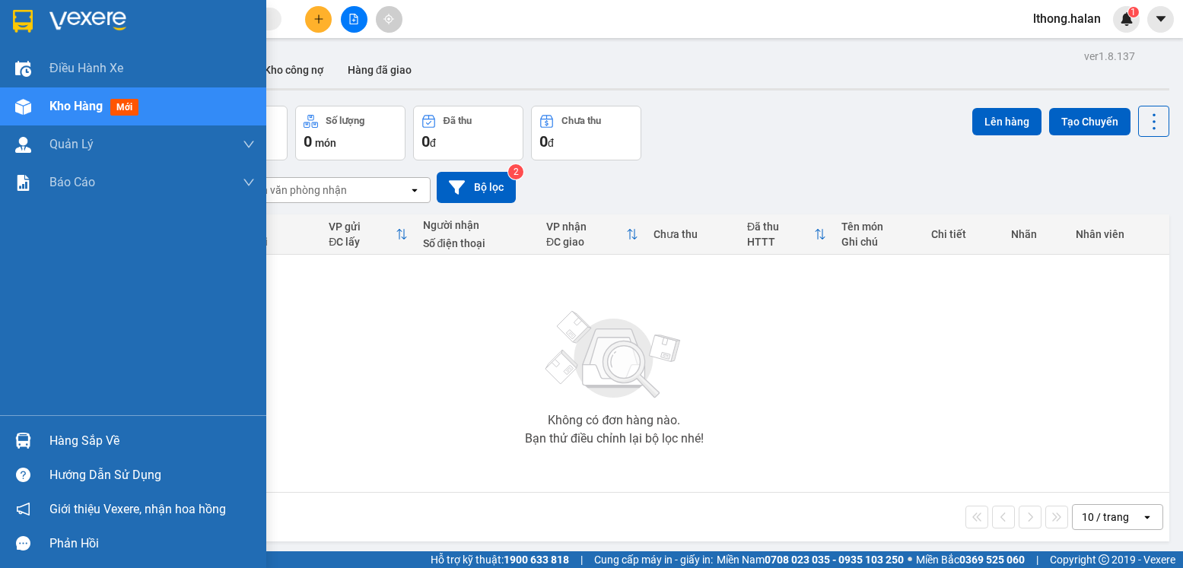
click at [106, 445] on div "Hàng sắp về" at bounding box center [151, 441] width 205 height 23
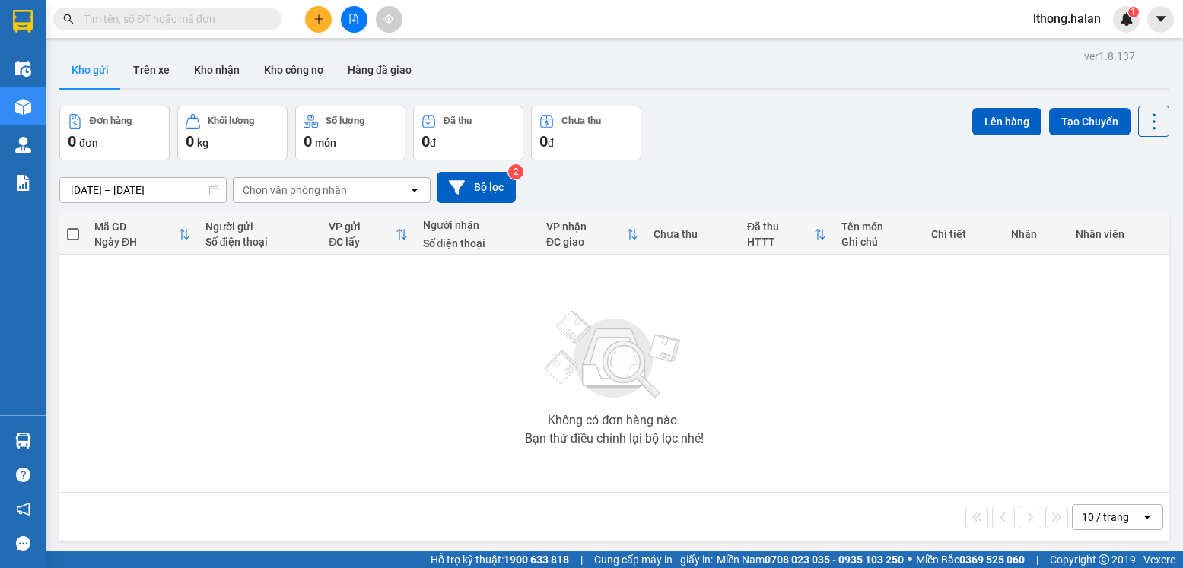
click at [855, 426] on section "Kết quả tìm kiếm ( 2 ) Bộ lọc Mã ĐH Trạng thái Món hàng Thu hộ Tổng cước Chưa c…" at bounding box center [591, 284] width 1183 height 568
click at [211, 65] on button "Kho nhận" at bounding box center [217, 70] width 70 height 37
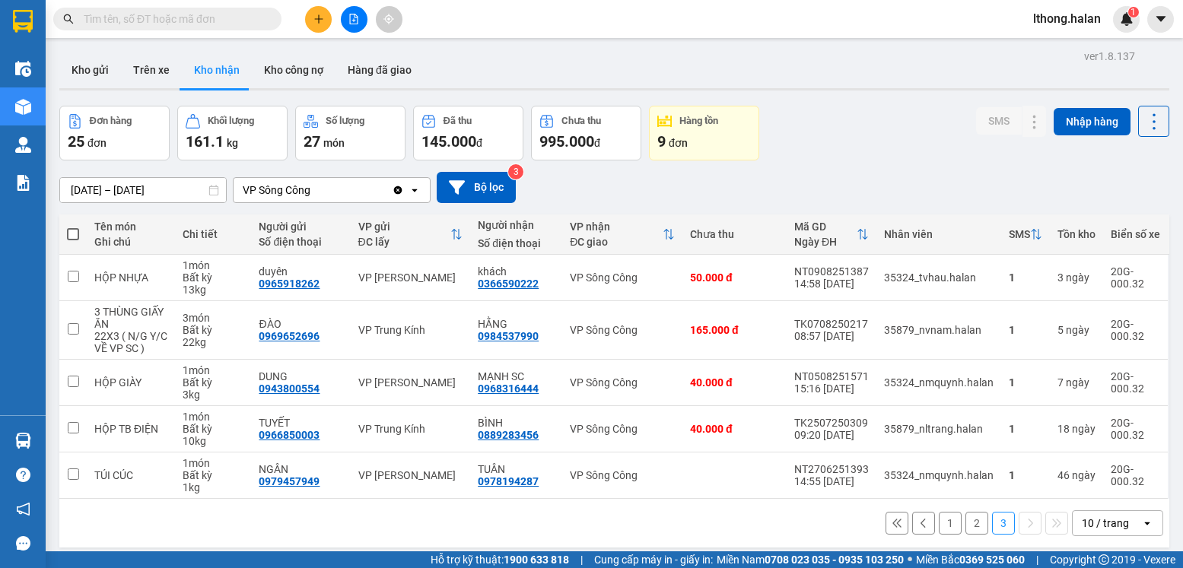
click at [182, 21] on input "text" at bounding box center [174, 19] width 180 height 17
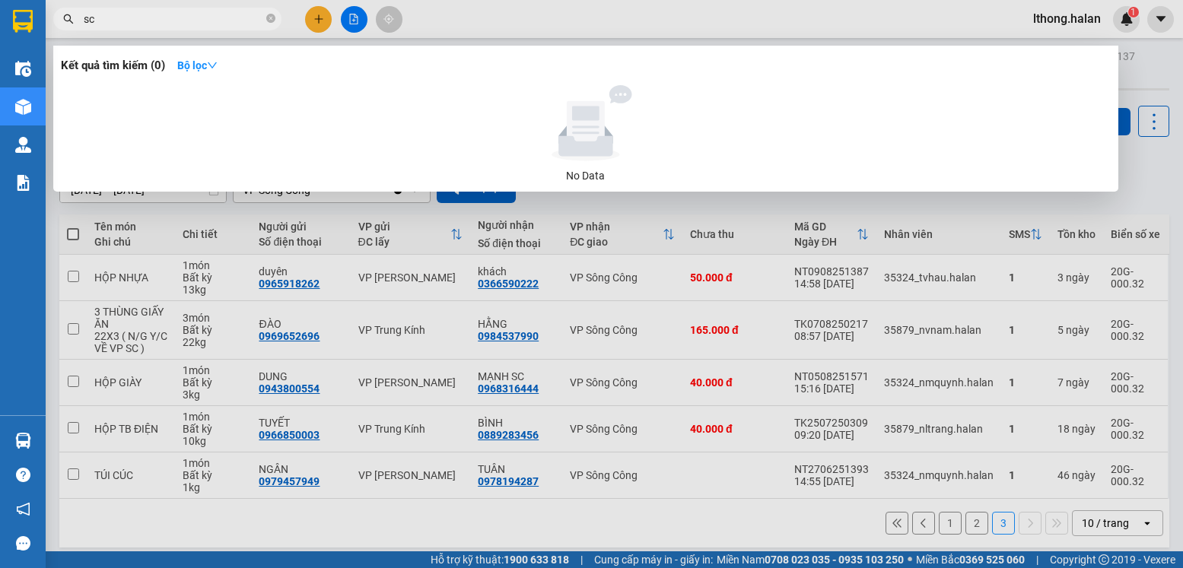
type input "s"
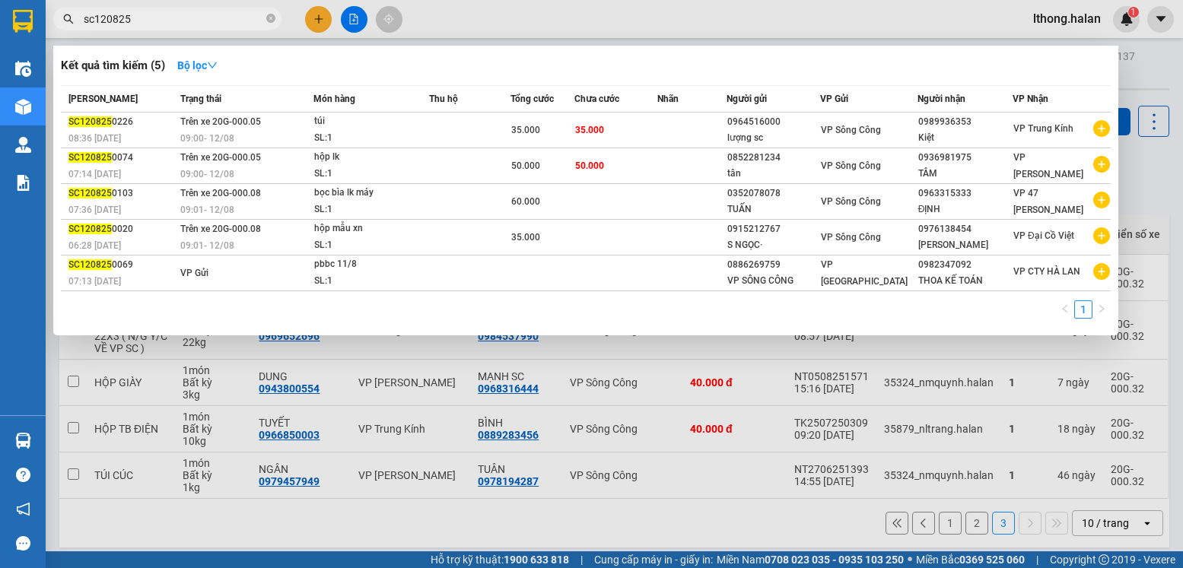
click at [94, 17] on input "sc120825" at bounding box center [174, 19] width 180 height 17
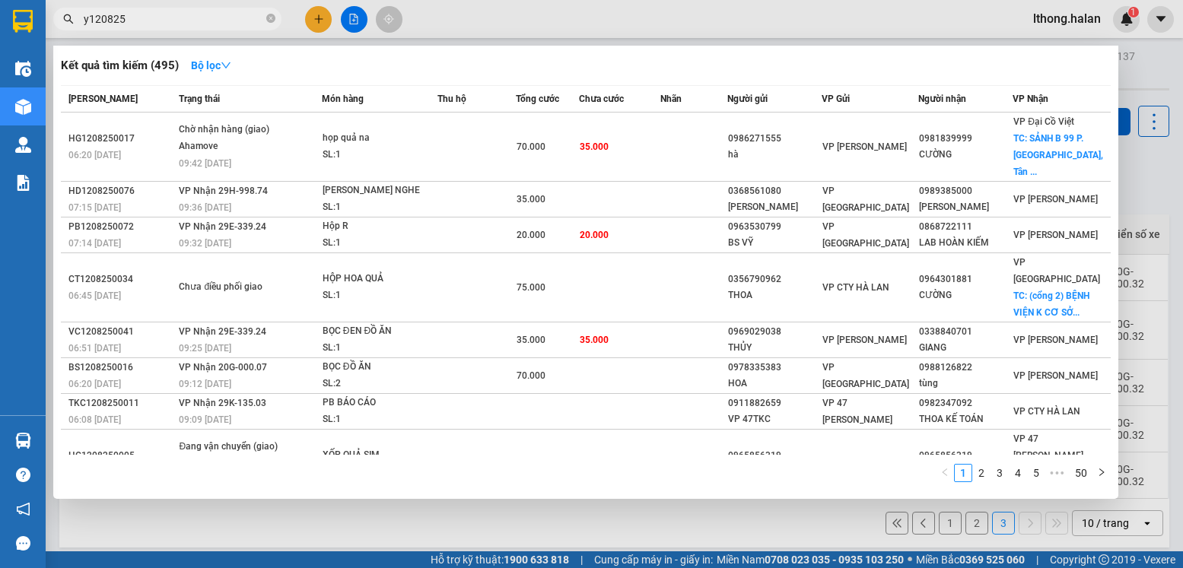
type input "yb120825"
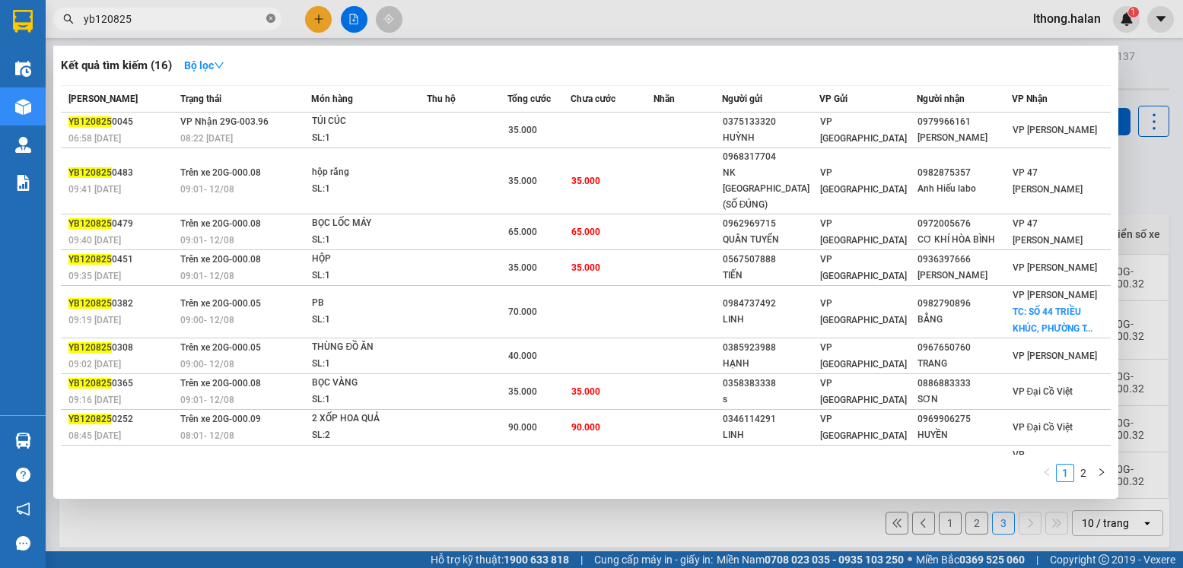
click at [271, 22] on icon "close-circle" at bounding box center [270, 18] width 9 height 9
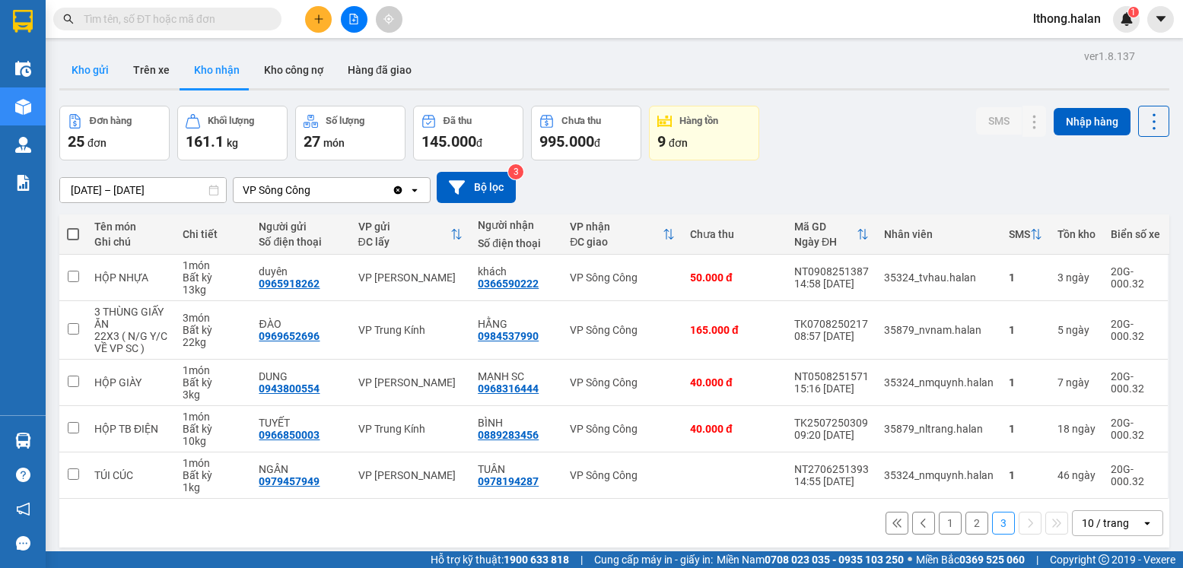
click at [88, 70] on button "Kho gửi" at bounding box center [90, 70] width 62 height 37
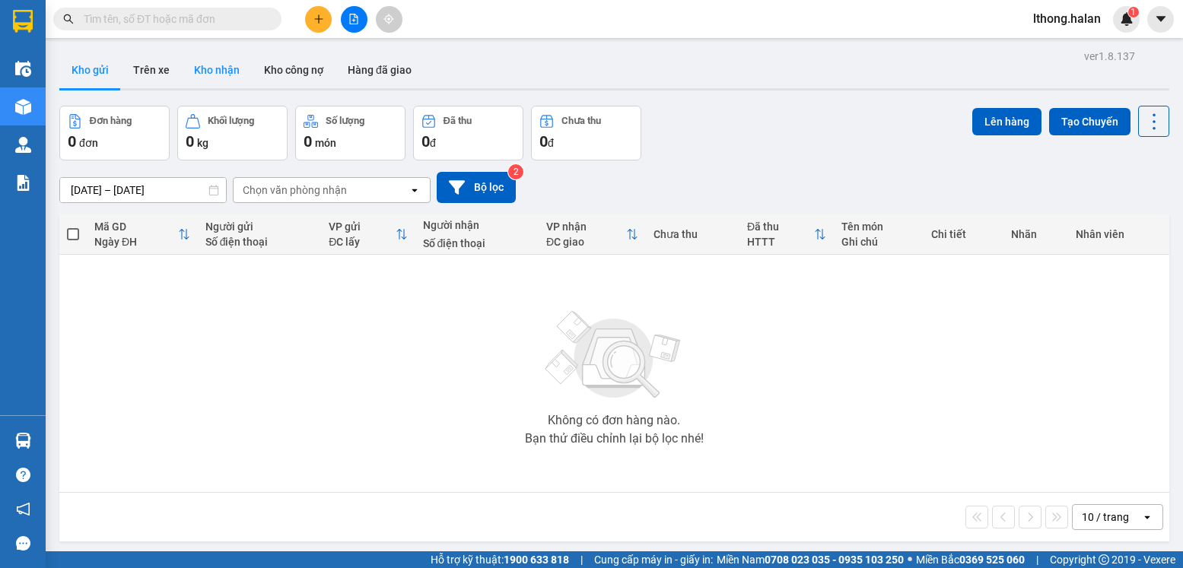
click at [203, 71] on button "Kho nhận" at bounding box center [217, 70] width 70 height 37
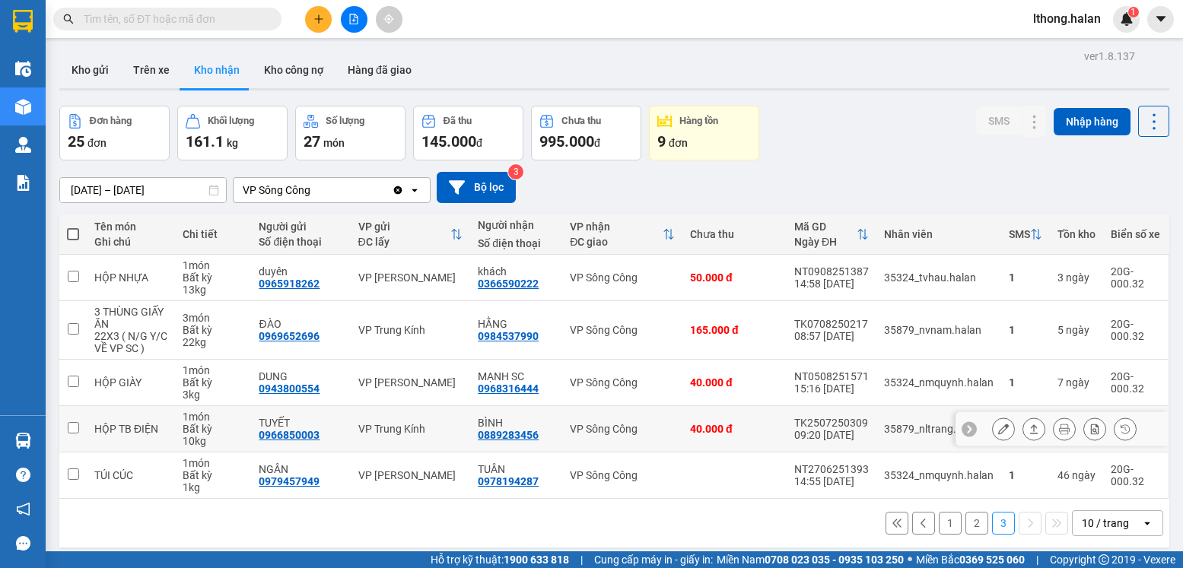
scroll to position [70, 0]
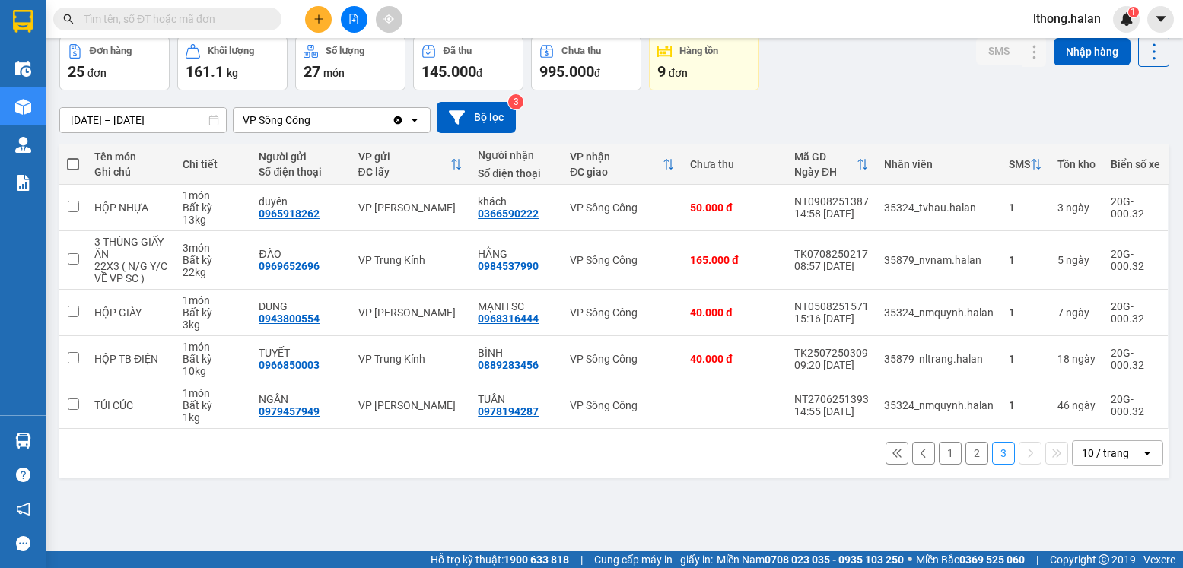
click at [965, 457] on button "2" at bounding box center [976, 453] width 23 height 23
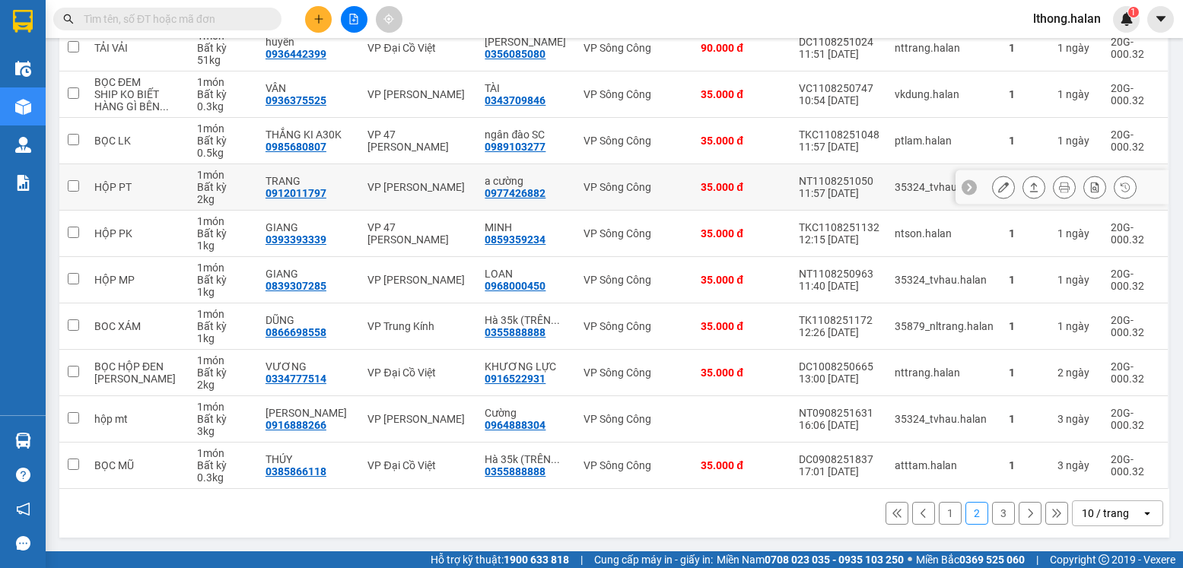
scroll to position [0, 0]
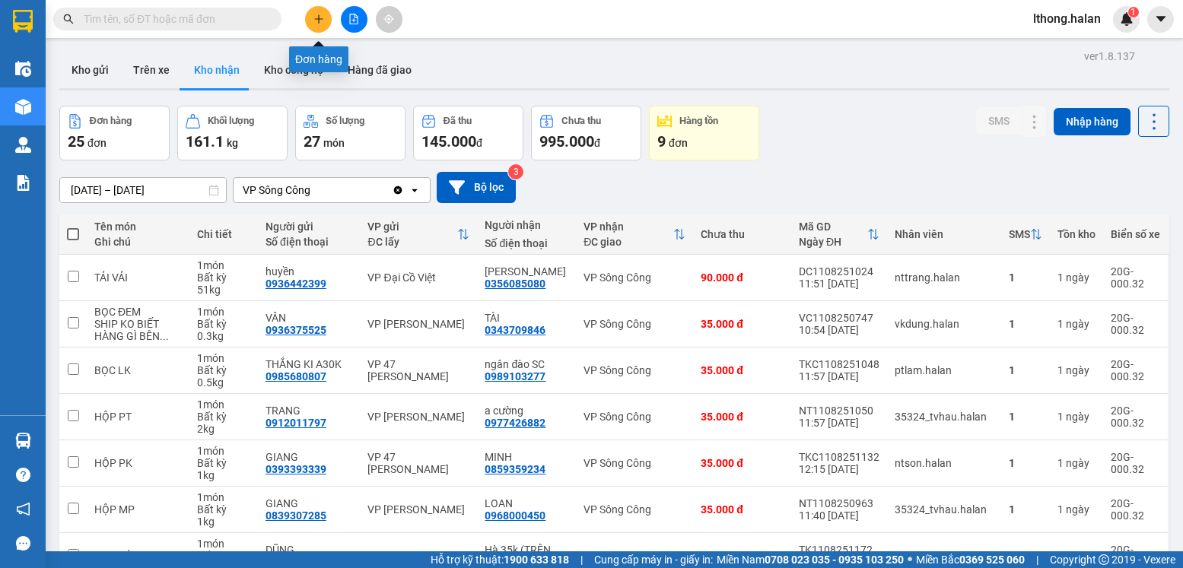
click at [310, 22] on button at bounding box center [318, 19] width 27 height 27
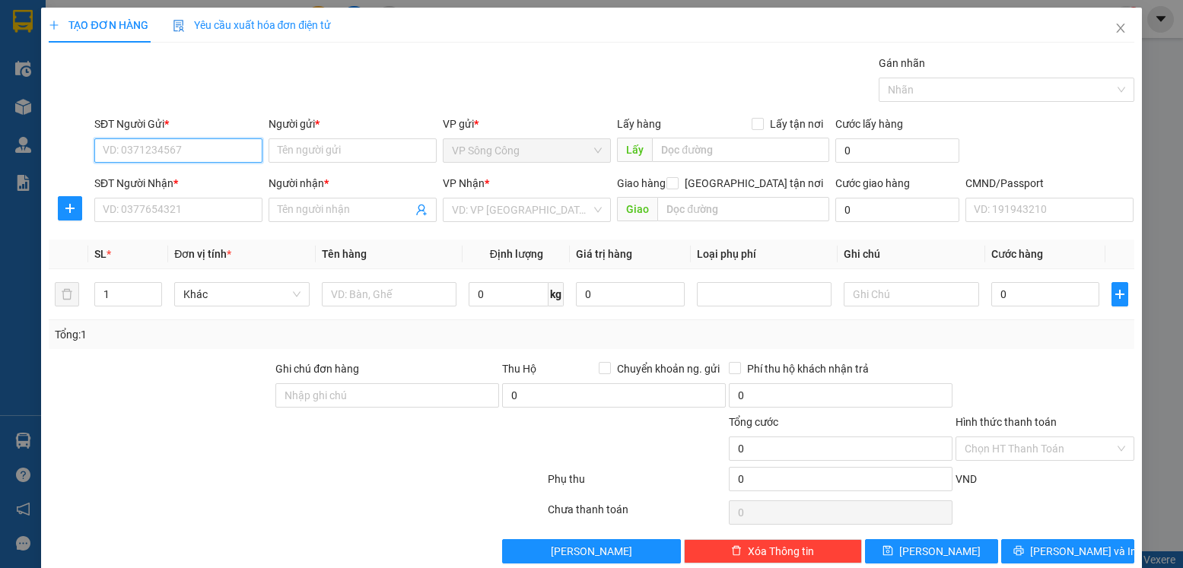
click at [192, 143] on input "SĐT Người Gửi *" at bounding box center [178, 150] width 168 height 24
click at [125, 148] on input "0973230208" at bounding box center [178, 150] width 168 height 24
type input "0975230208"
click at [173, 177] on div "0975230208 - thảo SC" at bounding box center [177, 181] width 148 height 17
type input "thảo SC"
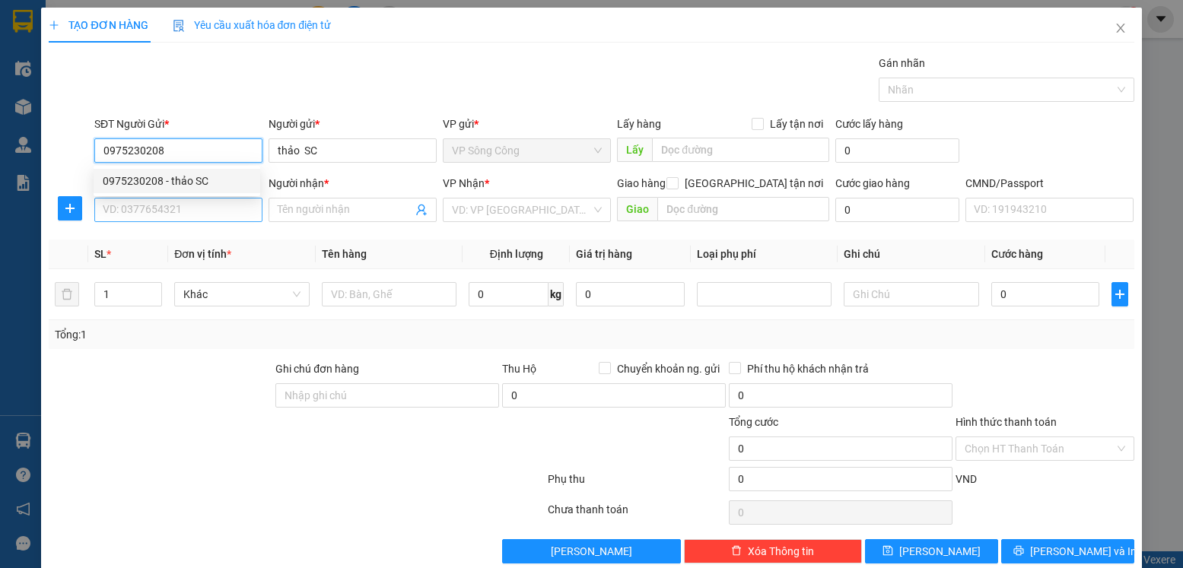
type input "0975230208"
click at [177, 206] on input "SĐT Người Nhận *" at bounding box center [178, 210] width 168 height 24
type input "0393788396"
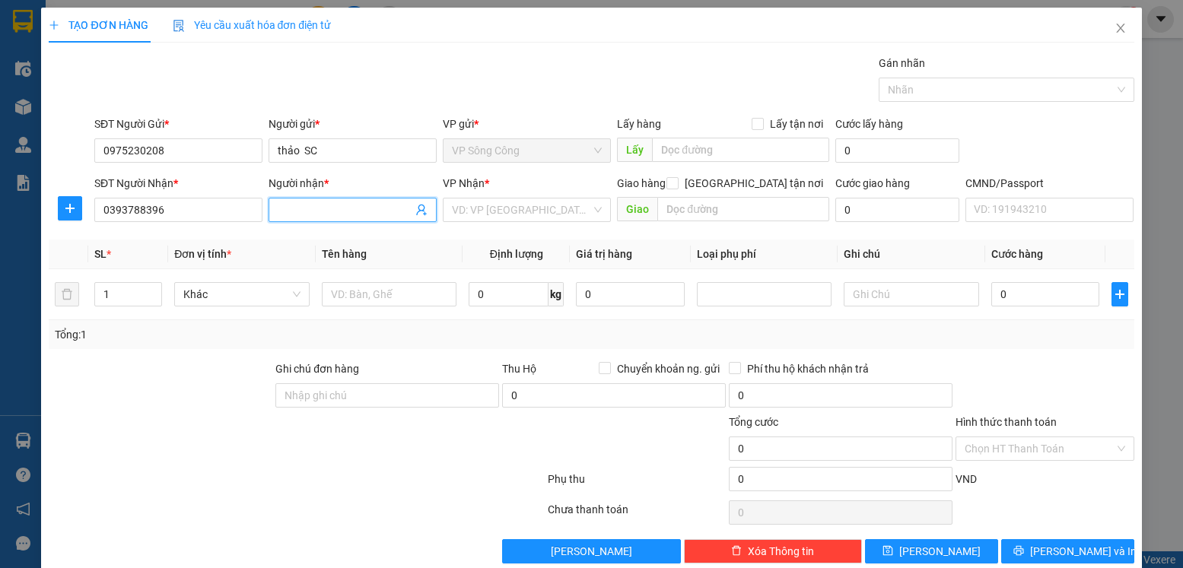
click at [311, 207] on input "Người nhận *" at bounding box center [345, 210] width 135 height 17
type input "cúc hải"
click at [541, 203] on input "search" at bounding box center [521, 210] width 139 height 23
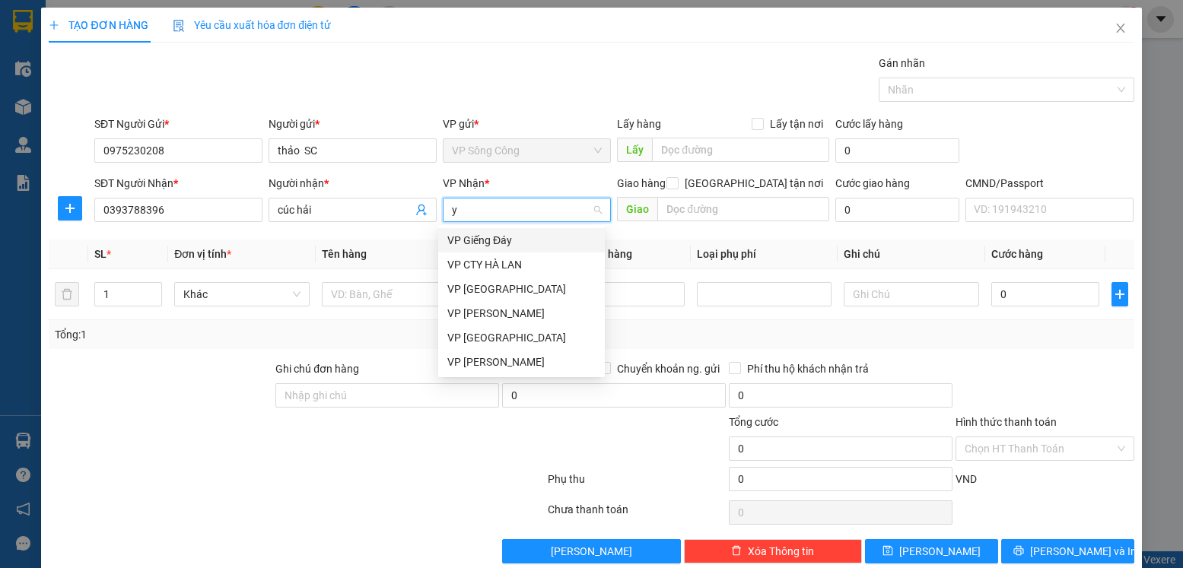
type input "yb"
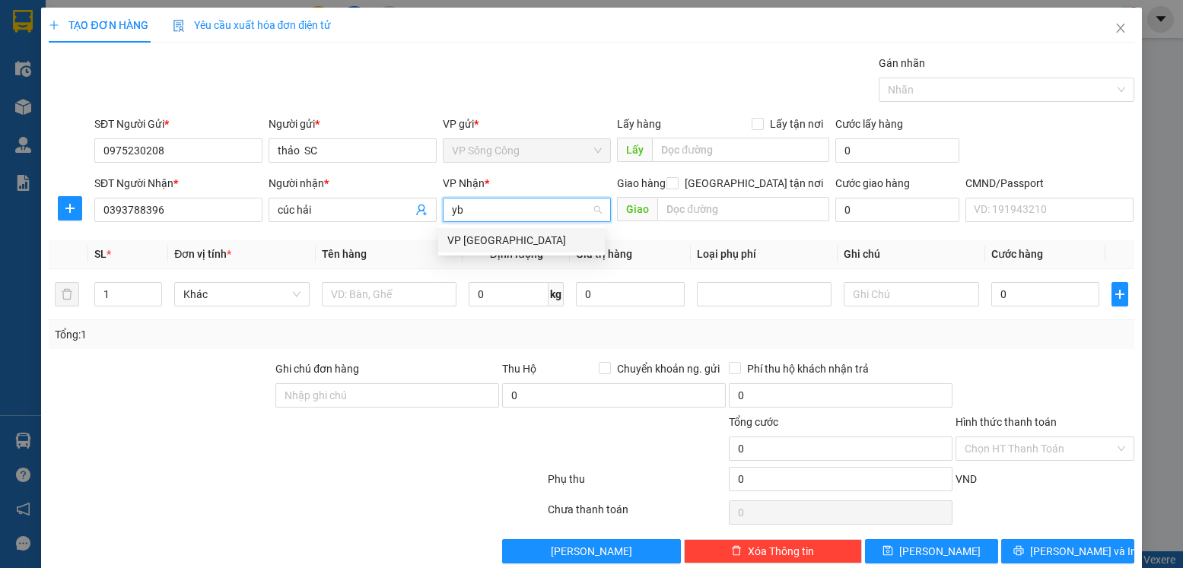
click at [499, 240] on div "VP [GEOGRAPHIC_DATA]" at bounding box center [521, 240] width 148 height 17
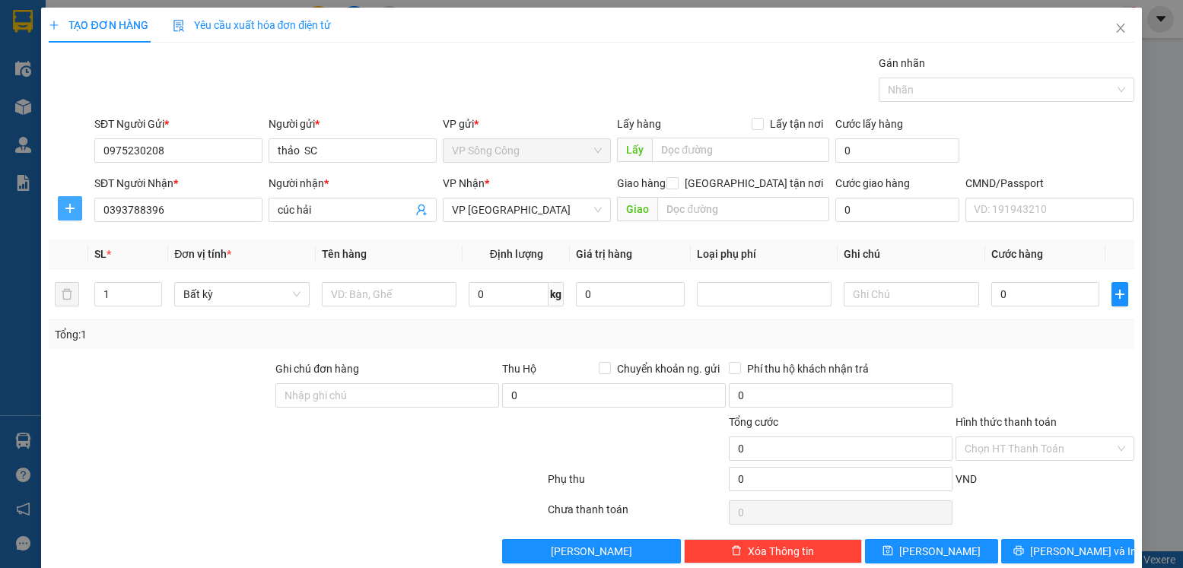
click at [59, 203] on span "plus" at bounding box center [70, 208] width 23 height 12
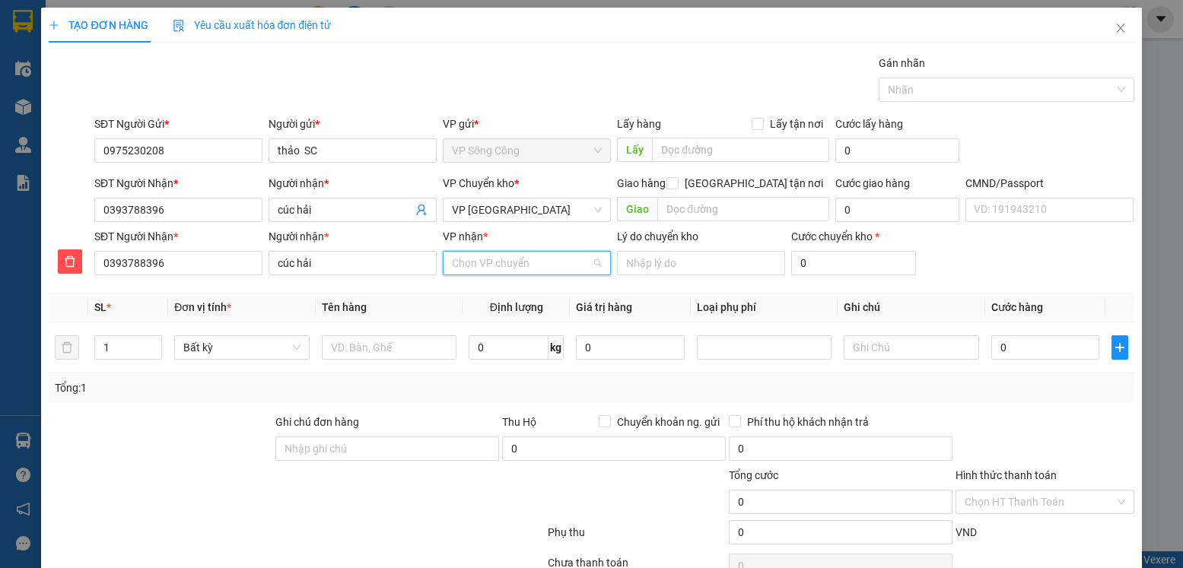
click at [491, 256] on input "VP nhận *" at bounding box center [521, 263] width 139 height 23
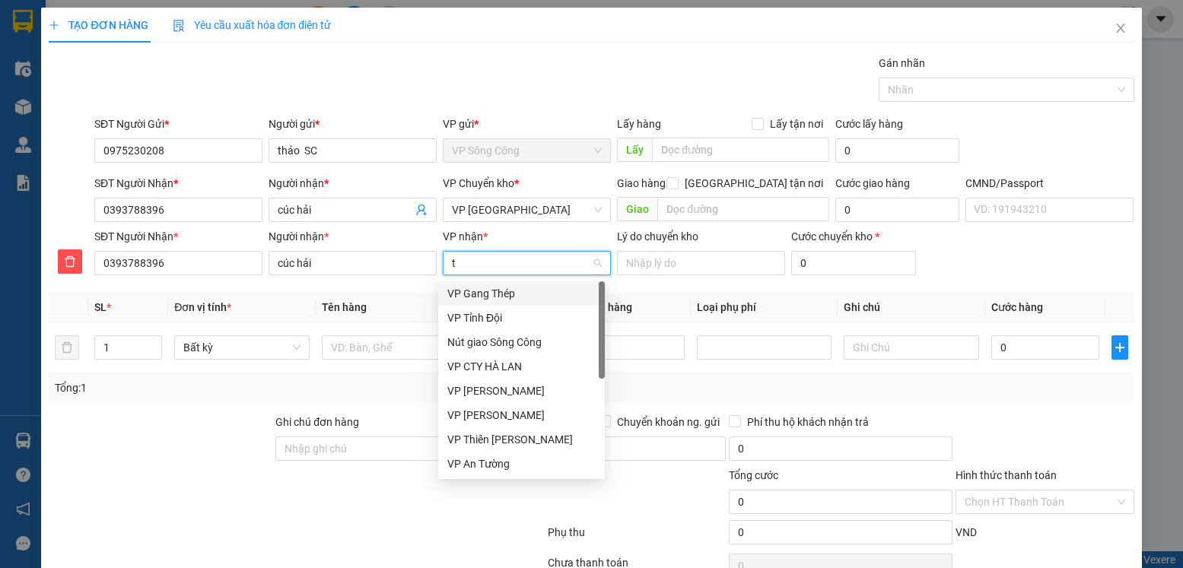
type input "tr"
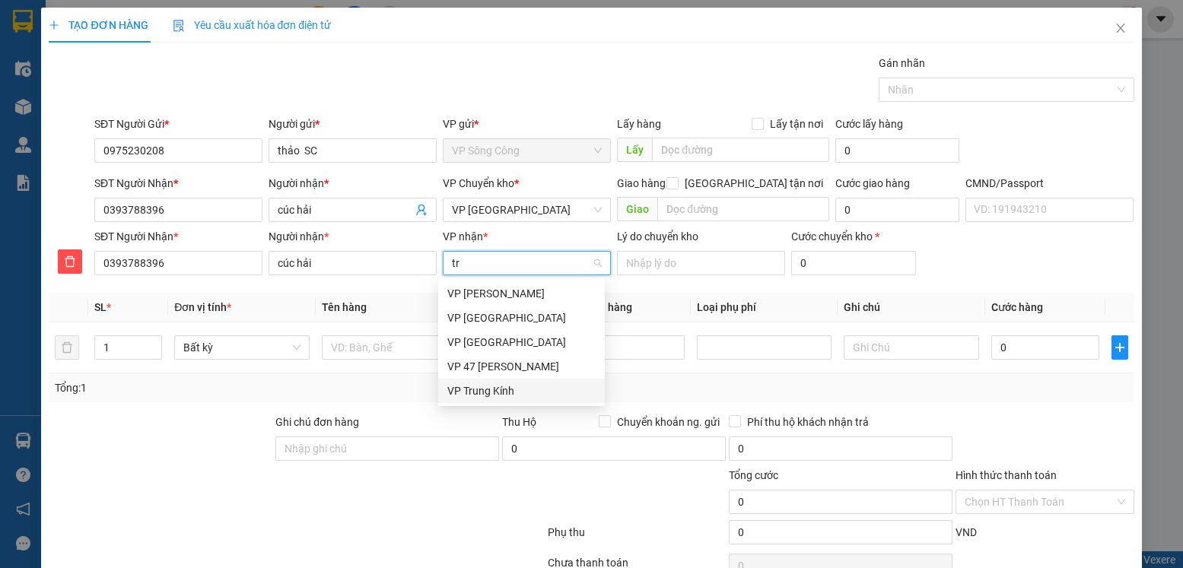
drag, startPoint x: 493, startPoint y: 392, endPoint x: 366, endPoint y: 352, distance: 133.3
click at [492, 392] on div "VP Trung Kính" at bounding box center [521, 391] width 148 height 17
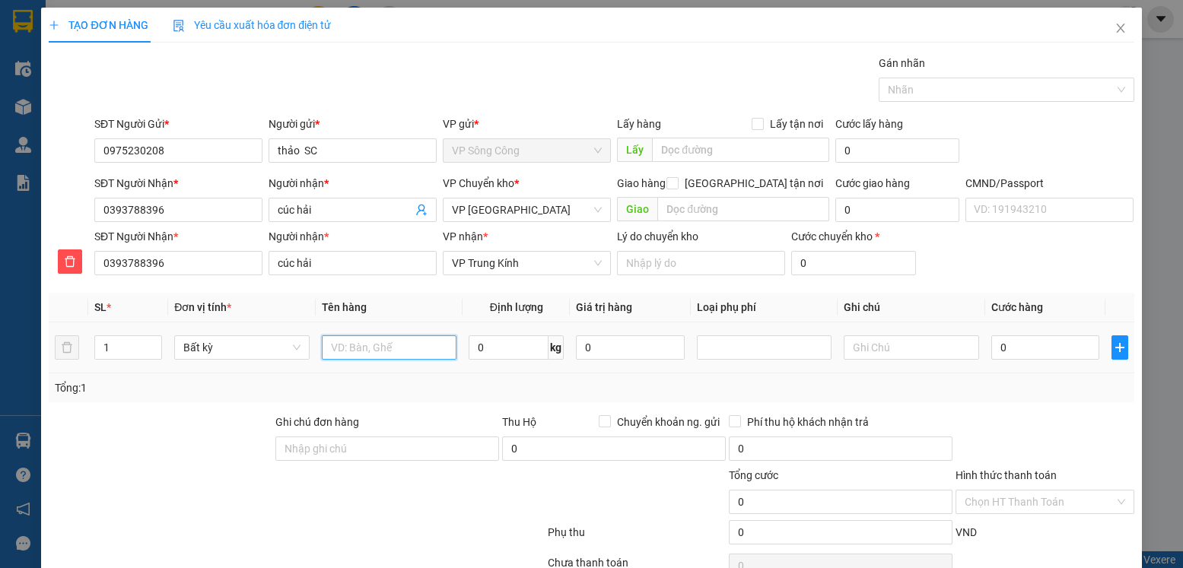
click at [369, 353] on input "text" at bounding box center [389, 347] width 135 height 24
type input "bọc lk đài"
click at [502, 350] on input "0" at bounding box center [509, 347] width 80 height 24
type input "3"
click at [1037, 348] on input "0" at bounding box center [1045, 347] width 108 height 24
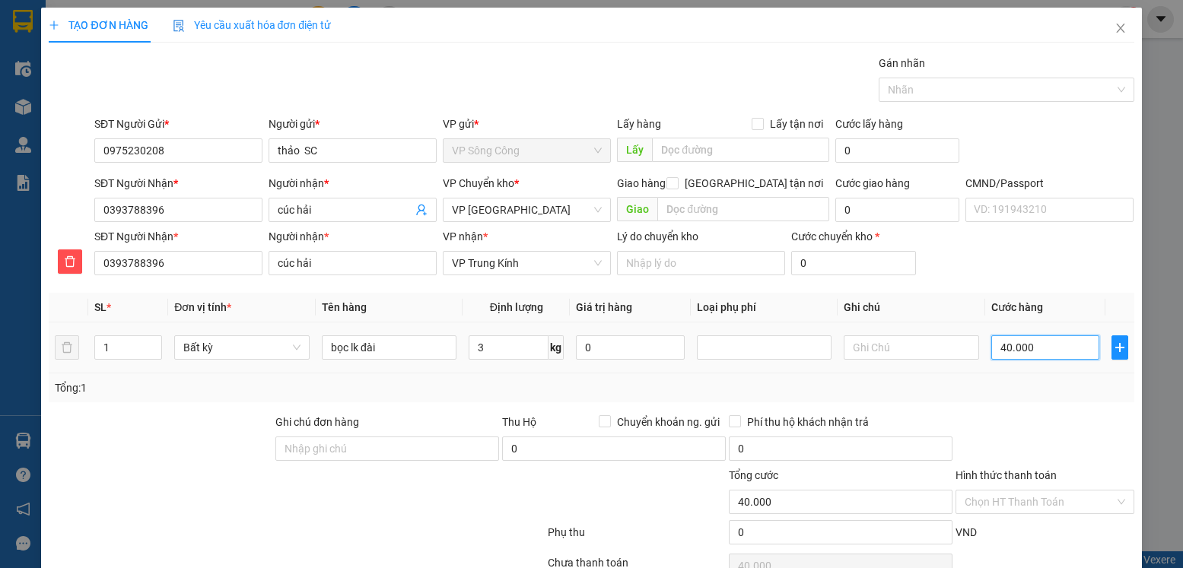
type input "40.000"
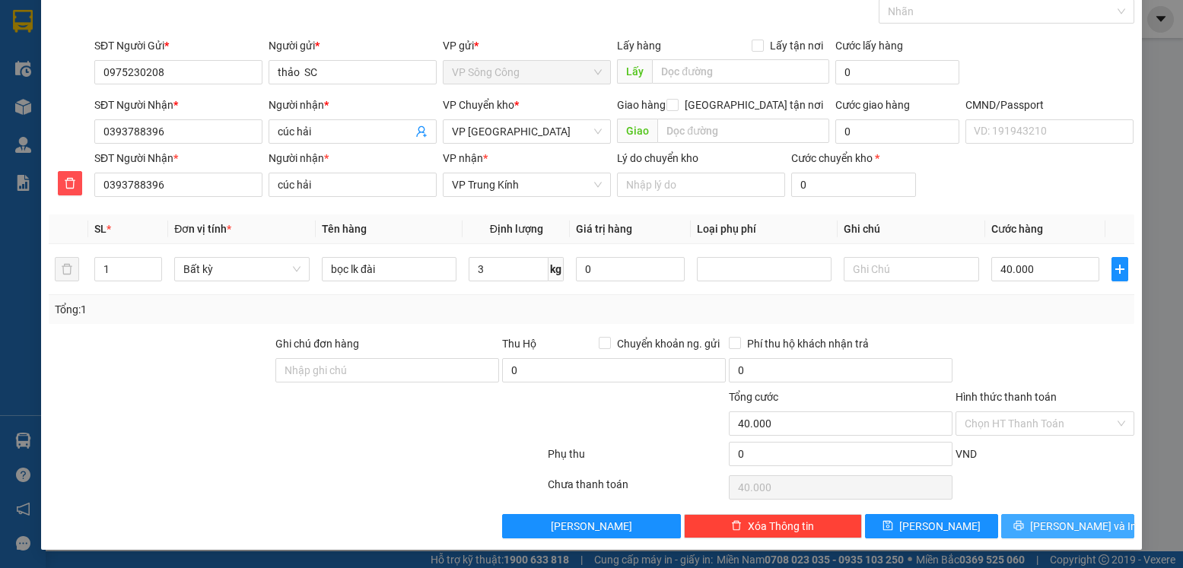
click at [1072, 518] on span "Lưu và In" at bounding box center [1083, 526] width 106 height 17
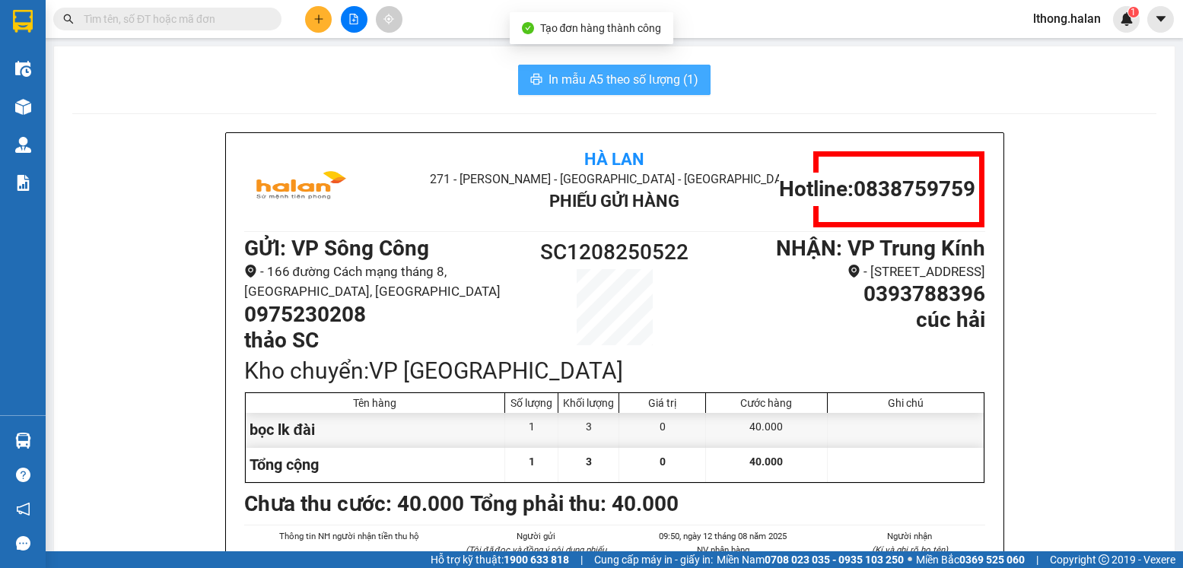
click at [630, 77] on span "In mẫu A5 theo số lượng (1)" at bounding box center [623, 79] width 150 height 19
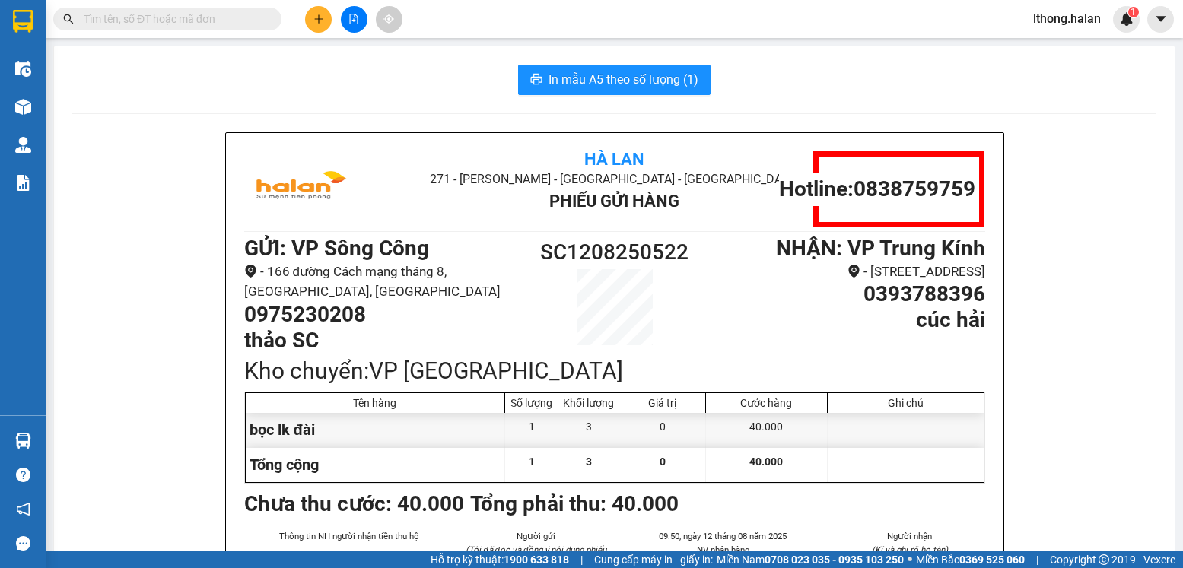
click at [213, 21] on input "text" at bounding box center [174, 19] width 180 height 17
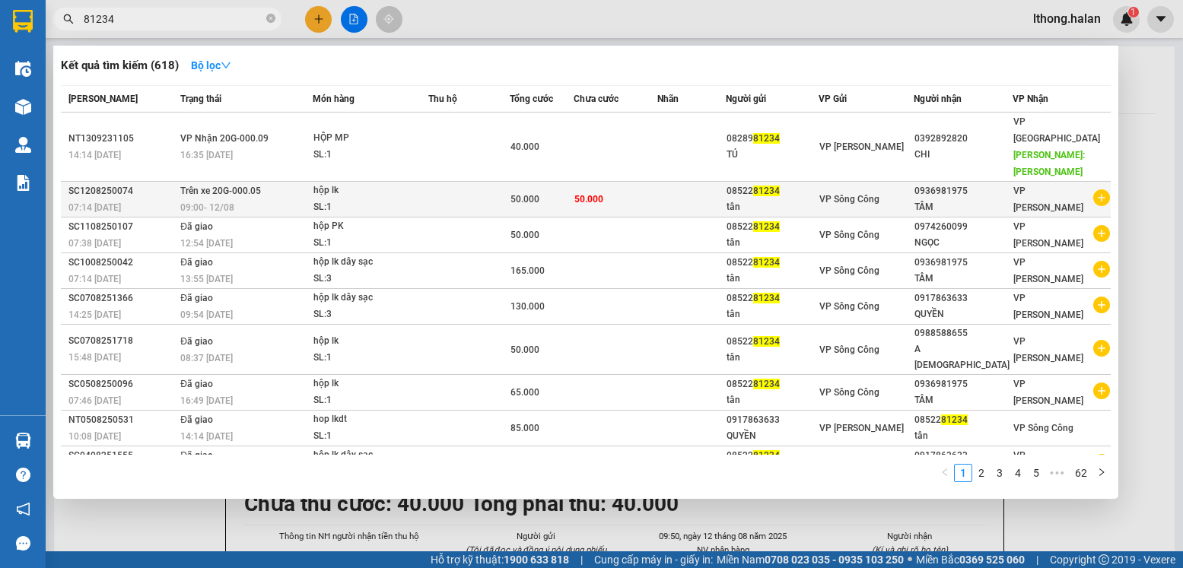
type input "81234"
click at [849, 194] on span "VP Sông Công" at bounding box center [849, 199] width 60 height 11
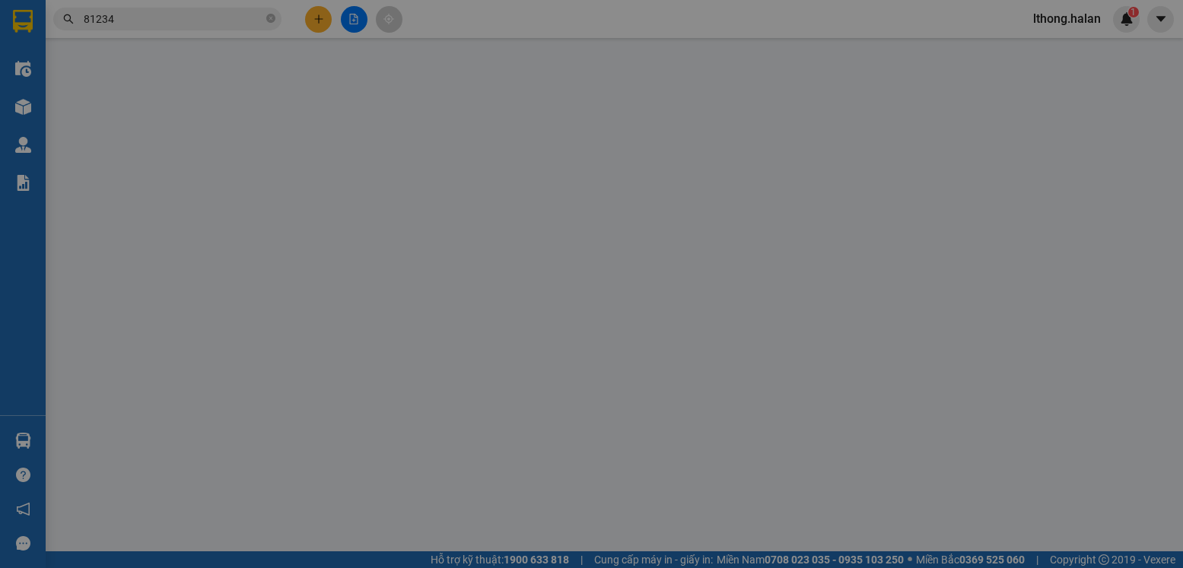
type input "0852281234"
type input "0936981975"
type input "50.000"
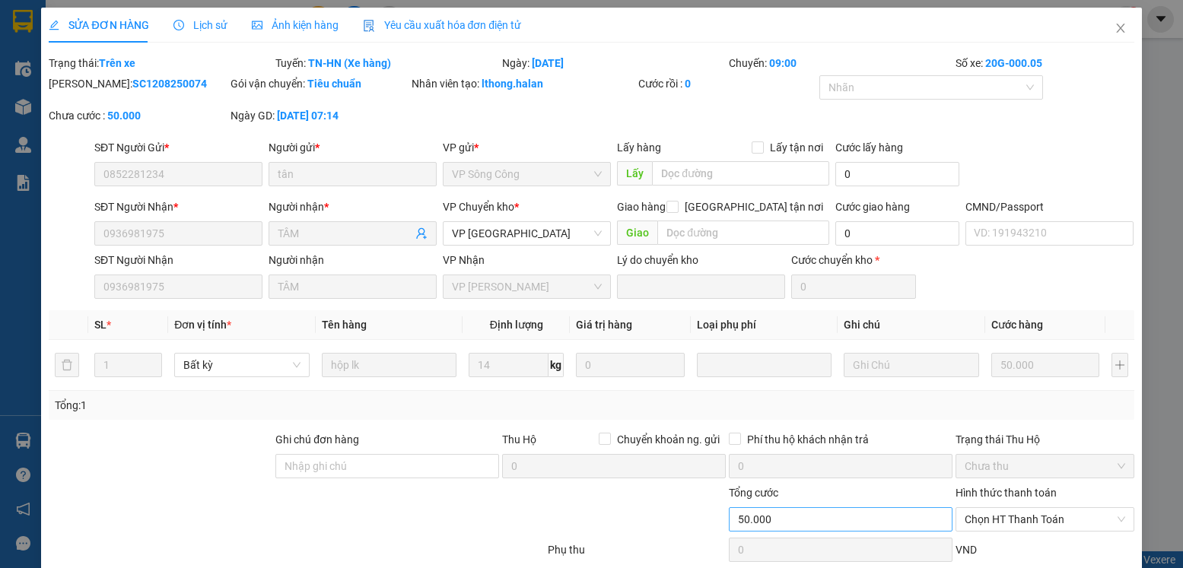
scroll to position [96, 0]
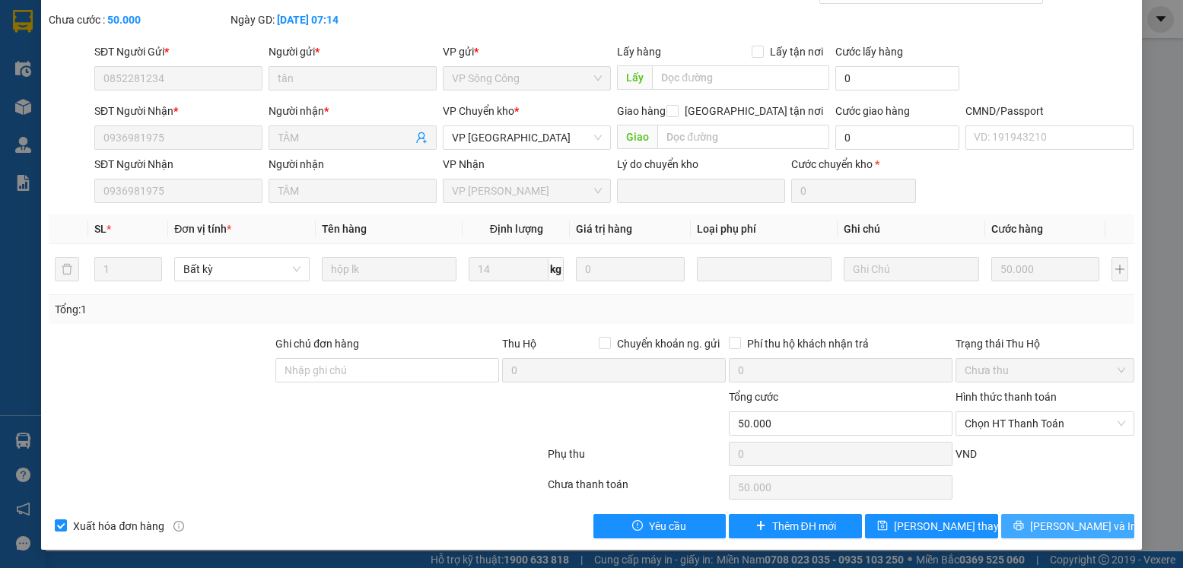
click at [1056, 526] on span "Lưu và In" at bounding box center [1083, 526] width 106 height 17
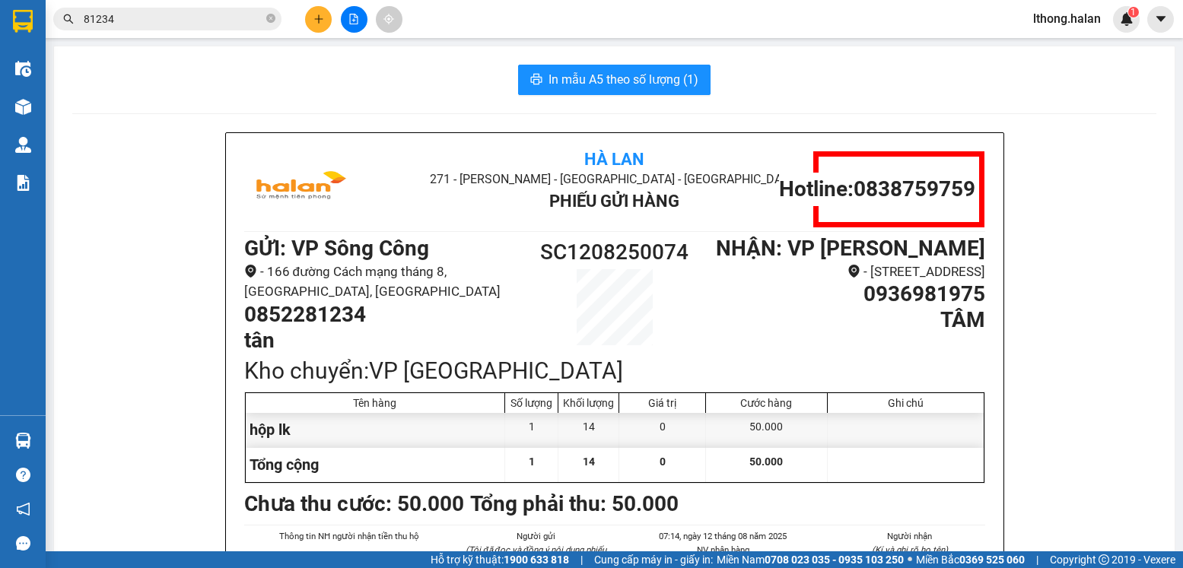
scroll to position [76, 0]
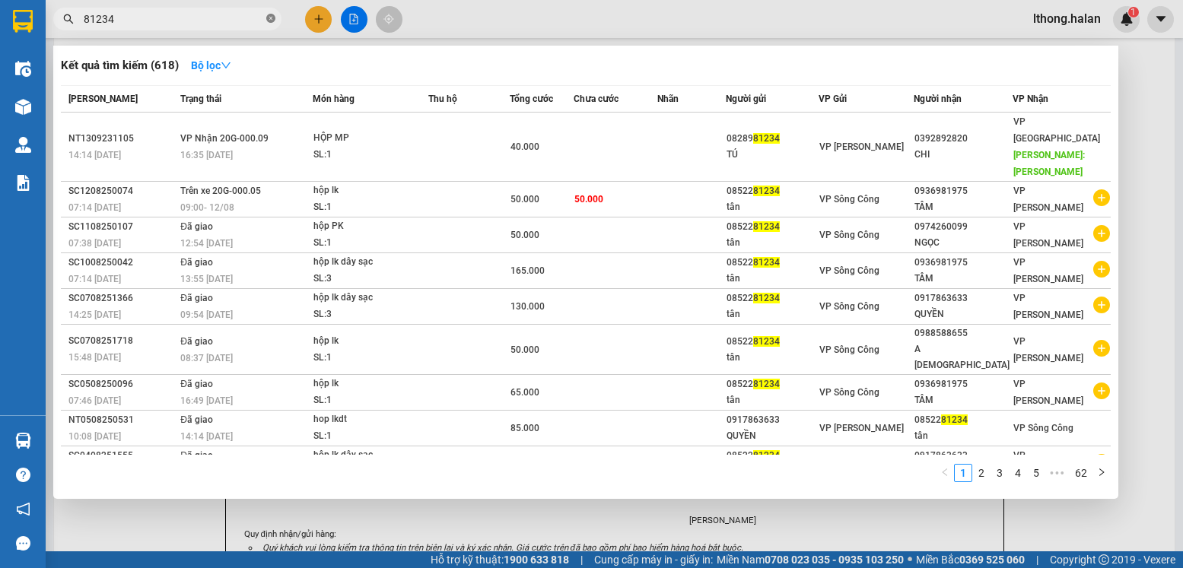
click at [274, 21] on icon "close-circle" at bounding box center [270, 18] width 9 height 9
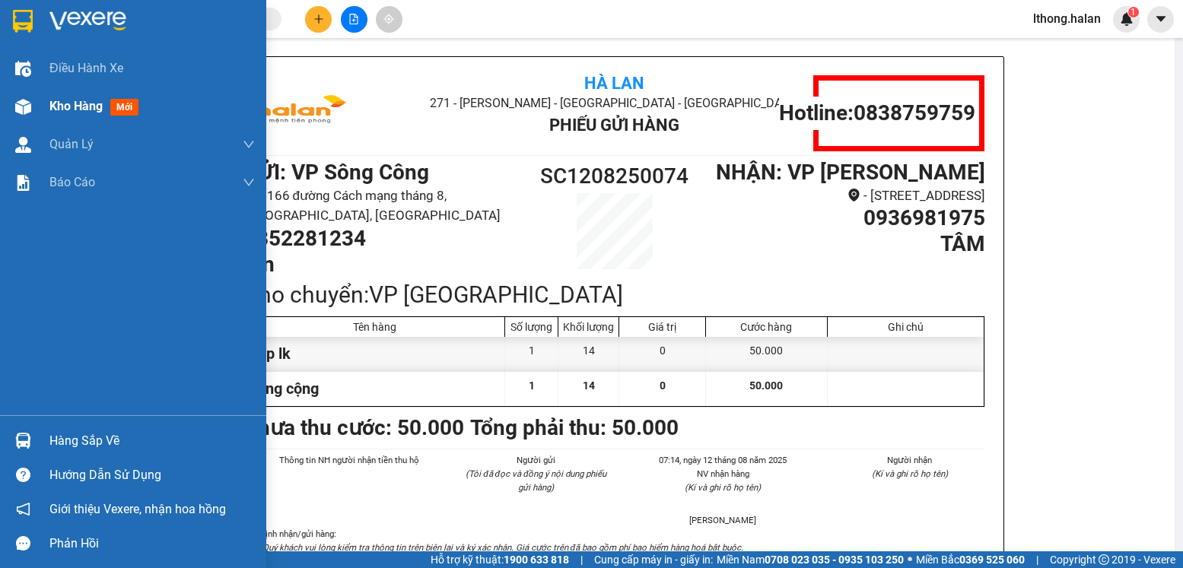
click at [84, 110] on span "Kho hàng" at bounding box center [75, 106] width 53 height 14
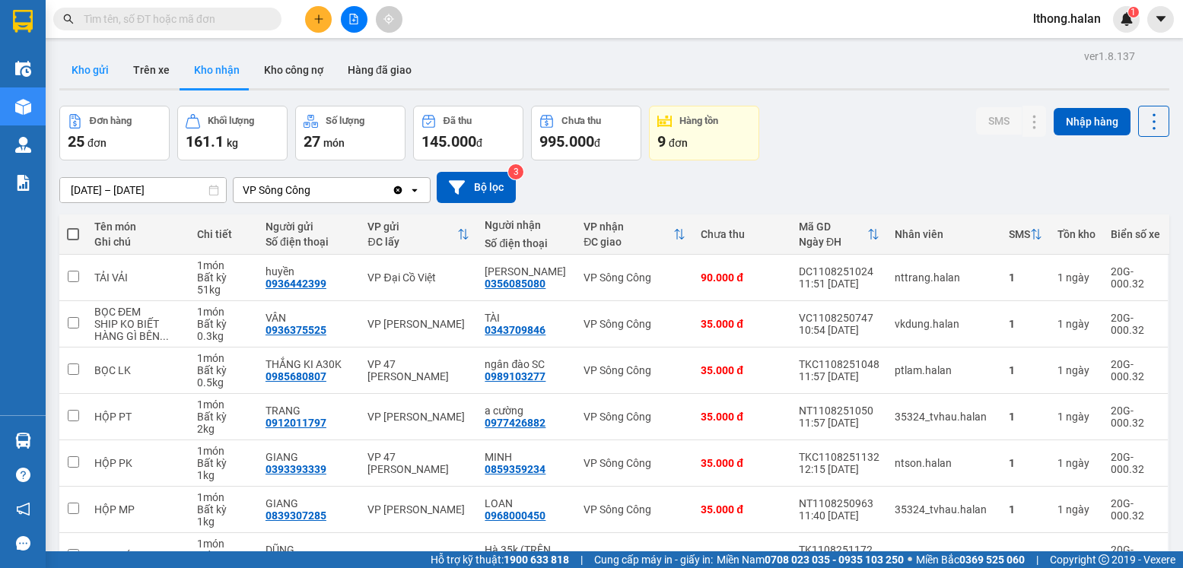
click at [69, 68] on button "Kho gửi" at bounding box center [90, 70] width 62 height 37
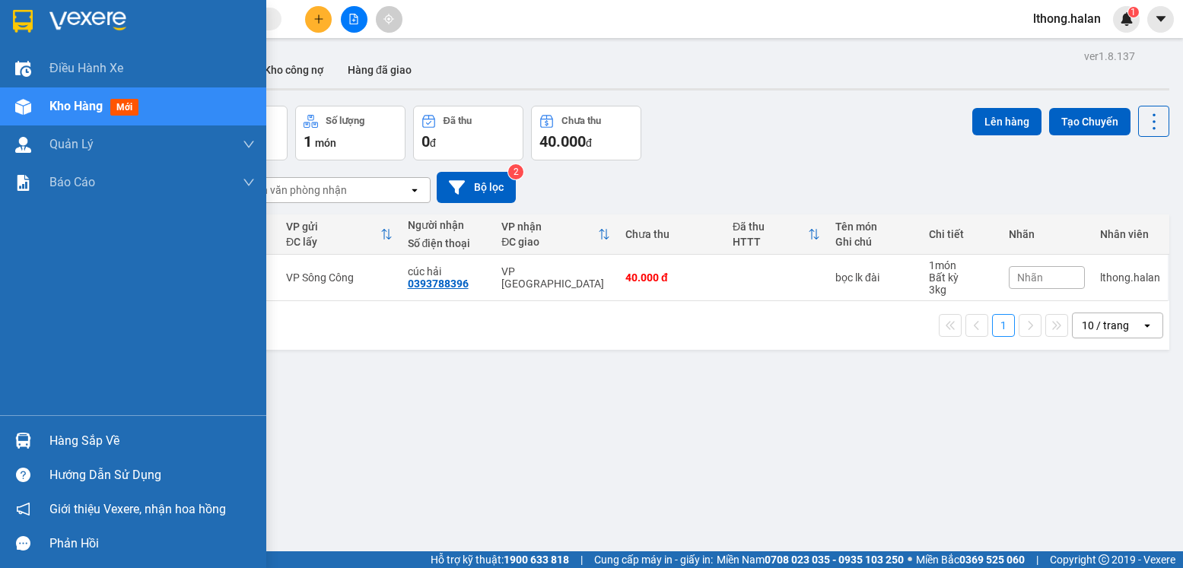
click at [98, 448] on div "Hàng sắp về" at bounding box center [151, 441] width 205 height 23
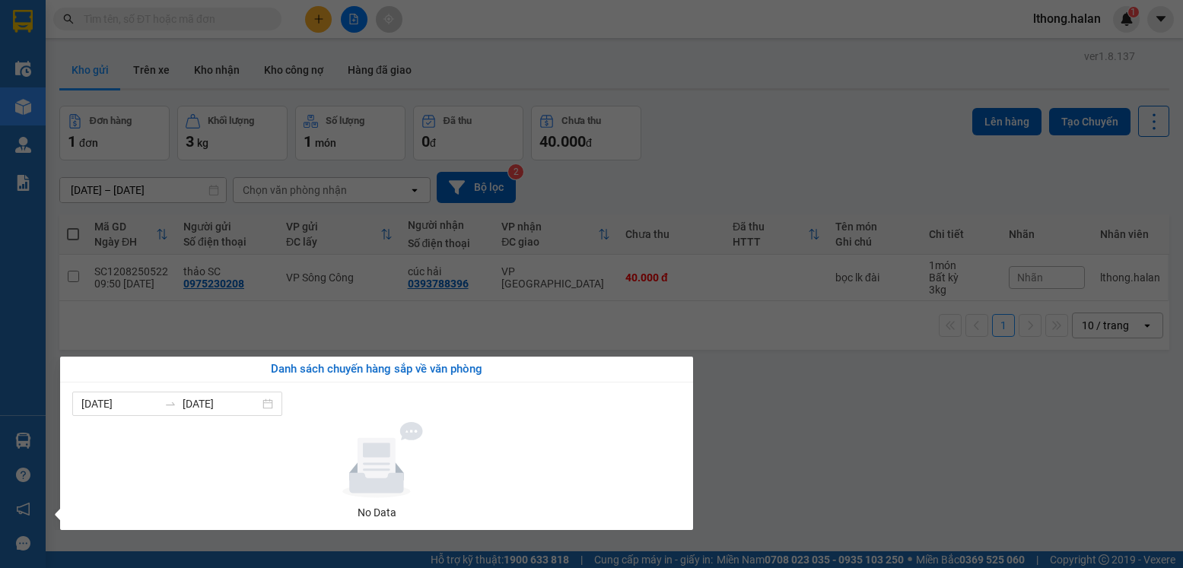
click at [736, 447] on section "Kết quả tìm kiếm ( 618 ) Bộ lọc Mã ĐH Trạng thái Món hàng Thu hộ Tổng cước Chưa…" at bounding box center [591, 284] width 1183 height 568
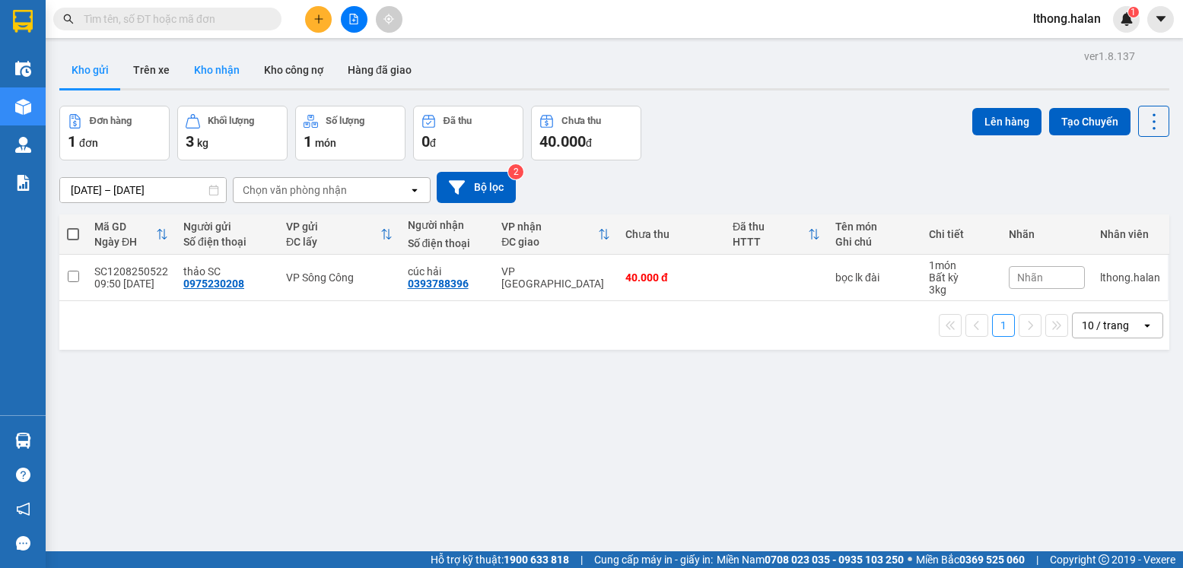
click at [227, 69] on button "Kho nhận" at bounding box center [217, 70] width 70 height 37
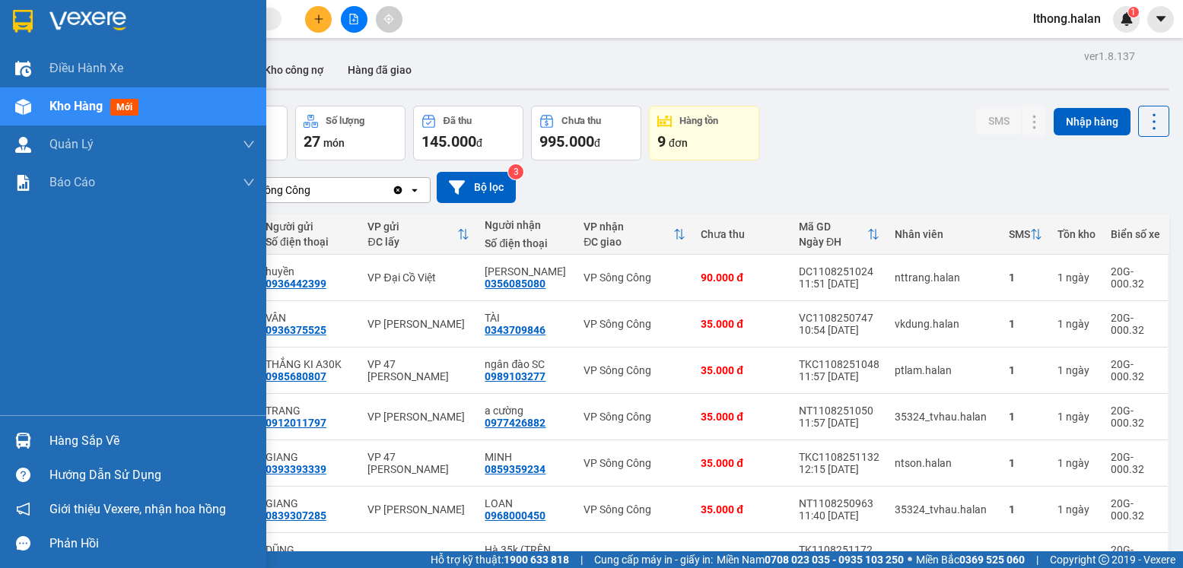
click at [81, 446] on div "Hàng sắp về" at bounding box center [151, 441] width 205 height 23
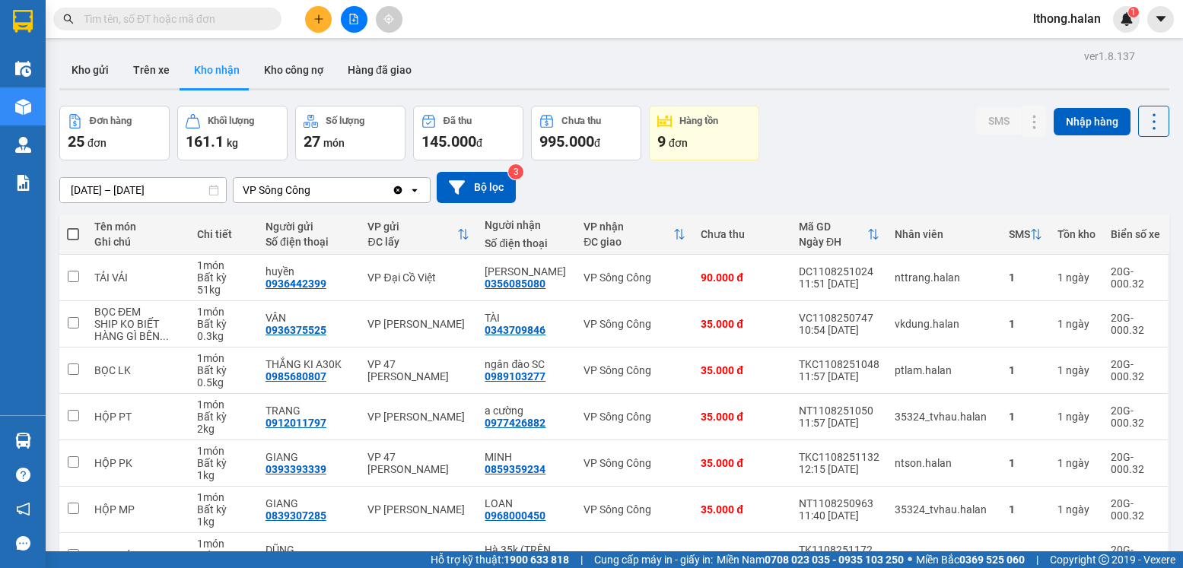
click at [701, 176] on section "Kết quả tìm kiếm ( 618 ) Bộ lọc Mã ĐH Trạng thái Món hàng Thu hộ Tổng cước Chưa…" at bounding box center [591, 284] width 1183 height 568
click at [87, 68] on button "Kho gửi" at bounding box center [90, 70] width 62 height 37
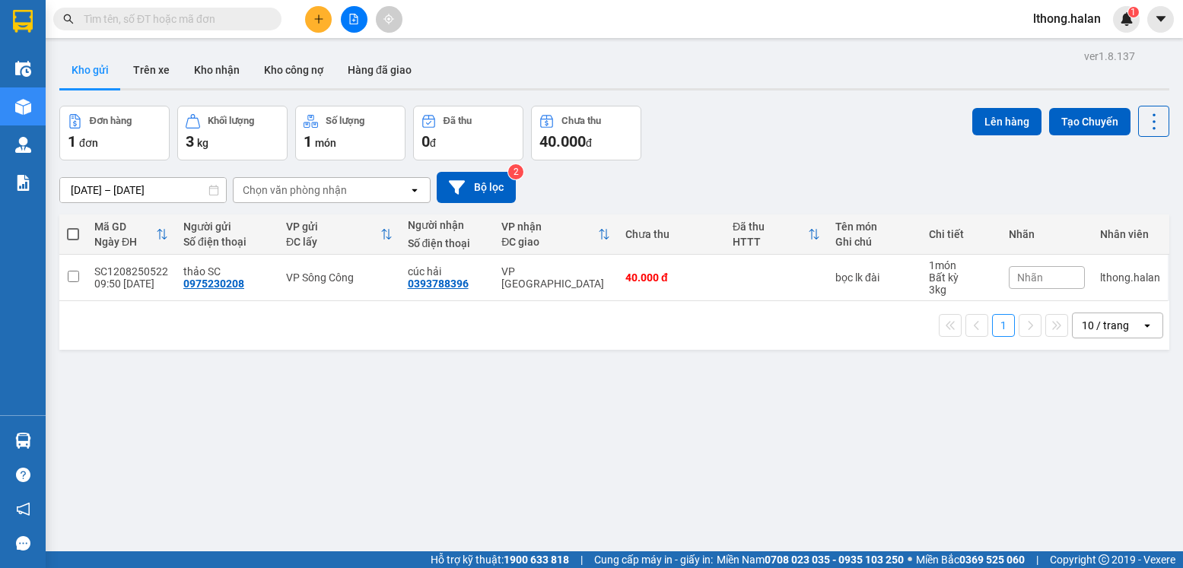
drag, startPoint x: 679, startPoint y: 445, endPoint x: 624, endPoint y: 376, distance: 88.1
click at [682, 437] on div "ver 1.8.137 Kho gửi Trên xe Kho nhận Kho công nợ Hàng đã giao Đơn hàng 1 đơn Kh…" at bounding box center [614, 330] width 1122 height 568
drag, startPoint x: 250, startPoint y: 18, endPoint x: 234, endPoint y: 78, distance: 62.4
click at [249, 14] on input "text" at bounding box center [174, 19] width 180 height 17
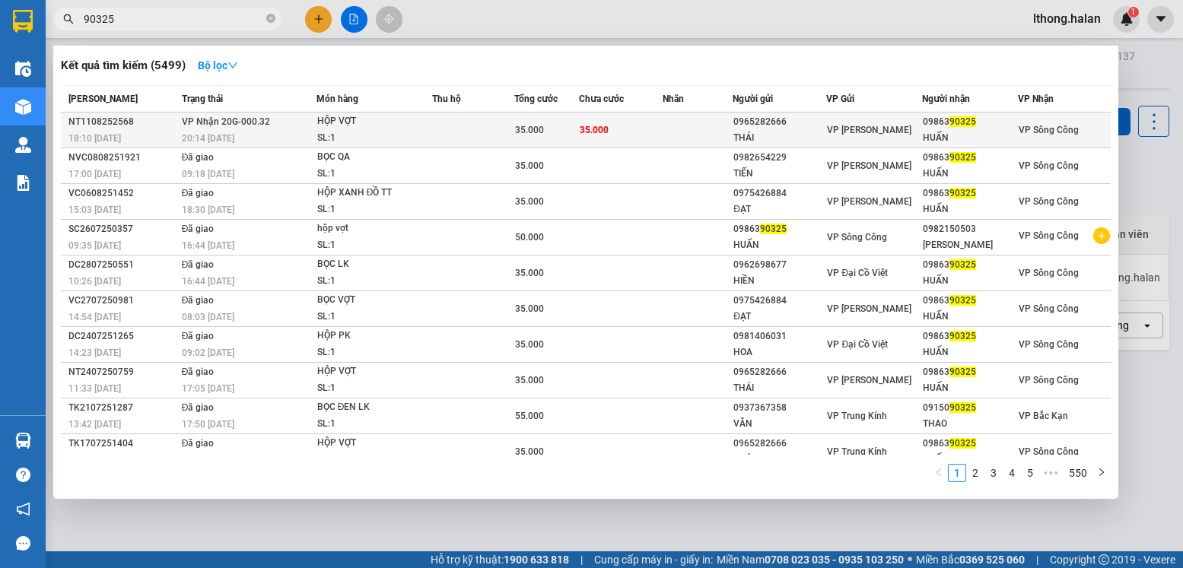
type input "90325"
click at [694, 128] on td at bounding box center [697, 131] width 70 height 36
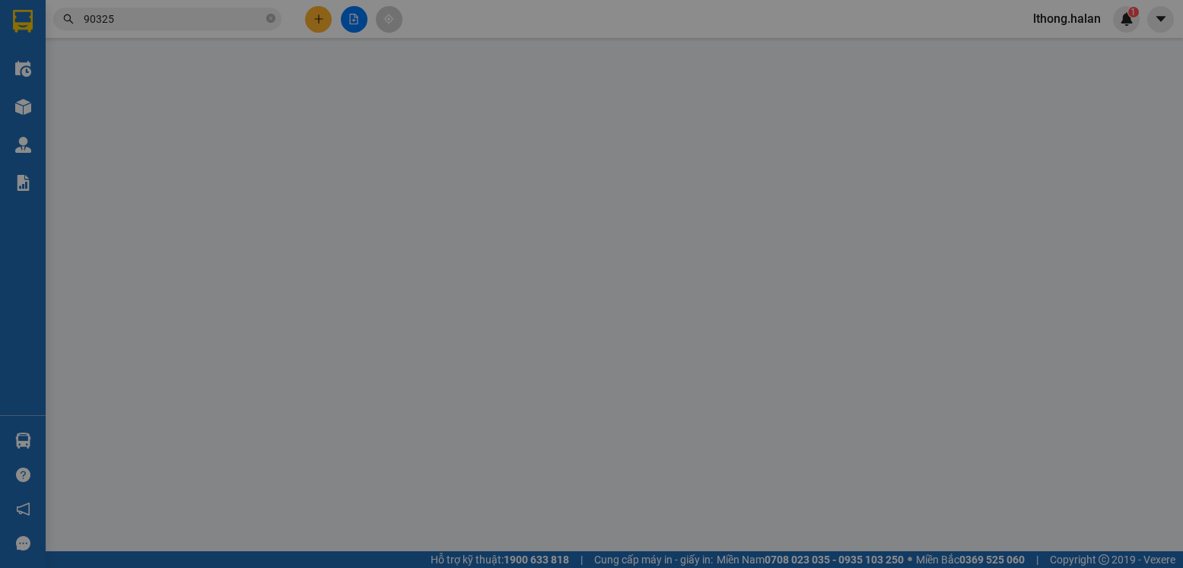
type input "0965282666"
type input "THÁI"
type input "0986390325"
type input "HUẤN"
type input "35.000"
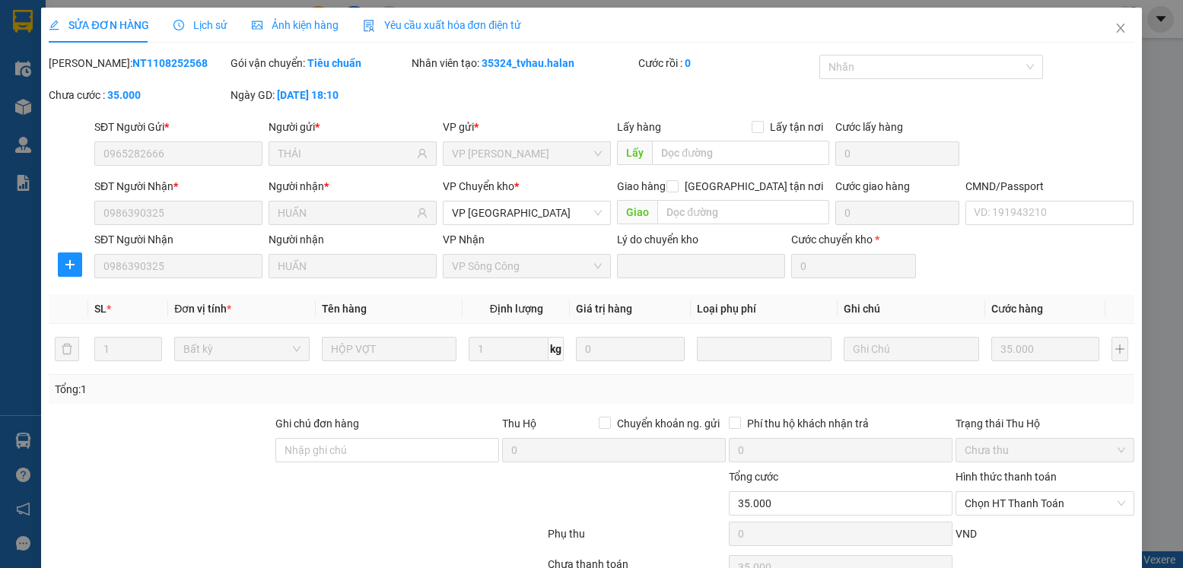
scroll to position [80, 0]
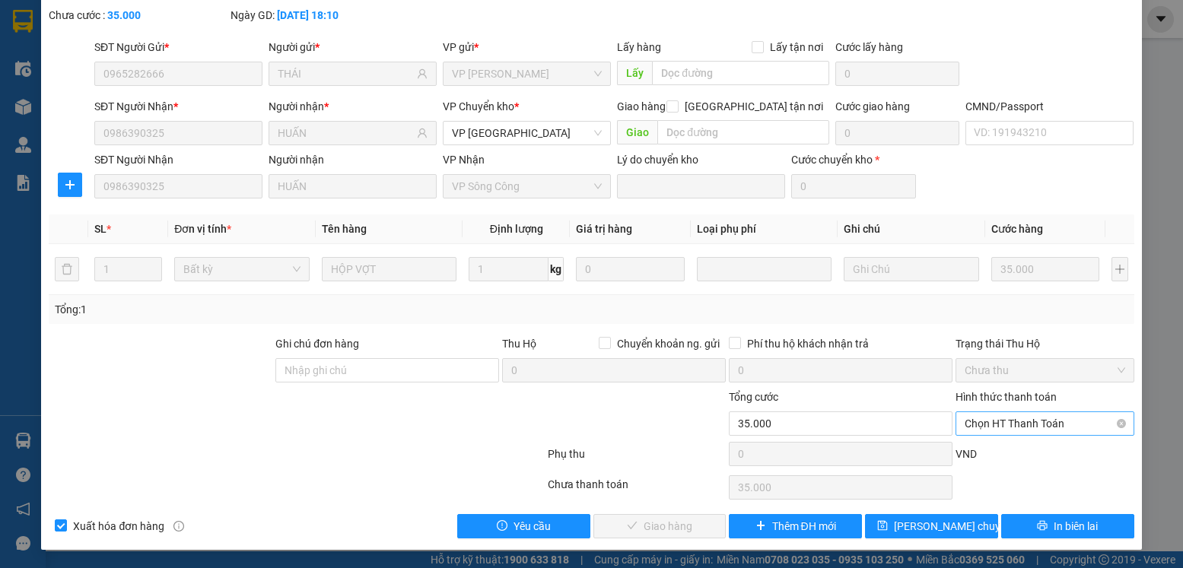
click at [1046, 427] on span "Chọn HT Thanh Toán" at bounding box center [1044, 423] width 160 height 23
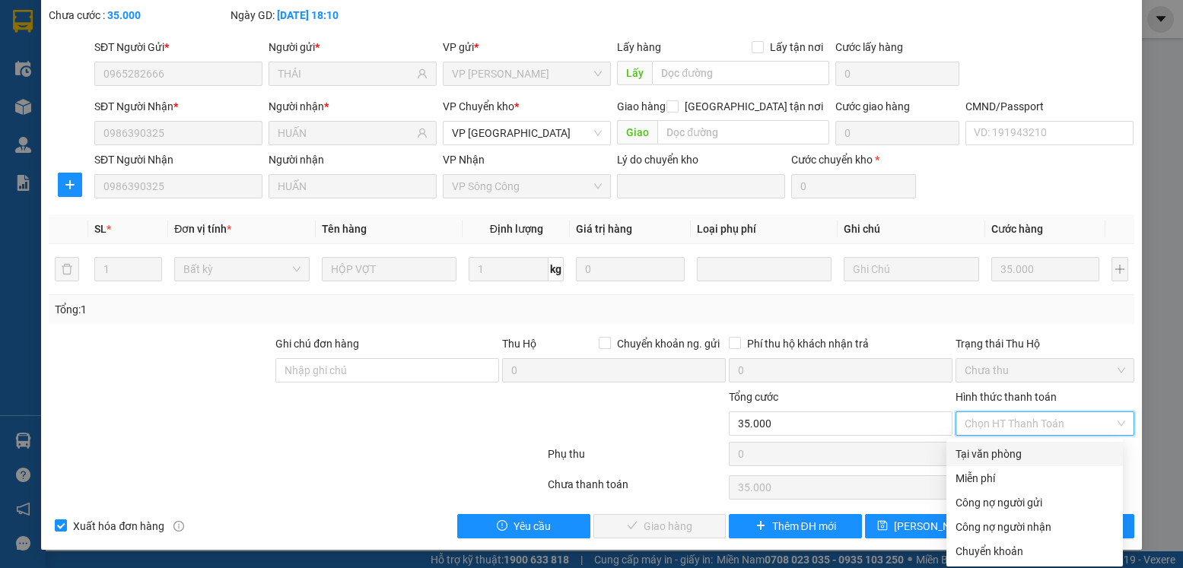
click at [974, 457] on div "Tại văn phòng" at bounding box center [1034, 454] width 158 height 17
type input "0"
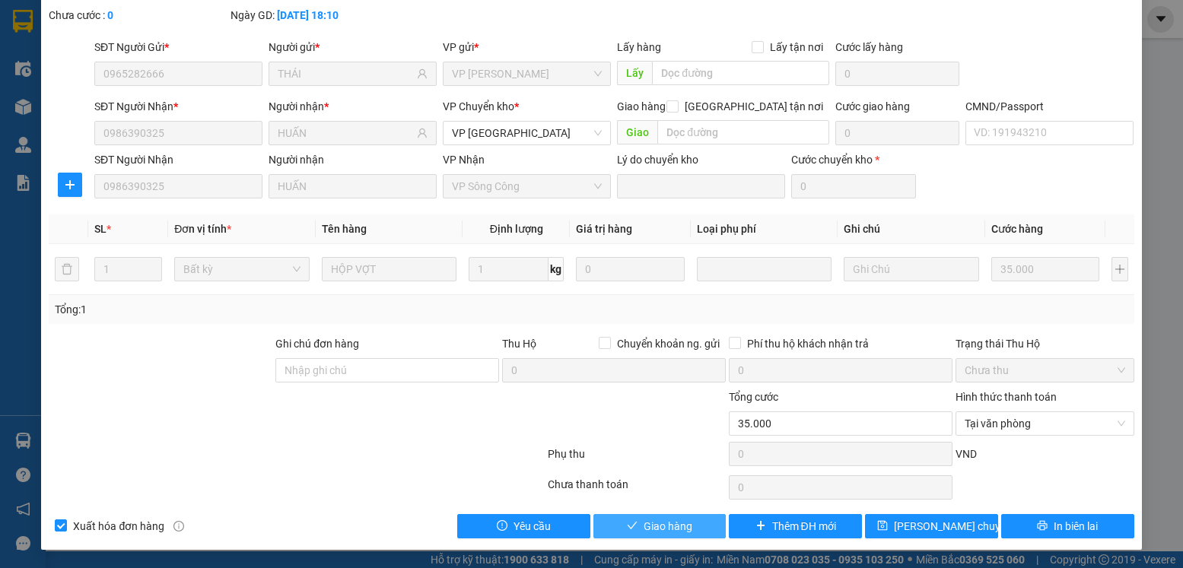
click at [698, 531] on button "Giao hàng" at bounding box center [659, 526] width 133 height 24
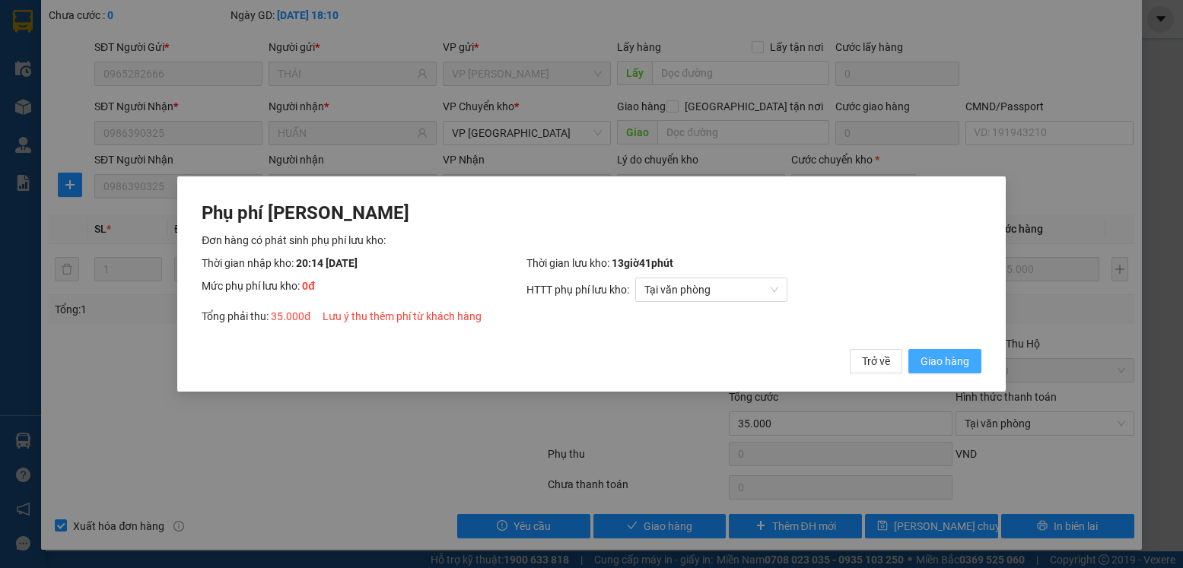
click at [931, 359] on span "Giao hàng" at bounding box center [944, 361] width 49 height 17
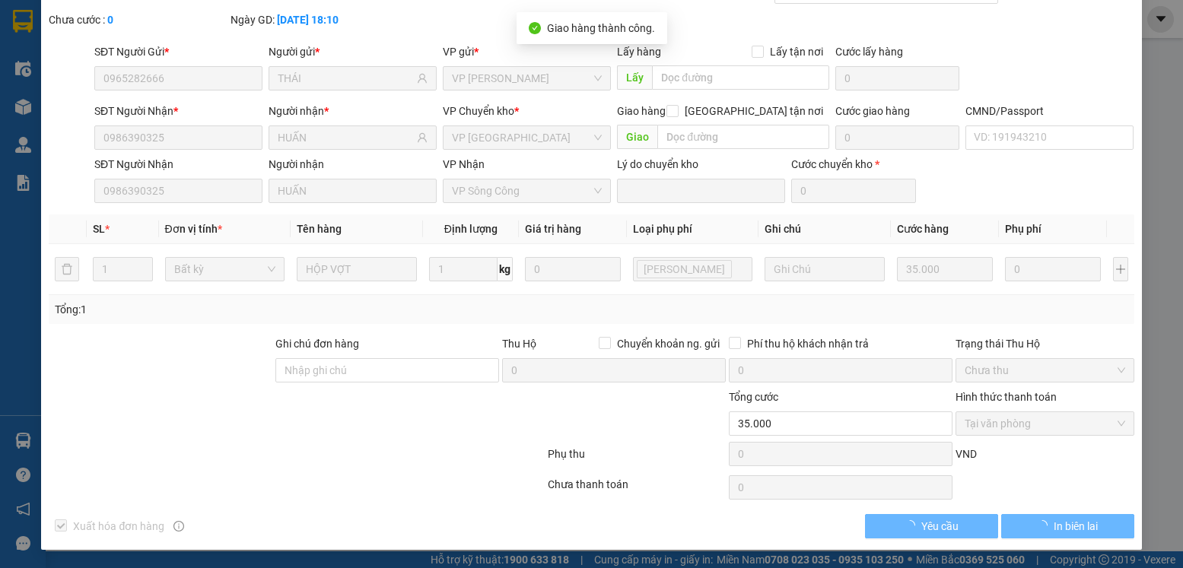
scroll to position [0, 0]
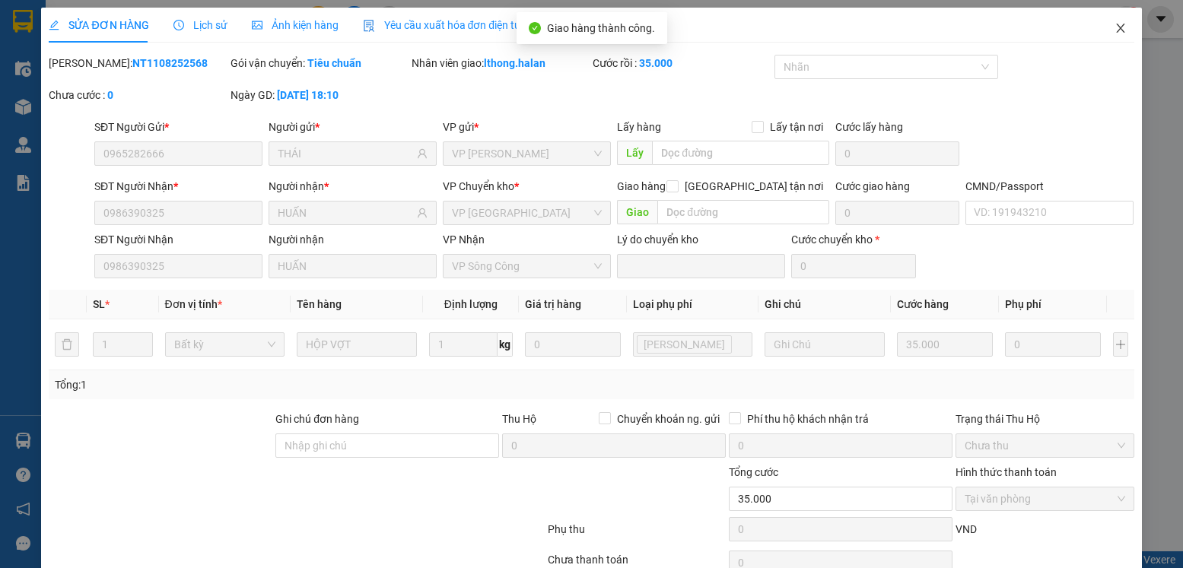
click at [1114, 30] on icon "close" at bounding box center [1120, 28] width 12 height 12
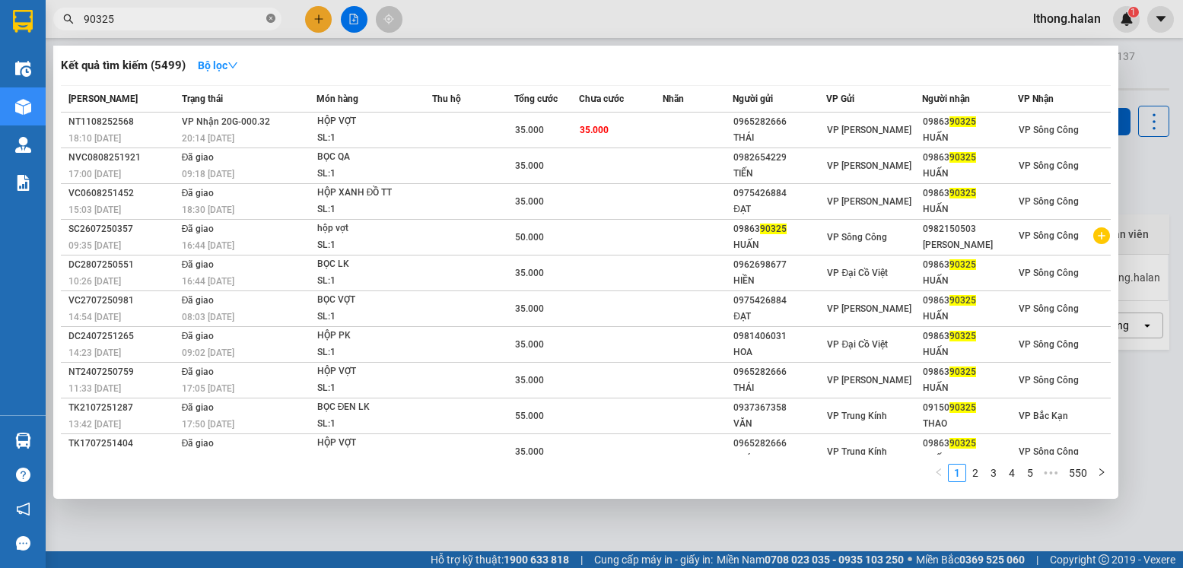
click at [268, 22] on icon "close-circle" at bounding box center [270, 18] width 9 height 9
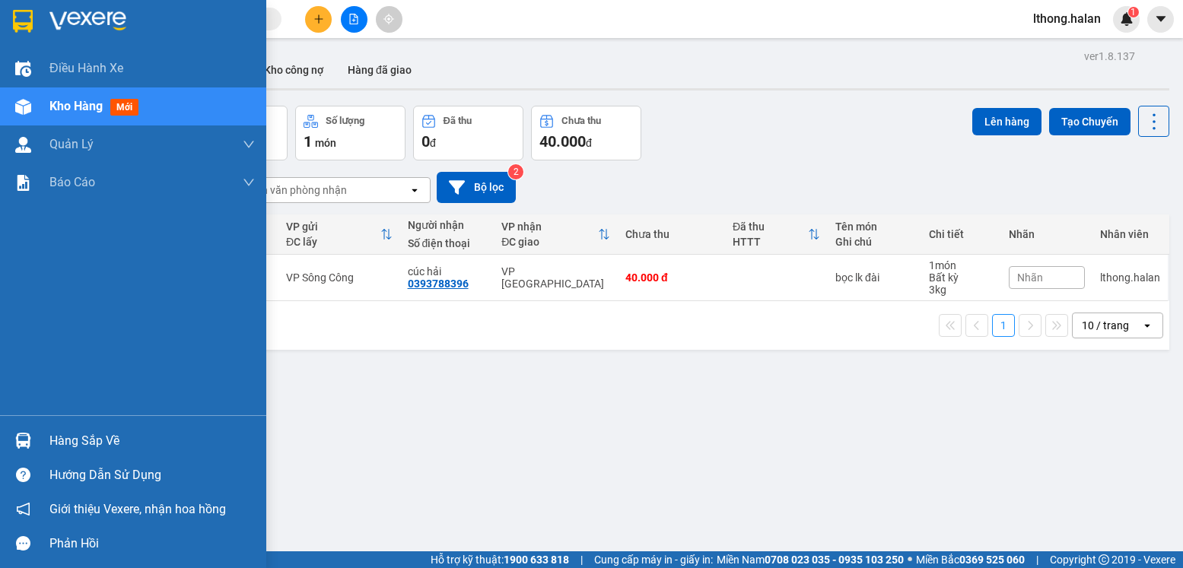
click at [70, 442] on div "Hàng sắp về" at bounding box center [151, 441] width 205 height 23
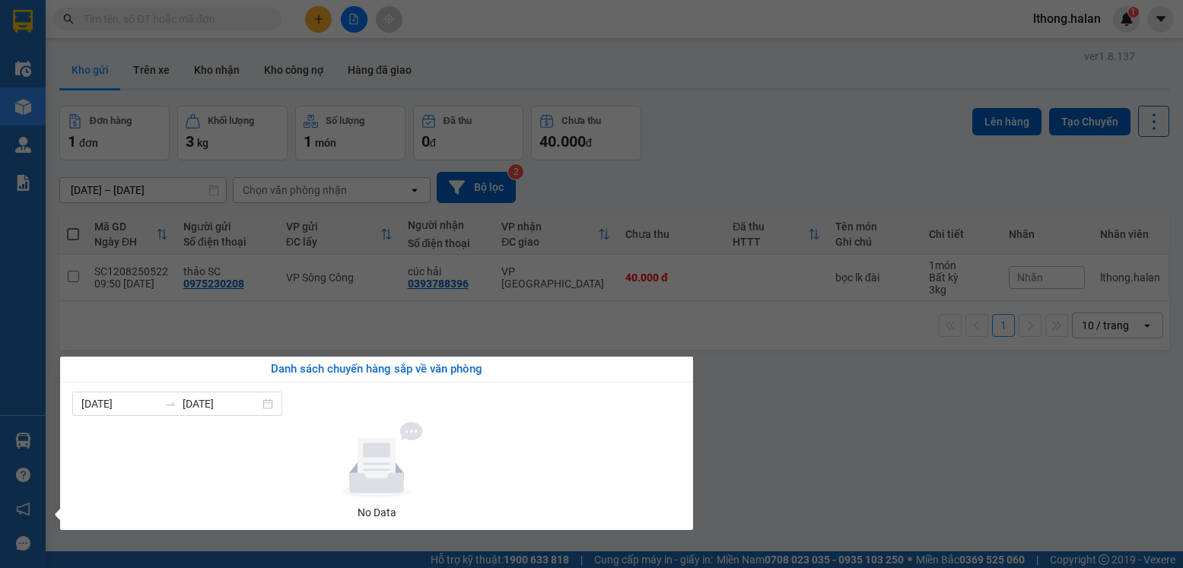
click at [825, 493] on section "Kết quả tìm kiếm ( 5499 ) Bộ lọc Mã ĐH Trạng thái Món hàng Thu hộ Tổng cước Chư…" at bounding box center [591, 284] width 1183 height 568
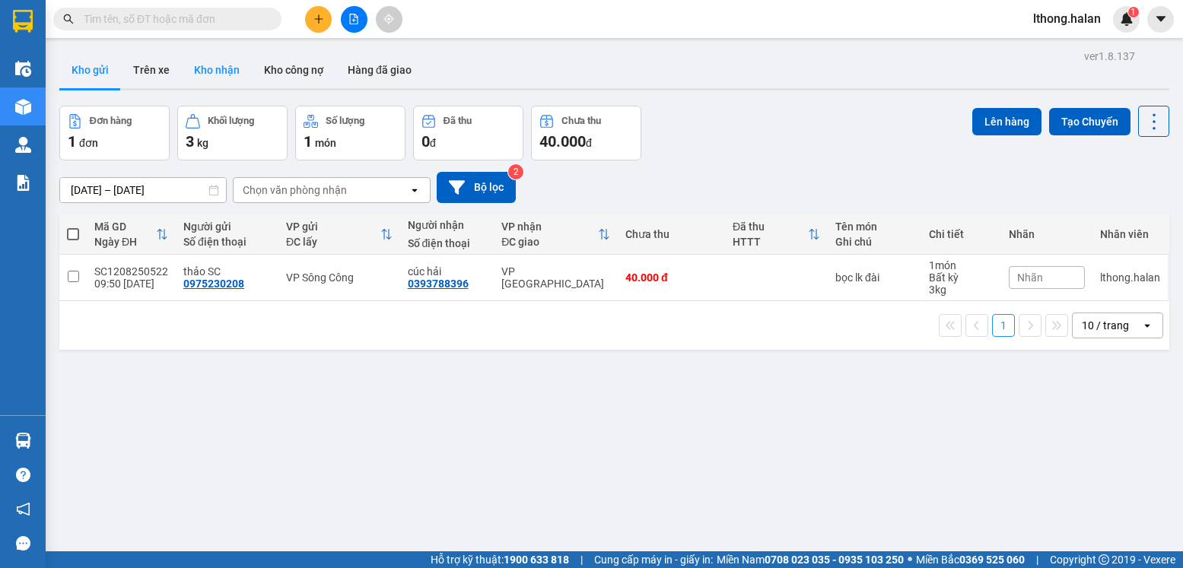
click at [209, 68] on button "Kho nhận" at bounding box center [217, 70] width 70 height 37
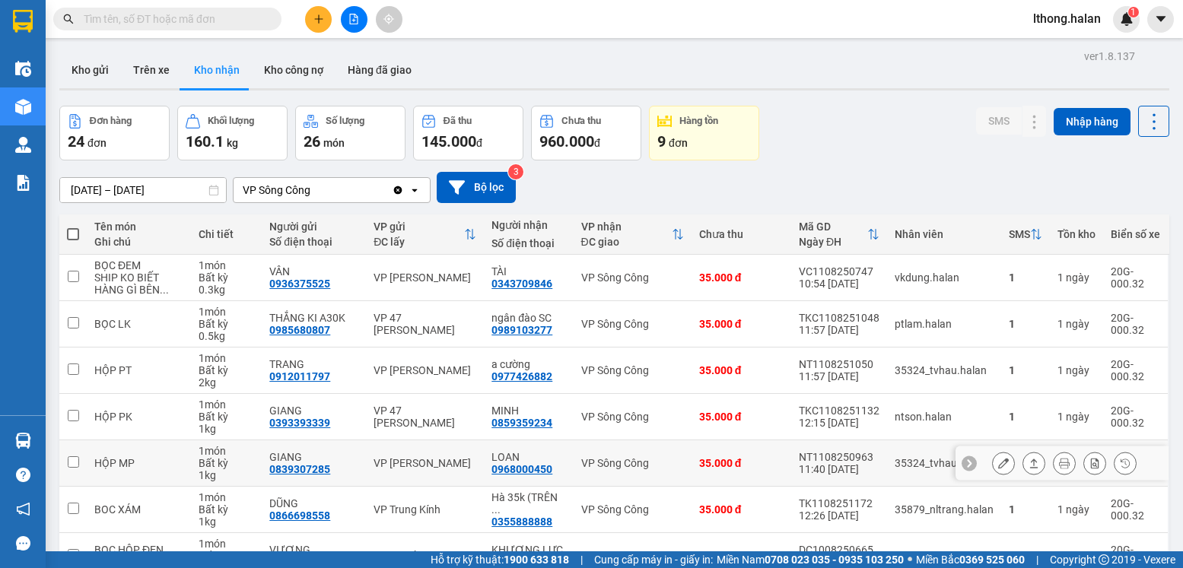
scroll to position [228, 0]
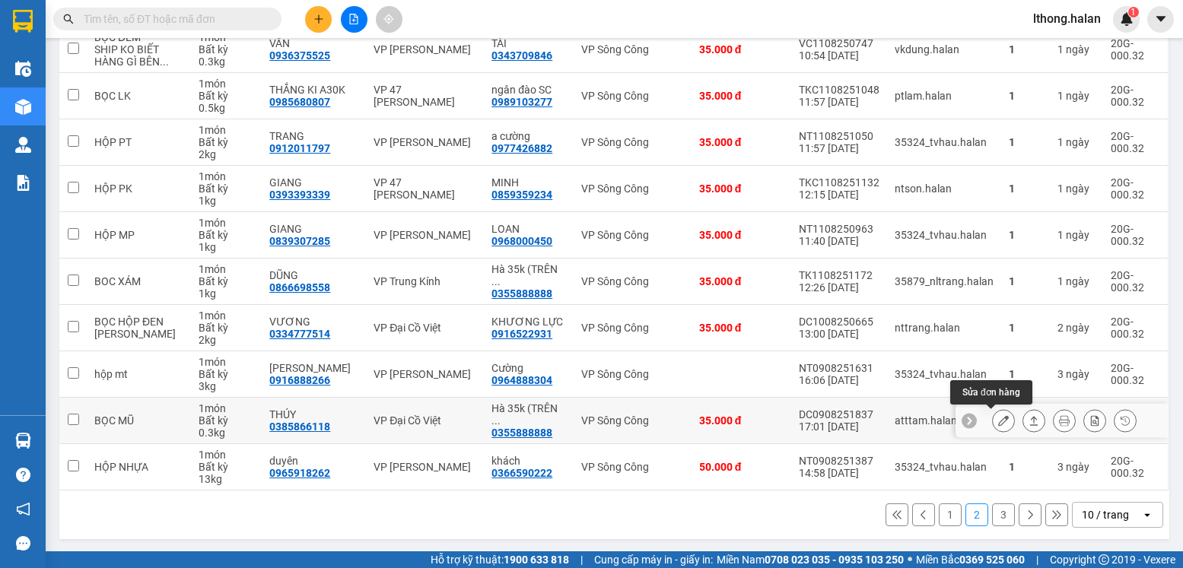
click at [998, 422] on icon at bounding box center [1003, 420] width 11 height 11
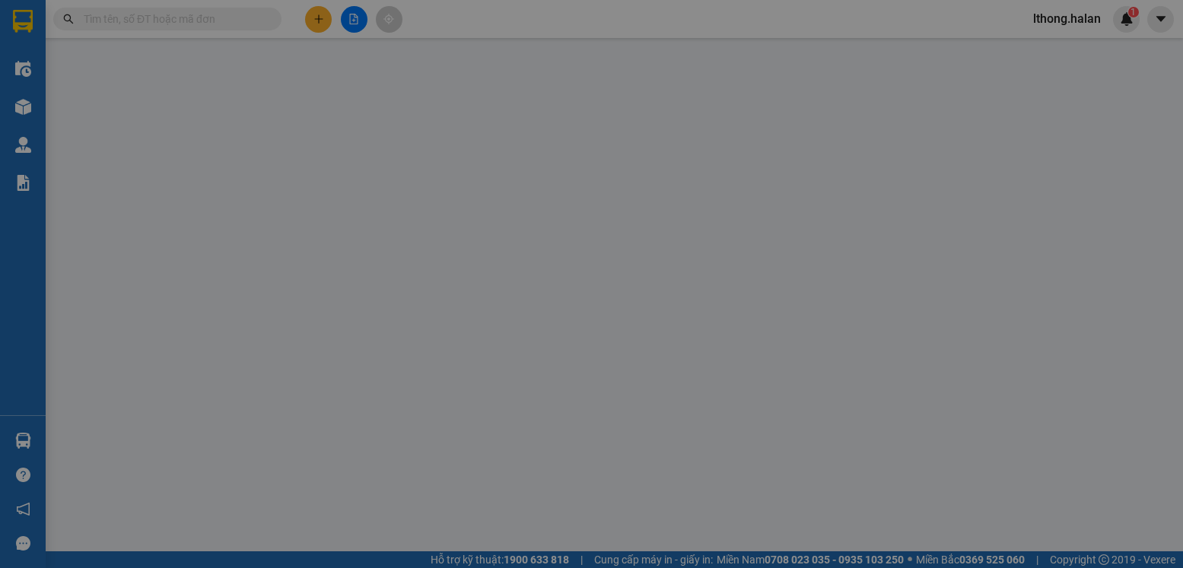
type input "0385866118"
type input "THÚY"
type input "0355888888"
type input "Hà 35k (TRÊN 15 KG TÍNH CƯỚC BT)"
type input "35.000"
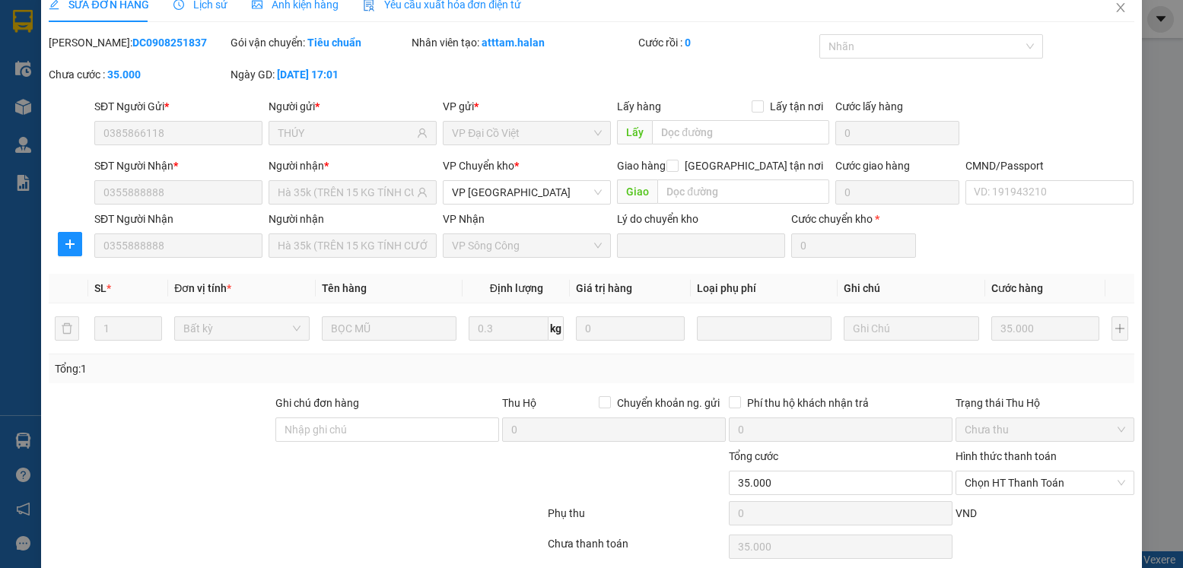
scroll to position [80, 0]
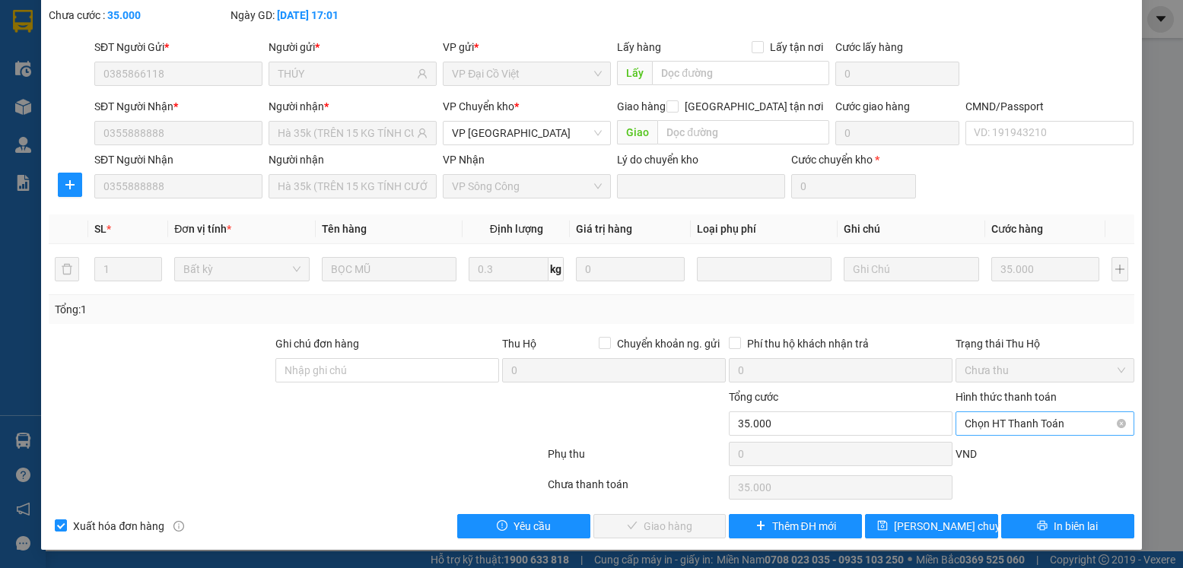
click at [1053, 425] on span "Chọn HT Thanh Toán" at bounding box center [1044, 423] width 160 height 23
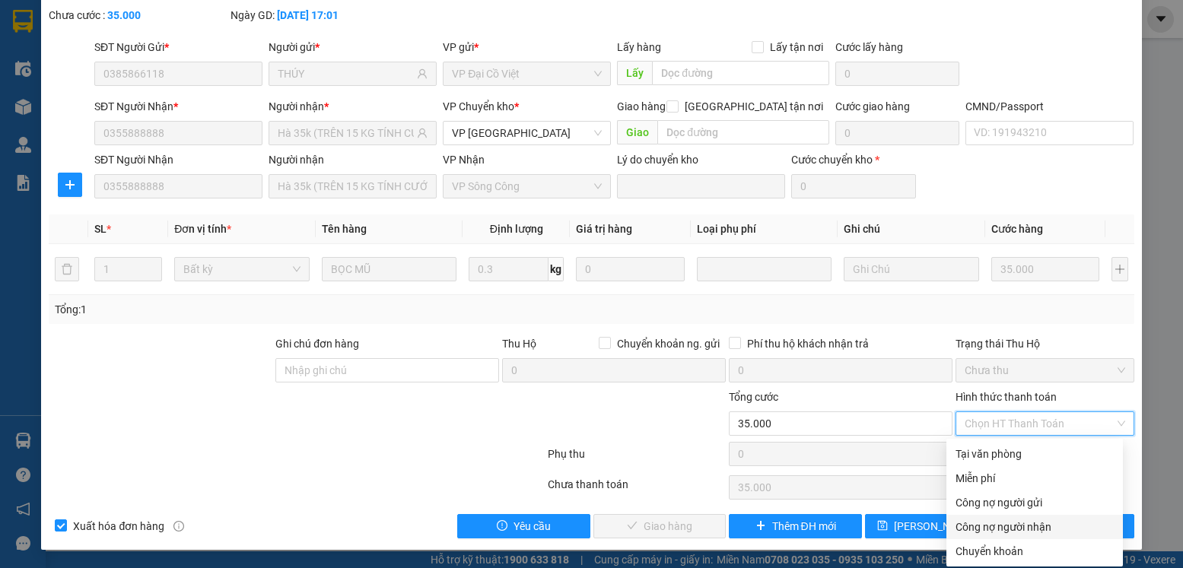
click at [1033, 530] on div "Công nợ người nhận" at bounding box center [1034, 527] width 158 height 17
type input "0"
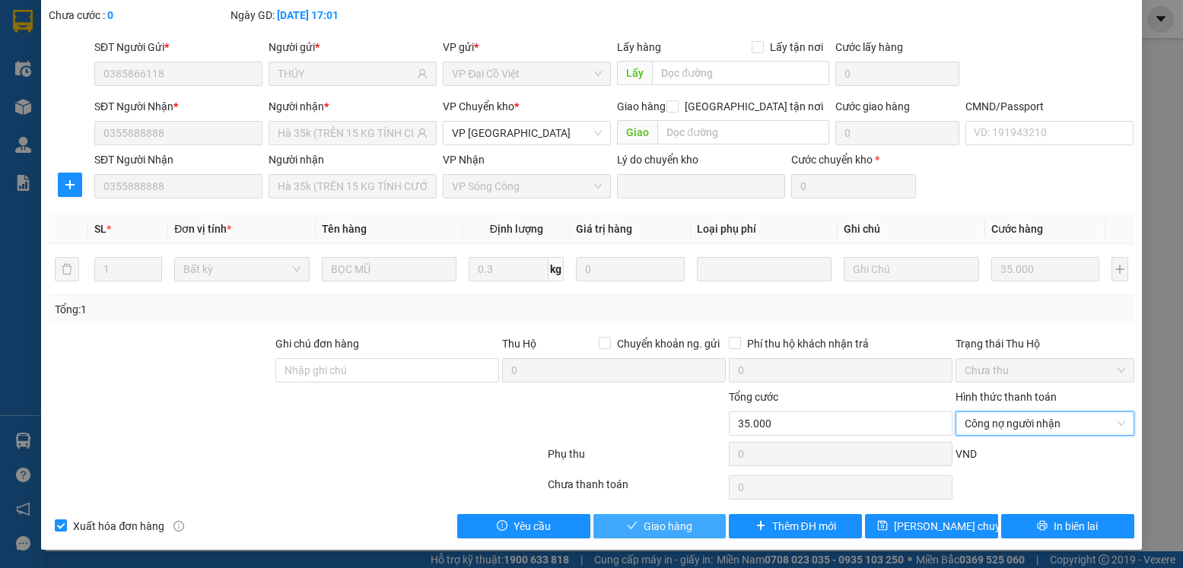
click at [658, 523] on span "Giao hàng" at bounding box center [667, 526] width 49 height 17
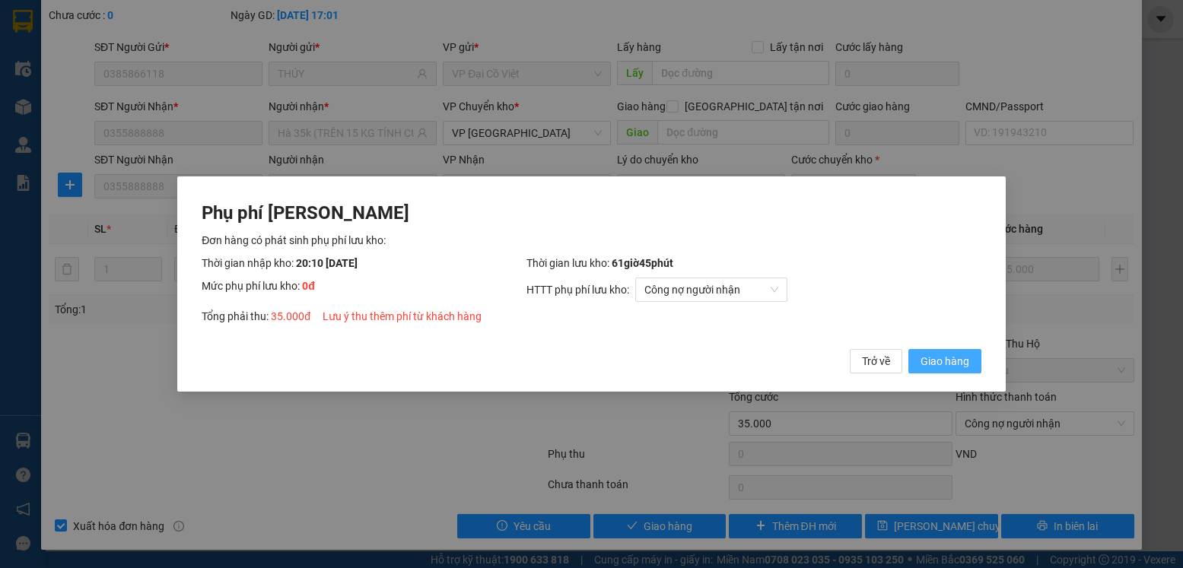
click at [940, 362] on span "Giao hàng" at bounding box center [944, 361] width 49 height 17
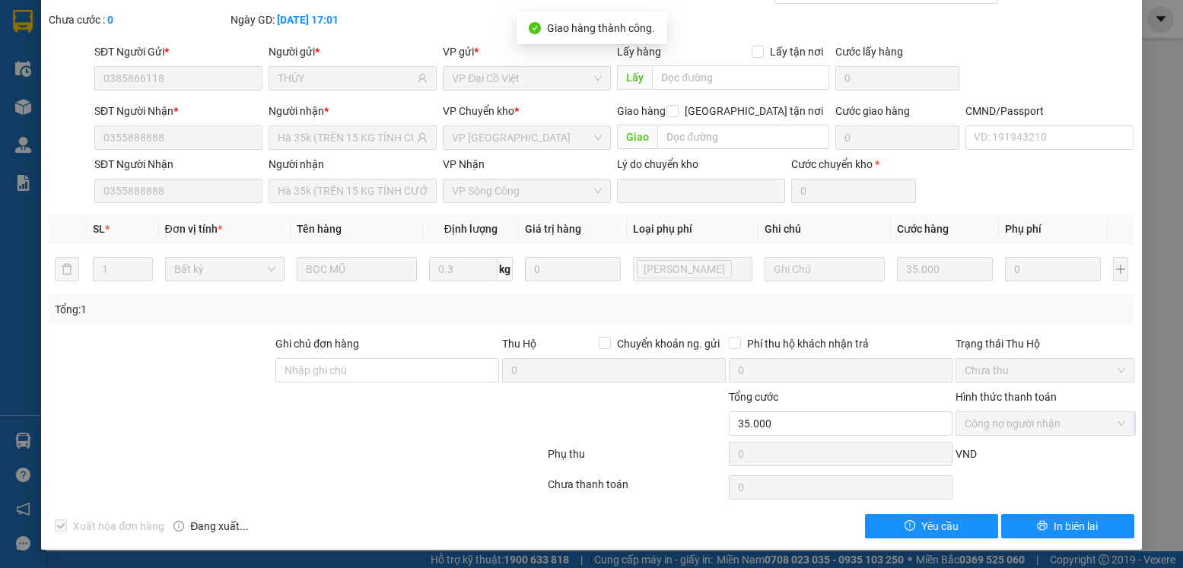
scroll to position [0, 0]
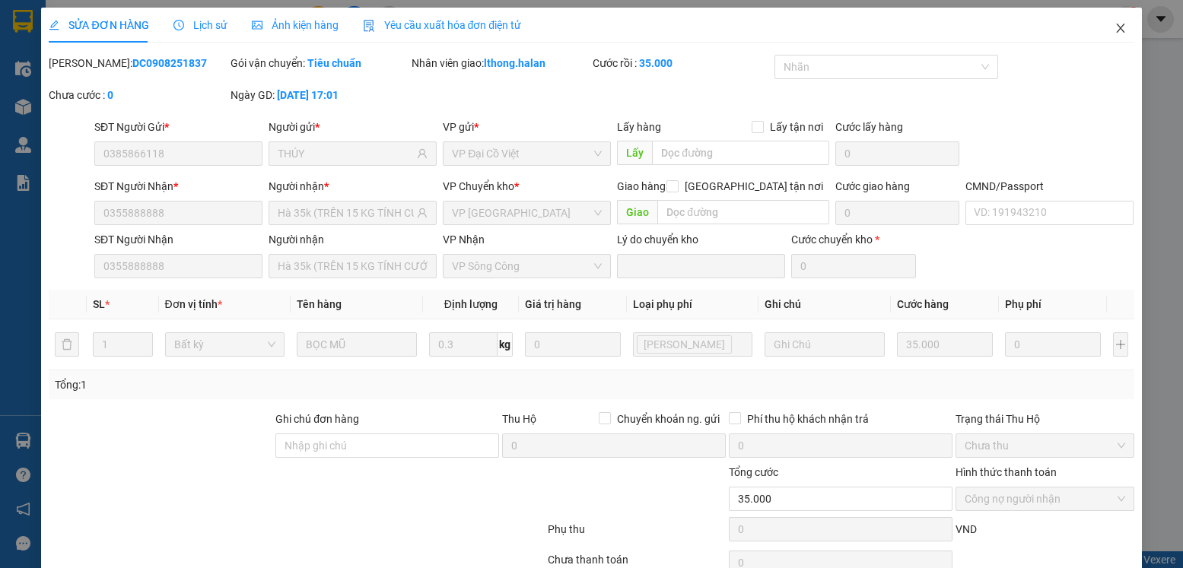
click at [1114, 29] on icon "close" at bounding box center [1120, 28] width 12 height 12
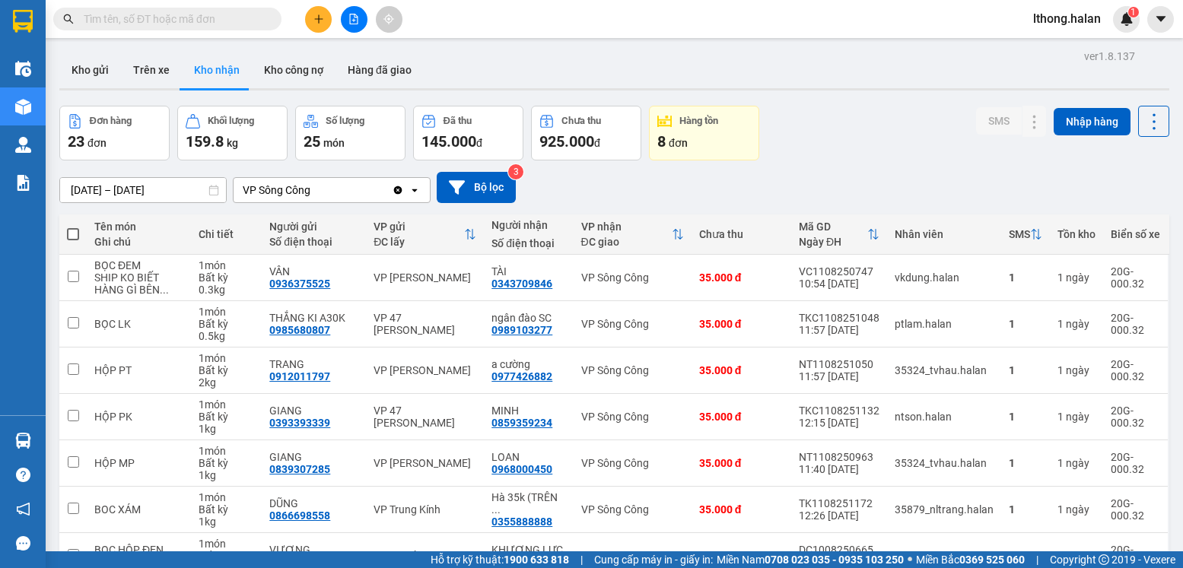
click at [218, 21] on input "text" at bounding box center [174, 19] width 180 height 17
click at [239, 18] on input "text" at bounding box center [174, 19] width 180 height 17
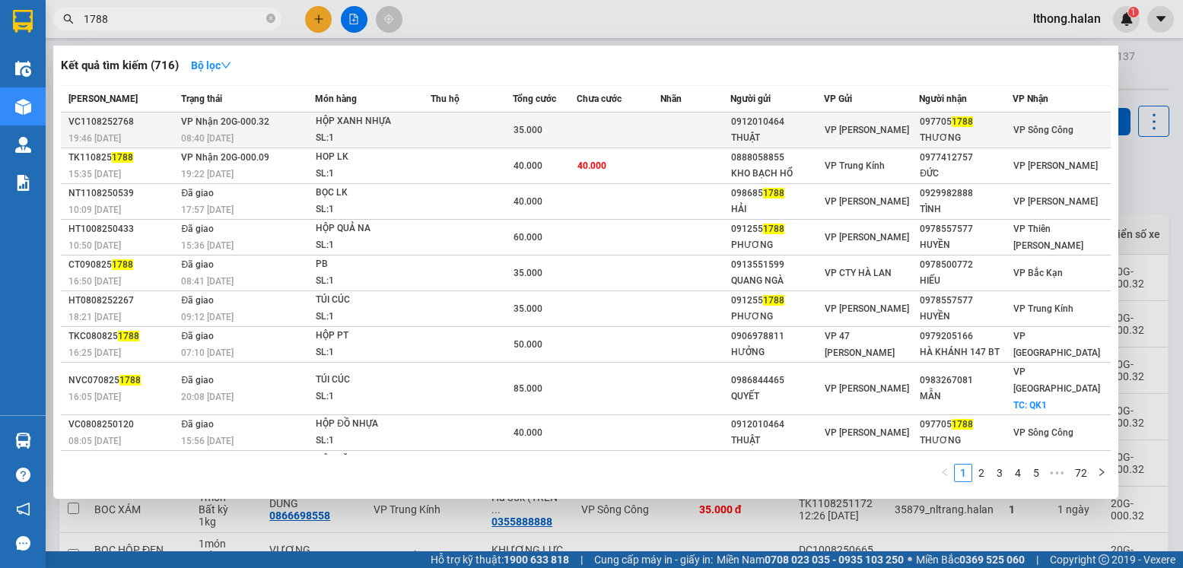
type input "1788"
click at [665, 124] on td at bounding box center [694, 131] width 69 height 36
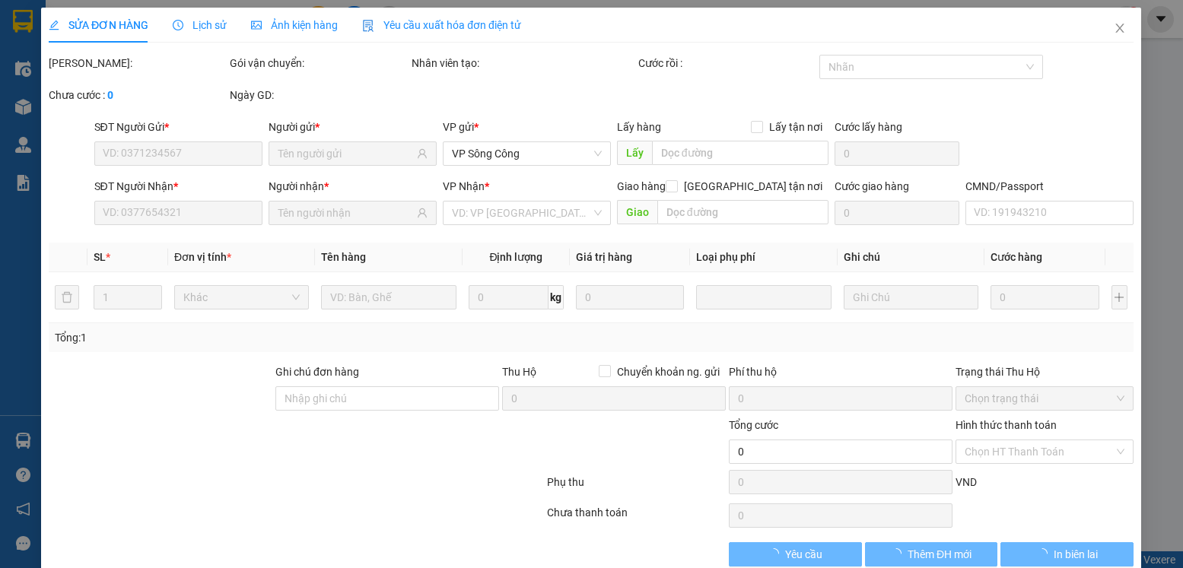
type input "0912010464"
type input "THUẬT"
type input "0977051788"
type input "THƯƠNG"
type input "35.000"
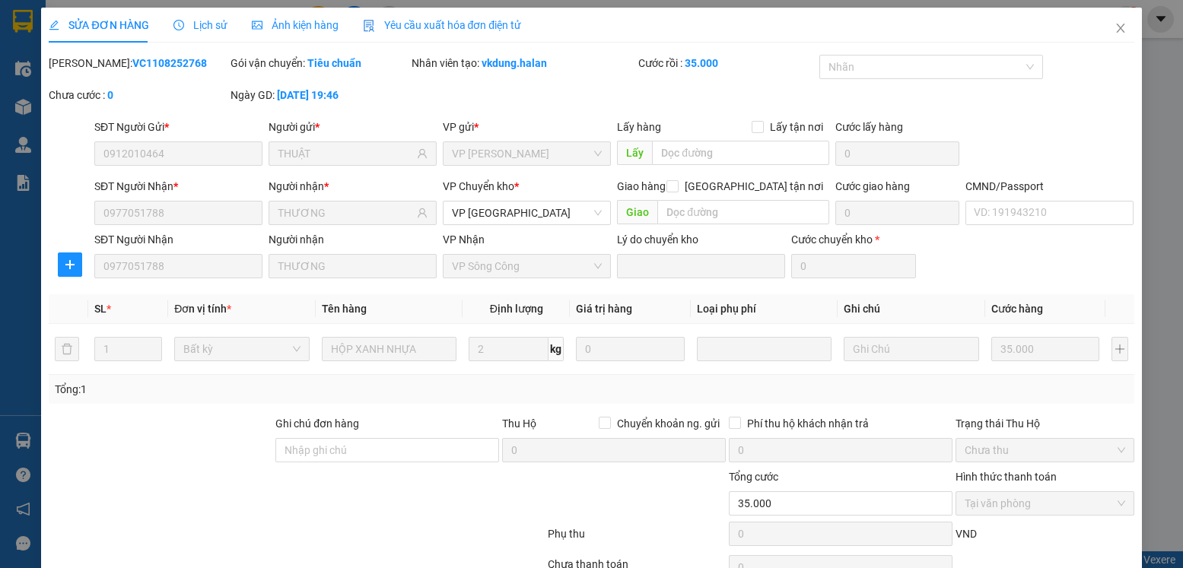
scroll to position [80, 0]
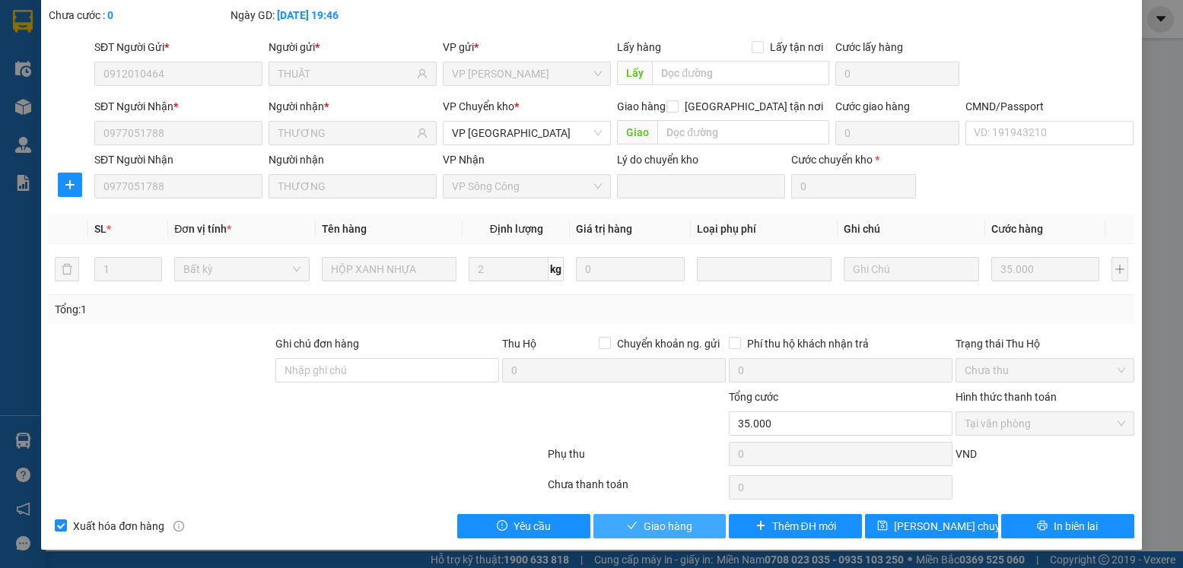
click at [660, 527] on span "Giao hàng" at bounding box center [667, 526] width 49 height 17
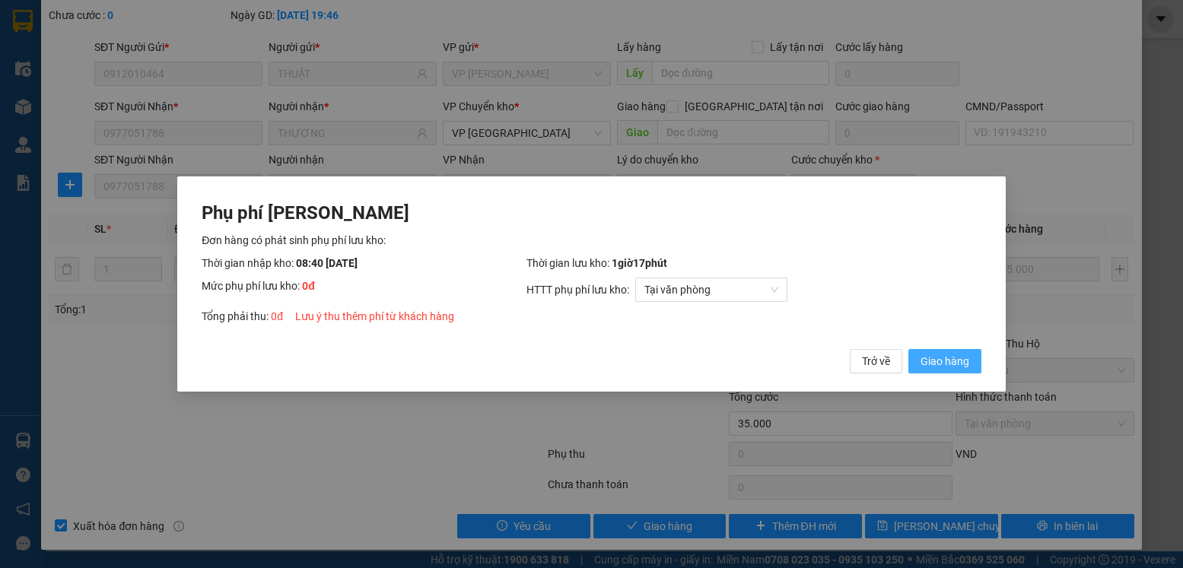
click at [936, 356] on span "Giao hàng" at bounding box center [944, 361] width 49 height 17
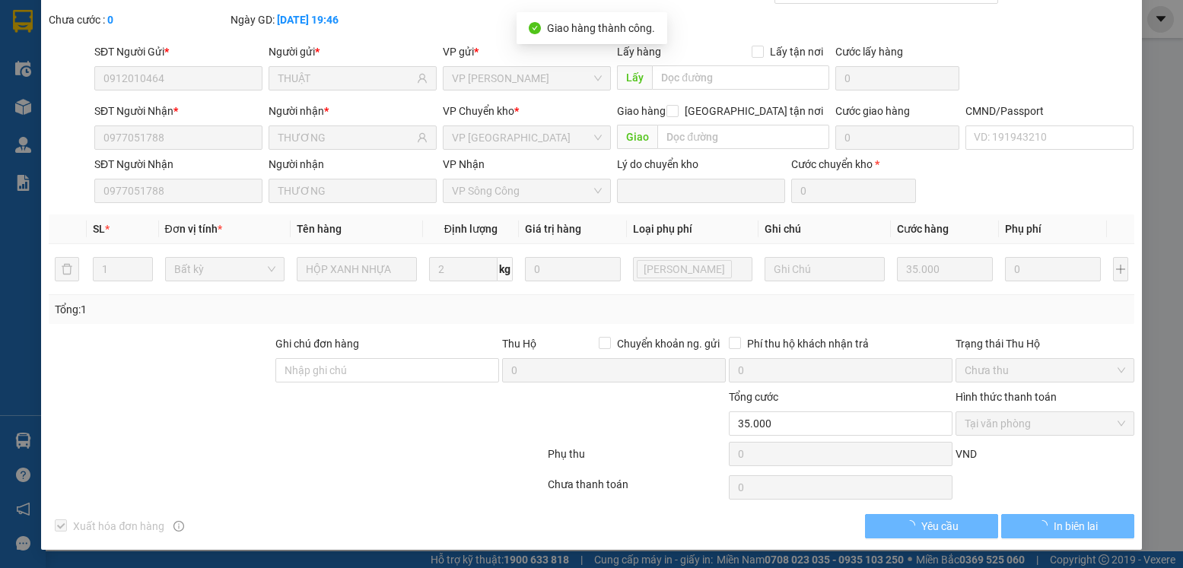
scroll to position [0, 0]
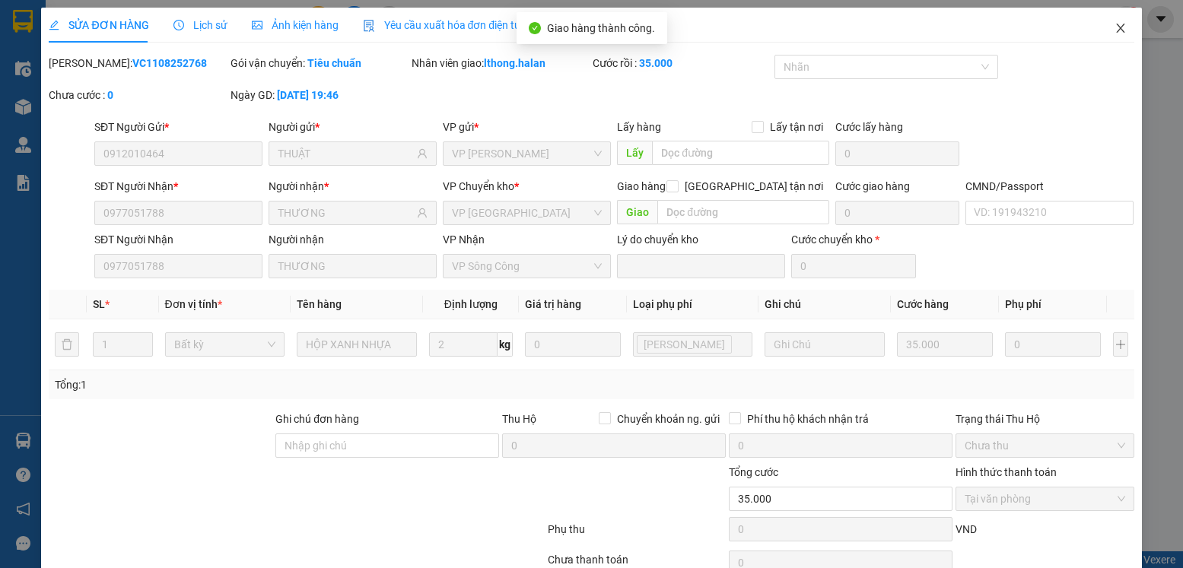
click at [1114, 30] on icon "close" at bounding box center [1120, 28] width 12 height 12
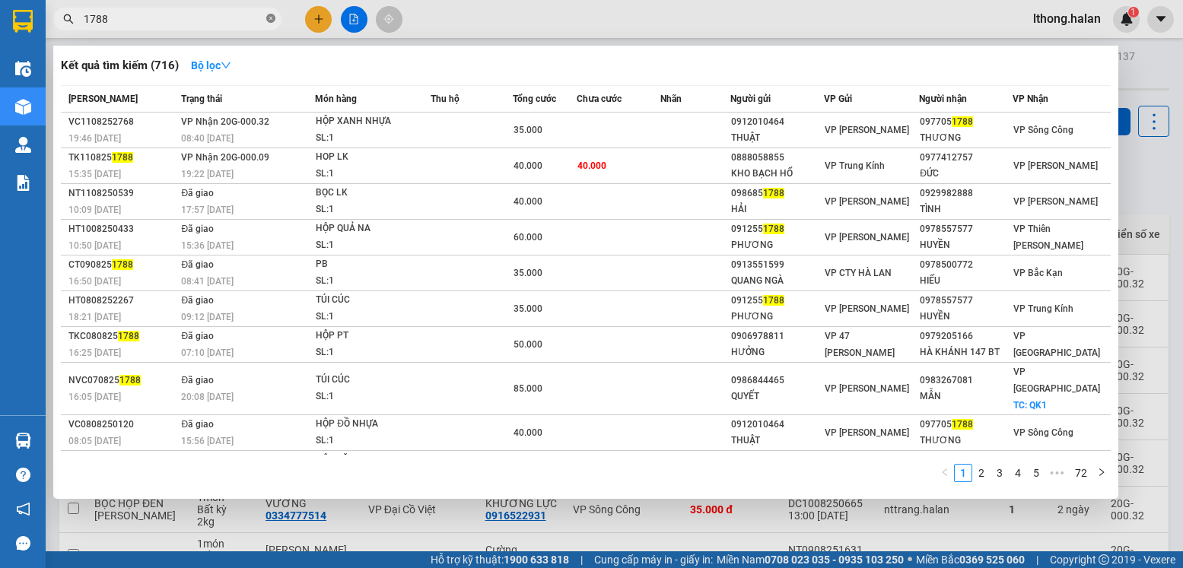
click at [272, 21] on icon "close-circle" at bounding box center [270, 18] width 9 height 9
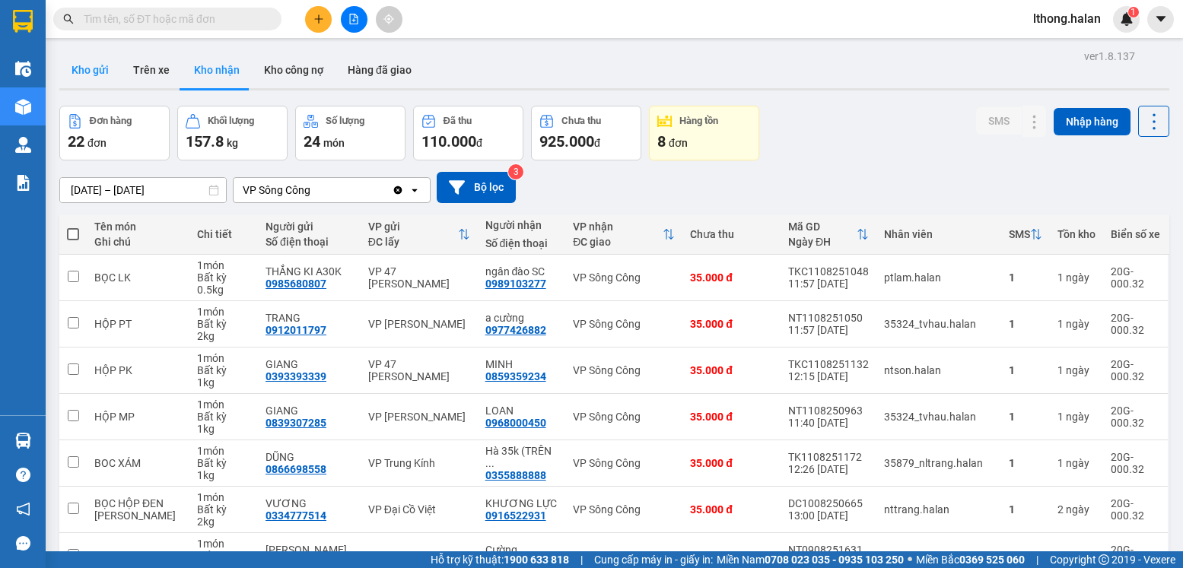
click at [81, 74] on button "Kho gửi" at bounding box center [90, 70] width 62 height 37
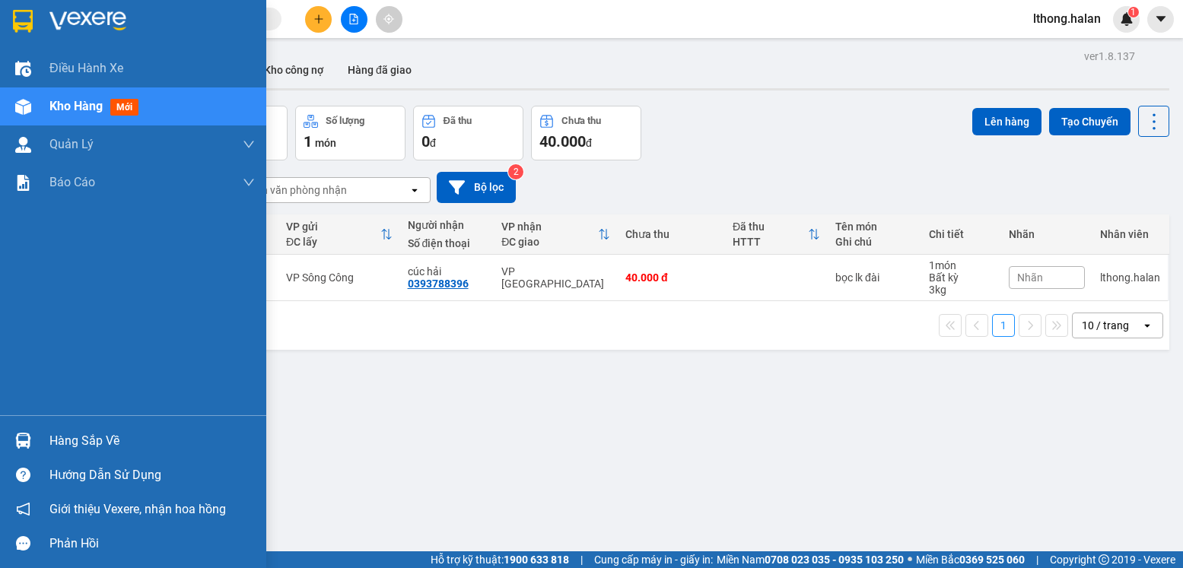
click at [93, 442] on div "Hàng sắp về" at bounding box center [151, 441] width 205 height 23
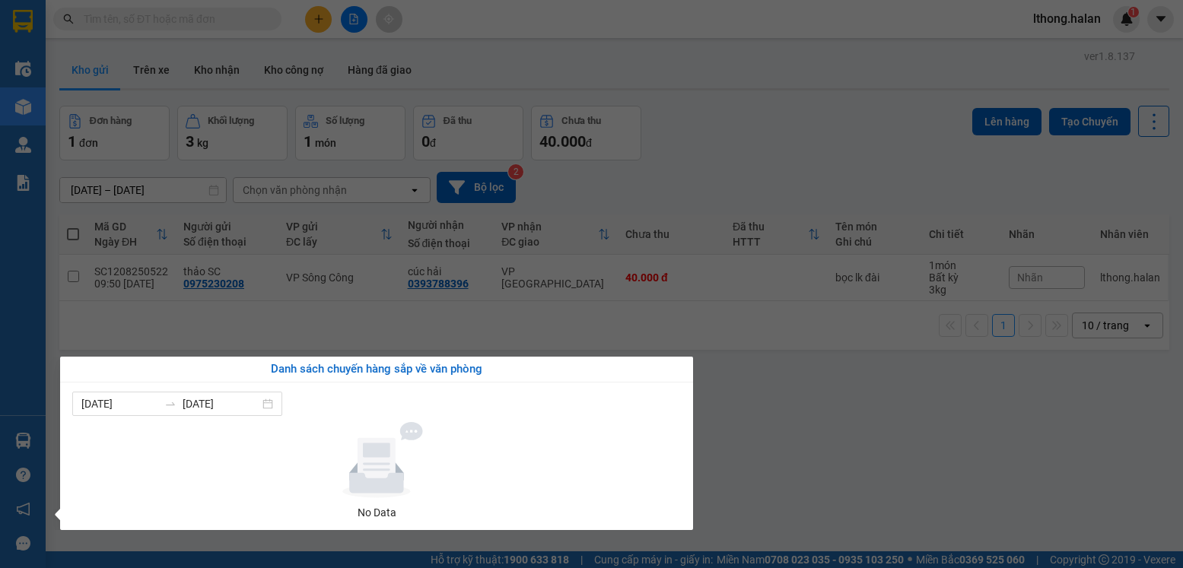
click at [850, 439] on section "Kết quả tìm kiếm ( 716 ) Bộ lọc Mã ĐH Trạng thái Món hàng Thu hộ Tổng cước Chưa…" at bounding box center [591, 284] width 1183 height 568
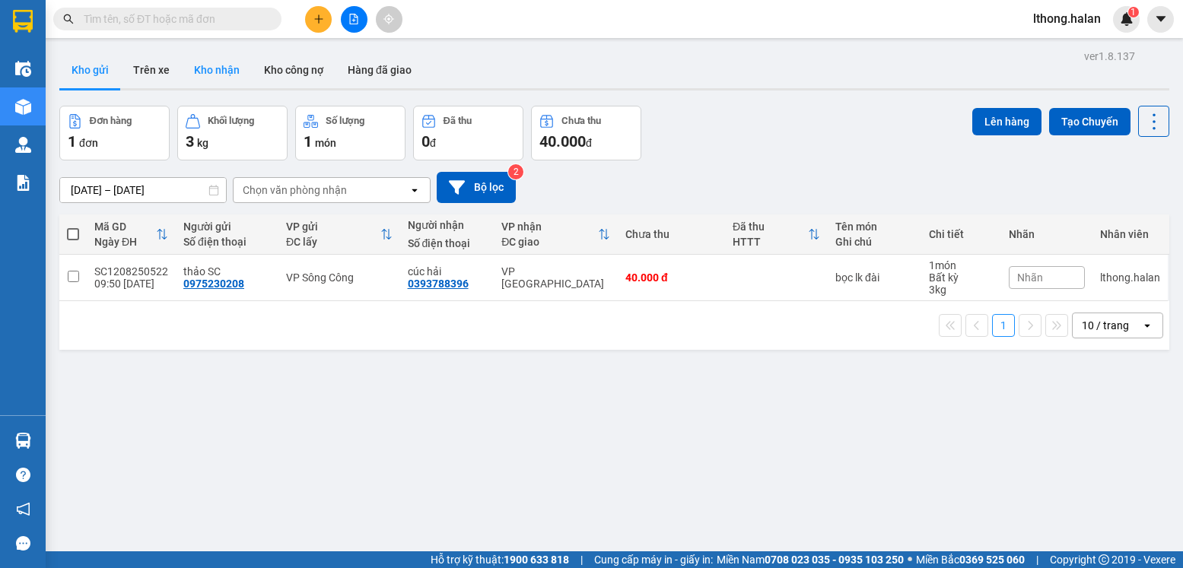
click at [221, 71] on button "Kho nhận" at bounding box center [217, 70] width 70 height 37
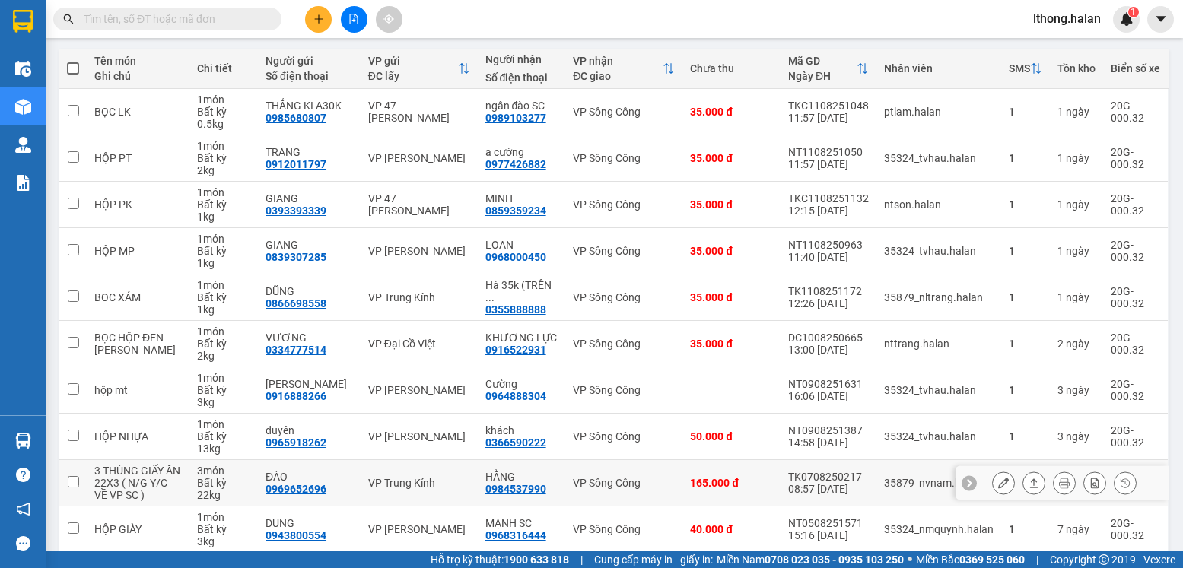
scroll to position [242, 0]
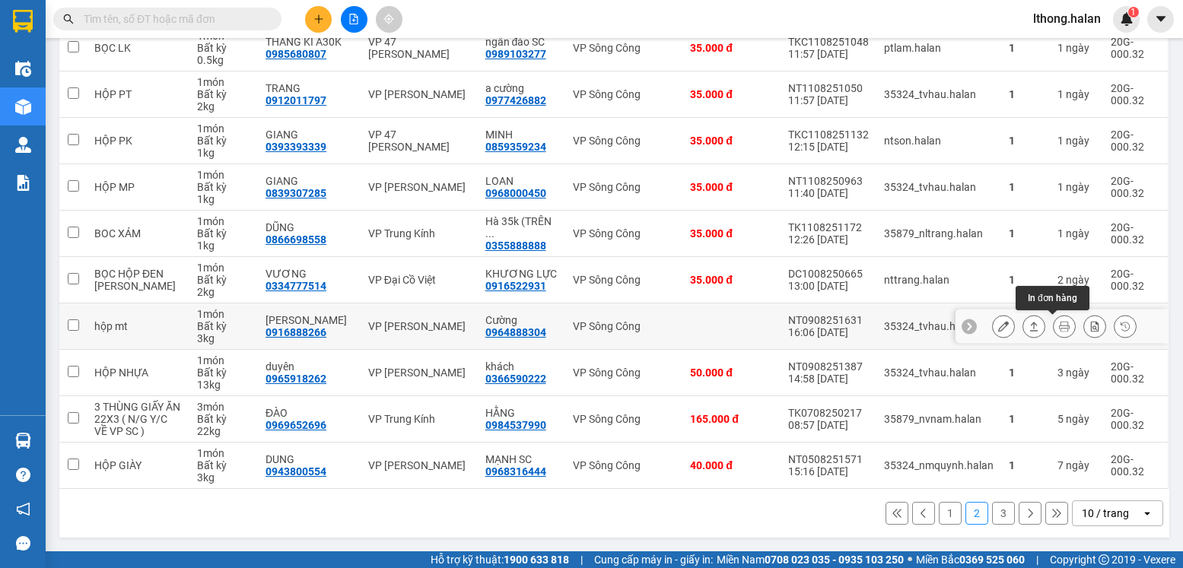
click at [1059, 321] on icon at bounding box center [1064, 326] width 11 height 11
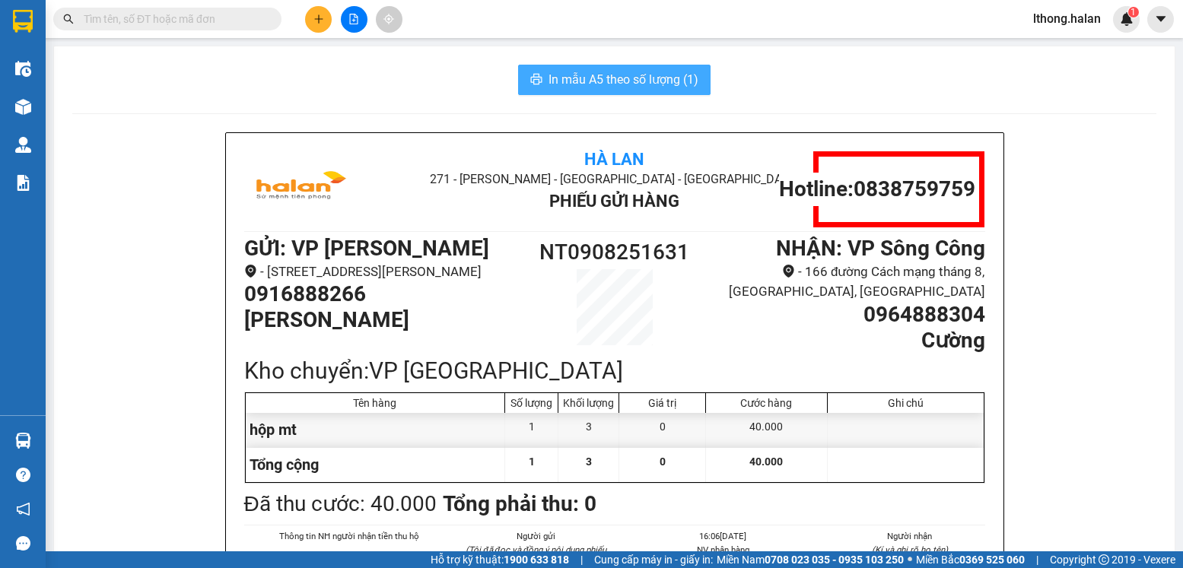
click at [674, 78] on span "In mẫu A5 theo số lượng (1)" at bounding box center [623, 79] width 150 height 19
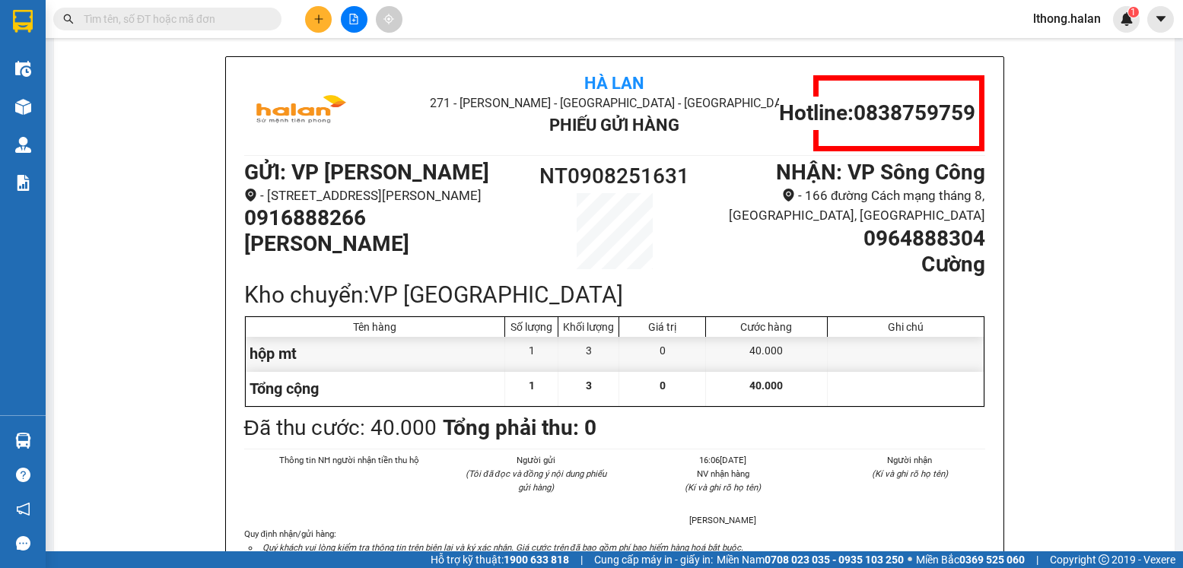
scroll to position [152, 0]
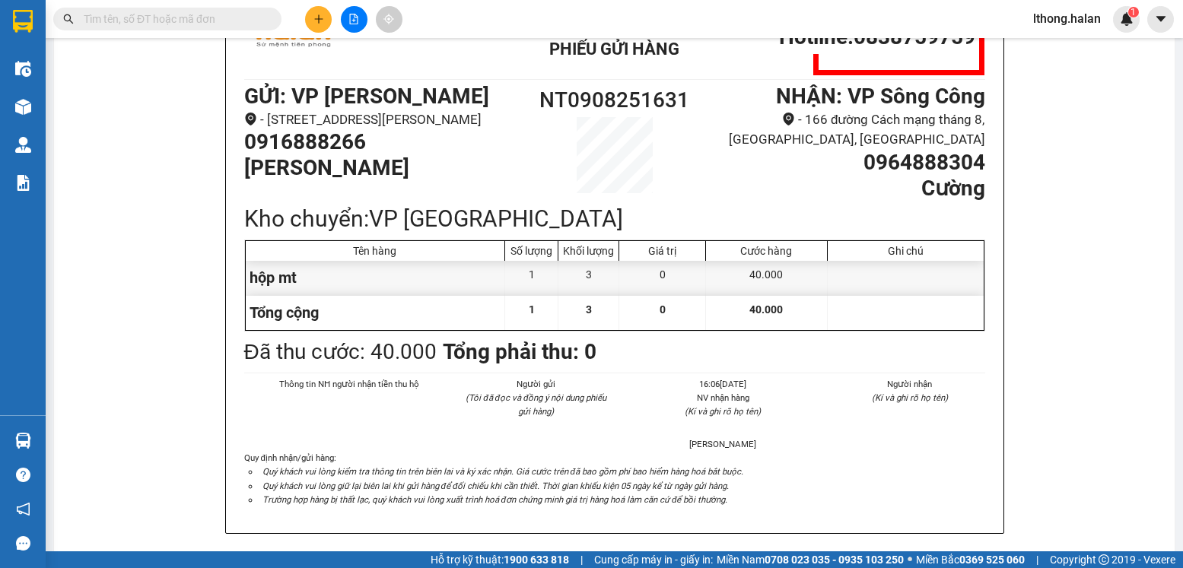
click at [1104, 240] on div "Hà Lan 271 - Dương Tự Minh - Phường Tân Long - Thái Nguyên Phiếu Gửi Hàng Hotli…" at bounding box center [614, 275] width 1084 height 591
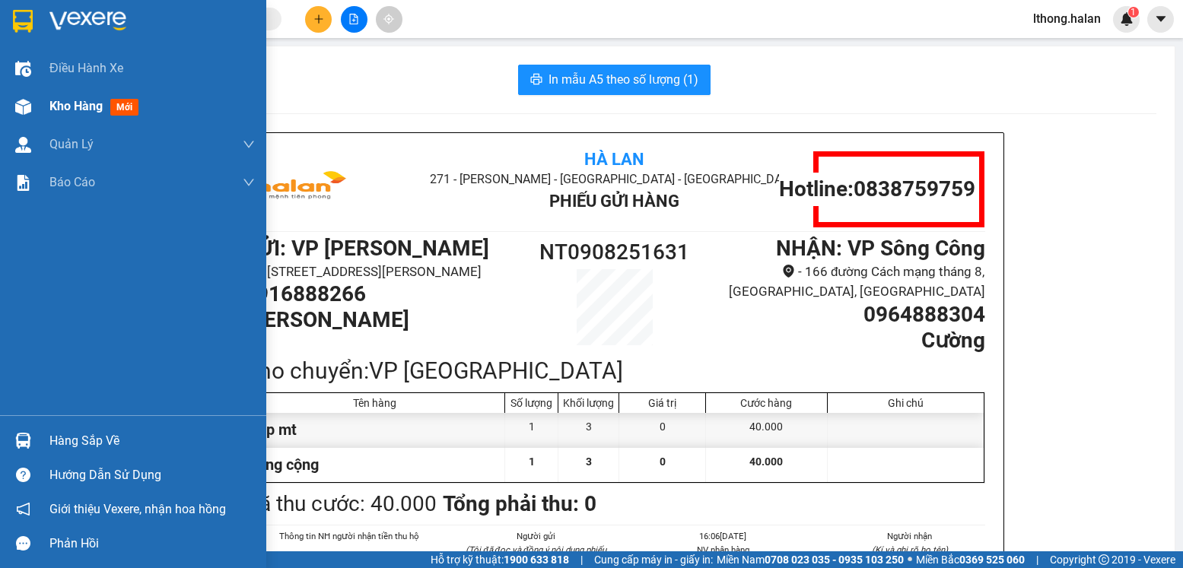
click at [59, 109] on span "Kho hàng" at bounding box center [75, 106] width 53 height 14
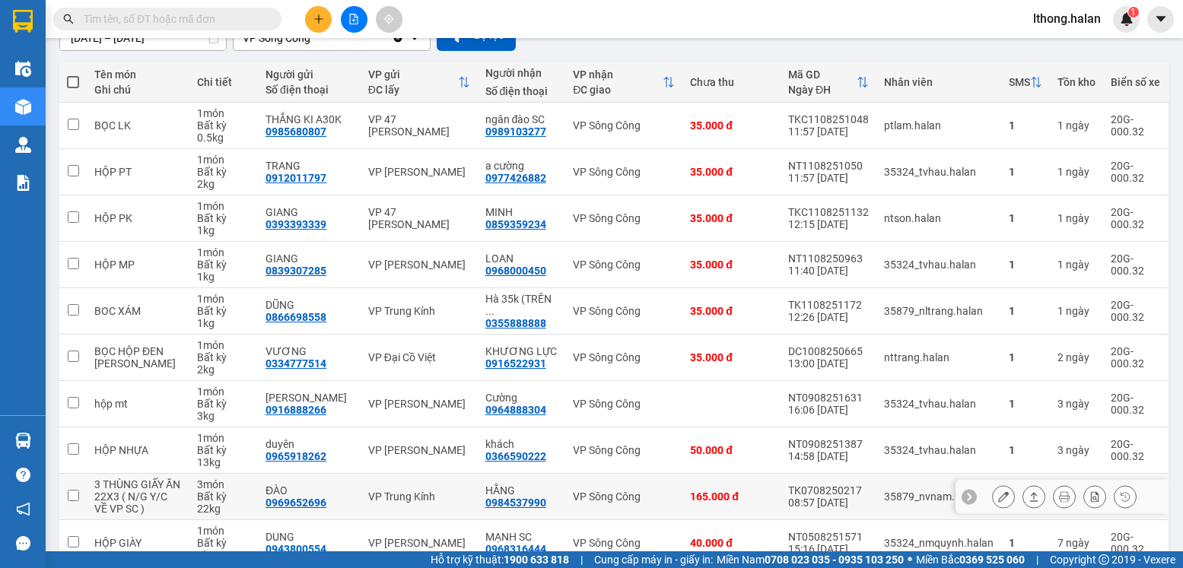
scroll to position [228, 0]
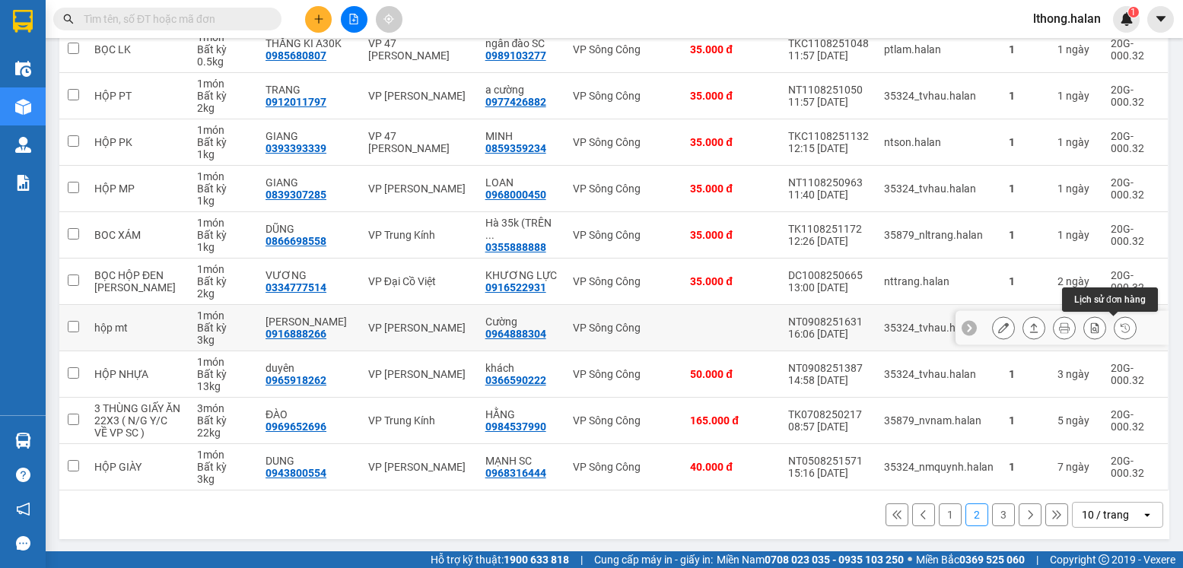
click at [1114, 326] on button at bounding box center [1124, 328] width 21 height 27
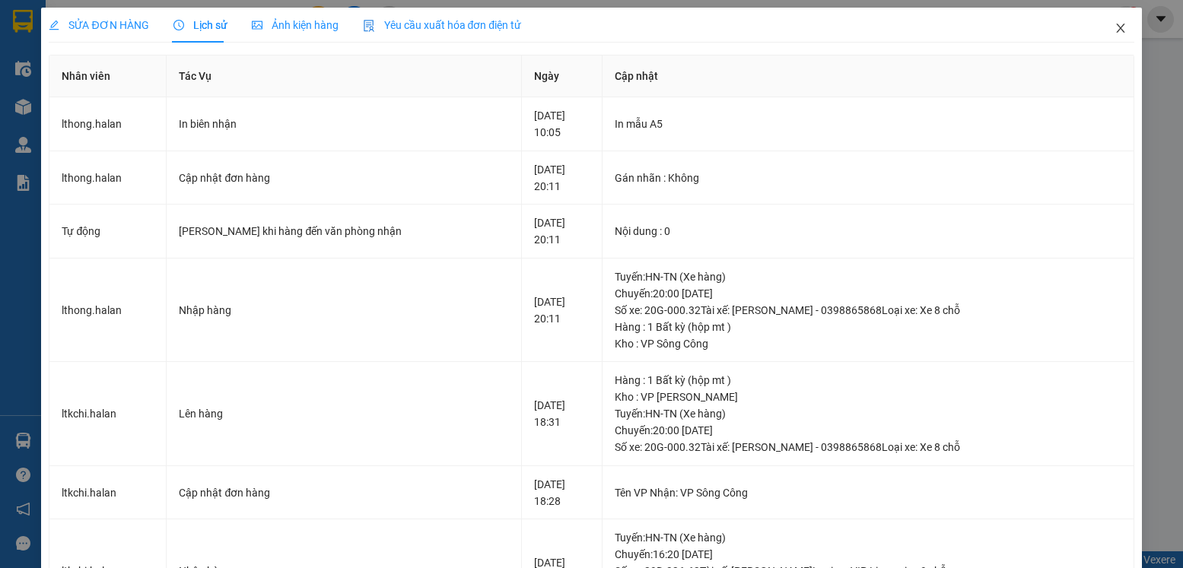
click at [1114, 26] on icon "close" at bounding box center [1120, 28] width 12 height 12
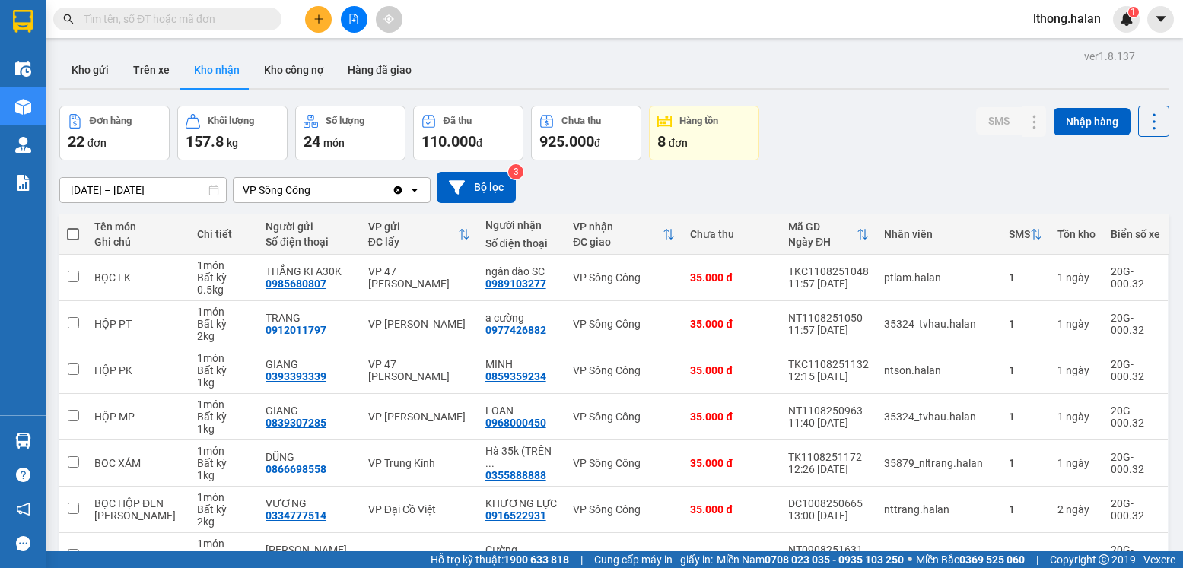
click at [234, 25] on input "text" at bounding box center [174, 19] width 180 height 17
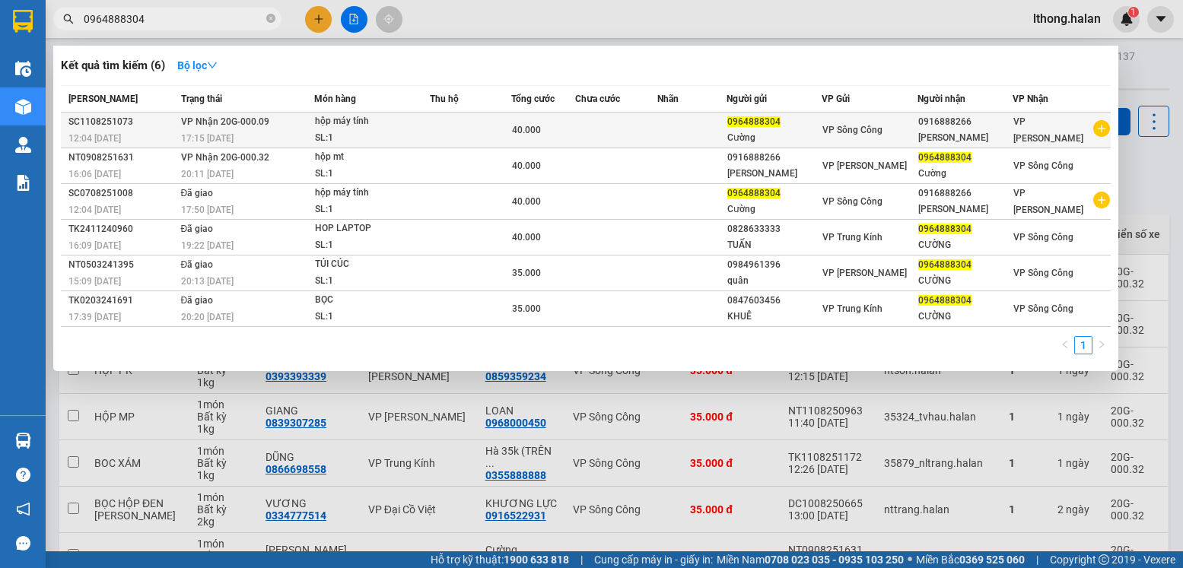
type input "0964888304"
click at [912, 134] on div "VP Sông Công" at bounding box center [869, 130] width 94 height 17
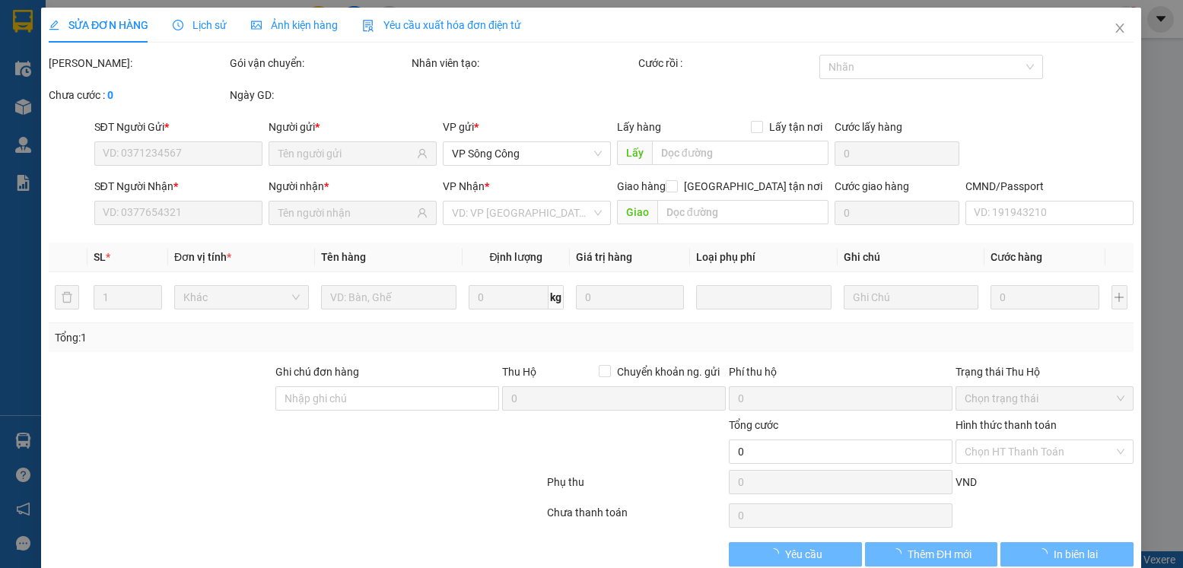
type input "0964888304"
type input "0916888266"
type input "40.000"
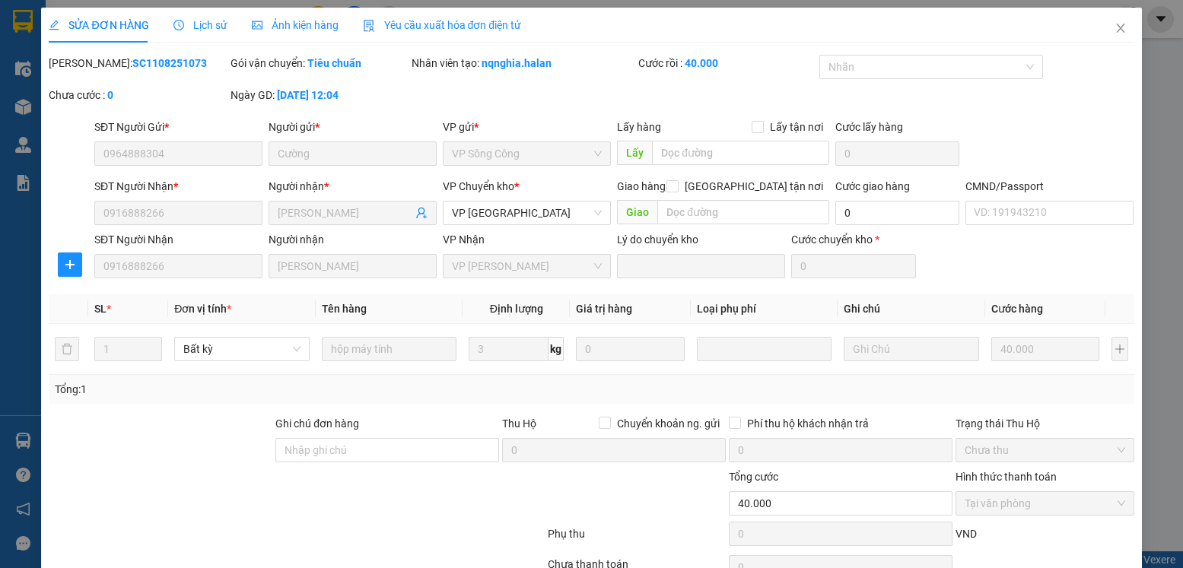
click at [208, 26] on span "Lịch sử" at bounding box center [200, 25] width 54 height 12
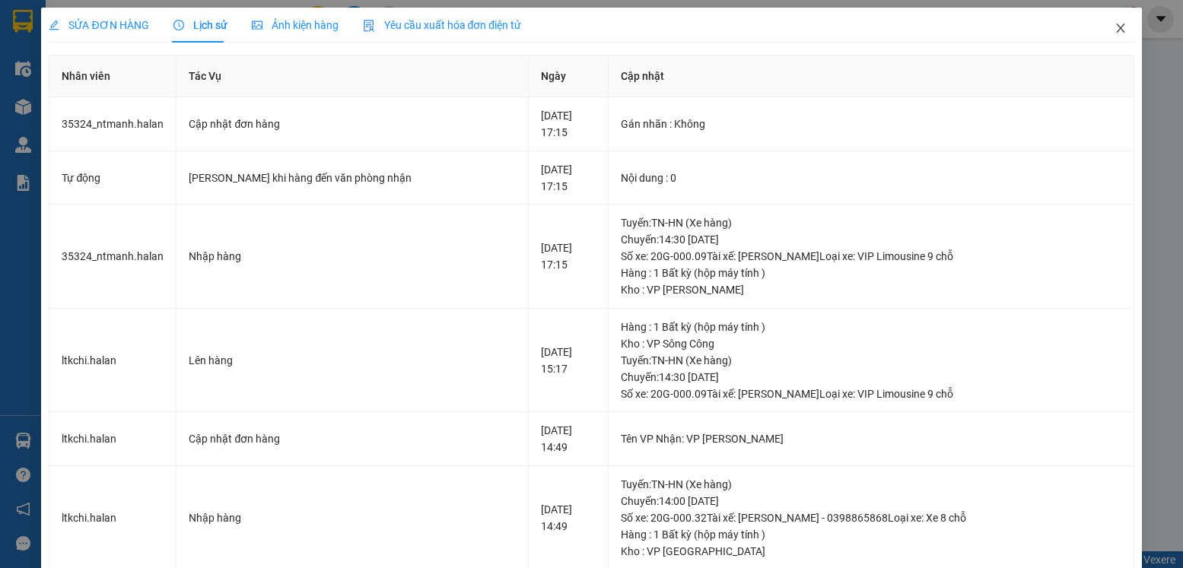
click at [1116, 30] on icon "close" at bounding box center [1120, 28] width 8 height 9
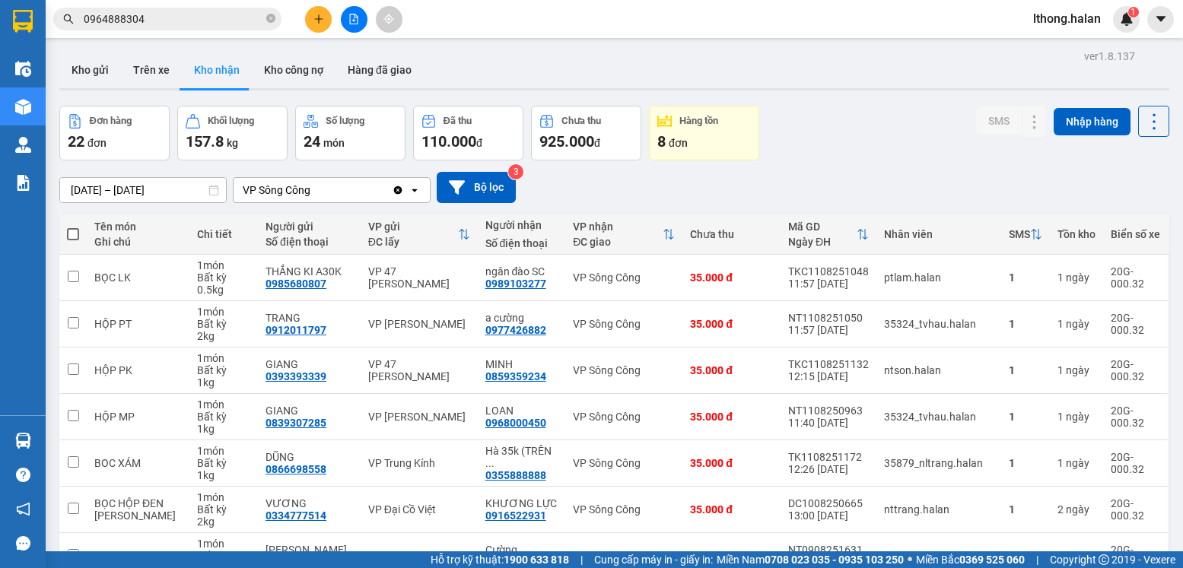
click at [231, 19] on input "0964888304" at bounding box center [174, 19] width 180 height 17
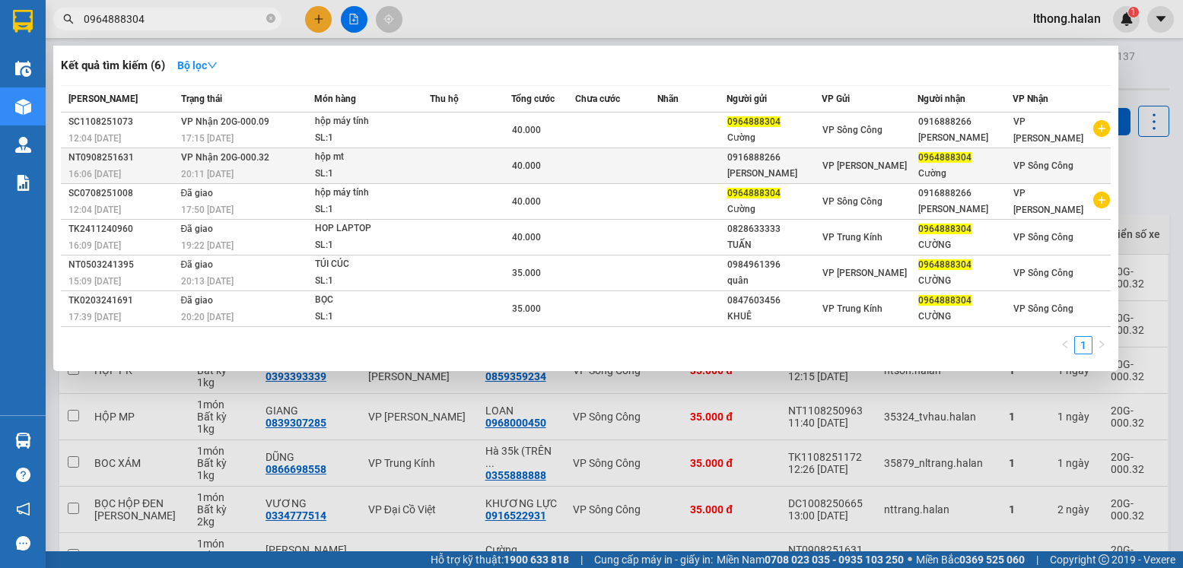
click at [691, 168] on td at bounding box center [691, 166] width 69 height 36
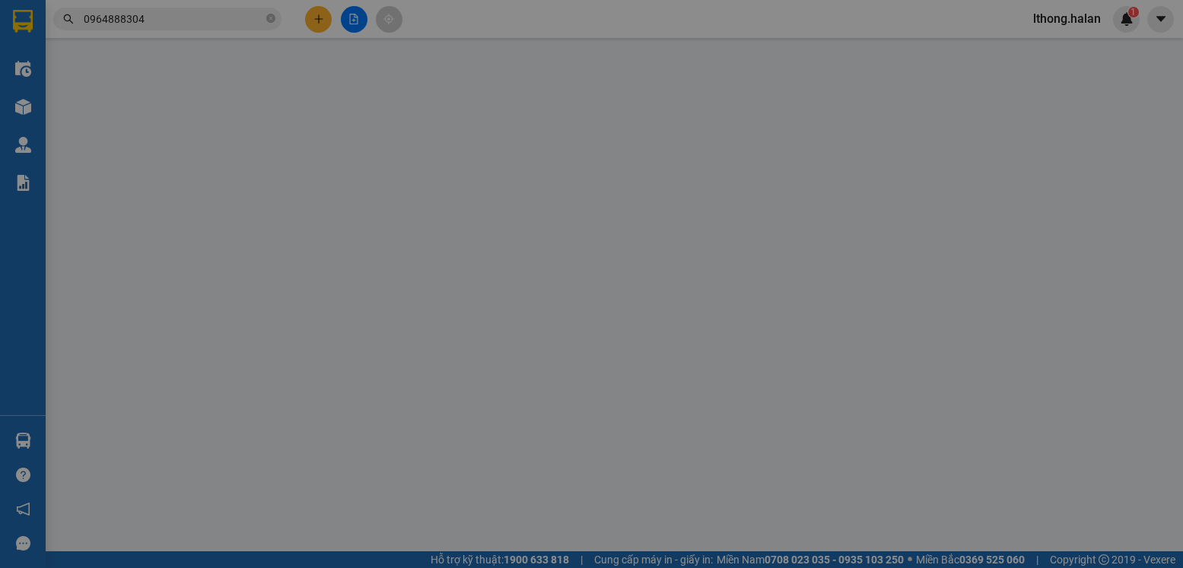
type input "0916888266"
type input "minh tuấn"
type input "0964888304"
type input "Cường"
type input "40.000"
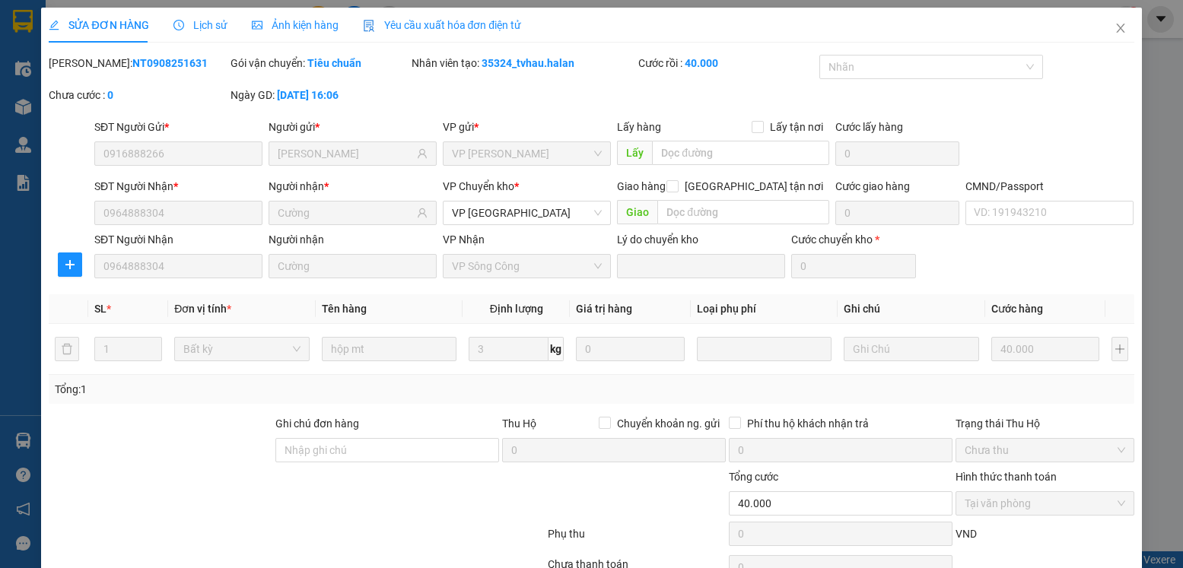
scroll to position [80, 0]
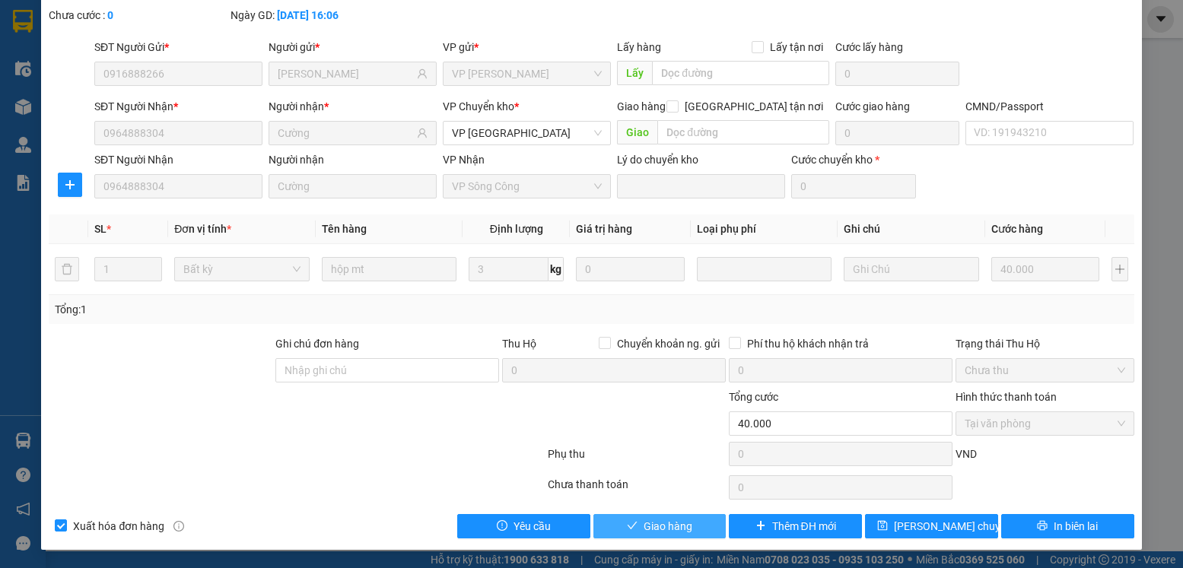
click at [662, 527] on span "Giao hàng" at bounding box center [667, 526] width 49 height 17
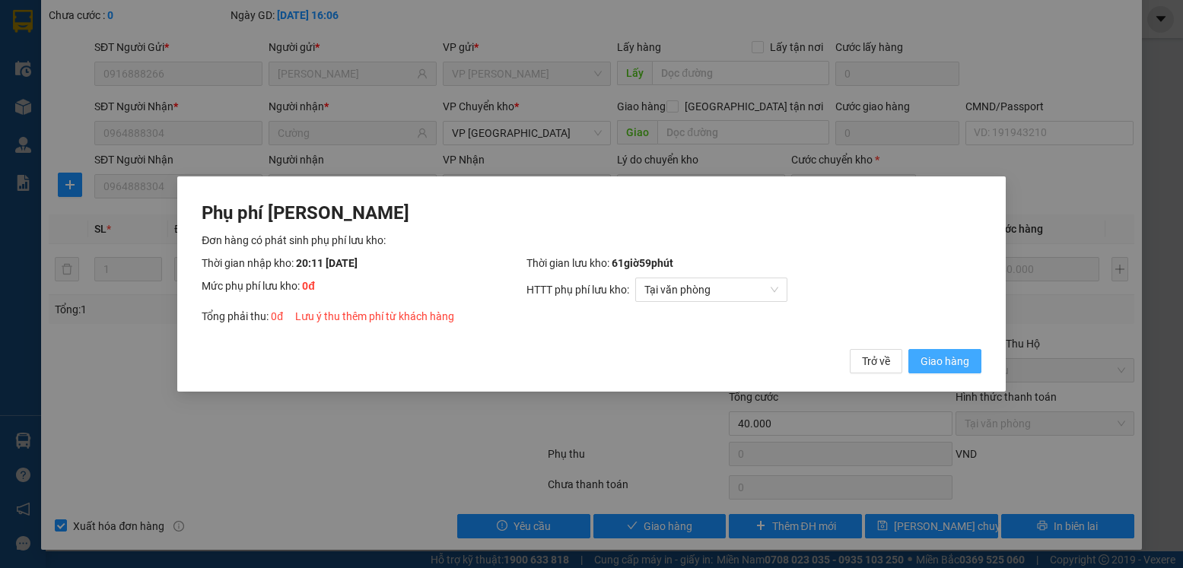
click at [931, 365] on span "Giao hàng" at bounding box center [944, 361] width 49 height 17
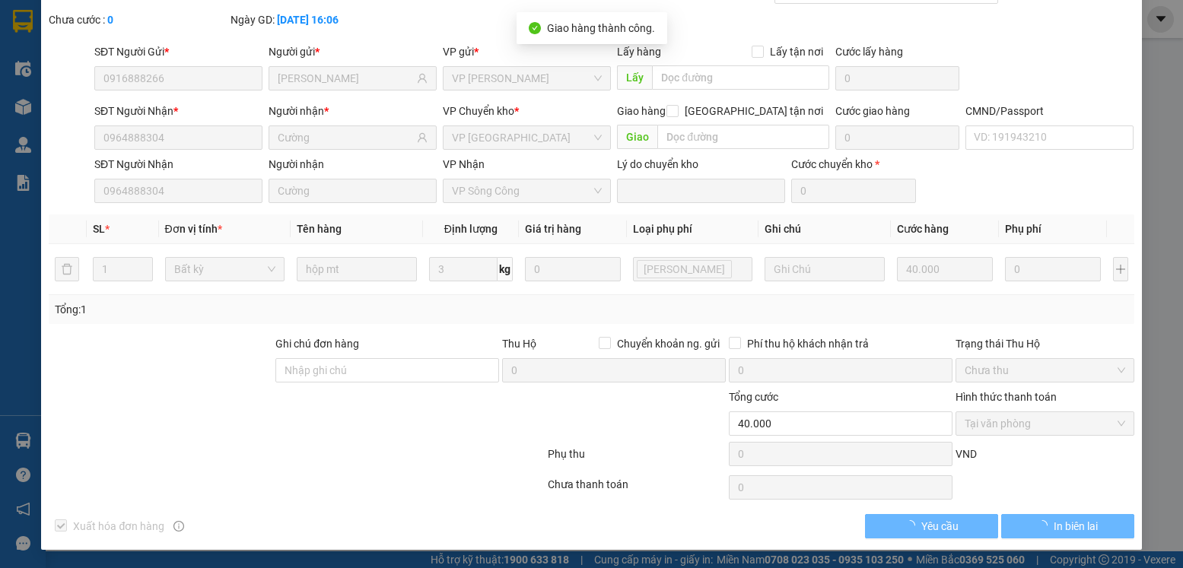
scroll to position [0, 0]
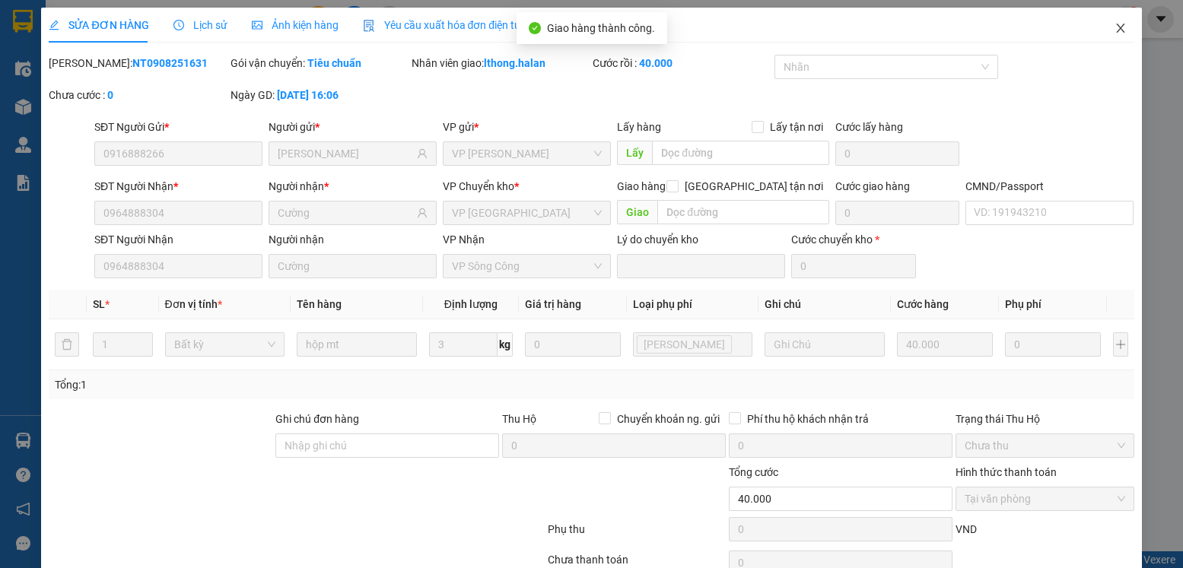
click at [1114, 29] on icon "close" at bounding box center [1120, 28] width 12 height 12
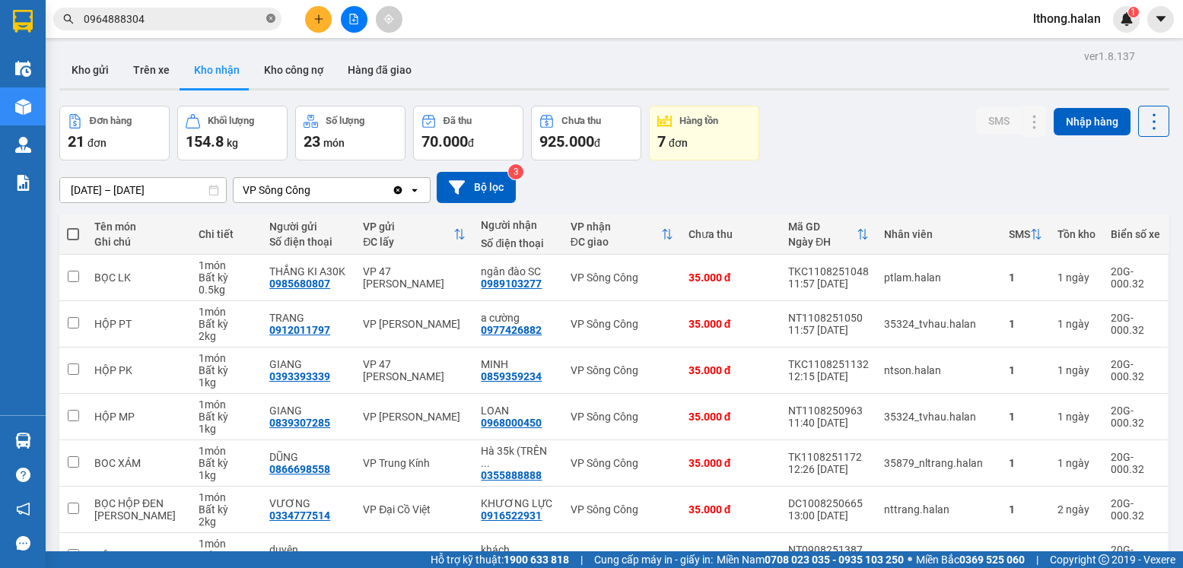
click at [269, 20] on icon "close-circle" at bounding box center [270, 18] width 9 height 9
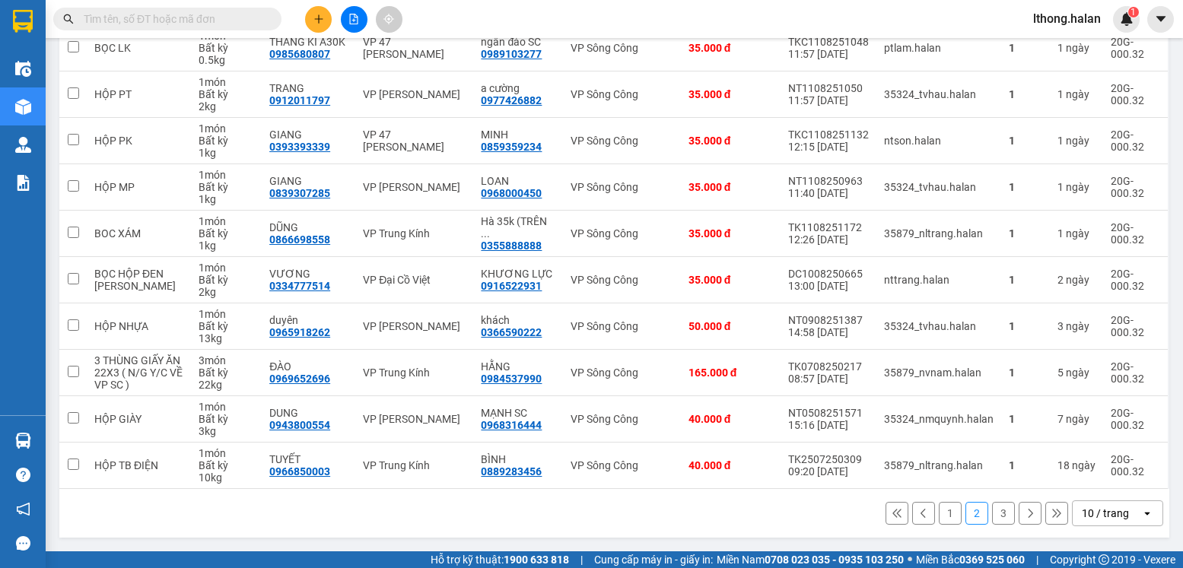
click at [992, 511] on button "3" at bounding box center [1003, 513] width 23 height 23
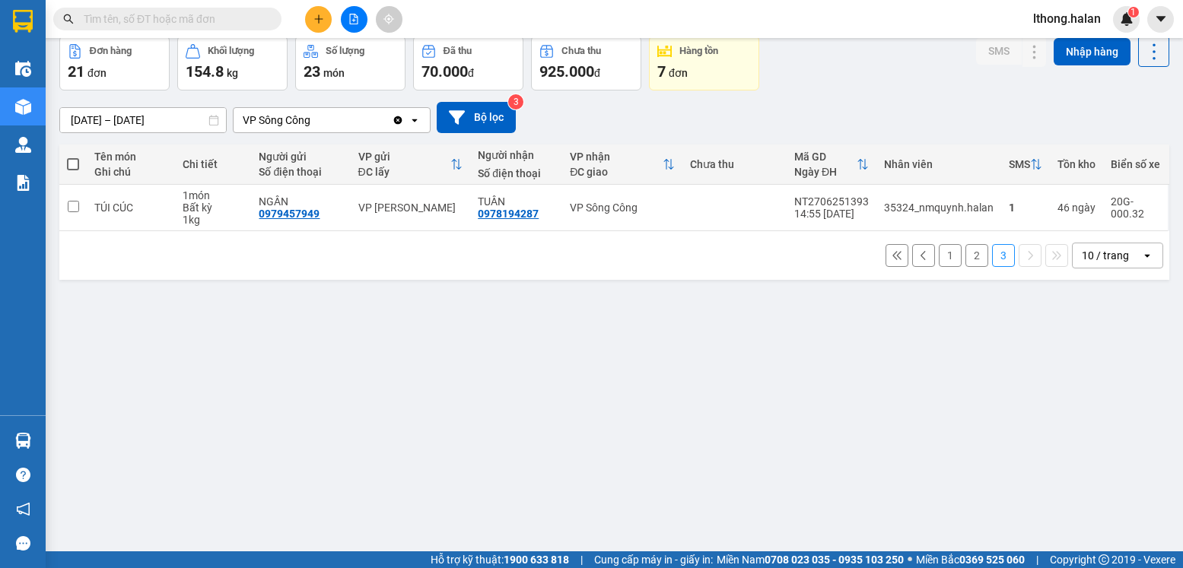
scroll to position [0, 0]
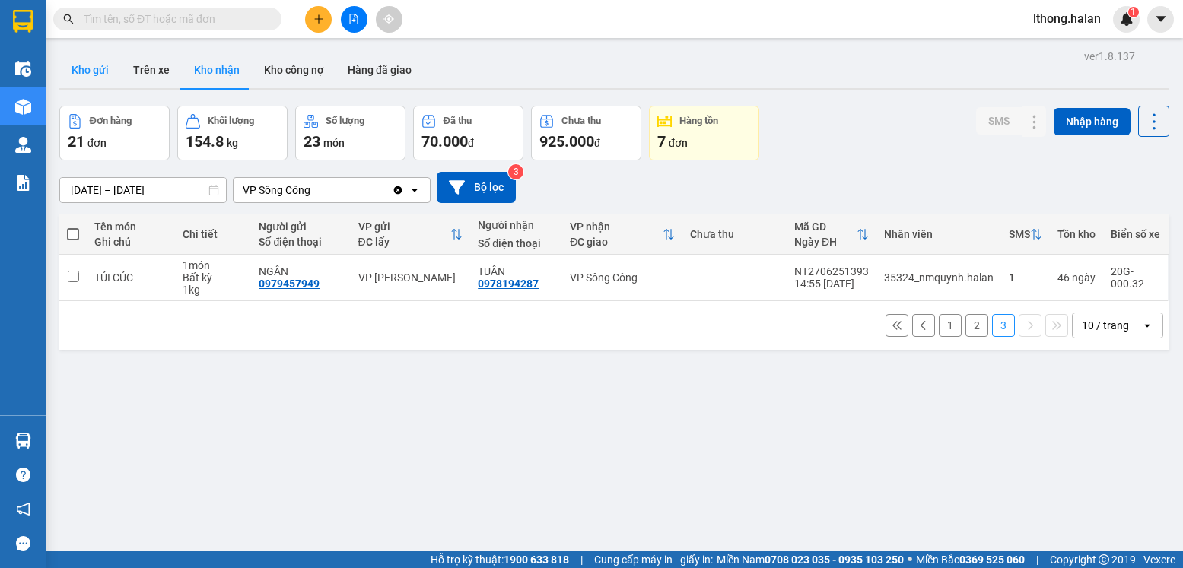
click at [87, 67] on button "Kho gửi" at bounding box center [90, 70] width 62 height 37
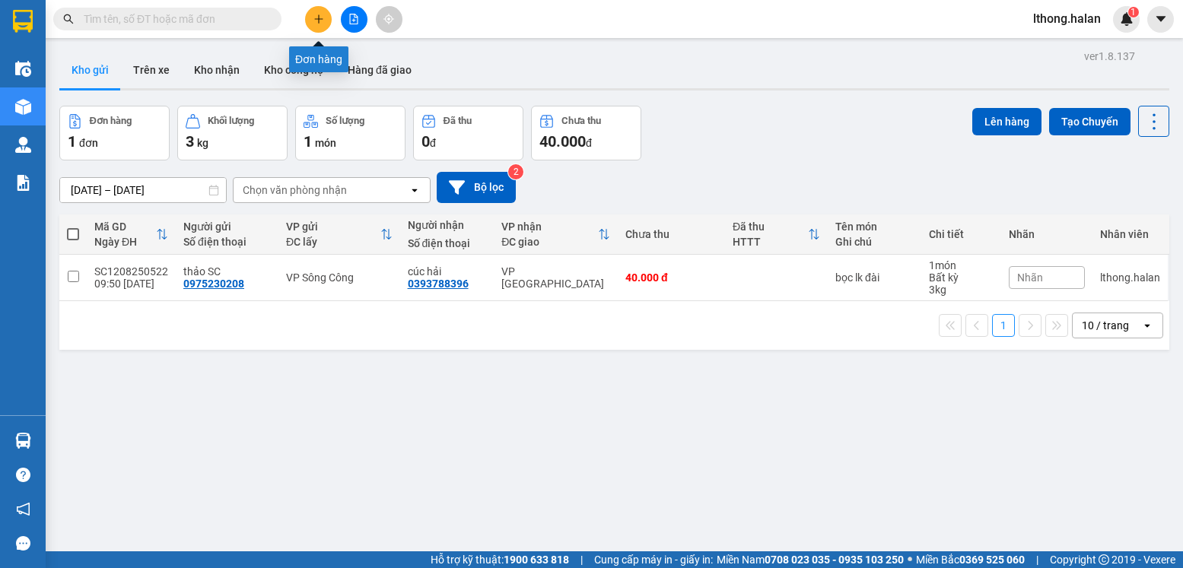
click at [315, 20] on icon "plus" at bounding box center [318, 19] width 11 height 11
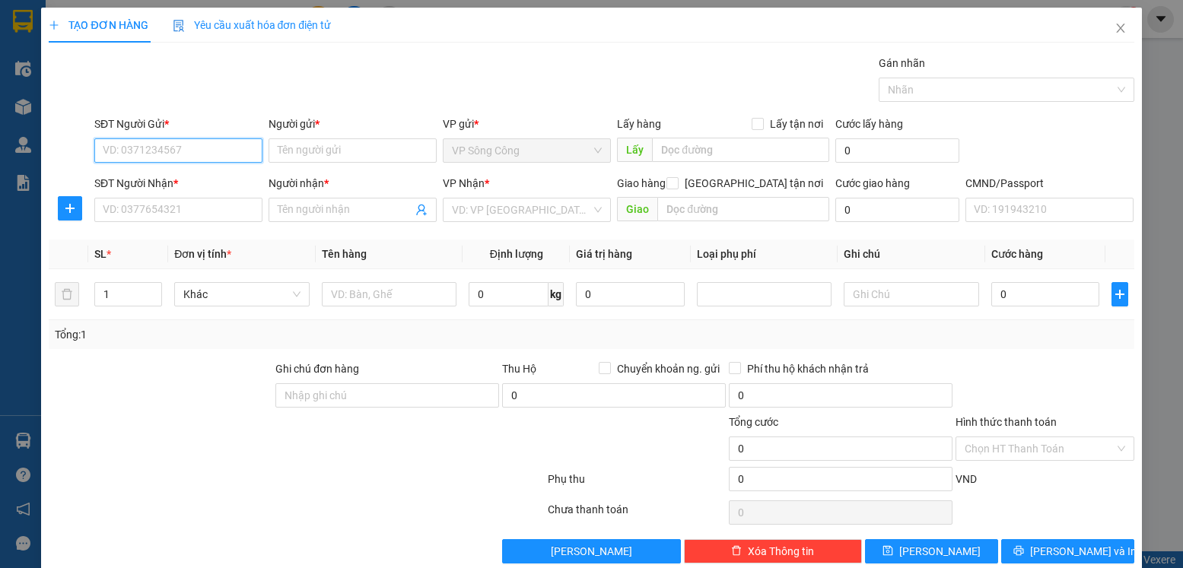
click at [208, 153] on input "SĐT Người Gửi *" at bounding box center [178, 150] width 168 height 24
type input "0374793160"
click at [148, 180] on div "0374793160 - c ninh" at bounding box center [177, 181] width 148 height 17
type input "c ninh"
type input "0374793160"
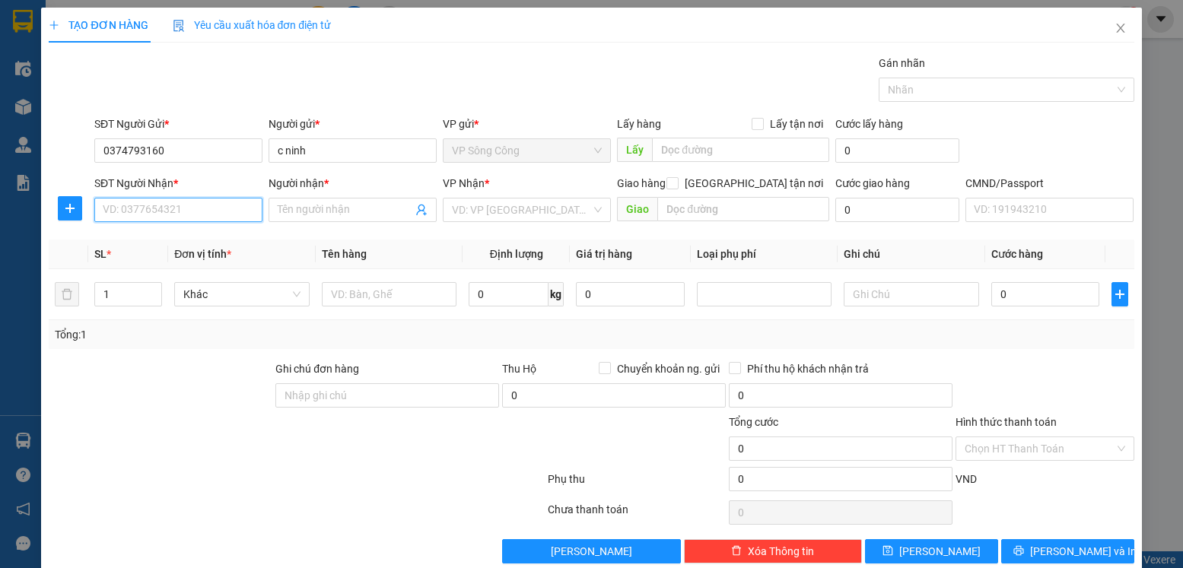
click at [195, 210] on input "SĐT Người Nhận *" at bounding box center [178, 210] width 168 height 24
click at [143, 245] on div "0878269416 - chi" at bounding box center [188, 240] width 171 height 17
type input "0878269416"
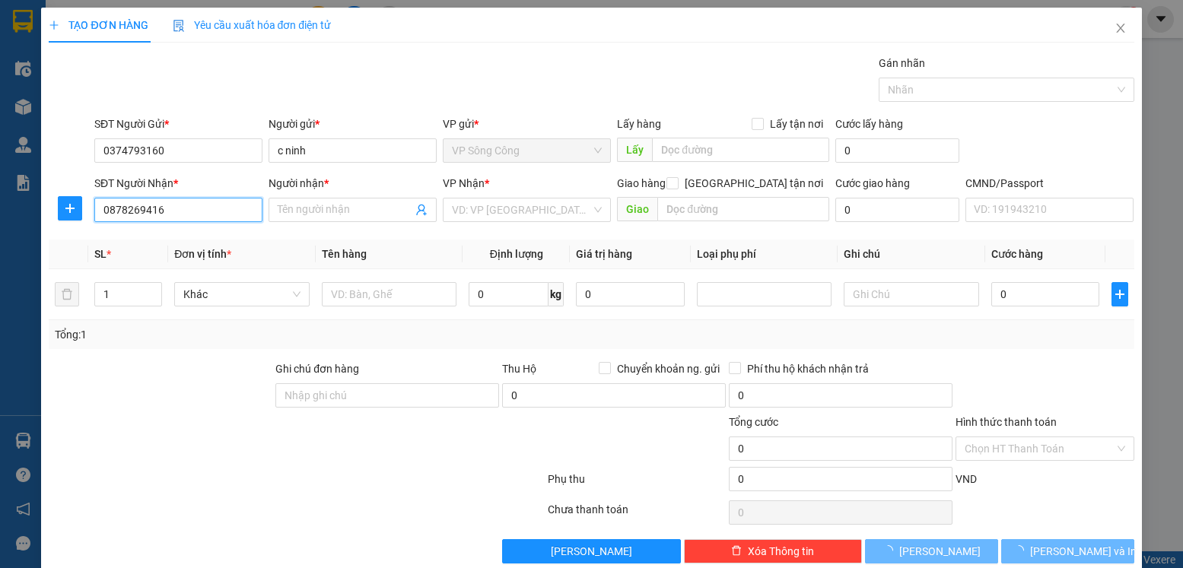
type input "chi"
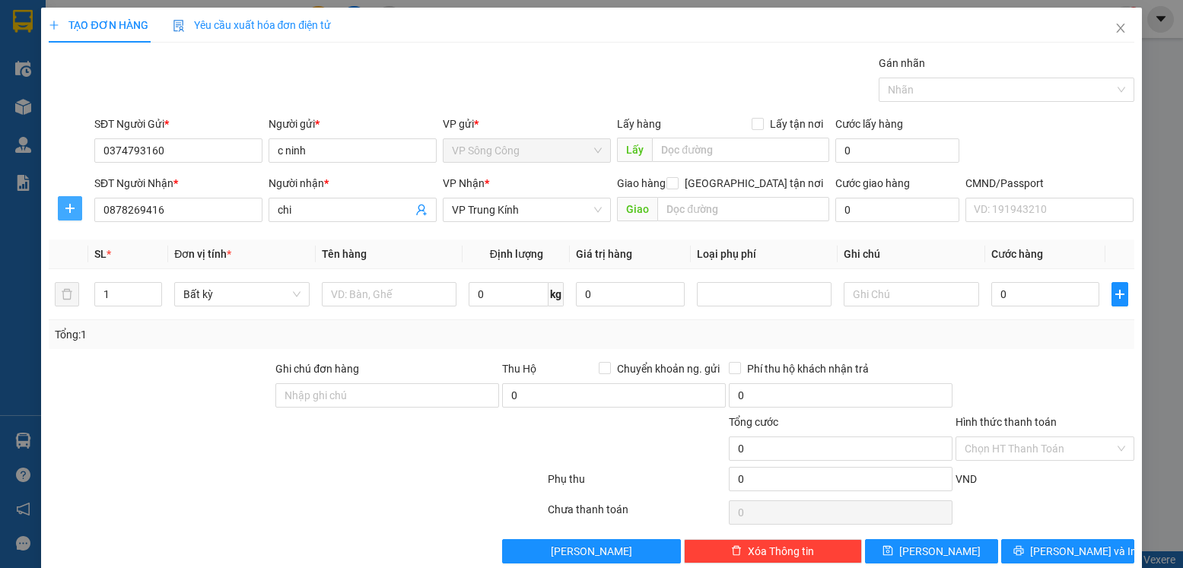
click at [70, 212] on icon "plus" at bounding box center [70, 209] width 1 height 10
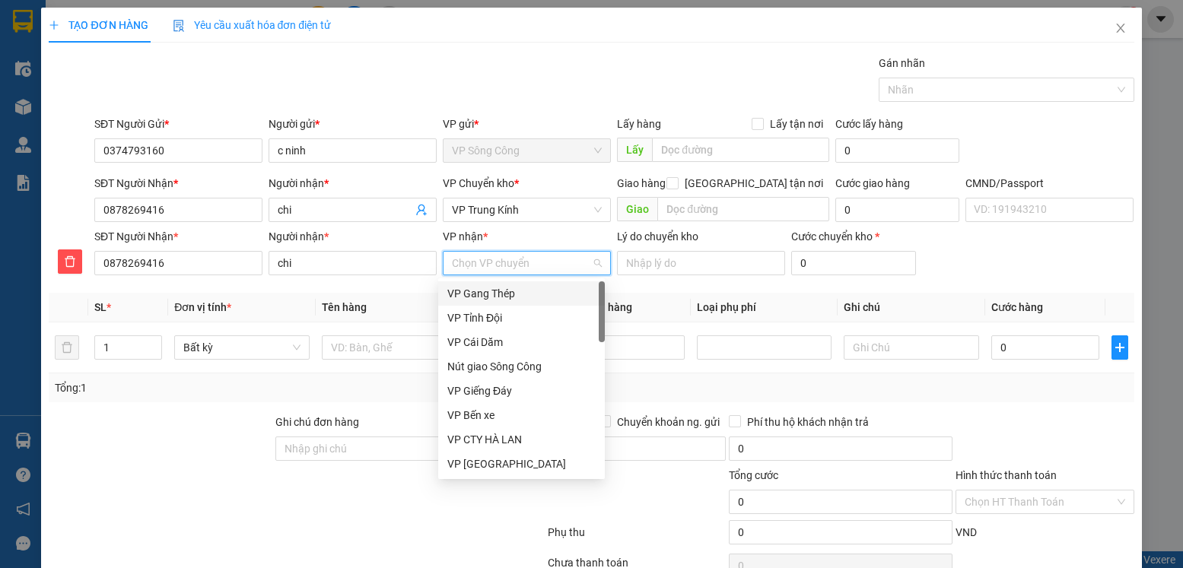
click at [490, 265] on input "VP nhận *" at bounding box center [521, 263] width 139 height 23
type input "tr"
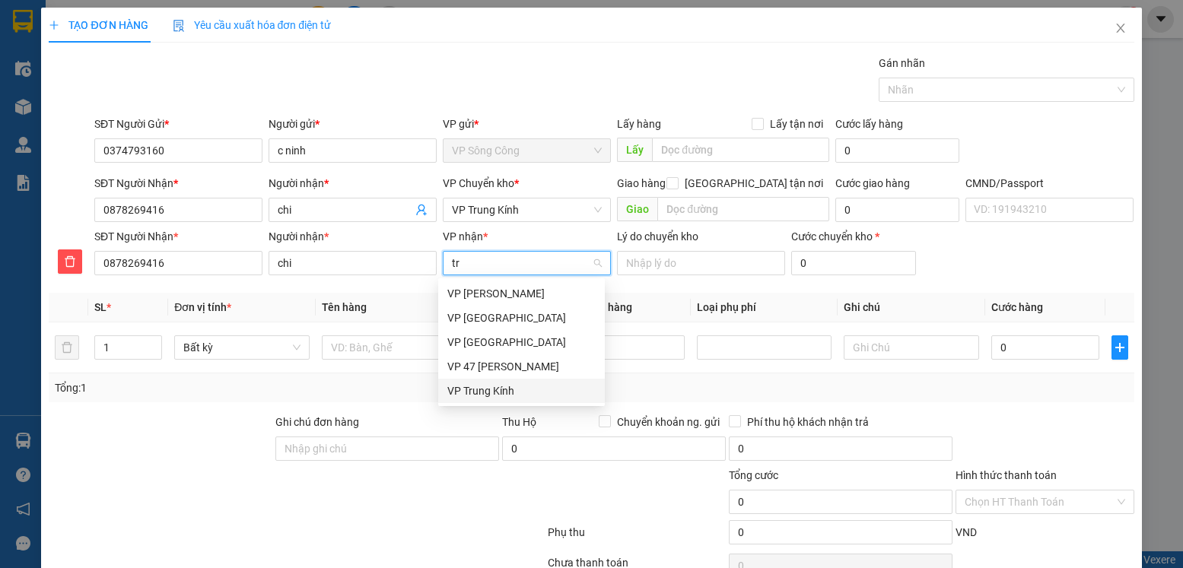
click at [496, 388] on div "VP Trung Kính" at bounding box center [521, 391] width 148 height 17
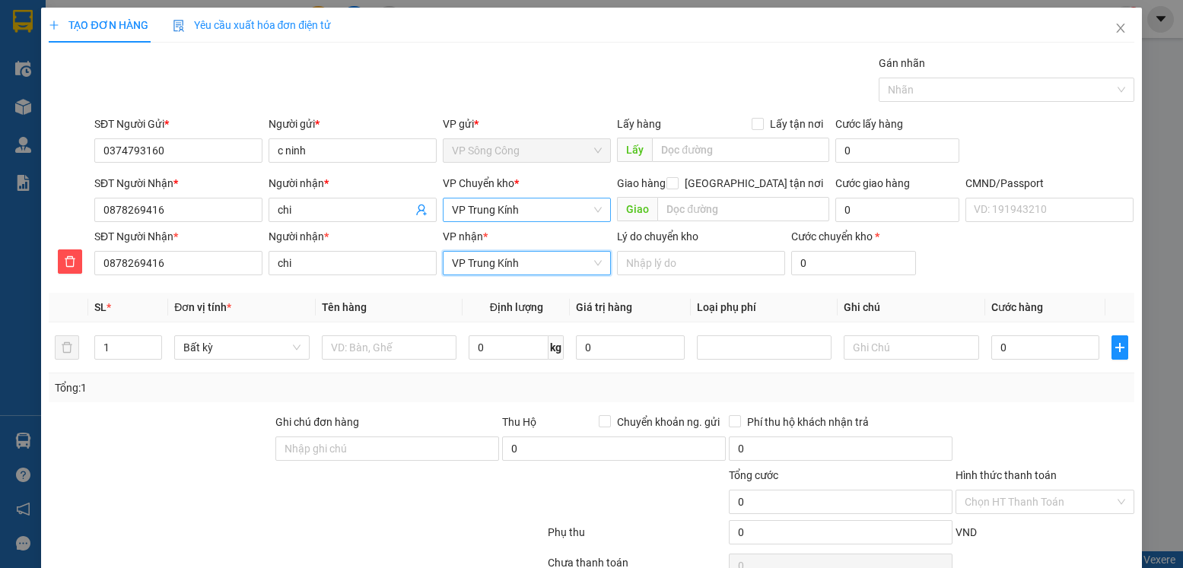
click at [529, 206] on span "VP Trung Kính" at bounding box center [527, 210] width 150 height 23
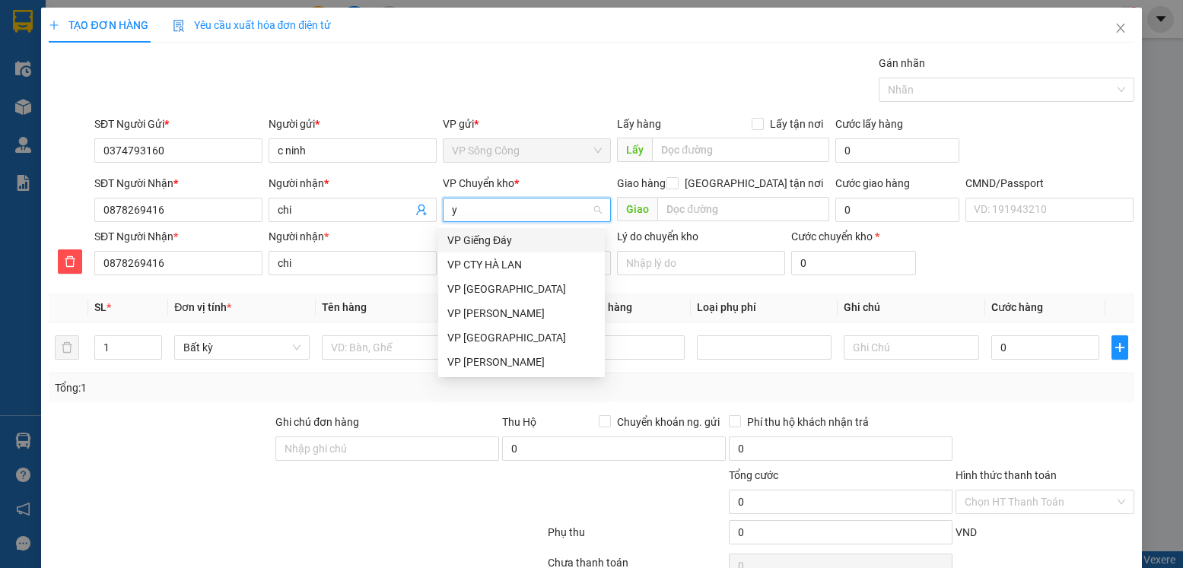
type input "yb"
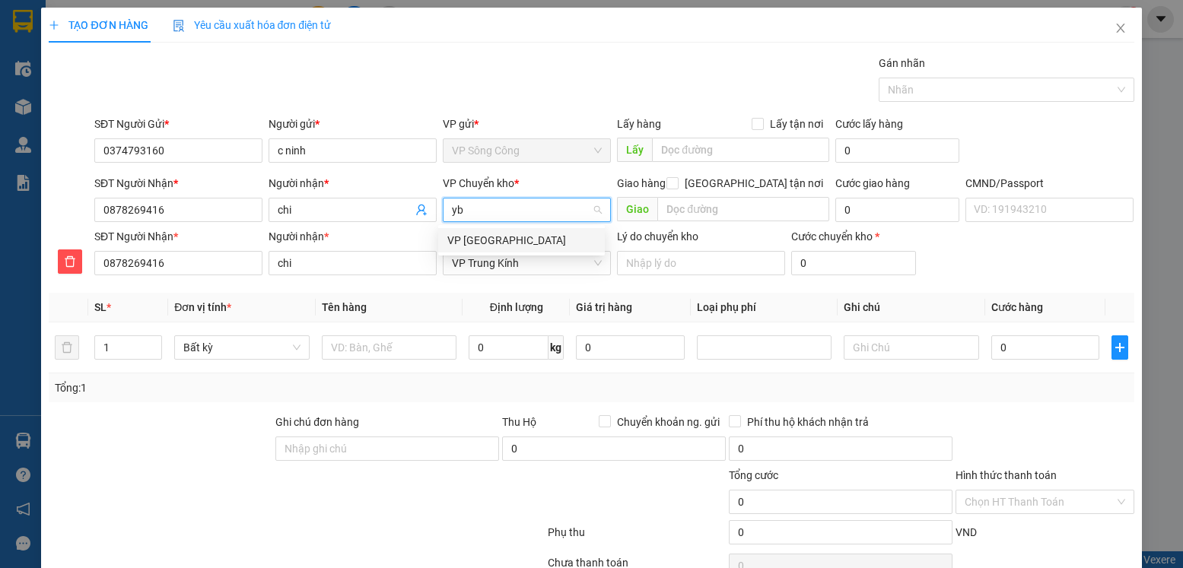
click at [488, 244] on div "VP [GEOGRAPHIC_DATA]" at bounding box center [521, 240] width 148 height 17
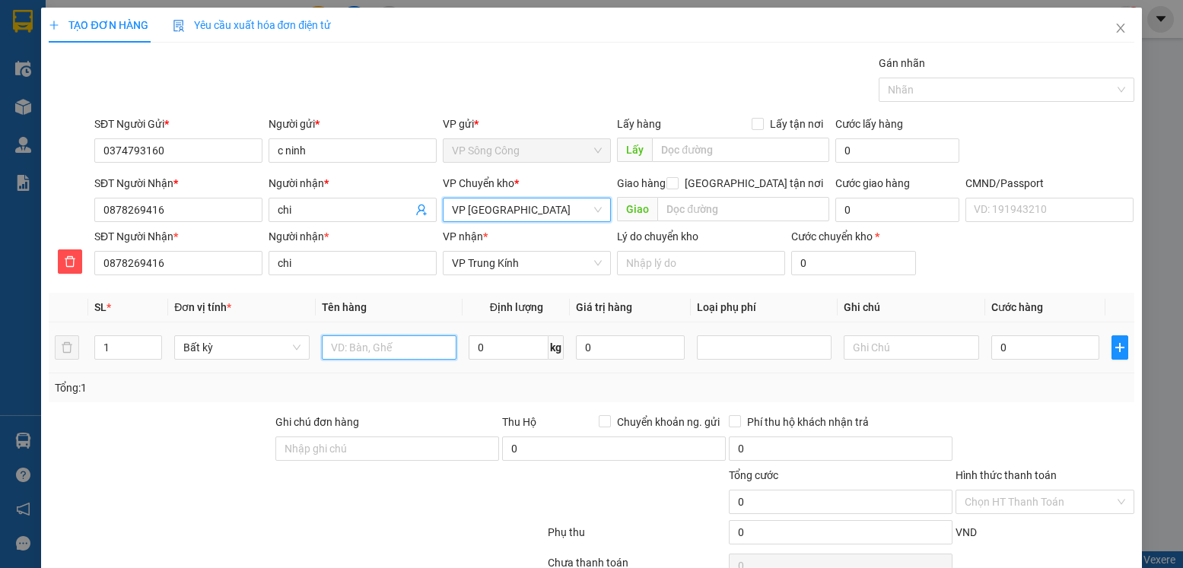
click at [392, 343] on input "text" at bounding box center [389, 347] width 135 height 24
type input "hộp đồ ăn"
click at [514, 347] on input "0" at bounding box center [509, 347] width 80 height 24
type input "6"
click at [999, 348] on input "0" at bounding box center [1045, 347] width 108 height 24
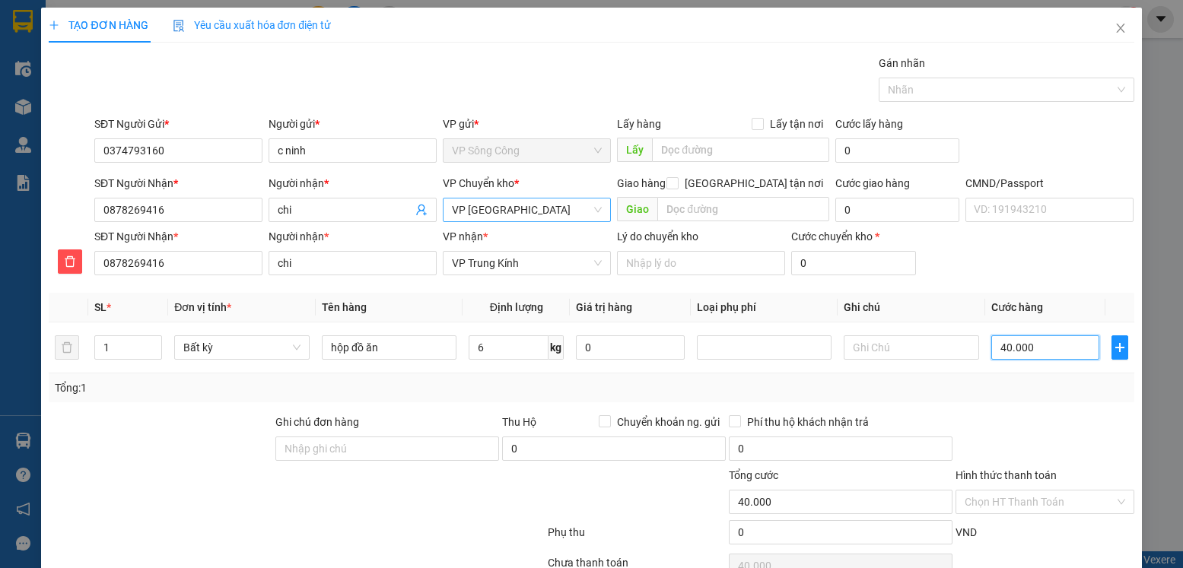
type input "40.000"
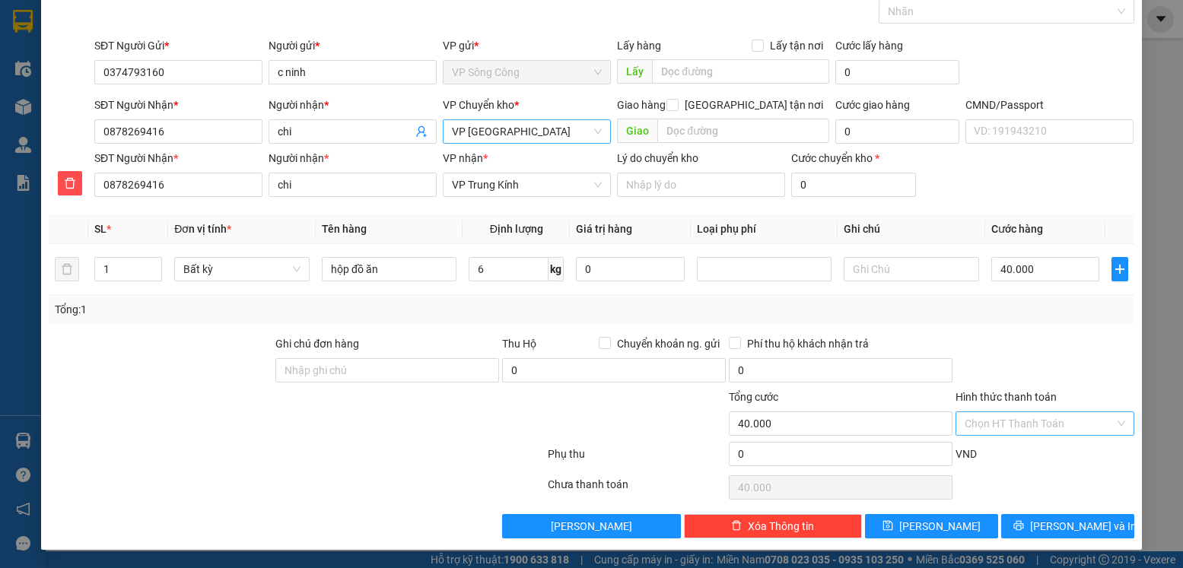
click at [1044, 424] on input "Hình thức thanh toán" at bounding box center [1038, 423] width 149 height 23
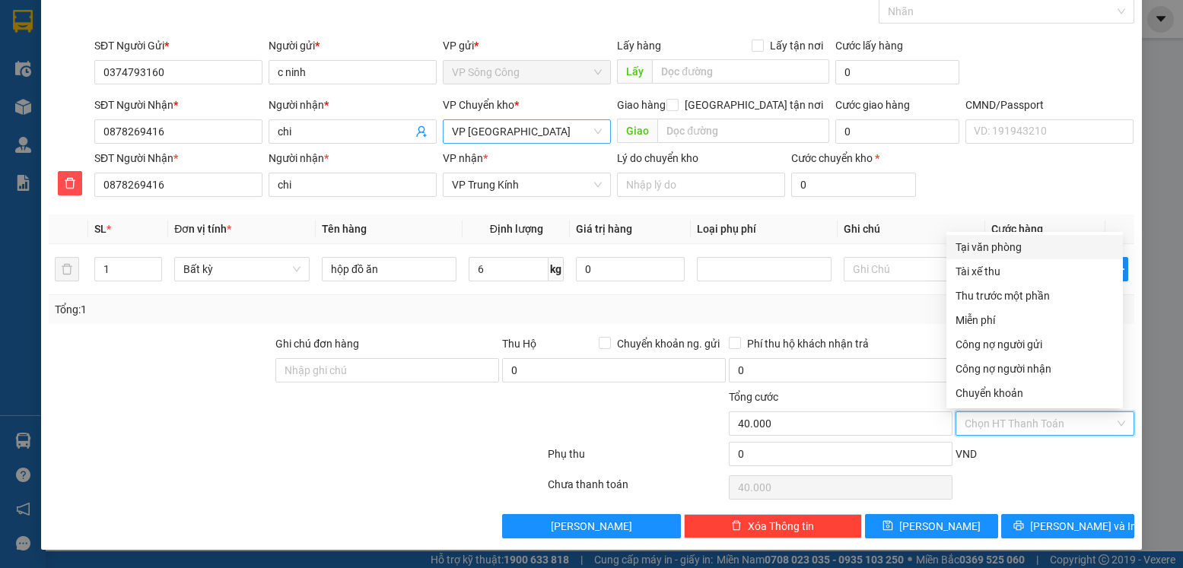
click at [1026, 242] on div "Tại văn phòng" at bounding box center [1034, 247] width 158 height 17
type input "0"
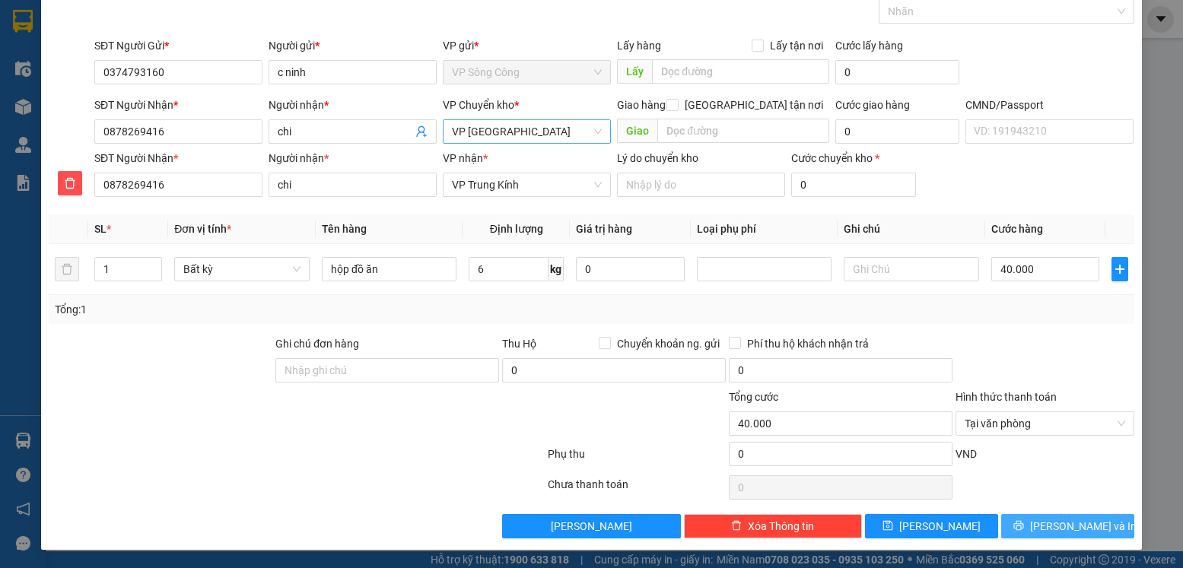
click at [1082, 527] on span "Lưu và In" at bounding box center [1083, 526] width 106 height 17
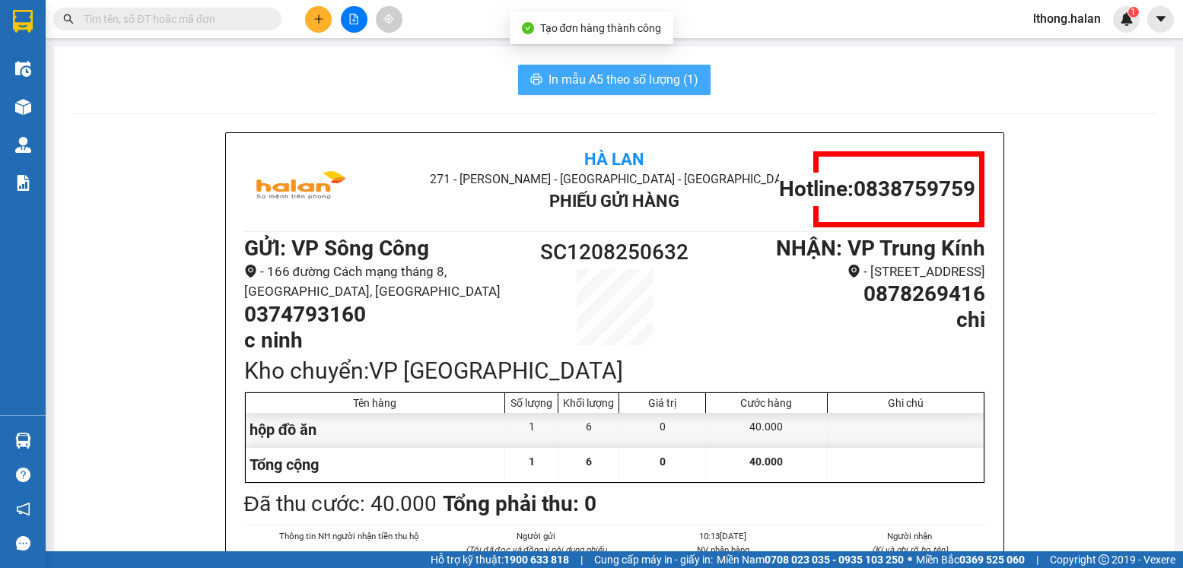
click at [666, 87] on span "In mẫu A5 theo số lượng (1)" at bounding box center [623, 79] width 150 height 19
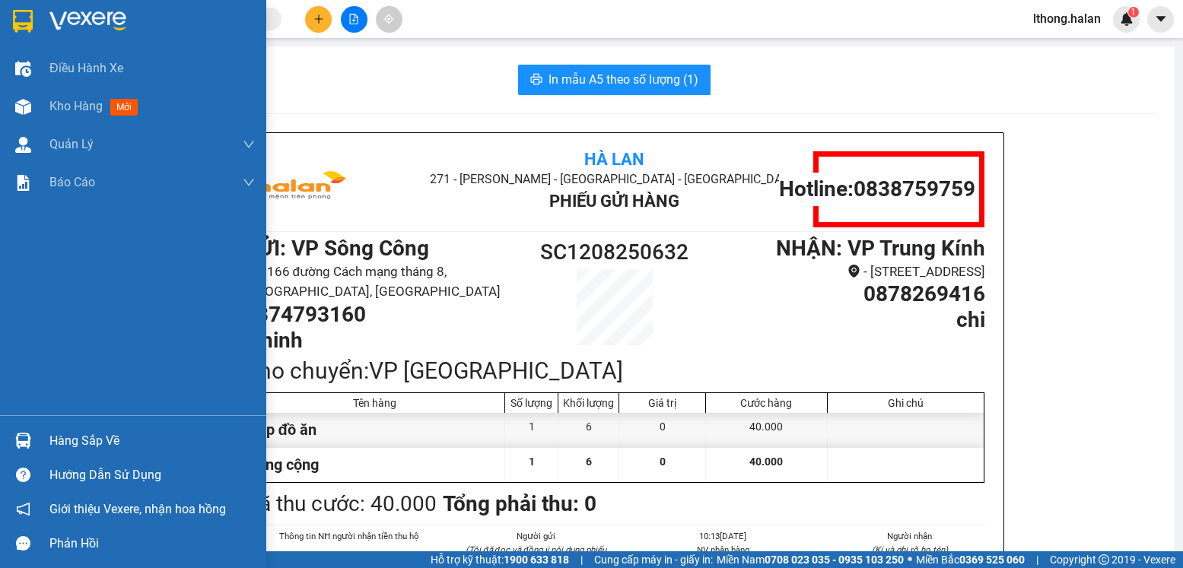
click at [100, 443] on div "Hàng sắp về" at bounding box center [151, 441] width 205 height 23
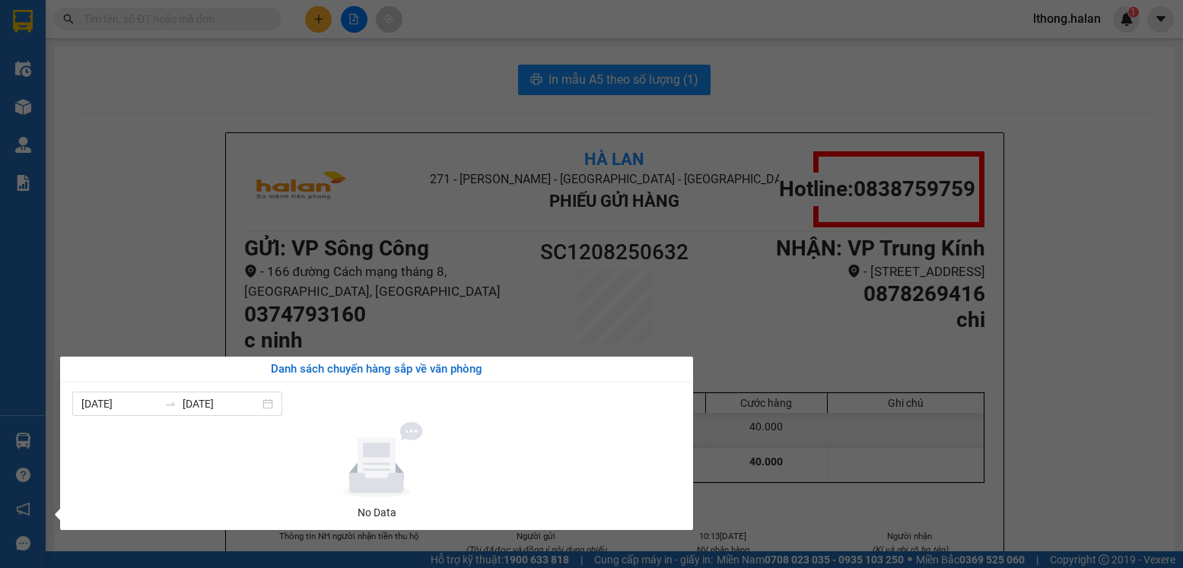
click at [164, 202] on section "Kết quả tìm kiếm ( 6 ) Bộ lọc Mã ĐH Trạng thái Món hàng Thu hộ Tổng cước Chưa c…" at bounding box center [591, 284] width 1183 height 568
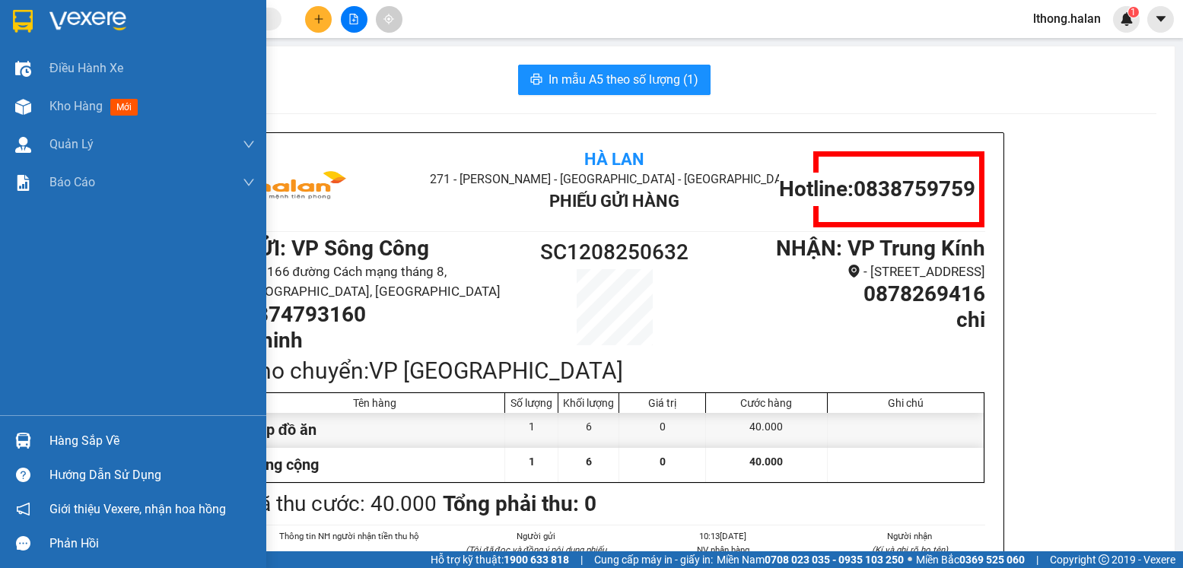
click at [89, 442] on div "Hàng sắp về" at bounding box center [151, 441] width 205 height 23
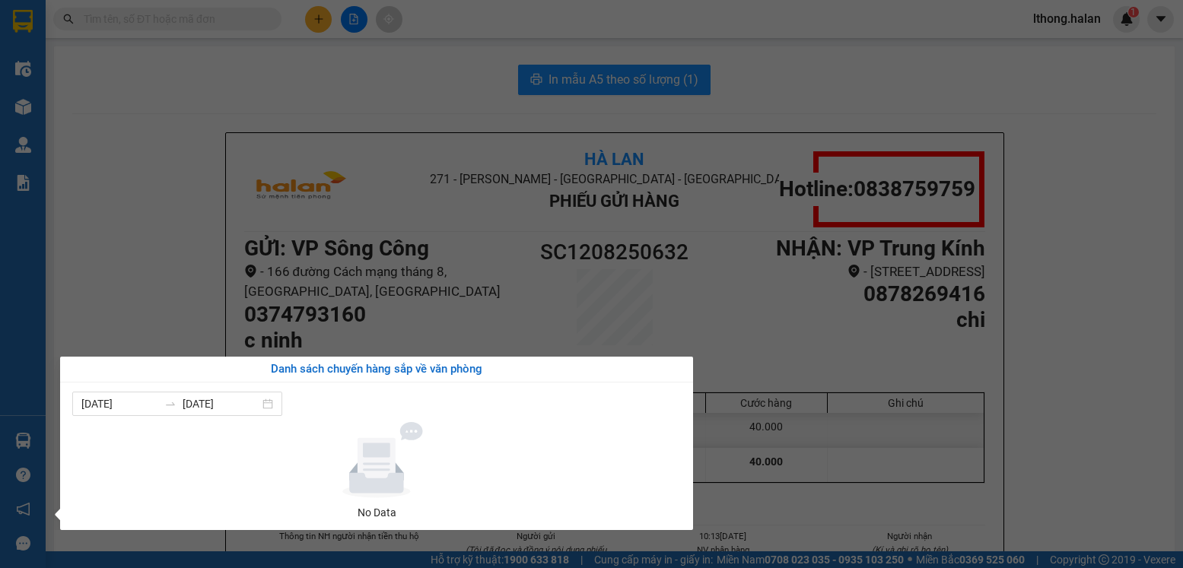
click at [116, 278] on section "Kết quả tìm kiếm ( 6 ) Bộ lọc Mã ĐH Trạng thái Món hàng Thu hộ Tổng cước Chưa c…" at bounding box center [591, 284] width 1183 height 568
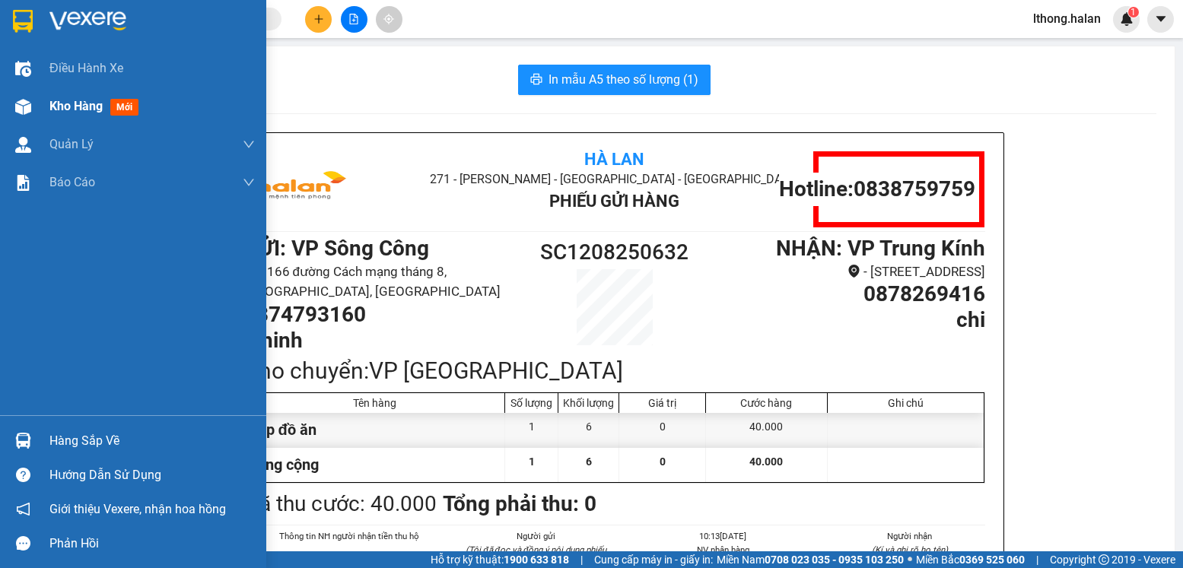
click at [74, 106] on span "Kho hàng" at bounding box center [75, 106] width 53 height 14
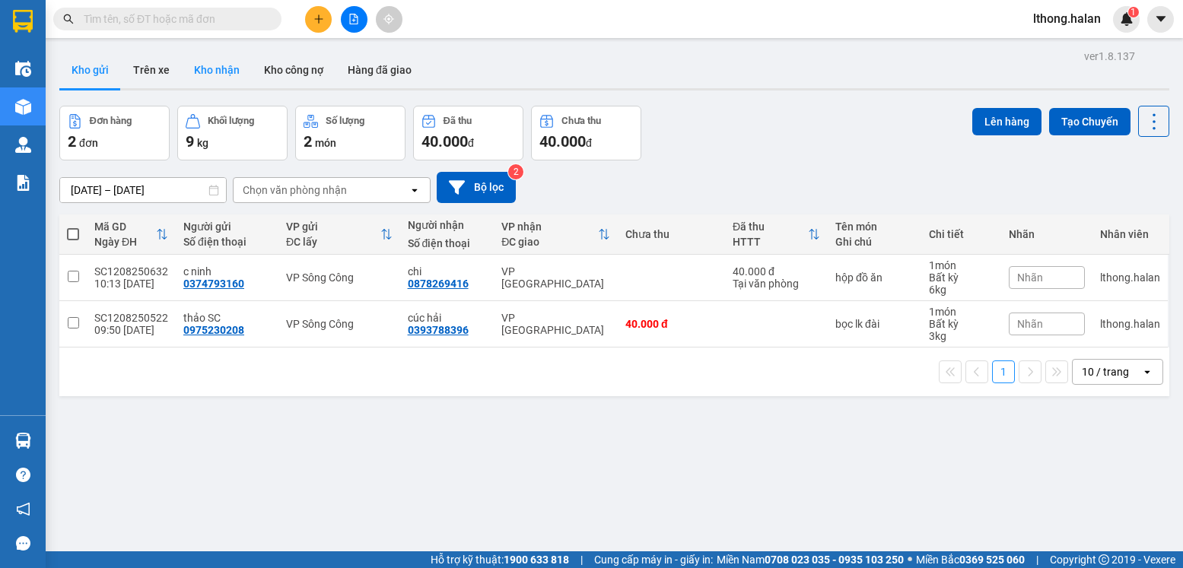
click at [224, 71] on button "Kho nhận" at bounding box center [217, 70] width 70 height 37
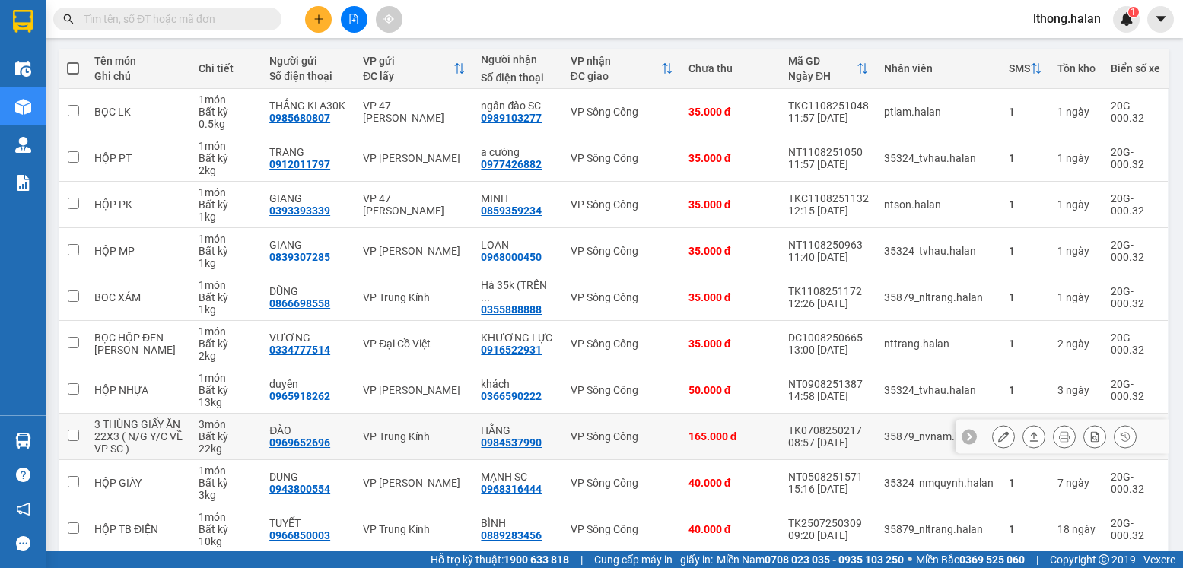
scroll to position [242, 0]
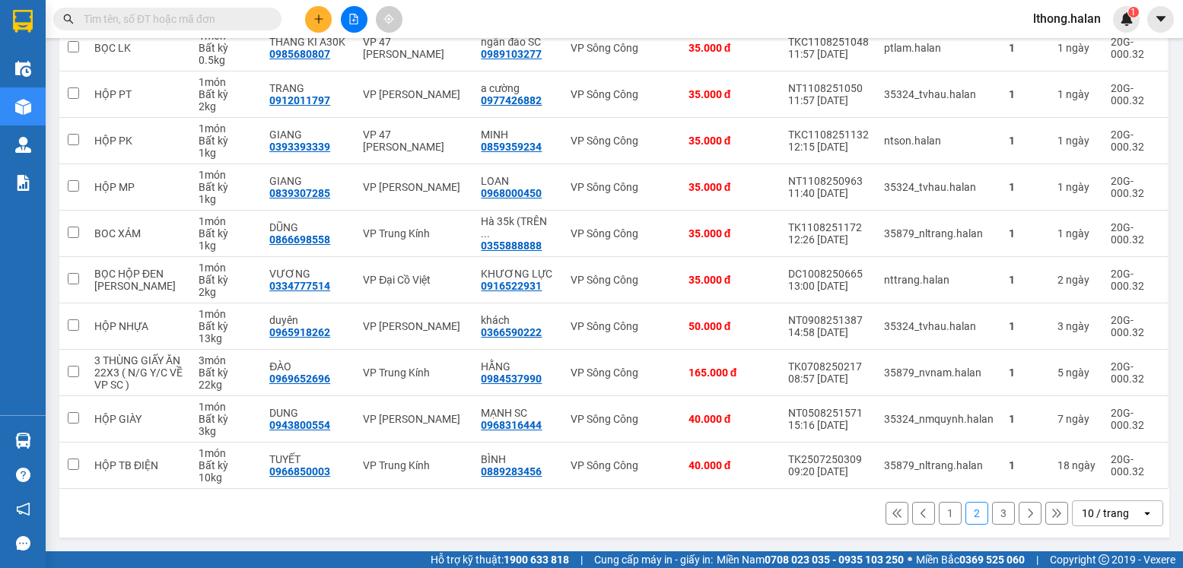
click at [992, 515] on button "3" at bounding box center [1003, 513] width 23 height 23
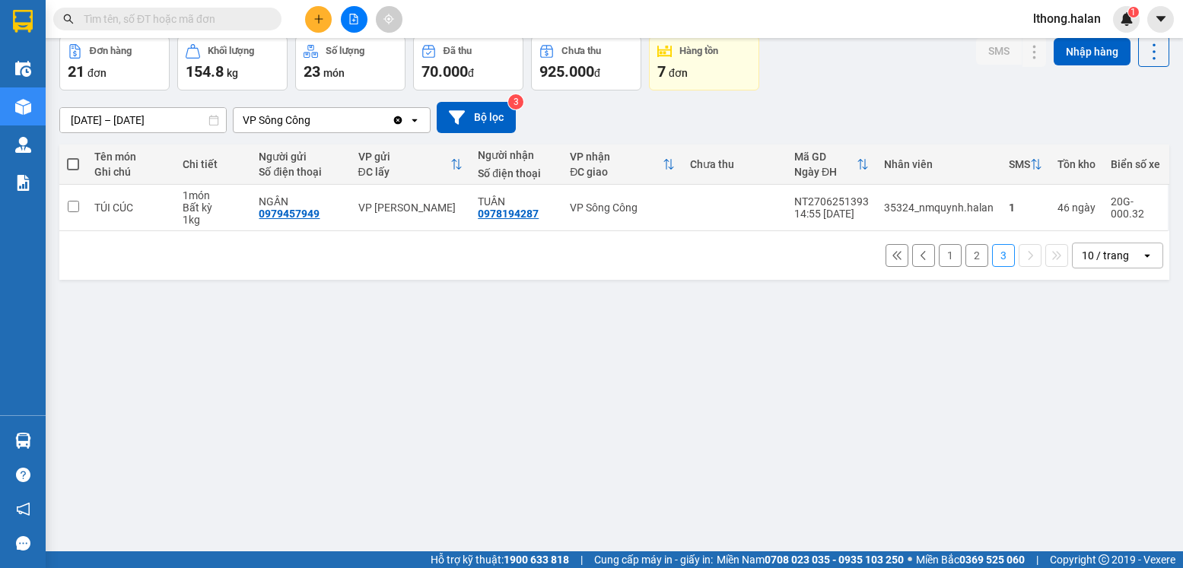
click at [939, 259] on button "1" at bounding box center [950, 255] width 23 height 23
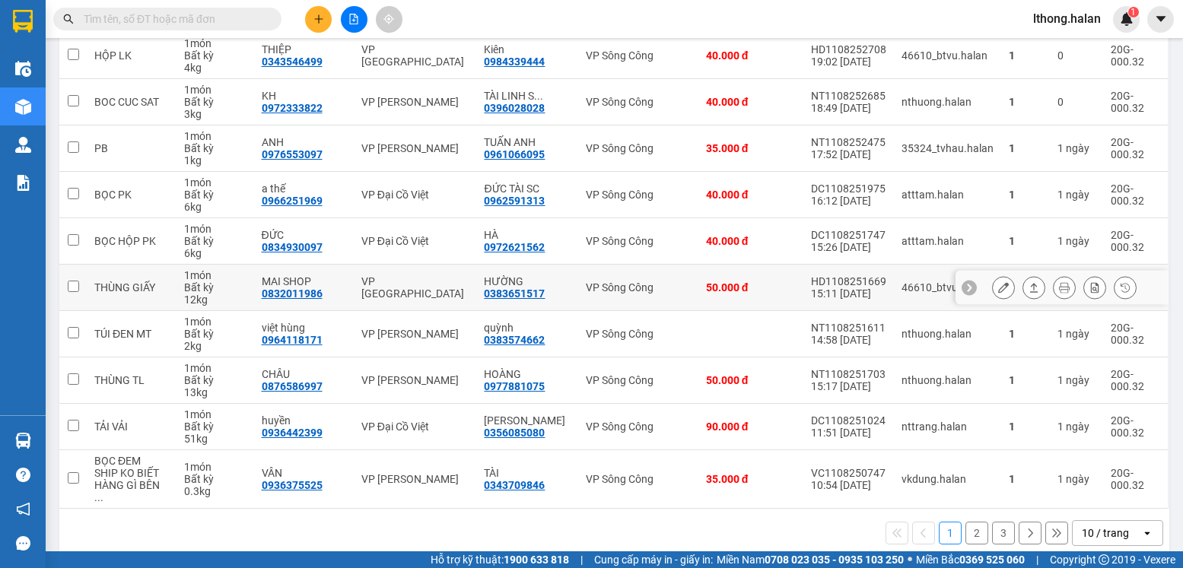
scroll to position [230, 0]
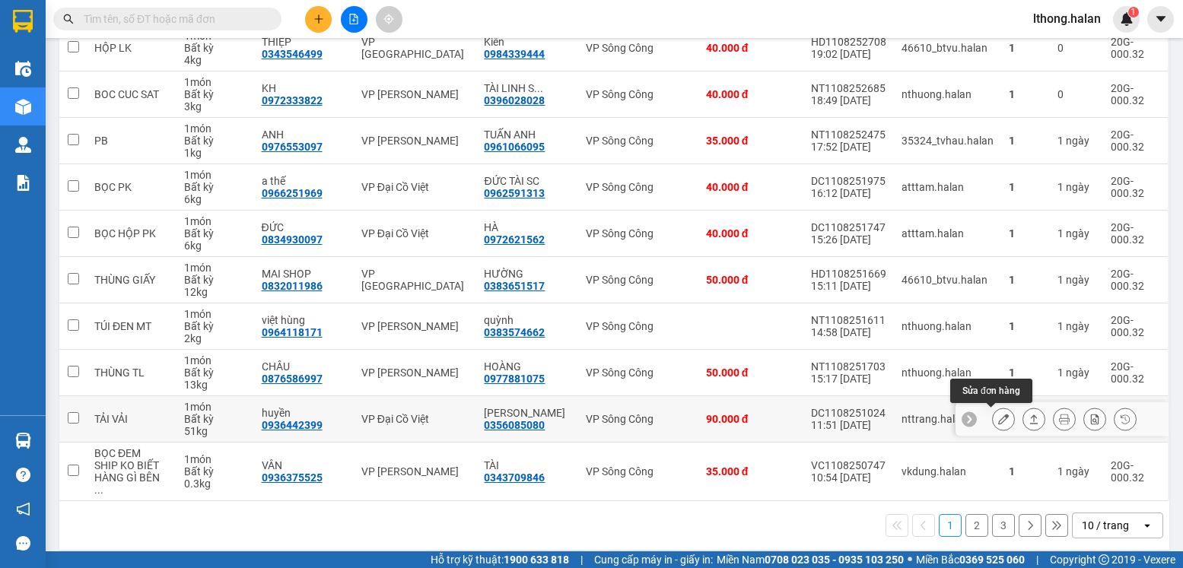
click at [993, 422] on button at bounding box center [1003, 419] width 21 height 27
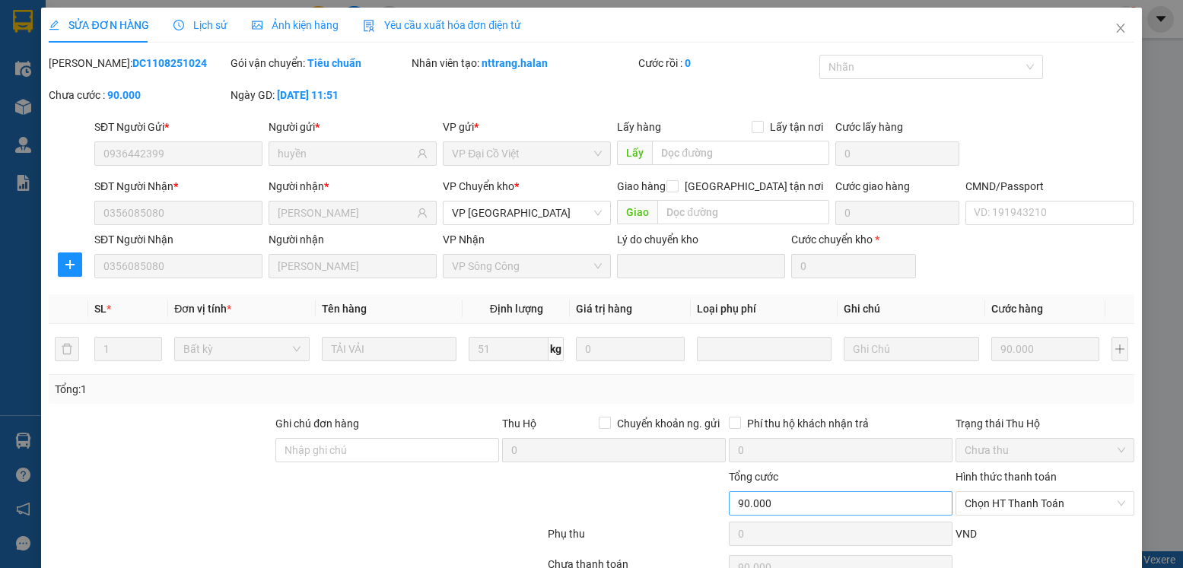
type input "0936442399"
type input "huyền"
type input "0356085080"
type input "hoài anh"
type input "90.000"
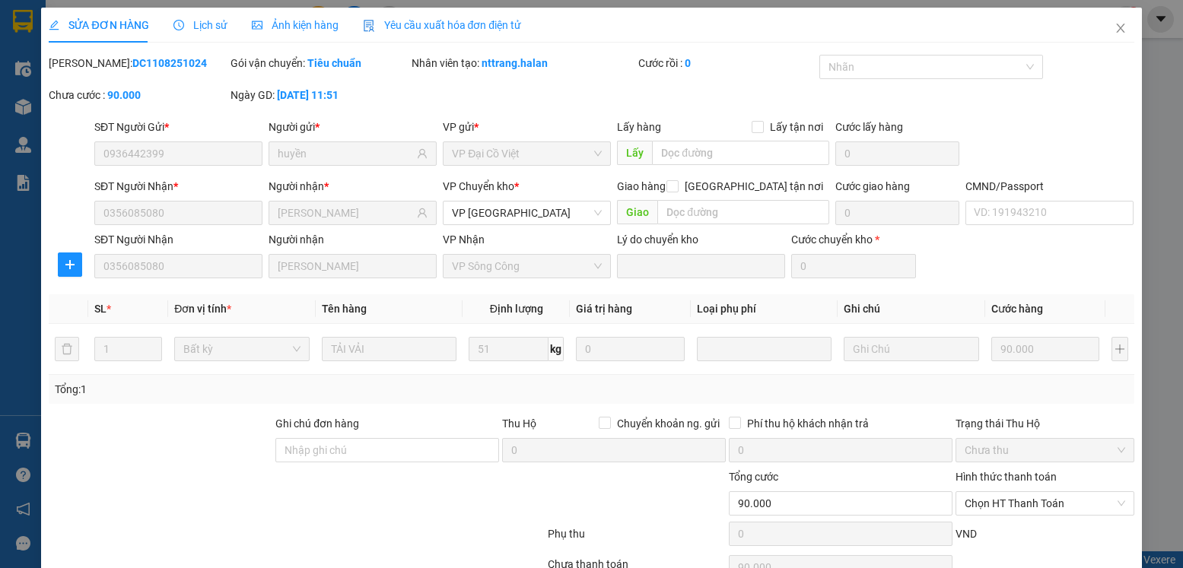
scroll to position [80, 0]
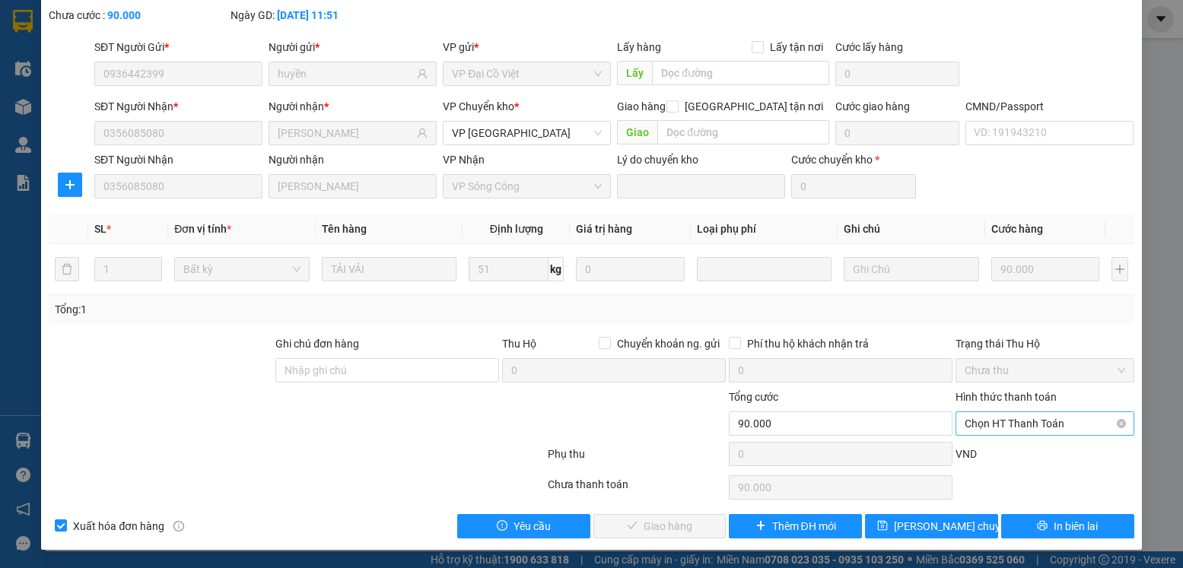
click at [1060, 424] on span "Chọn HT Thanh Toán" at bounding box center [1044, 423] width 160 height 23
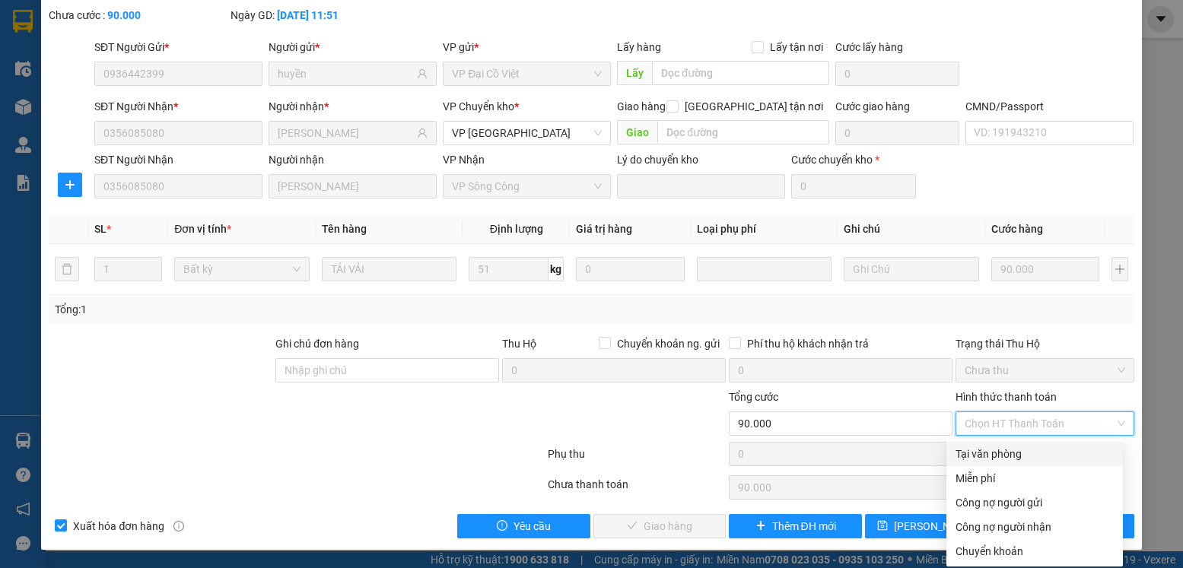
click at [1000, 456] on div "Tại văn phòng" at bounding box center [1034, 454] width 158 height 17
type input "0"
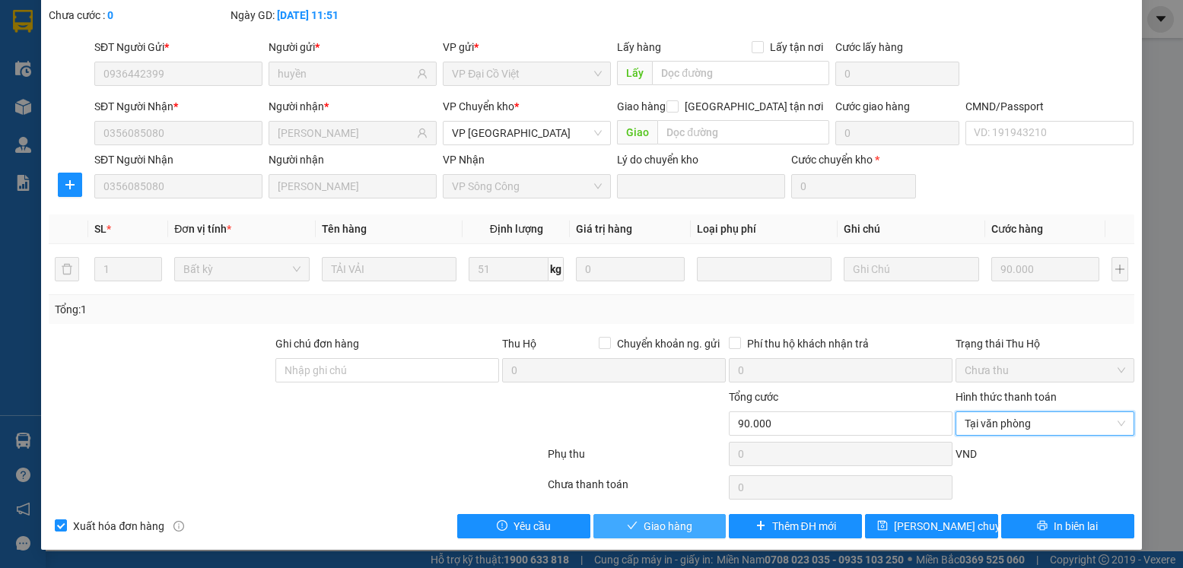
click at [650, 526] on span "Giao hàng" at bounding box center [667, 526] width 49 height 17
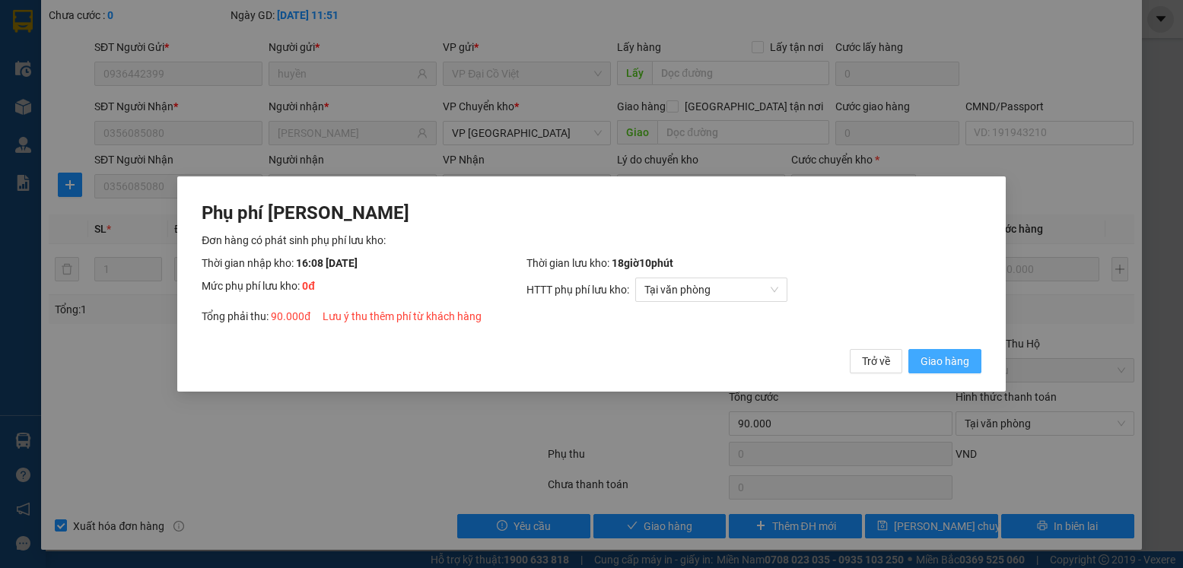
click at [942, 361] on span "Giao hàng" at bounding box center [944, 361] width 49 height 17
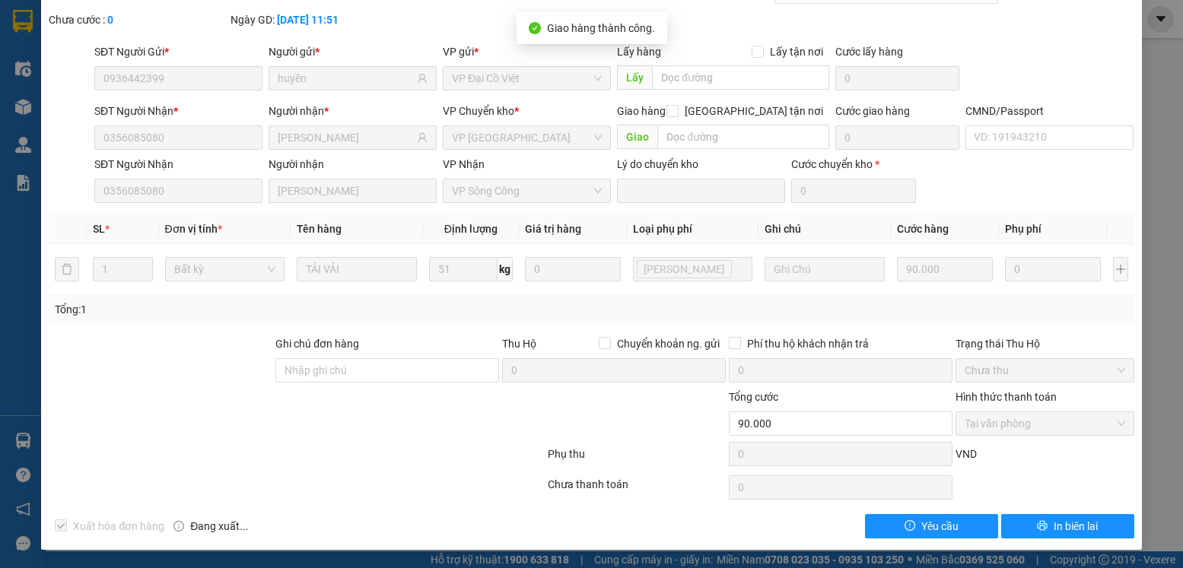
scroll to position [0, 0]
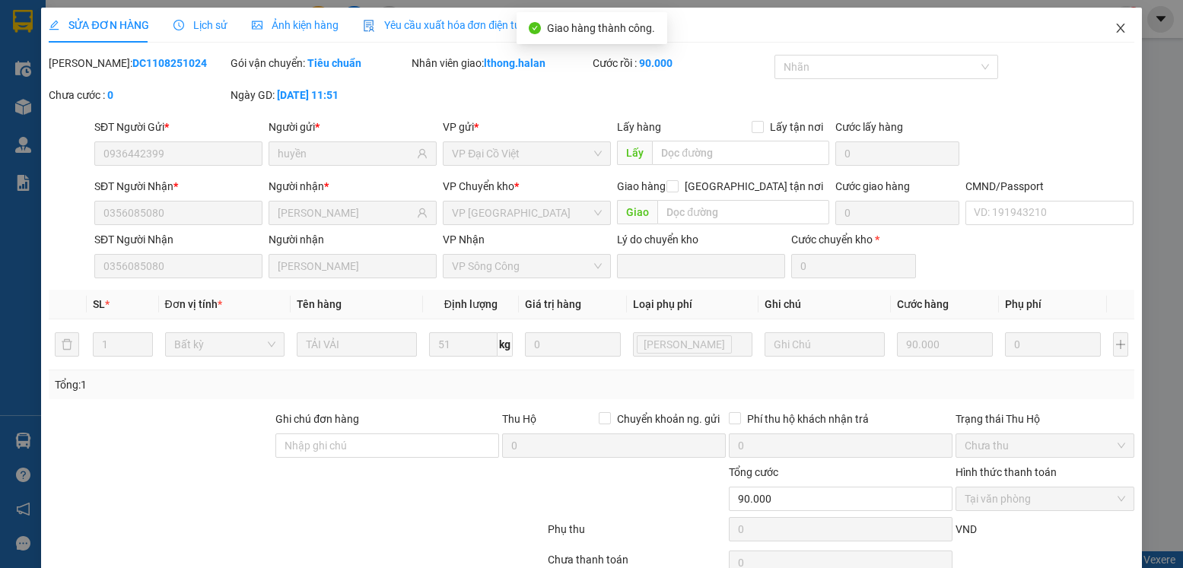
click at [1116, 27] on icon "close" at bounding box center [1120, 28] width 8 height 9
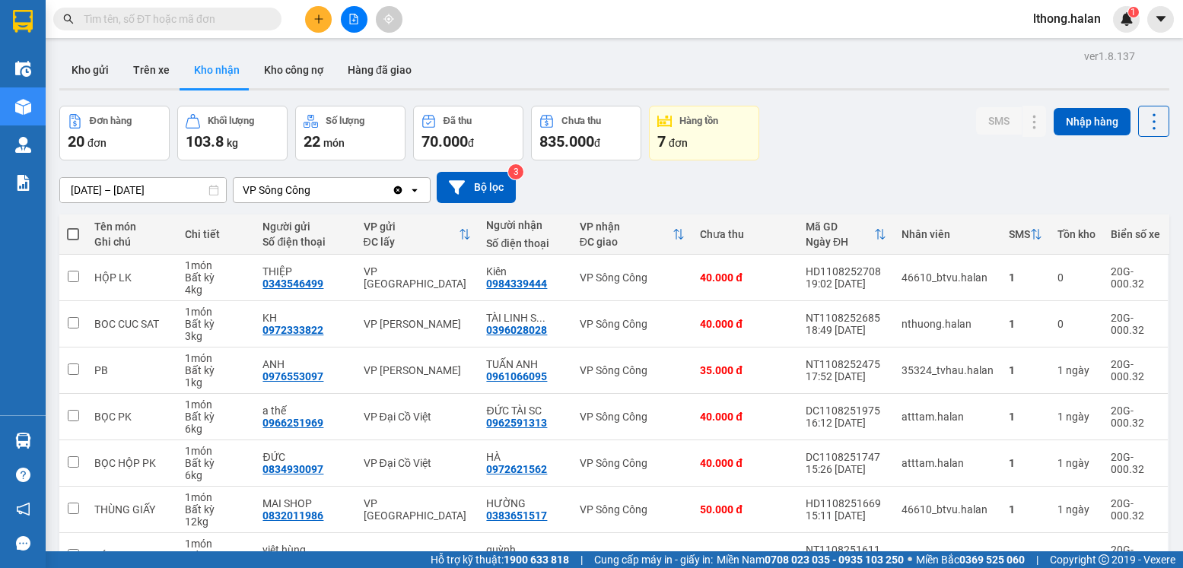
click at [220, 21] on input "text" at bounding box center [174, 19] width 180 height 17
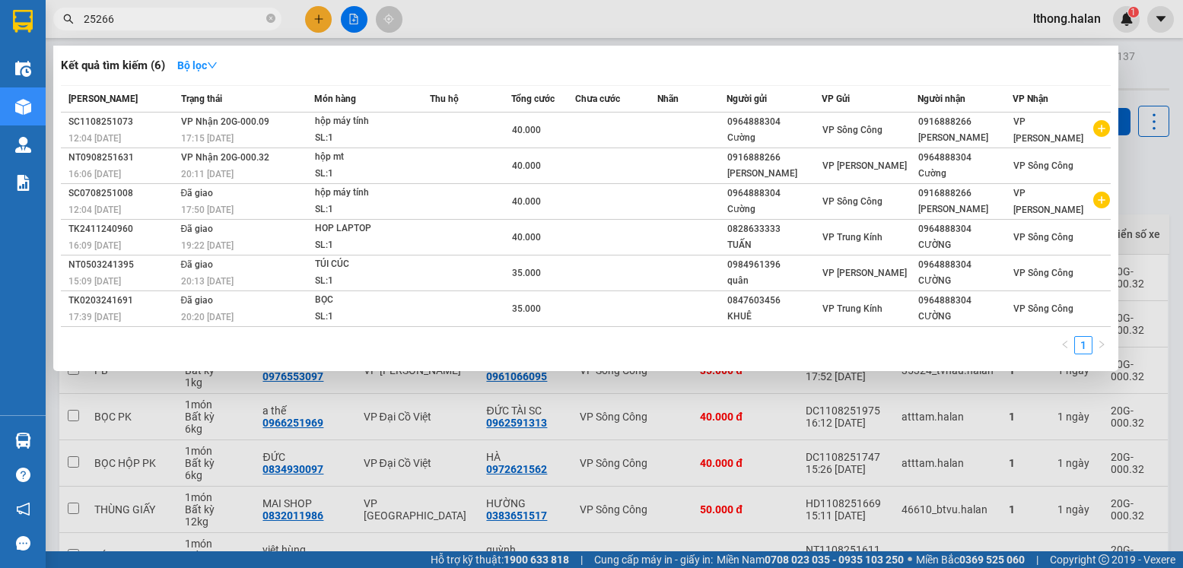
type input "252660"
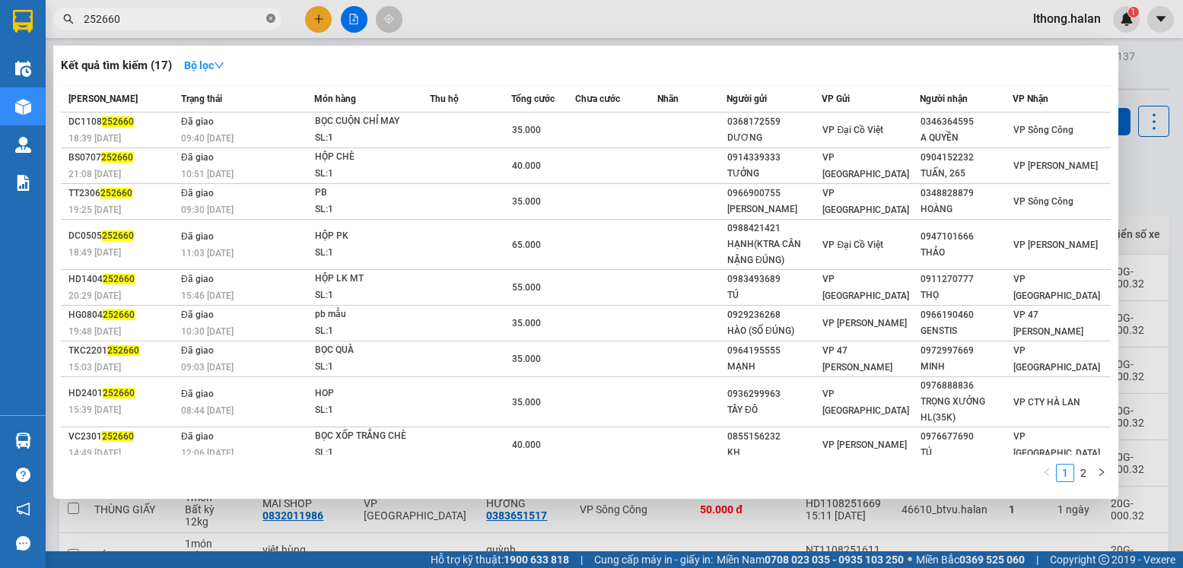
click at [267, 21] on icon "close-circle" at bounding box center [270, 18] width 9 height 9
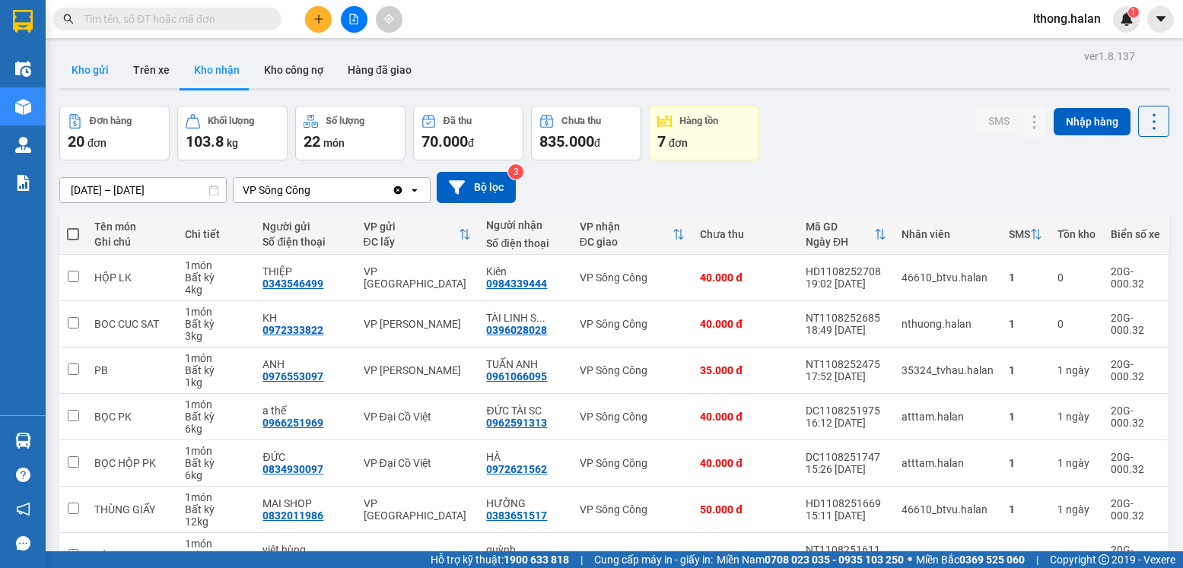
click at [82, 71] on button "Kho gửi" at bounding box center [90, 70] width 62 height 37
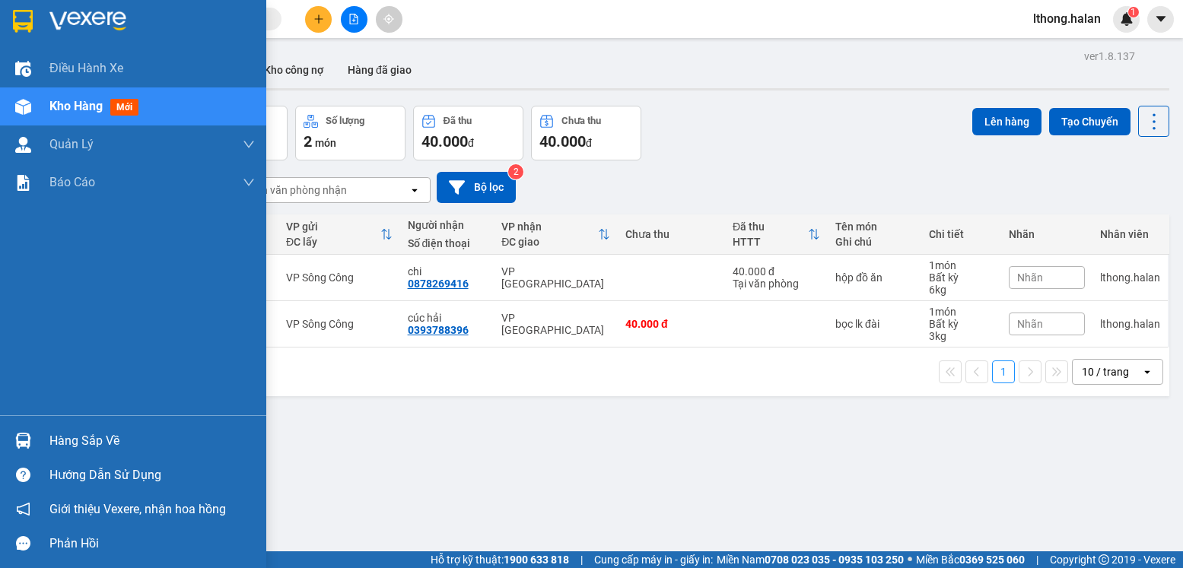
click at [88, 445] on div "Hàng sắp về" at bounding box center [151, 441] width 205 height 23
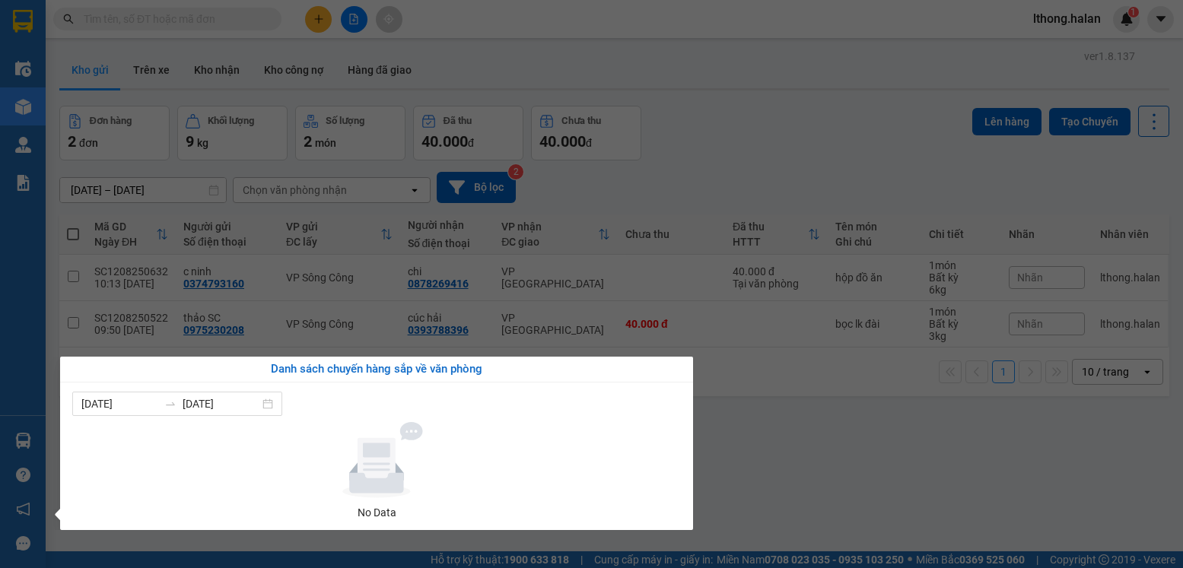
click at [726, 497] on section "Kết quả tìm kiếm ( 17 ) Bộ lọc Mã ĐH Trạng thái Món hàng Thu hộ Tổng cước Chưa …" at bounding box center [591, 284] width 1183 height 568
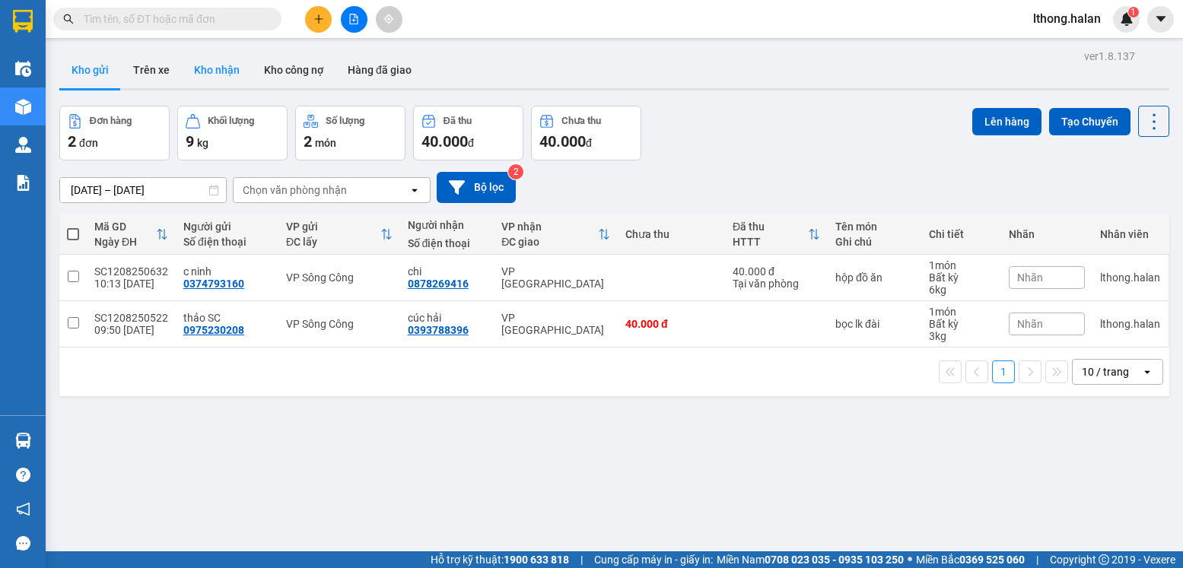
click at [209, 68] on button "Kho nhận" at bounding box center [217, 70] width 70 height 37
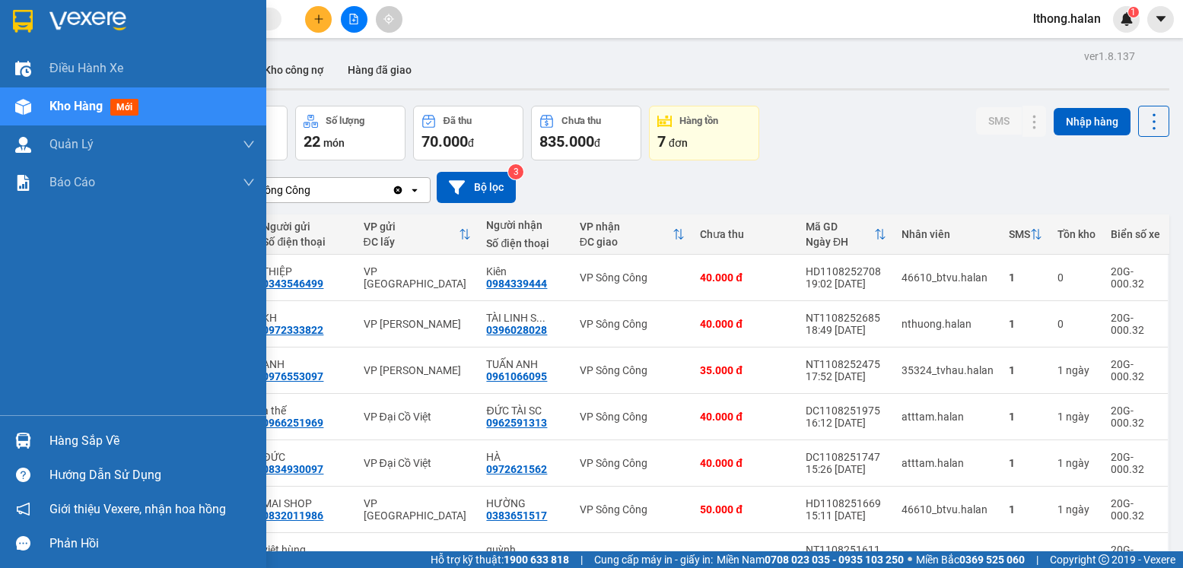
click at [84, 442] on div "Hàng sắp về" at bounding box center [151, 441] width 205 height 23
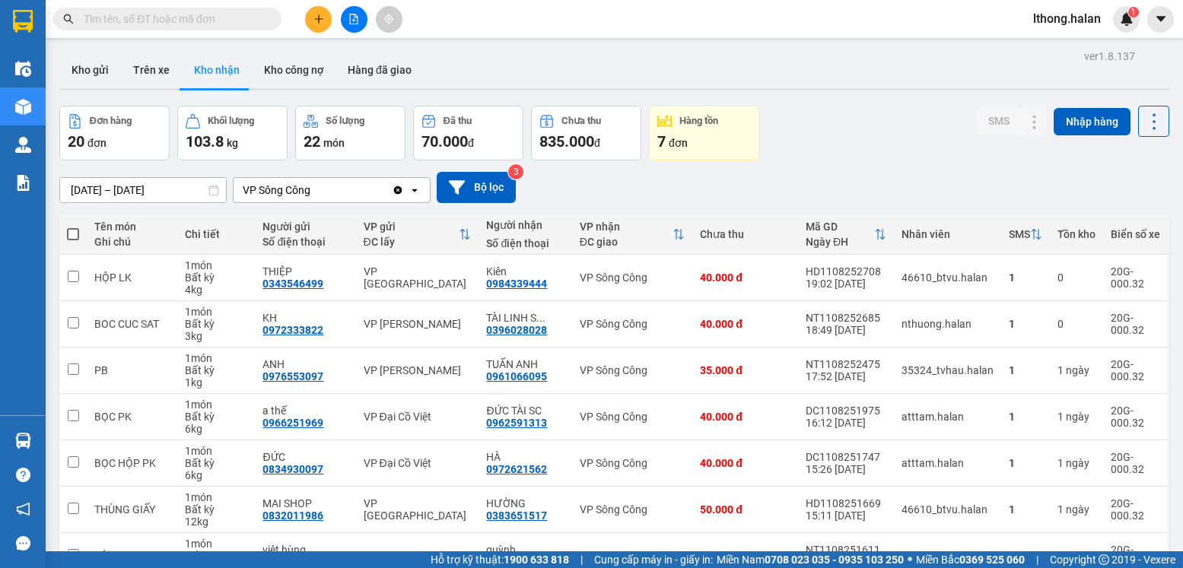
click at [757, 157] on section "Kết quả tìm kiếm ( 17 ) Bộ lọc Mã ĐH Trạng thái Món hàng Thu hộ Tổng cước Chưa …" at bounding box center [591, 284] width 1183 height 568
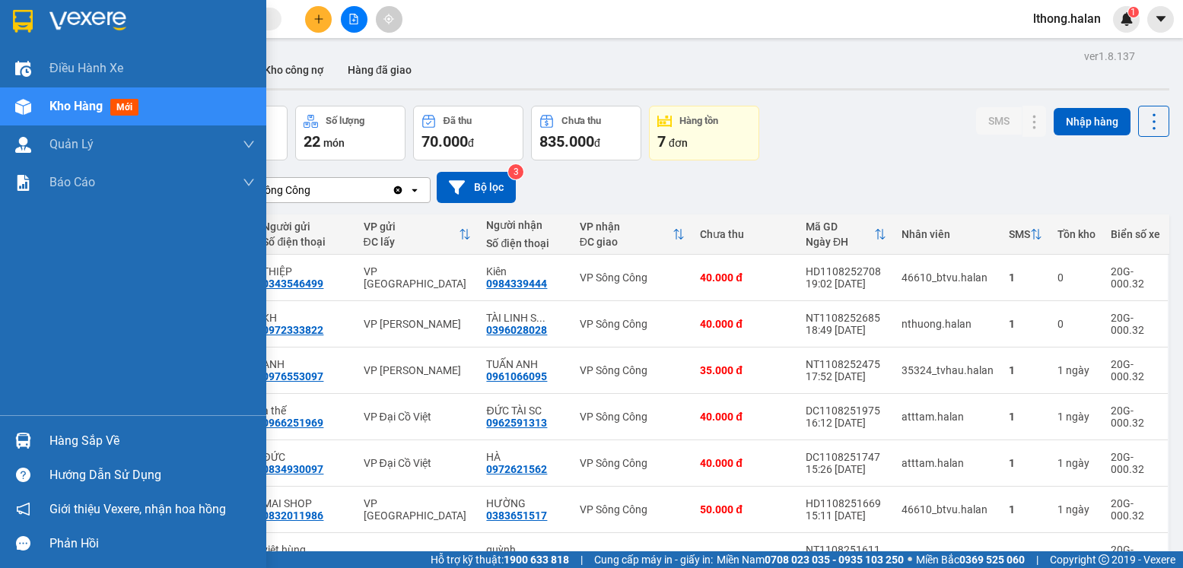
click at [91, 432] on div "Hàng sắp về" at bounding box center [151, 441] width 205 height 23
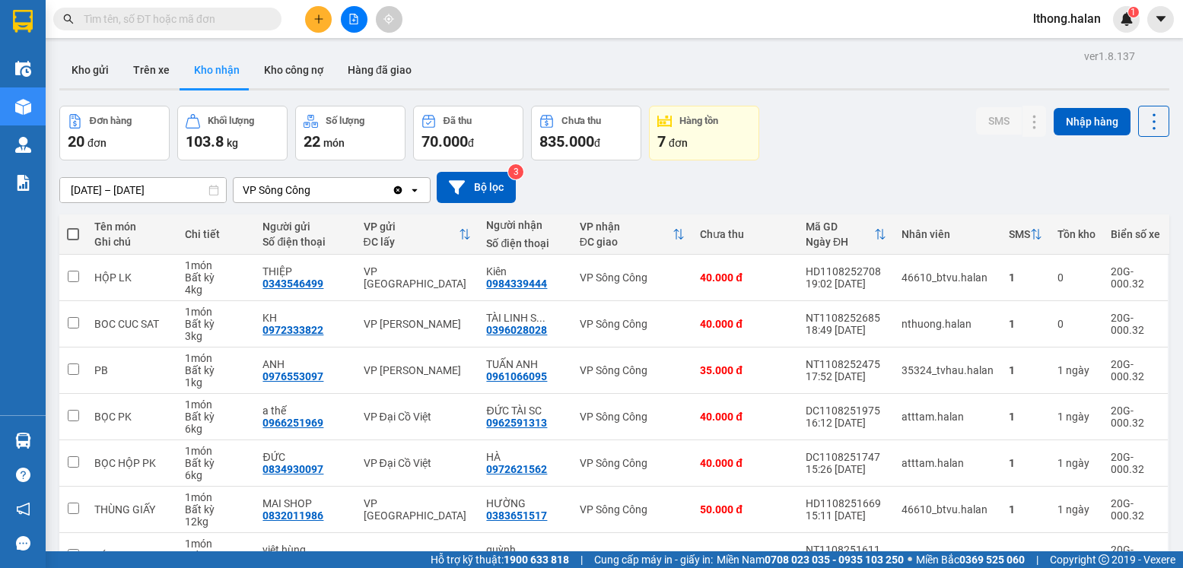
click at [738, 182] on section "Kết quả tìm kiếm ( 17 ) Bộ lọc Mã ĐH Trạng thái Món hàng Thu hộ Tổng cước Chưa …" at bounding box center [591, 284] width 1183 height 568
click at [75, 71] on button "Kho gửi" at bounding box center [90, 70] width 62 height 37
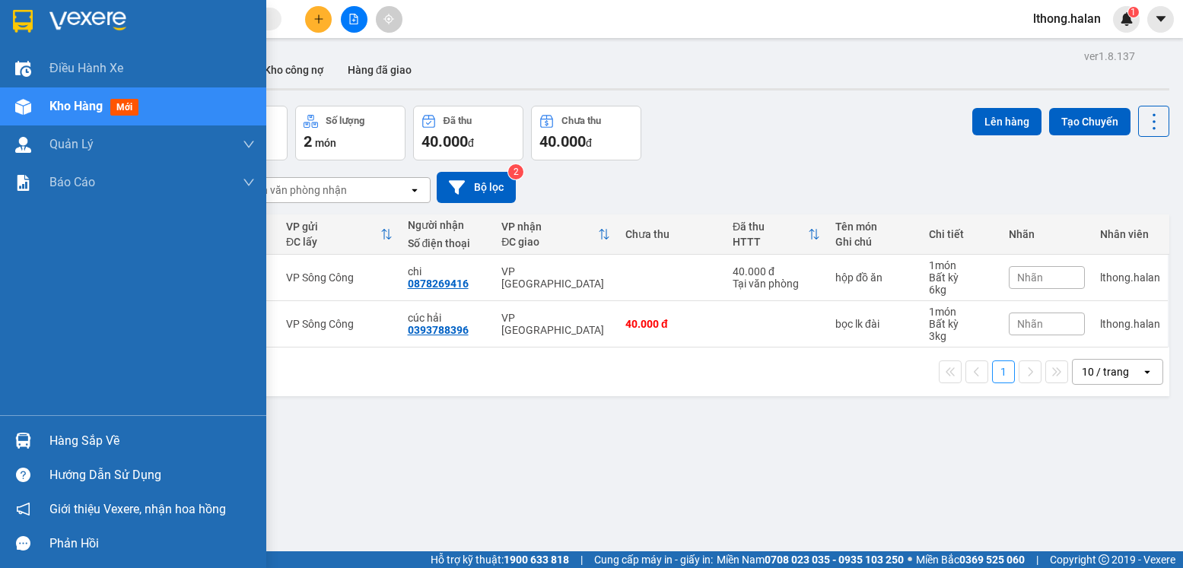
click at [81, 452] on div "Hàng sắp về" at bounding box center [151, 441] width 205 height 23
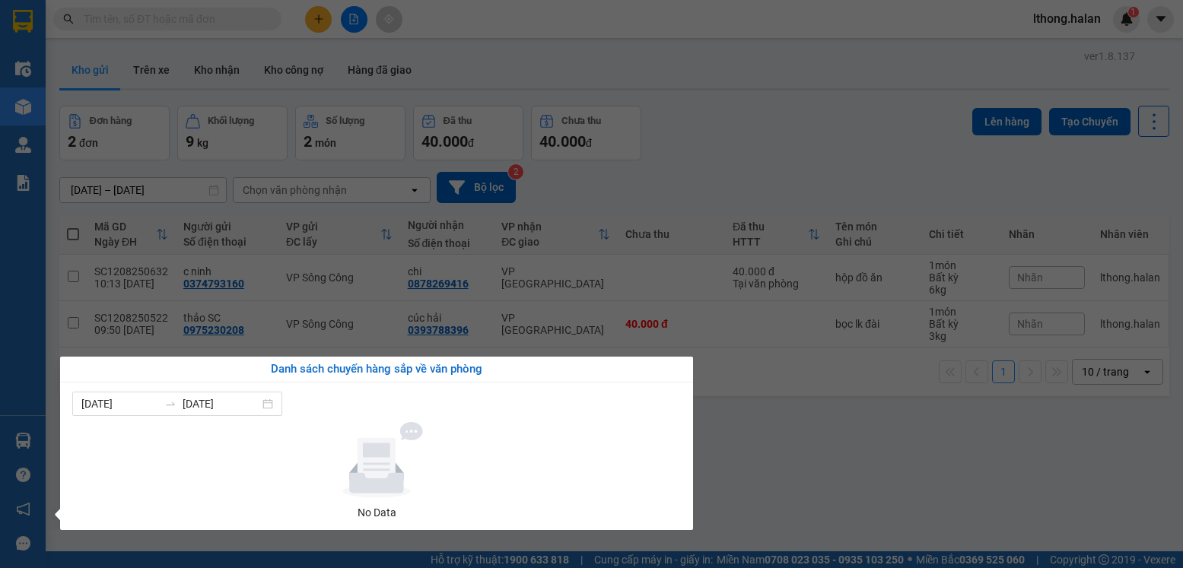
click at [785, 470] on section "Kết quả tìm kiếm ( 17 ) Bộ lọc Mã ĐH Trạng thái Món hàng Thu hộ Tổng cước Chưa …" at bounding box center [591, 284] width 1183 height 568
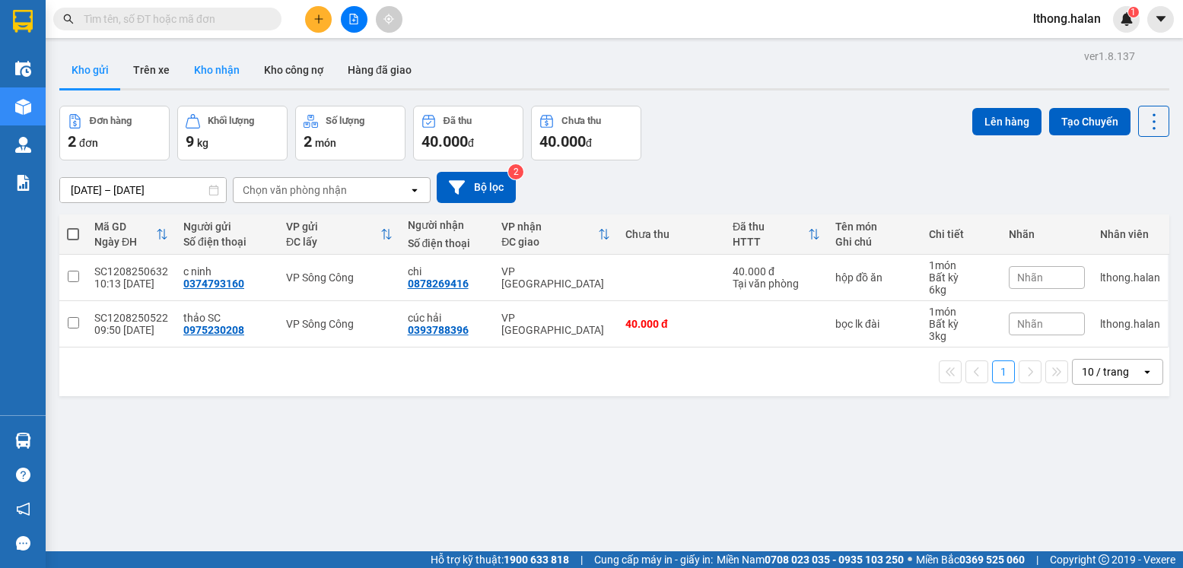
click at [227, 64] on button "Kho nhận" at bounding box center [217, 70] width 70 height 37
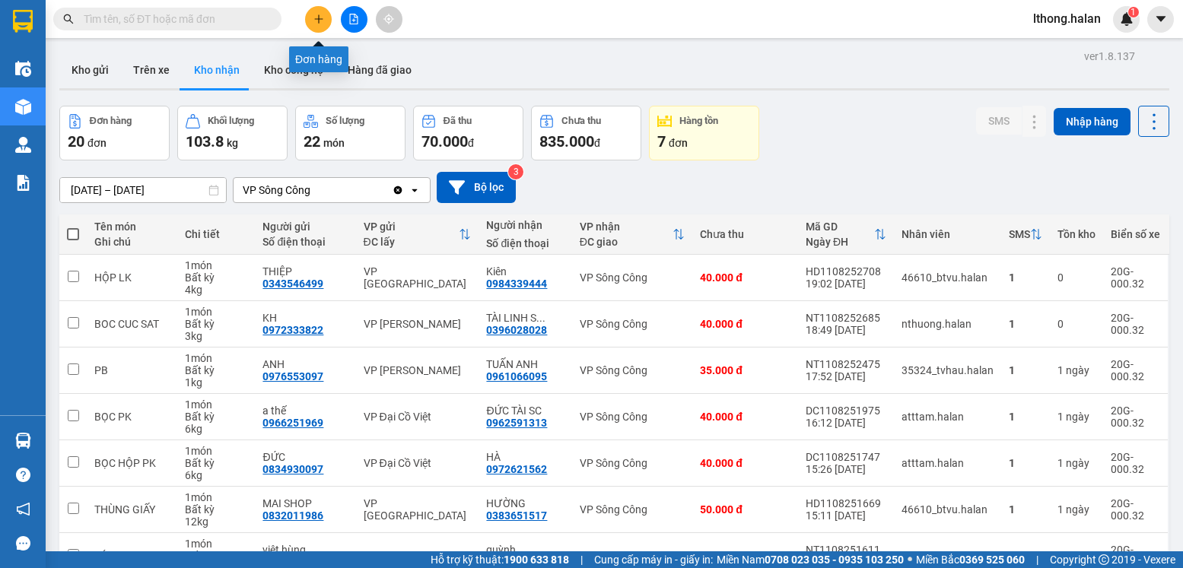
click at [316, 23] on icon "plus" at bounding box center [318, 19] width 11 height 11
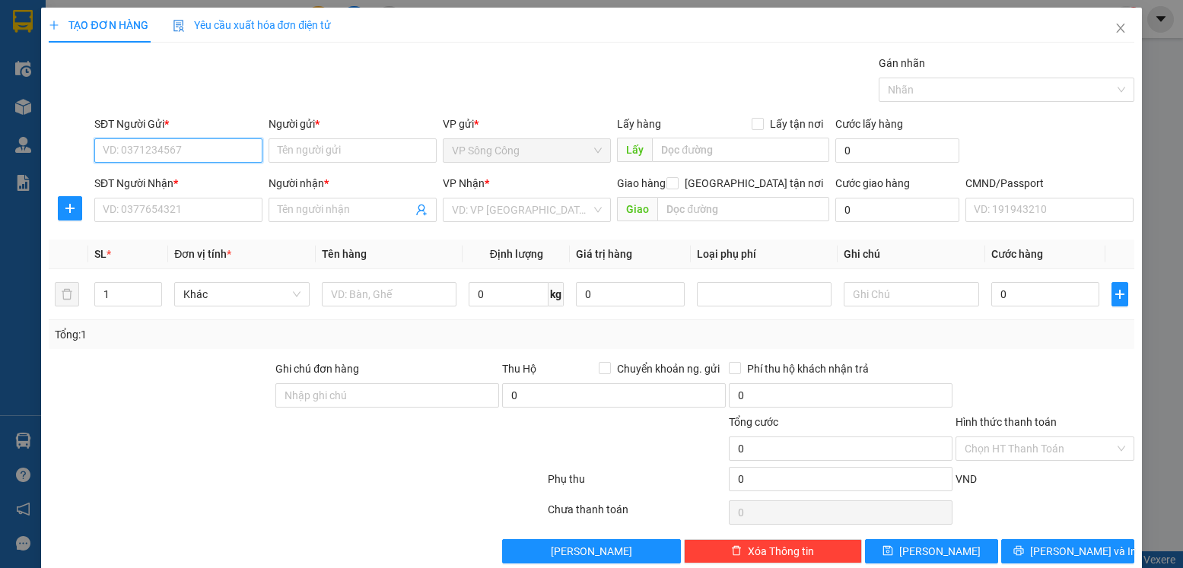
click at [194, 149] on input "SĐT Người Gửi *" at bounding box center [178, 150] width 168 height 24
type input "0961853700"
click at [314, 150] on input "Người gửi *" at bounding box center [352, 150] width 168 height 24
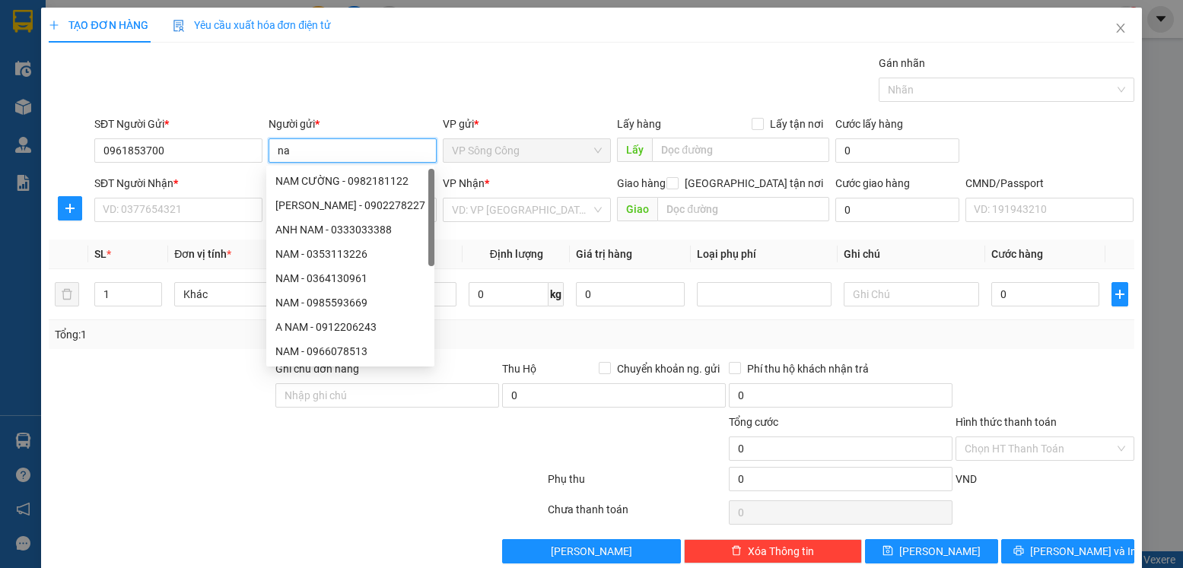
type input "n"
type input "an"
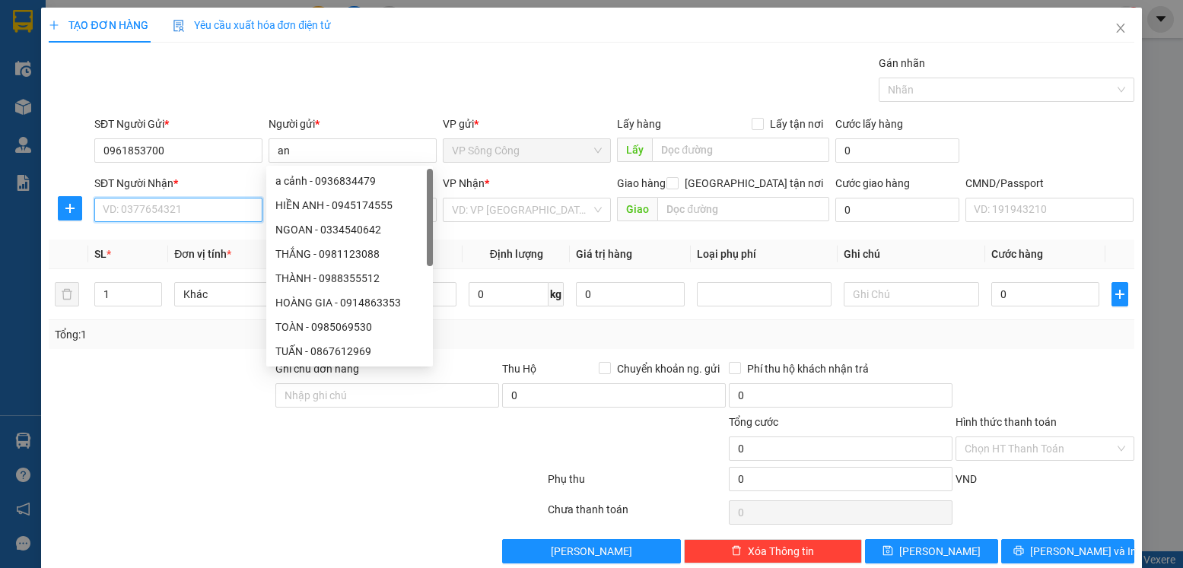
click at [135, 213] on input "SĐT Người Nhận *" at bounding box center [178, 210] width 168 height 24
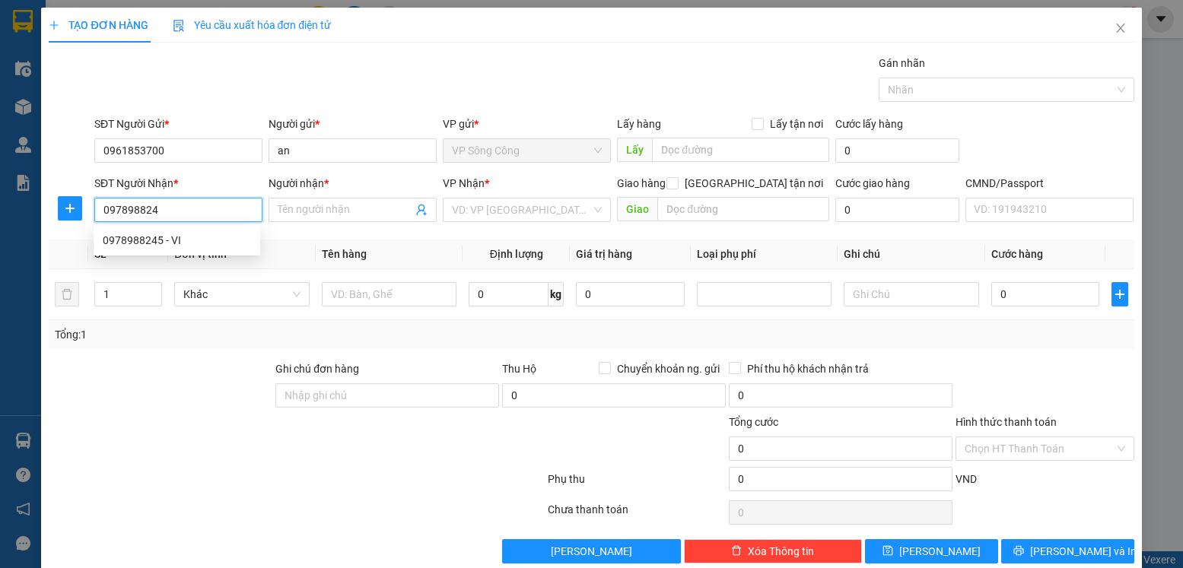
type input "0978988245"
click at [144, 243] on div "0978988245 - VI" at bounding box center [177, 240] width 148 height 17
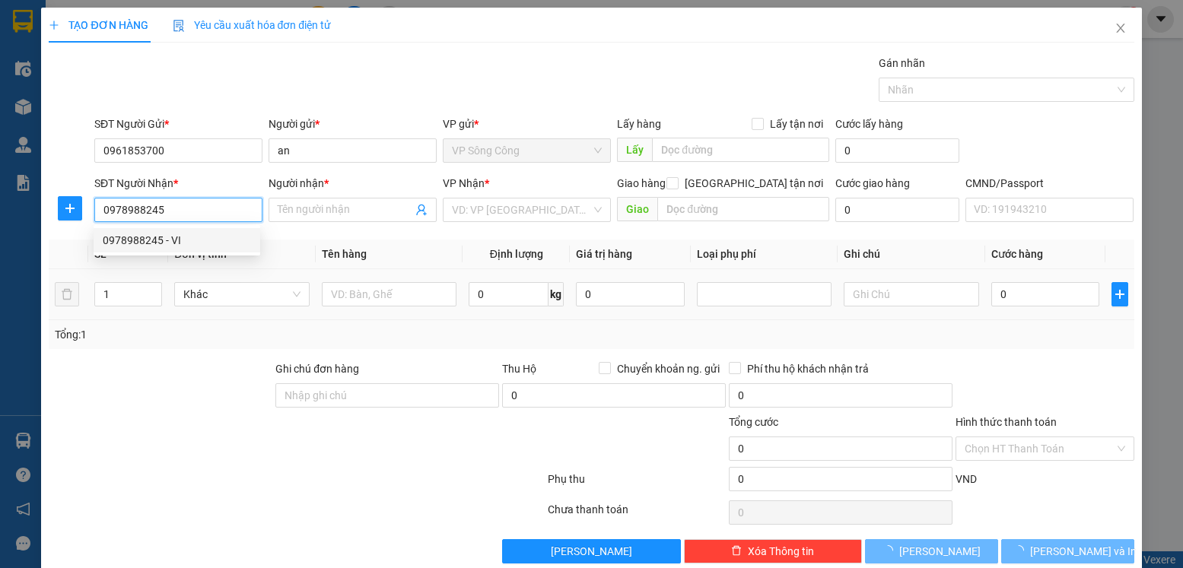
type input "VI"
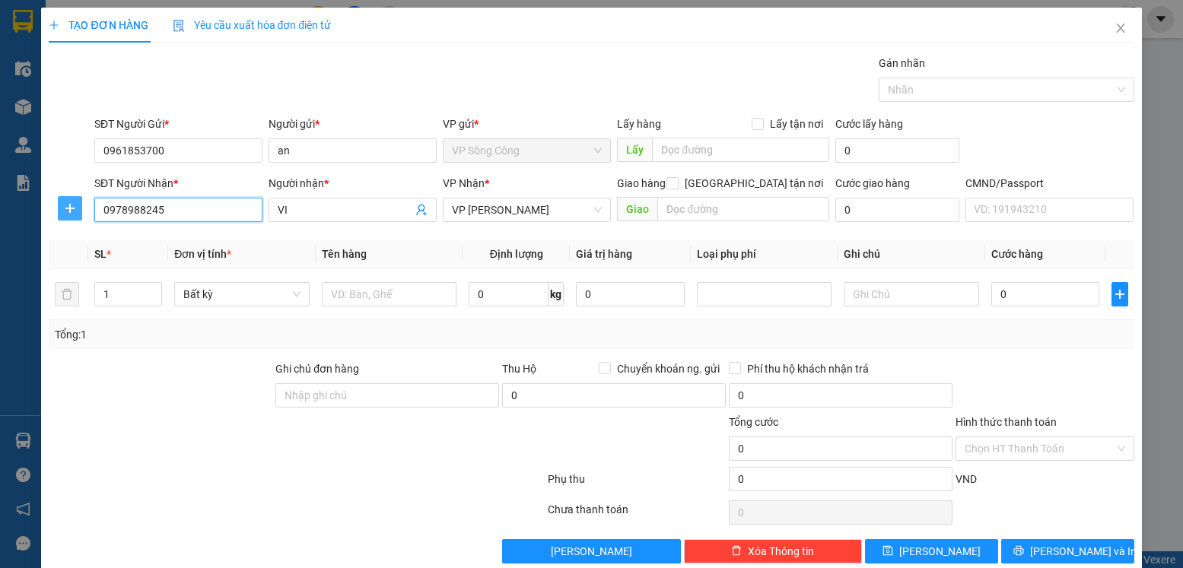
type input "0978988245"
click at [66, 206] on icon "plus" at bounding box center [70, 208] width 12 height 12
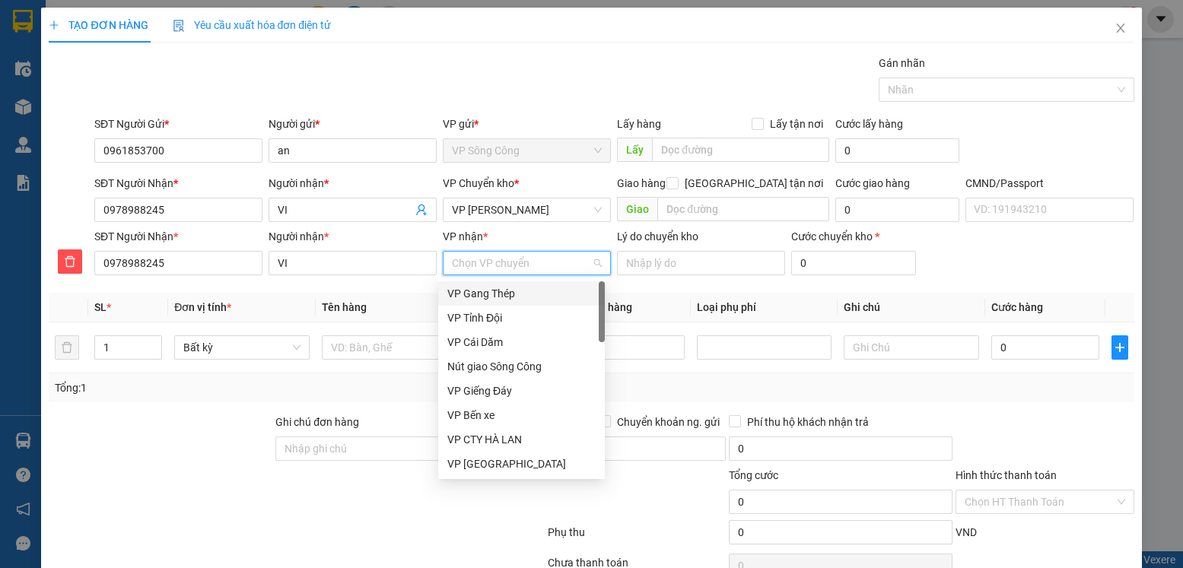
click at [467, 272] on input "VP nhận *" at bounding box center [521, 263] width 139 height 23
type input "vo"
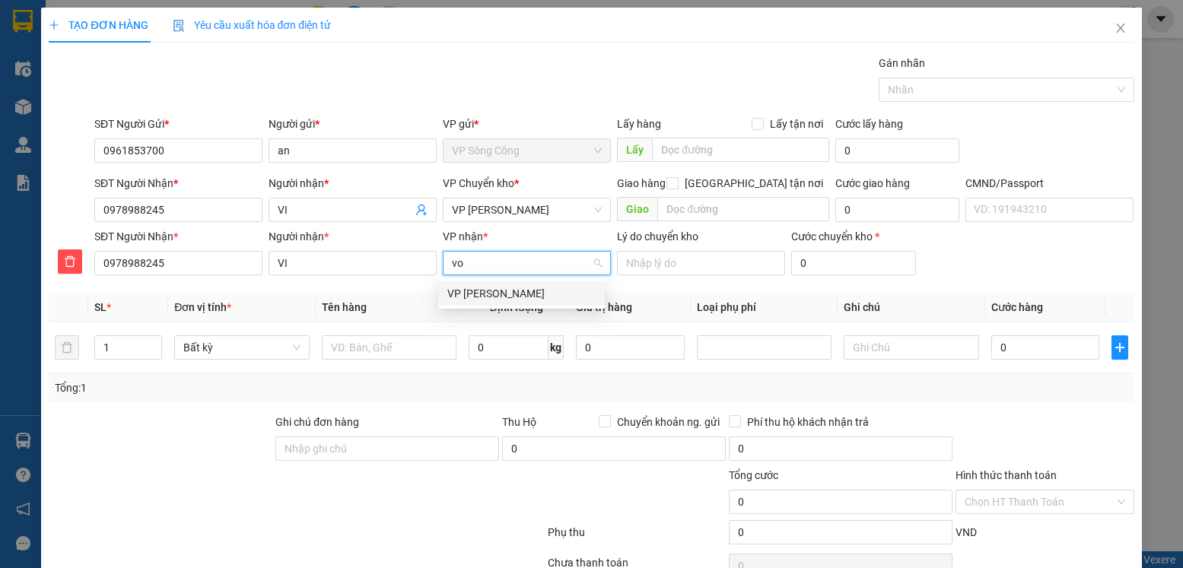
click at [482, 294] on div "VP [PERSON_NAME]" at bounding box center [521, 293] width 148 height 17
click at [544, 211] on span "VP [PERSON_NAME]" at bounding box center [527, 210] width 150 height 23
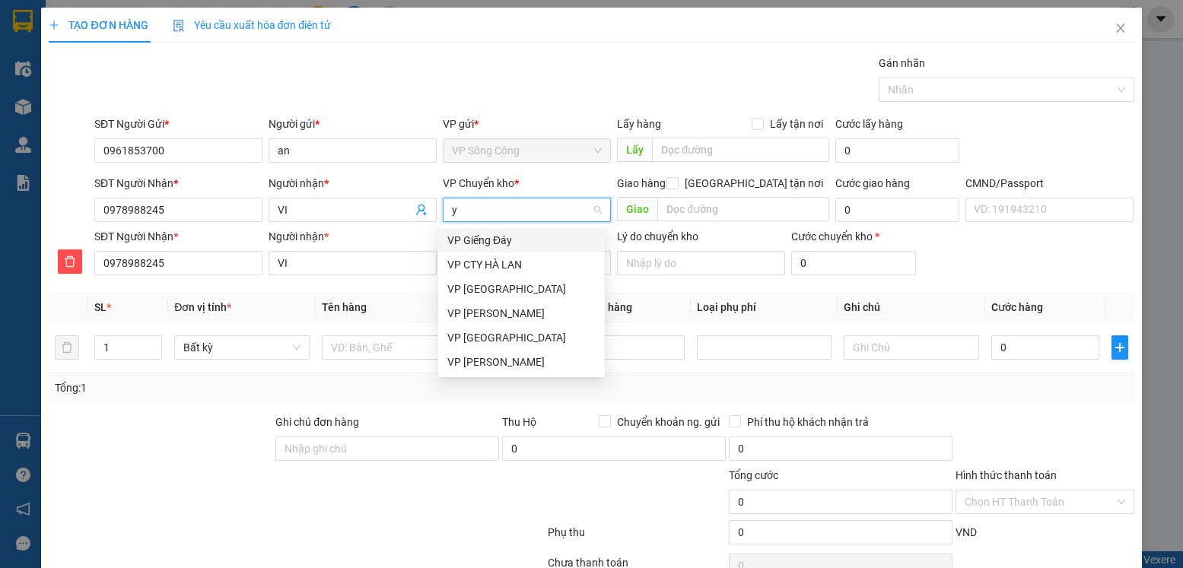
type input "yb"
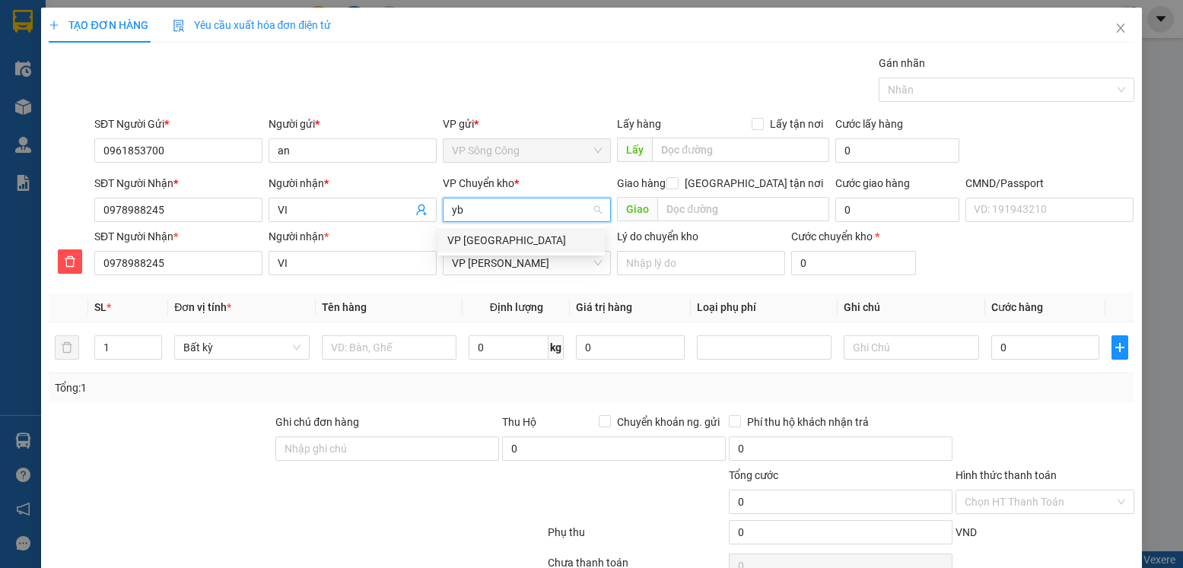
click at [490, 239] on div "VP [GEOGRAPHIC_DATA]" at bounding box center [521, 240] width 148 height 17
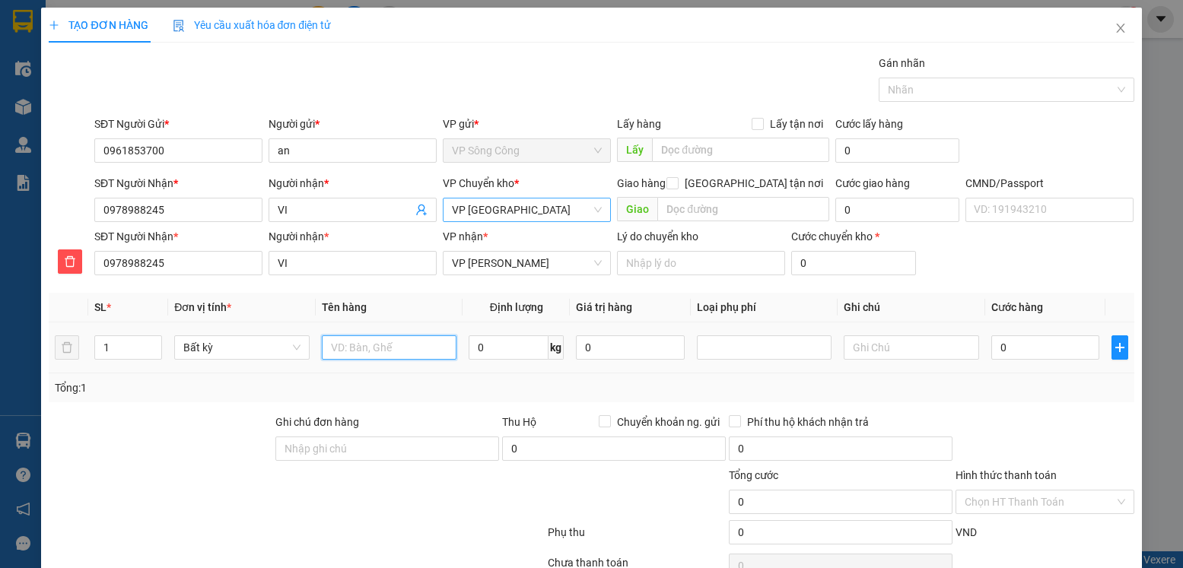
click at [389, 349] on input "text" at bounding box center [389, 347] width 135 height 24
type input "hộp"
click at [481, 345] on input "0" at bounding box center [509, 347] width 80 height 24
type input "0.3"
click at [1029, 343] on input "0" at bounding box center [1045, 347] width 108 height 24
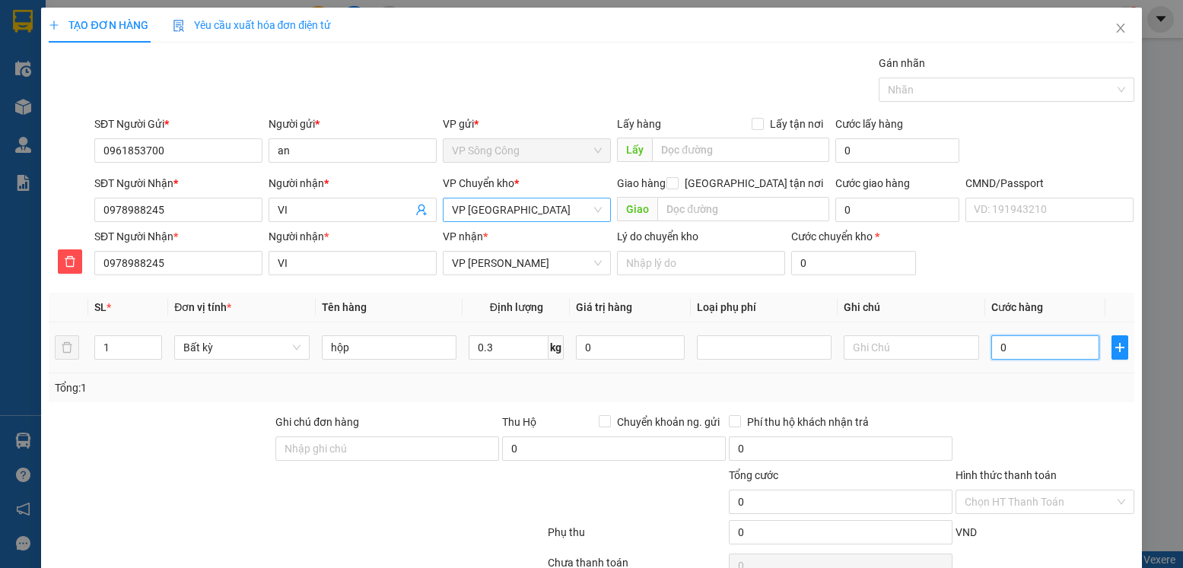
type input "35.000"
click at [358, 351] on input "hộp" at bounding box center [389, 347] width 135 height 24
type input "hộp lk"
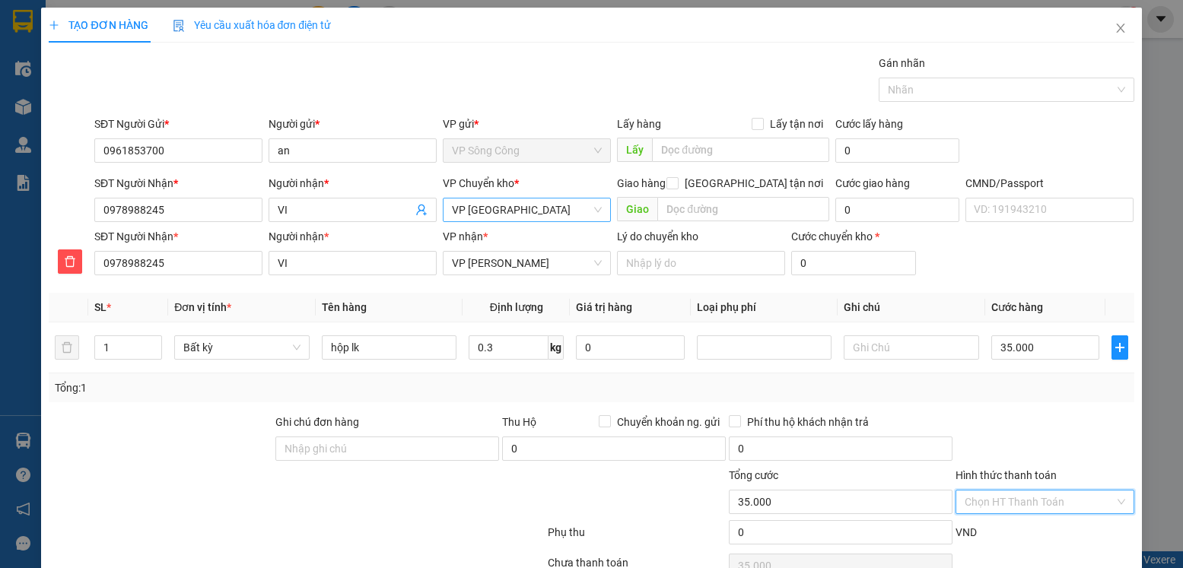
click at [1047, 501] on input "Hình thức thanh toán" at bounding box center [1038, 502] width 149 height 23
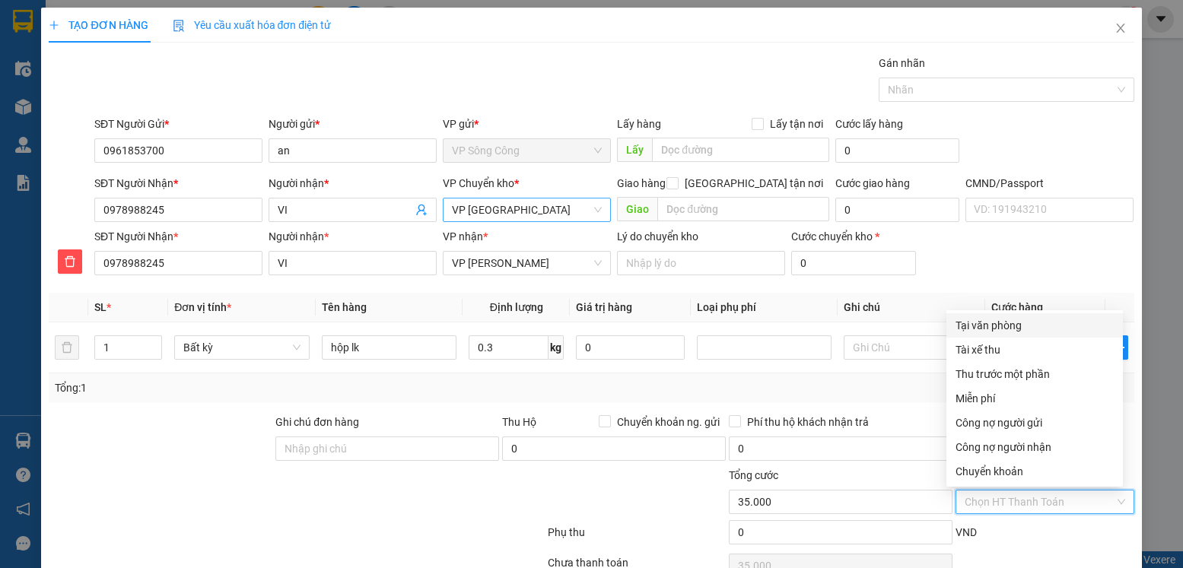
click at [1022, 322] on div "Tại văn phòng" at bounding box center [1034, 325] width 158 height 17
type input "0"
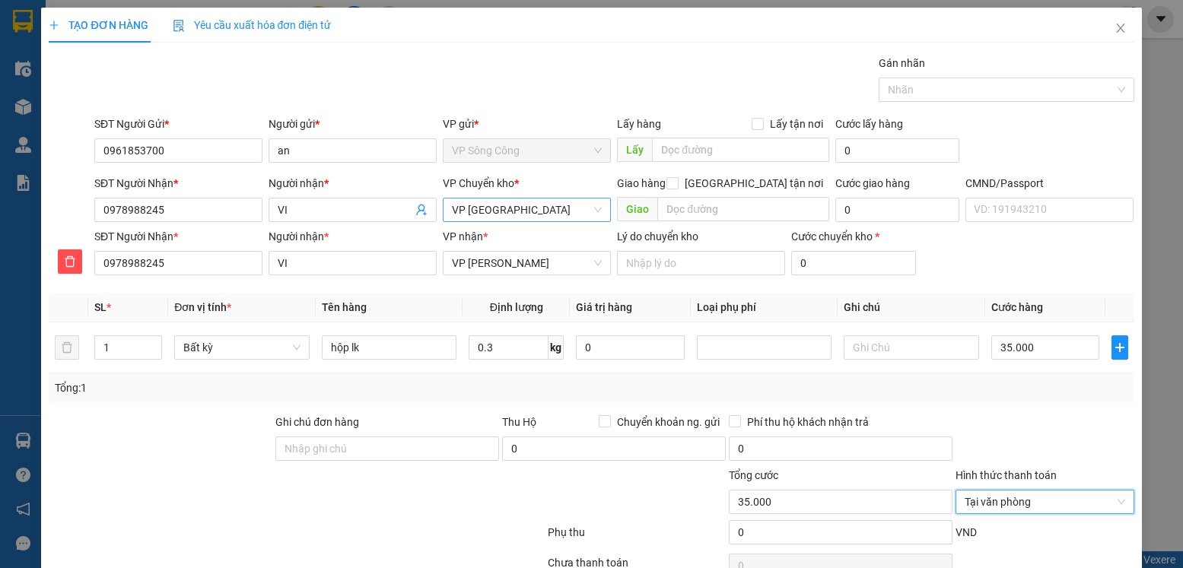
scroll to position [78, 0]
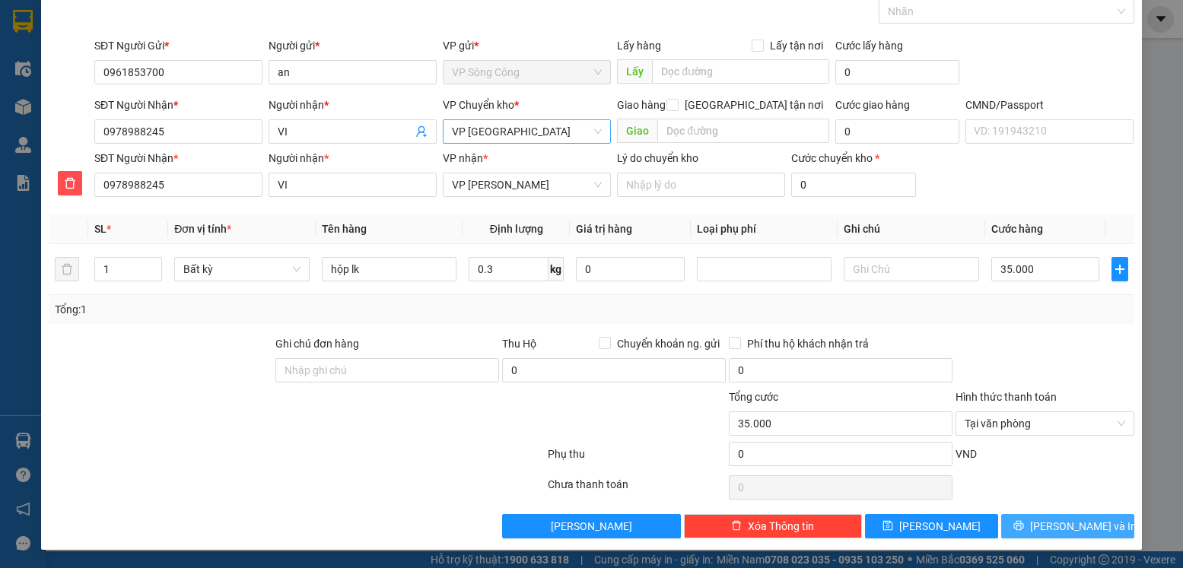
click at [1061, 520] on span "Lưu và In" at bounding box center [1083, 526] width 106 height 17
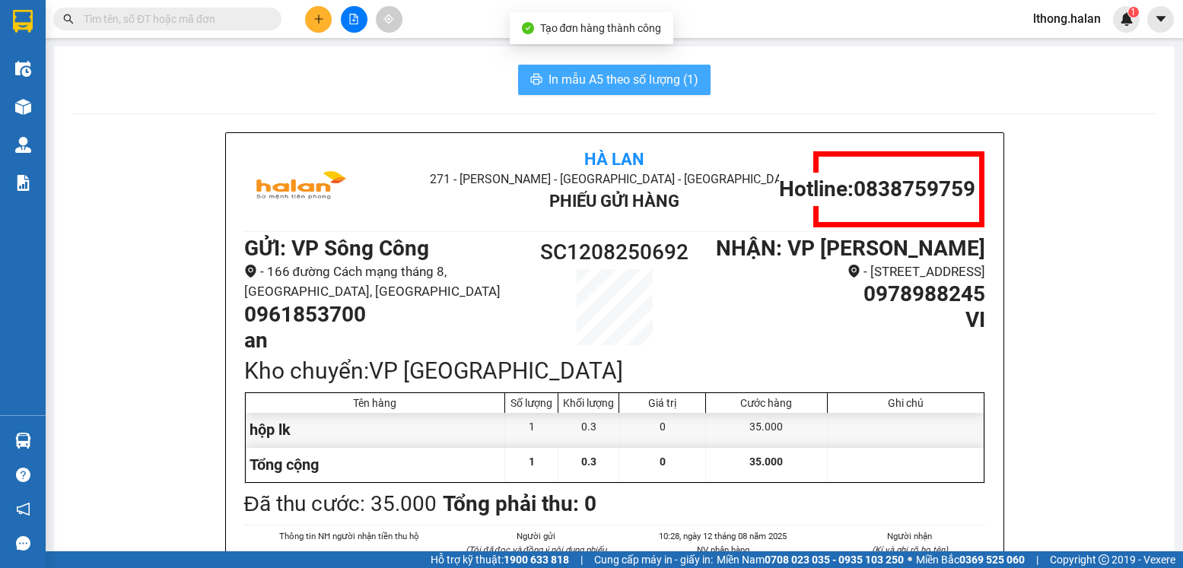
click at [655, 82] on span "In mẫu A5 theo số lượng (1)" at bounding box center [623, 79] width 150 height 19
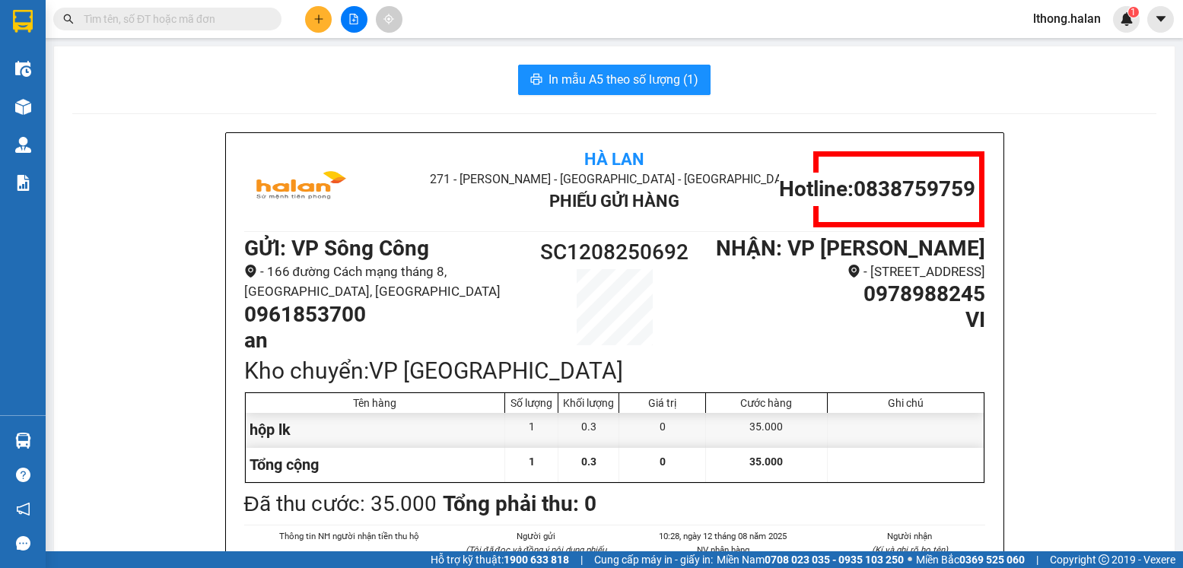
click at [233, 18] on input "text" at bounding box center [174, 19] width 180 height 17
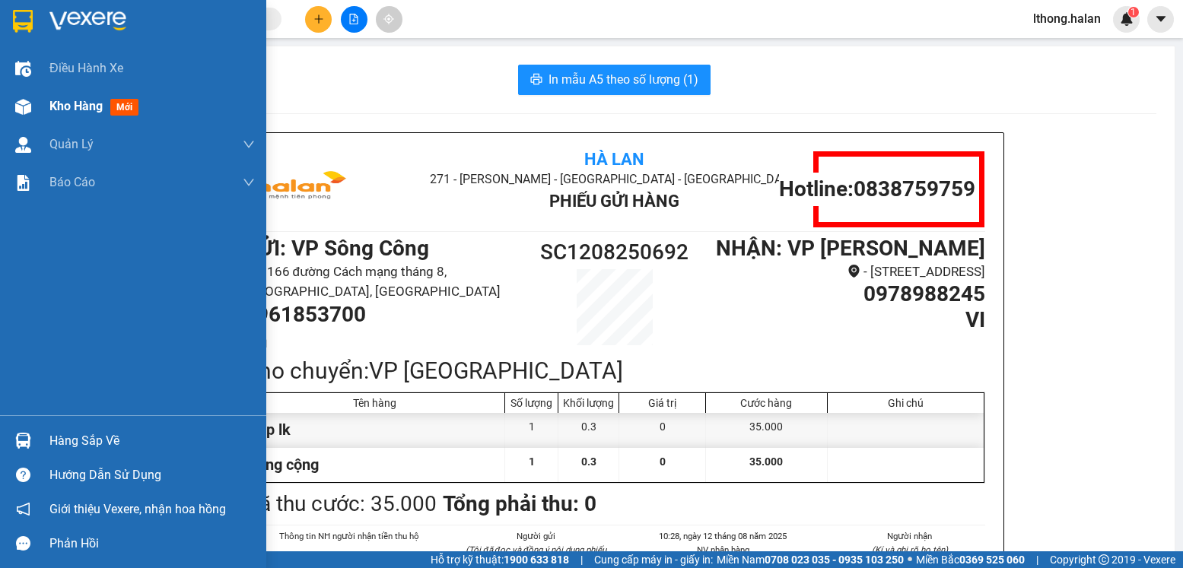
click at [72, 103] on span "Kho hàng" at bounding box center [75, 106] width 53 height 14
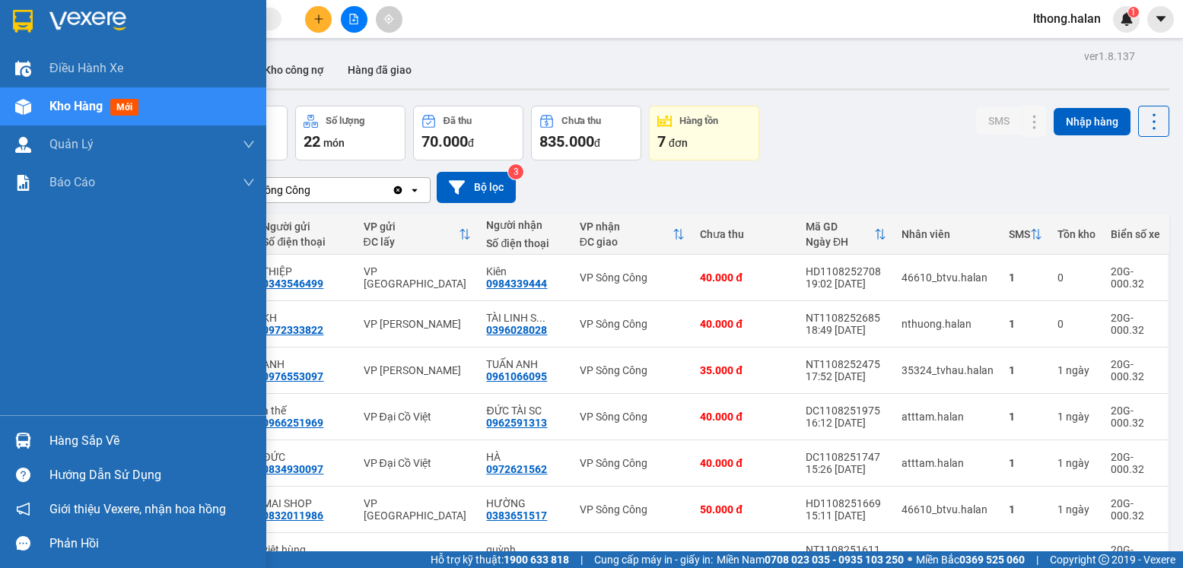
click at [65, 449] on div "Hàng sắp về" at bounding box center [151, 441] width 205 height 23
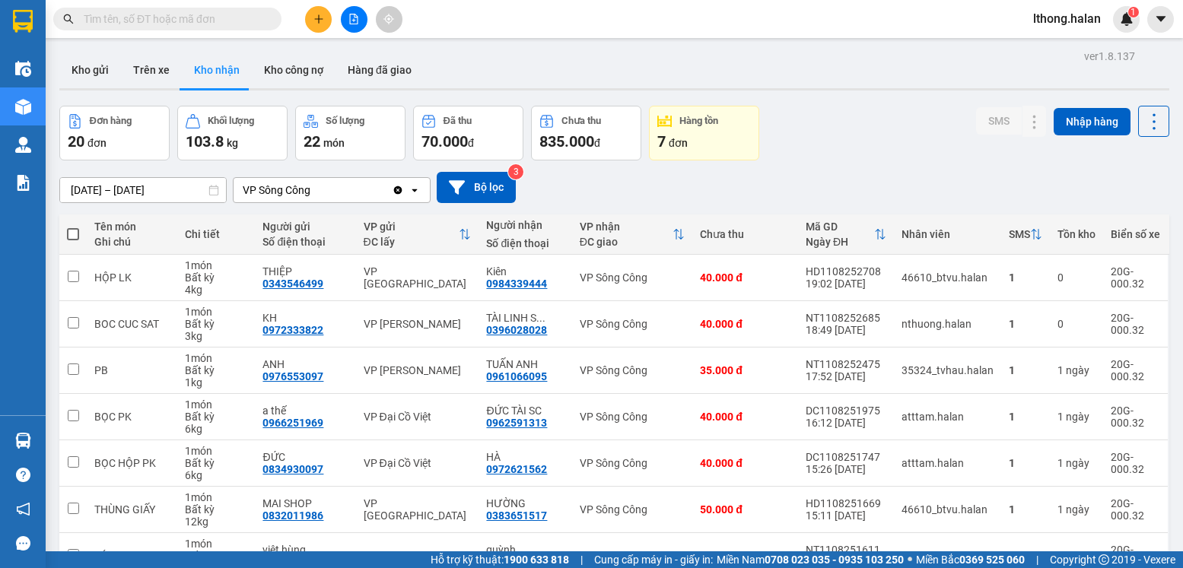
click at [795, 154] on section "Kết quả tìm kiếm ( 17 ) Bộ lọc Mã ĐH Trạng thái Món hàng Thu hộ Tổng cước Chưa …" at bounding box center [591, 284] width 1183 height 568
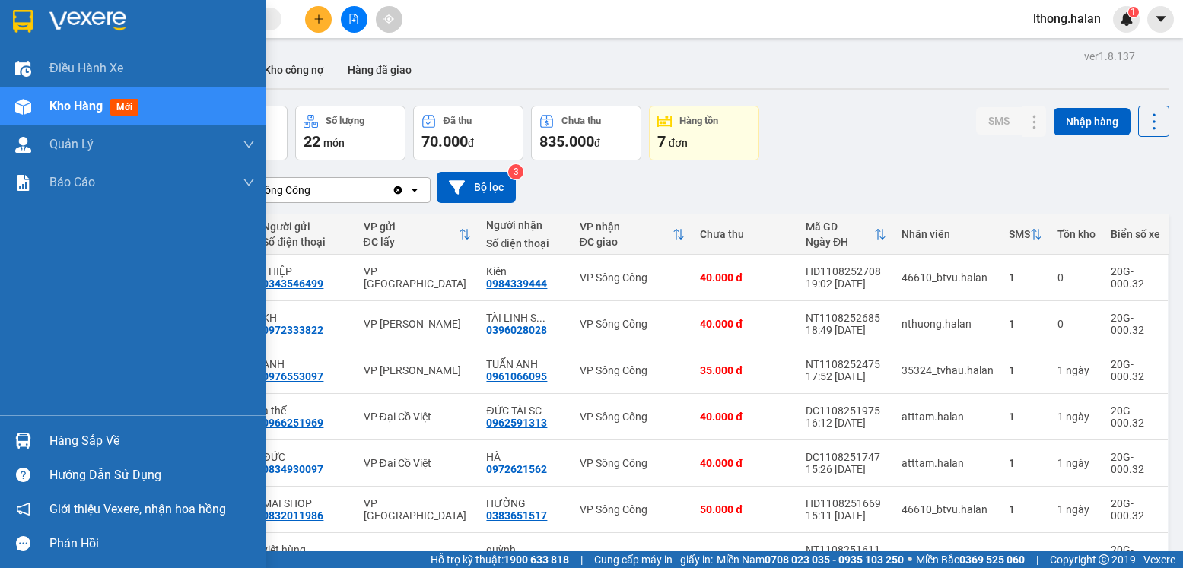
click at [87, 450] on div "Hàng sắp về" at bounding box center [151, 441] width 205 height 23
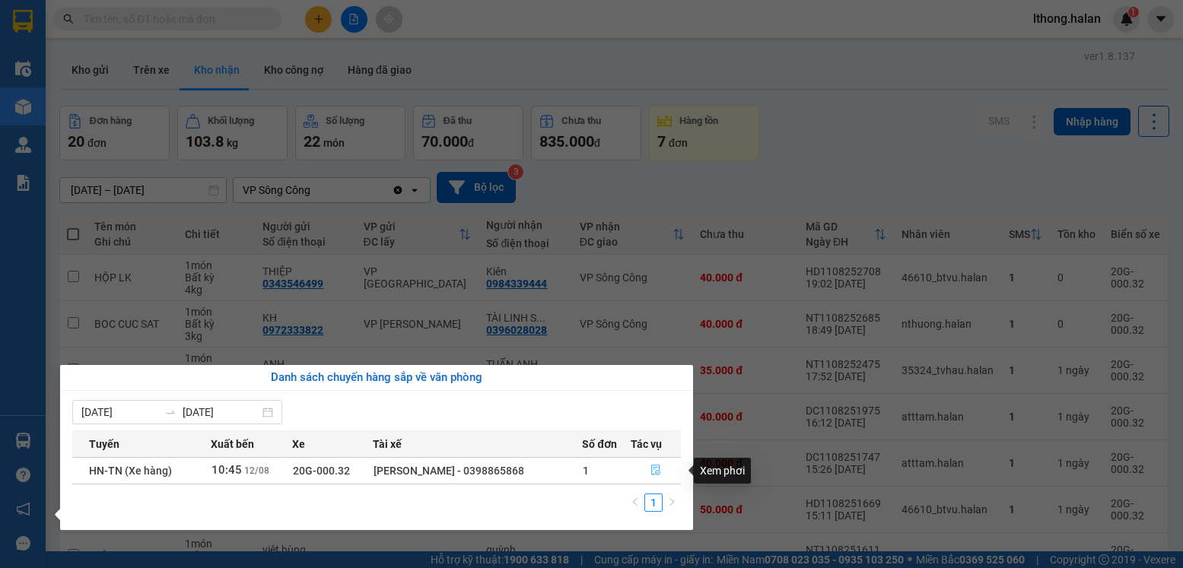
click at [659, 471] on icon "file-done" at bounding box center [655, 470] width 9 height 11
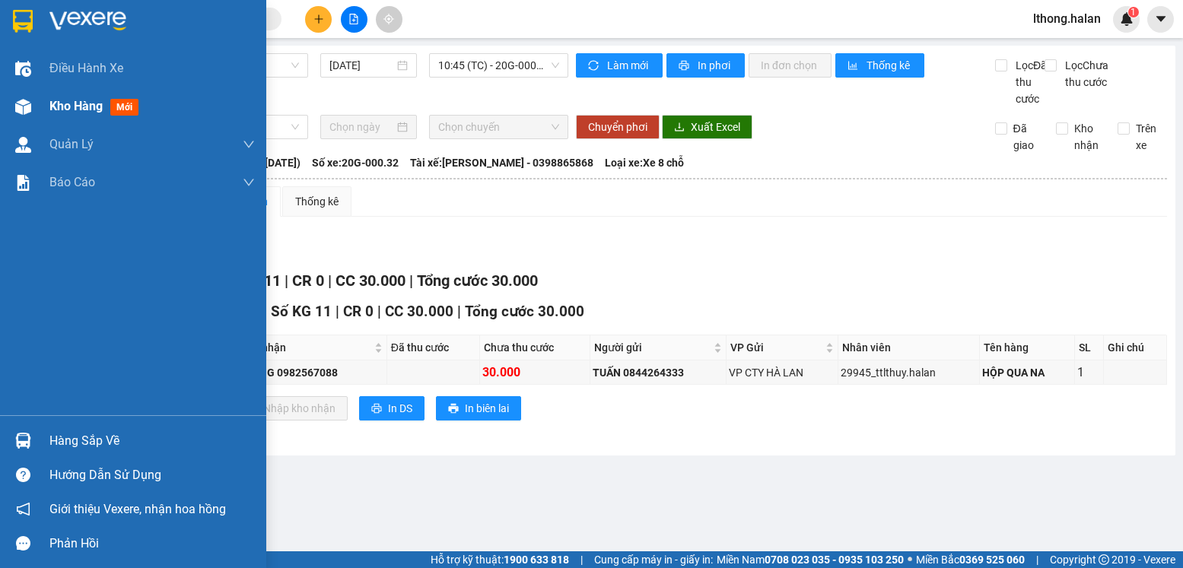
click at [81, 110] on span "Kho hàng" at bounding box center [75, 106] width 53 height 14
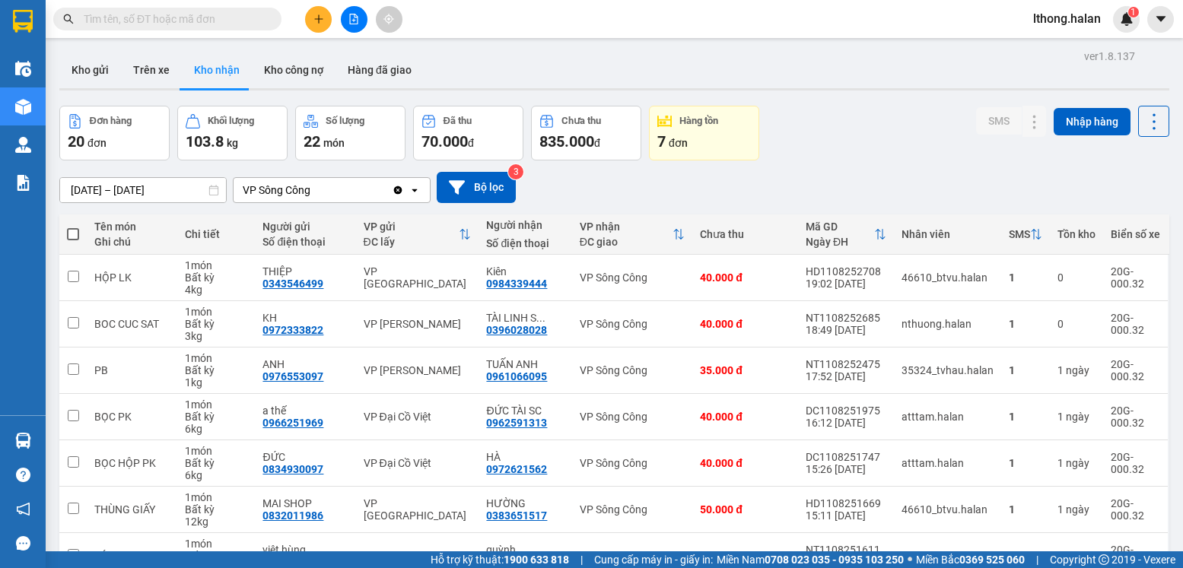
click at [210, 17] on input "text" at bounding box center [174, 19] width 180 height 17
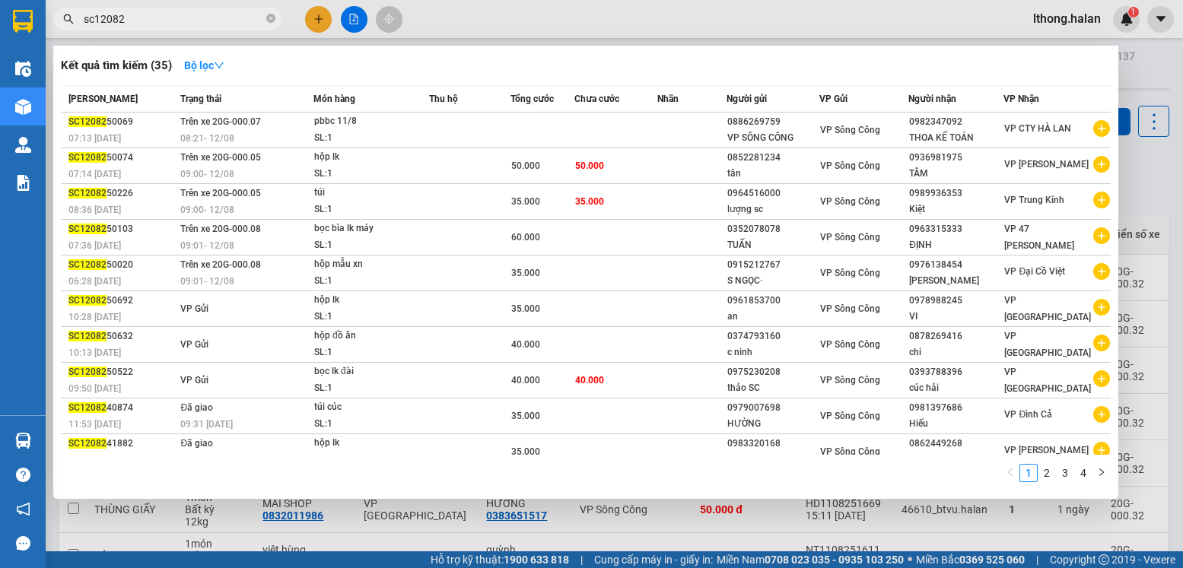
type input "sc120825"
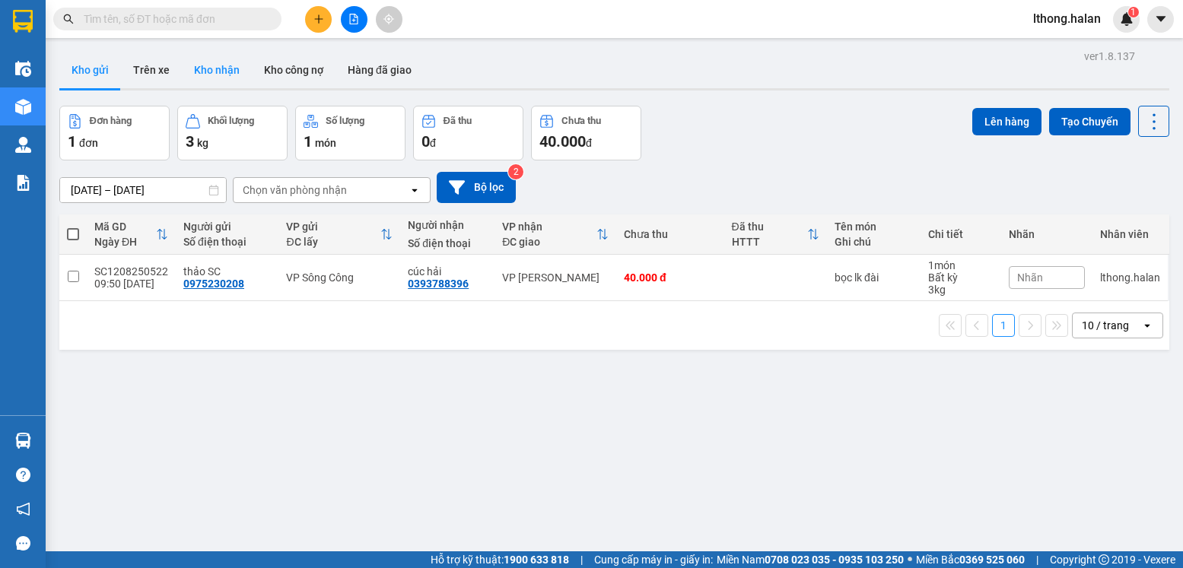
click at [208, 67] on button "Kho nhận" at bounding box center [217, 70] width 70 height 37
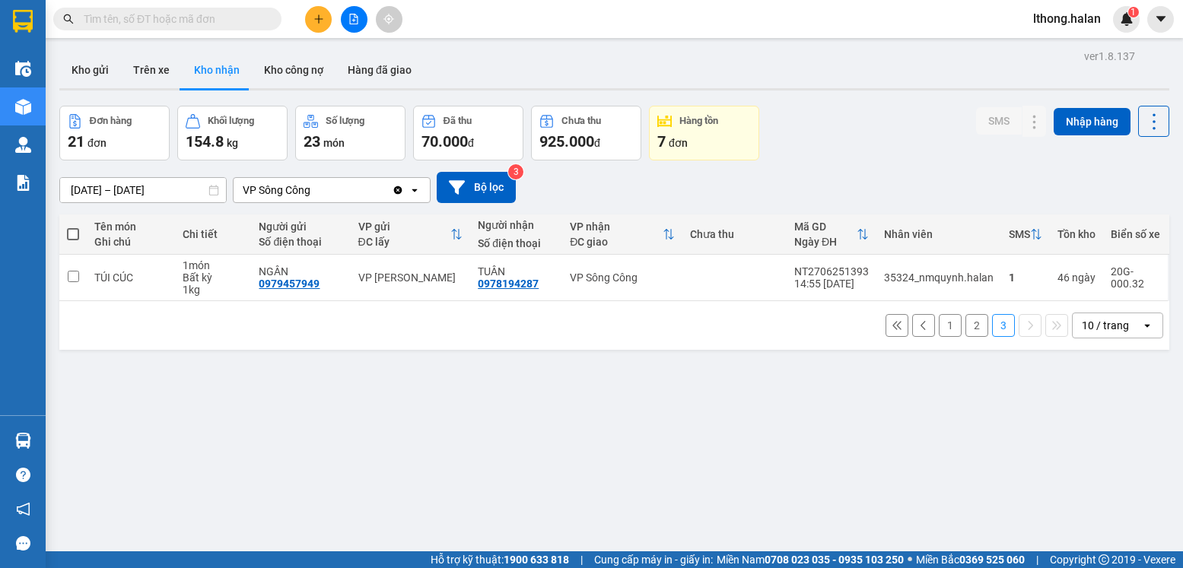
click at [965, 329] on button "2" at bounding box center [976, 325] width 23 height 23
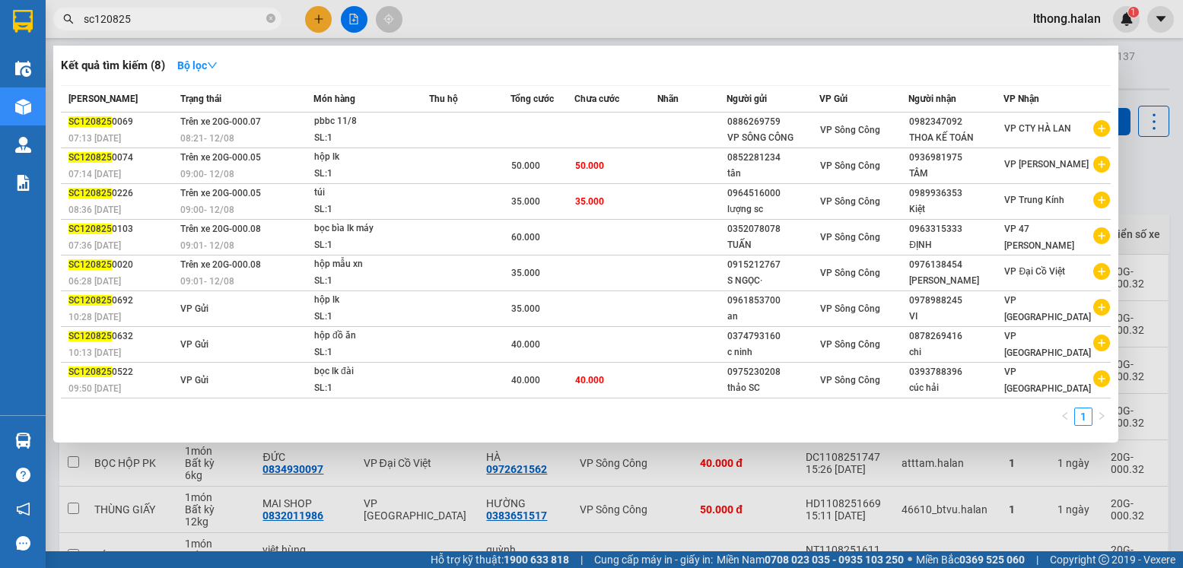
type input "sc120825"
click at [268, 16] on icon "close-circle" at bounding box center [270, 18] width 9 height 9
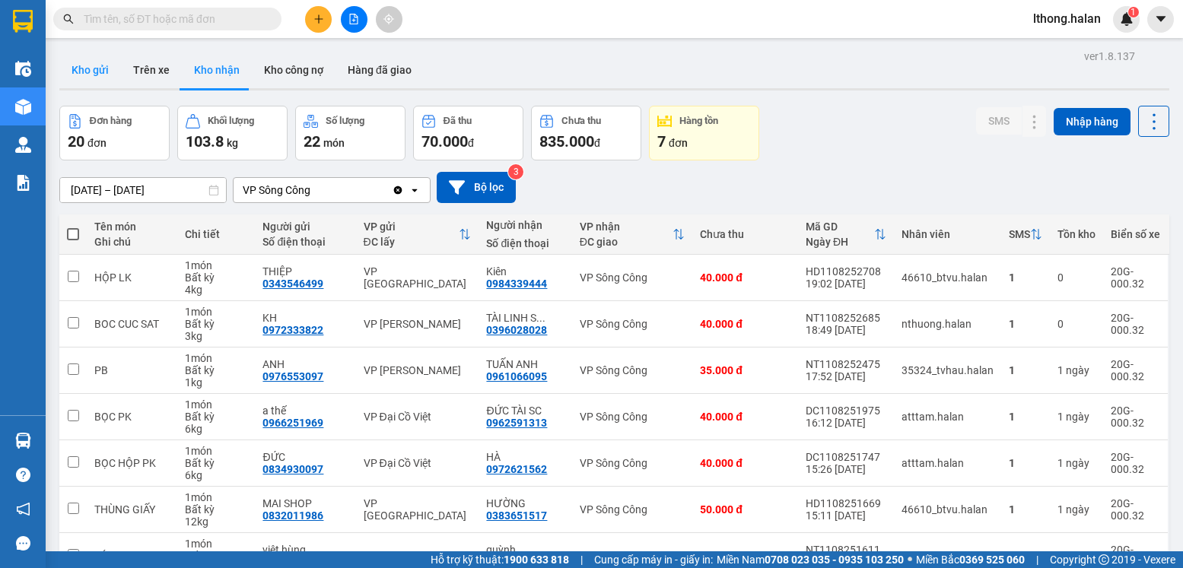
click at [90, 70] on button "Kho gửi" at bounding box center [90, 70] width 62 height 37
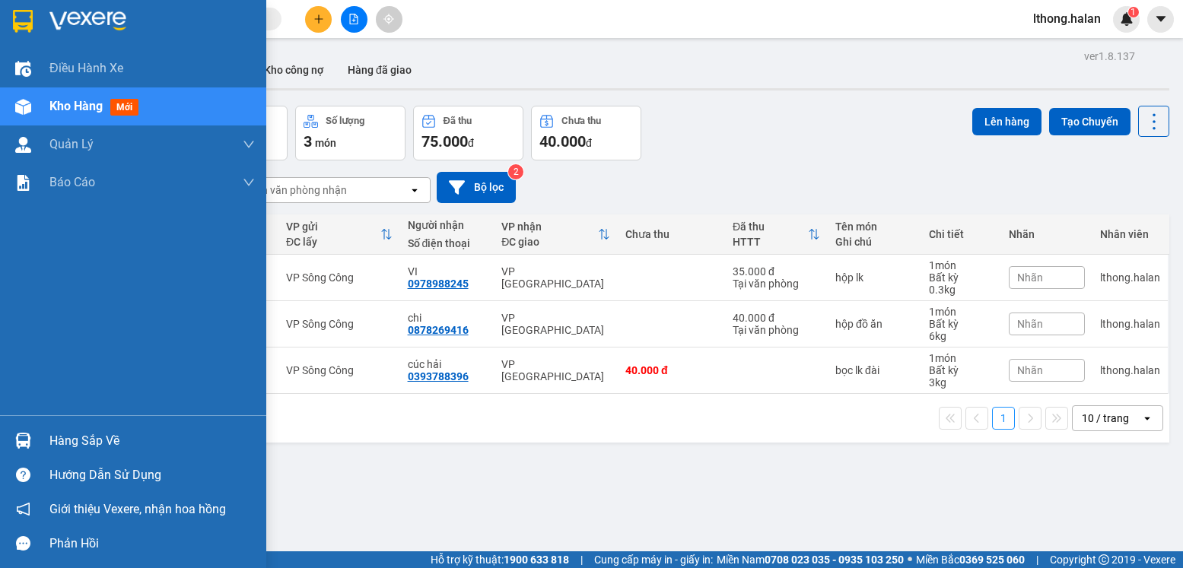
click at [81, 435] on div "Hàng sắp về" at bounding box center [151, 441] width 205 height 23
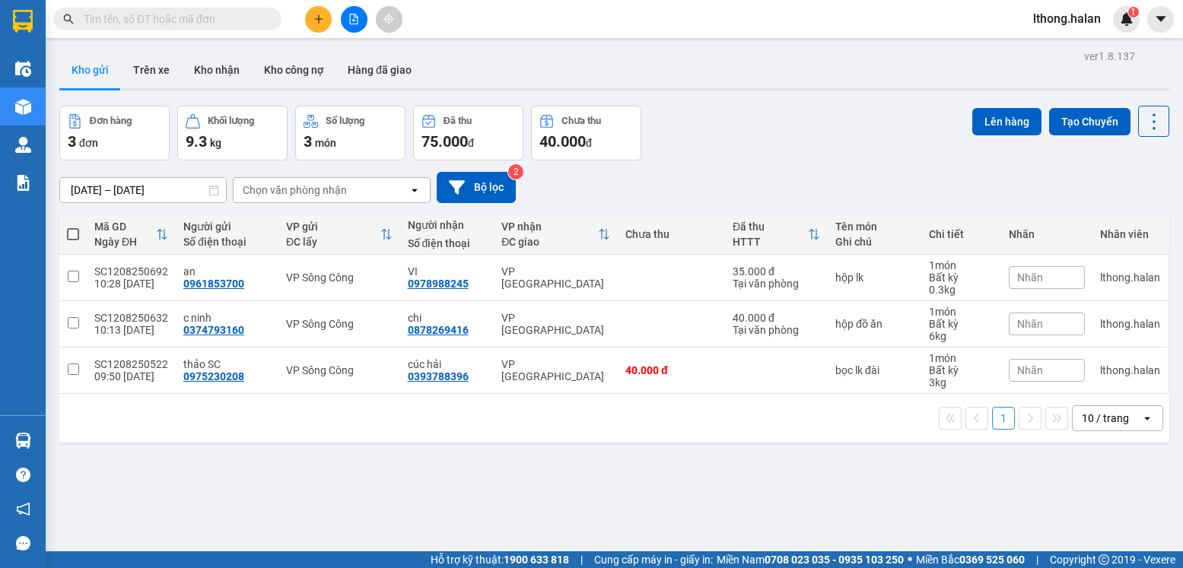
click at [736, 481] on section "Kết quả tìm kiếm ( 8 ) Bộ lọc Mã ĐH Trạng thái Món hàng Thu hộ Tổng cước Chưa c…" at bounding box center [591, 284] width 1183 height 568
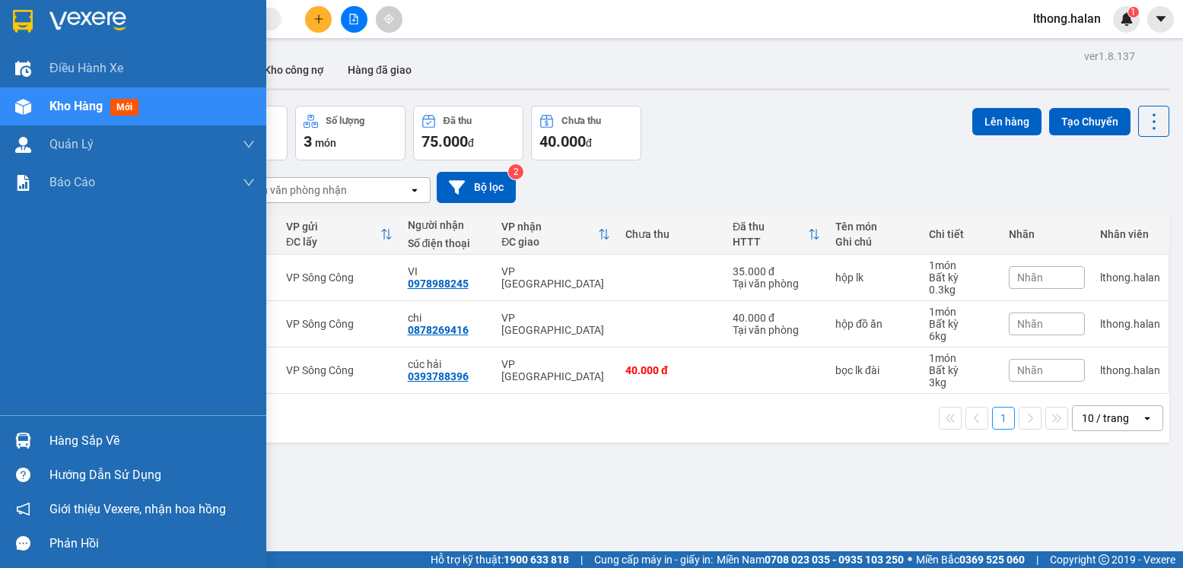
click at [116, 450] on div "Hàng sắp về" at bounding box center [151, 441] width 205 height 23
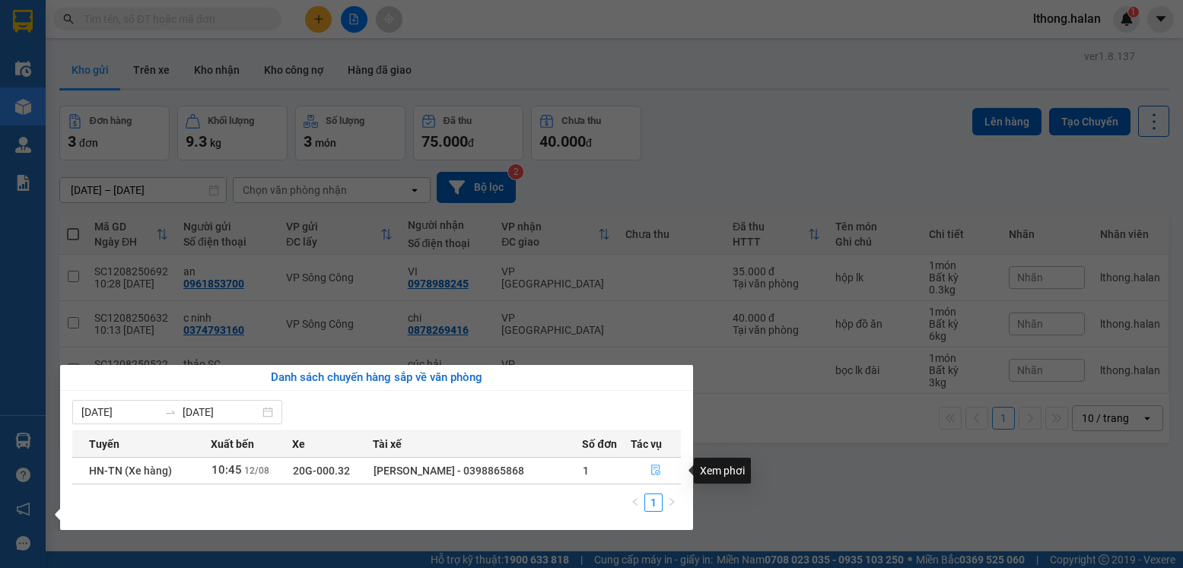
click at [653, 473] on icon "file-done" at bounding box center [655, 470] width 11 height 11
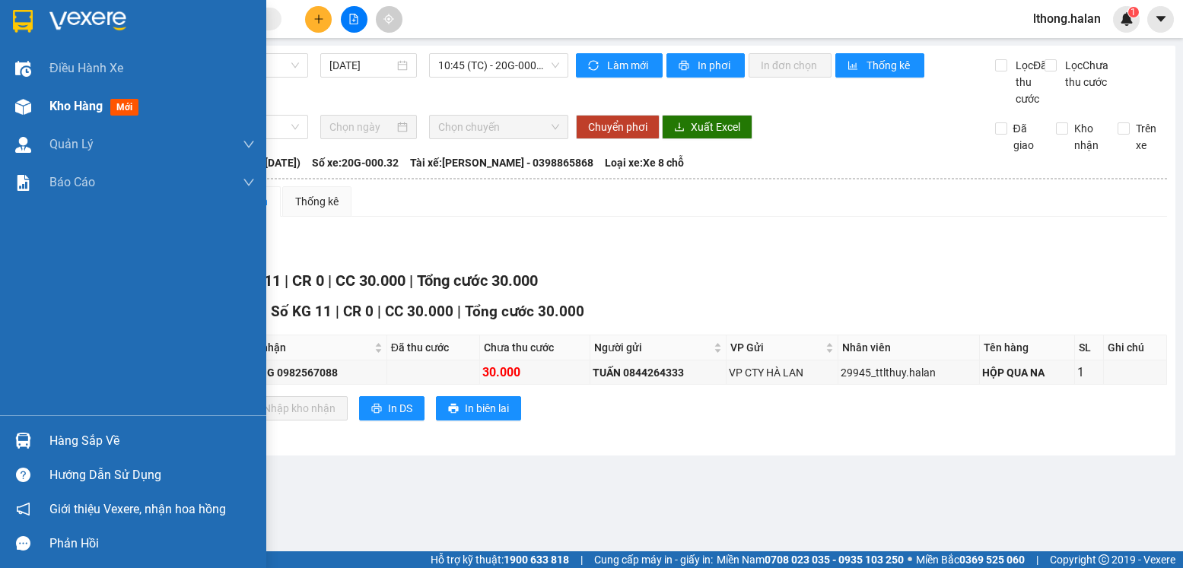
click at [58, 104] on span "Kho hàng" at bounding box center [75, 106] width 53 height 14
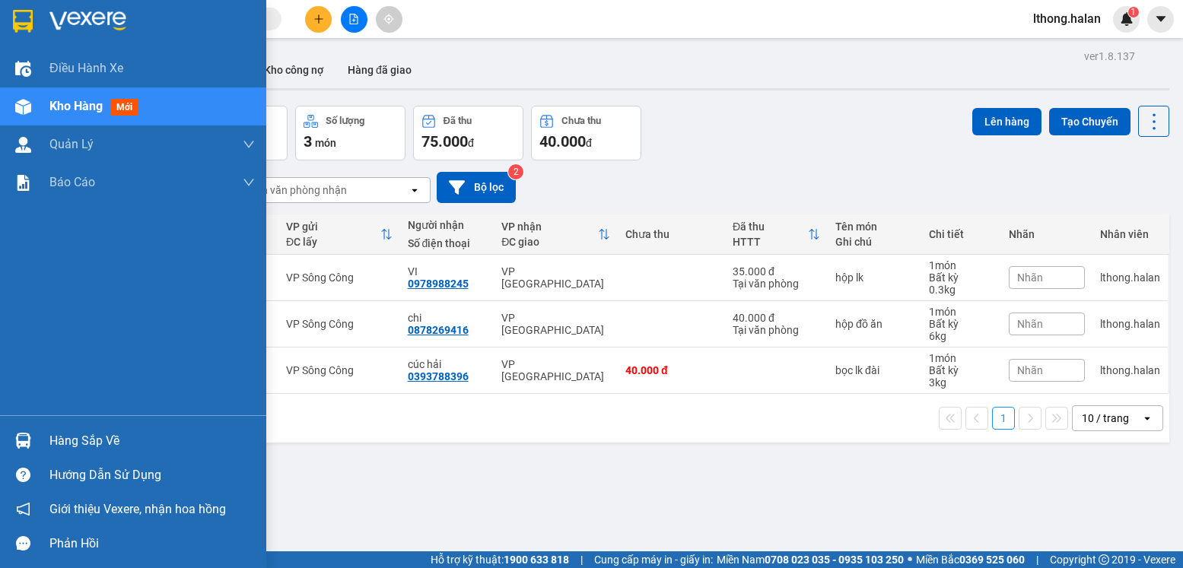
click at [92, 443] on div "Hàng sắp về" at bounding box center [151, 441] width 205 height 23
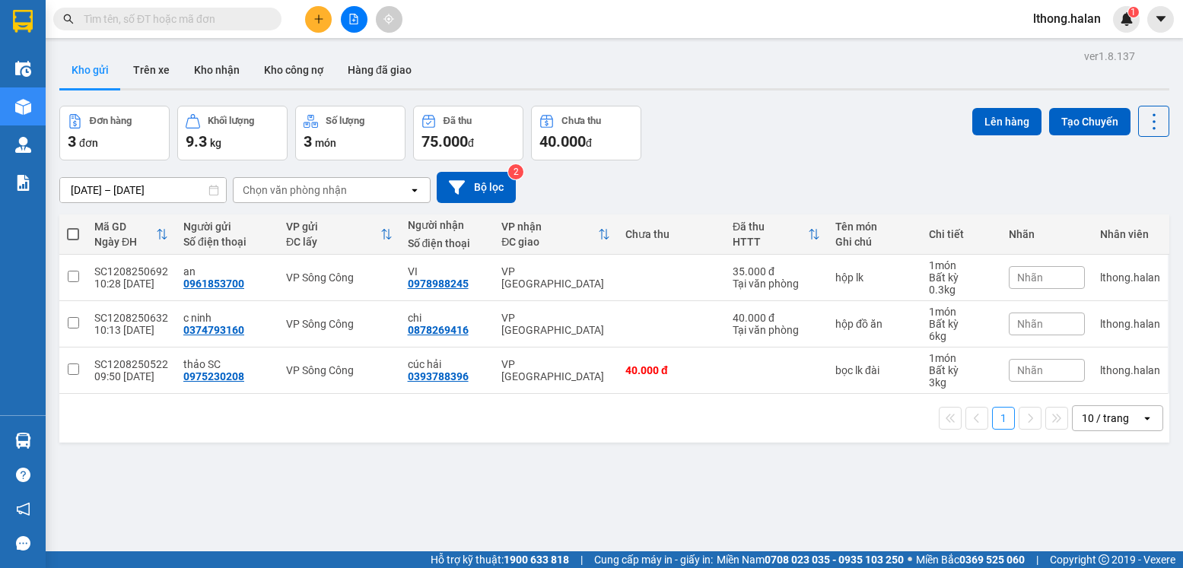
click at [762, 485] on section "Kết quả tìm kiếm ( 8 ) Bộ lọc Mã ĐH Trạng thái Món hàng Thu hộ Tổng cước Chưa c…" at bounding box center [591, 284] width 1183 height 568
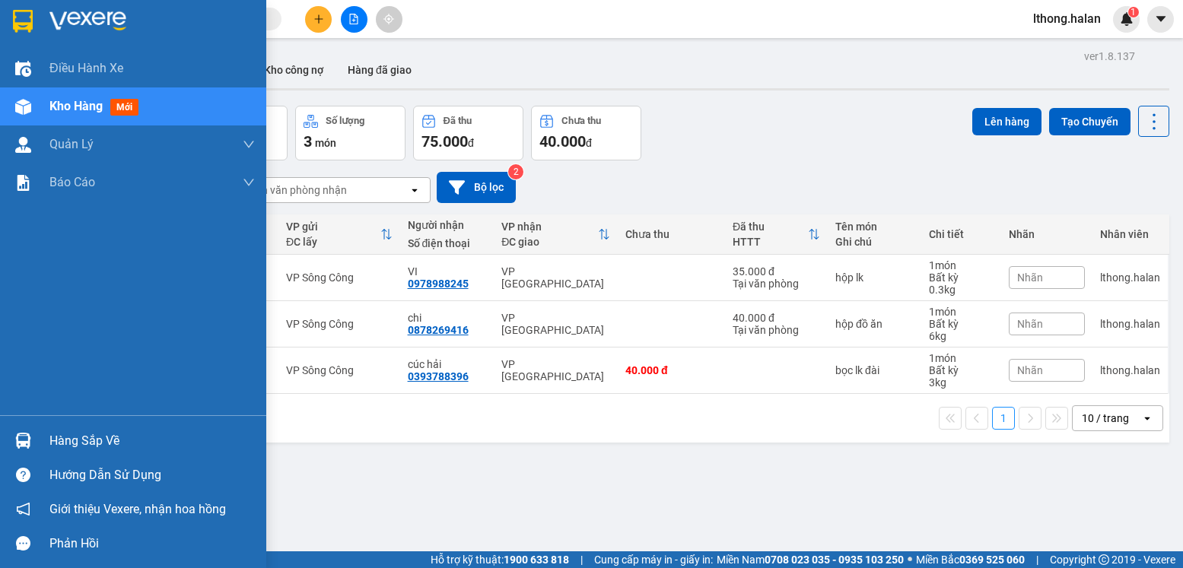
click at [100, 439] on div "Hàng sắp về" at bounding box center [151, 441] width 205 height 23
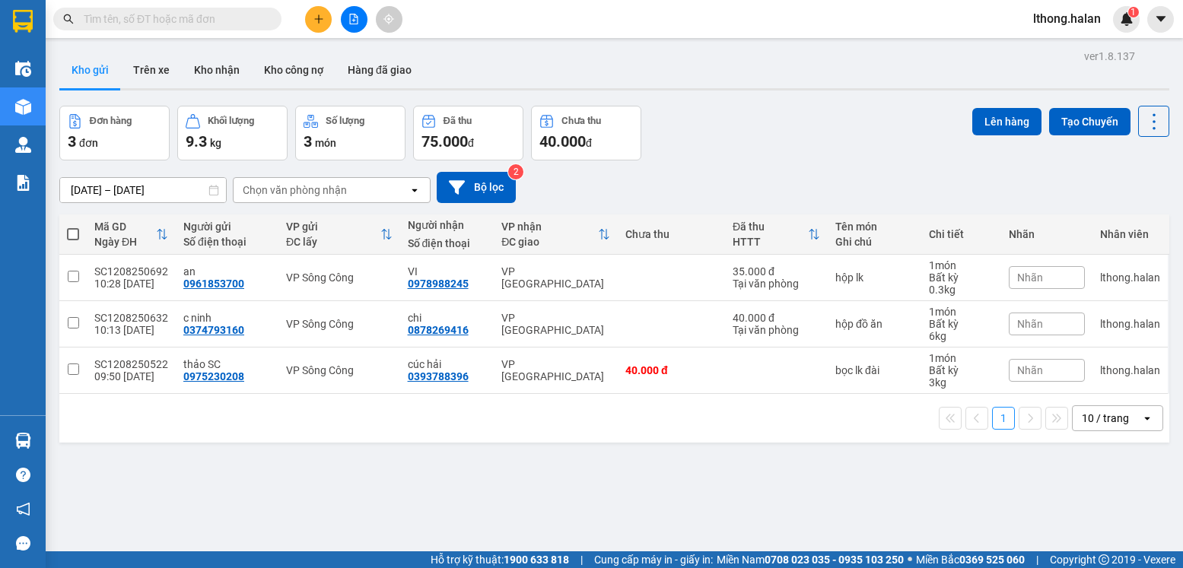
click at [824, 499] on section "Kết quả tìm kiếm ( 8 ) Bộ lọc Mã ĐH Trạng thái Món hàng Thu hộ Tổng cước Chưa c…" at bounding box center [591, 284] width 1183 height 568
click at [189, 18] on input "text" at bounding box center [174, 19] width 180 height 17
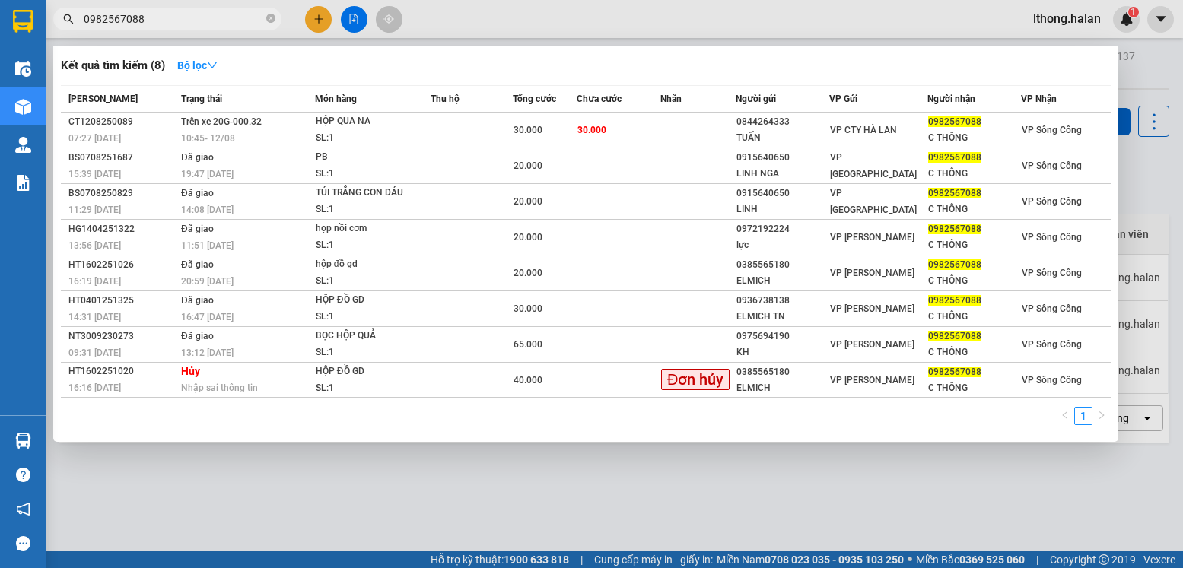
type input "0982567088"
click at [270, 16] on icon "close-circle" at bounding box center [270, 18] width 9 height 9
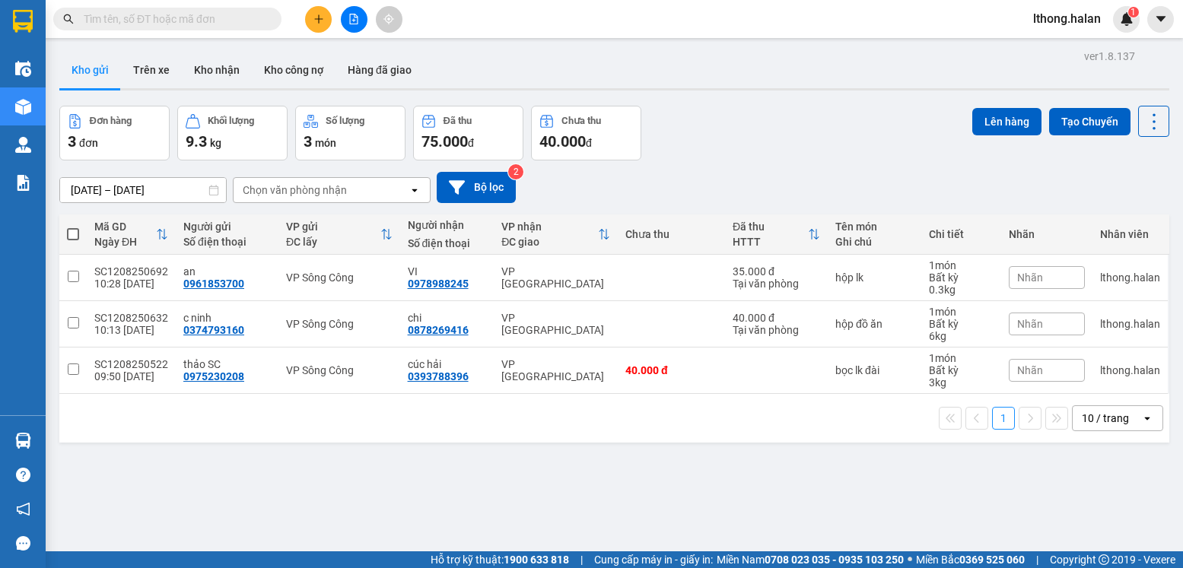
click at [249, 20] on input "text" at bounding box center [174, 19] width 180 height 17
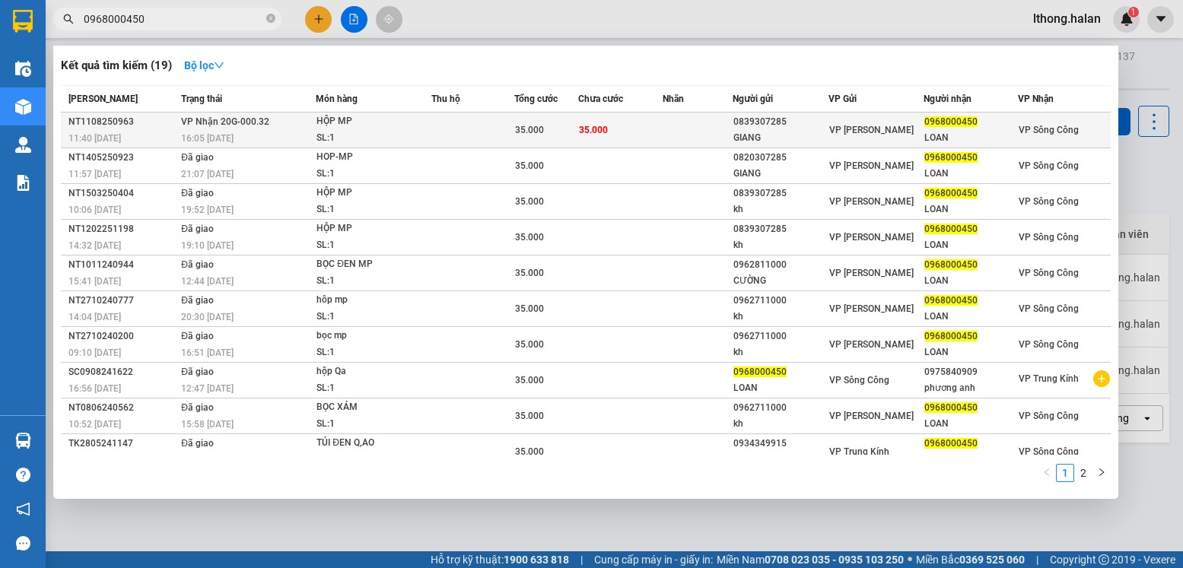
type input "0968000450"
click at [683, 132] on td at bounding box center [697, 131] width 70 height 36
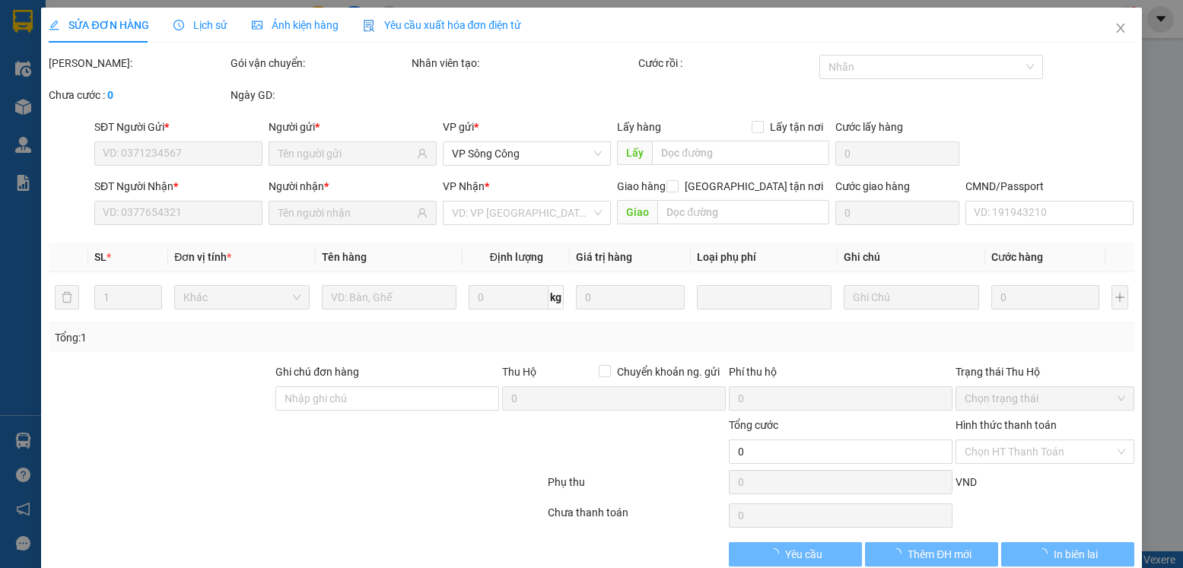
scroll to position [28, 0]
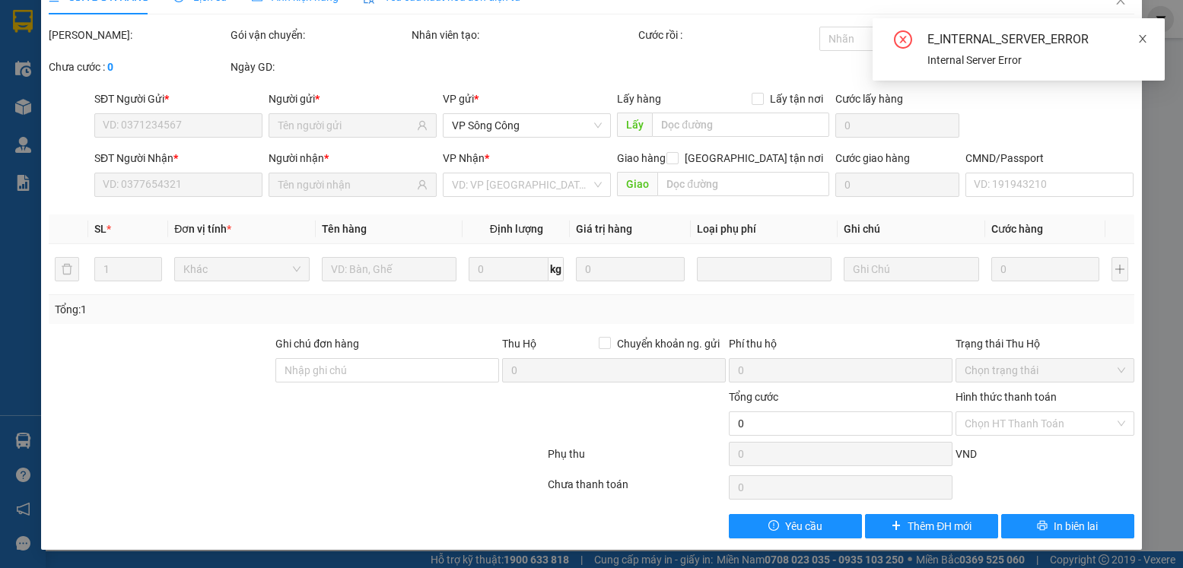
click at [1142, 40] on icon "close" at bounding box center [1142, 38] width 11 height 11
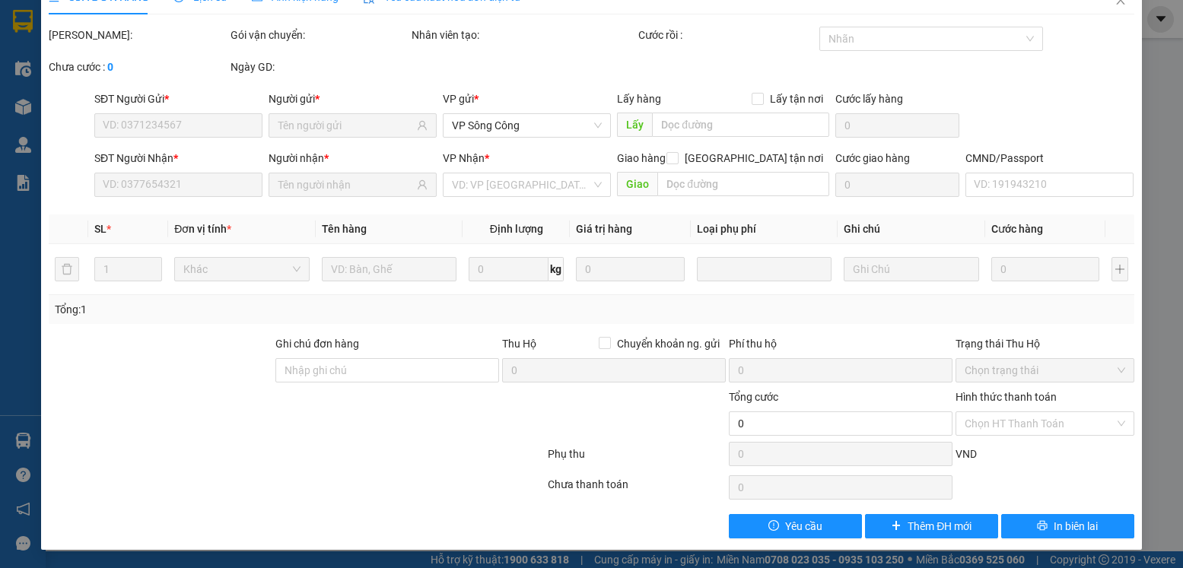
scroll to position [0, 0]
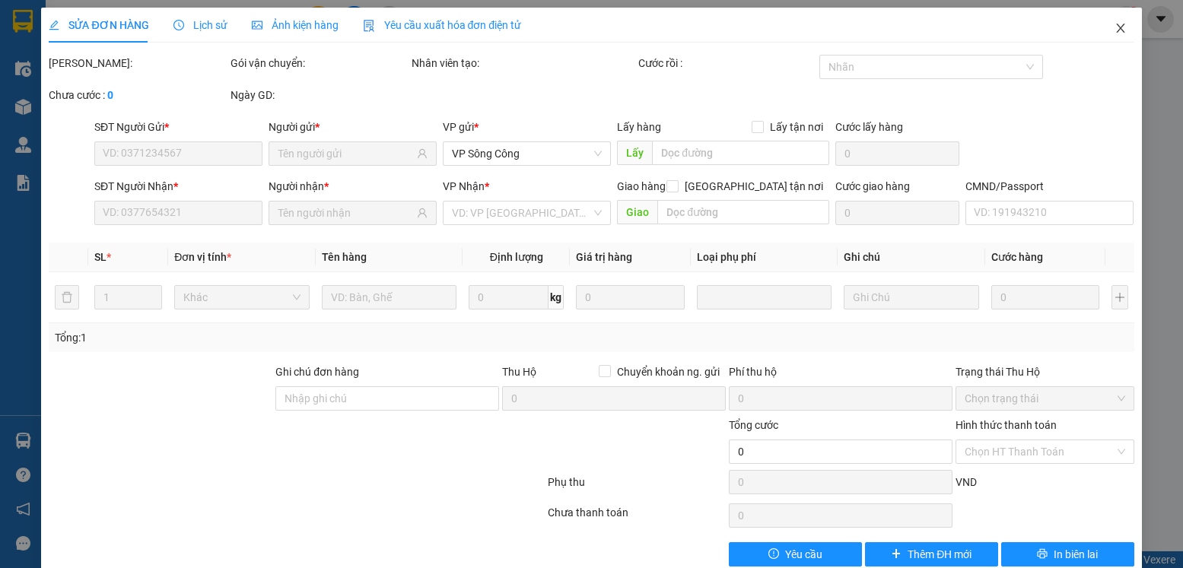
click at [1114, 27] on icon "close" at bounding box center [1120, 28] width 12 height 12
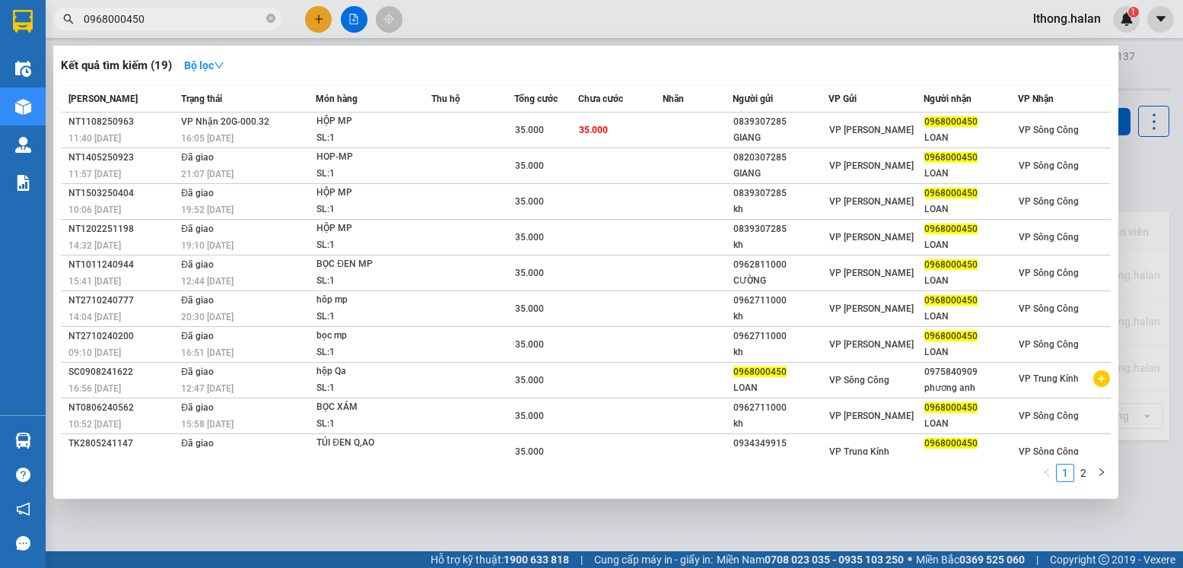
click at [196, 15] on input "0968000450" at bounding box center [174, 19] width 180 height 17
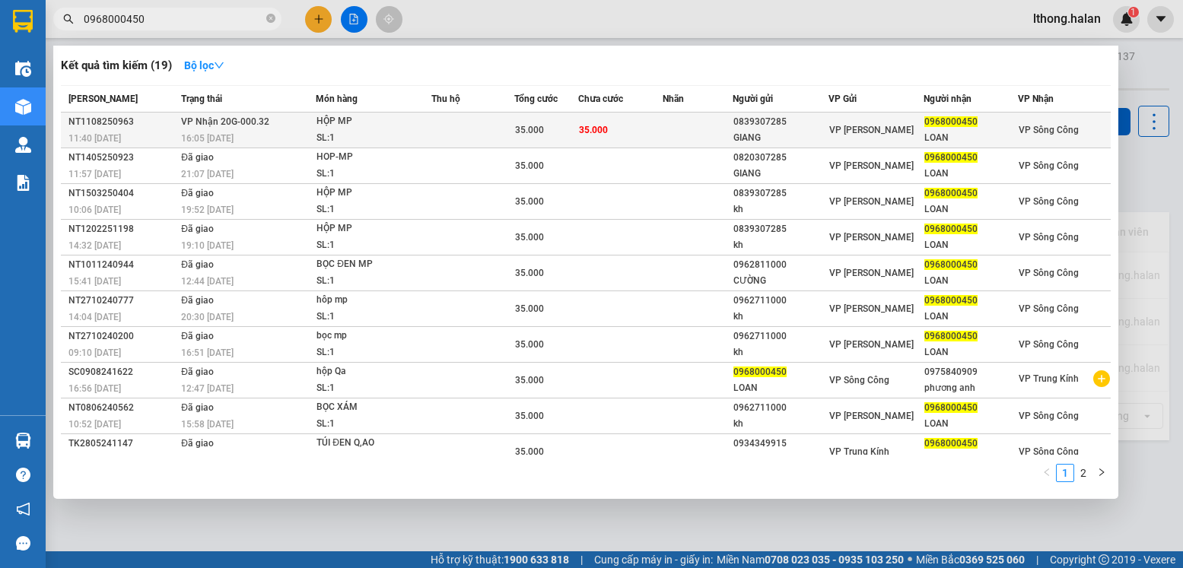
click at [579, 135] on span "35.000" at bounding box center [593, 130] width 29 height 11
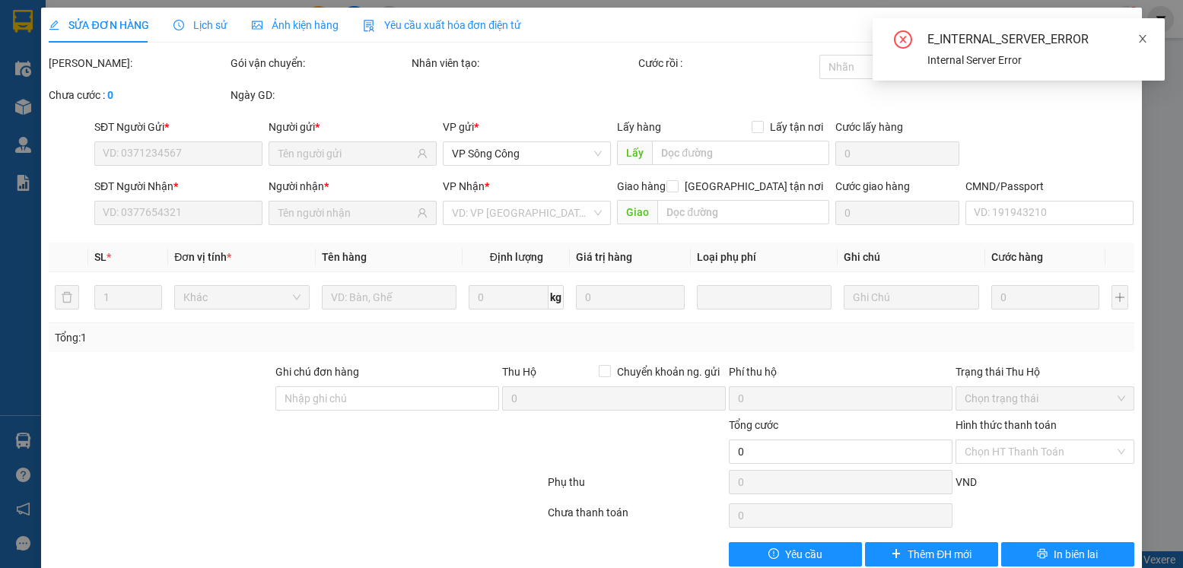
click at [1141, 40] on icon "close" at bounding box center [1142, 38] width 11 height 11
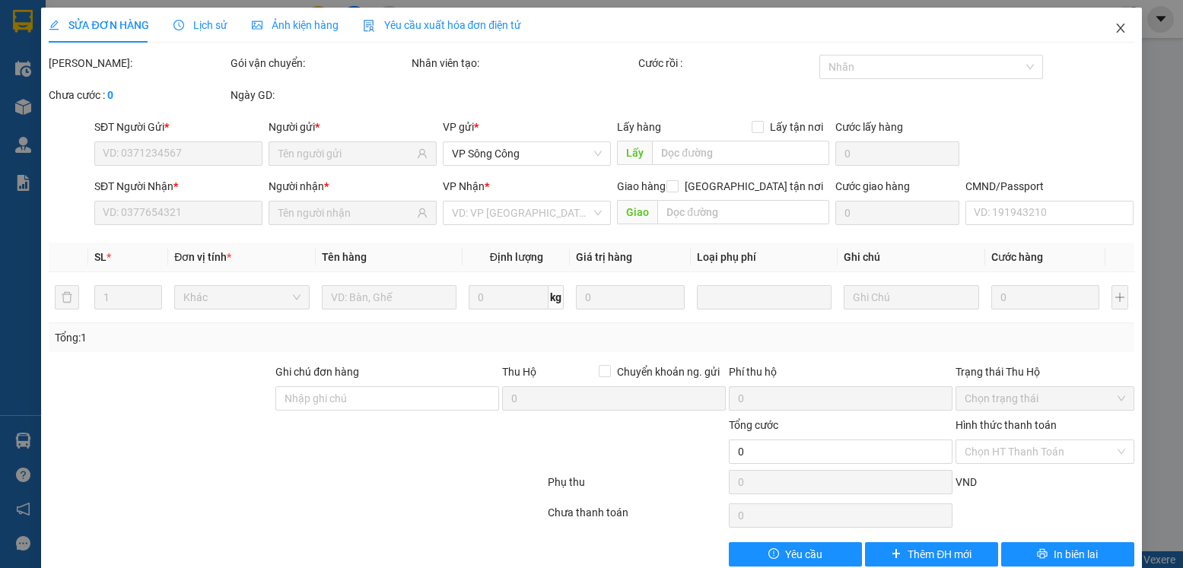
click at [1114, 32] on icon "close" at bounding box center [1120, 28] width 12 height 12
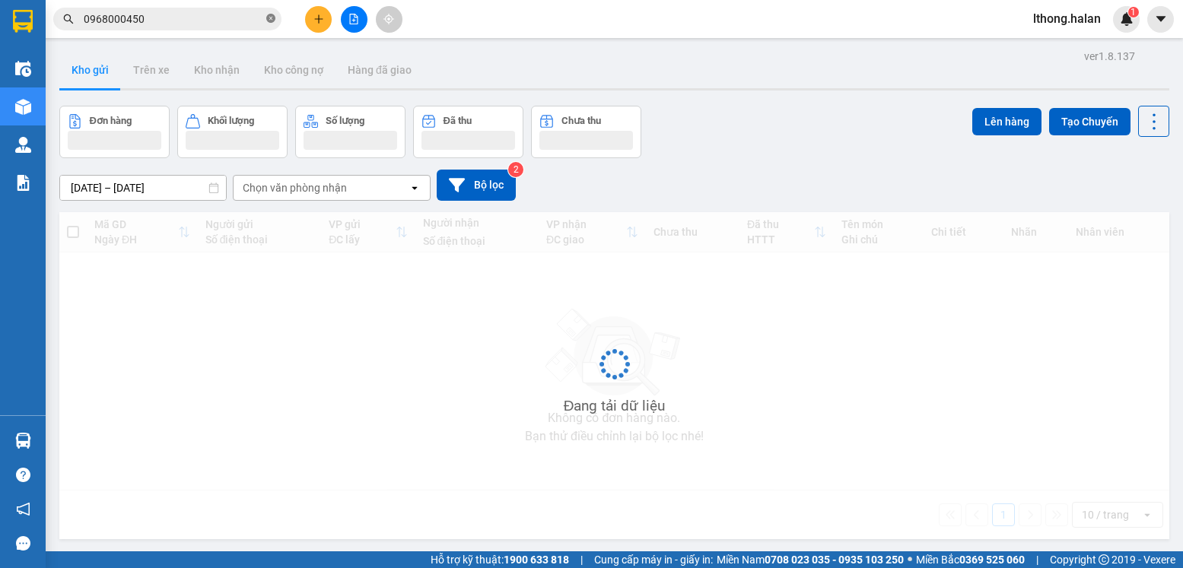
click at [268, 22] on icon "close-circle" at bounding box center [270, 18] width 9 height 9
click at [239, 21] on input "text" at bounding box center [174, 19] width 180 height 17
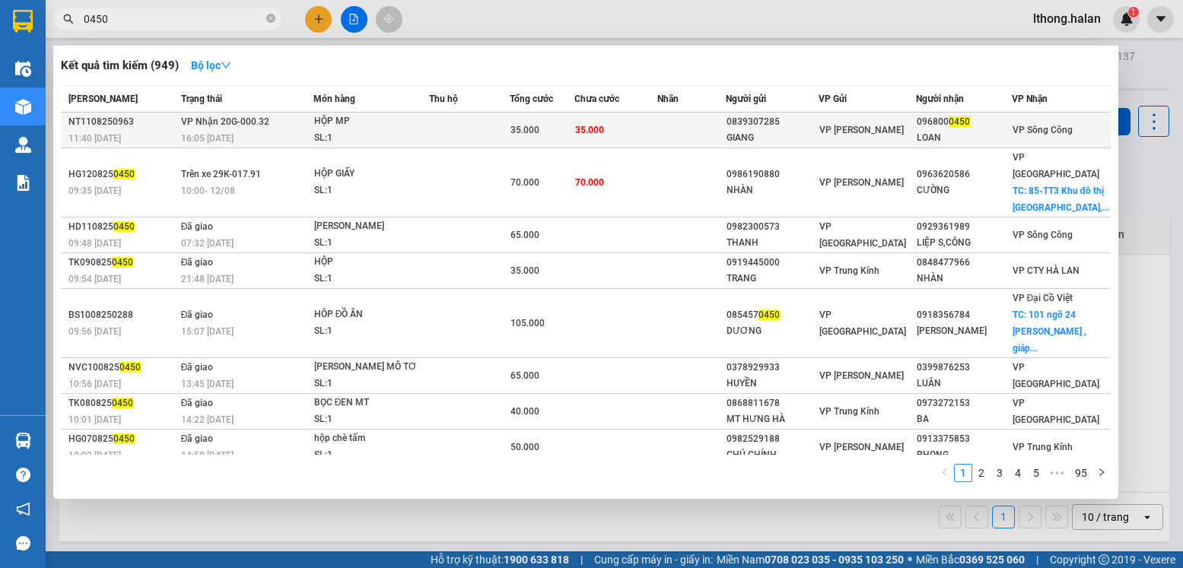
type input "0450"
click at [682, 125] on td at bounding box center [691, 131] width 68 height 36
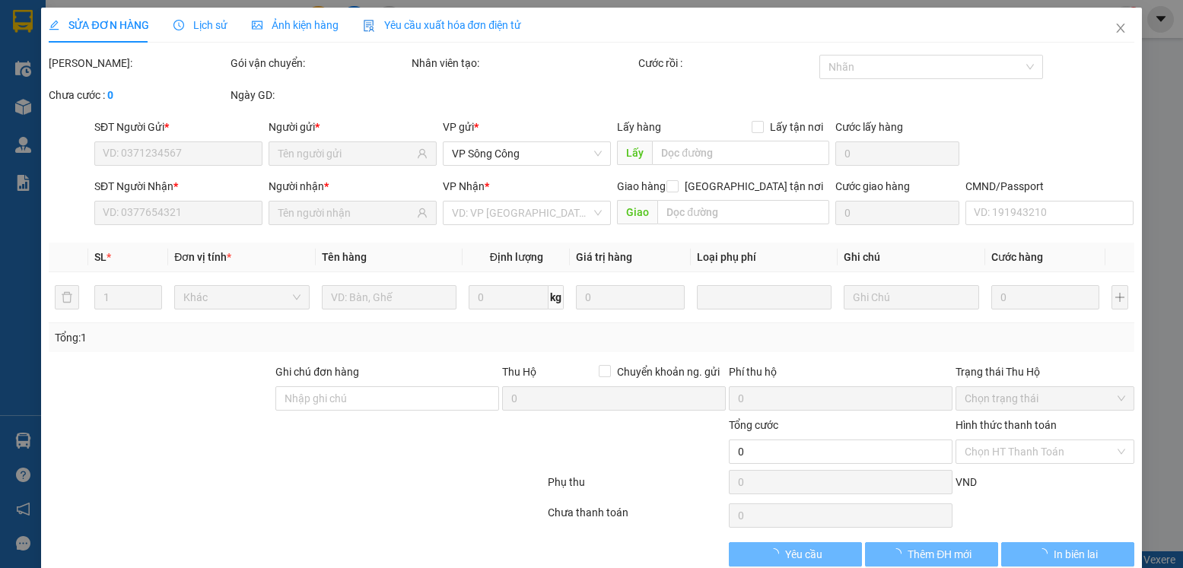
scroll to position [28, 0]
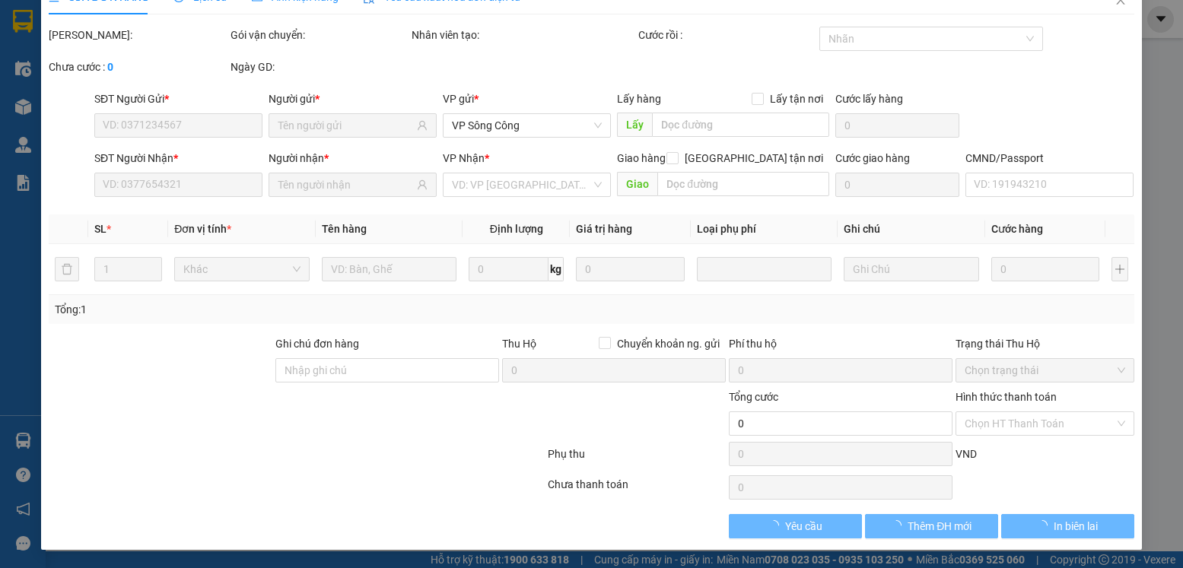
type input "0839307285"
type input "GIANG"
type input "0968000450"
type input "LOAN"
type input "35.000"
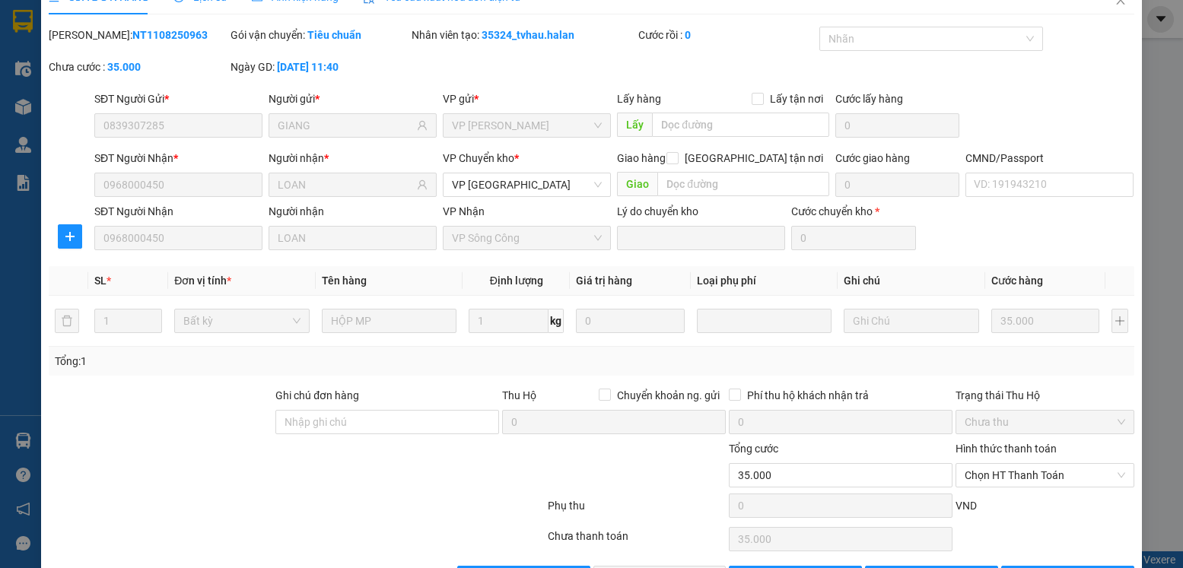
scroll to position [80, 0]
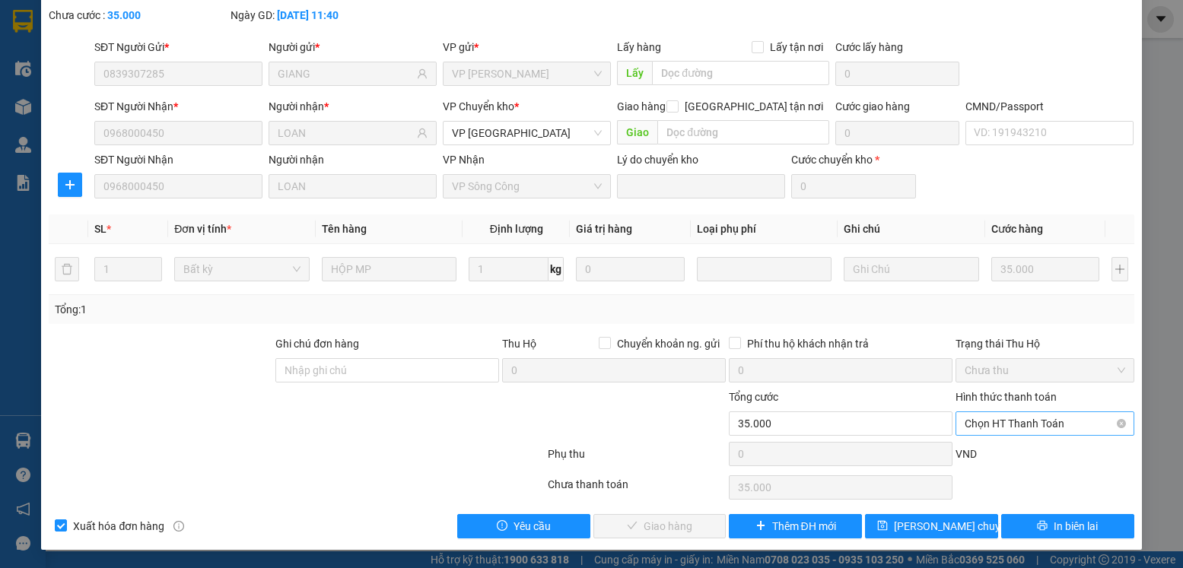
click at [1068, 420] on span "Chọn HT Thanh Toán" at bounding box center [1044, 423] width 160 height 23
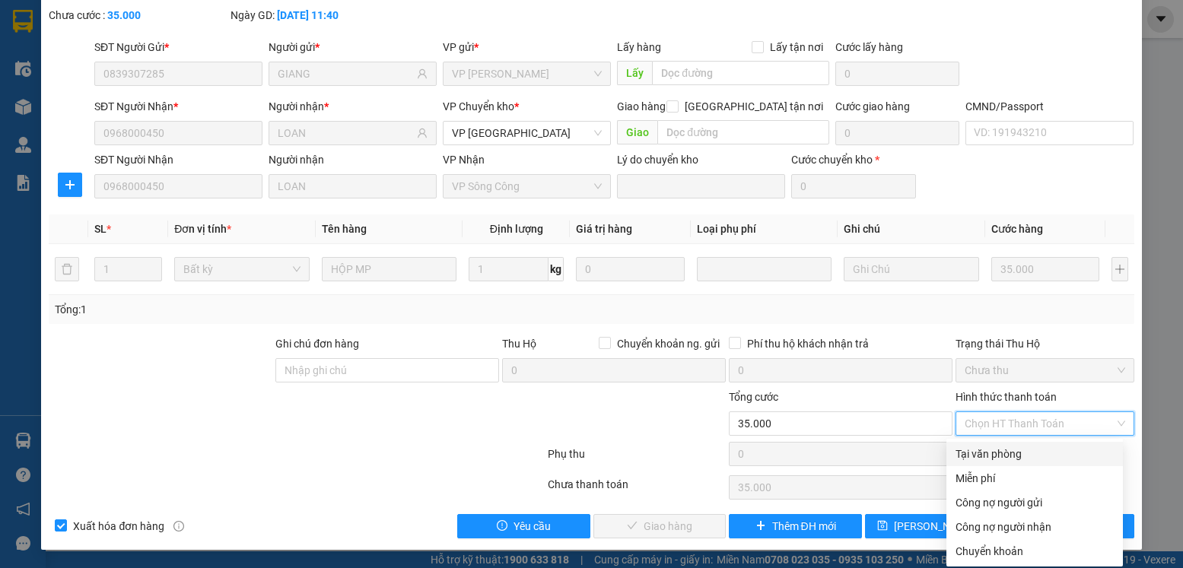
click at [1006, 456] on div "Tại văn phòng" at bounding box center [1034, 454] width 158 height 17
type input "0"
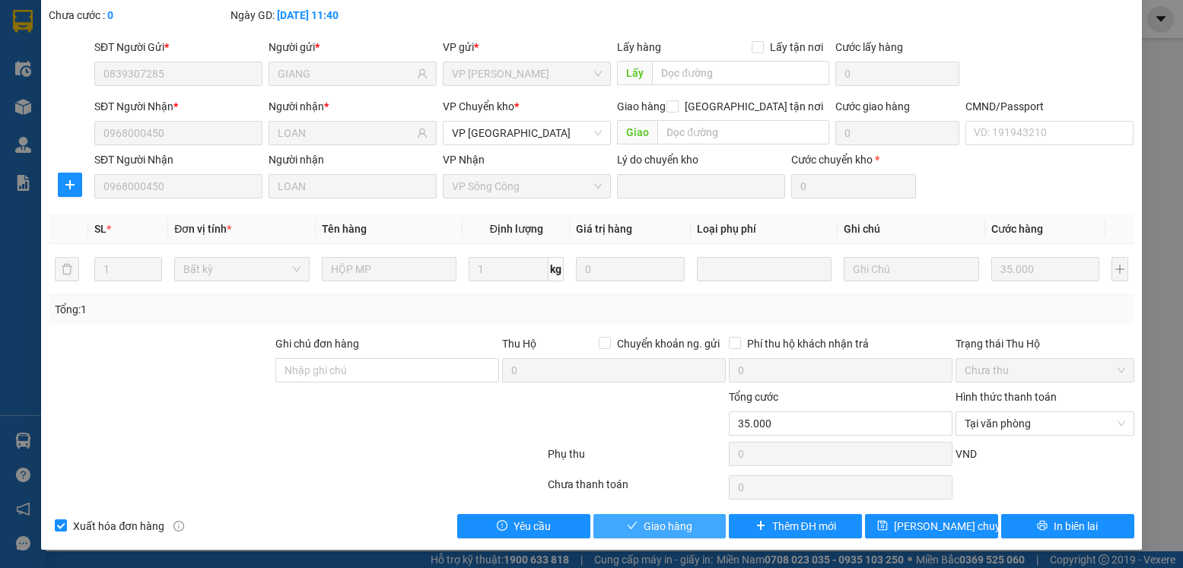
click at [662, 518] on span "Giao hàng" at bounding box center [667, 526] width 49 height 17
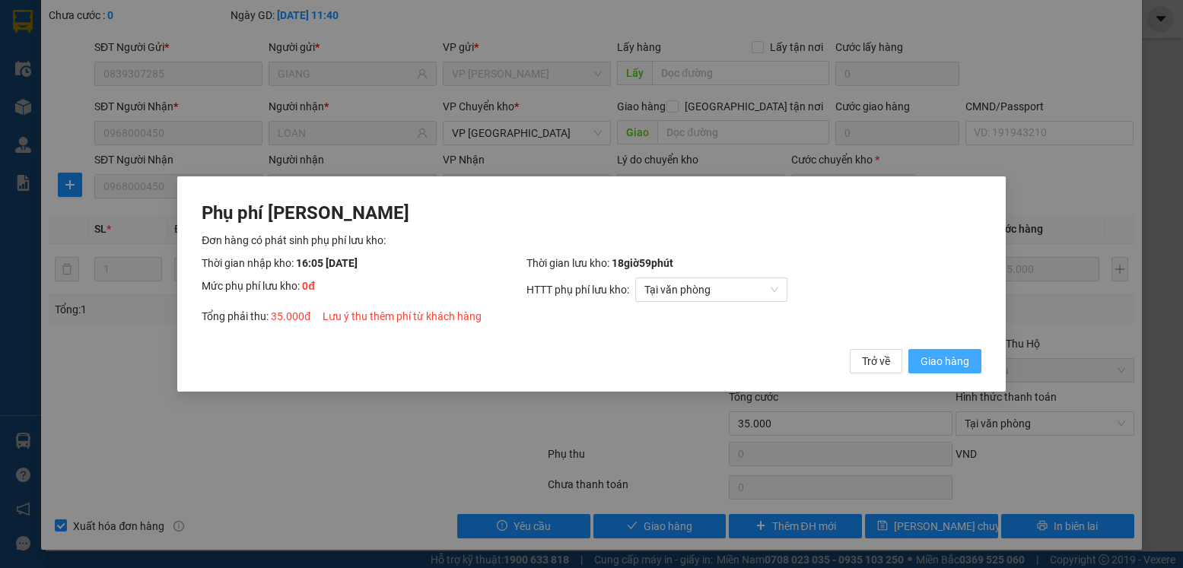
click at [925, 359] on span "Giao hàng" at bounding box center [944, 361] width 49 height 17
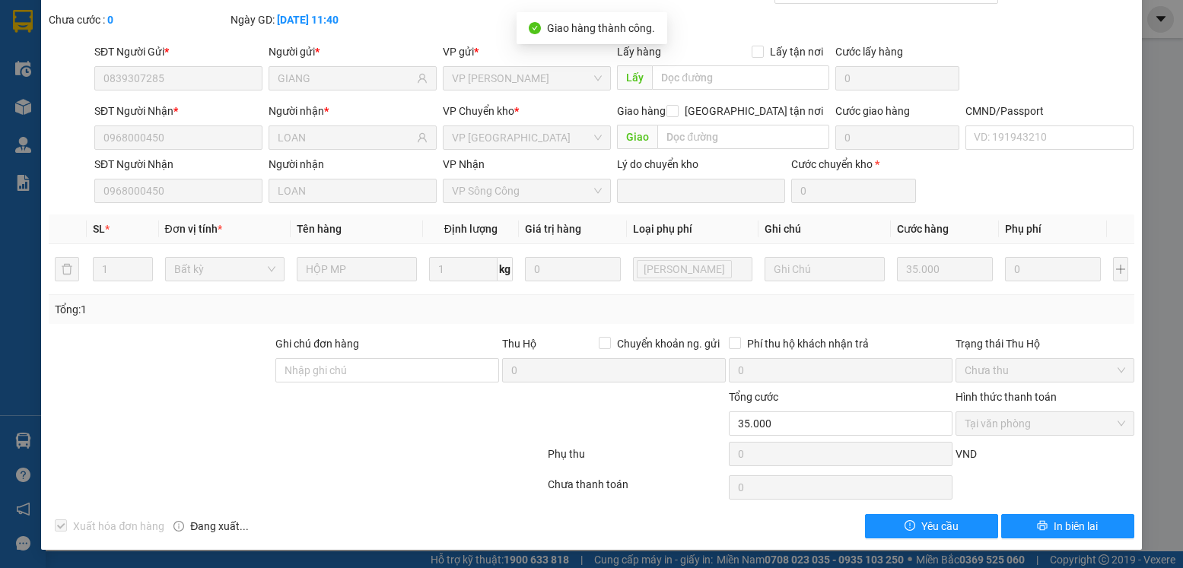
scroll to position [0, 0]
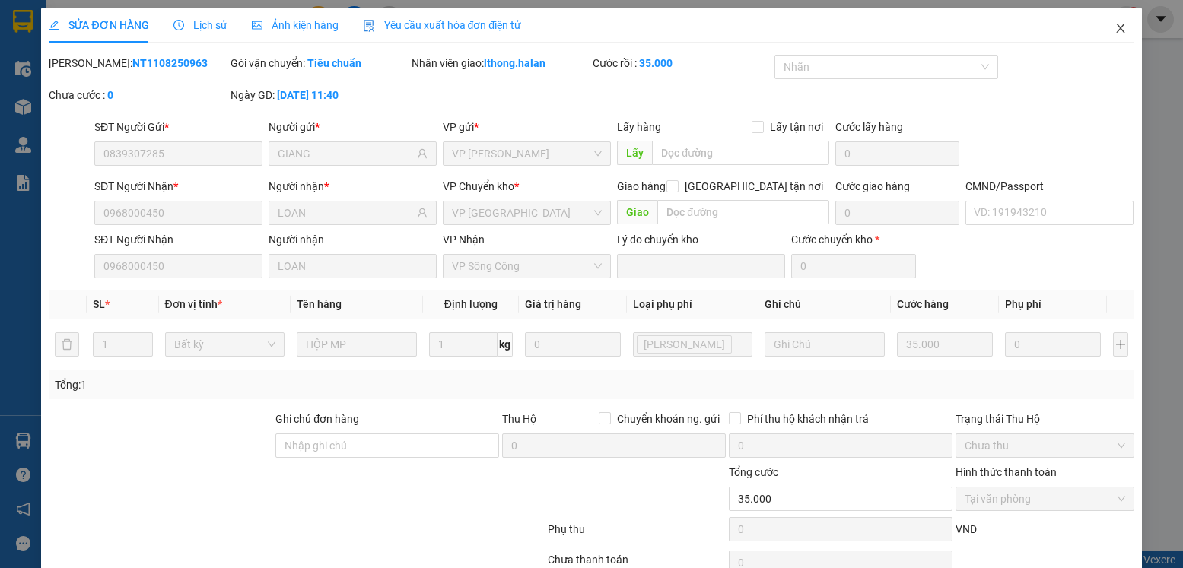
click at [1114, 30] on icon "close" at bounding box center [1120, 28] width 12 height 12
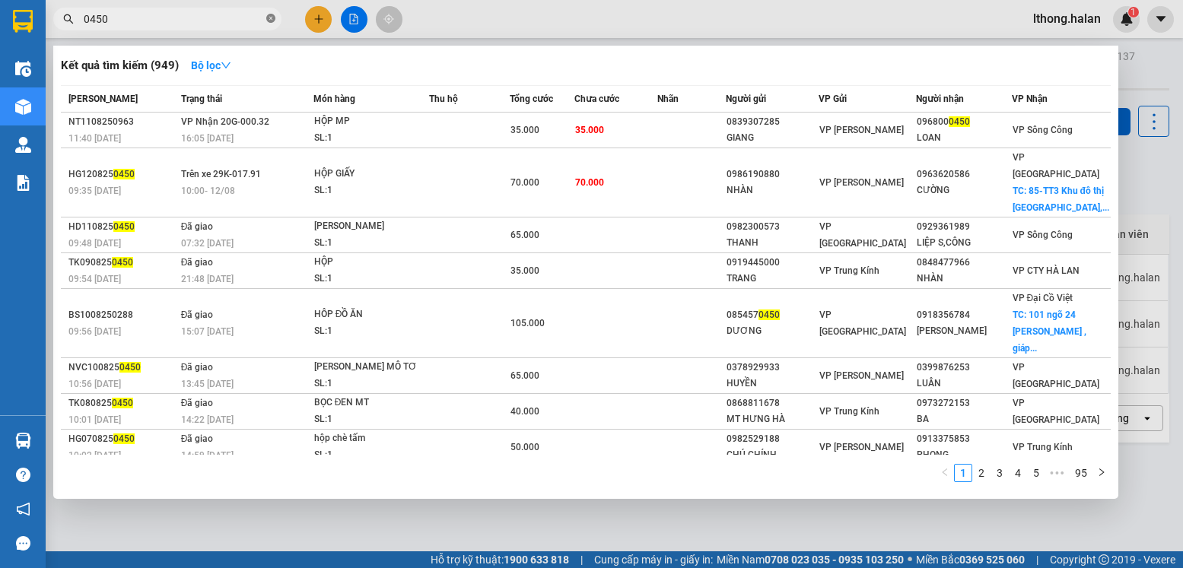
click at [268, 17] on icon "close-circle" at bounding box center [270, 18] width 9 height 9
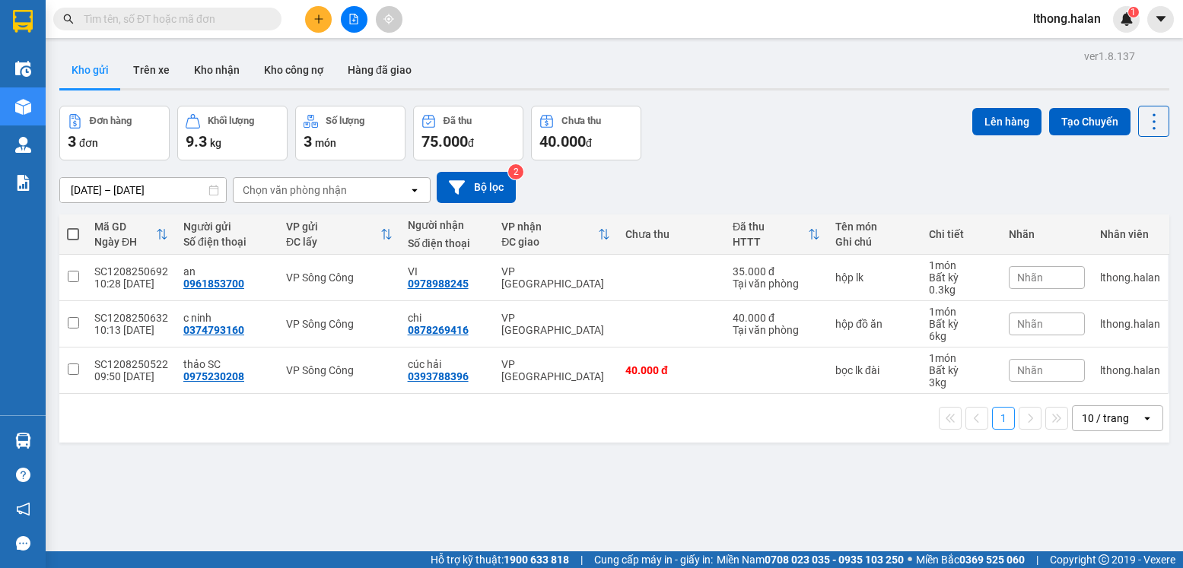
click at [72, 232] on span at bounding box center [73, 234] width 12 height 12
click at [73, 227] on input "checkbox" at bounding box center [73, 227] width 0 height 0
checkbox input "true"
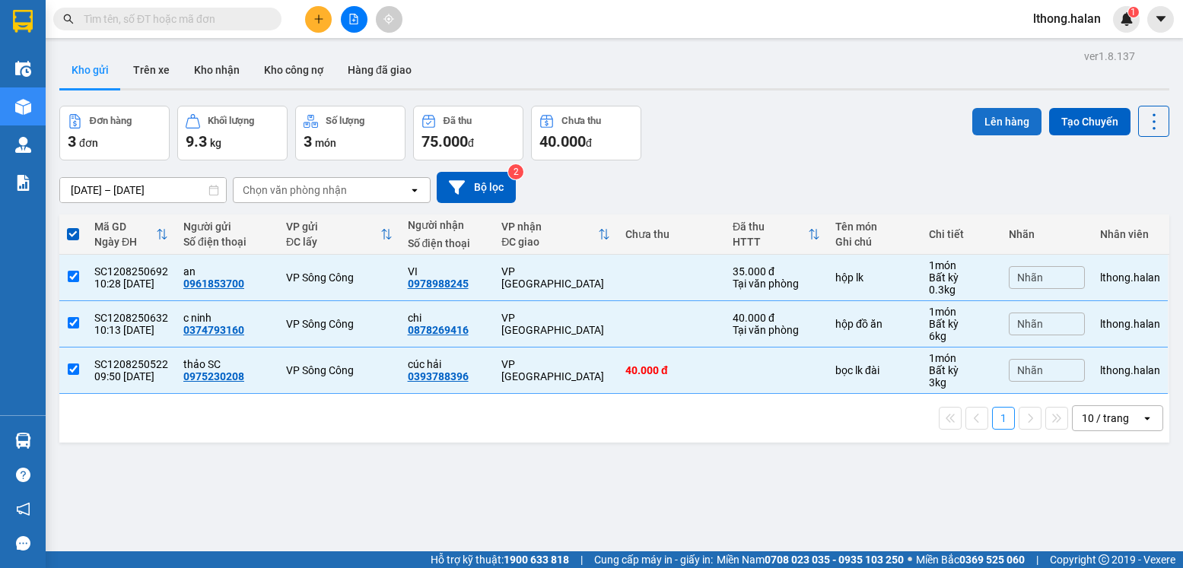
click at [997, 124] on button "Lên hàng" at bounding box center [1006, 121] width 69 height 27
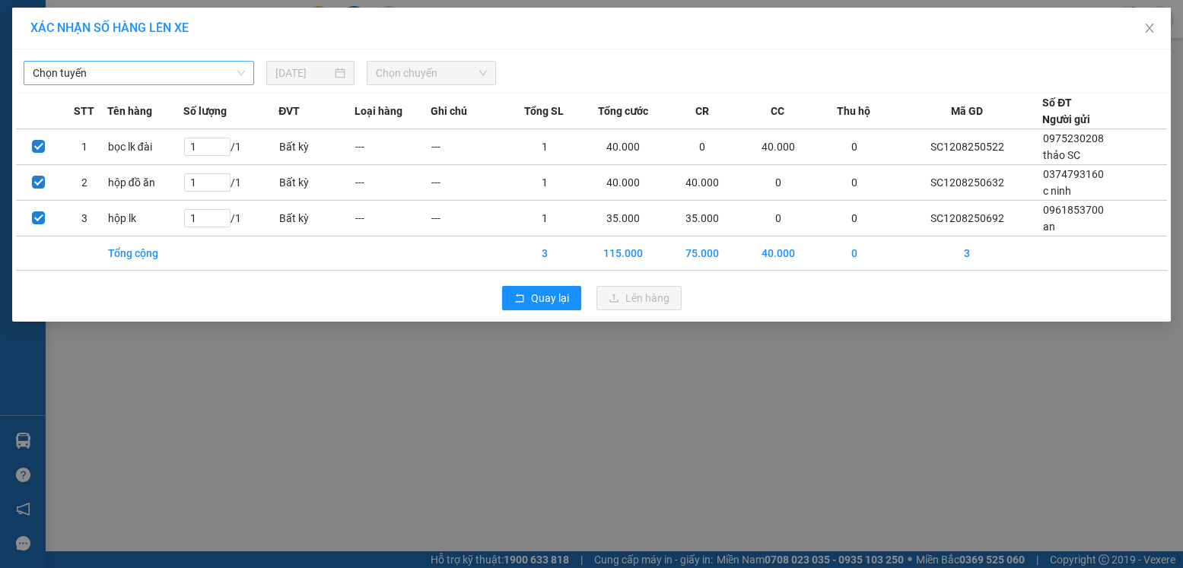
click at [208, 69] on span "Chọn tuyến" at bounding box center [139, 73] width 212 height 23
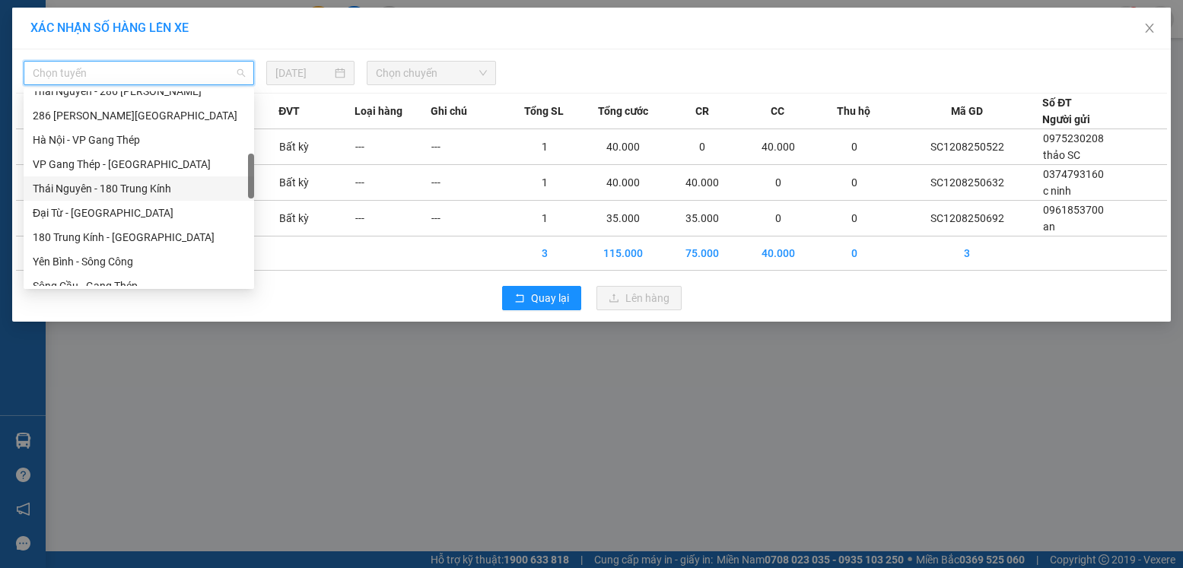
scroll to position [456, 0]
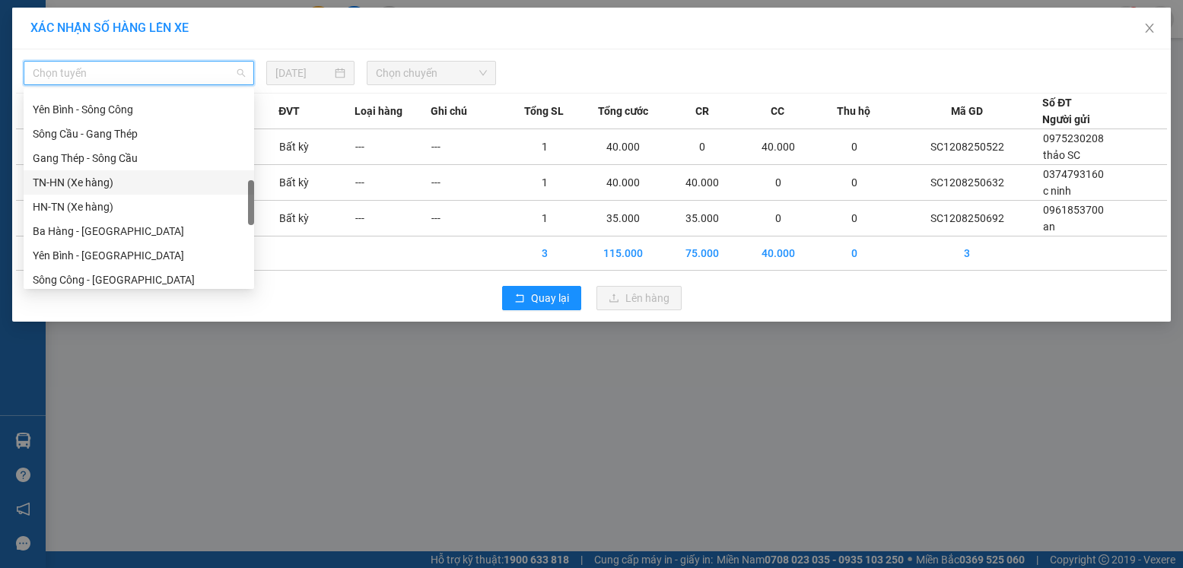
click at [71, 177] on div "TN-HN (Xe hàng)" at bounding box center [139, 182] width 212 height 17
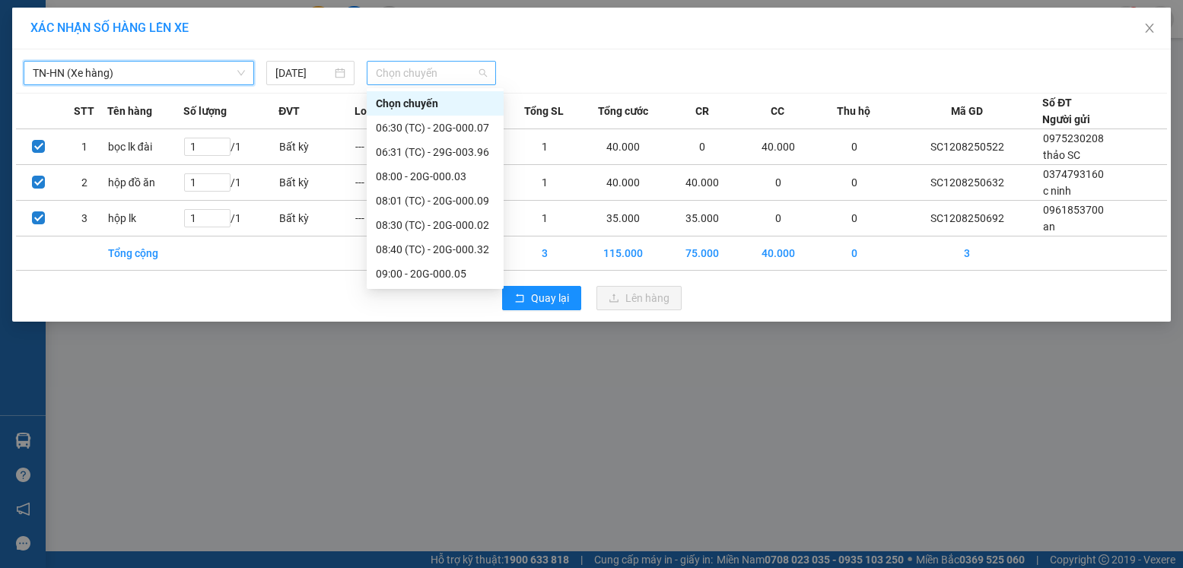
click at [437, 79] on span "Chọn chuyến" at bounding box center [431, 73] width 111 height 23
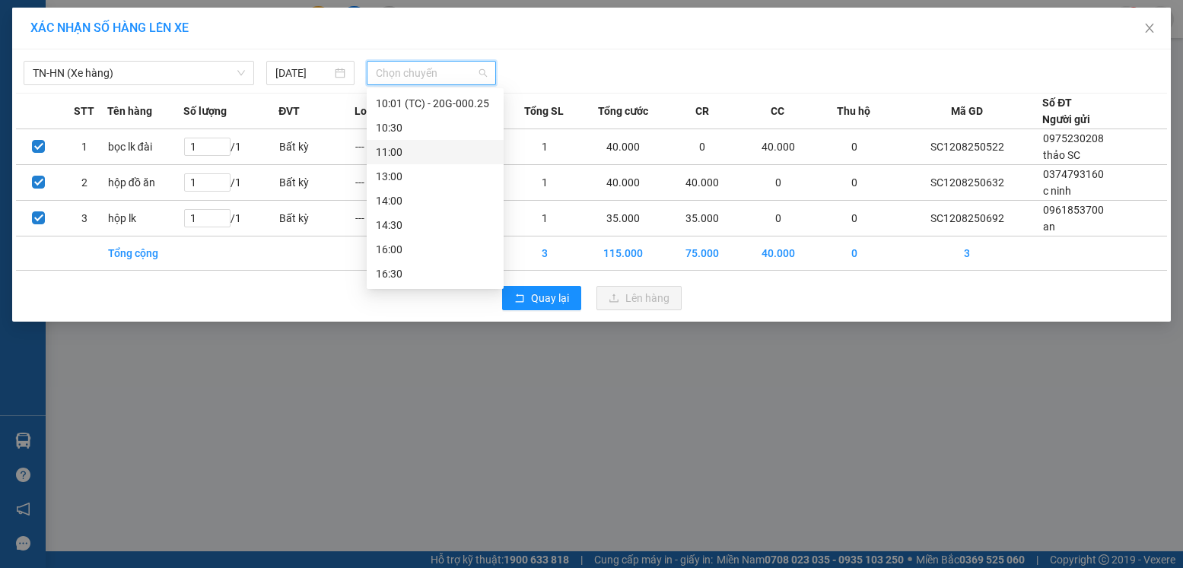
click at [406, 151] on div "11:00" at bounding box center [435, 152] width 119 height 17
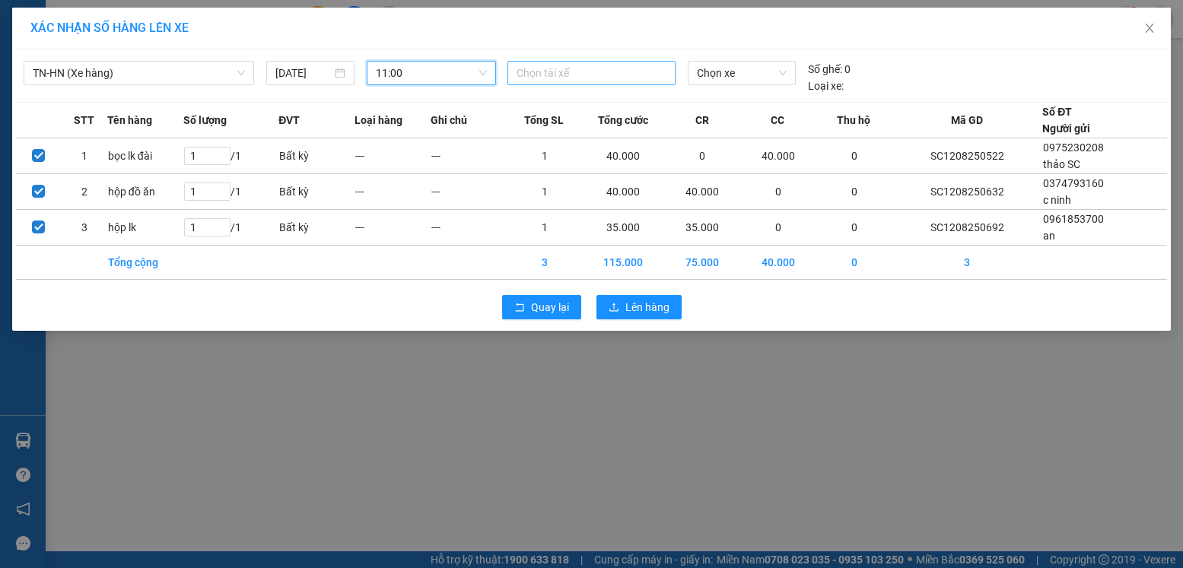
click at [627, 75] on div at bounding box center [591, 73] width 160 height 18
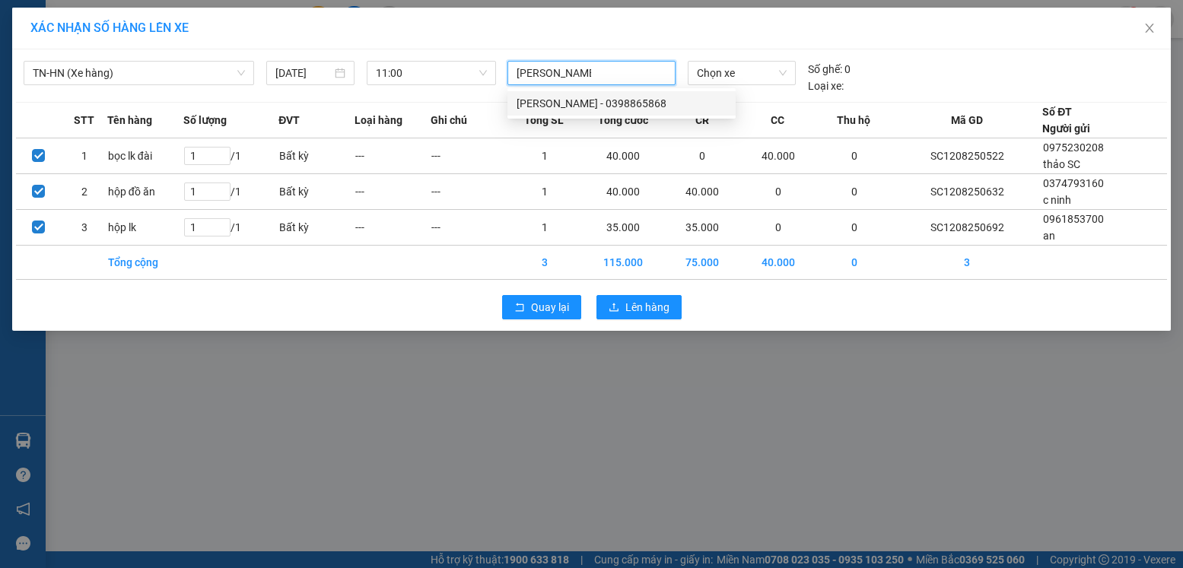
type input "[PERSON_NAME]"
click at [631, 104] on div "[PERSON_NAME] - 0398865868" at bounding box center [621, 103] width 210 height 17
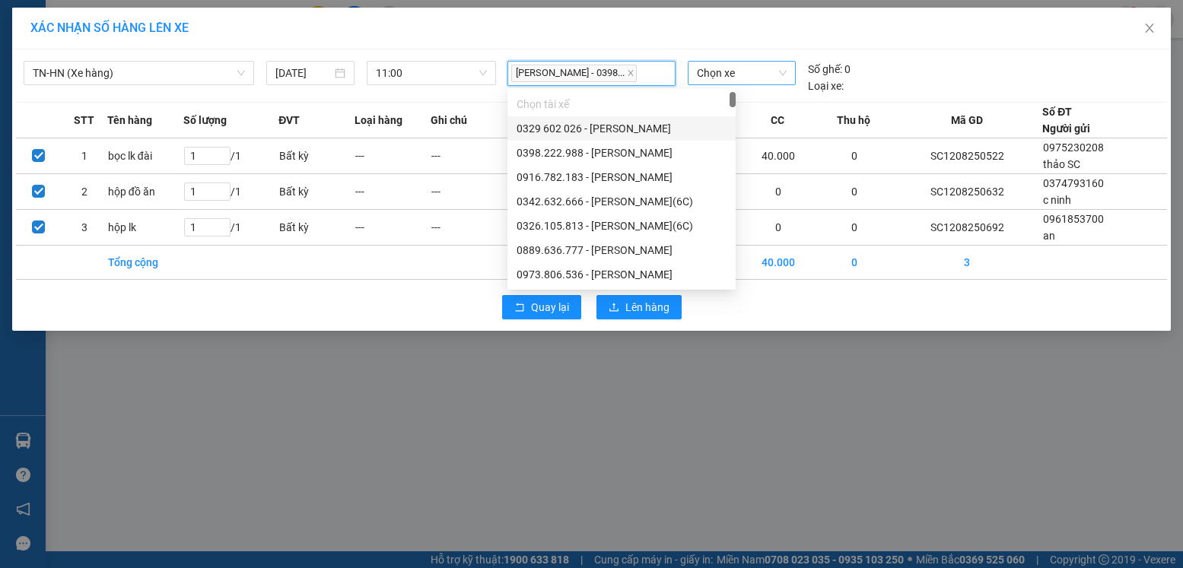
click at [705, 75] on span "Chọn xe" at bounding box center [742, 73] width 90 height 23
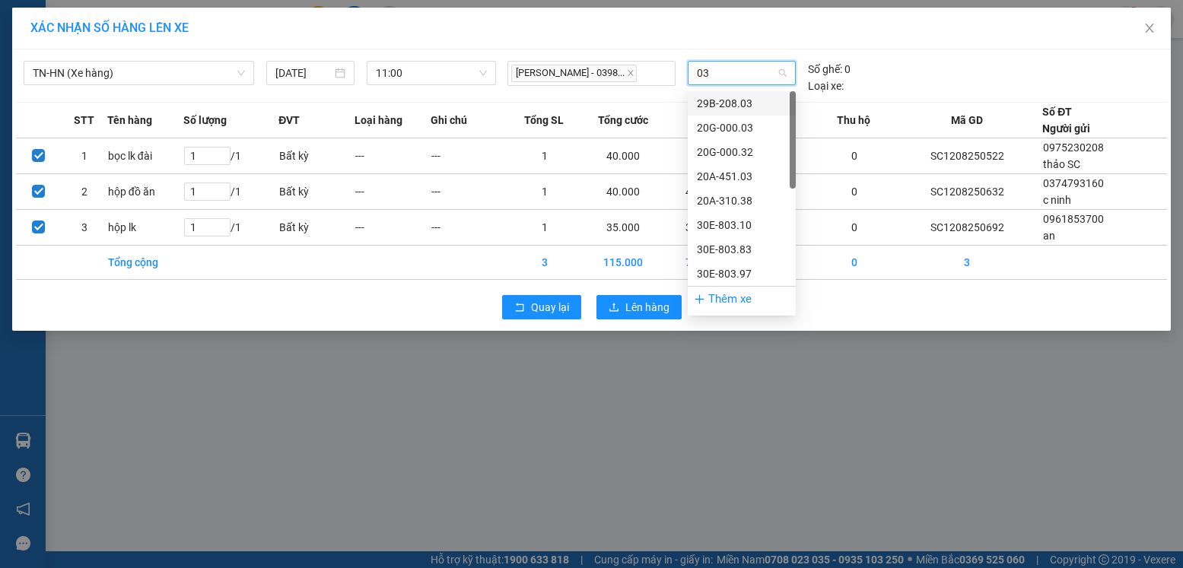
type input "032"
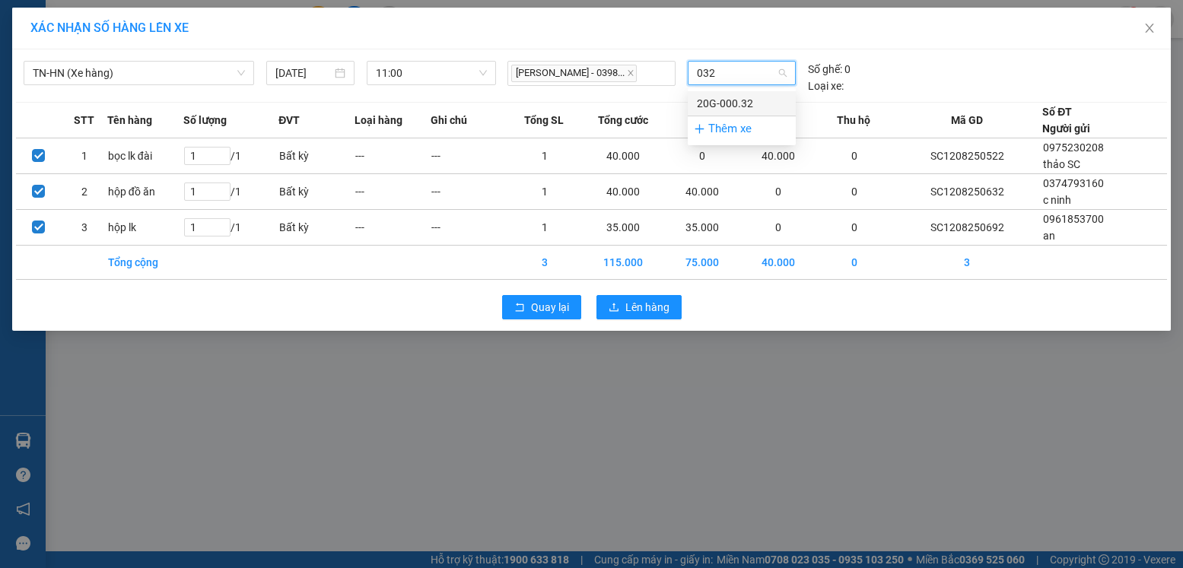
click at [732, 100] on div "20G-000.32" at bounding box center [742, 103] width 90 height 17
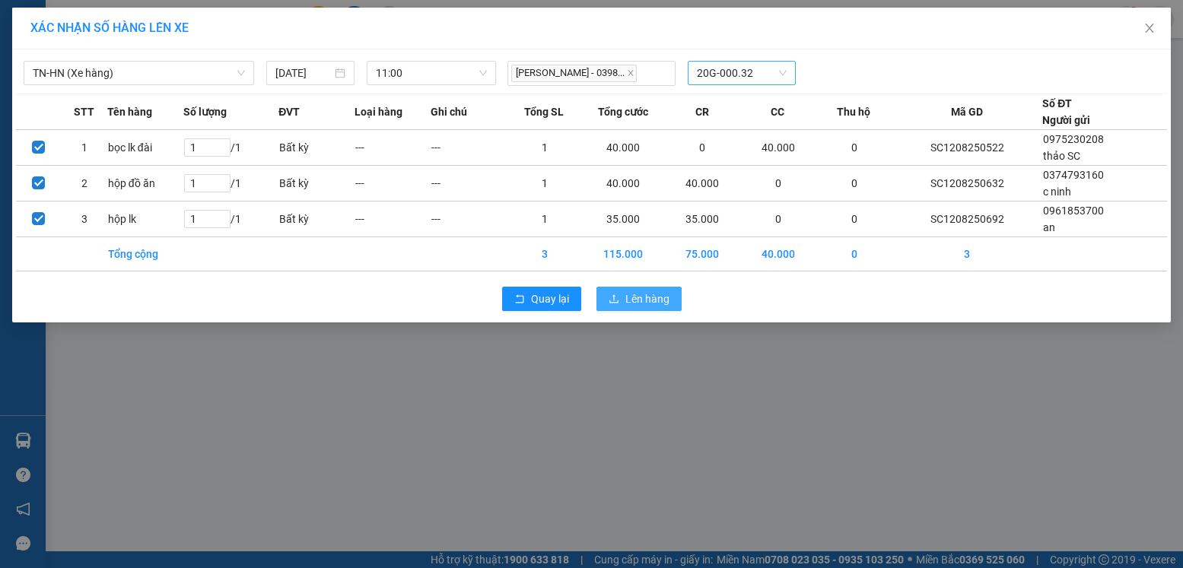
click at [650, 303] on span "Lên hàng" at bounding box center [647, 299] width 44 height 17
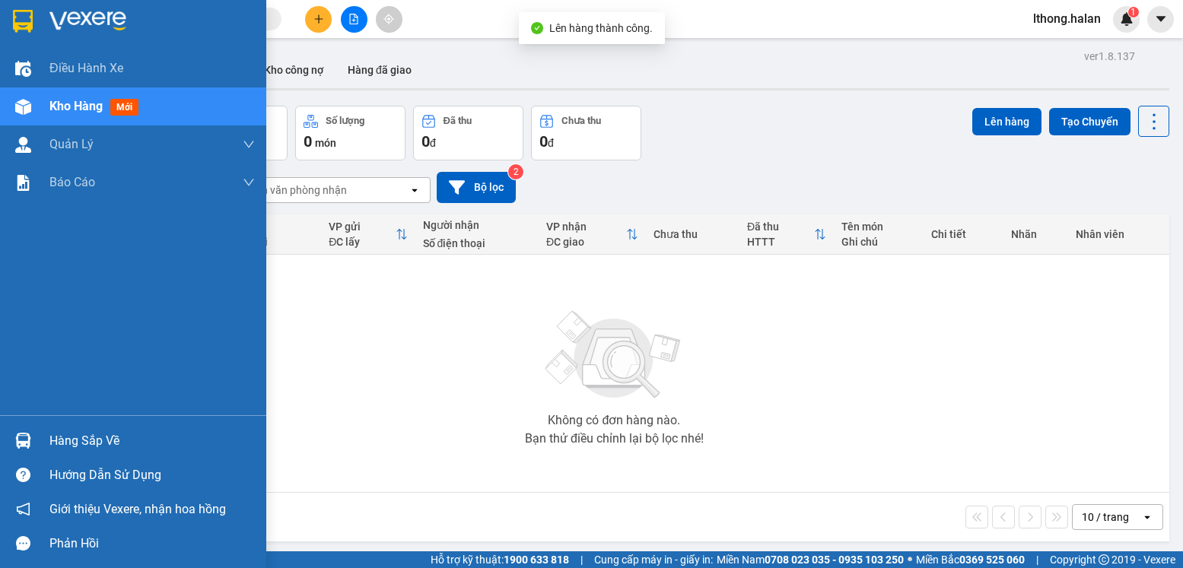
click at [71, 450] on div "Hàng sắp về" at bounding box center [151, 441] width 205 height 23
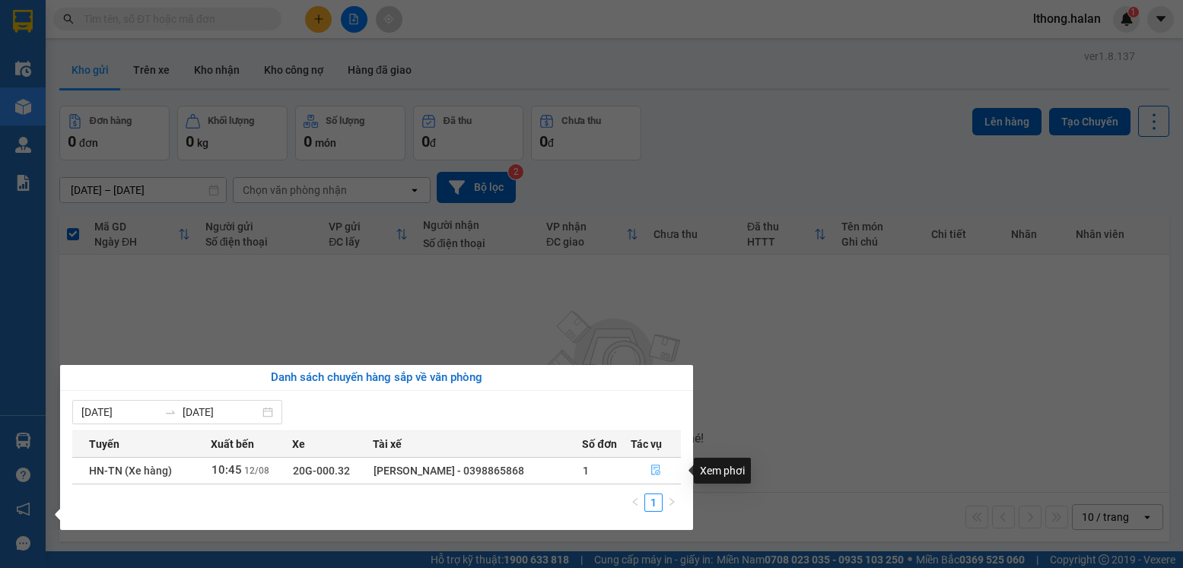
click at [655, 472] on icon "file-done" at bounding box center [655, 470] width 11 height 11
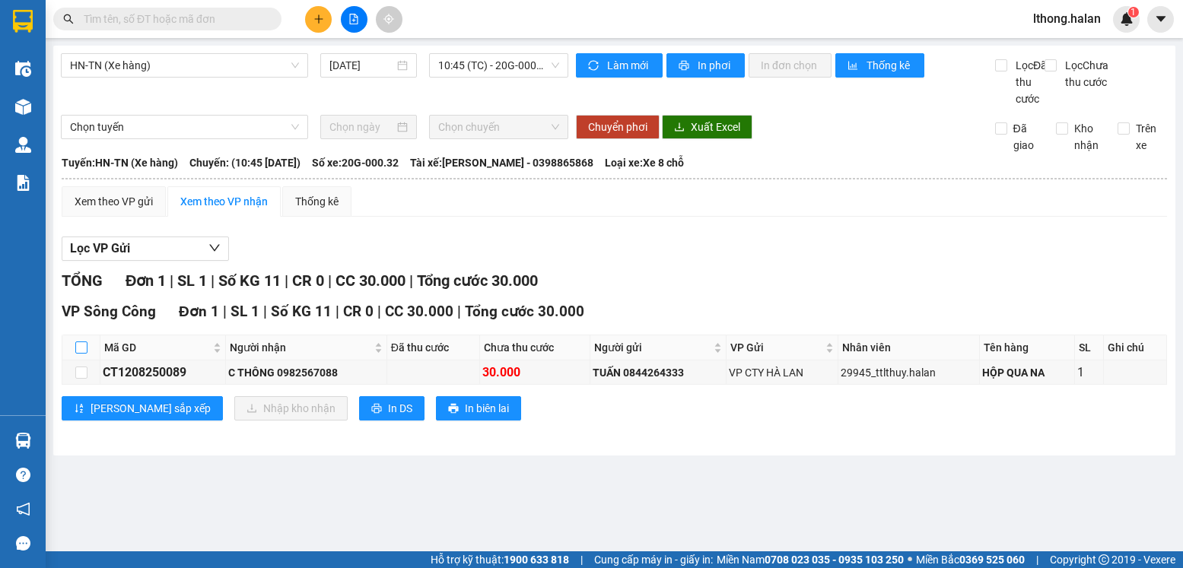
click at [79, 354] on input "checkbox" at bounding box center [81, 348] width 12 height 12
checkbox input "true"
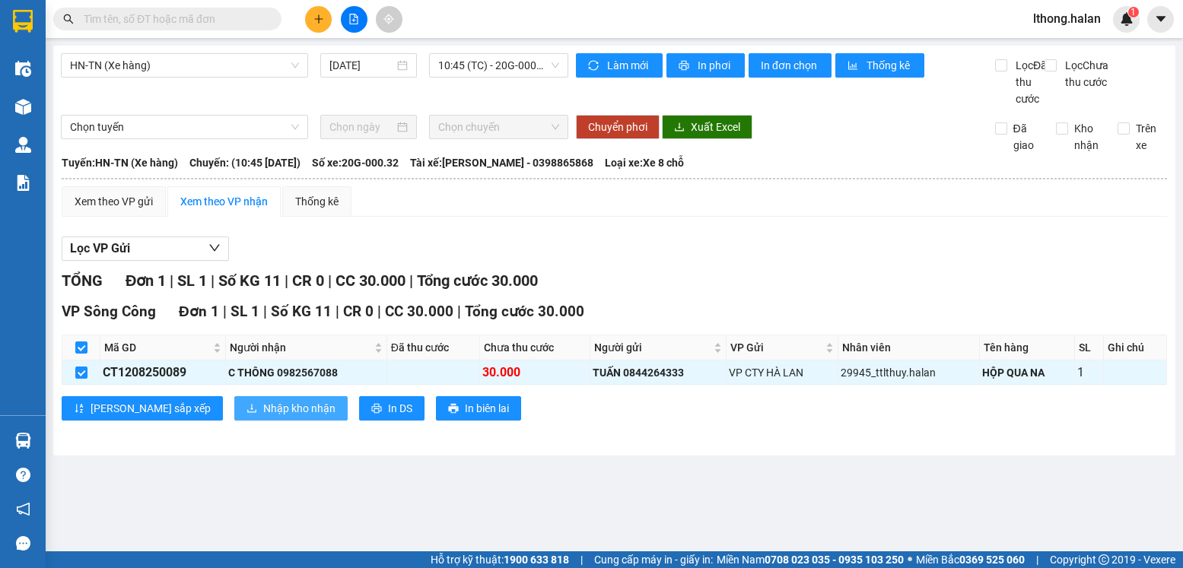
click at [263, 417] on span "Nhập kho nhận" at bounding box center [299, 408] width 72 height 17
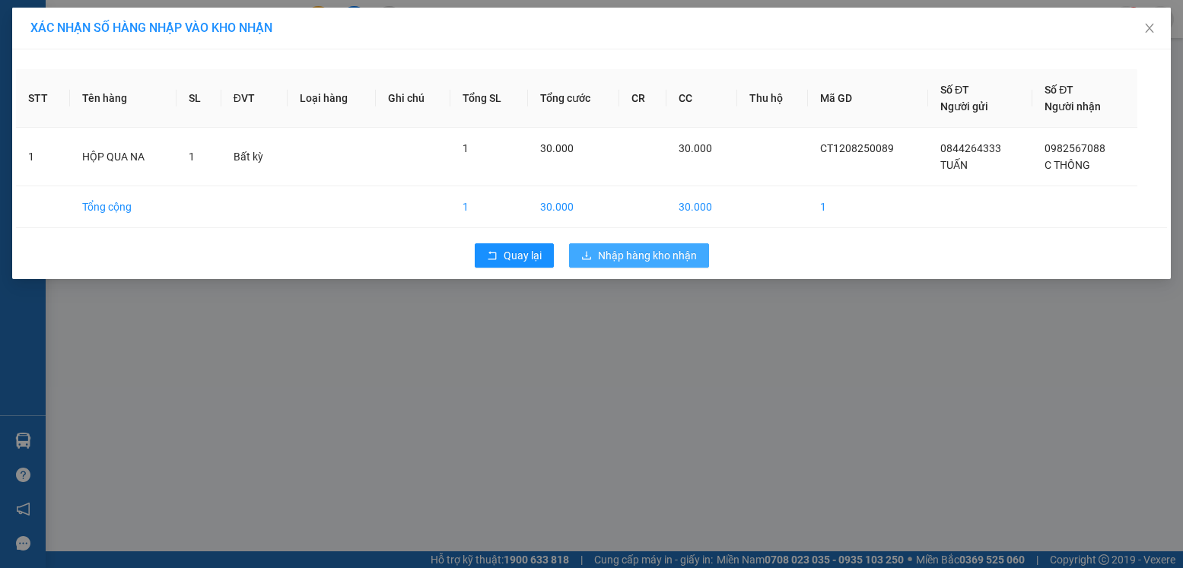
click at [615, 259] on span "Nhập hàng kho nhận" at bounding box center [647, 255] width 99 height 17
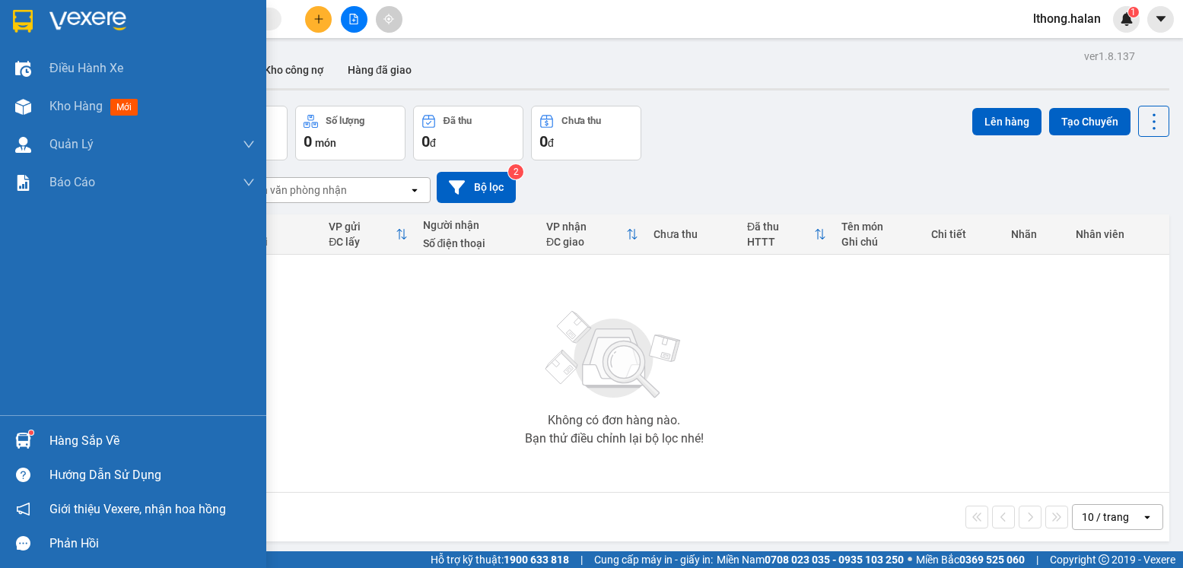
click at [85, 443] on div "Hàng sắp về" at bounding box center [151, 441] width 205 height 23
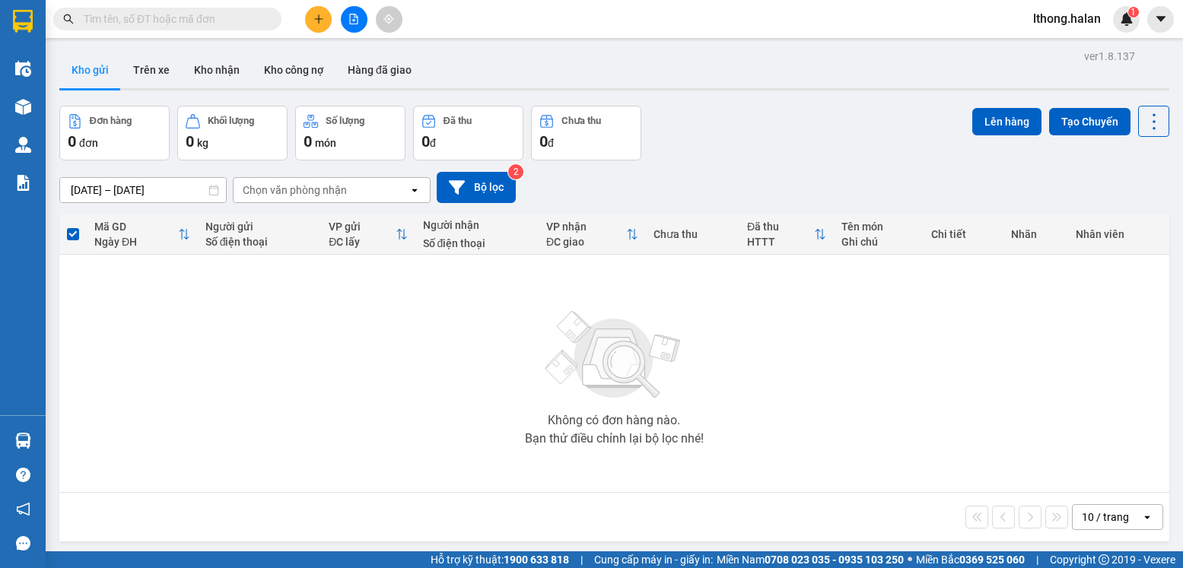
click at [855, 351] on section "Kết quả tìm kiếm ( 949 ) Bộ lọc Mã ĐH Trạng thái Món hàng Thu hộ Tổng cước Chưa…" at bounding box center [591, 284] width 1183 height 568
click at [213, 75] on button "Kho nhận" at bounding box center [217, 70] width 70 height 37
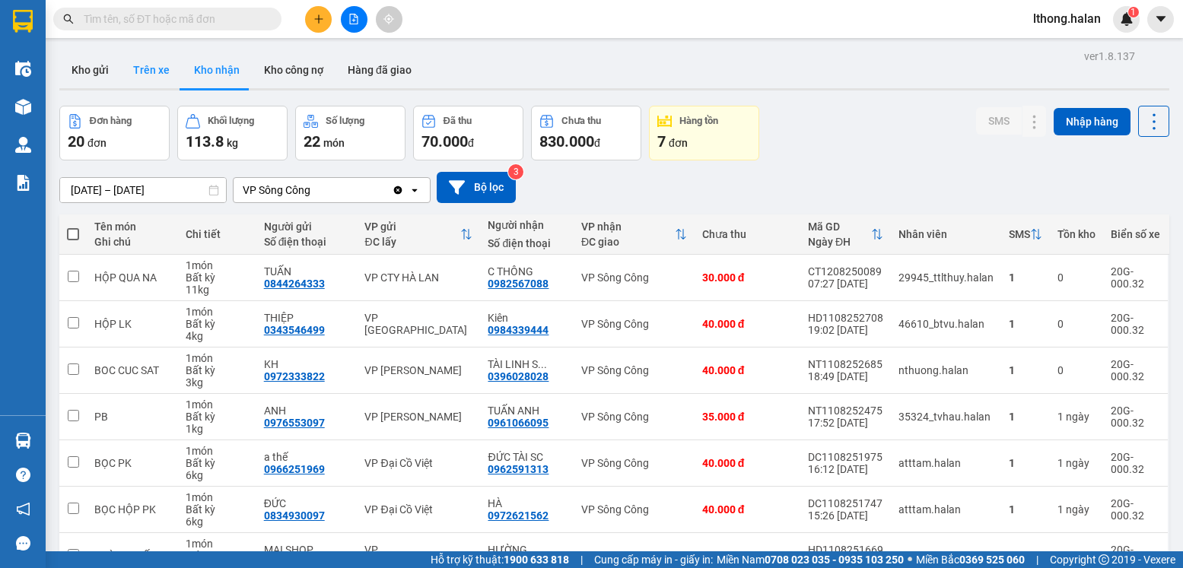
click at [137, 62] on button "Trên xe" at bounding box center [151, 70] width 61 height 37
type input "[DATE] – [DATE]"
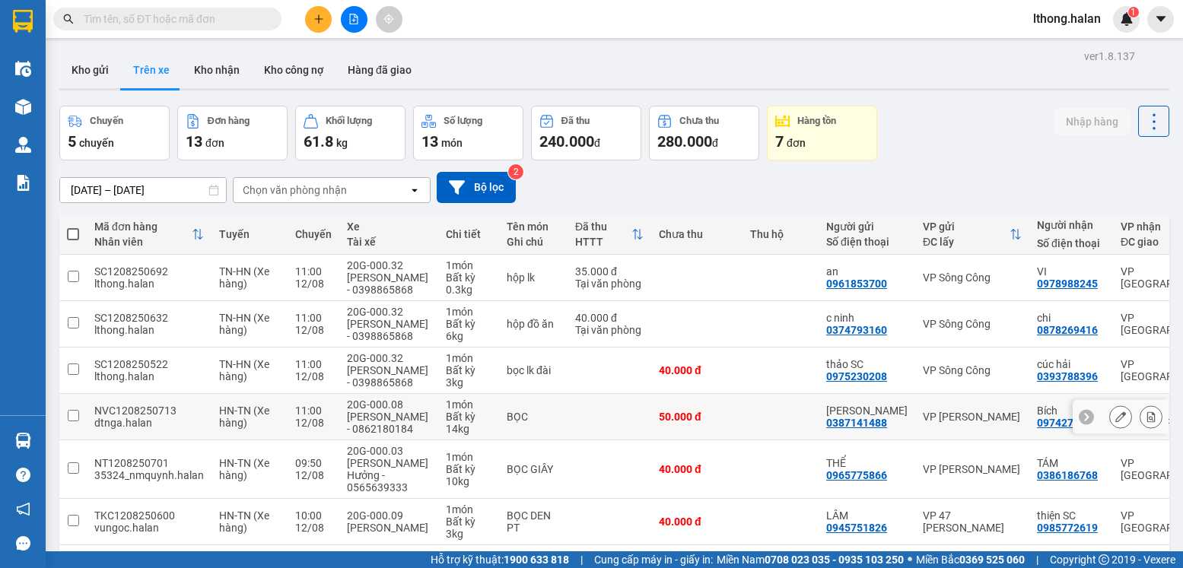
scroll to position [248, 0]
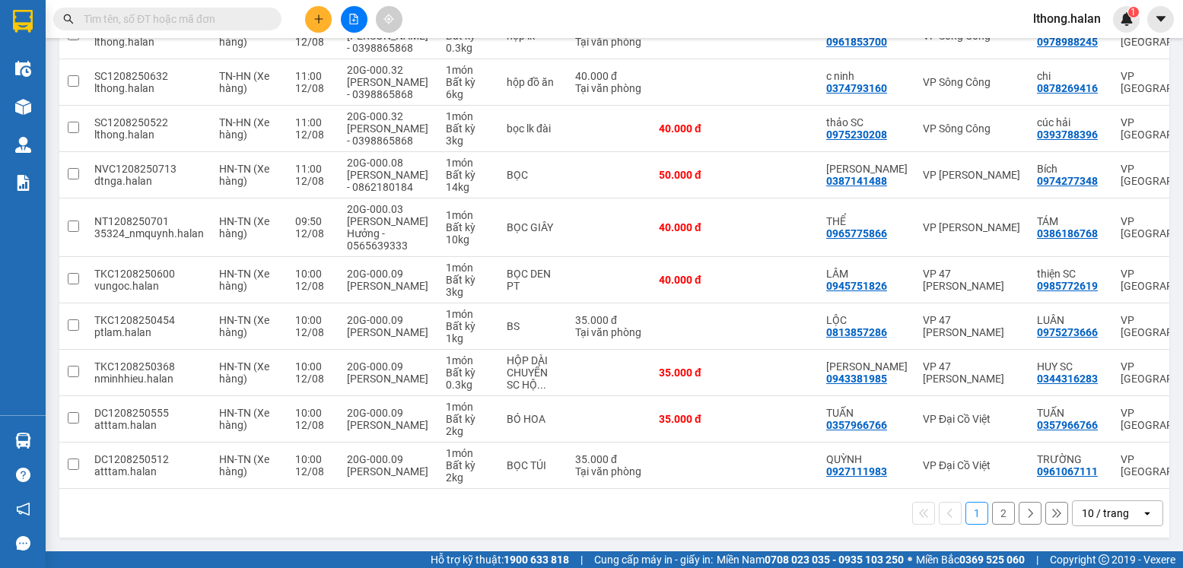
click at [992, 513] on button "2" at bounding box center [1003, 513] width 23 height 23
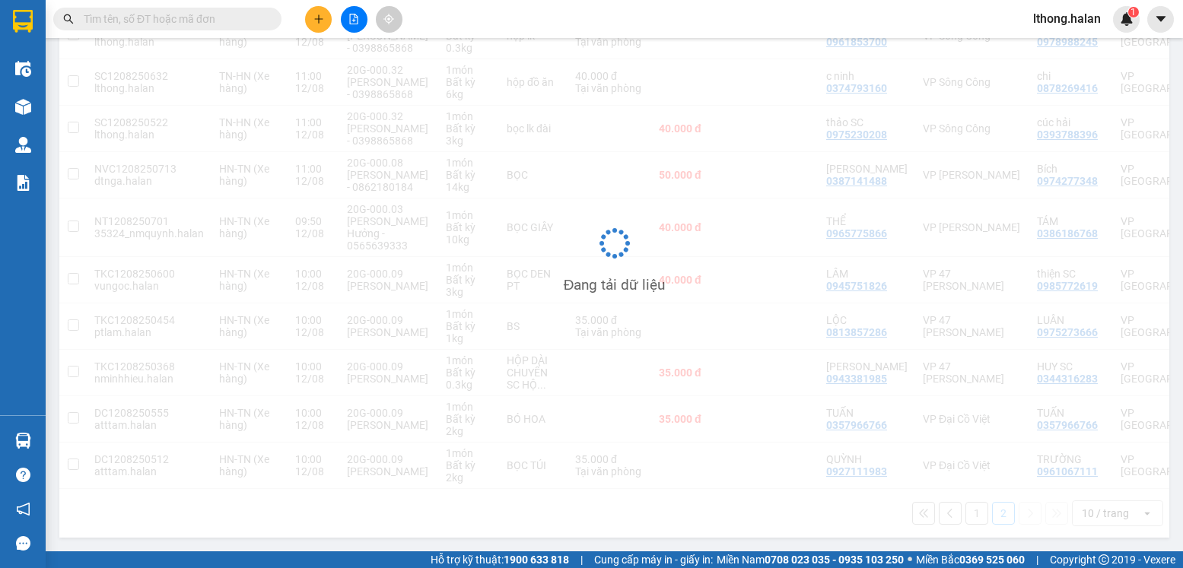
scroll to position [70, 0]
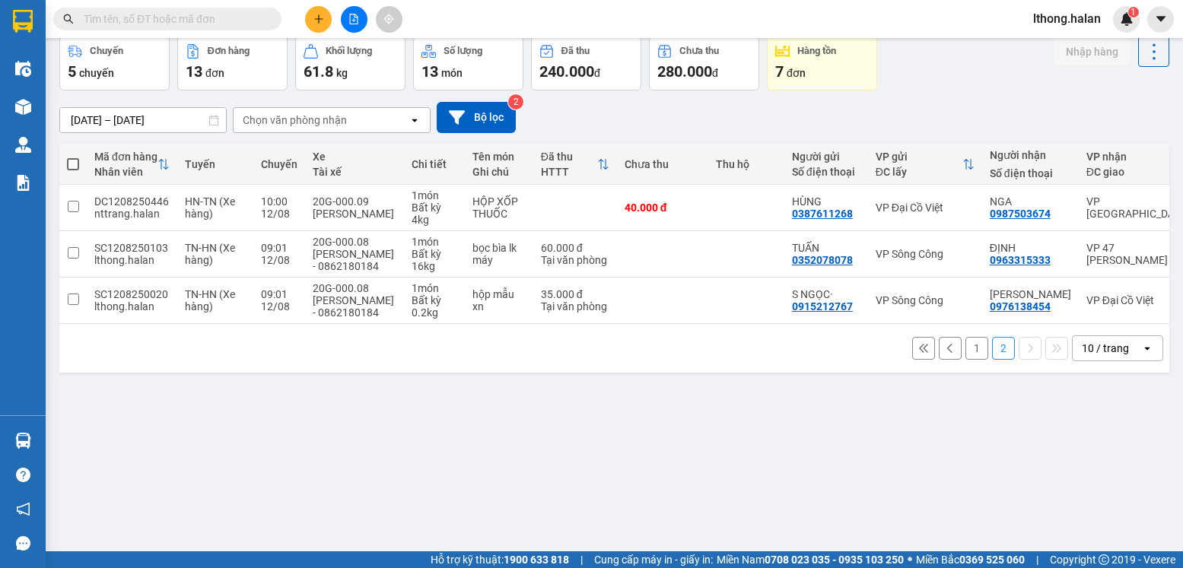
click at [992, 360] on button "2" at bounding box center [1003, 348] width 23 height 23
click at [971, 360] on button "1" at bounding box center [976, 348] width 23 height 23
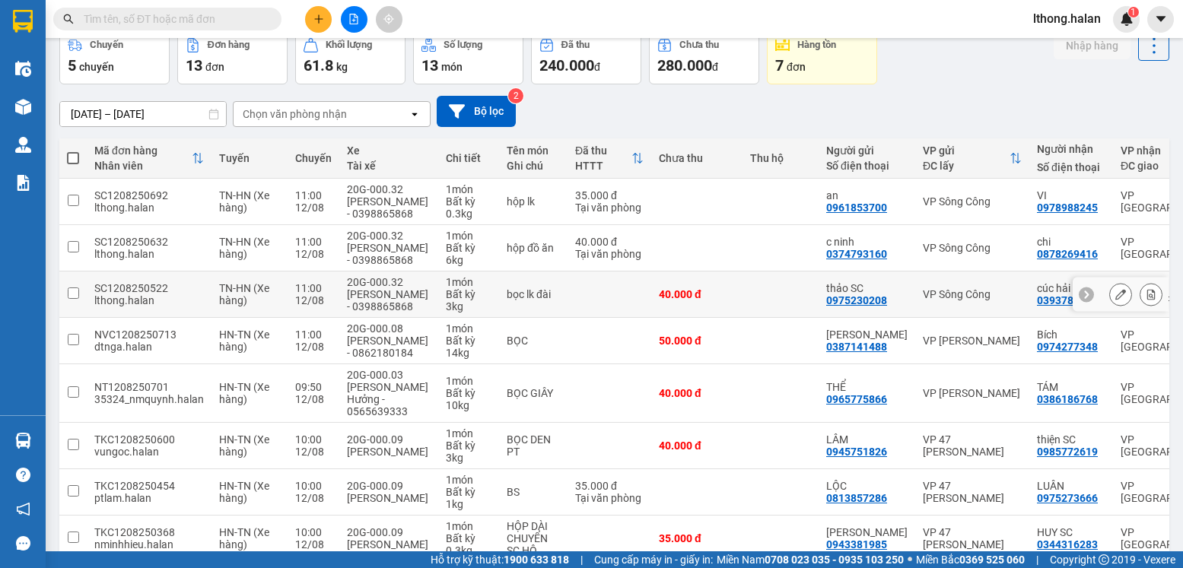
scroll to position [0, 0]
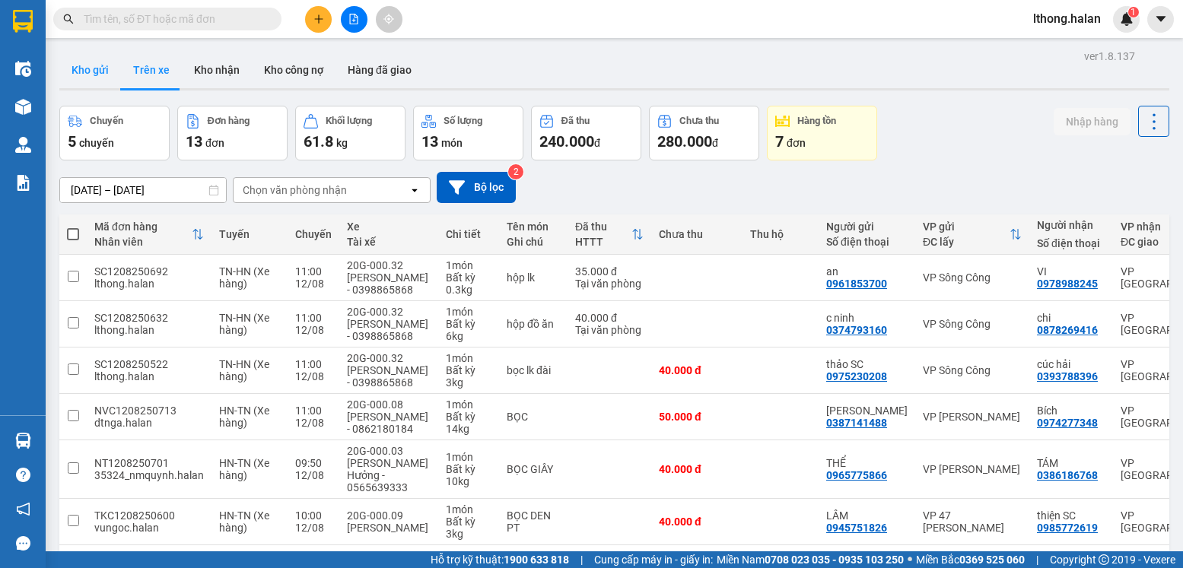
click at [91, 75] on button "Kho gửi" at bounding box center [90, 70] width 62 height 37
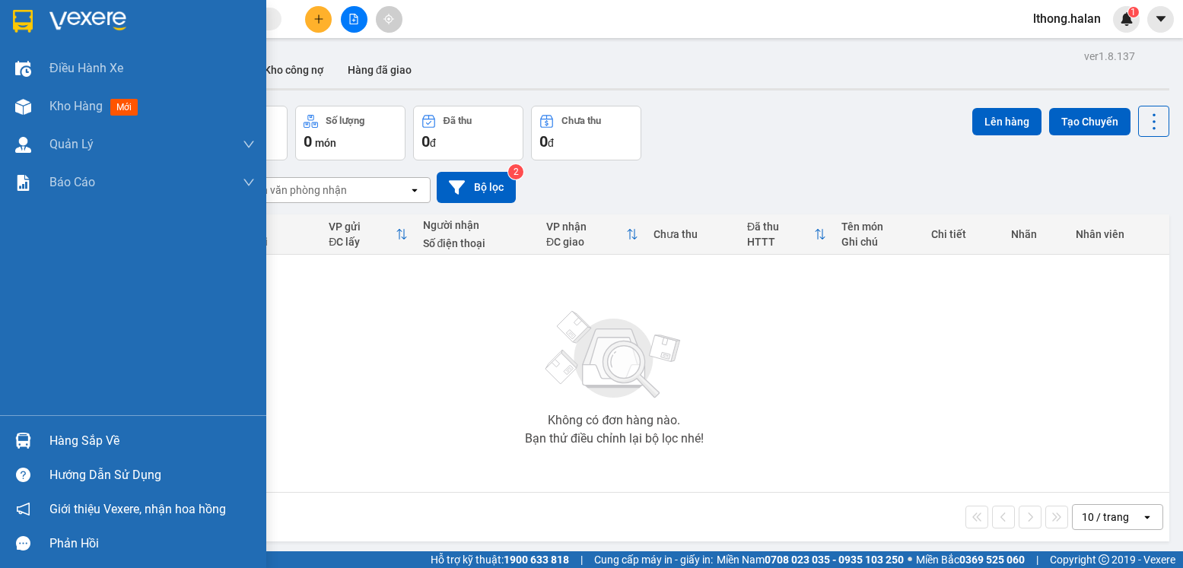
click at [67, 437] on div "Hàng sắp về" at bounding box center [151, 441] width 205 height 23
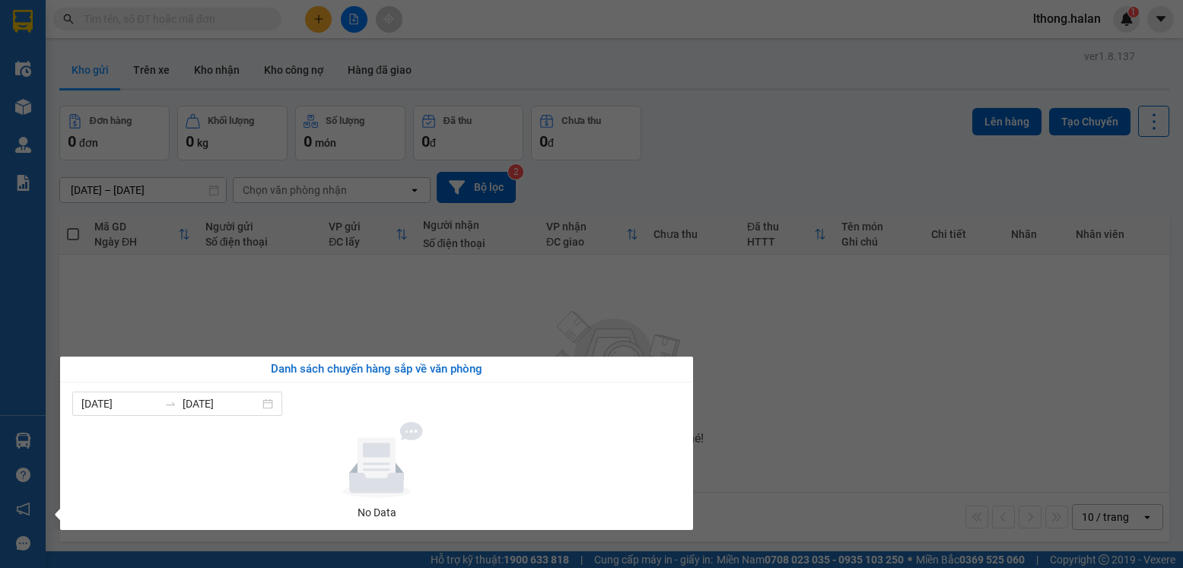
click at [937, 402] on section "Kết quả tìm kiếm ( 949 ) Bộ lọc Mã ĐH Trạng thái Món hàng Thu hộ Tổng cước Chưa…" at bounding box center [591, 284] width 1183 height 568
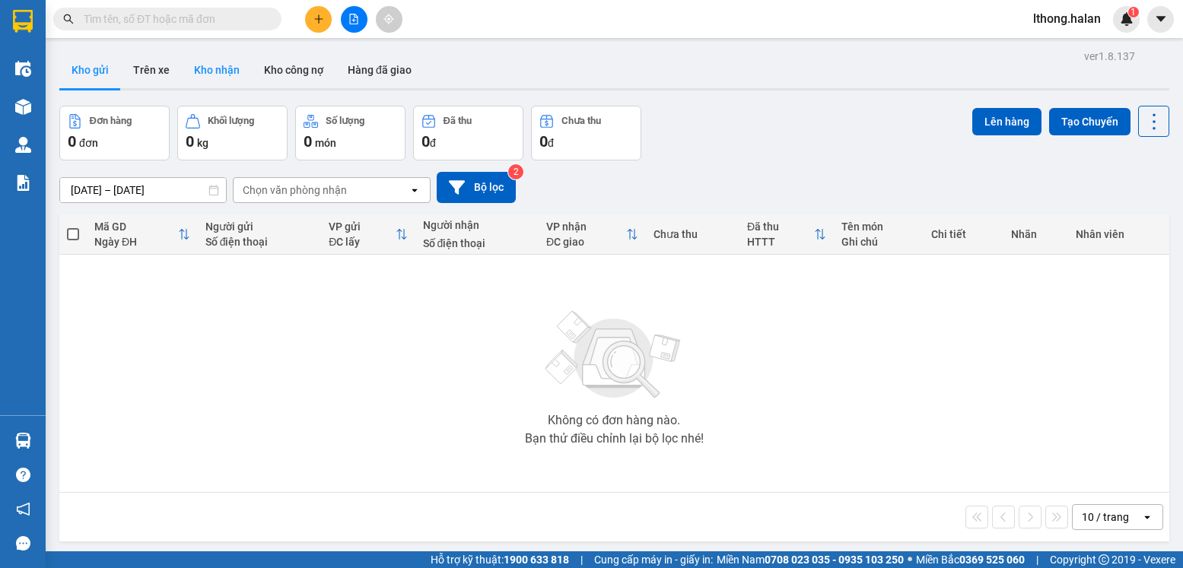
click at [217, 75] on button "Kho nhận" at bounding box center [217, 70] width 70 height 37
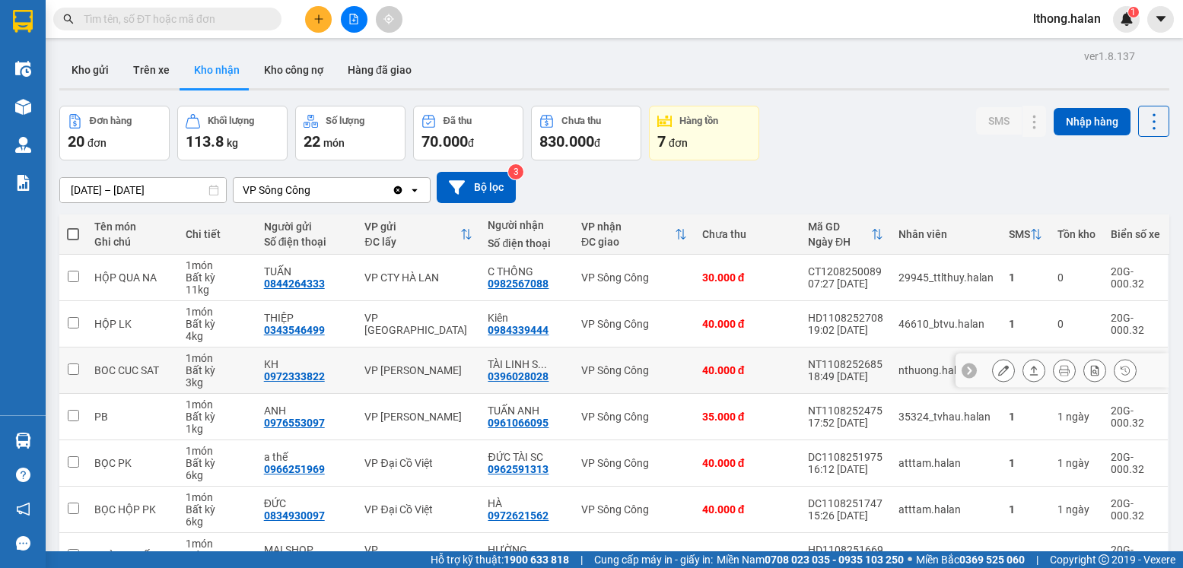
scroll to position [230, 0]
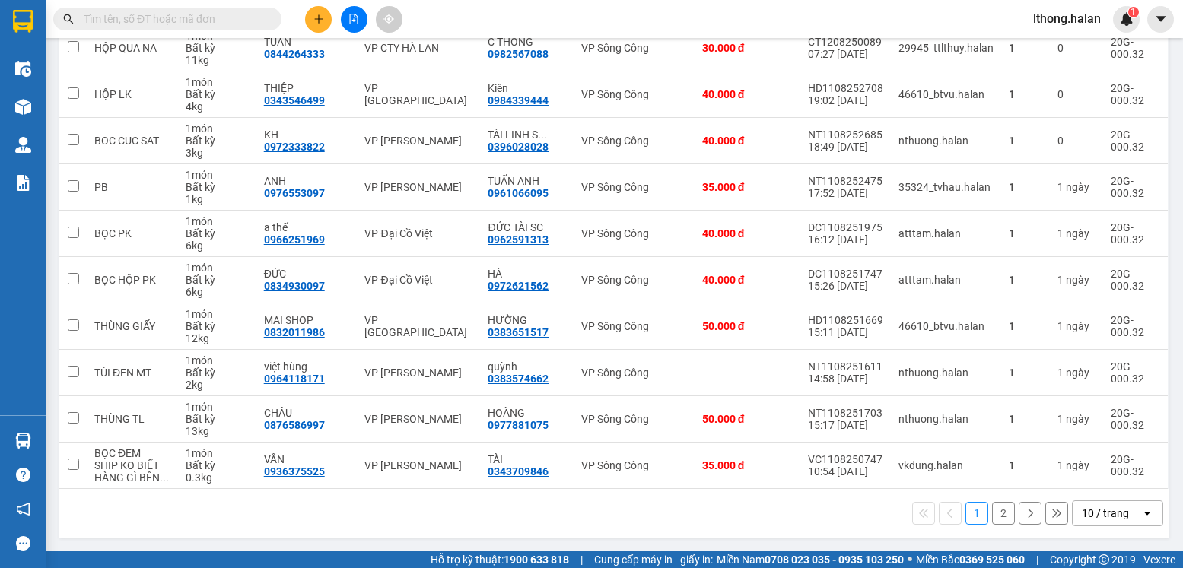
click at [227, 19] on input "text" at bounding box center [174, 19] width 180 height 17
click at [227, 18] on input "text" at bounding box center [174, 19] width 180 height 17
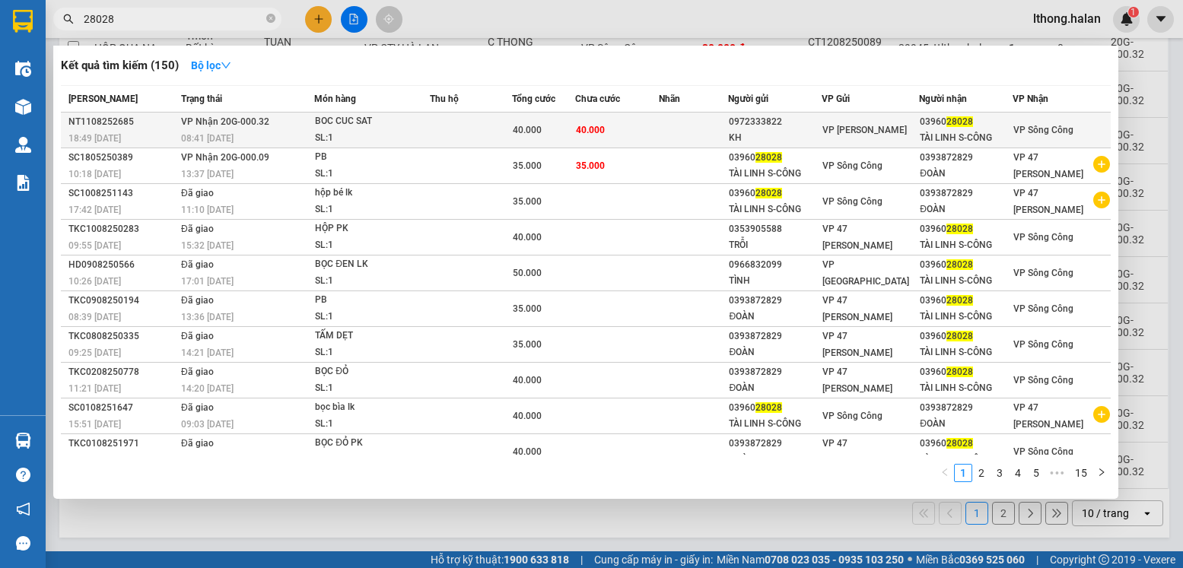
type input "28028"
click at [675, 122] on td at bounding box center [693, 131] width 69 height 36
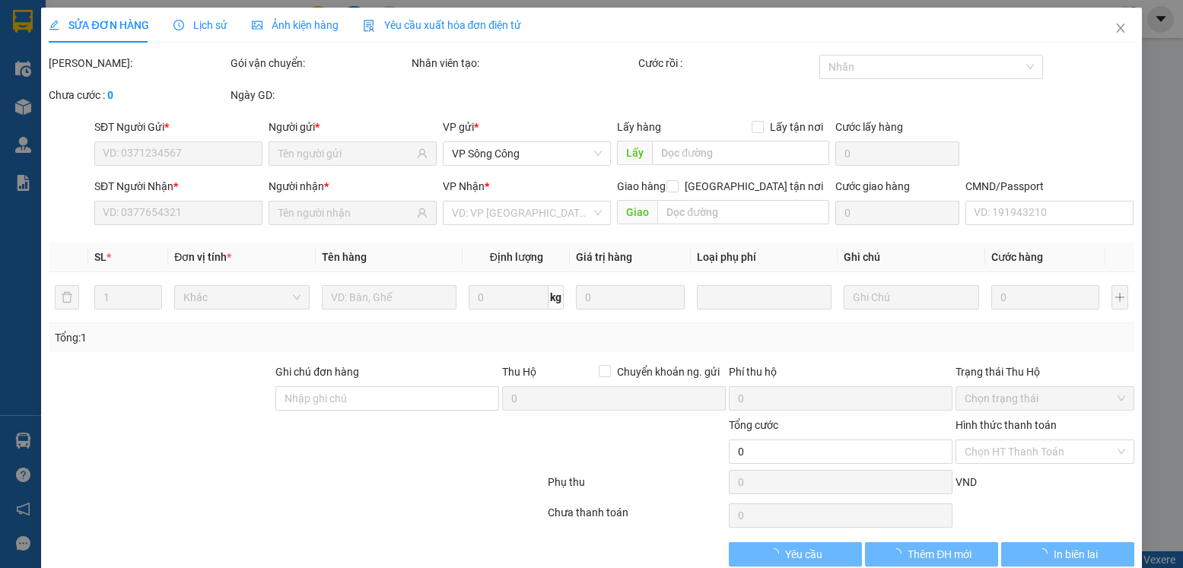
type input "0972333822"
type input "KH"
type input "0396028028"
type input "TÀI LINH S-CÔNG"
type input "40.000"
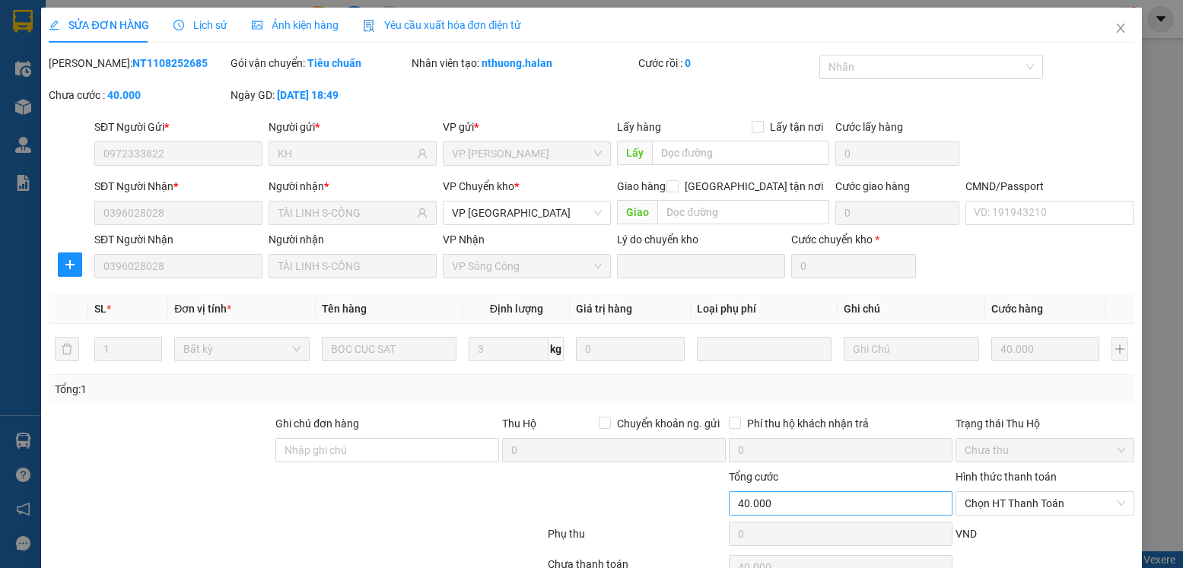
scroll to position [80, 0]
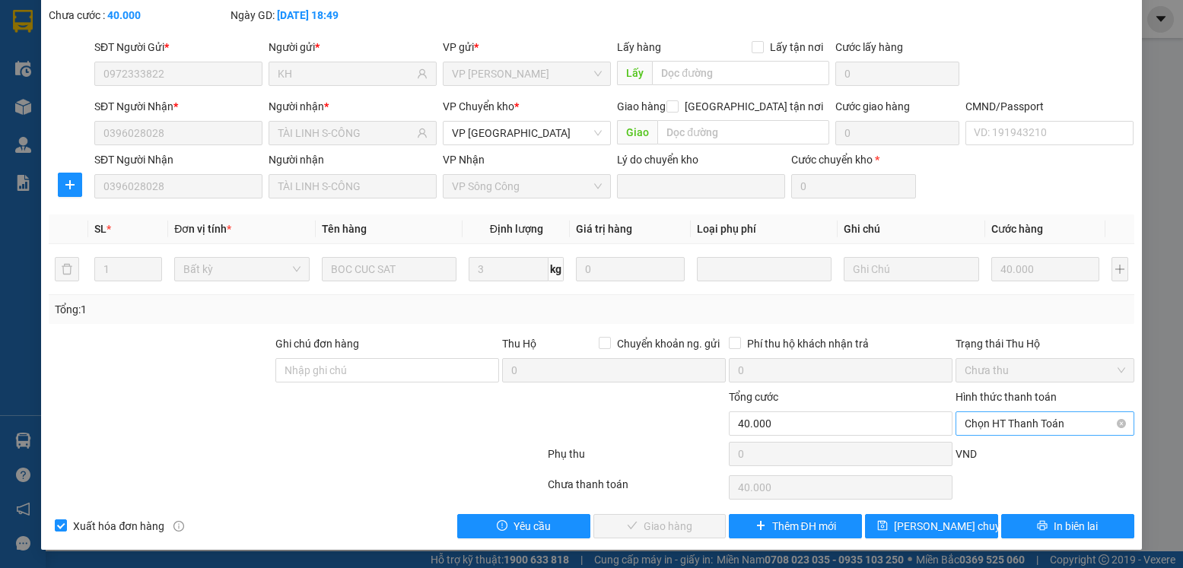
click at [1065, 427] on span "Chọn HT Thanh Toán" at bounding box center [1044, 423] width 160 height 23
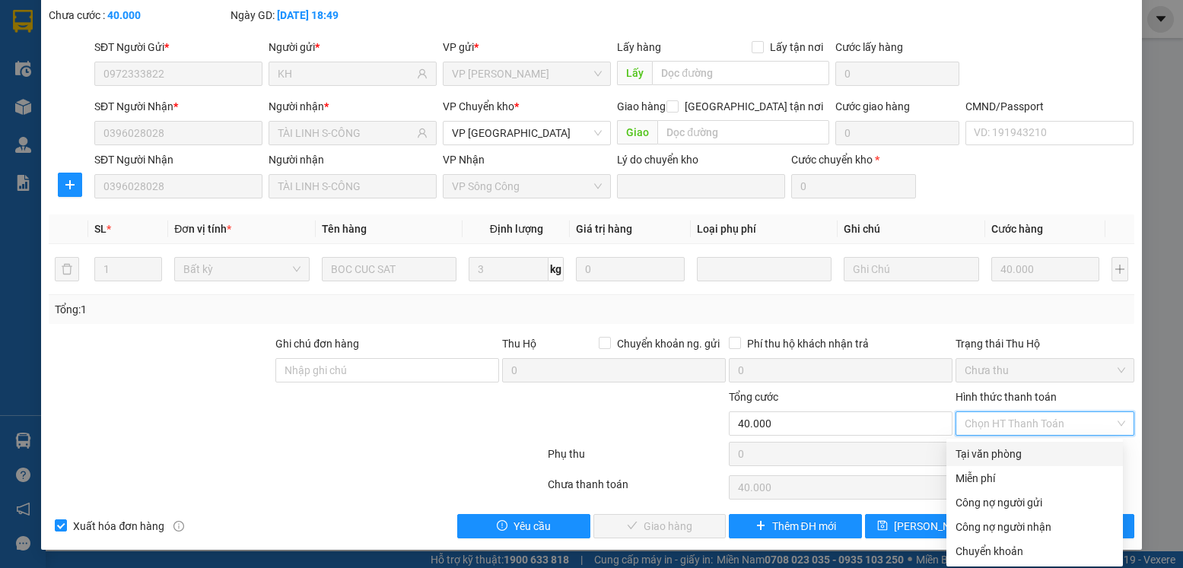
click at [1022, 459] on div "Tại văn phòng" at bounding box center [1034, 454] width 158 height 17
type input "0"
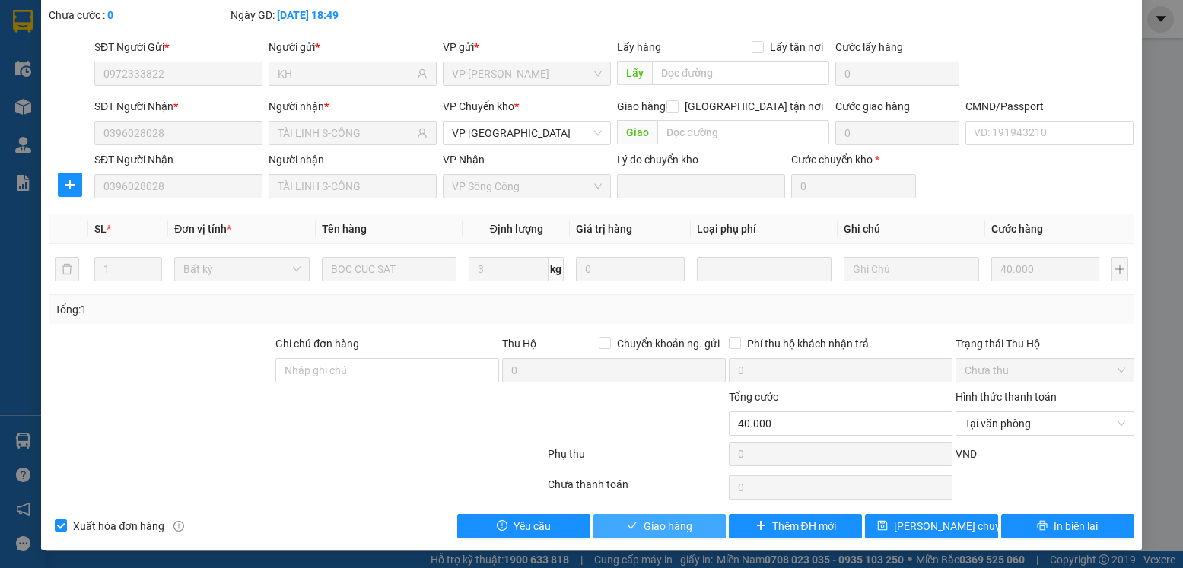
click at [682, 527] on span "Giao hàng" at bounding box center [667, 526] width 49 height 17
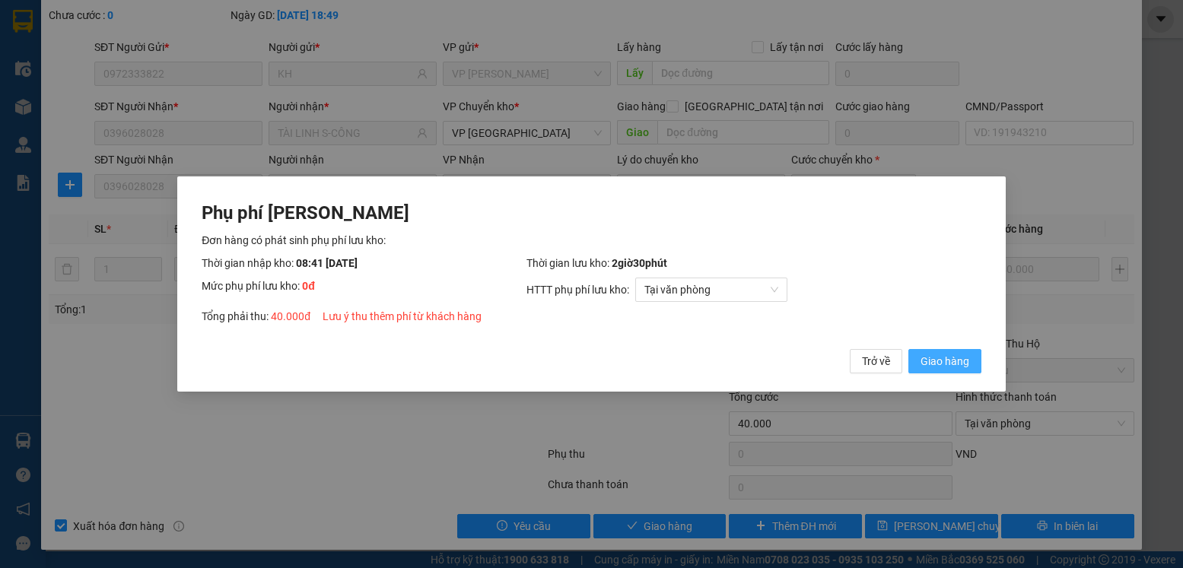
click at [924, 356] on span "Giao hàng" at bounding box center [944, 361] width 49 height 17
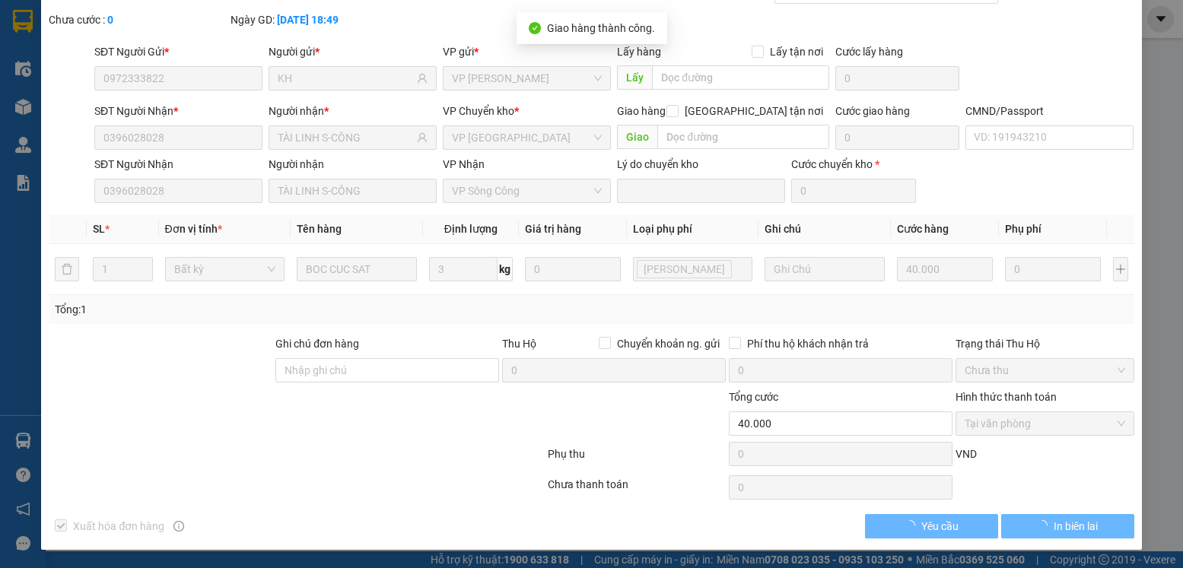
scroll to position [0, 0]
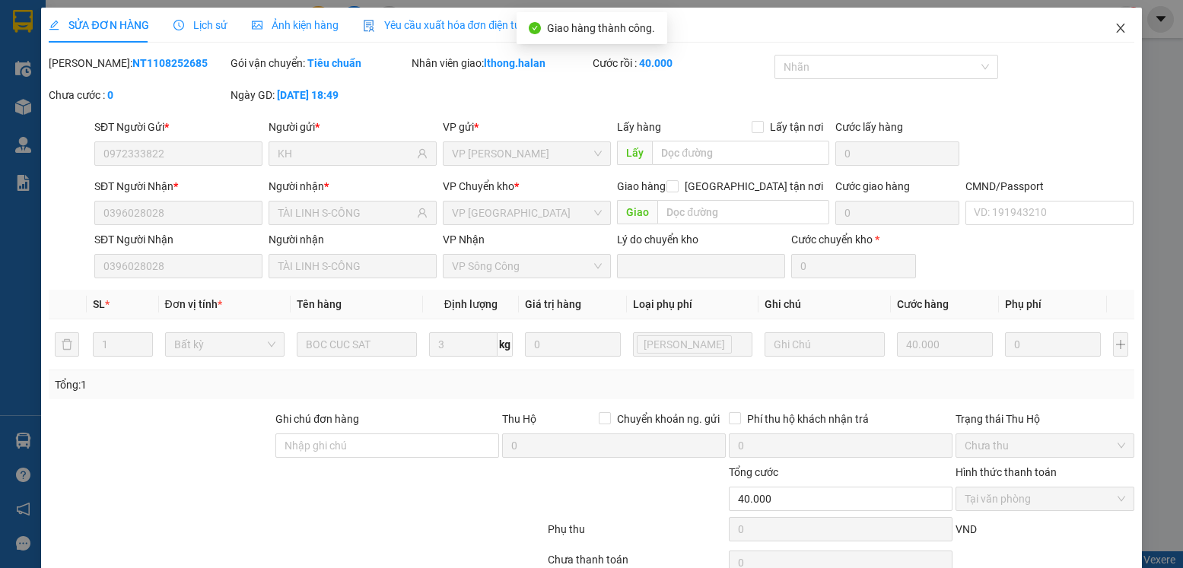
click at [1114, 30] on icon "close" at bounding box center [1120, 28] width 12 height 12
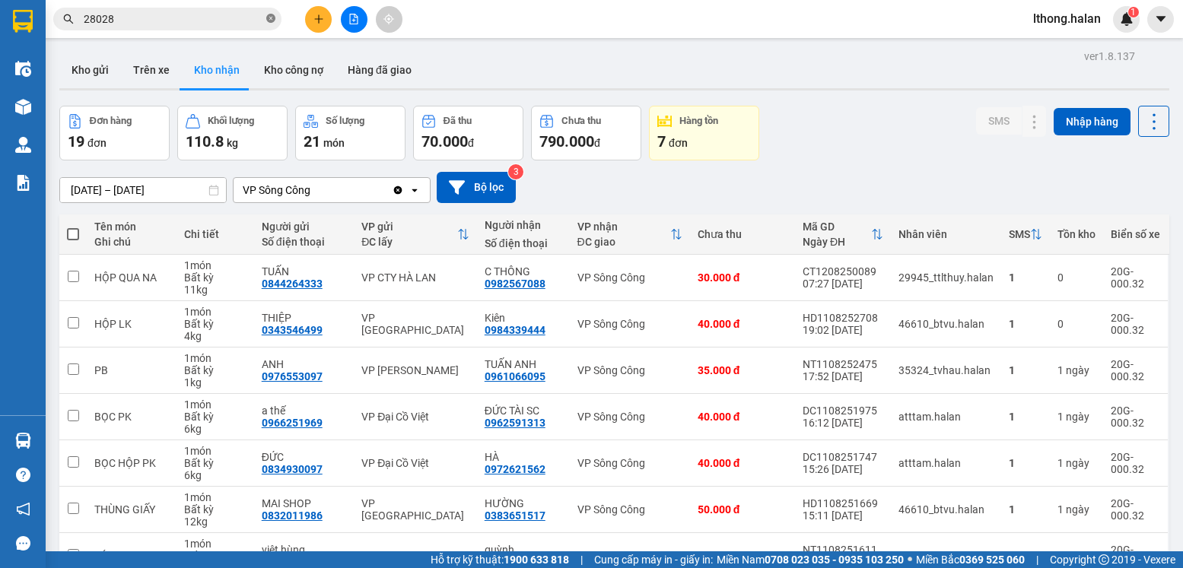
click at [270, 24] on span at bounding box center [270, 19] width 9 height 14
click at [99, 68] on button "Kho gửi" at bounding box center [90, 70] width 62 height 37
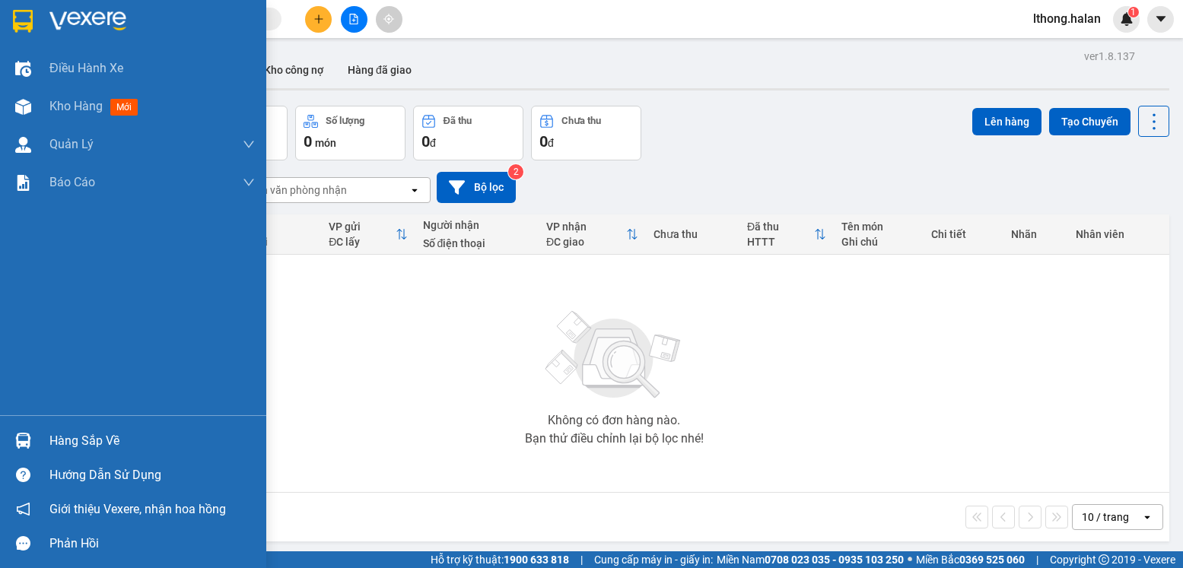
click at [94, 443] on div "Hàng sắp về" at bounding box center [151, 441] width 205 height 23
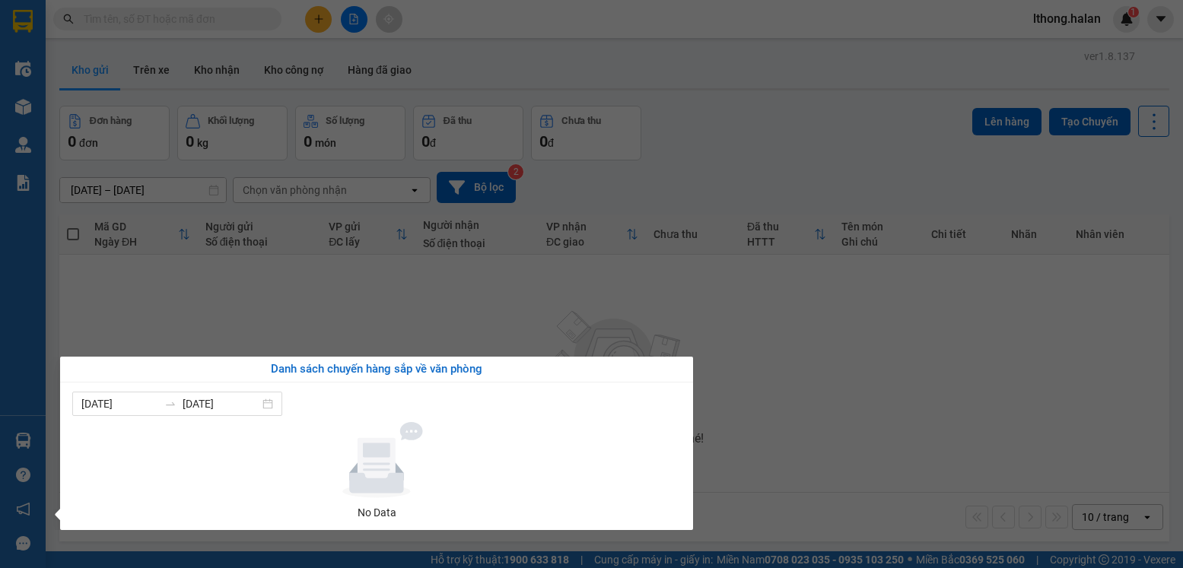
click at [762, 418] on section "Kết quả tìm kiếm ( 150 ) Bộ lọc Mã ĐH Trạng thái Món hàng Thu hộ Tổng cước Chưa…" at bounding box center [591, 284] width 1183 height 568
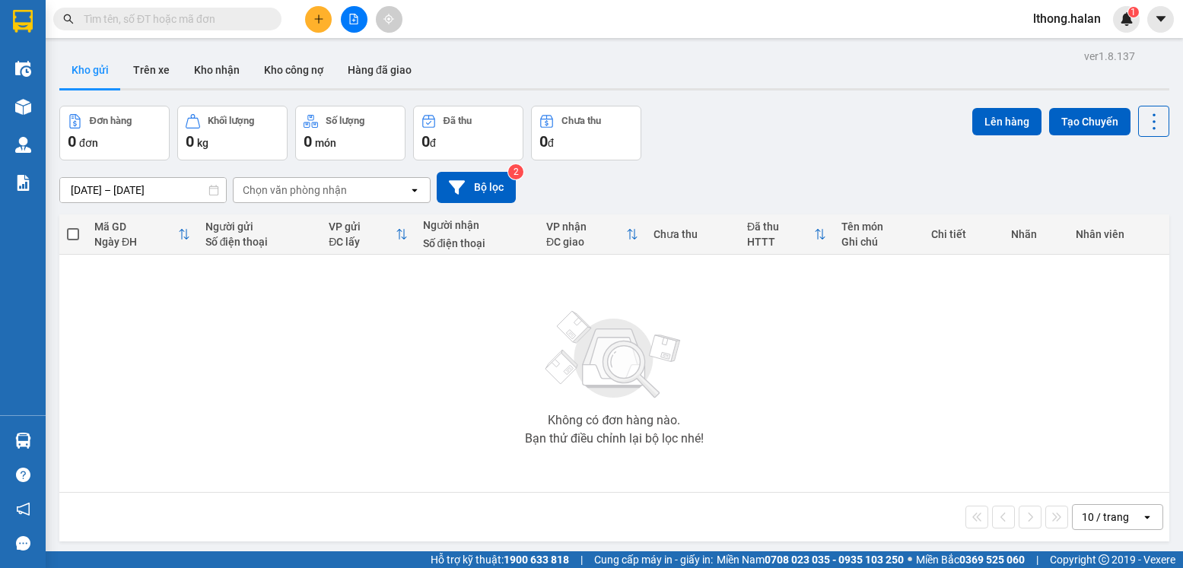
click at [214, 18] on input "text" at bounding box center [174, 19] width 180 height 17
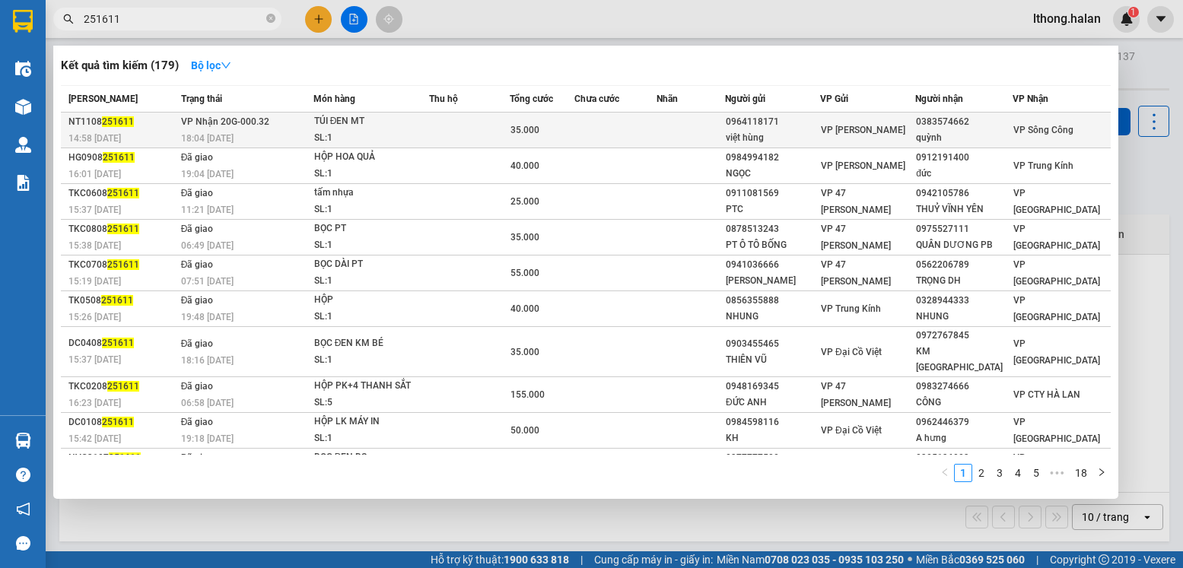
type input "251611"
click at [701, 126] on td at bounding box center [690, 131] width 68 height 36
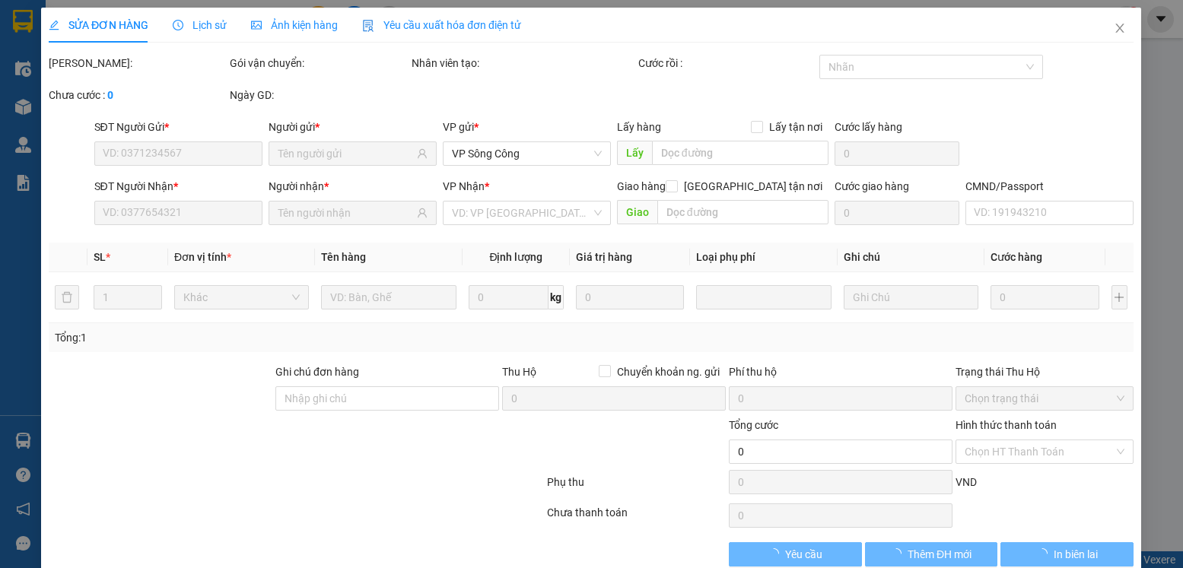
type input "0964118171"
type input "việt hùng"
type input "0383574662"
type input "quỳnh"
type input "35.000"
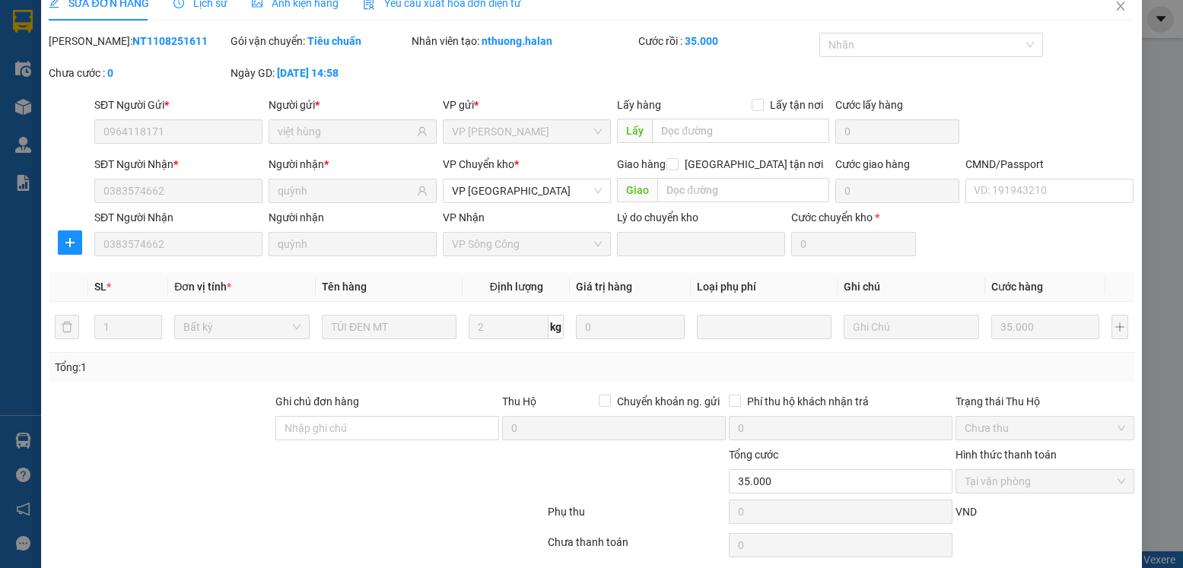
scroll to position [80, 0]
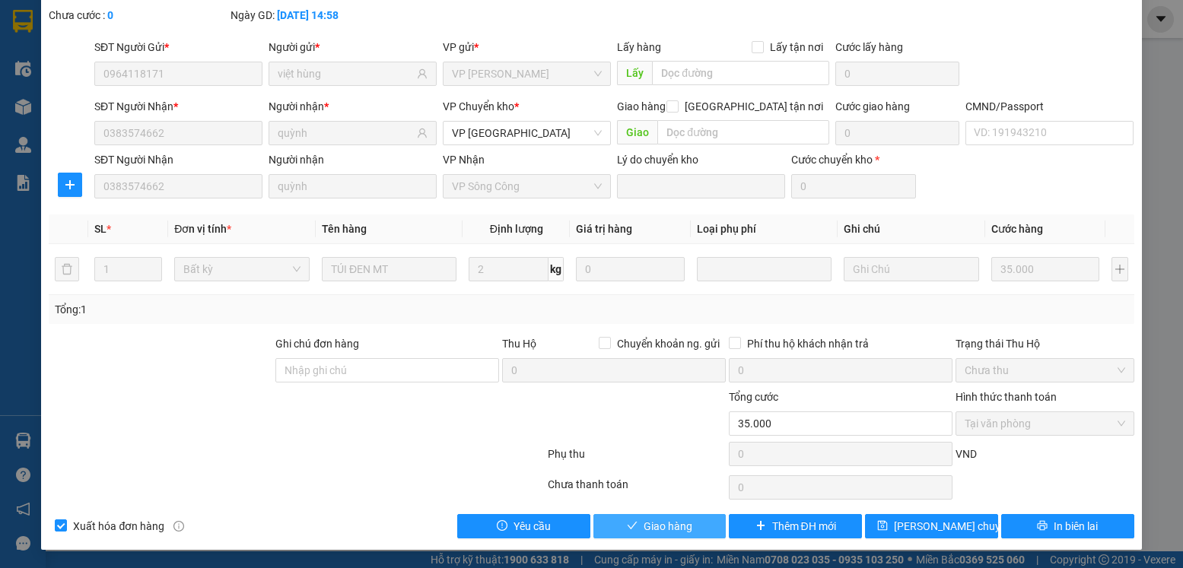
click at [670, 526] on span "Giao hàng" at bounding box center [667, 526] width 49 height 17
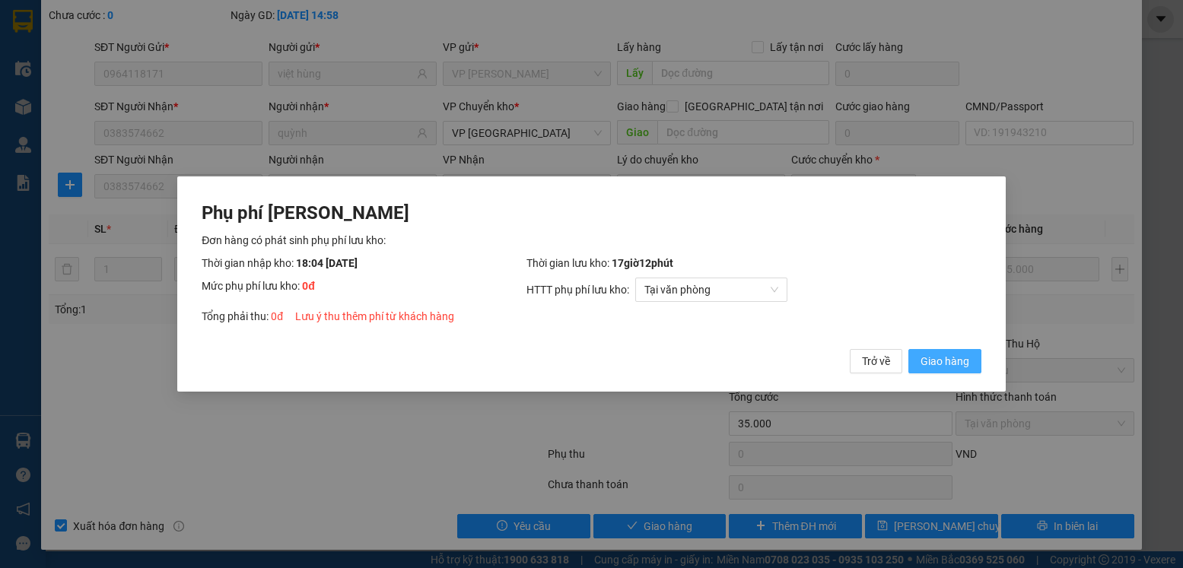
click at [925, 357] on span "Giao hàng" at bounding box center [944, 361] width 49 height 17
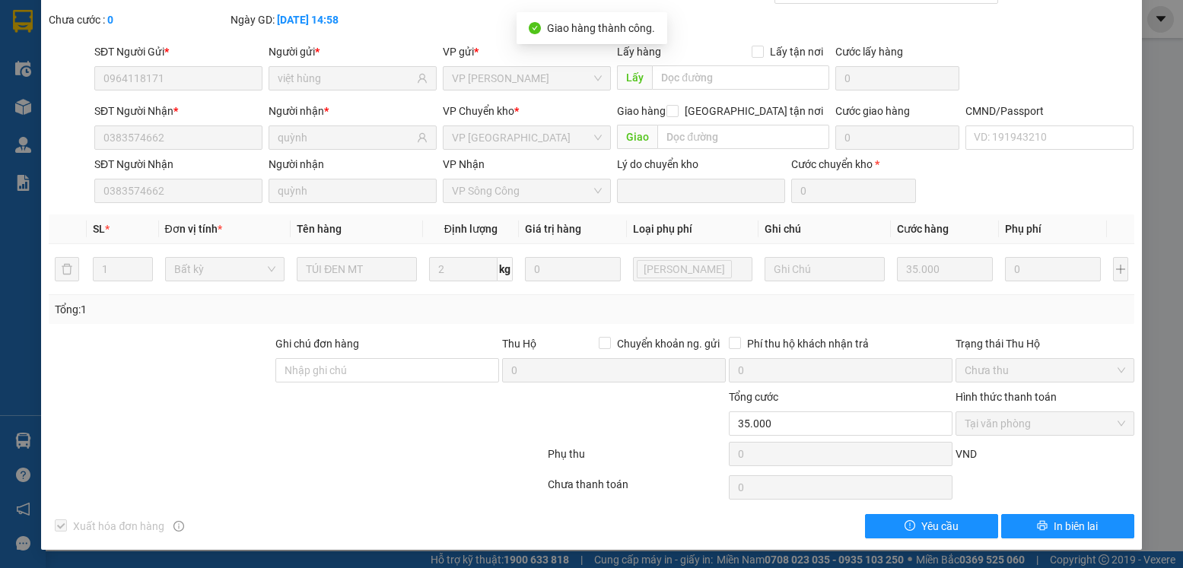
scroll to position [0, 0]
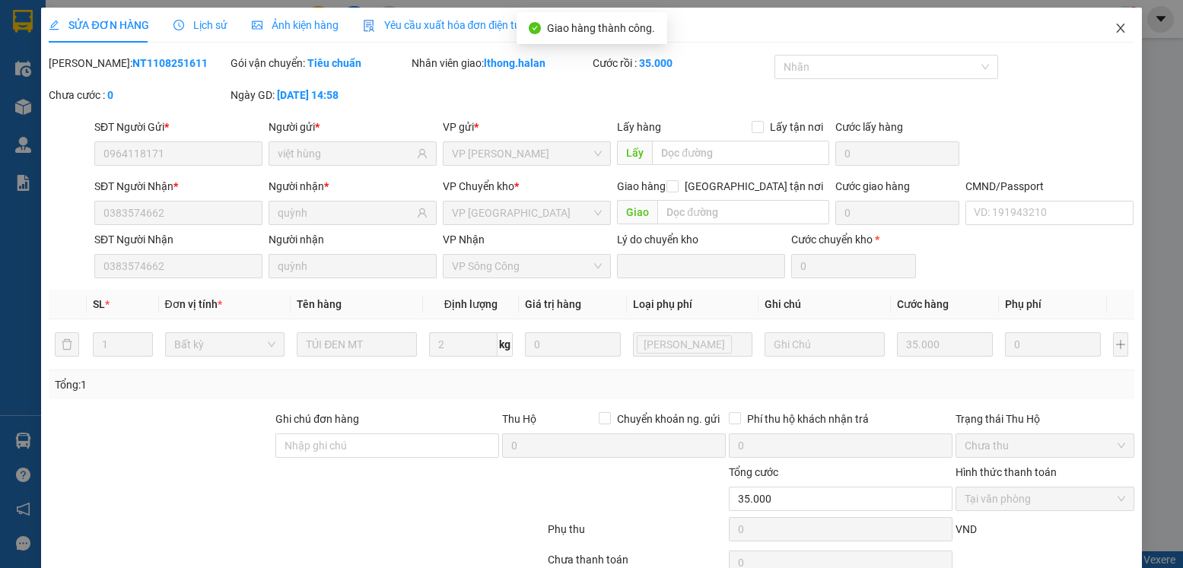
click at [1114, 27] on icon "close" at bounding box center [1120, 28] width 12 height 12
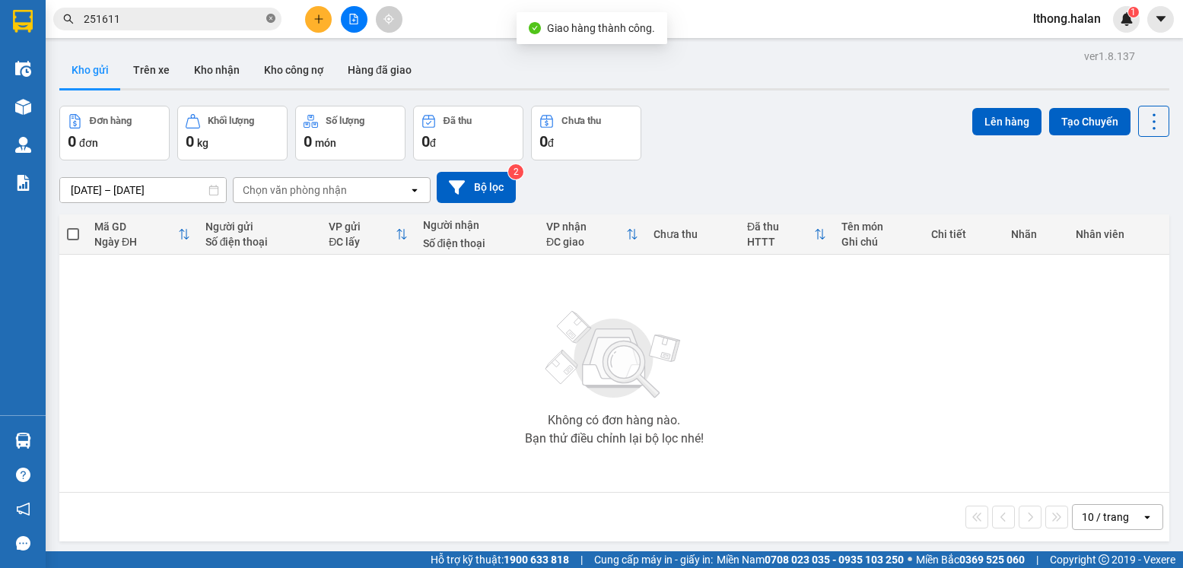
click at [268, 19] on icon "close-circle" at bounding box center [270, 18] width 9 height 9
click at [202, 65] on button "Kho nhận" at bounding box center [217, 70] width 70 height 37
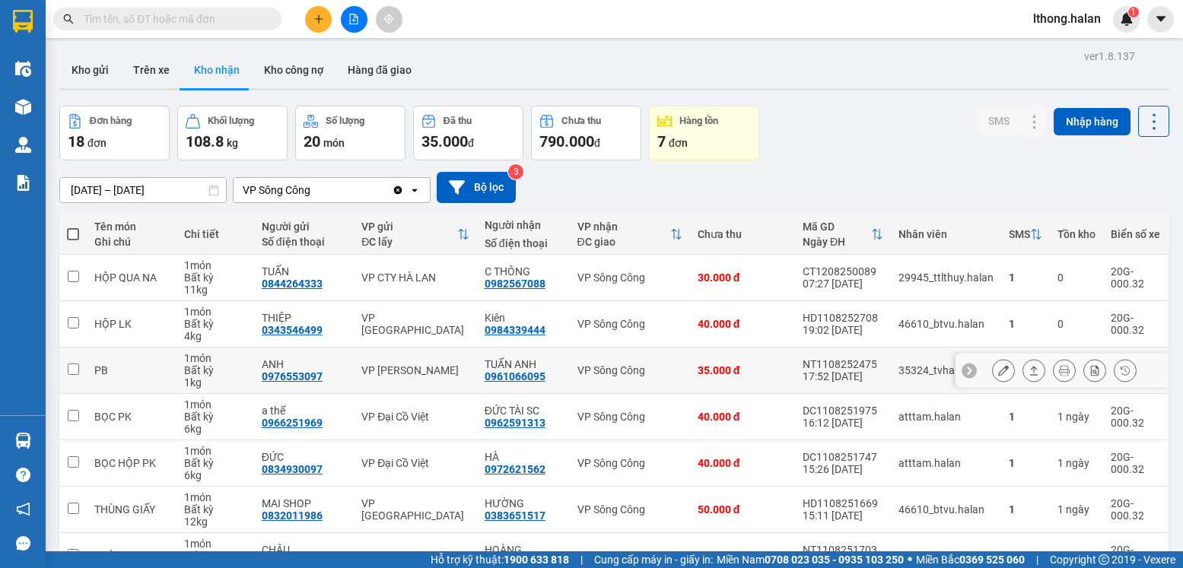
scroll to position [228, 0]
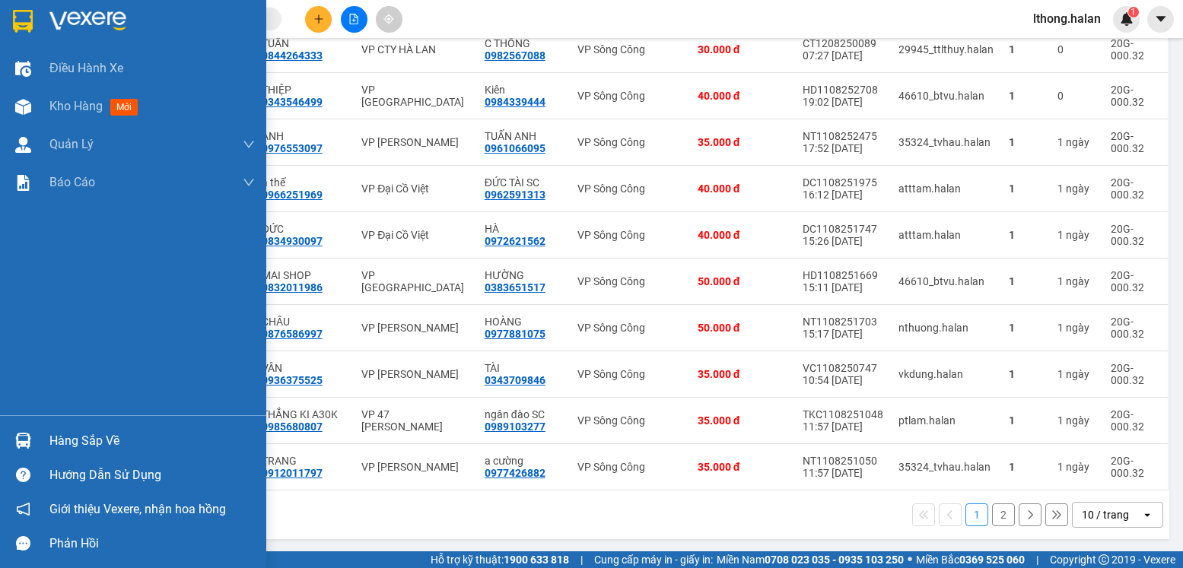
click at [91, 440] on div "Hàng sắp về" at bounding box center [151, 441] width 205 height 23
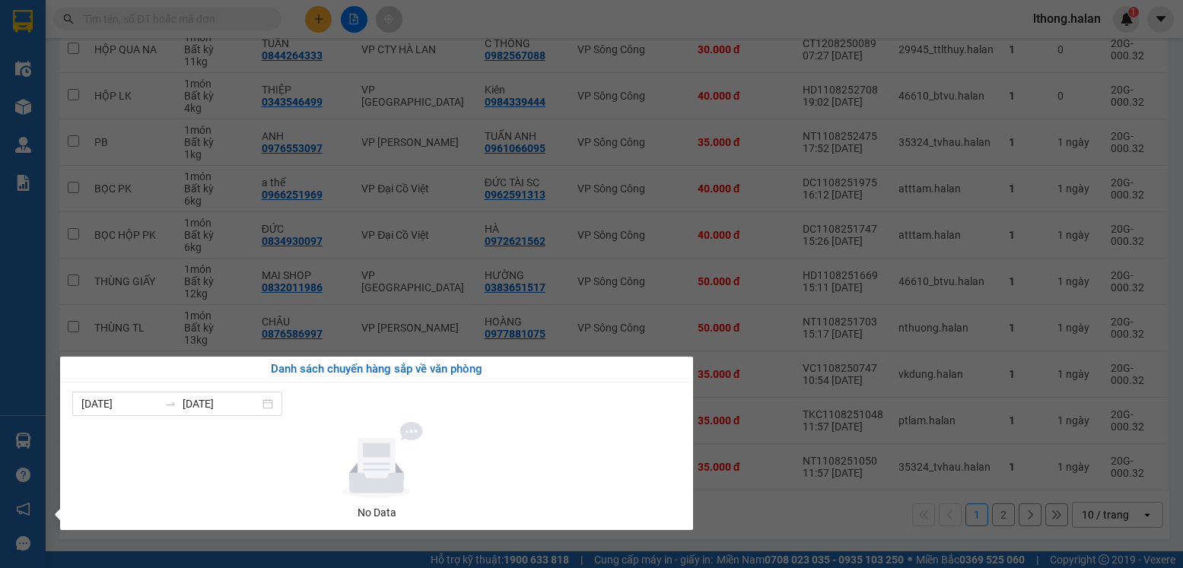
click at [798, 531] on section "Kết quả tìm kiếm ( 179 ) Bộ lọc Mã ĐH Trạng thái Món hàng Thu hộ Tổng cước Chưa…" at bounding box center [591, 284] width 1183 height 568
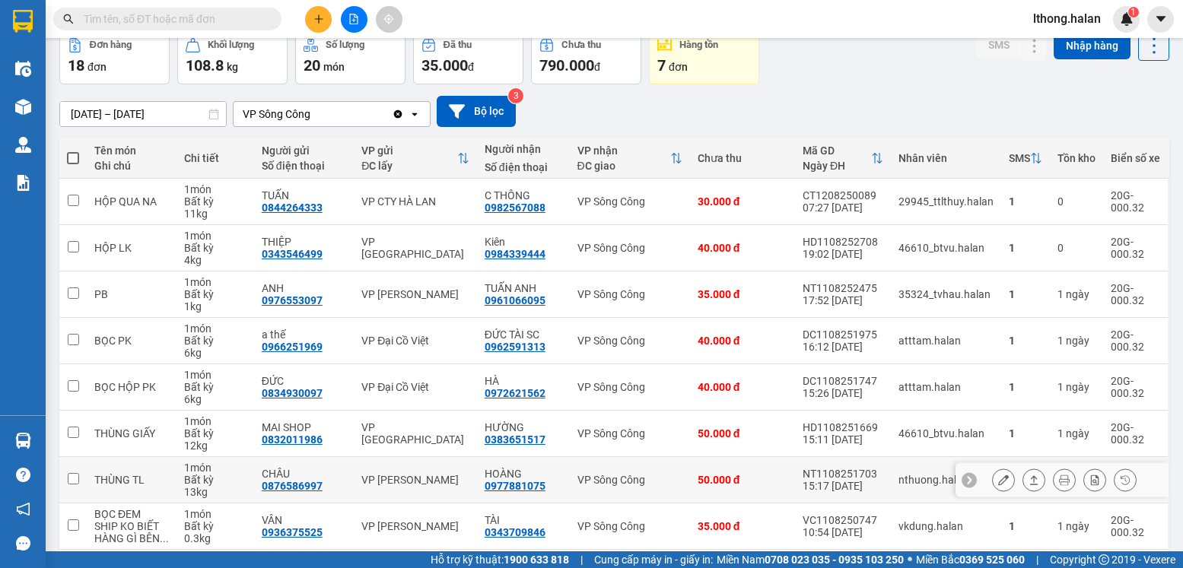
scroll to position [230, 0]
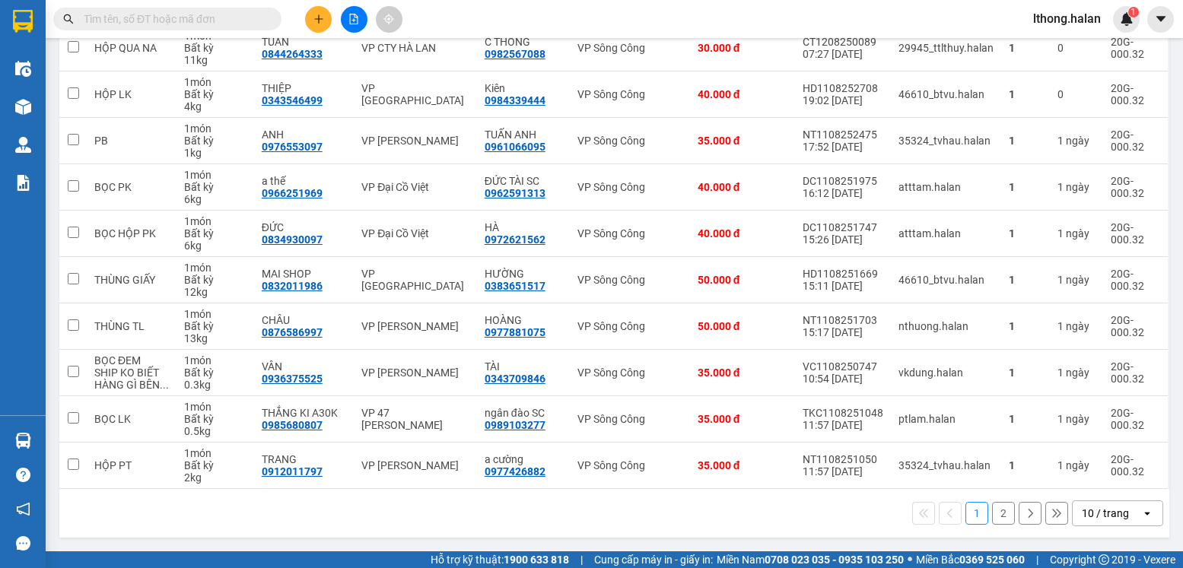
click at [994, 516] on button "2" at bounding box center [1003, 513] width 23 height 23
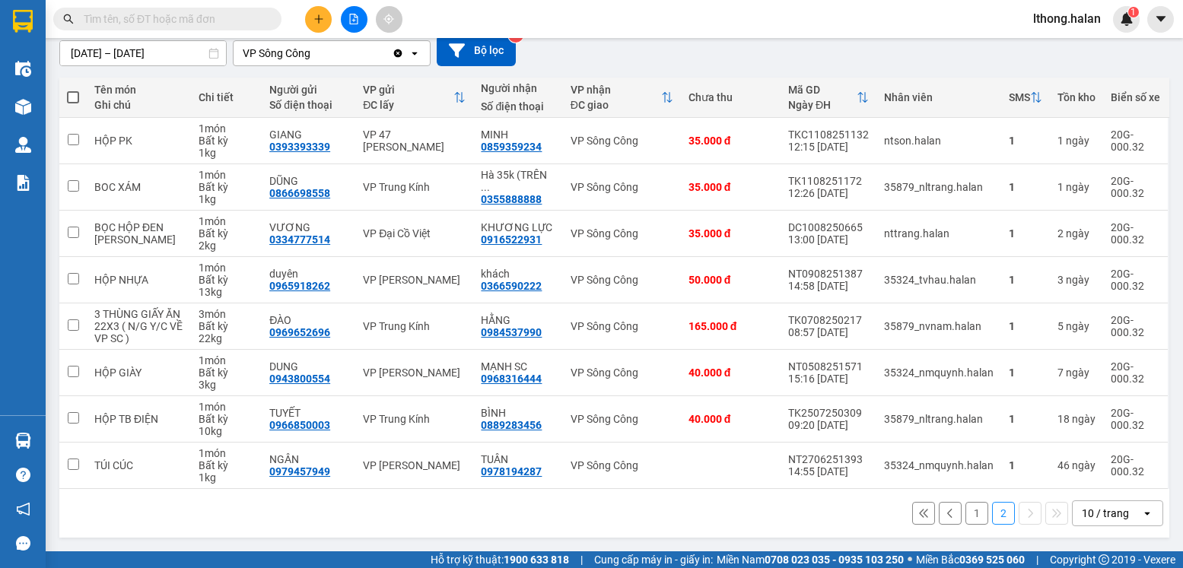
scroll to position [149, 0]
click at [965, 514] on button "1" at bounding box center [976, 513] width 23 height 23
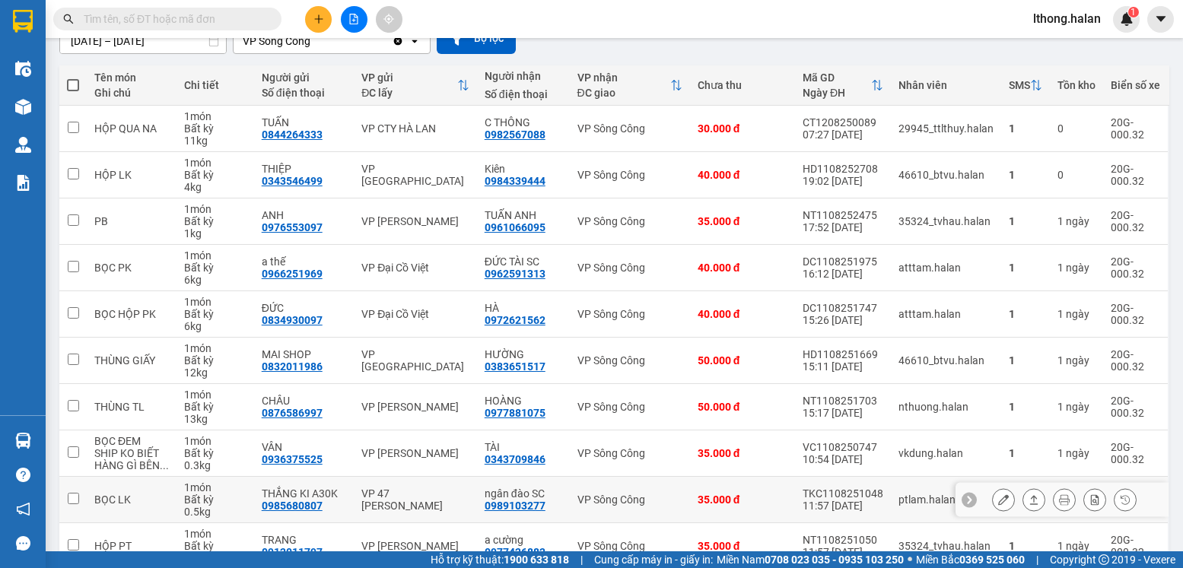
scroll to position [230, 0]
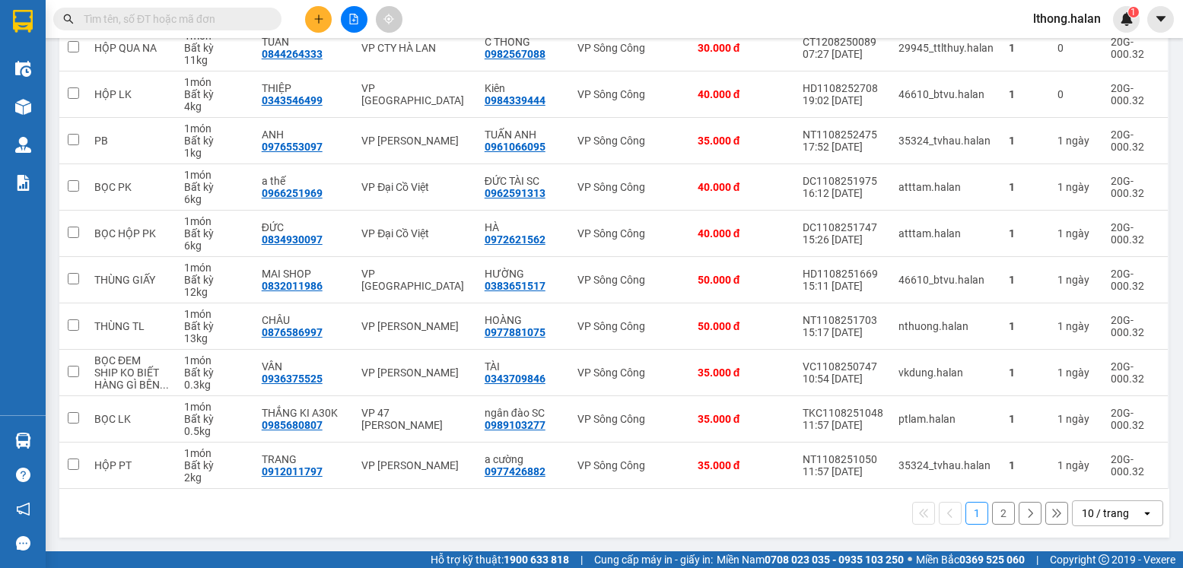
click at [996, 514] on button "2" at bounding box center [1003, 513] width 23 height 23
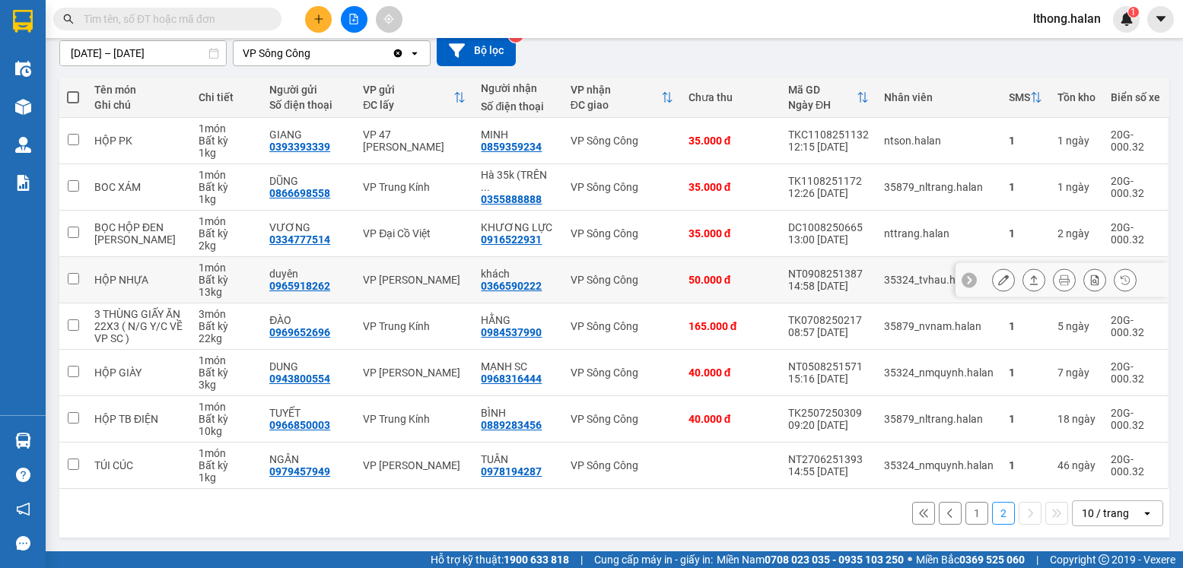
scroll to position [0, 0]
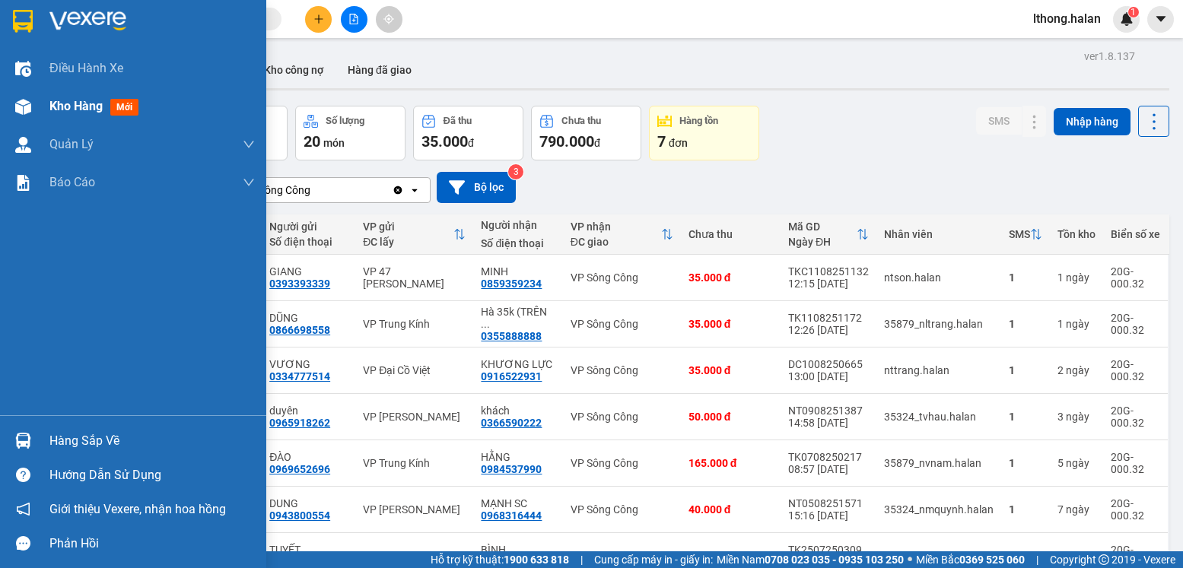
click at [83, 106] on span "Kho hàng" at bounding box center [75, 106] width 53 height 14
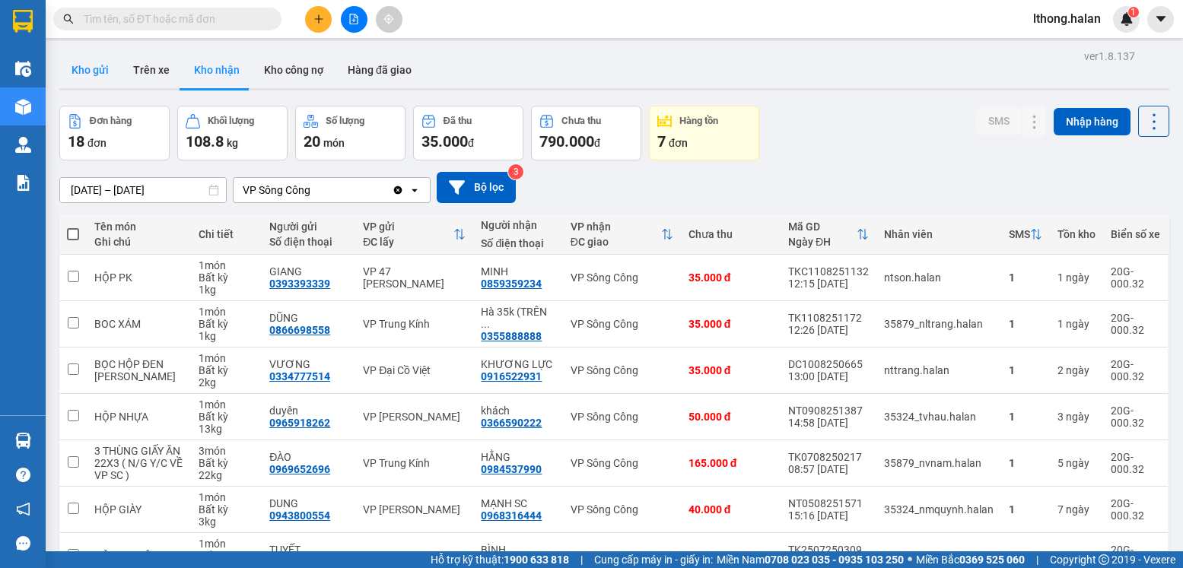
click at [86, 69] on button "Kho gửi" at bounding box center [90, 70] width 62 height 37
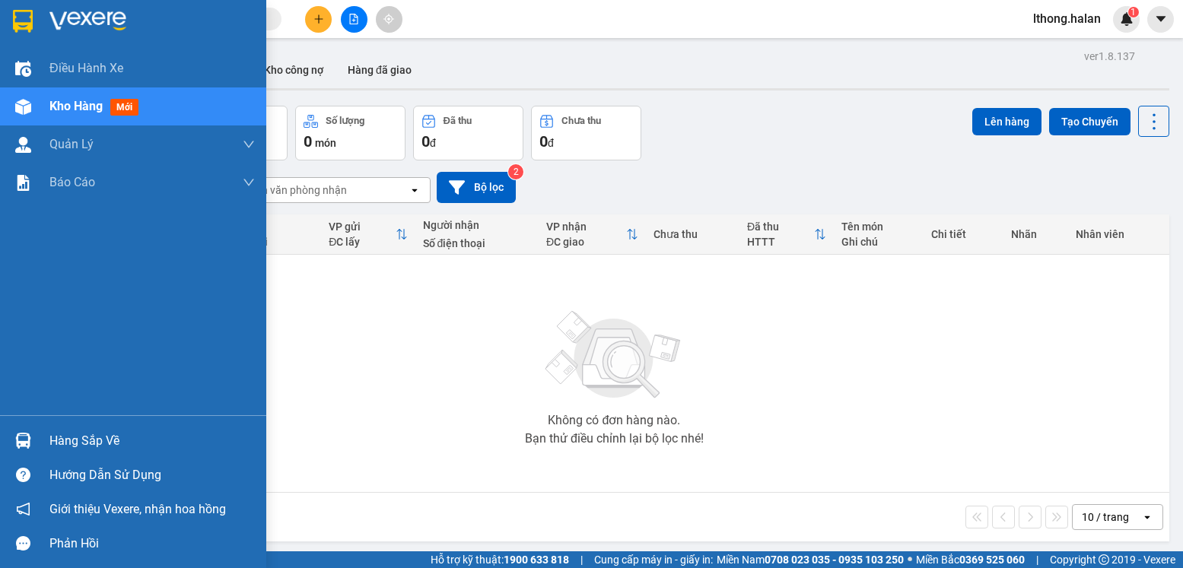
click at [116, 441] on div "Hàng sắp về" at bounding box center [151, 441] width 205 height 23
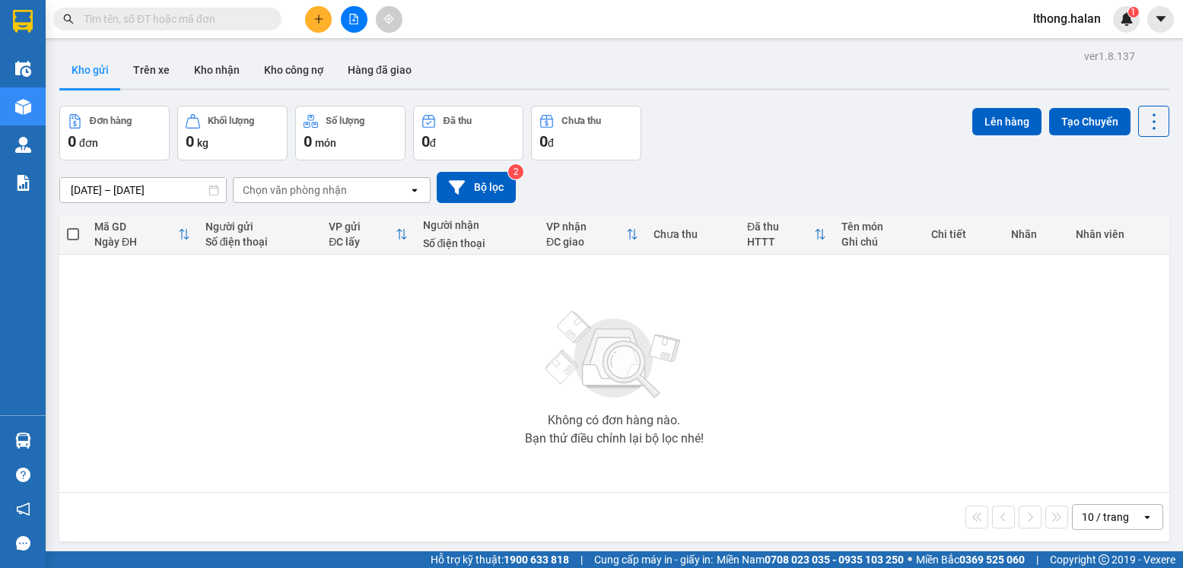
drag, startPoint x: 873, startPoint y: 438, endPoint x: 652, endPoint y: 103, distance: 401.9
click at [873, 435] on section "Kết quả tìm kiếm ( 179 ) Bộ lọc Mã ĐH Trạng thái Món hàng Thu hộ Tổng cước Chưa…" at bounding box center [591, 284] width 1183 height 568
click at [202, 71] on button "Kho nhận" at bounding box center [217, 70] width 70 height 37
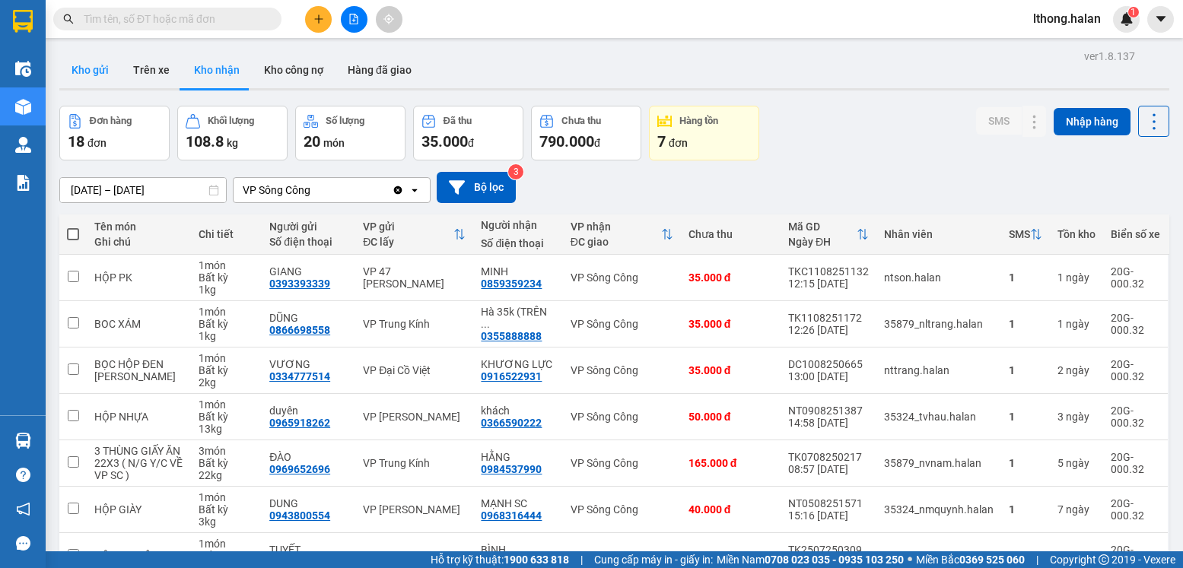
click at [80, 72] on button "Kho gửi" at bounding box center [90, 70] width 62 height 37
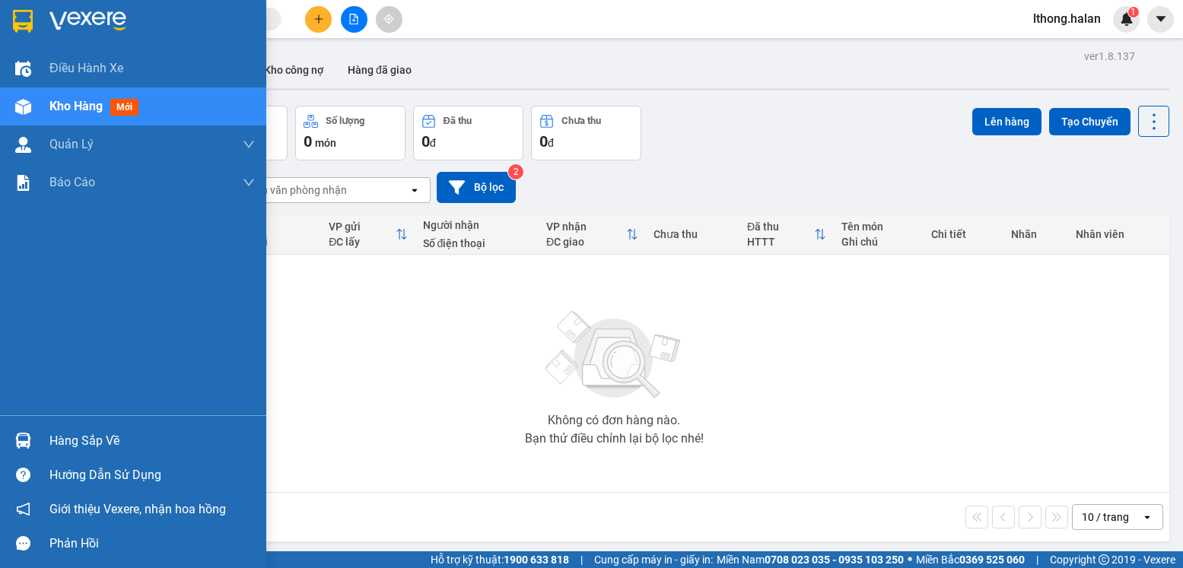
click at [83, 450] on div "Hàng sắp về" at bounding box center [151, 441] width 205 height 23
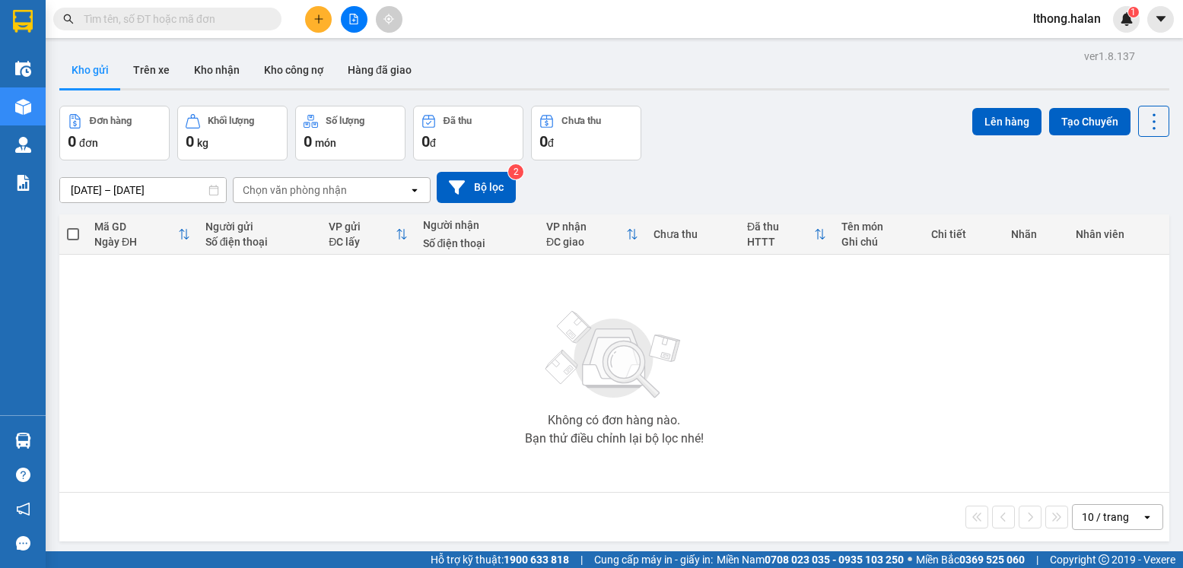
click at [839, 348] on section "Kết quả tìm kiếm ( 179 ) Bộ lọc Mã ĐH Trạng thái Món hàng Thu hộ Tổng cước Chưa…" at bounding box center [591, 284] width 1183 height 568
click at [216, 75] on button "Kho nhận" at bounding box center [217, 70] width 70 height 37
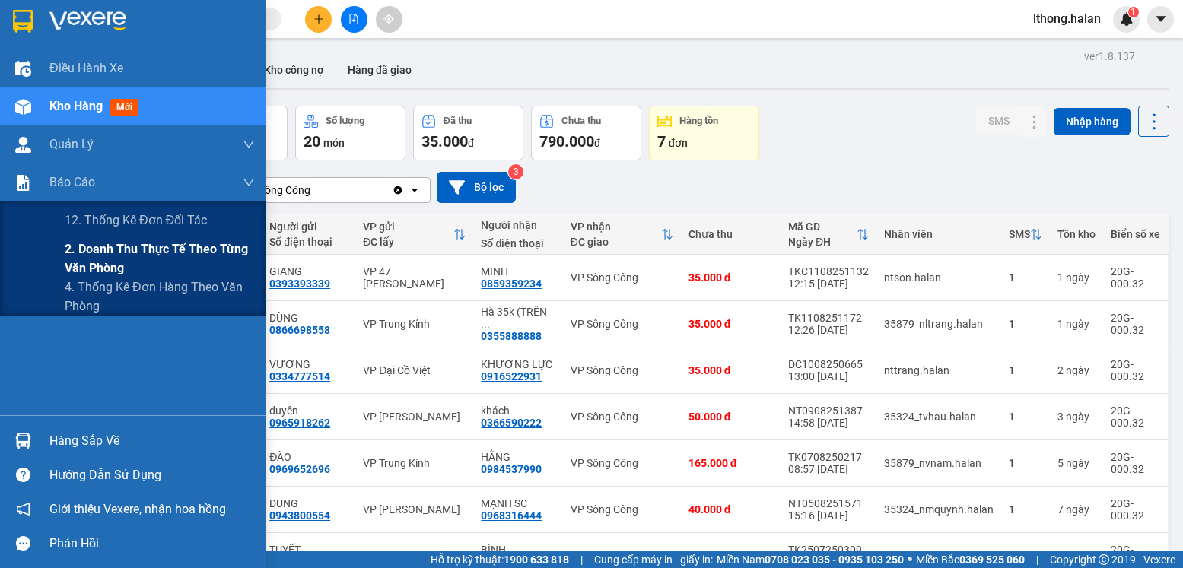
click at [119, 259] on span "2. Doanh thu thực tế theo từng văn phòng" at bounding box center [160, 259] width 190 height 38
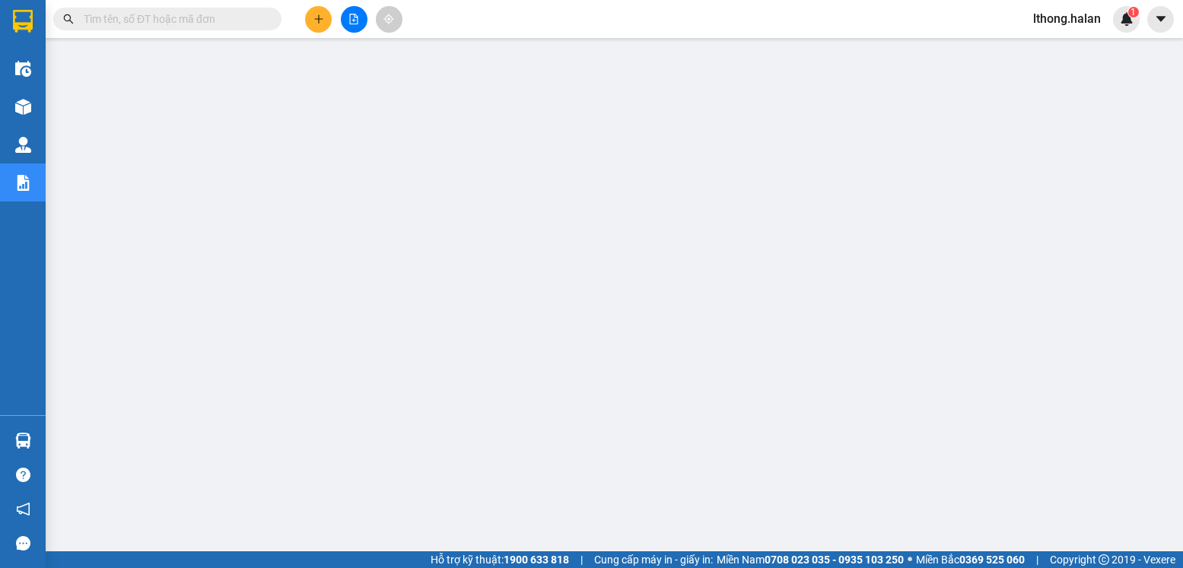
click at [210, 22] on input "text" at bounding box center [174, 19] width 180 height 17
click at [209, 21] on input "text" at bounding box center [174, 19] width 180 height 17
click at [217, 18] on input "text" at bounding box center [174, 19] width 180 height 17
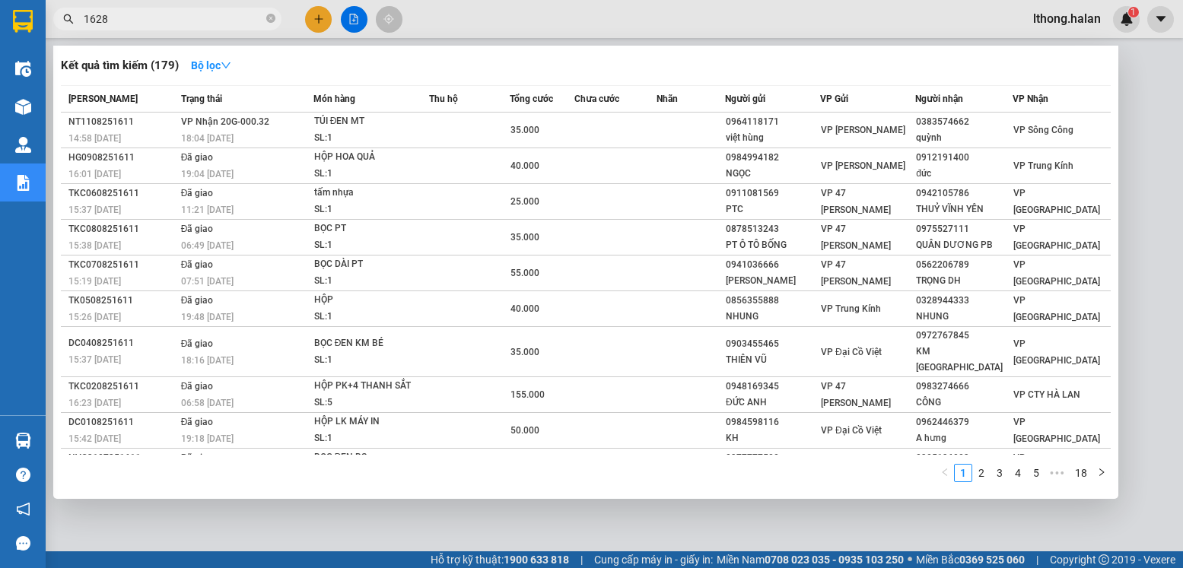
type input "16283"
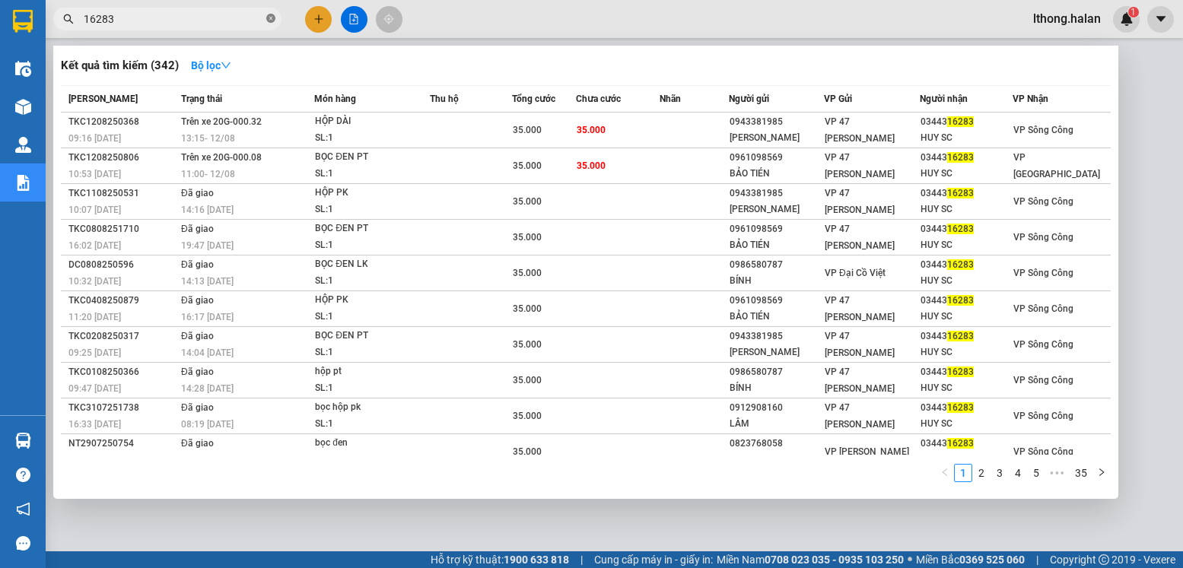
click at [275, 19] on icon "close-circle" at bounding box center [270, 18] width 9 height 9
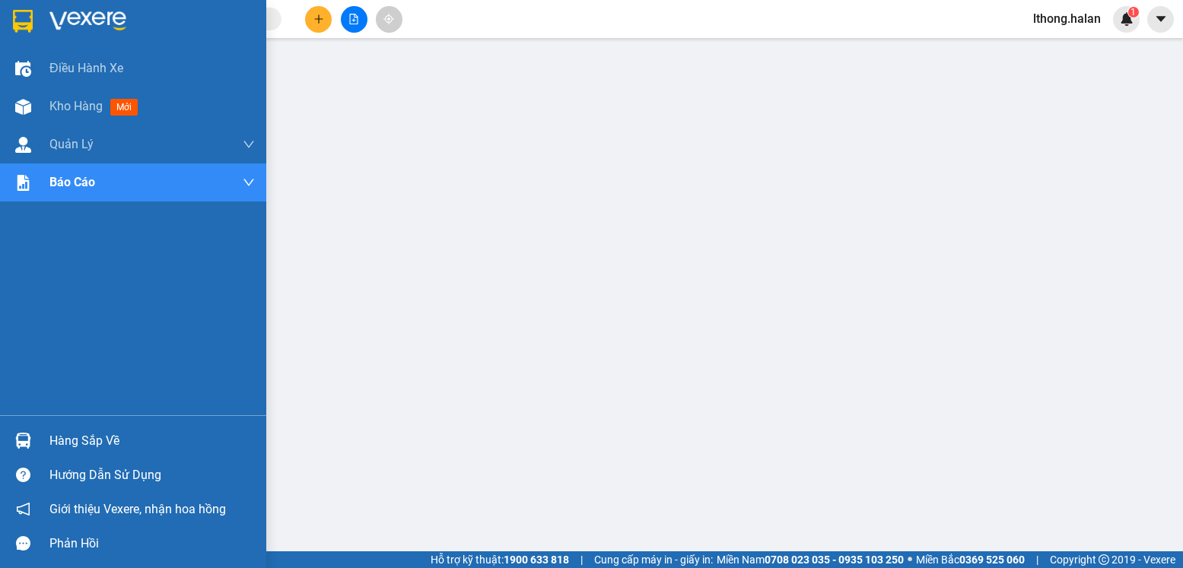
click at [88, 443] on div "Hàng sắp về" at bounding box center [151, 441] width 205 height 23
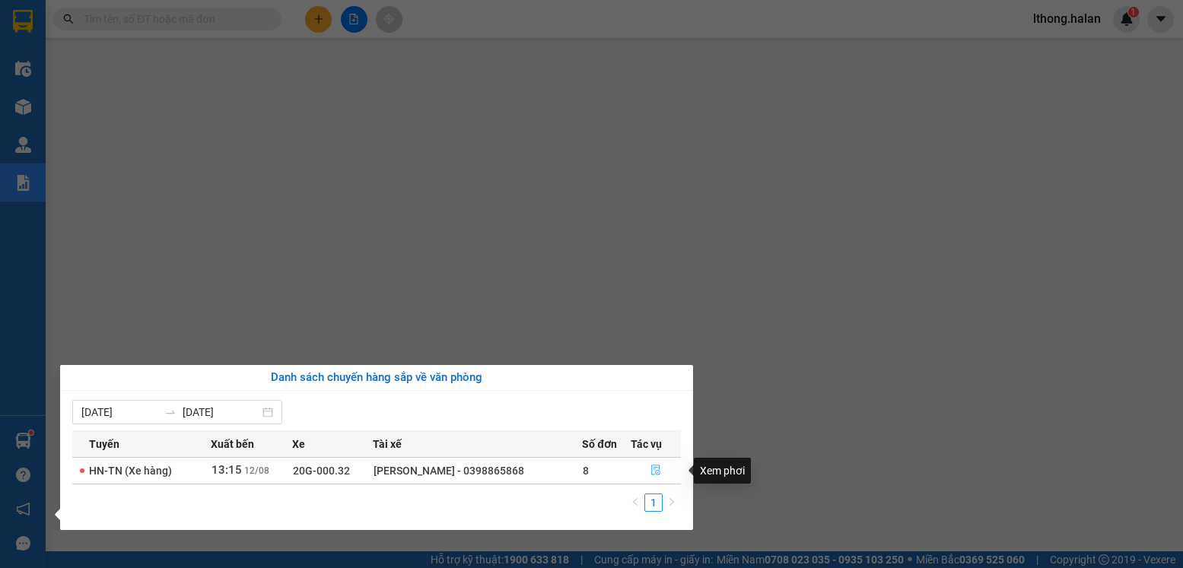
click at [651, 469] on icon "file-done" at bounding box center [655, 470] width 9 height 11
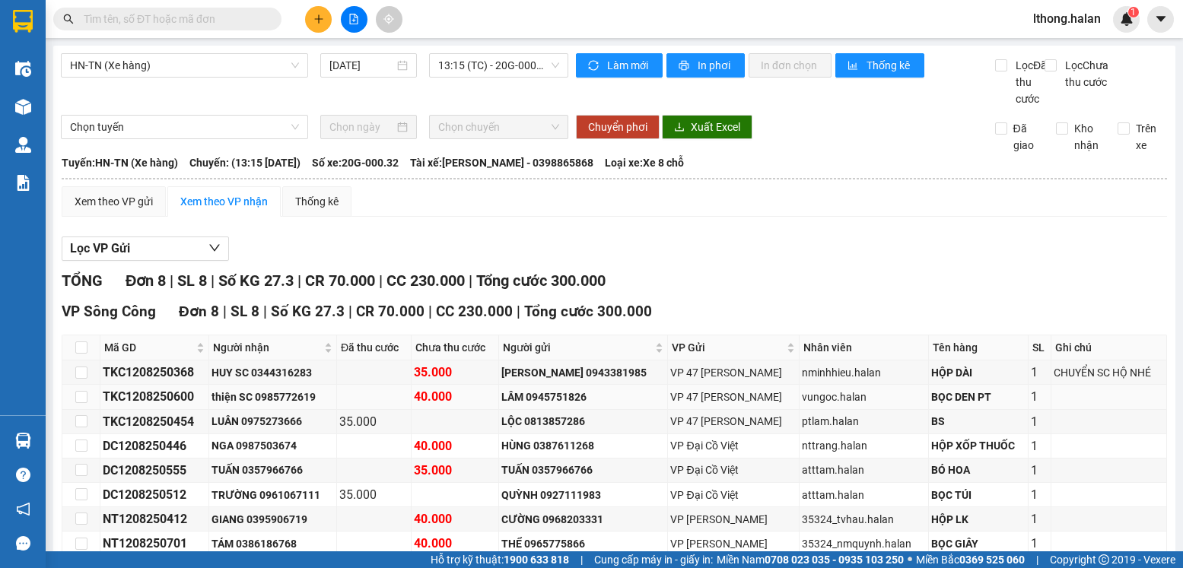
scroll to position [100, 0]
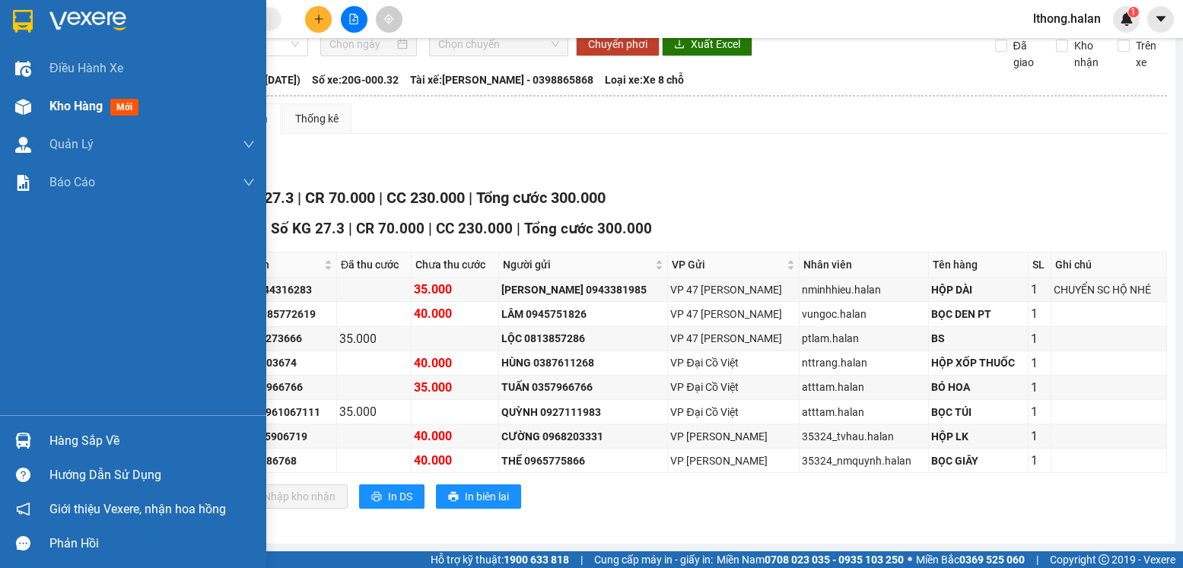
click at [49, 106] on div "Kho hàng mới" at bounding box center [133, 106] width 266 height 38
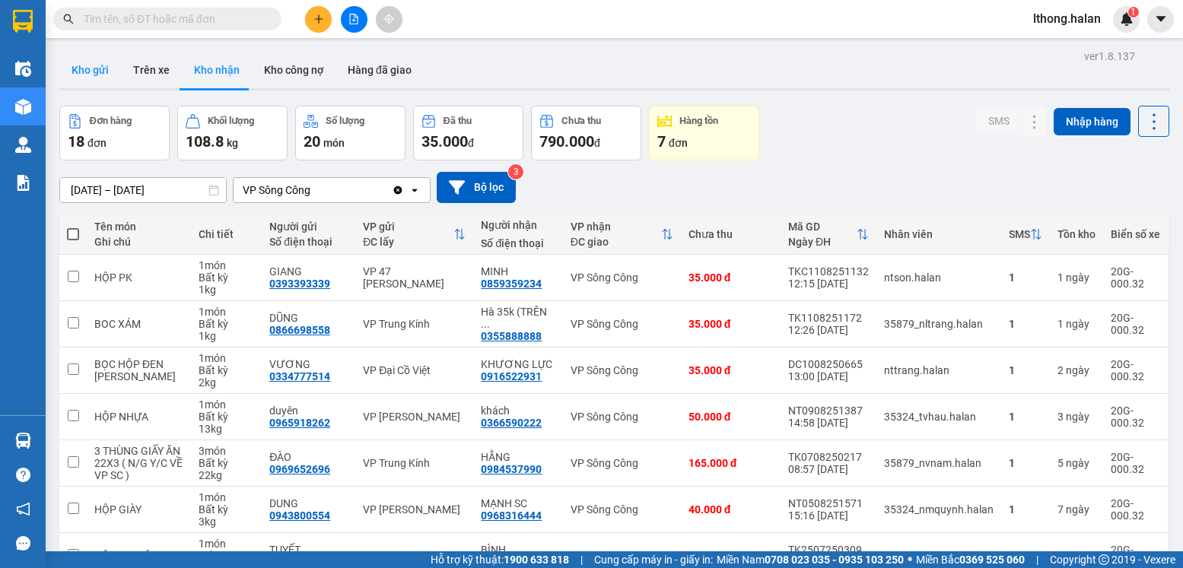
click at [89, 69] on button "Kho gửi" at bounding box center [90, 70] width 62 height 37
